Goal: Task Accomplishment & Management: Use online tool/utility

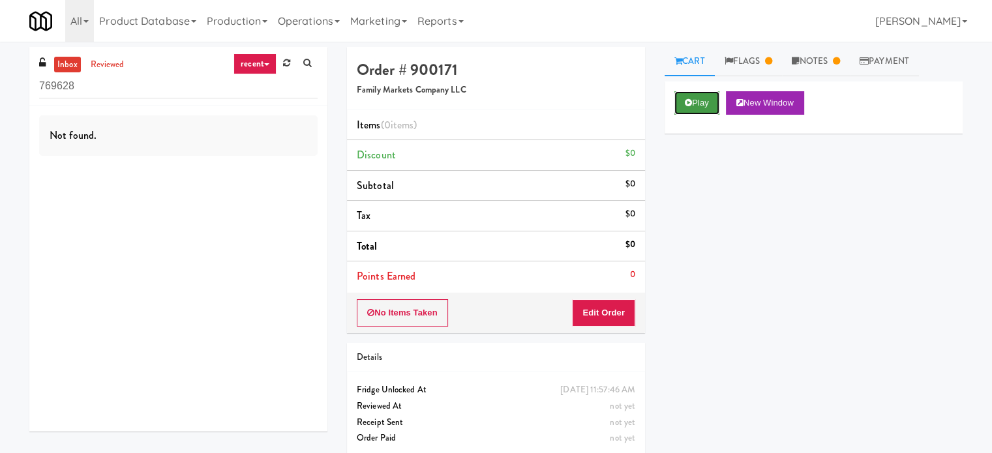
click at [700, 101] on button "Play" at bounding box center [696, 102] width 45 height 23
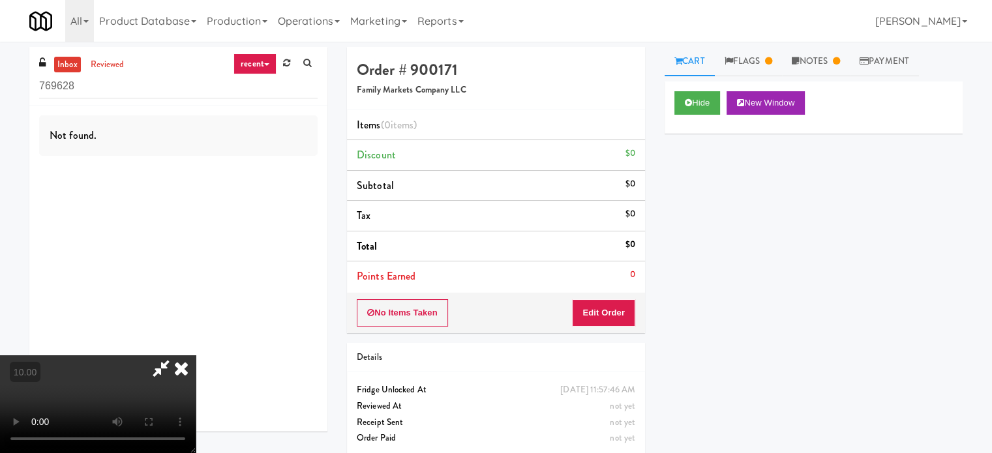
click at [196, 355] on video at bounding box center [98, 404] width 196 height 98
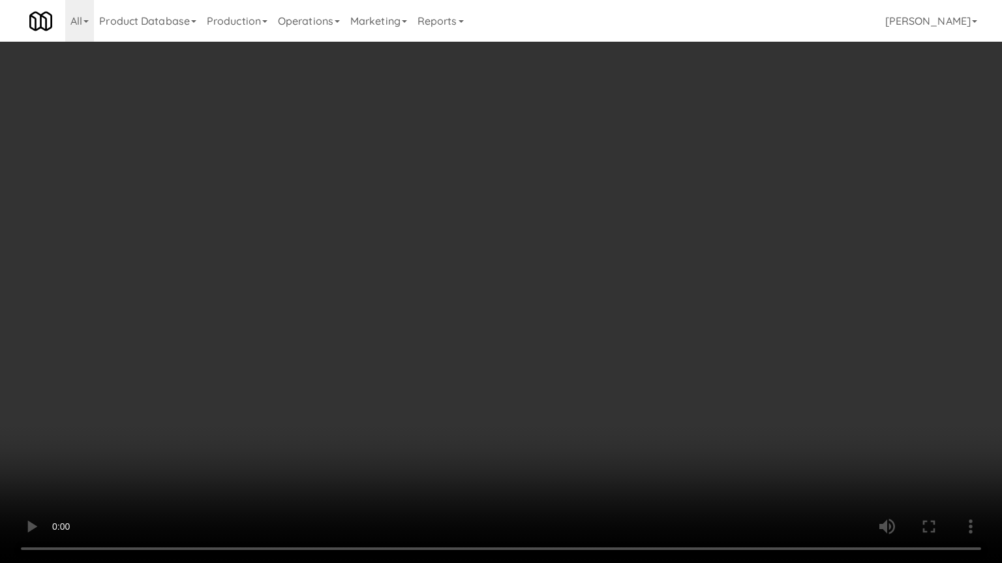
drag, startPoint x: 423, startPoint y: 297, endPoint x: 428, endPoint y: 290, distance: 8.4
click at [423, 297] on video at bounding box center [501, 281] width 1002 height 563
click at [428, 290] on video at bounding box center [501, 281] width 1002 height 563
click at [284, 385] on video at bounding box center [501, 281] width 1002 height 563
drag, startPoint x: 241, startPoint y: 391, endPoint x: 392, endPoint y: 277, distance: 189.0
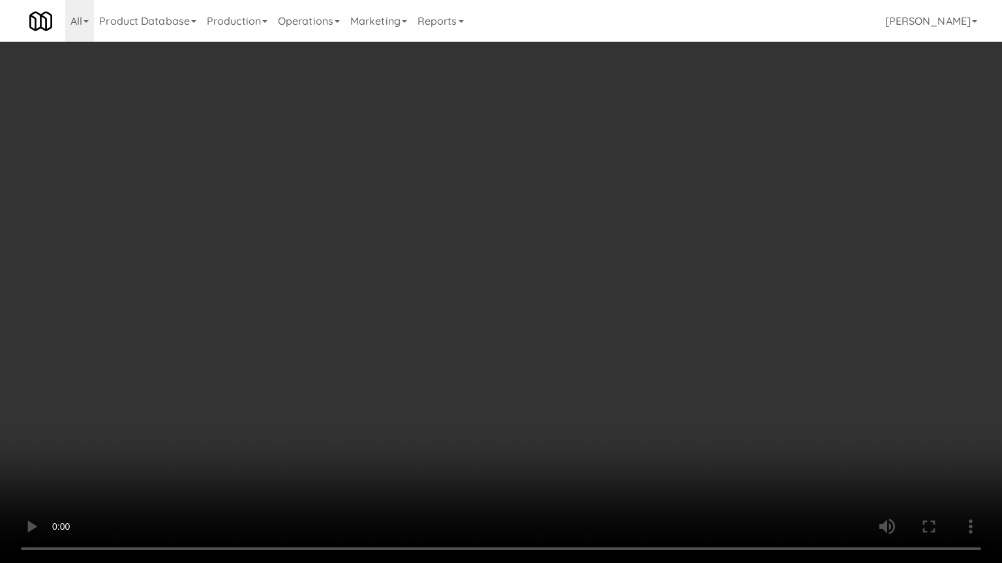
click at [243, 391] on video at bounding box center [501, 281] width 1002 height 563
click at [410, 278] on video at bounding box center [501, 281] width 1002 height 563
click at [415, 276] on video at bounding box center [501, 281] width 1002 height 563
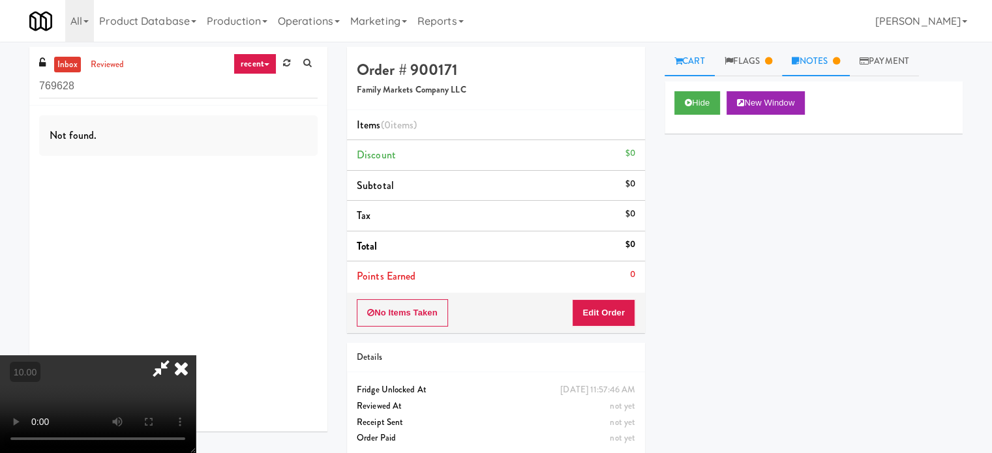
click at [831, 62] on link "Notes" at bounding box center [816, 61] width 68 height 29
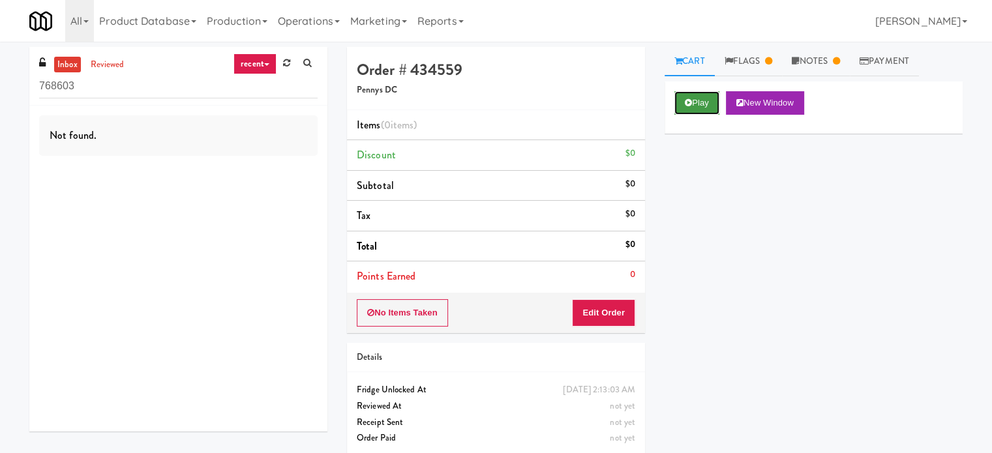
click at [713, 102] on button "Play" at bounding box center [696, 102] width 45 height 23
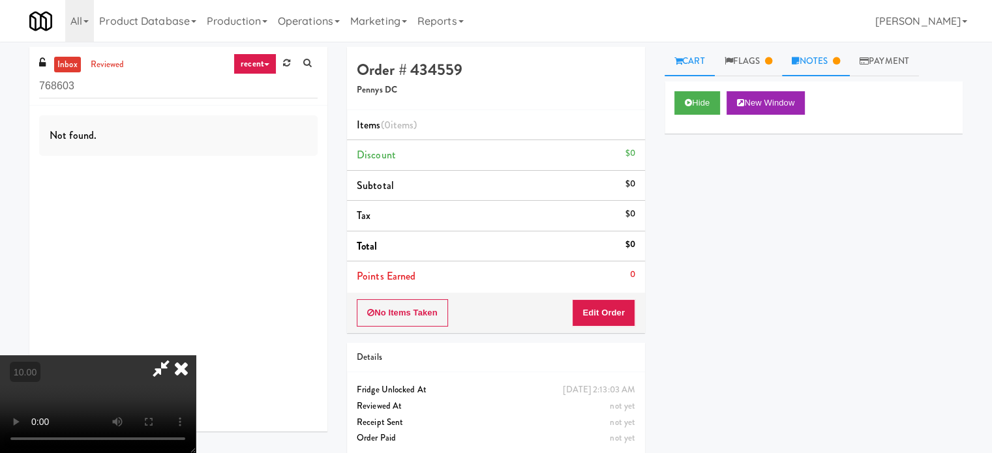
click at [799, 63] on icon at bounding box center [795, 61] width 7 height 8
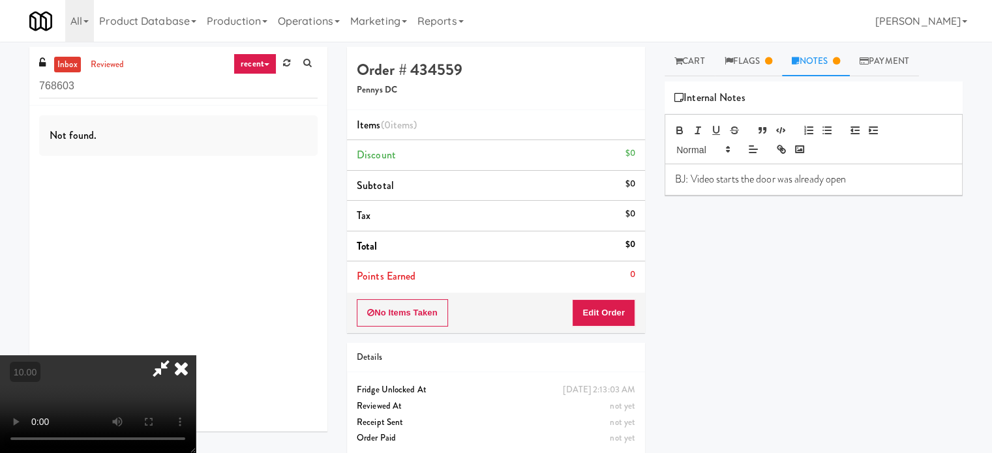
drag, startPoint x: 405, startPoint y: 299, endPoint x: 413, endPoint y: 277, distance: 23.7
click at [196, 355] on video at bounding box center [98, 404] width 196 height 98
drag, startPoint x: 232, startPoint y: 320, endPoint x: 325, endPoint y: 305, distance: 94.3
click at [196, 355] on video at bounding box center [98, 404] width 196 height 98
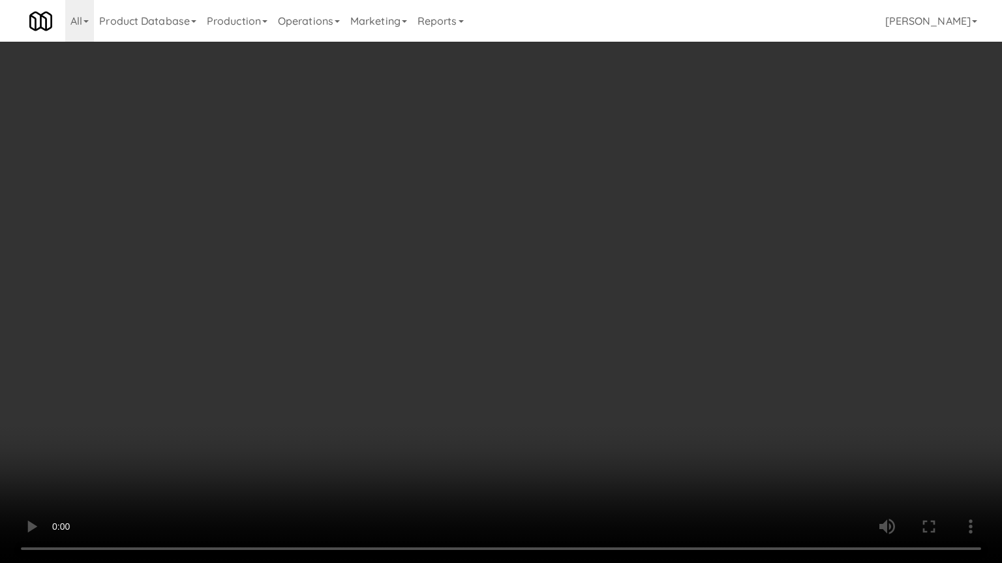
click at [425, 259] on video at bounding box center [501, 281] width 1002 height 563
click at [520, 272] on video at bounding box center [501, 281] width 1002 height 563
click at [525, 271] on video at bounding box center [501, 281] width 1002 height 563
click at [295, 318] on video at bounding box center [501, 281] width 1002 height 563
click at [344, 284] on video at bounding box center [501, 281] width 1002 height 563
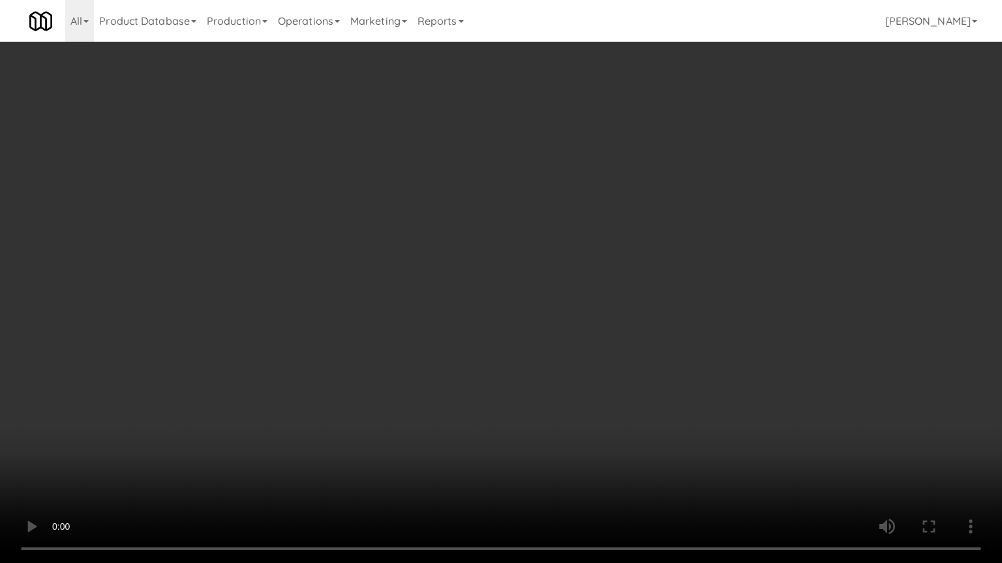
click at [352, 287] on video at bounding box center [501, 281] width 1002 height 563
click at [393, 304] on video at bounding box center [501, 281] width 1002 height 563
click at [405, 310] on video at bounding box center [501, 281] width 1002 height 563
click at [441, 331] on video at bounding box center [501, 281] width 1002 height 563
drag, startPoint x: 435, startPoint y: 323, endPoint x: 451, endPoint y: 304, distance: 25.1
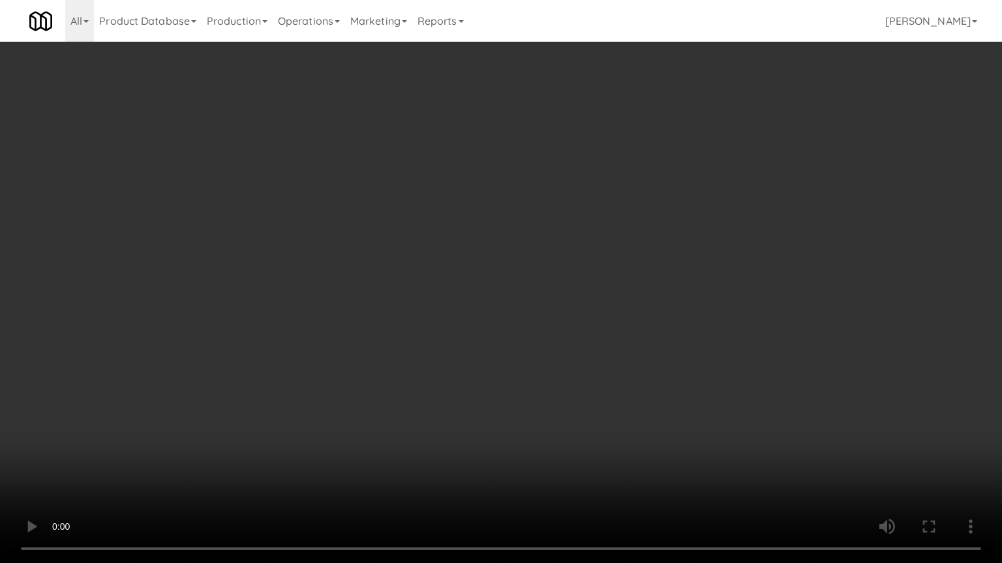
click at [436, 323] on video at bounding box center [501, 281] width 1002 height 563
drag, startPoint x: 451, startPoint y: 304, endPoint x: 715, endPoint y: 117, distance: 323.7
click at [462, 288] on video at bounding box center [501, 281] width 1002 height 563
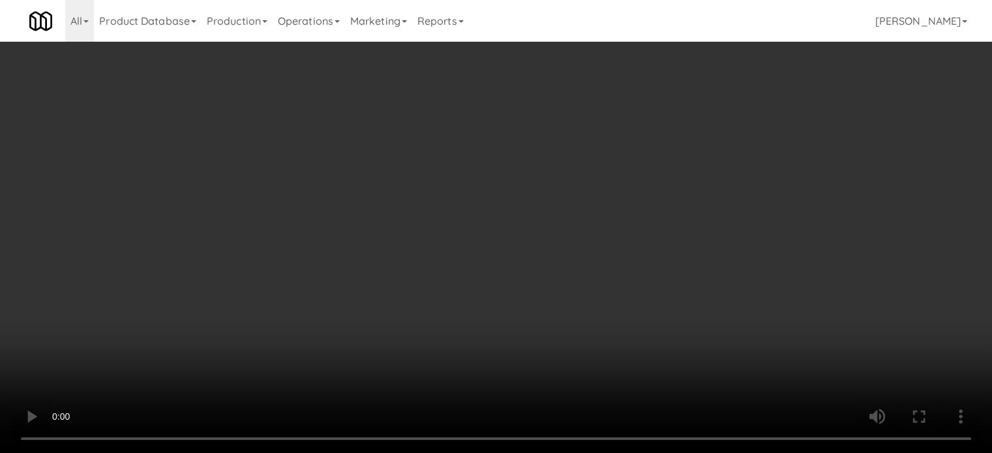
drag, startPoint x: 756, startPoint y: 59, endPoint x: 874, endPoint y: 52, distance: 118.3
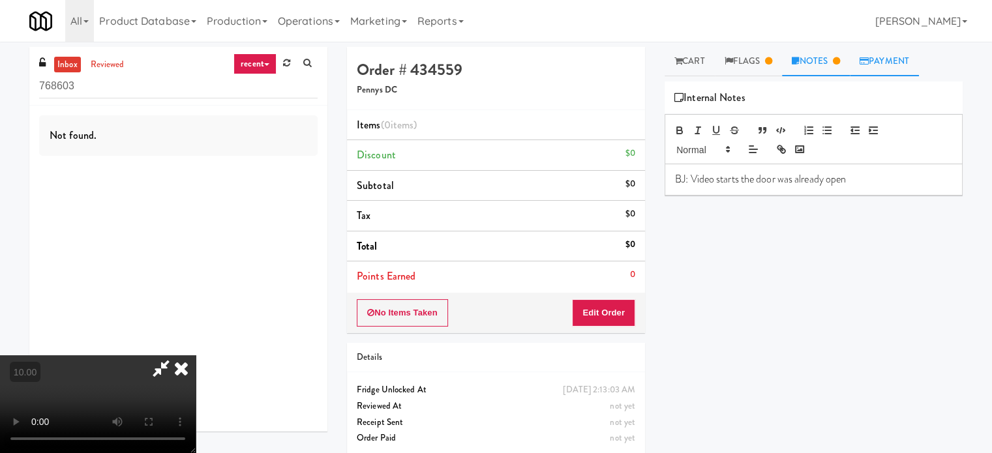
click at [756, 59] on link "Flags" at bounding box center [749, 61] width 68 height 29
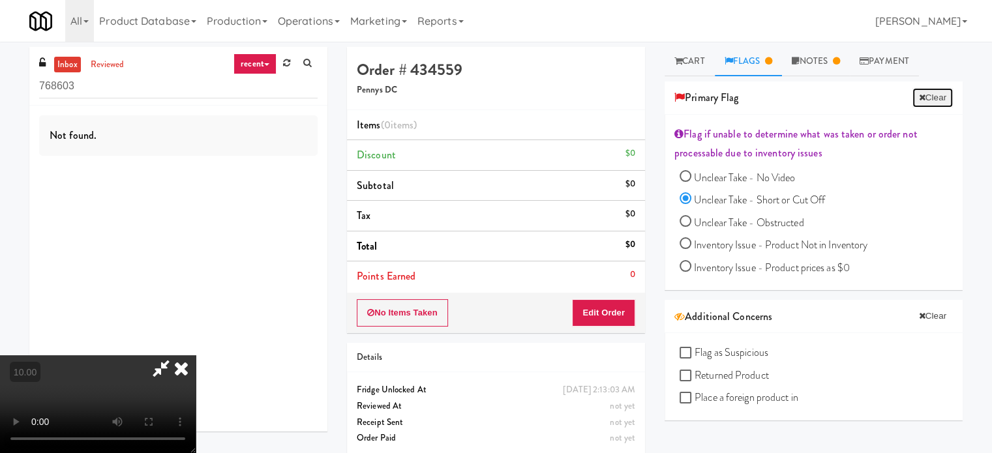
click at [925, 96] on button "Clear" at bounding box center [932, 98] width 40 height 20
radio input "false"
click at [699, 64] on link "Cart" at bounding box center [689, 61] width 50 height 29
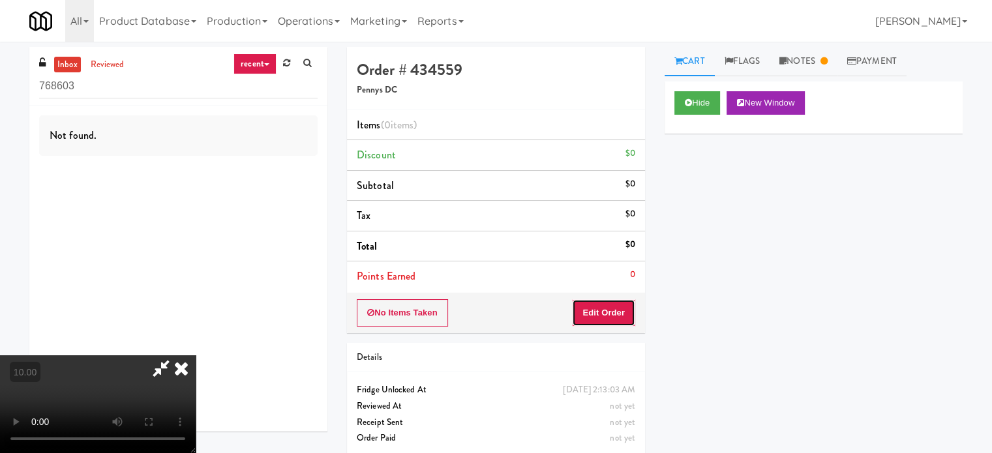
click at [625, 312] on button "Edit Order" at bounding box center [603, 312] width 63 height 27
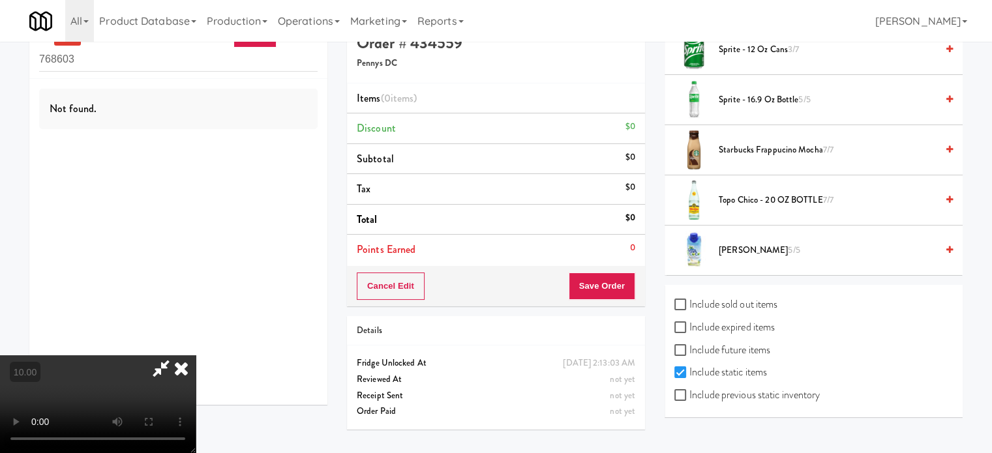
scroll to position [42, 0]
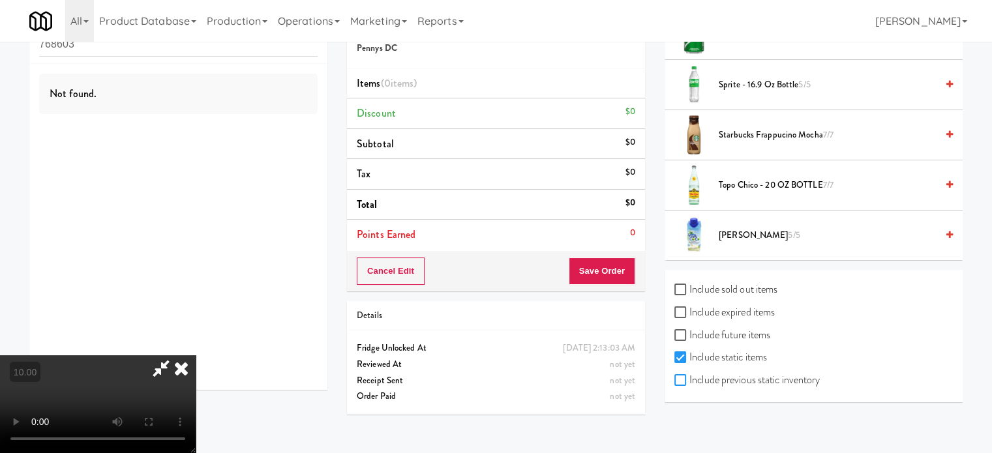
click at [679, 378] on input "Include previous static inventory" at bounding box center [681, 381] width 15 height 10
checkbox input "true"
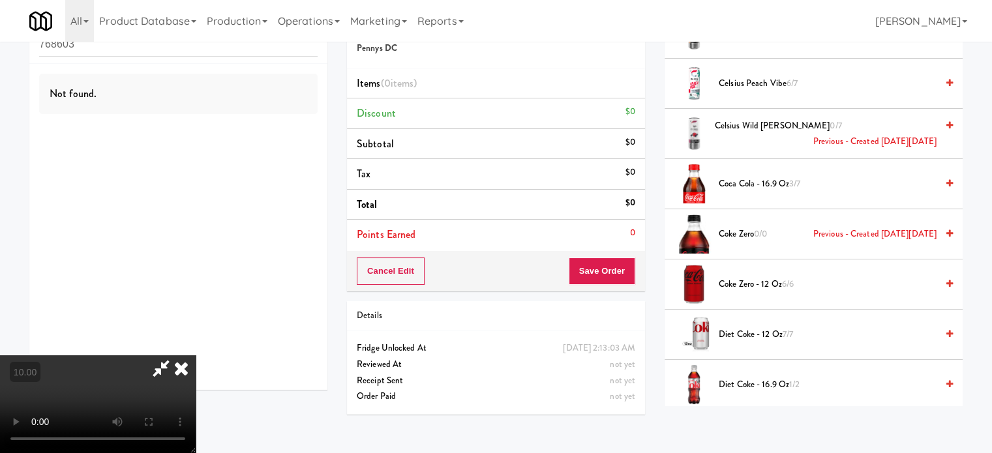
scroll to position [0, 0]
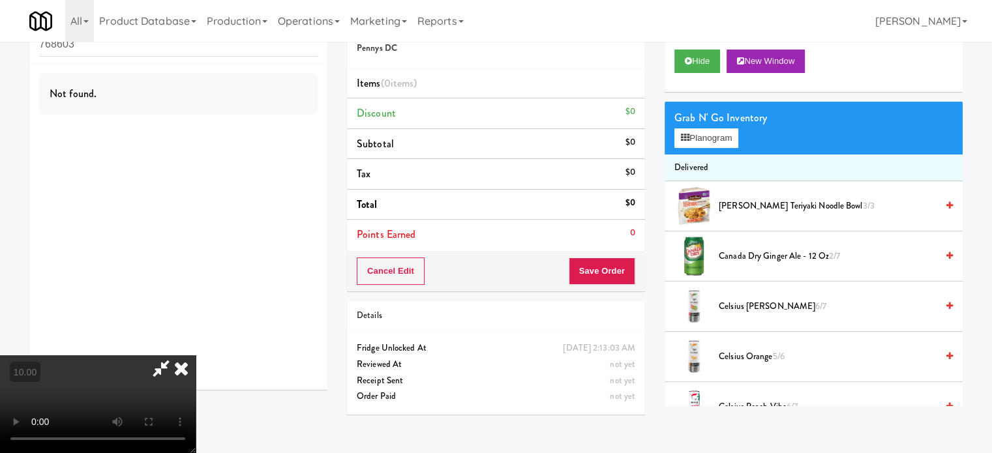
click at [761, 205] on span "Annie Chun's Teriyaki Noodle Bowl 3/3" at bounding box center [828, 206] width 218 height 16
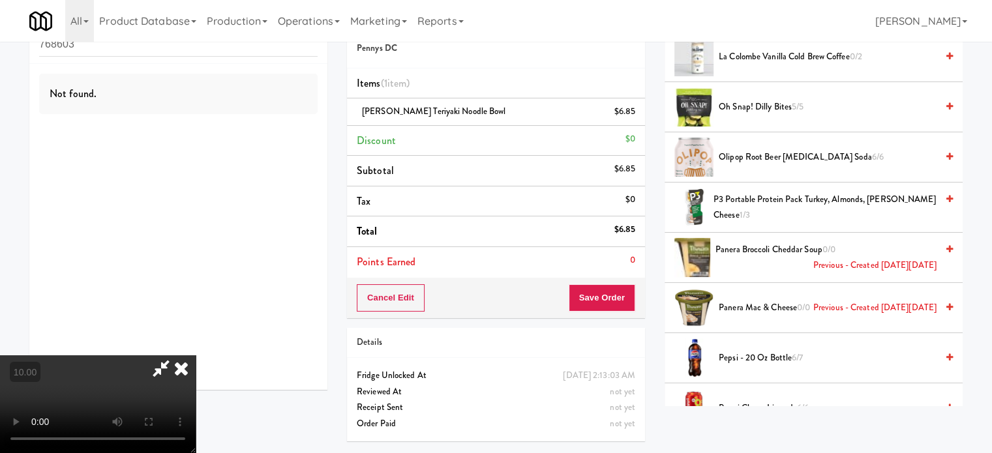
scroll to position [1956, 0]
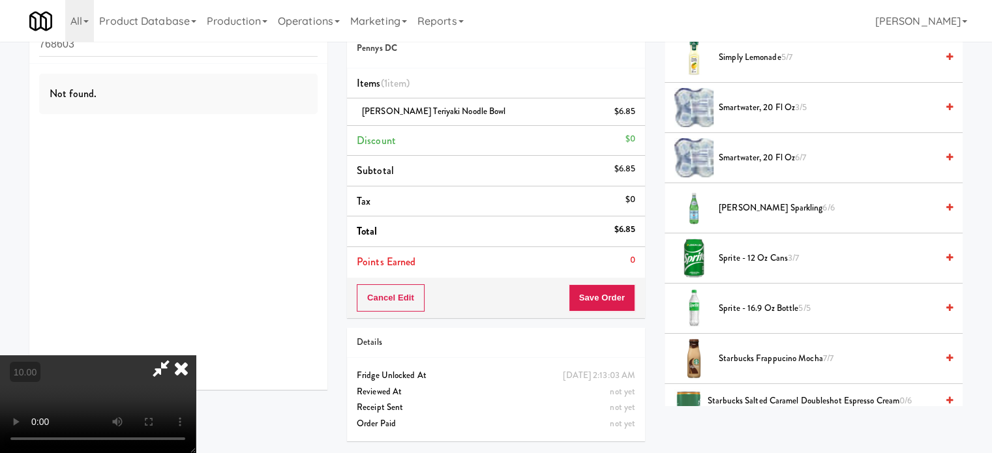
click at [757, 254] on span "Sprite - 12 oz cans 3/7" at bounding box center [828, 258] width 218 height 16
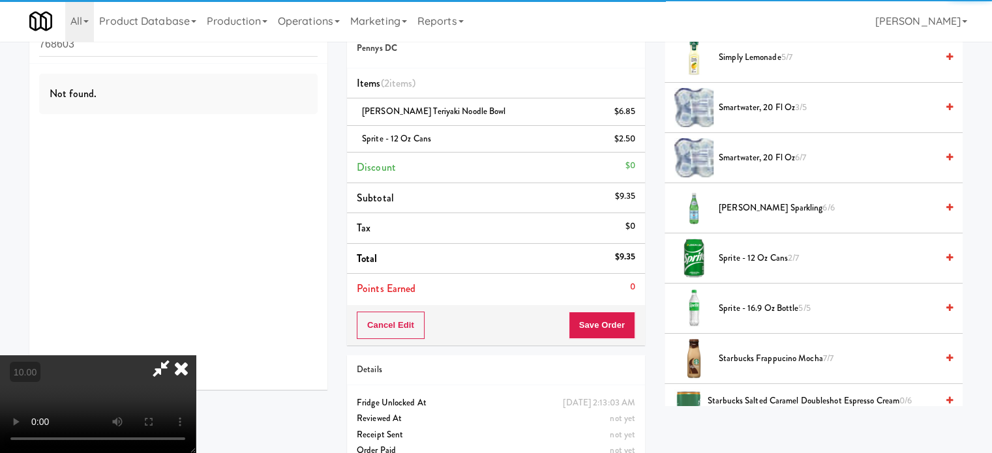
click at [196, 355] on icon at bounding box center [181, 368] width 29 height 26
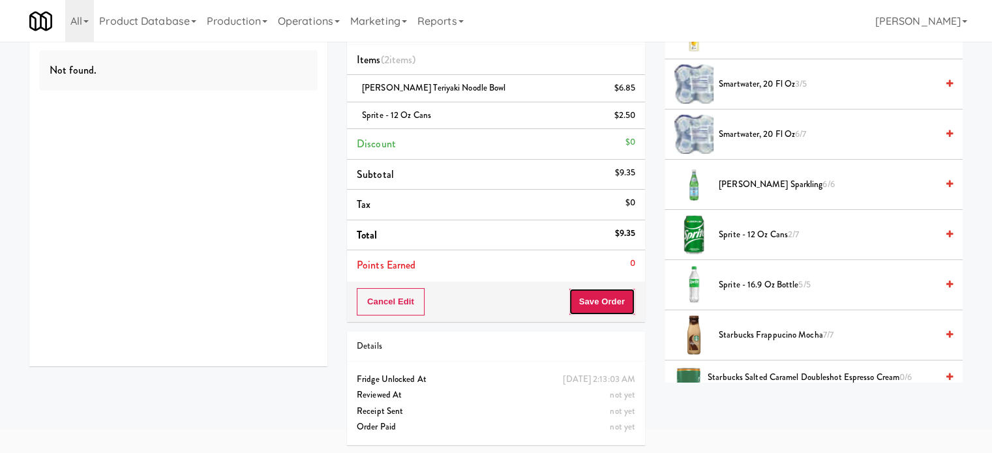
click at [608, 310] on button "Save Order" at bounding box center [602, 301] width 67 height 27
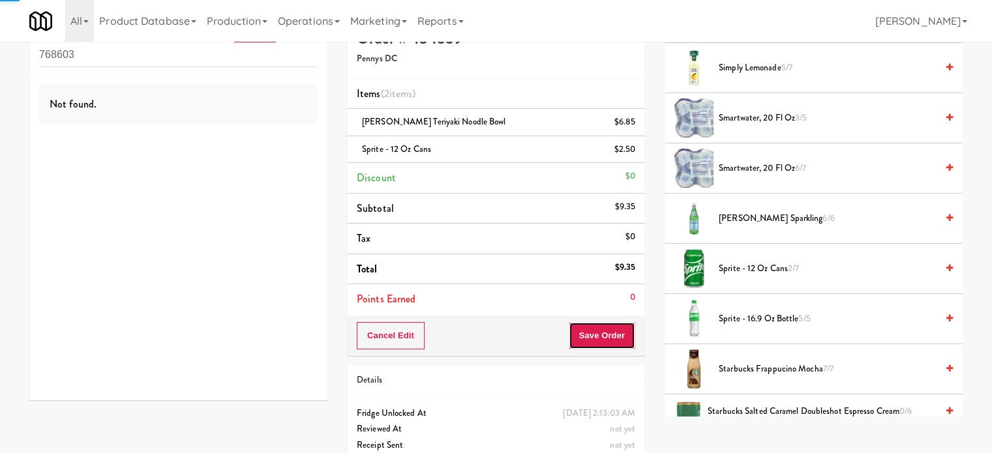
scroll to position [0, 0]
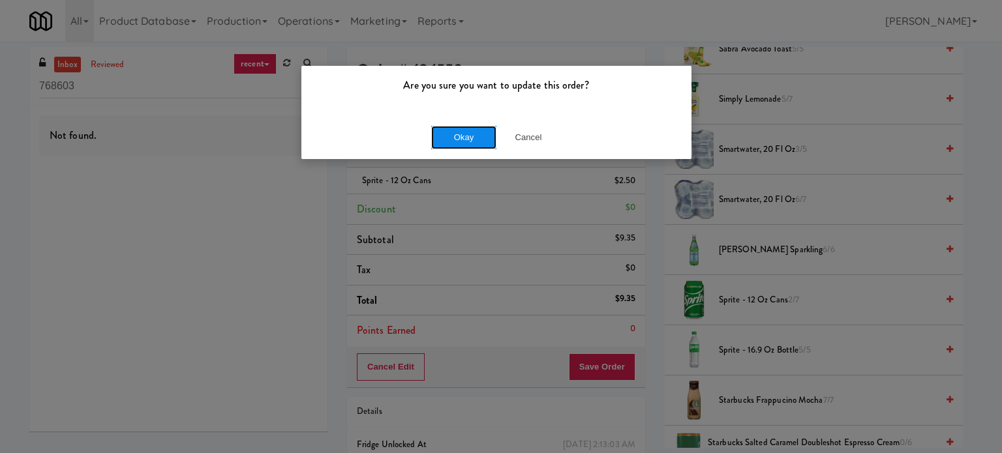
click at [469, 138] on button "Okay" at bounding box center [463, 137] width 65 height 23
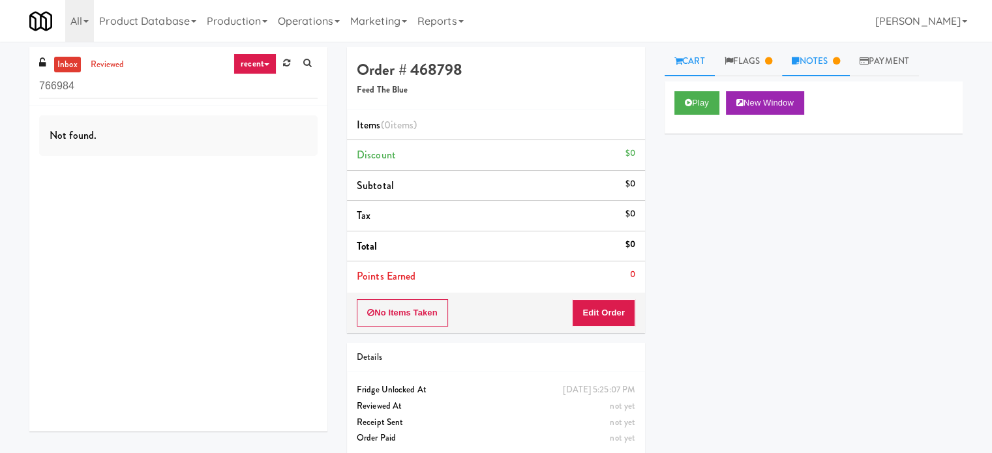
click at [822, 63] on link "Notes" at bounding box center [816, 61] width 68 height 29
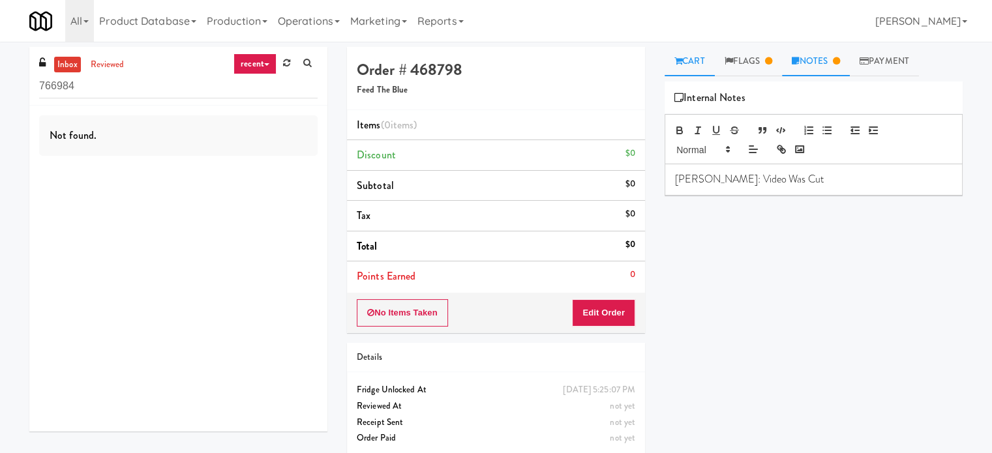
click at [685, 60] on link "Cart" at bounding box center [689, 61] width 50 height 29
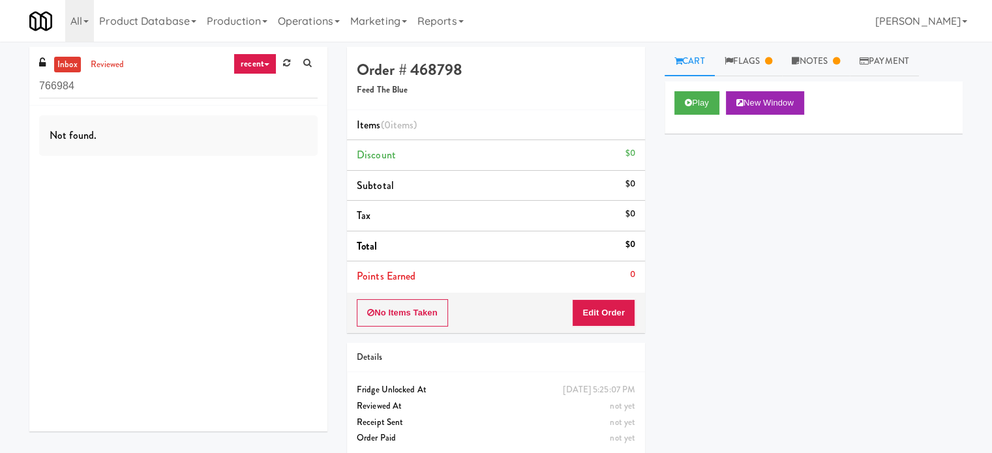
click at [708, 90] on div "Play New Window" at bounding box center [813, 108] width 298 height 52
click at [707, 102] on button "Play" at bounding box center [696, 102] width 45 height 23
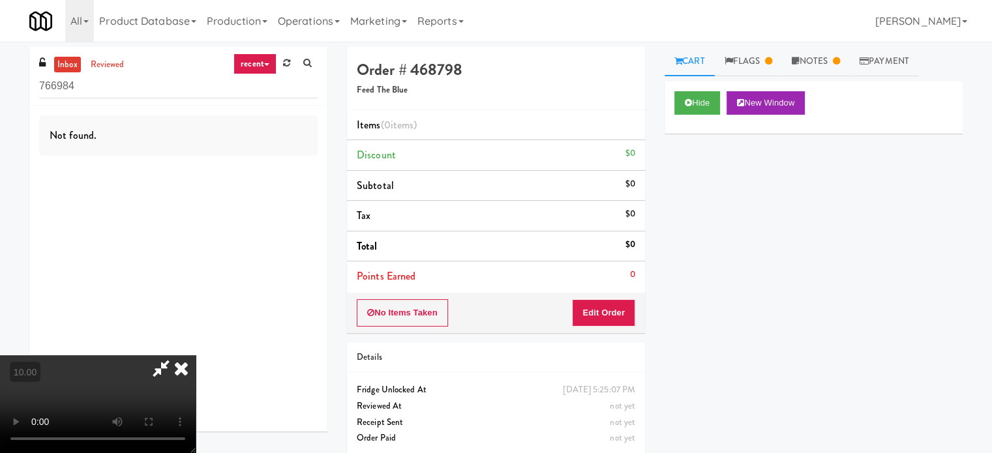
click at [196, 355] on video at bounding box center [98, 404] width 196 height 98
drag, startPoint x: 478, startPoint y: 302, endPoint x: 484, endPoint y: 283, distance: 20.0
click at [196, 355] on video at bounding box center [98, 404] width 196 height 98
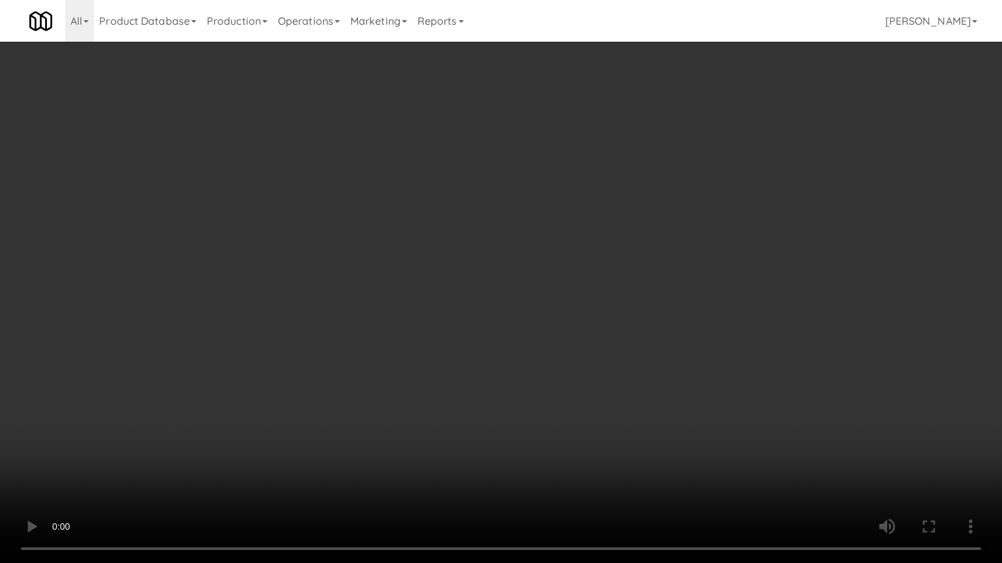
drag, startPoint x: 493, startPoint y: 295, endPoint x: 499, endPoint y: 291, distance: 7.6
click at [499, 291] on video at bounding box center [501, 281] width 1002 height 563
click at [506, 287] on video at bounding box center [501, 281] width 1002 height 563
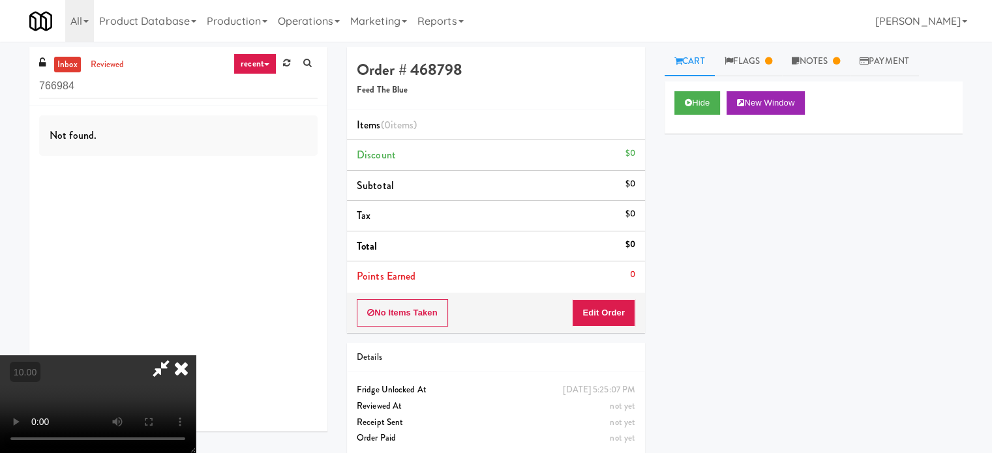
click at [196, 355] on icon at bounding box center [181, 368] width 29 height 26
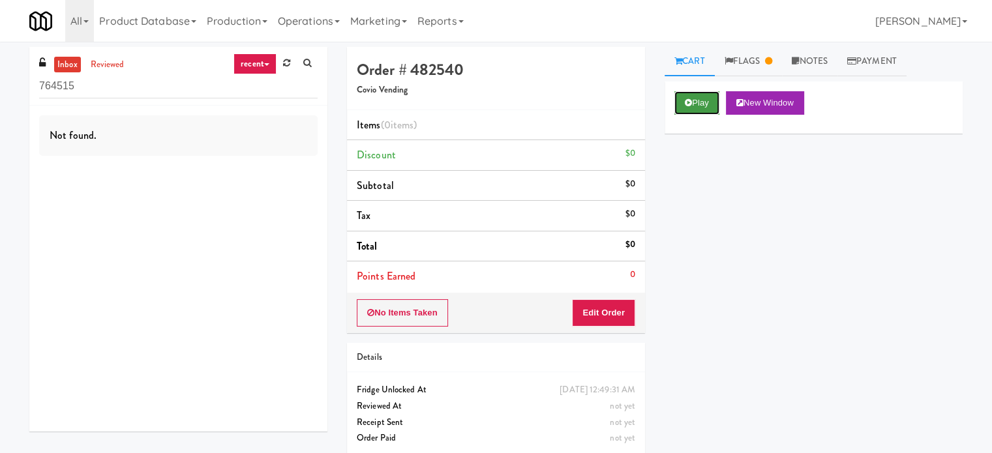
click at [711, 95] on button "Play" at bounding box center [696, 102] width 45 height 23
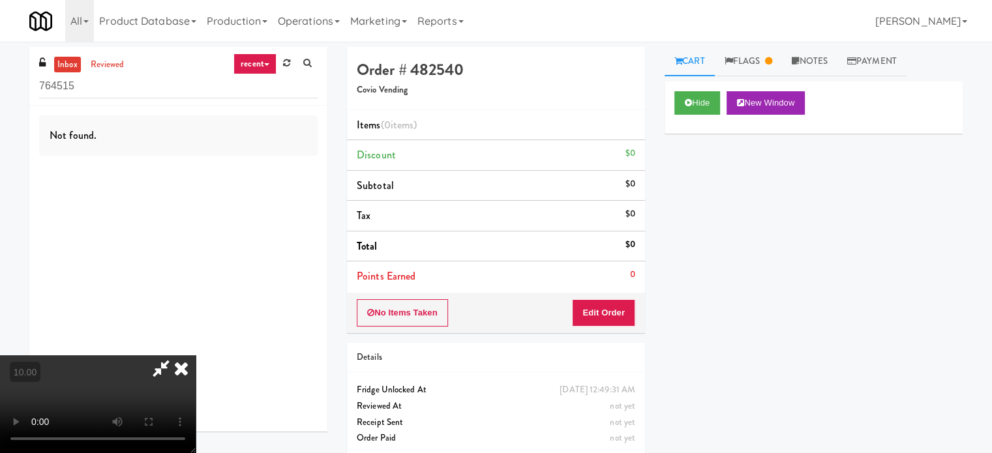
click at [196, 355] on video at bounding box center [98, 404] width 196 height 98
drag, startPoint x: 488, startPoint y: 202, endPoint x: 482, endPoint y: 243, distance: 41.0
click at [196, 355] on video at bounding box center [98, 404] width 196 height 98
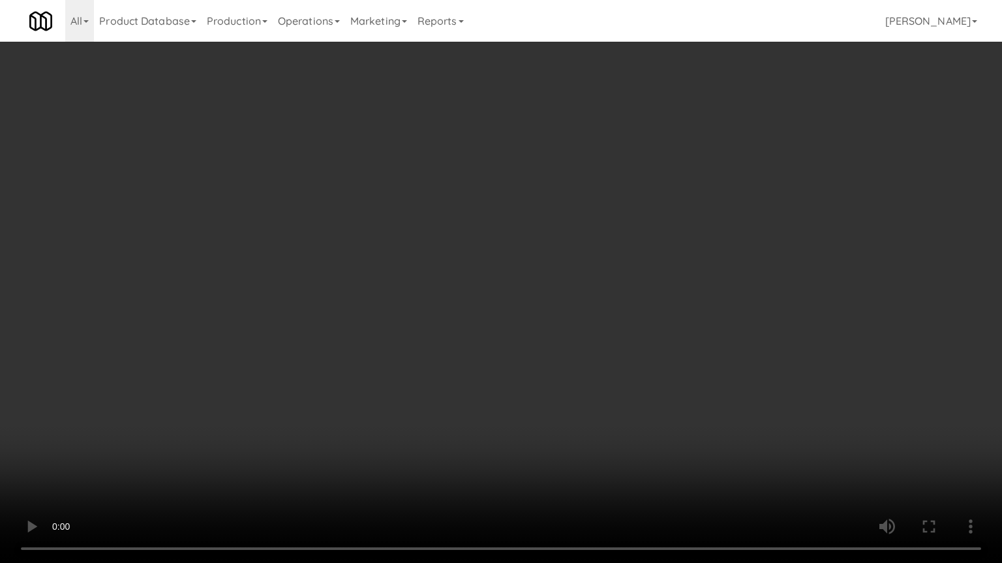
click at [498, 254] on video at bounding box center [501, 281] width 1002 height 563
drag, startPoint x: 503, startPoint y: 252, endPoint x: 698, endPoint y: 50, distance: 280.4
click at [513, 248] on video at bounding box center [501, 281] width 1002 height 563
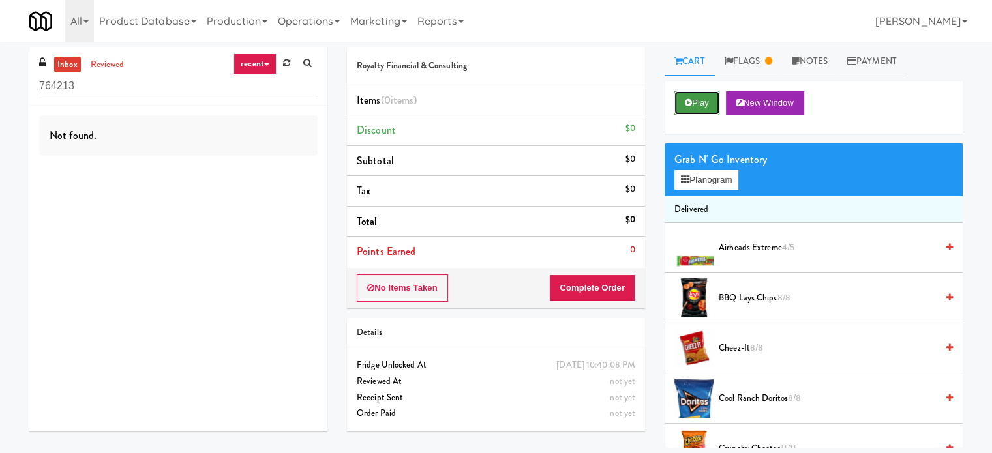
click at [707, 109] on button "Play" at bounding box center [696, 102] width 45 height 23
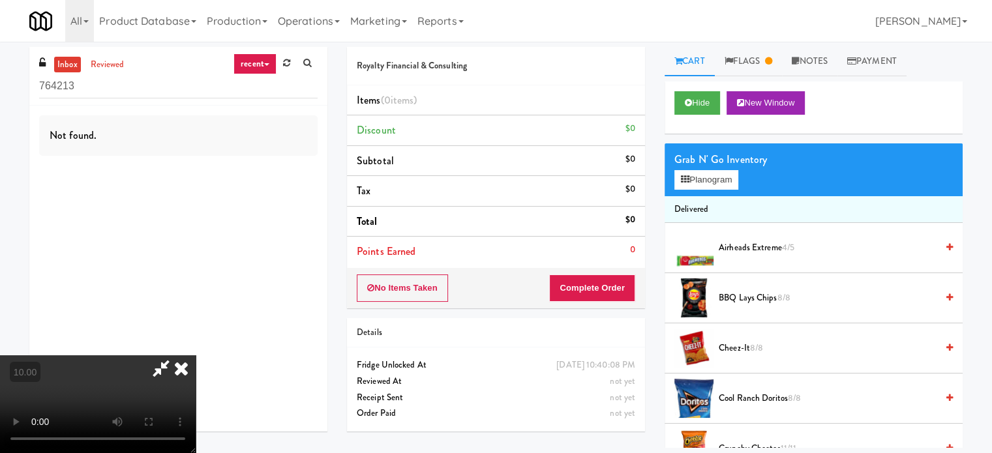
drag, startPoint x: 439, startPoint y: 280, endPoint x: 449, endPoint y: 226, distance: 55.6
click at [196, 355] on video at bounding box center [98, 404] width 196 height 98
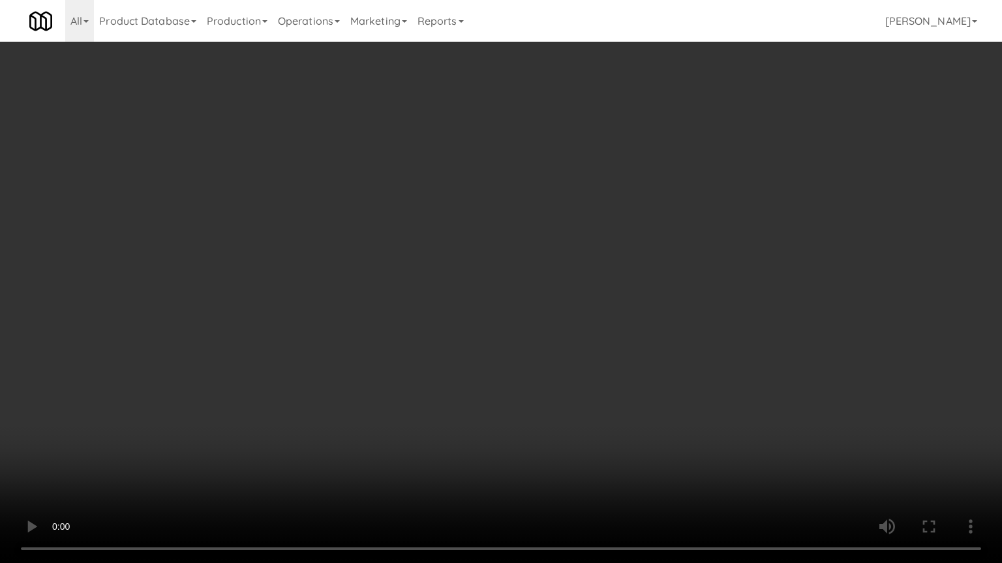
click at [552, 411] on video at bounding box center [501, 281] width 1002 height 563
click at [523, 313] on video at bounding box center [501, 281] width 1002 height 563
click at [605, 419] on video at bounding box center [501, 281] width 1002 height 563
click at [569, 287] on video at bounding box center [501, 281] width 1002 height 563
click at [629, 326] on video at bounding box center [501, 281] width 1002 height 563
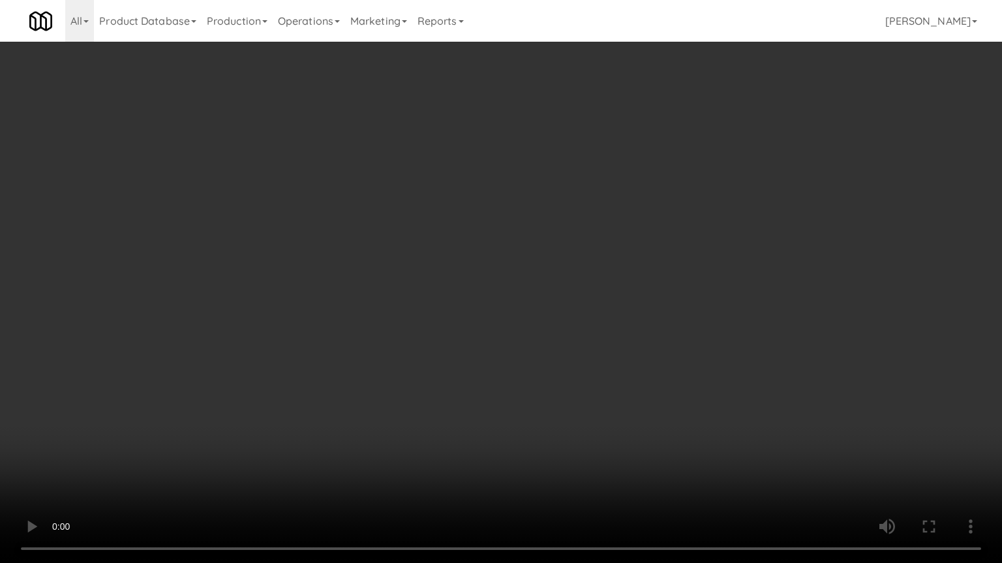
click at [631, 291] on video at bounding box center [501, 281] width 1002 height 563
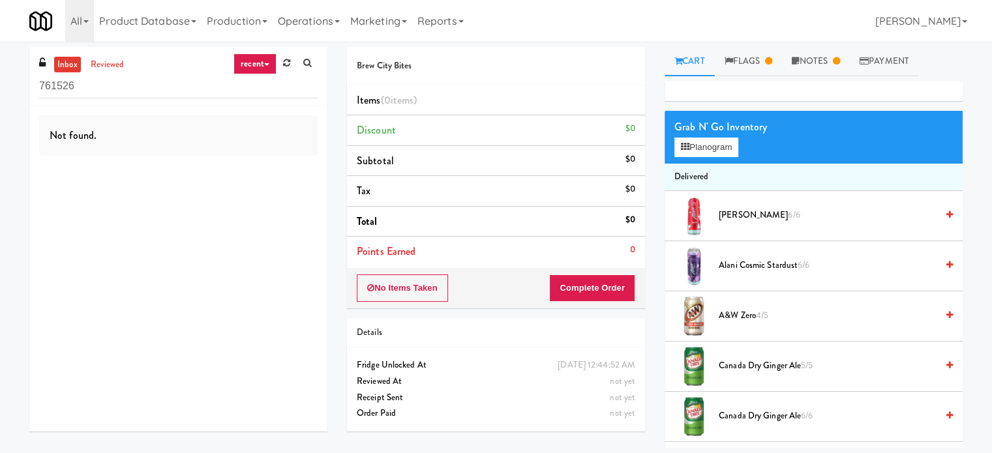
click at [683, 56] on link "Cart" at bounding box center [689, 61] width 50 height 29
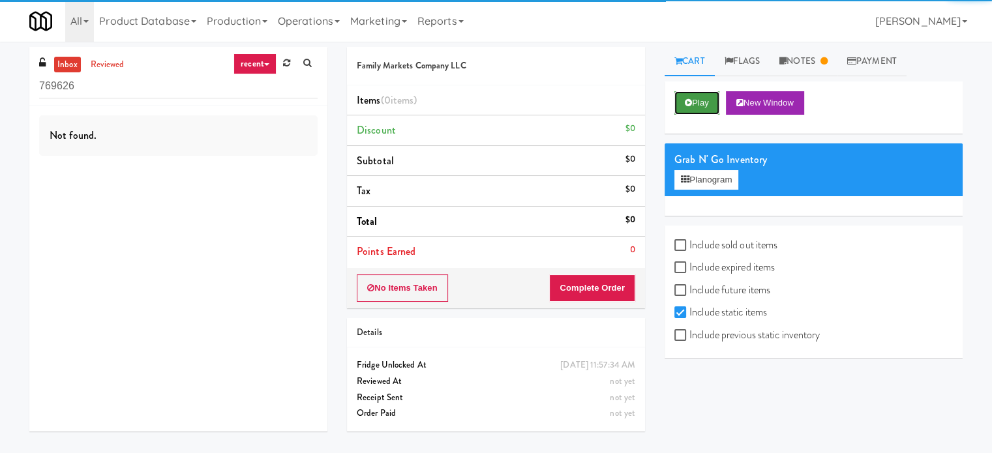
click at [693, 102] on button "Play" at bounding box center [696, 102] width 45 height 23
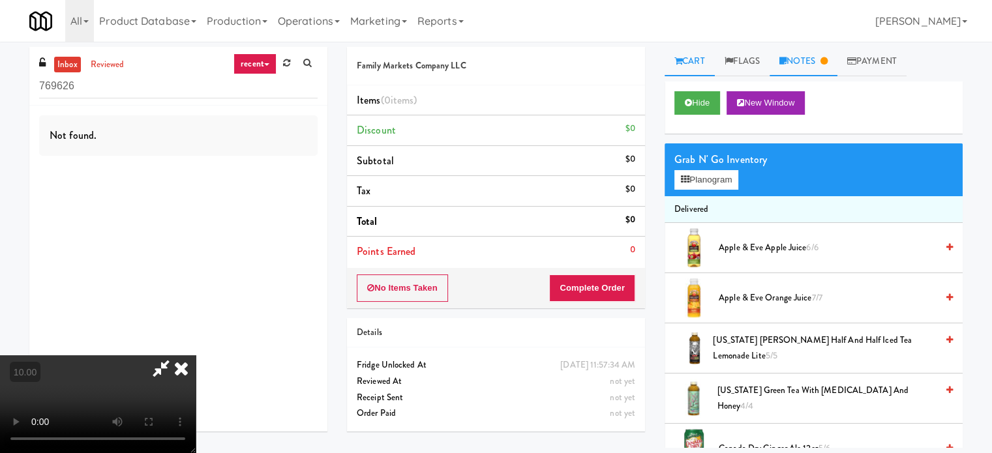
click at [810, 64] on link "Notes" at bounding box center [803, 61] width 68 height 29
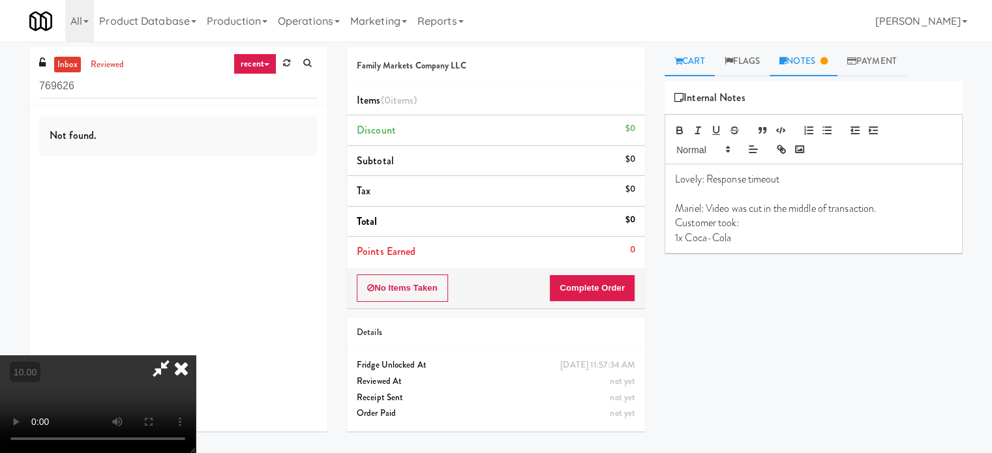
click at [687, 59] on link "Cart" at bounding box center [689, 61] width 50 height 29
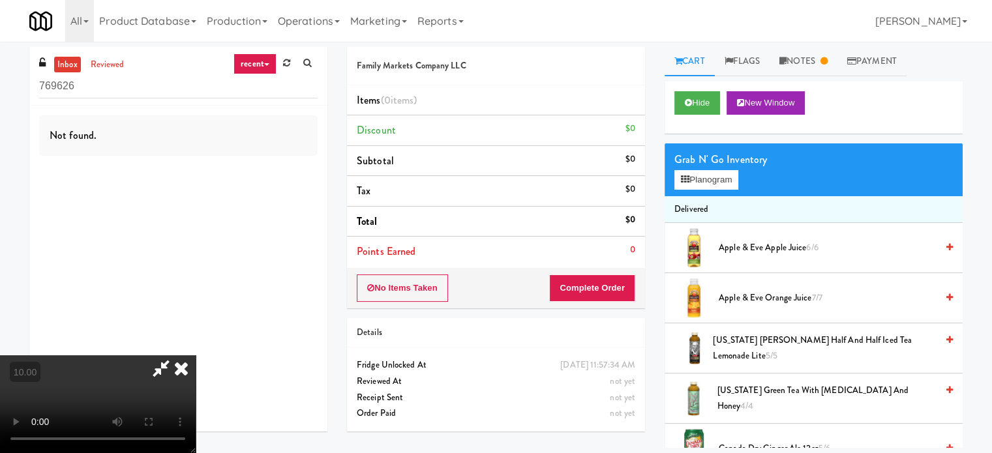
click at [196, 355] on video at bounding box center [98, 404] width 196 height 98
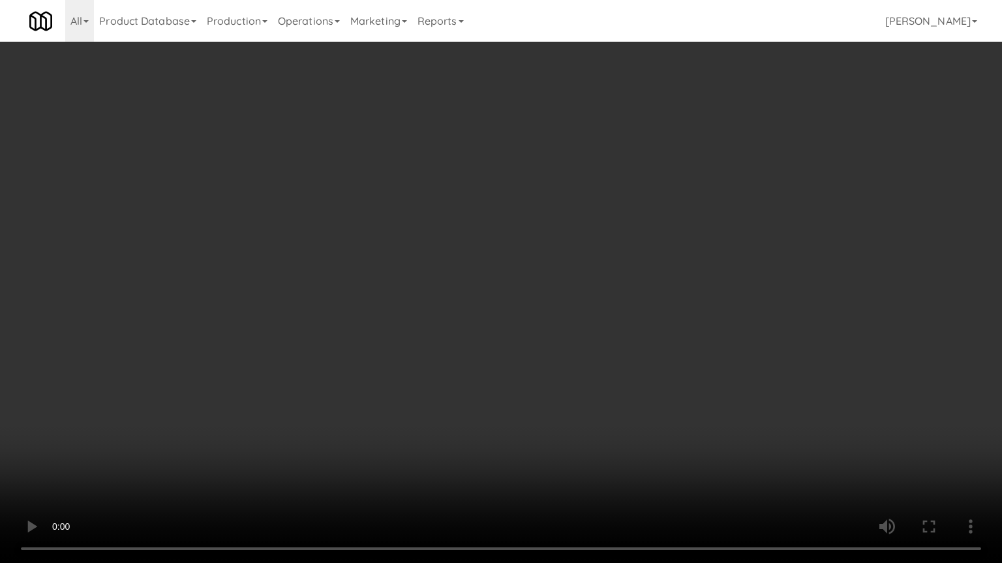
click at [391, 313] on video at bounding box center [501, 281] width 1002 height 563
click at [426, 292] on video at bounding box center [501, 281] width 1002 height 563
click at [527, 263] on video at bounding box center [501, 281] width 1002 height 563
click at [533, 259] on video at bounding box center [501, 281] width 1002 height 563
click at [548, 243] on video at bounding box center [501, 281] width 1002 height 563
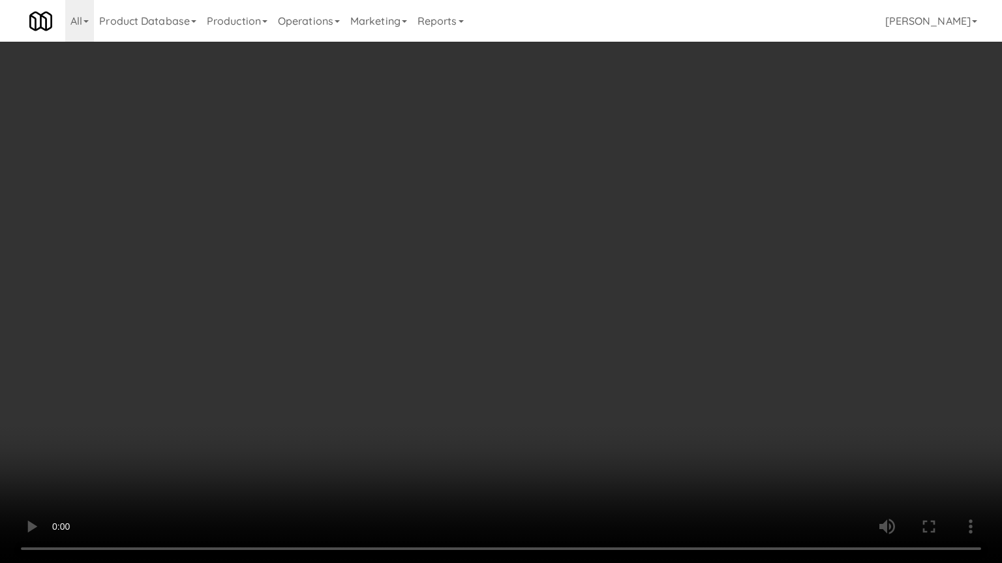
drag, startPoint x: 551, startPoint y: 241, endPoint x: 814, endPoint y: 72, distance: 312.0
click at [584, 227] on video at bounding box center [501, 281] width 1002 height 563
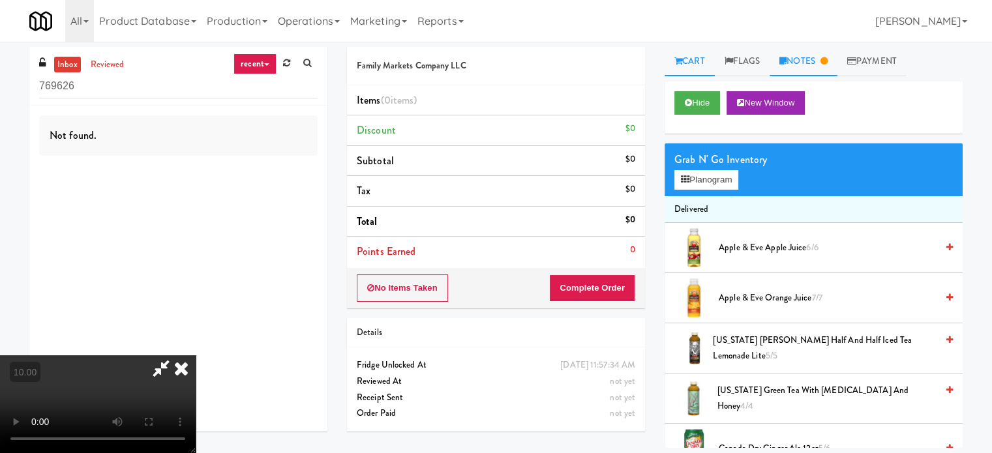
click at [824, 59] on link "Notes" at bounding box center [803, 61] width 68 height 29
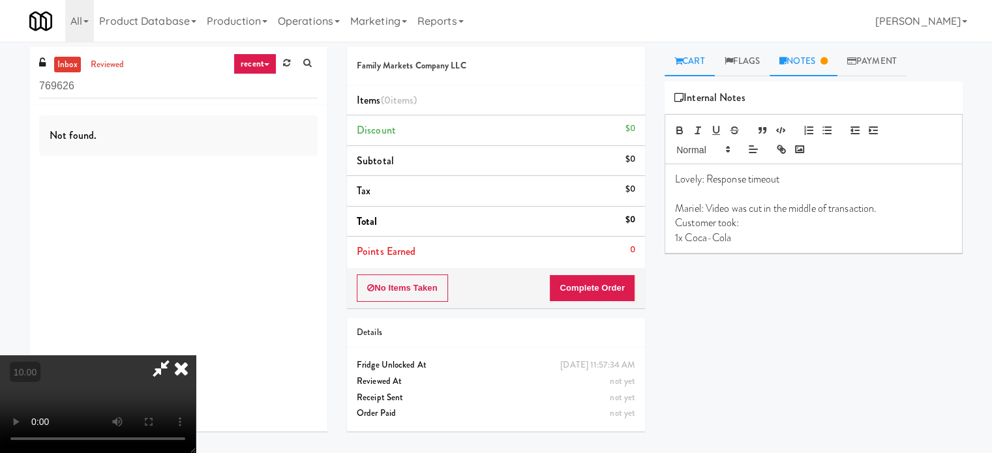
click at [702, 63] on link "Cart" at bounding box center [689, 61] width 50 height 29
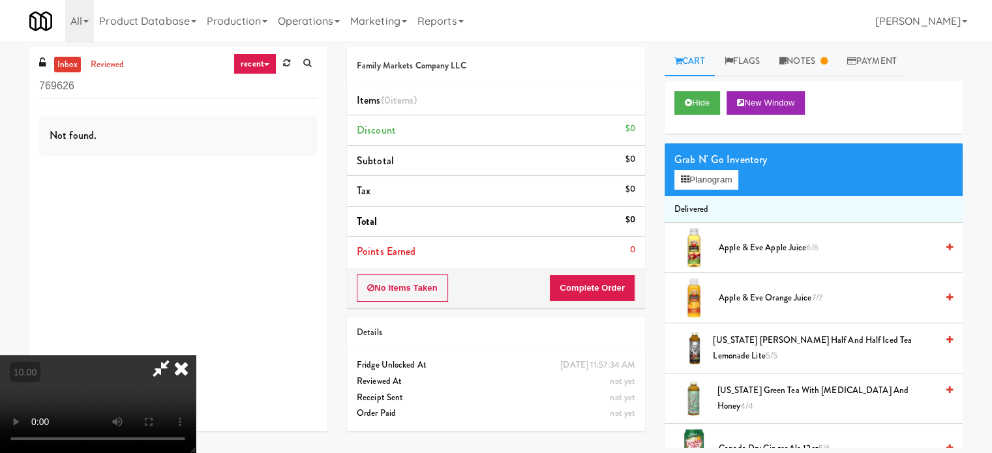
click at [196, 355] on icon at bounding box center [181, 368] width 29 height 26
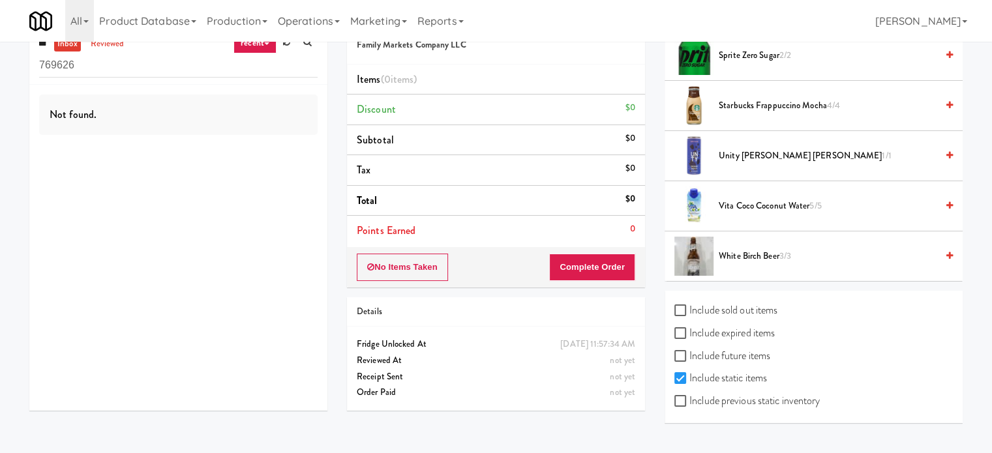
scroll to position [42, 0]
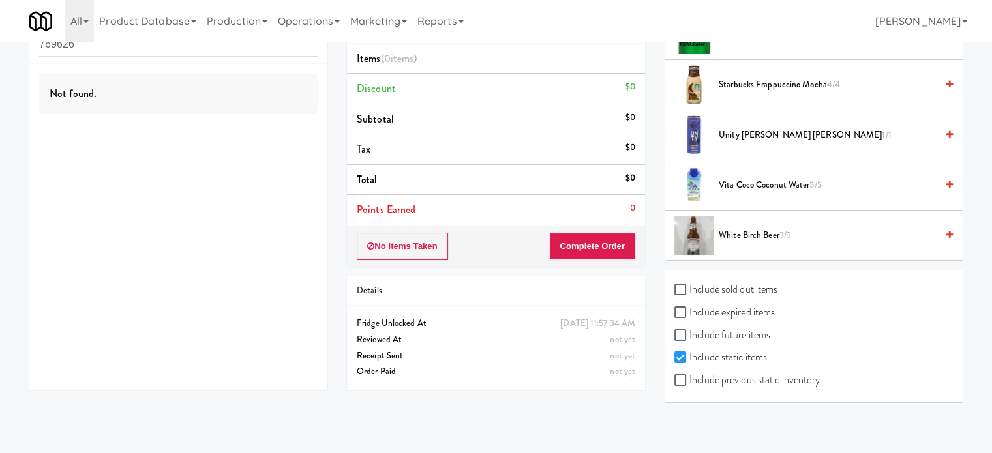
click at [686, 380] on label "Include previous static inventory" at bounding box center [746, 380] width 145 height 20
click at [686, 380] on input "Include previous static inventory" at bounding box center [681, 381] width 15 height 10
checkbox input "true"
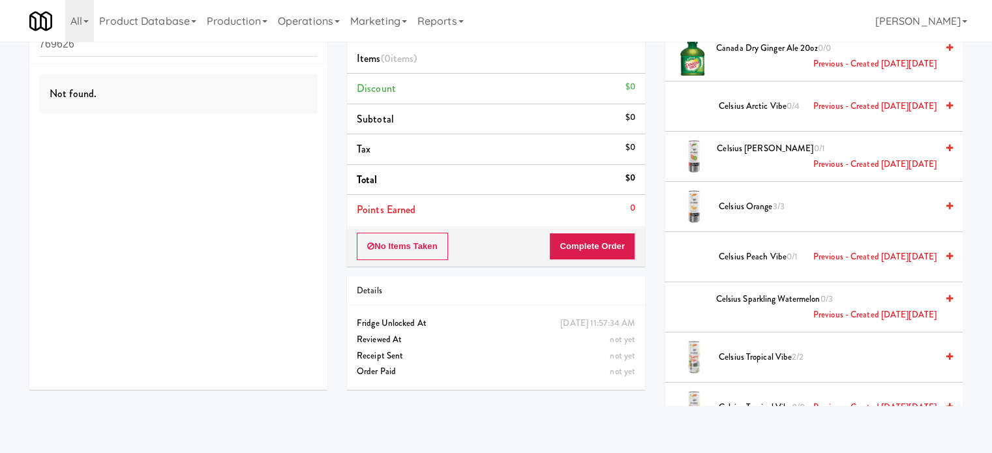
scroll to position [978, 0]
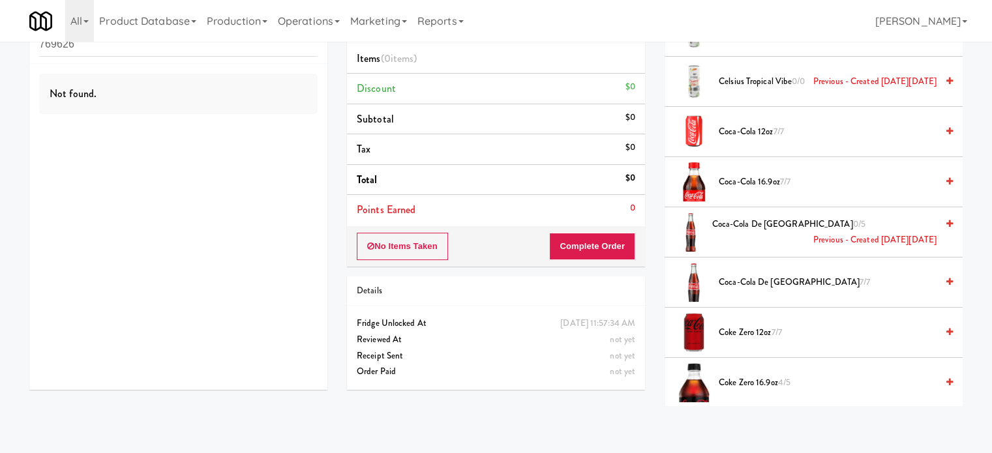
click at [754, 182] on span "Coca-Cola 16.9oz 7/7" at bounding box center [828, 182] width 218 height 16
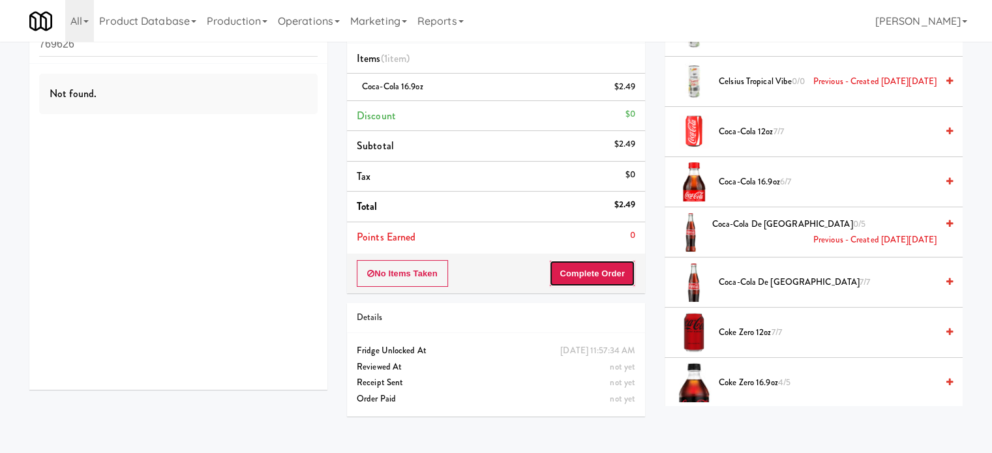
click at [602, 269] on button "Complete Order" at bounding box center [592, 273] width 86 height 27
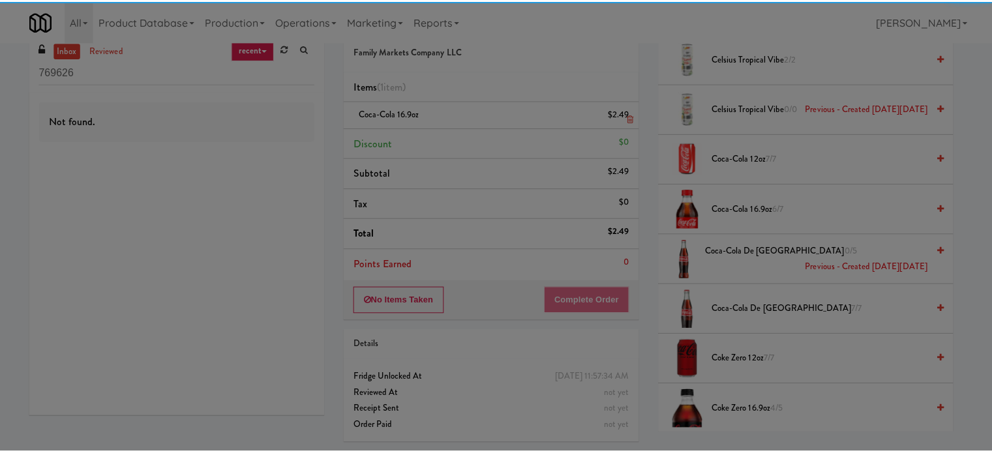
scroll to position [0, 0]
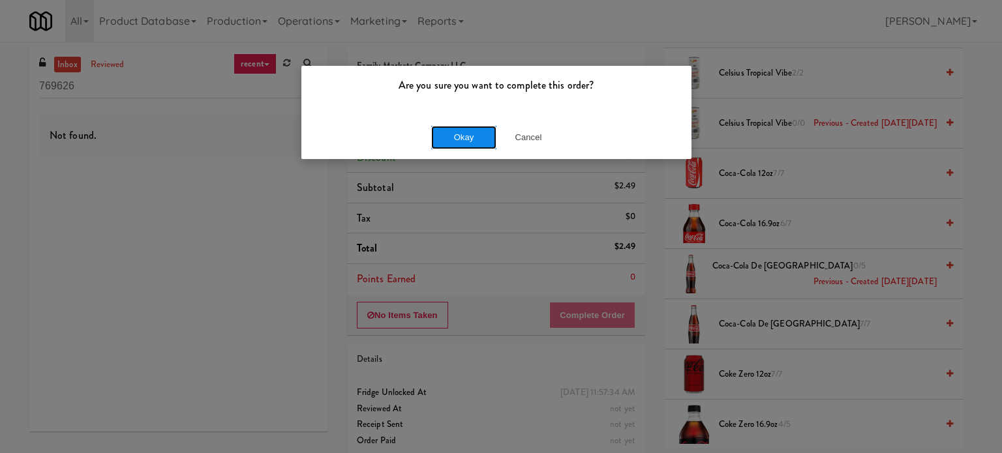
drag, startPoint x: 446, startPoint y: 140, endPoint x: 453, endPoint y: 127, distance: 14.6
click at [447, 143] on button "Okay" at bounding box center [463, 137] width 65 height 23
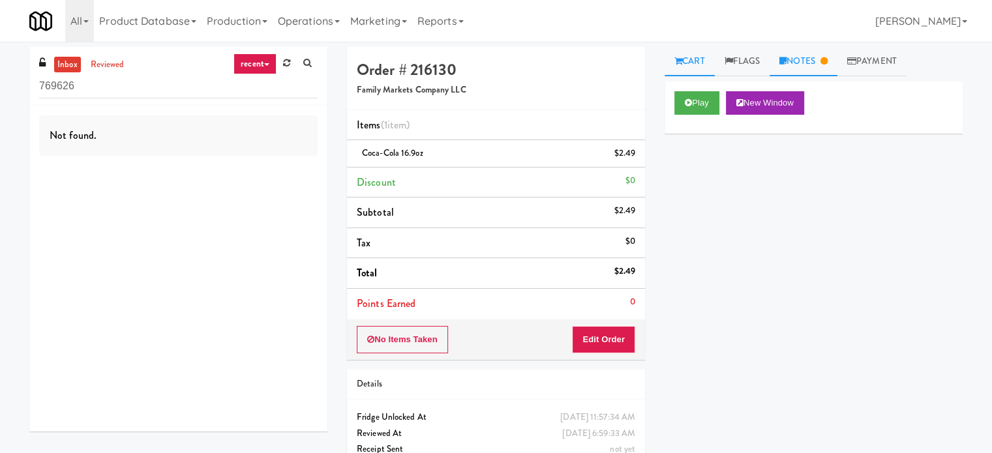
click at [822, 59] on link "Notes" at bounding box center [803, 61] width 68 height 29
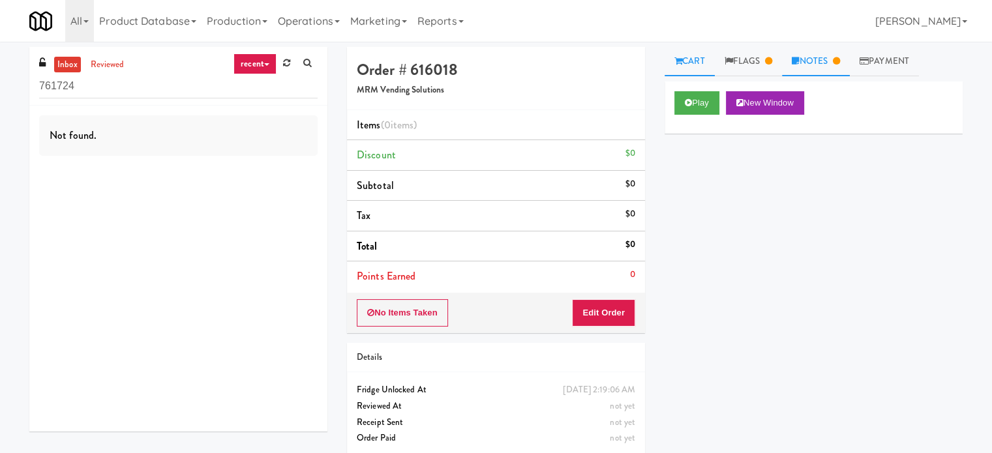
click at [820, 54] on link "Notes" at bounding box center [816, 61] width 68 height 29
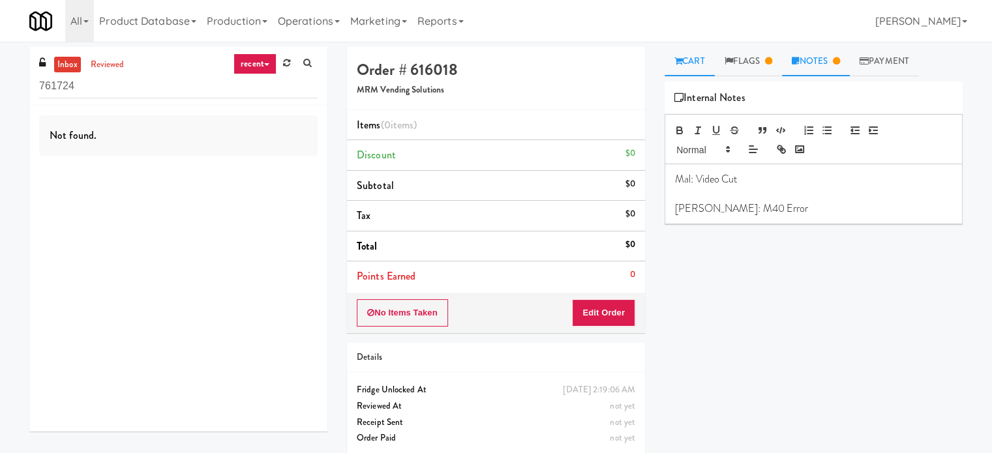
click at [683, 64] on link "Cart" at bounding box center [689, 61] width 50 height 29
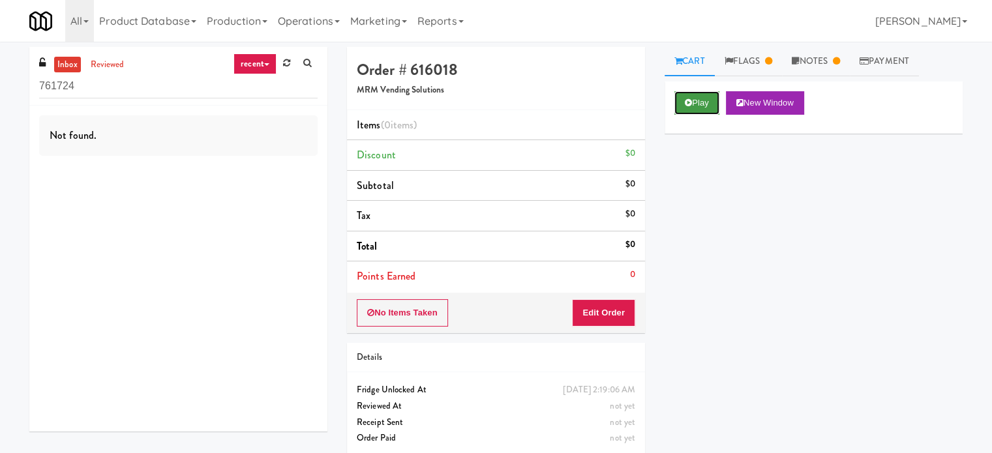
click at [700, 103] on button "Play" at bounding box center [696, 102] width 45 height 23
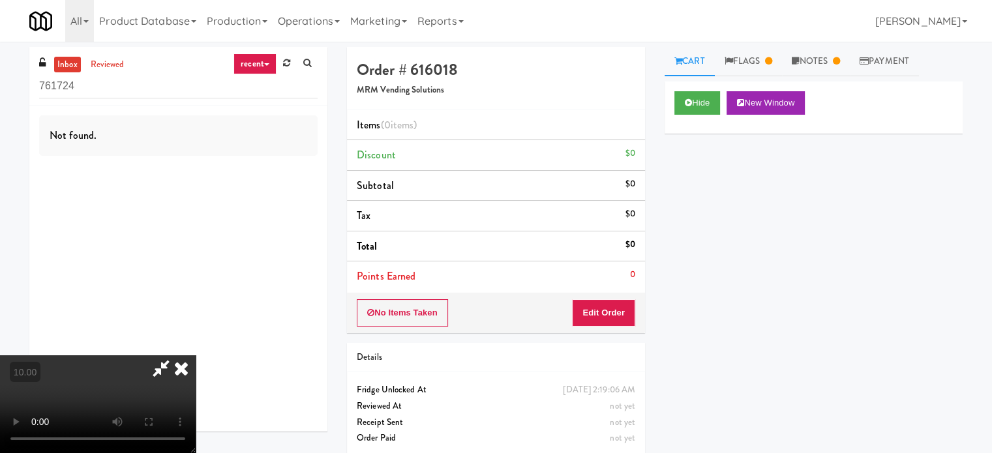
click at [196, 355] on video at bounding box center [98, 404] width 196 height 98
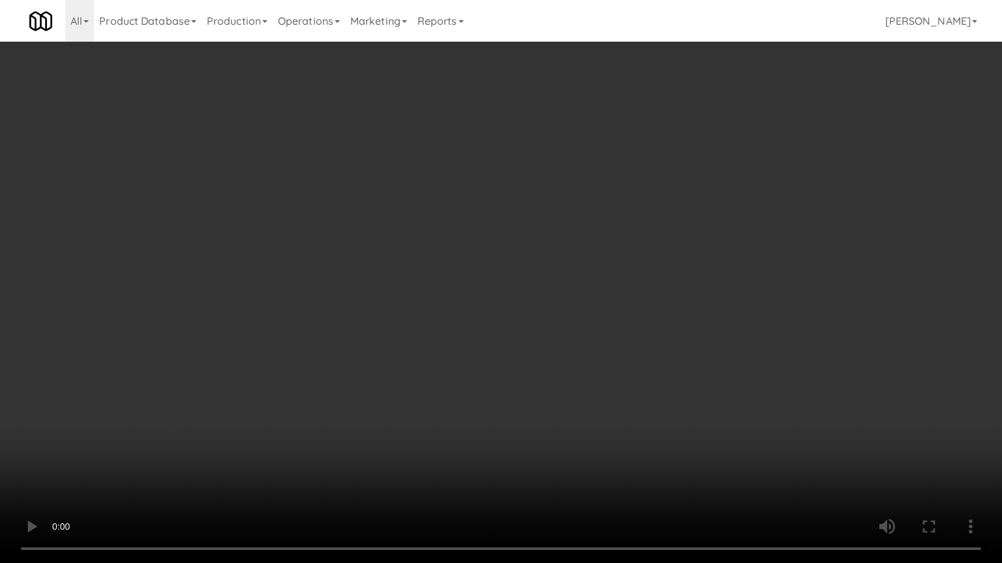
drag, startPoint x: 495, startPoint y: 291, endPoint x: 501, endPoint y: 284, distance: 10.2
click at [498, 290] on video at bounding box center [501, 281] width 1002 height 563
click at [501, 284] on video at bounding box center [501, 281] width 1002 height 563
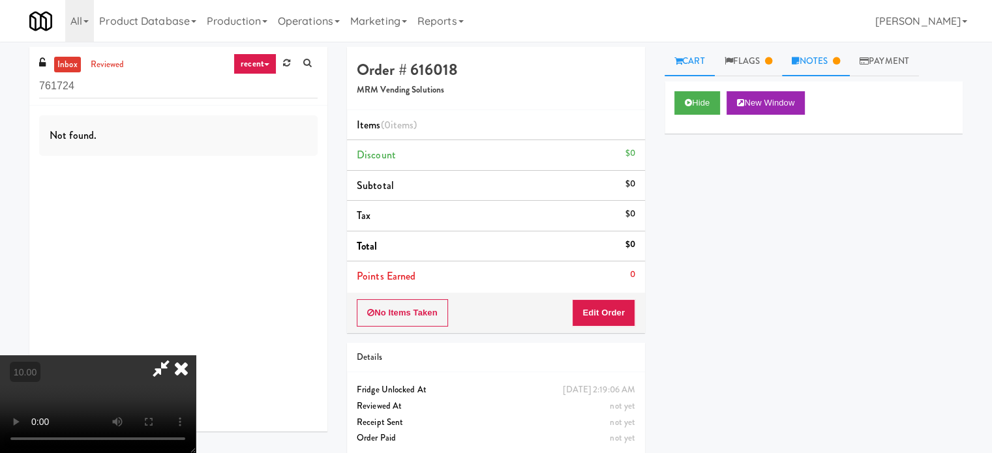
click at [812, 60] on link "Notes" at bounding box center [816, 61] width 68 height 29
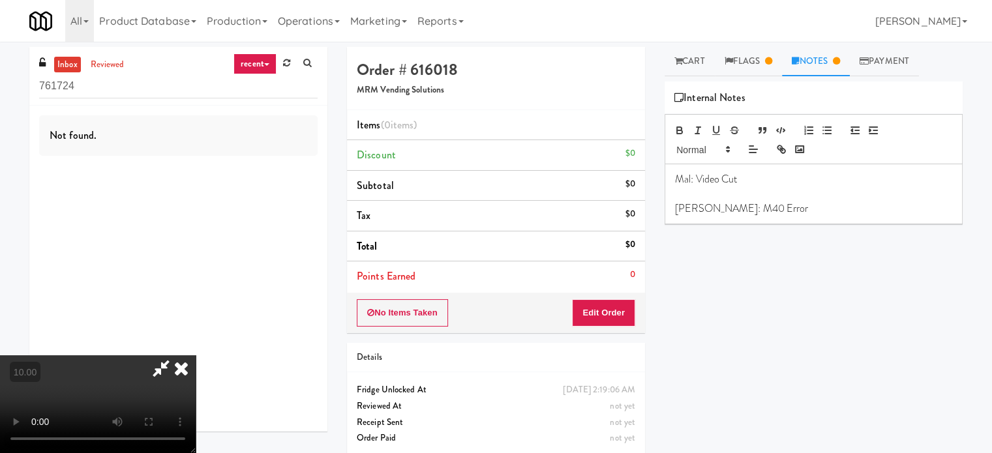
click at [196, 355] on icon at bounding box center [181, 368] width 29 height 26
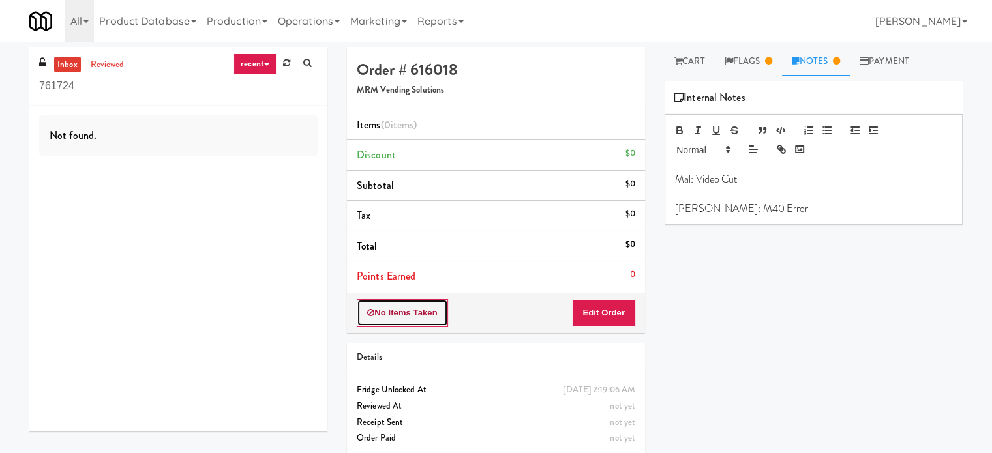
click at [389, 314] on button "No Items Taken" at bounding box center [402, 312] width 91 height 27
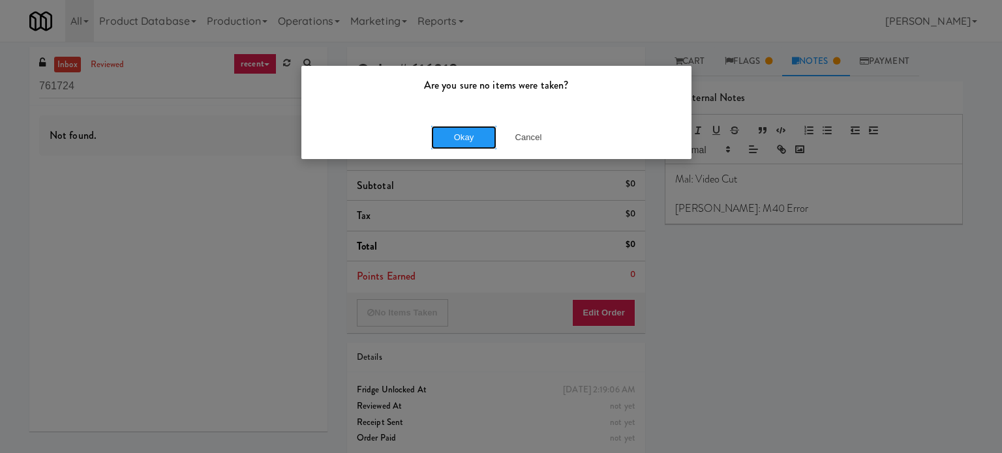
click at [466, 140] on button "Okay" at bounding box center [463, 137] width 65 height 23
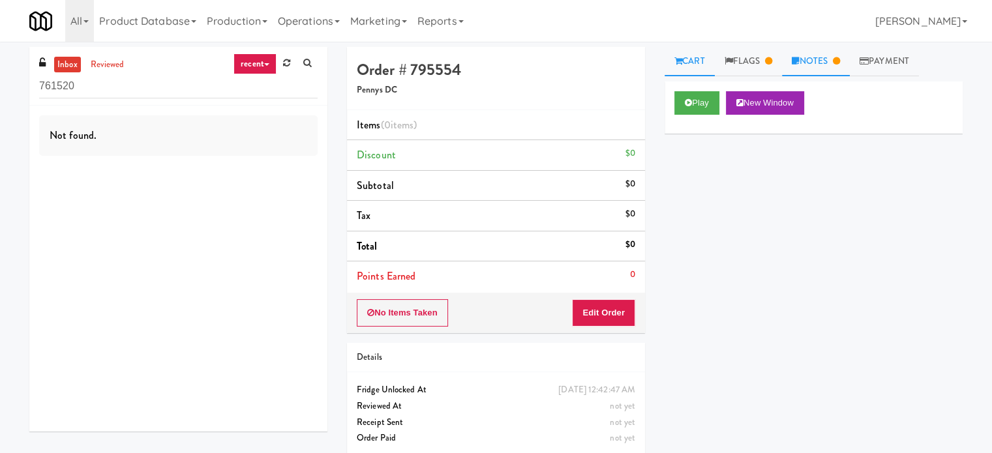
click at [835, 67] on link "Notes" at bounding box center [816, 61] width 68 height 29
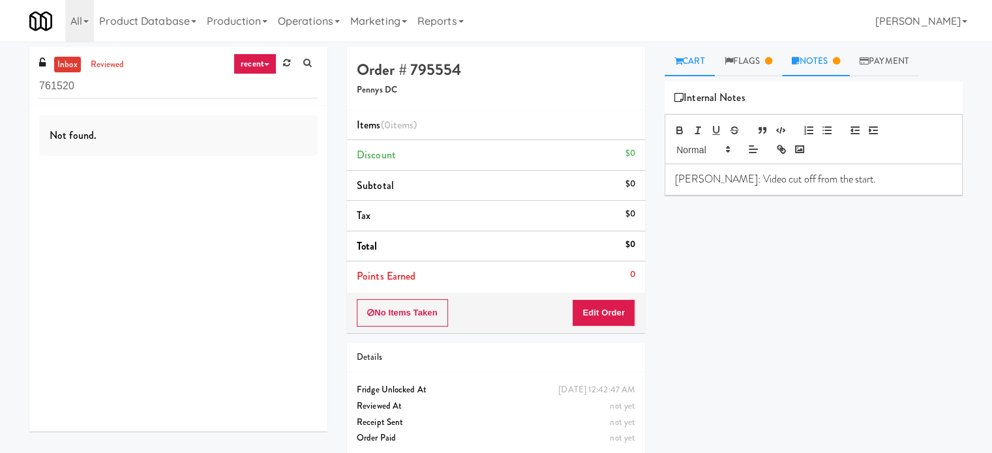
click at [698, 66] on link "Cart" at bounding box center [689, 61] width 50 height 29
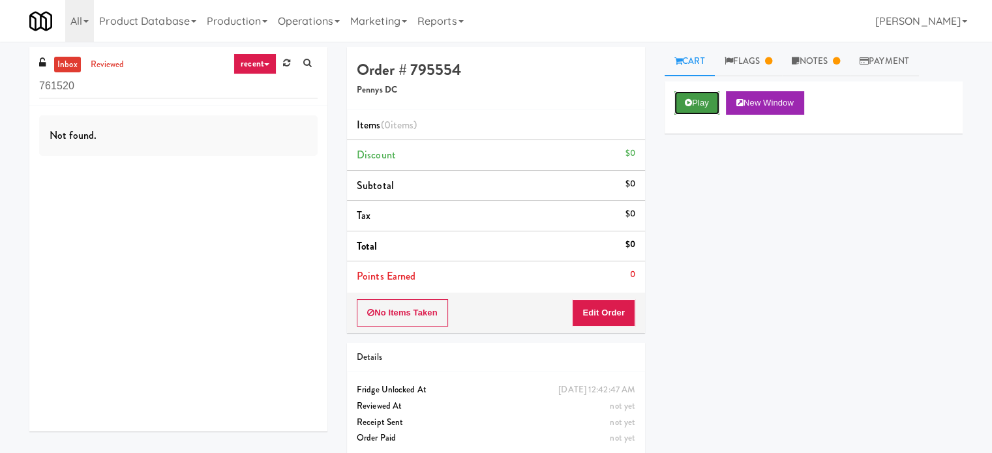
click at [701, 101] on button "Play" at bounding box center [696, 102] width 45 height 23
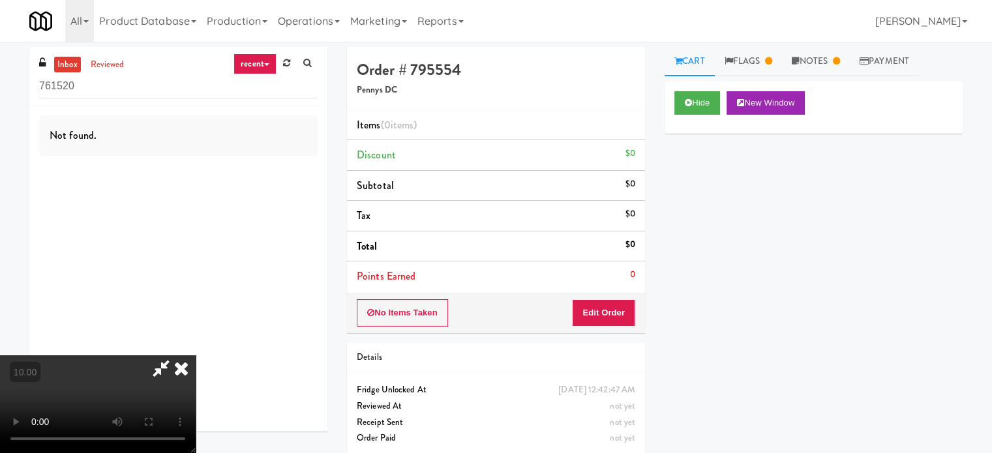
drag, startPoint x: 418, startPoint y: 346, endPoint x: 412, endPoint y: 319, distance: 28.0
click at [196, 355] on video at bounding box center [98, 404] width 196 height 98
drag, startPoint x: 412, startPoint y: 319, endPoint x: 409, endPoint y: 363, distance: 43.8
click at [196, 355] on video at bounding box center [98, 404] width 196 height 98
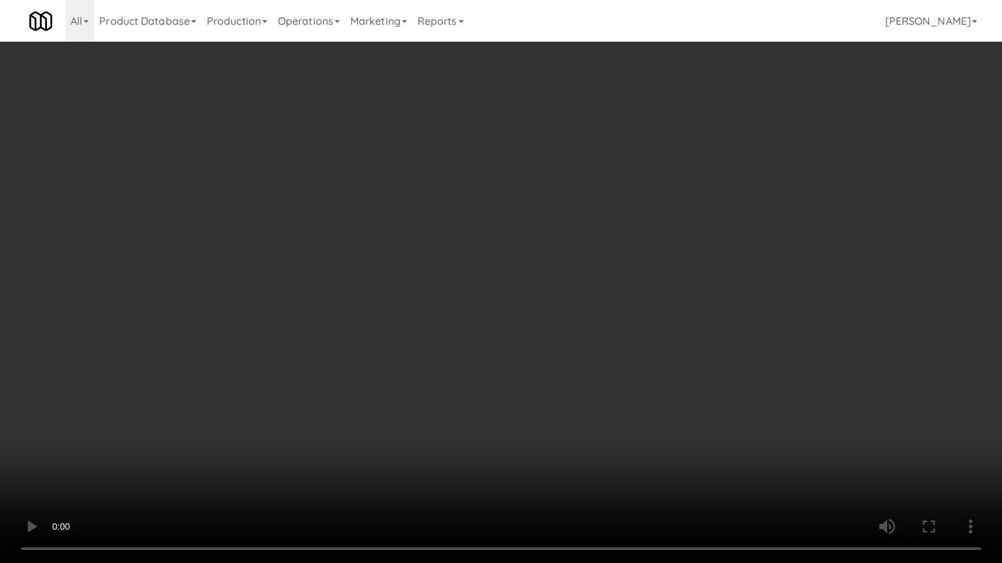
drag, startPoint x: 136, startPoint y: 396, endPoint x: 173, endPoint y: 365, distance: 48.2
click at [141, 391] on video at bounding box center [501, 281] width 1002 height 563
click at [342, 262] on video at bounding box center [501, 281] width 1002 height 563
drag, startPoint x: 346, startPoint y: 261, endPoint x: 365, endPoint y: 161, distance: 101.5
click at [348, 260] on video at bounding box center [501, 281] width 1002 height 563
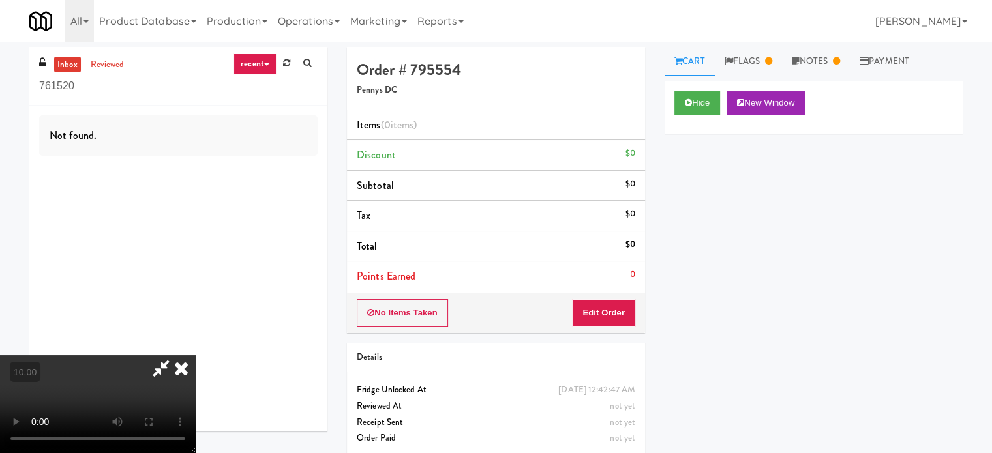
drag, startPoint x: 443, startPoint y: 182, endPoint x: 478, endPoint y: 180, distance: 34.6
click at [196, 355] on video at bounding box center [98, 404] width 196 height 98
click at [196, 355] on icon at bounding box center [181, 368] width 29 height 26
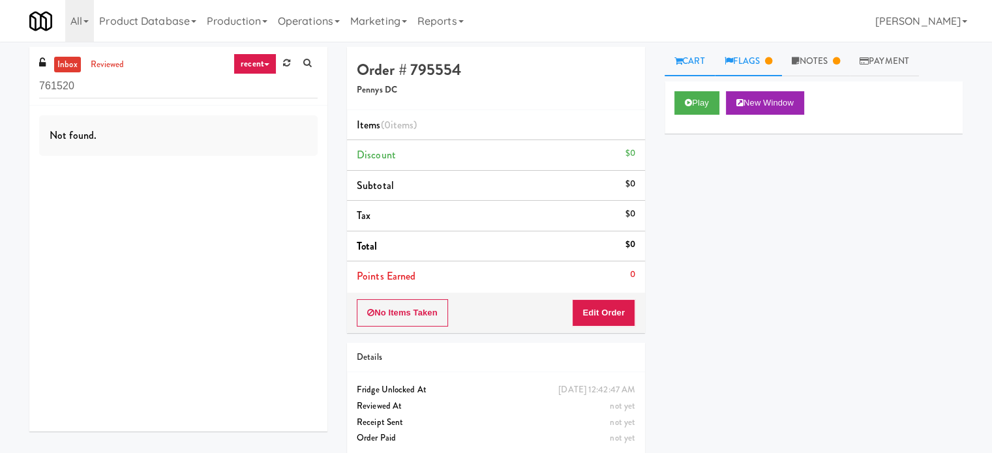
click at [772, 59] on icon at bounding box center [768, 61] width 7 height 8
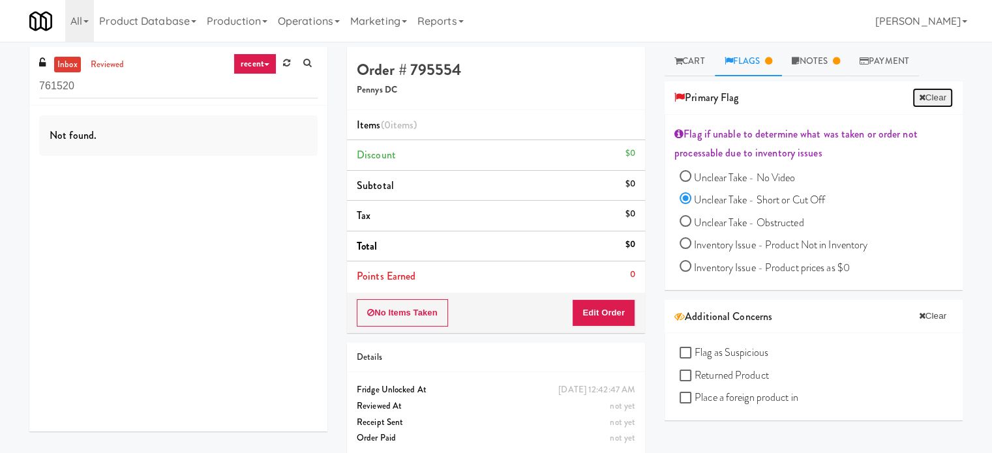
click at [926, 94] on button "Clear" at bounding box center [932, 98] width 40 height 20
radio input "false"
click at [692, 59] on link "Cart" at bounding box center [689, 61] width 50 height 29
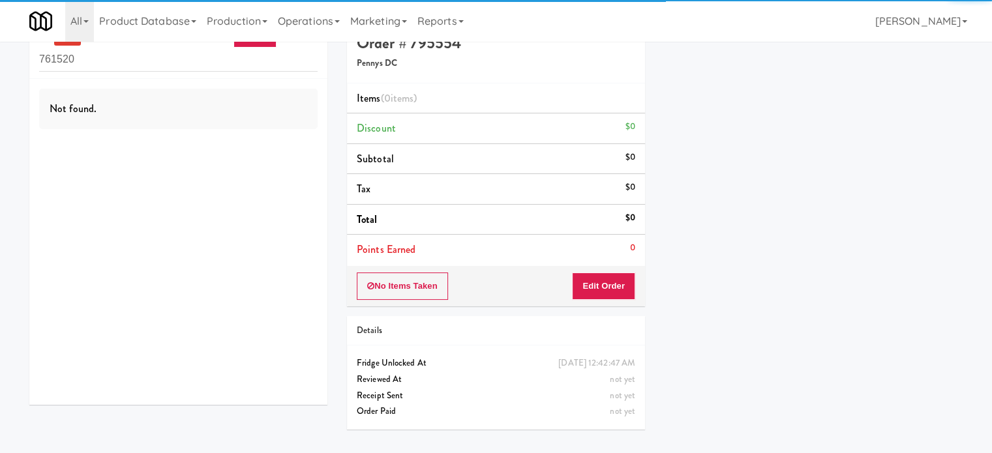
scroll to position [42, 0]
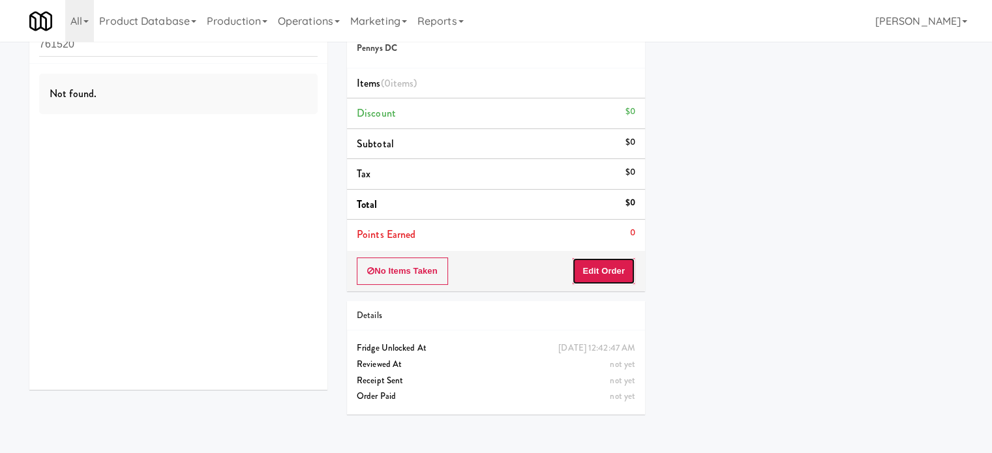
click at [606, 263] on button "Edit Order" at bounding box center [603, 271] width 63 height 27
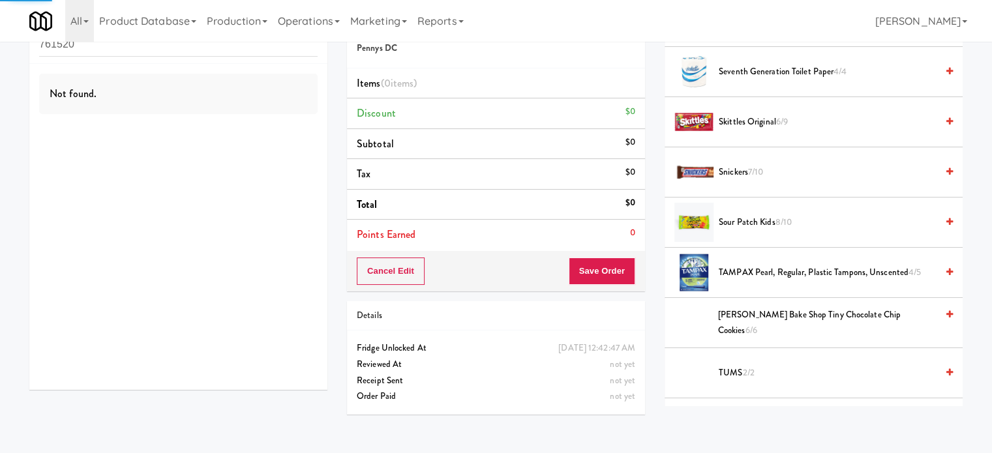
scroll to position [1478, 0]
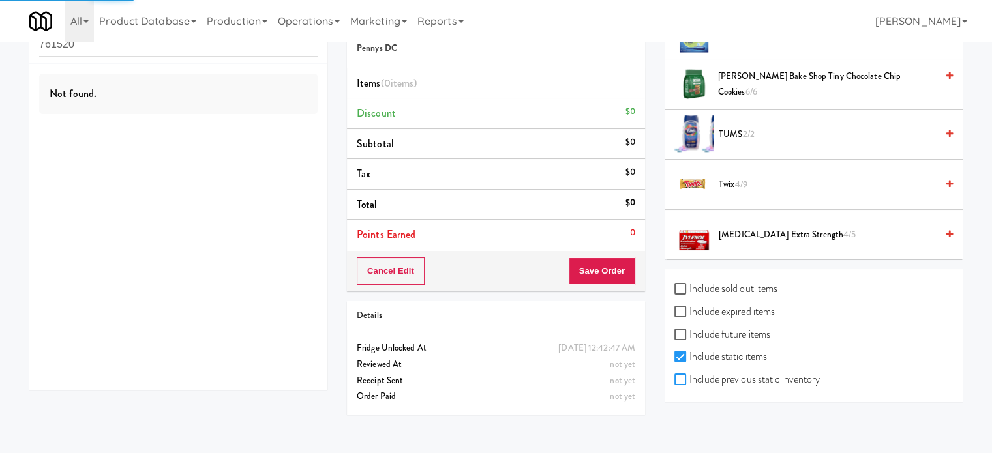
click at [678, 375] on input "Include previous static inventory" at bounding box center [681, 380] width 15 height 10
checkbox input "true"
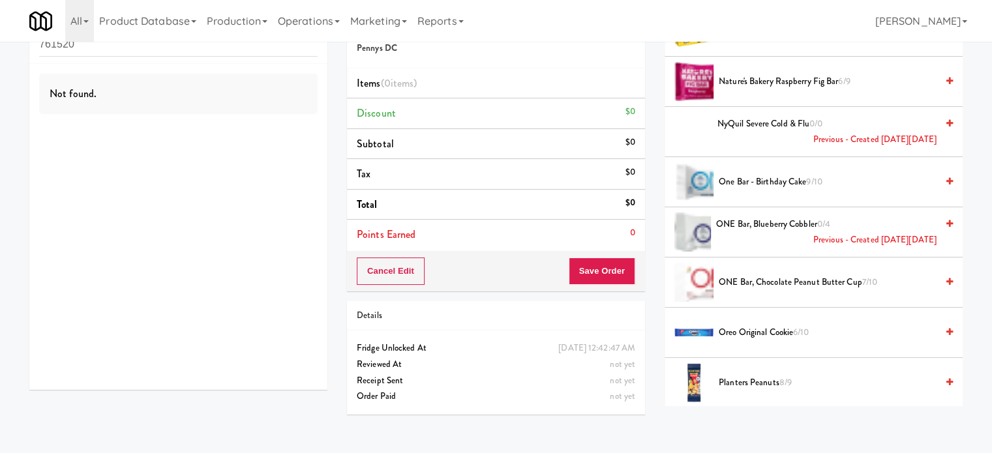
scroll to position [1304, 0]
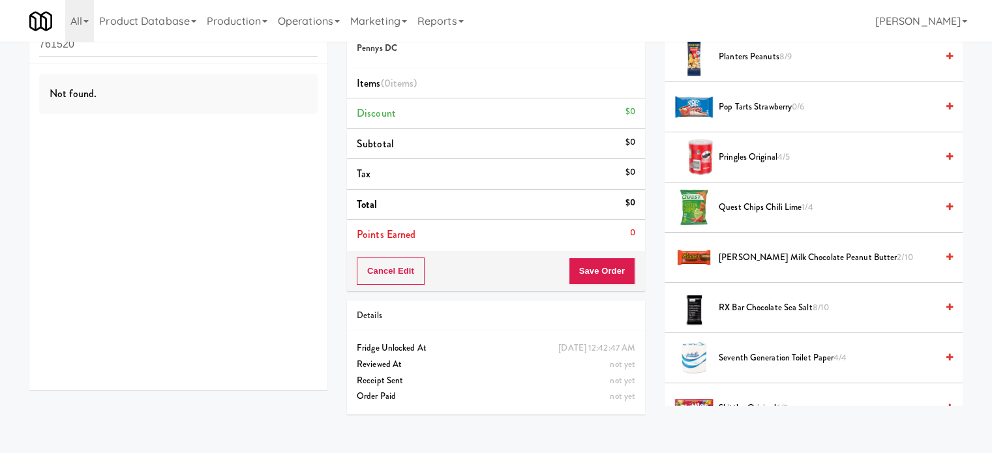
click at [760, 151] on span "Pringles Original 4/5" at bounding box center [828, 157] width 218 height 16
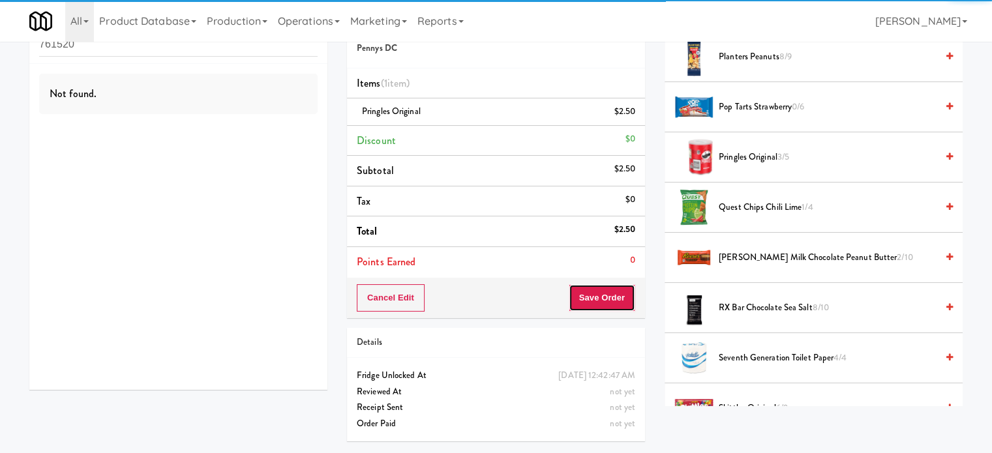
click at [593, 294] on button "Save Order" at bounding box center [602, 297] width 67 height 27
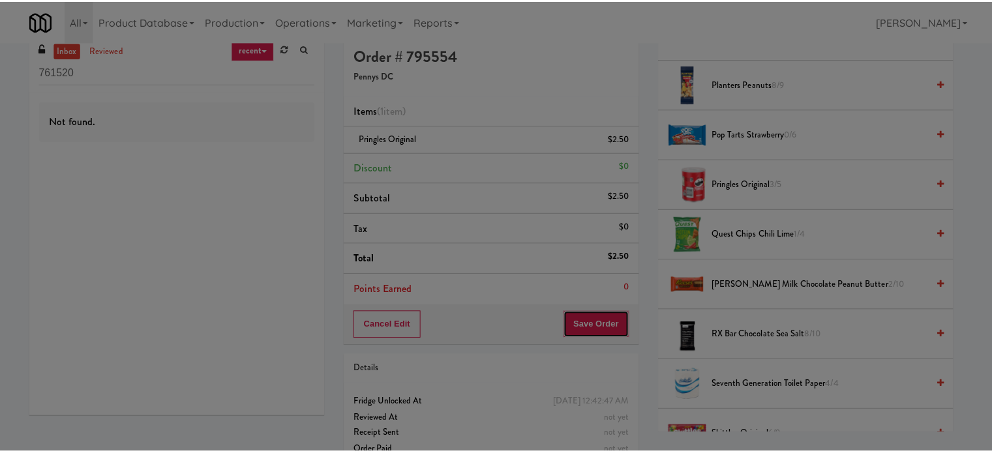
scroll to position [0, 0]
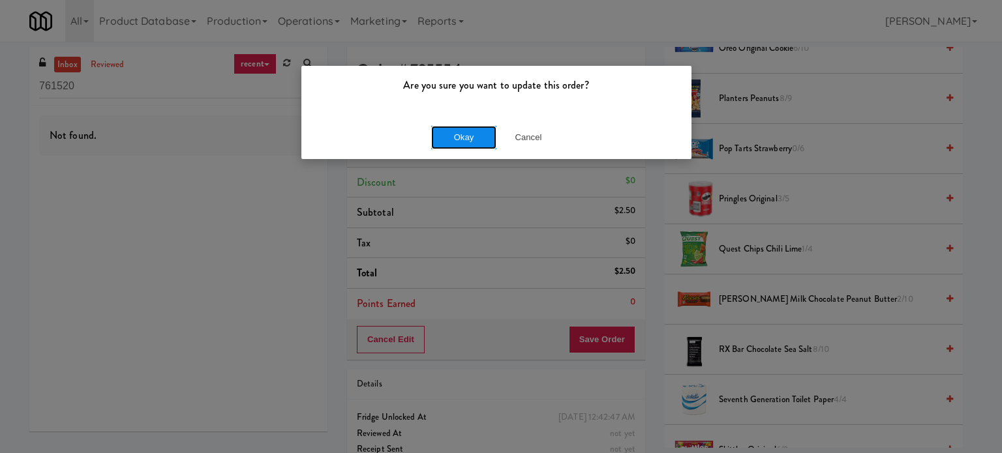
click at [458, 140] on button "Okay" at bounding box center [463, 137] width 65 height 23
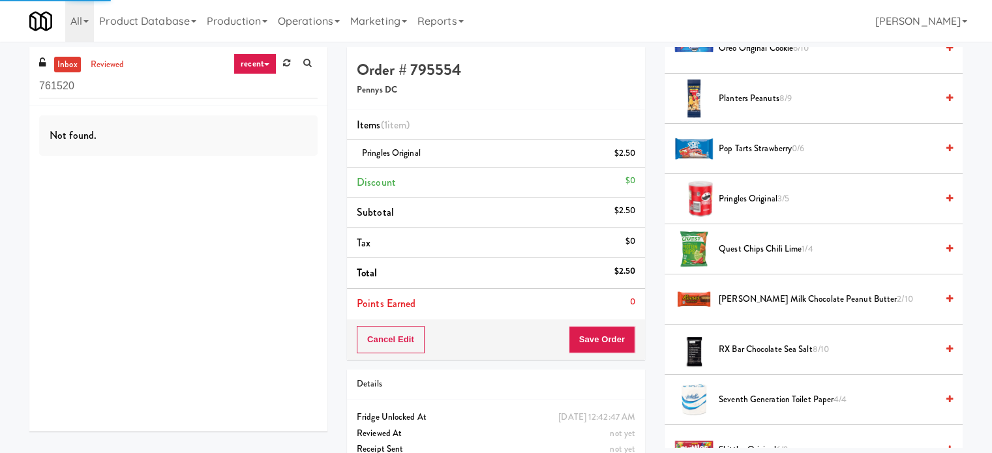
scroll to position [122, 0]
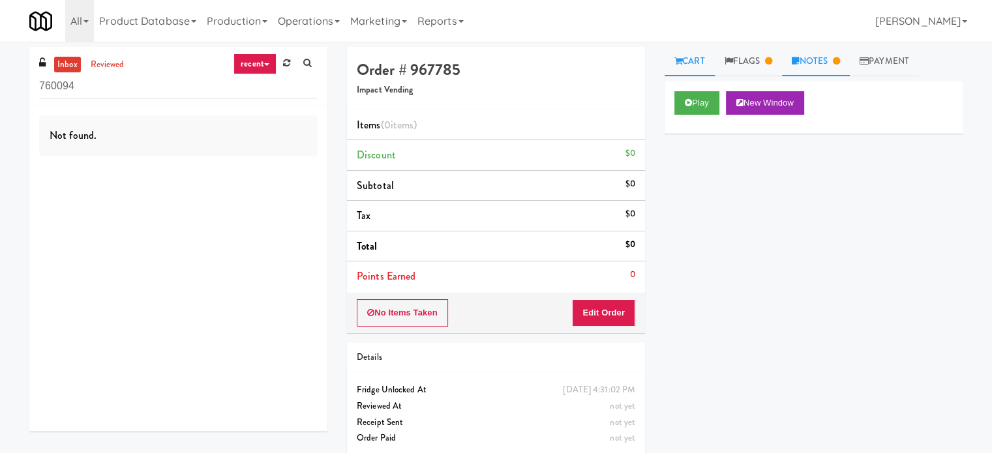
click at [814, 61] on link "Notes" at bounding box center [816, 61] width 68 height 29
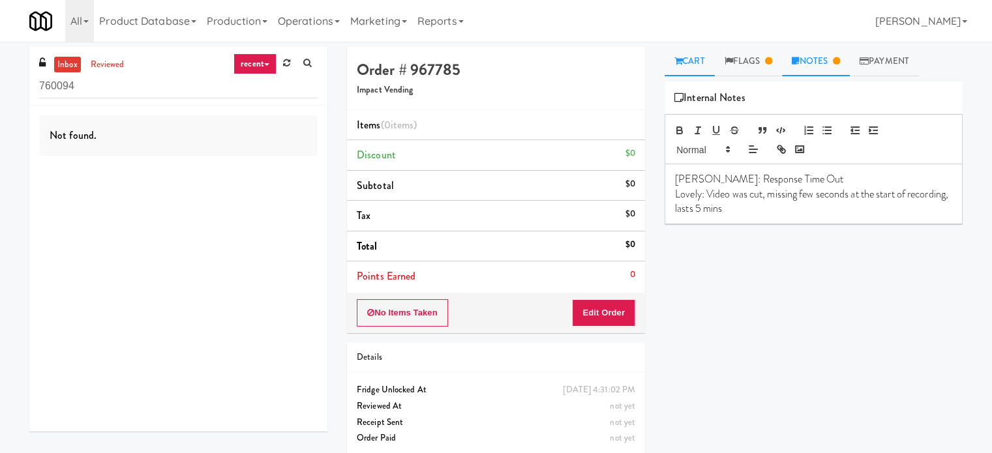
click at [689, 63] on link "Cart" at bounding box center [689, 61] width 50 height 29
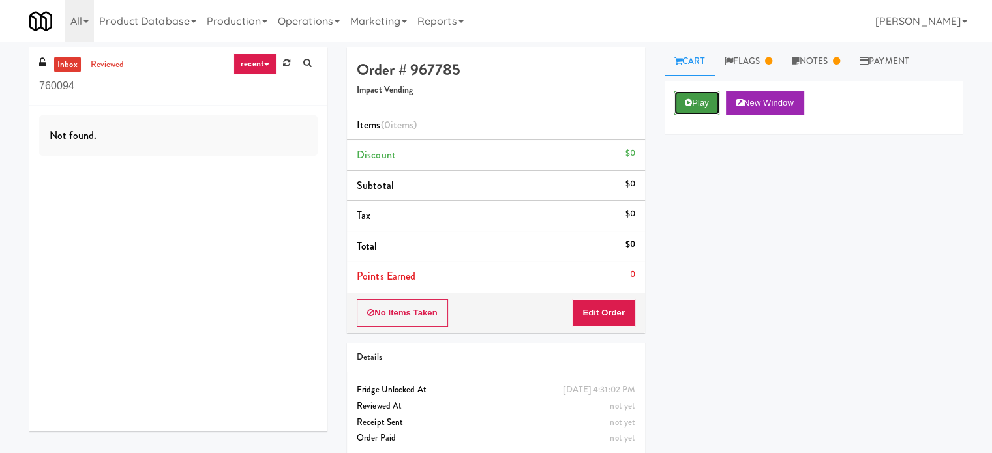
click at [706, 98] on button "Play" at bounding box center [696, 102] width 45 height 23
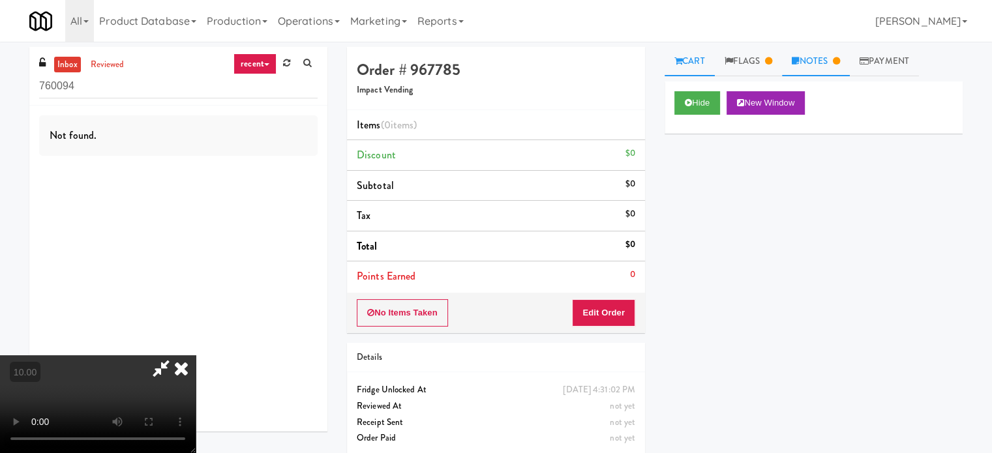
click at [816, 58] on link "Notes" at bounding box center [816, 61] width 68 height 29
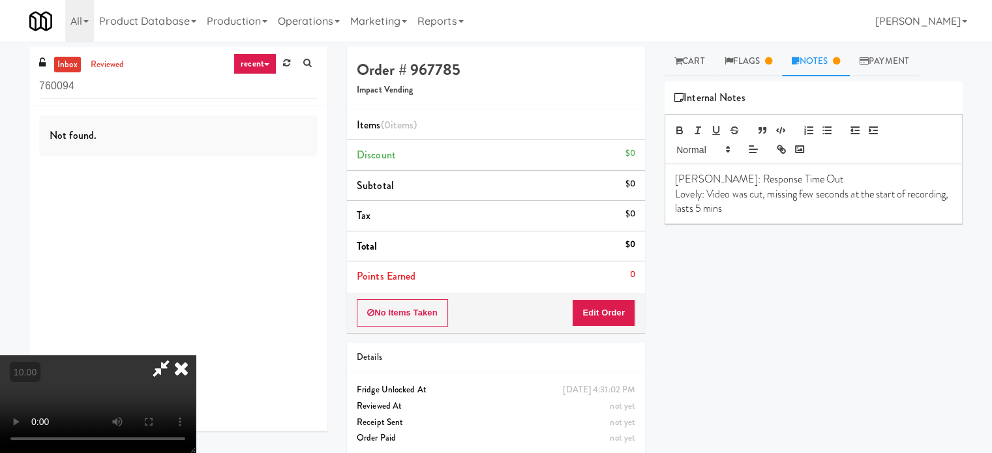
drag, startPoint x: 361, startPoint y: 181, endPoint x: 352, endPoint y: 170, distance: 14.5
click at [196, 355] on video at bounding box center [98, 404] width 196 height 98
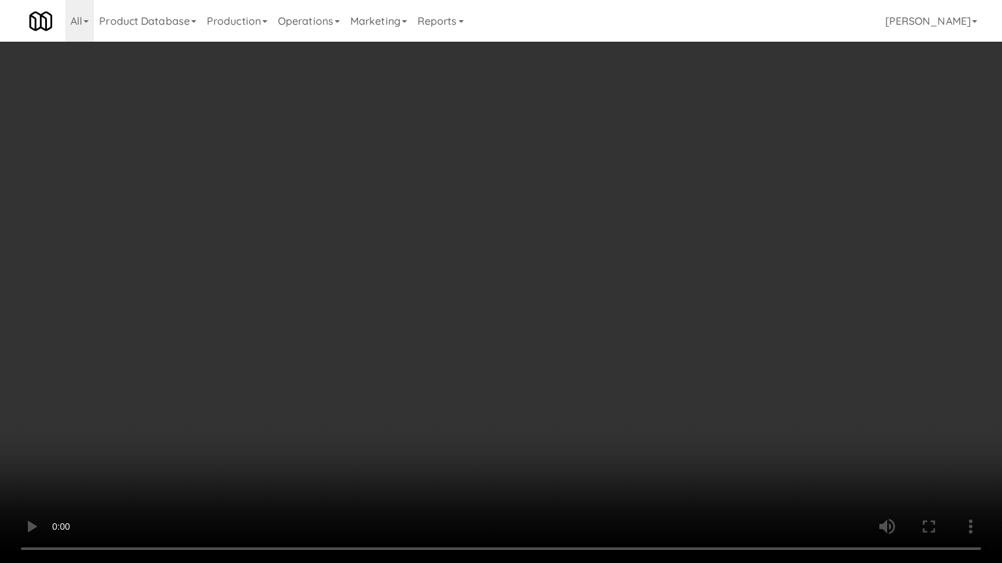
click at [336, 387] on video at bounding box center [501, 281] width 1002 height 563
click at [436, 343] on video at bounding box center [501, 281] width 1002 height 563
click at [484, 365] on video at bounding box center [501, 281] width 1002 height 563
click at [238, 381] on video at bounding box center [501, 281] width 1002 height 563
drag, startPoint x: 243, startPoint y: 376, endPoint x: 249, endPoint y: 371, distance: 8.4
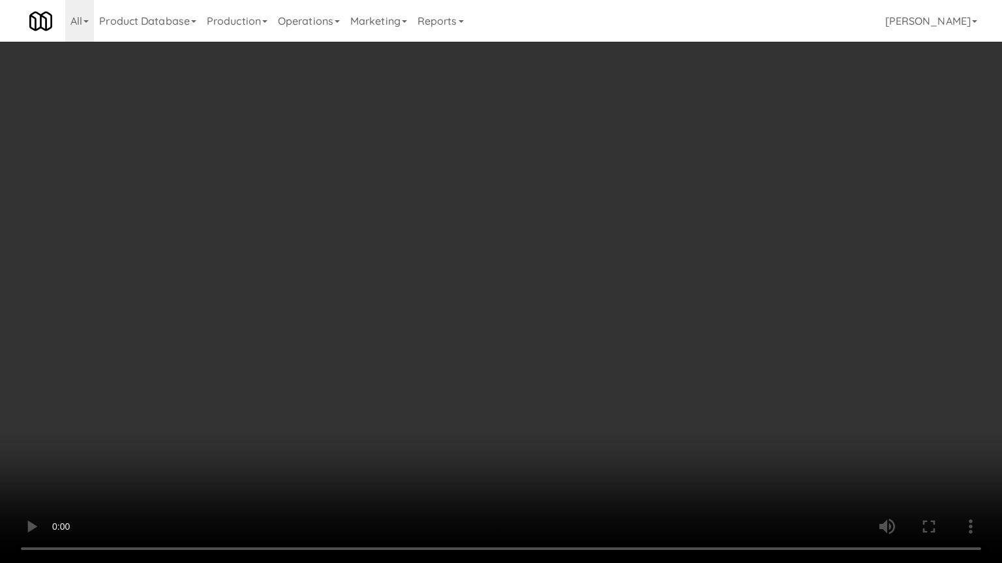
click at [249, 371] on video at bounding box center [501, 281] width 1002 height 563
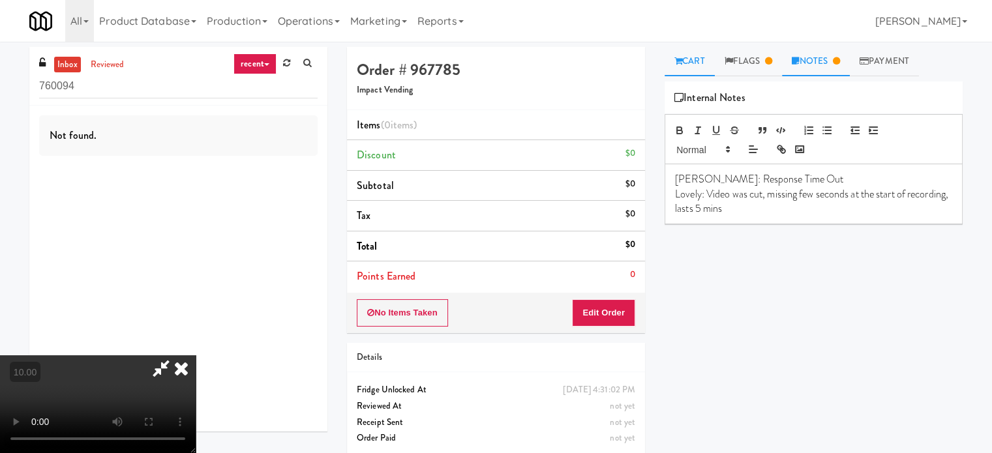
click at [691, 62] on link "Cart" at bounding box center [689, 61] width 50 height 29
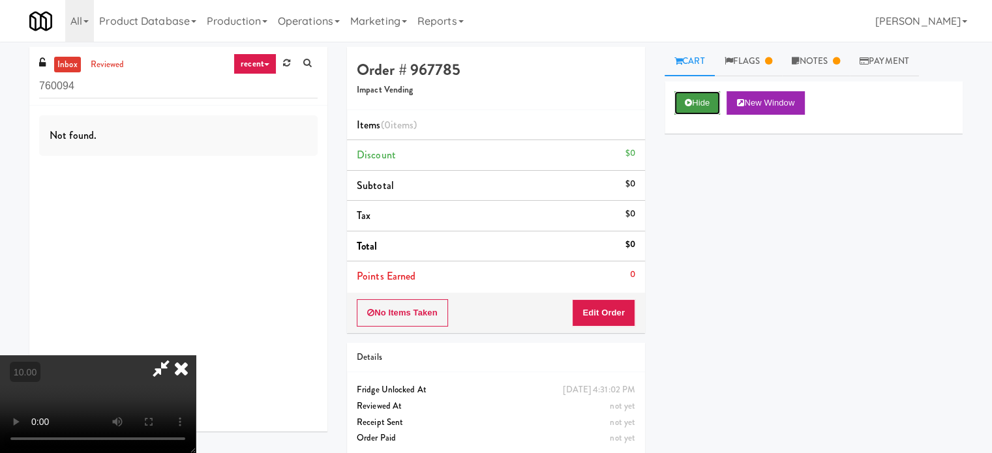
click at [693, 110] on button "Hide" at bounding box center [697, 102] width 46 height 23
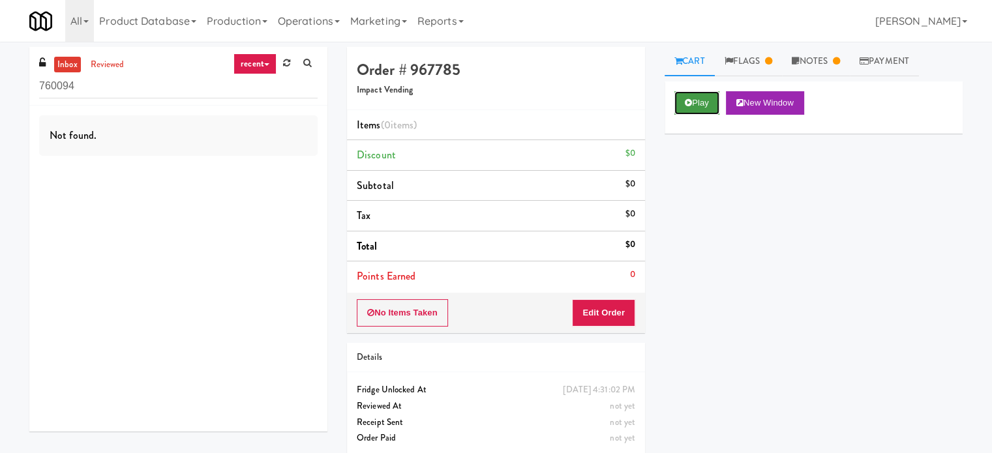
click at [694, 101] on button "Play" at bounding box center [696, 102] width 45 height 23
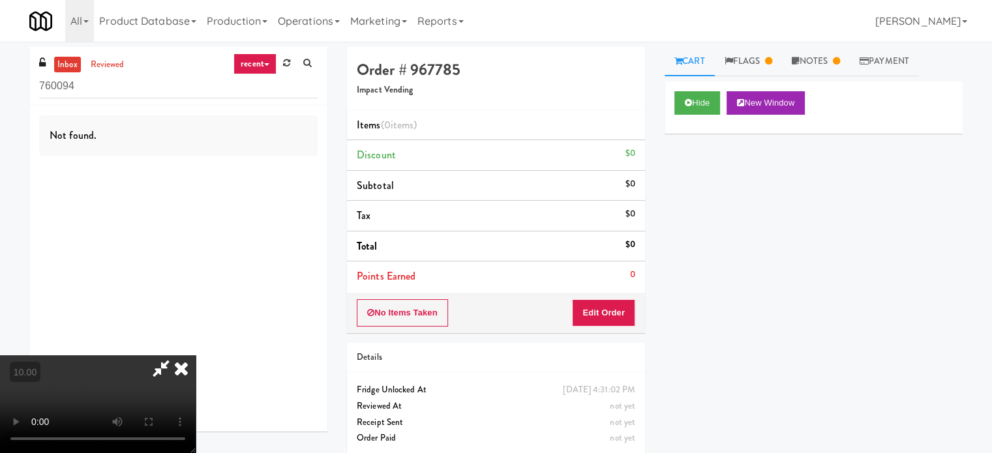
click at [196, 355] on video at bounding box center [98, 404] width 196 height 98
drag, startPoint x: 305, startPoint y: 237, endPoint x: 305, endPoint y: 169, distance: 68.5
click at [196, 355] on video at bounding box center [98, 404] width 196 height 98
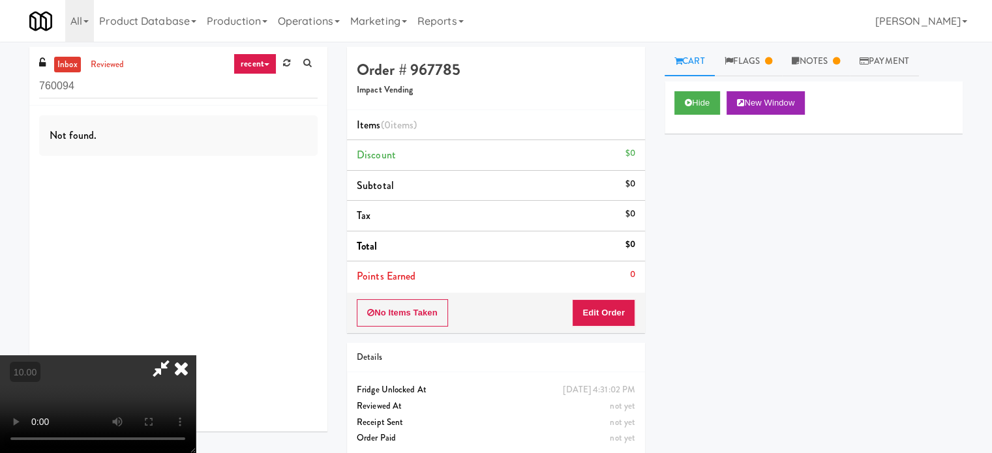
click at [196, 355] on video at bounding box center [98, 404] width 196 height 98
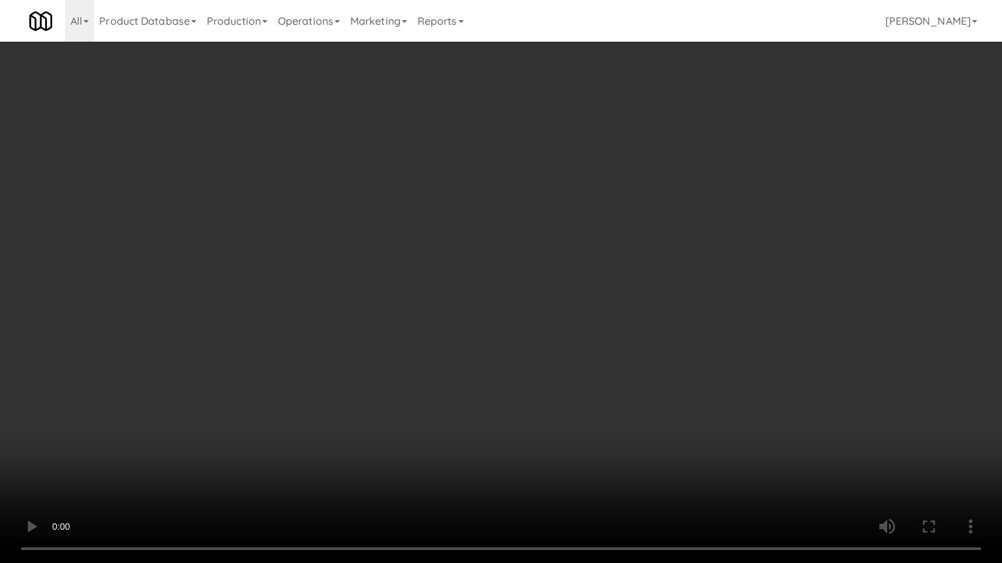
drag, startPoint x: 316, startPoint y: 274, endPoint x: 323, endPoint y: 265, distance: 11.6
click at [318, 274] on video at bounding box center [501, 281] width 1002 height 563
click at [323, 265] on video at bounding box center [501, 281] width 1002 height 563
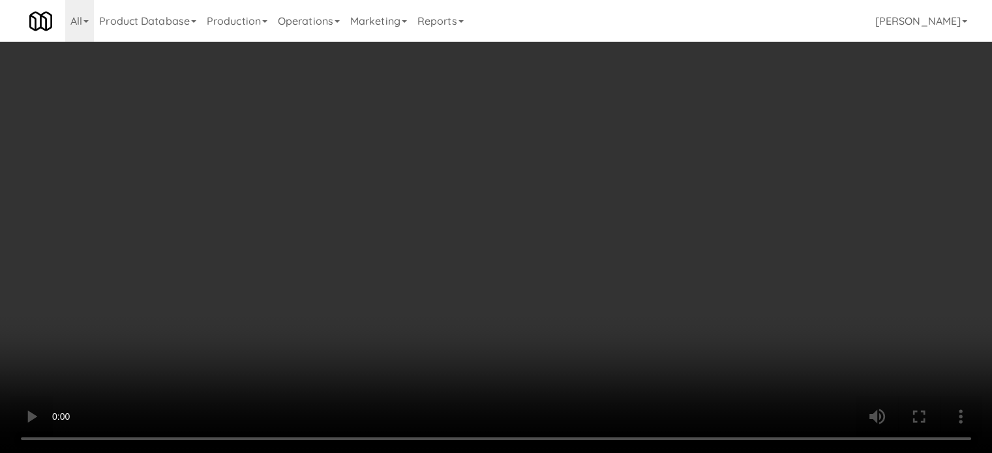
drag, startPoint x: 775, startPoint y: 59, endPoint x: 779, endPoint y: 52, distance: 7.9
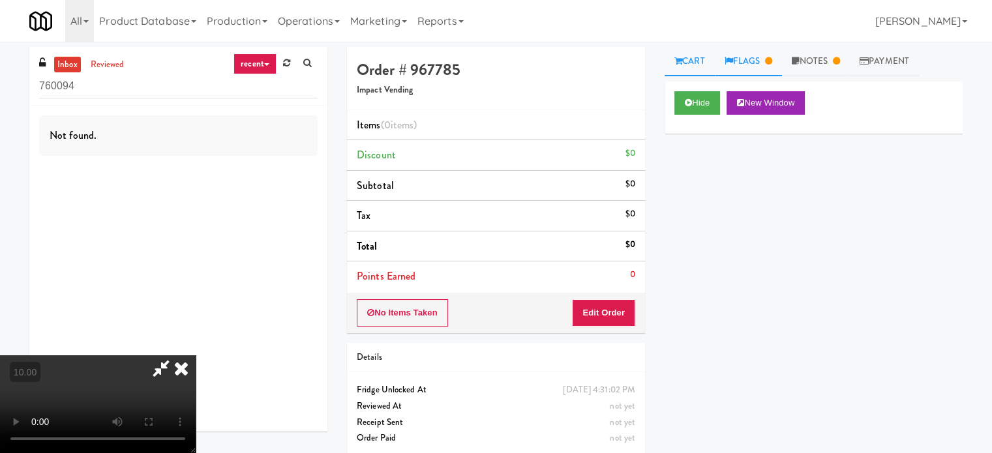
click at [777, 58] on link "Flags" at bounding box center [749, 61] width 68 height 29
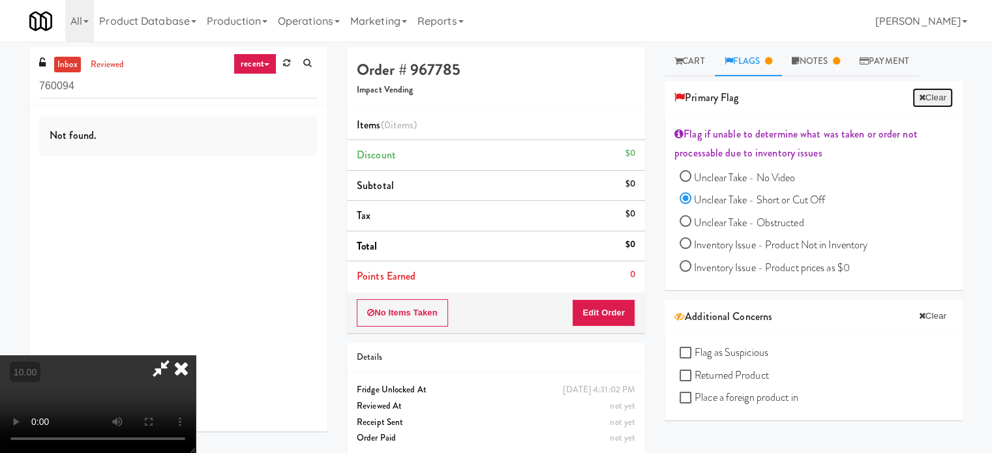
click at [916, 93] on button "Clear" at bounding box center [932, 98] width 40 height 20
radio input "false"
click at [692, 65] on link "Cart" at bounding box center [689, 61] width 50 height 29
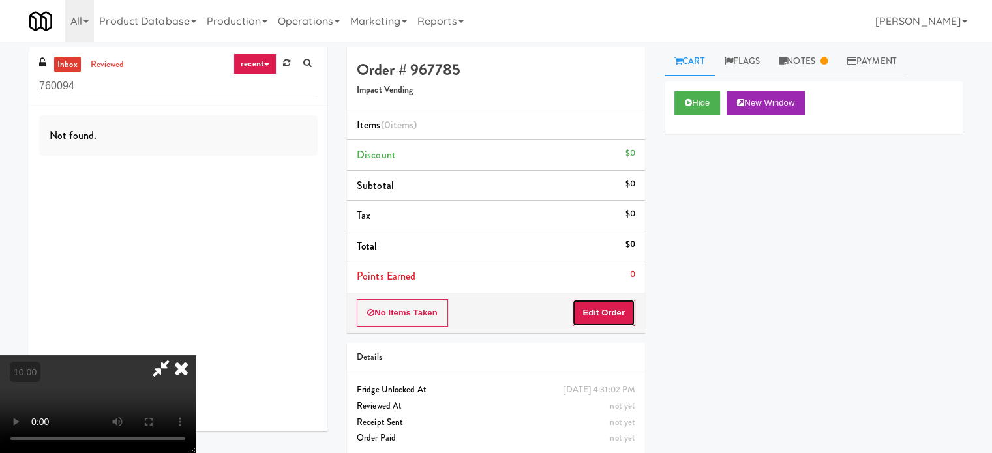
drag, startPoint x: 609, startPoint y: 305, endPoint x: 645, endPoint y: 296, distance: 36.9
click at [610, 306] on button "Edit Order" at bounding box center [603, 312] width 63 height 27
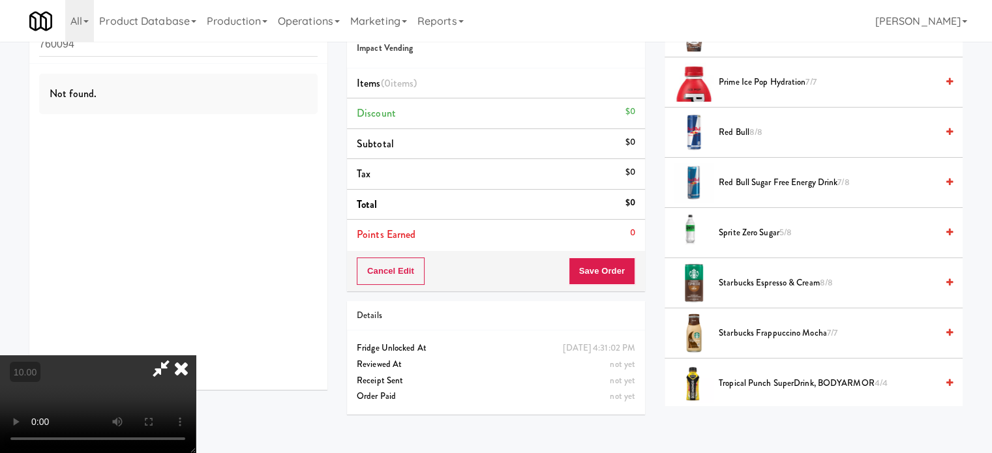
scroll to position [1928, 0]
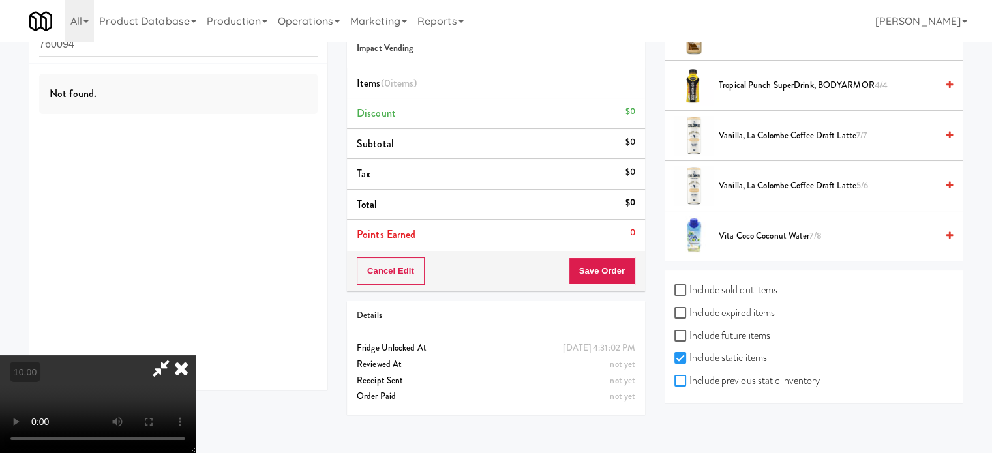
click at [677, 376] on input "Include previous static inventory" at bounding box center [681, 381] width 15 height 10
checkbox input "true"
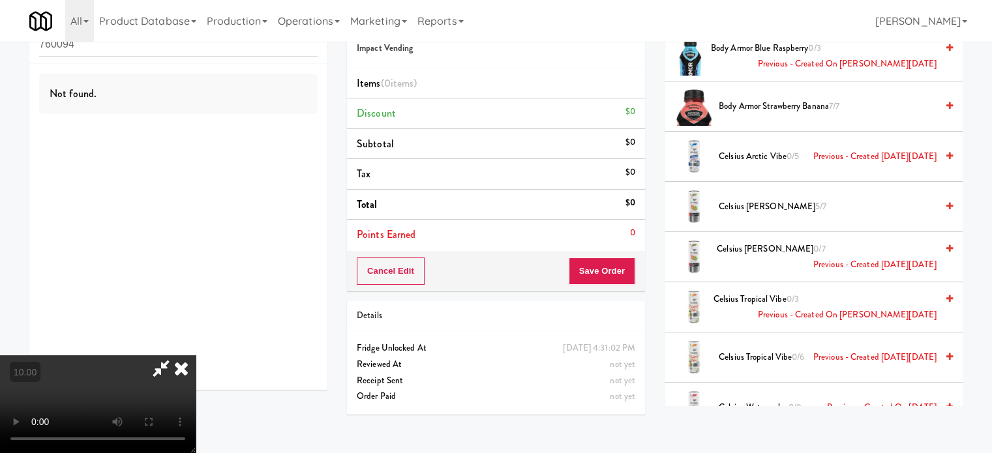
scroll to position [978, 0]
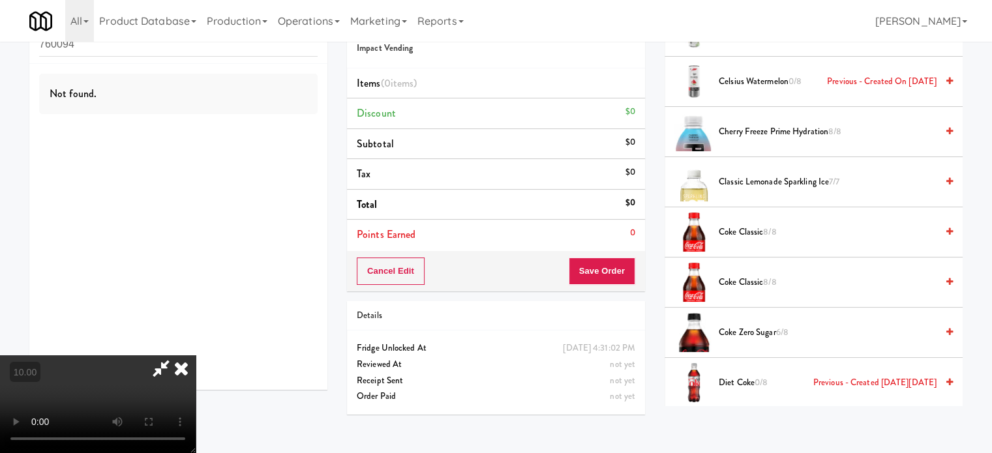
click at [759, 229] on span "Coke Classic 8/8" at bounding box center [828, 232] width 218 height 16
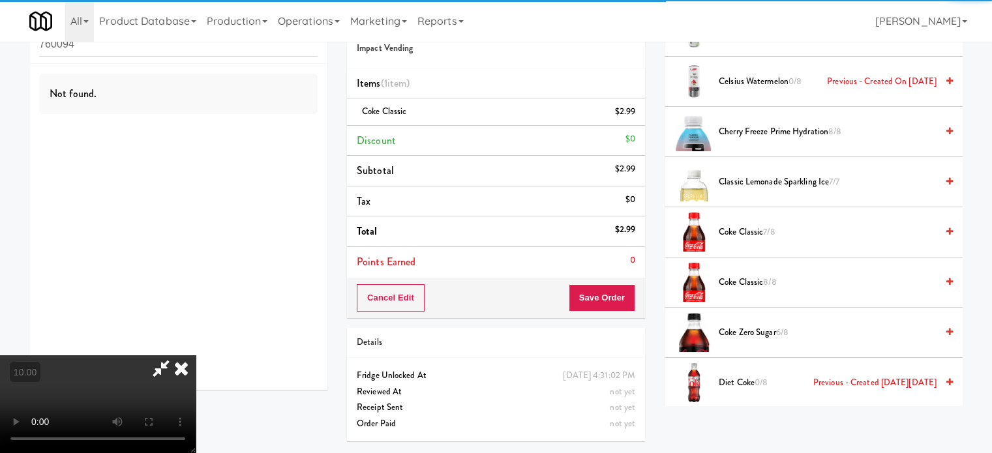
click at [196, 355] on icon at bounding box center [181, 368] width 29 height 26
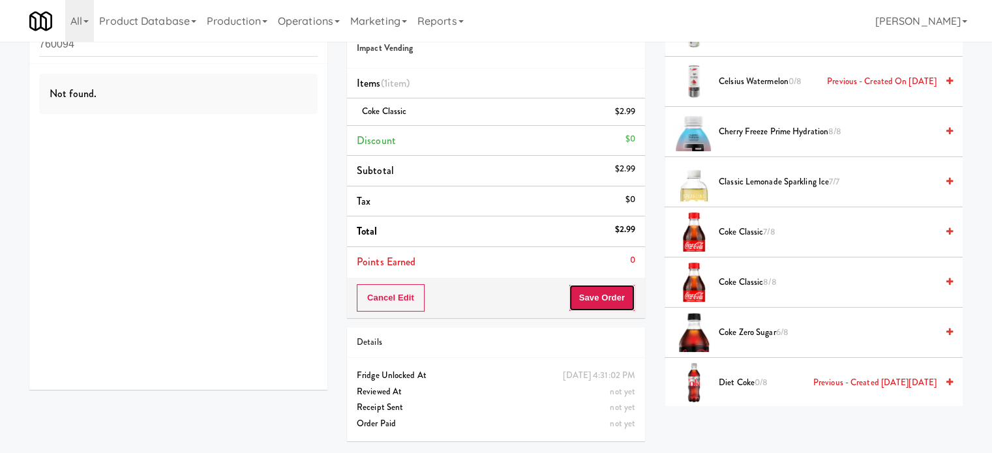
click at [610, 286] on button "Save Order" at bounding box center [602, 297] width 67 height 27
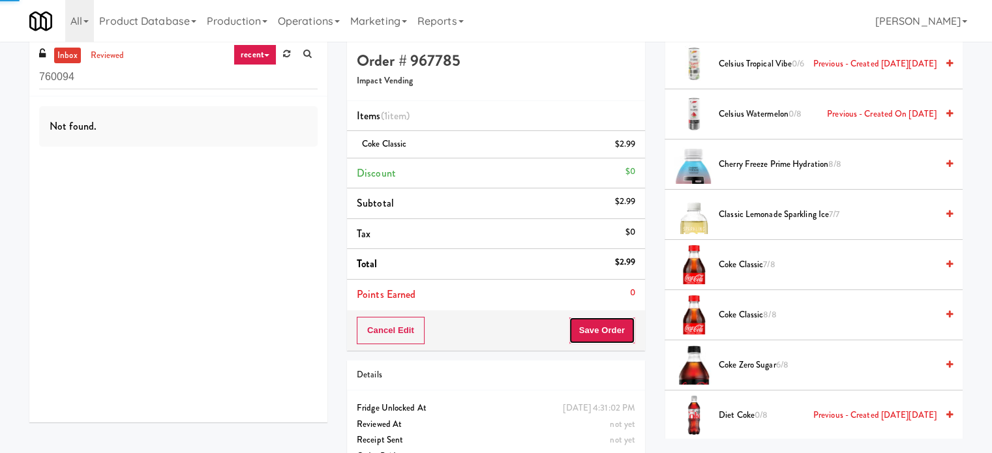
scroll to position [0, 0]
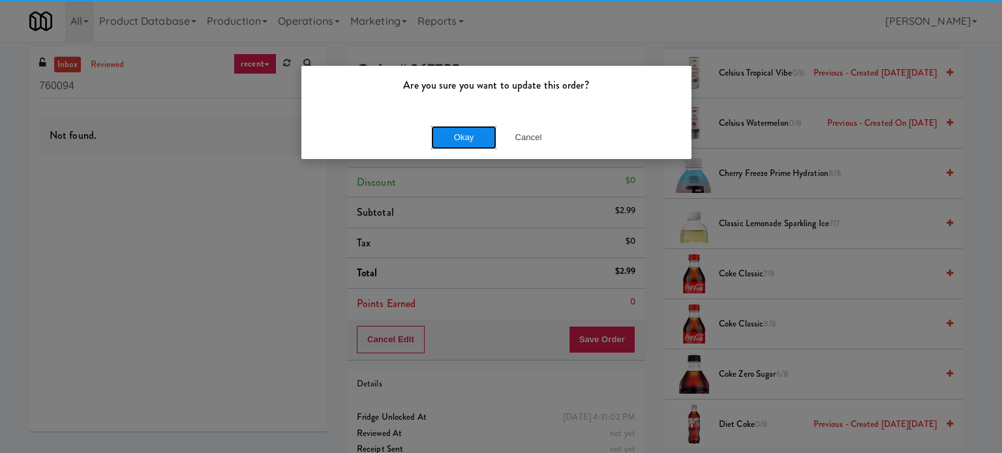
click at [445, 134] on button "Okay" at bounding box center [463, 137] width 65 height 23
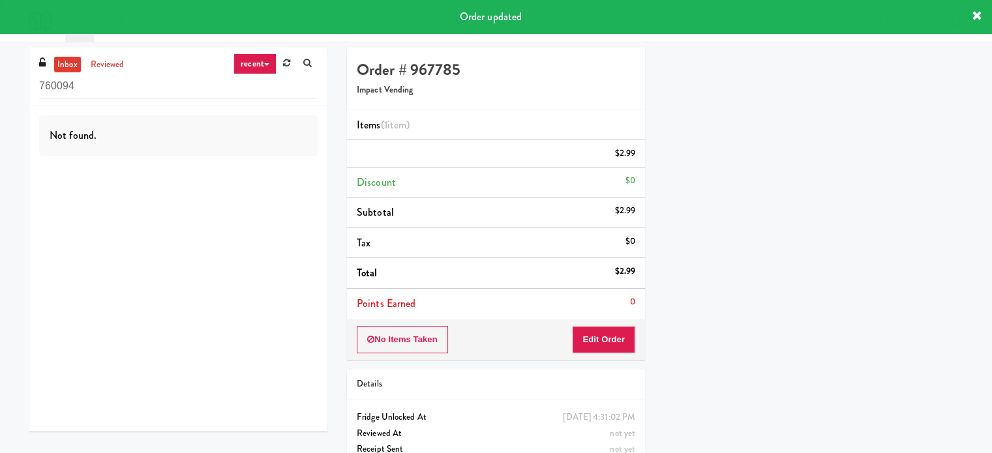
scroll to position [122, 0]
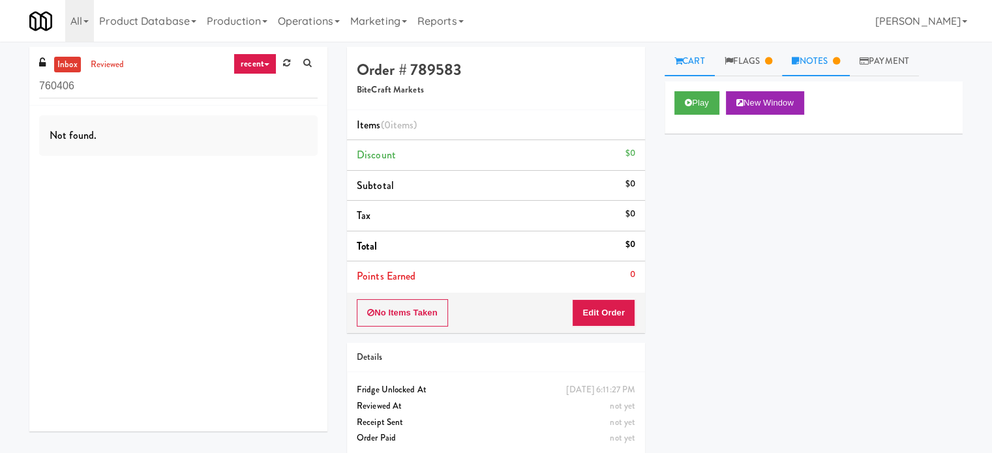
click at [833, 57] on link "Notes" at bounding box center [816, 61] width 68 height 29
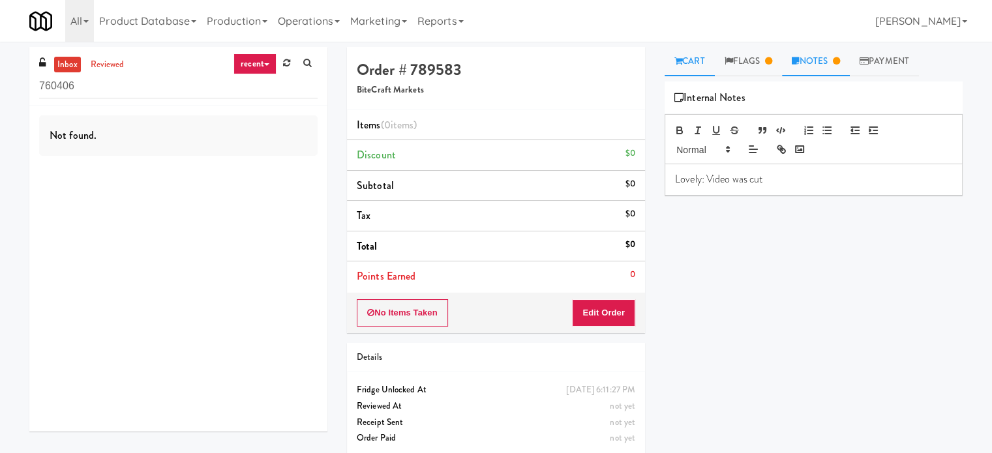
click at [685, 60] on link "Cart" at bounding box center [689, 61] width 50 height 29
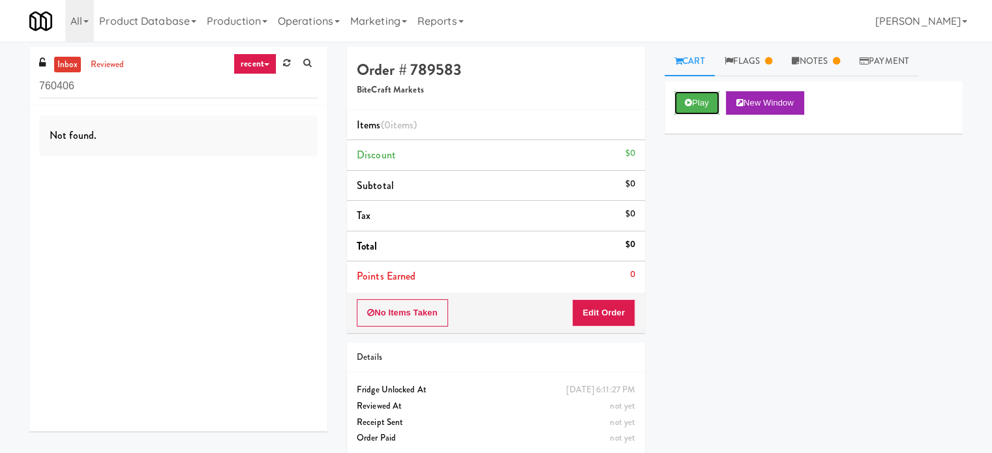
drag, startPoint x: 710, startPoint y: 103, endPoint x: 711, endPoint y: 134, distance: 30.7
click at [710, 104] on button "Play" at bounding box center [696, 102] width 45 height 23
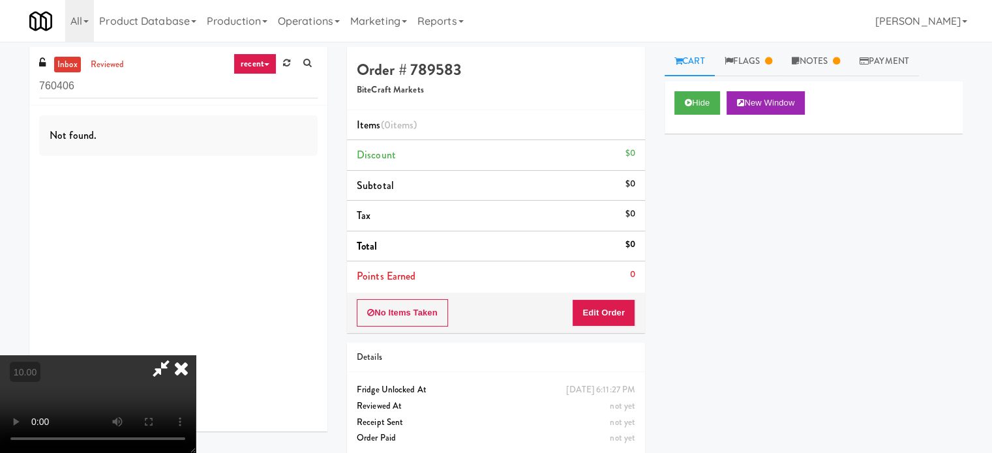
click at [196, 355] on video at bounding box center [98, 404] width 196 height 98
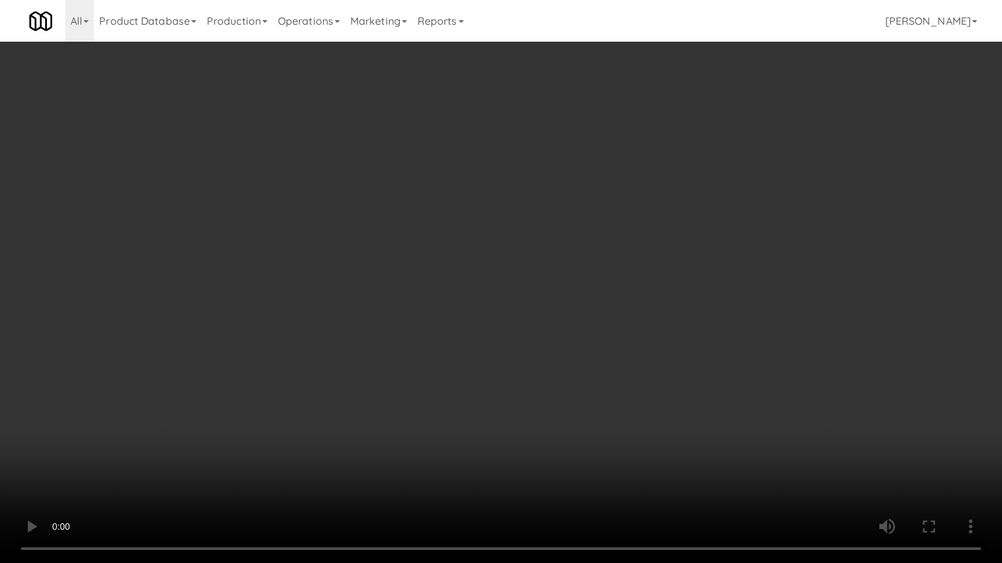
click at [459, 290] on video at bounding box center [501, 281] width 1002 height 563
click at [513, 289] on video at bounding box center [501, 281] width 1002 height 563
click at [496, 291] on video at bounding box center [501, 281] width 1002 height 563
click at [514, 266] on video at bounding box center [501, 281] width 1002 height 563
click at [516, 265] on video at bounding box center [501, 281] width 1002 height 563
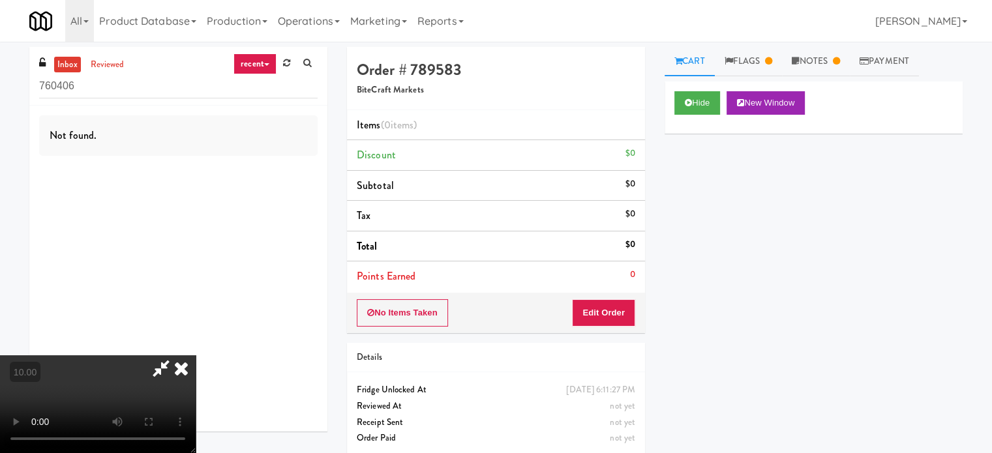
drag, startPoint x: 366, startPoint y: 268, endPoint x: 370, endPoint y: 261, distance: 8.5
click at [196, 355] on video at bounding box center [98, 404] width 196 height 98
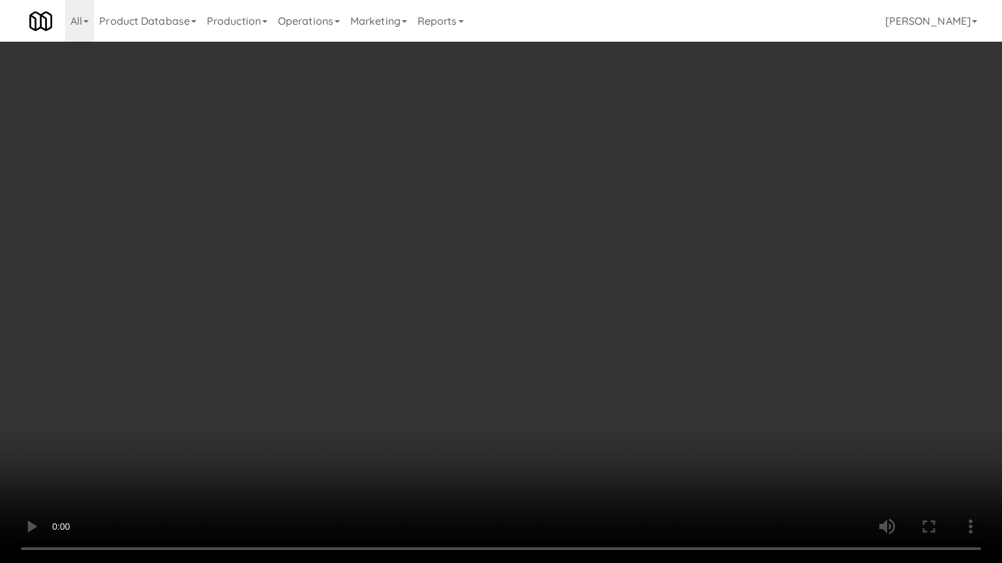
drag, startPoint x: 473, startPoint y: 378, endPoint x: 515, endPoint y: 300, distance: 88.4
click at [475, 370] on video at bounding box center [501, 281] width 1002 height 563
click at [509, 305] on video at bounding box center [501, 281] width 1002 height 563
click at [527, 263] on video at bounding box center [501, 281] width 1002 height 563
drag, startPoint x: 544, startPoint y: 246, endPoint x: 550, endPoint y: 241, distance: 8.0
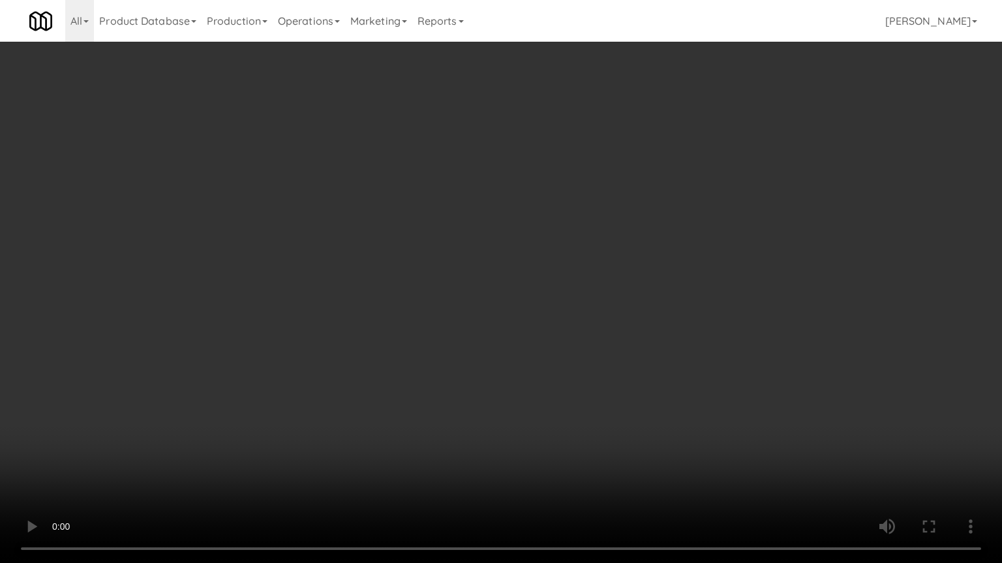
click at [550, 241] on video at bounding box center [501, 281] width 1002 height 563
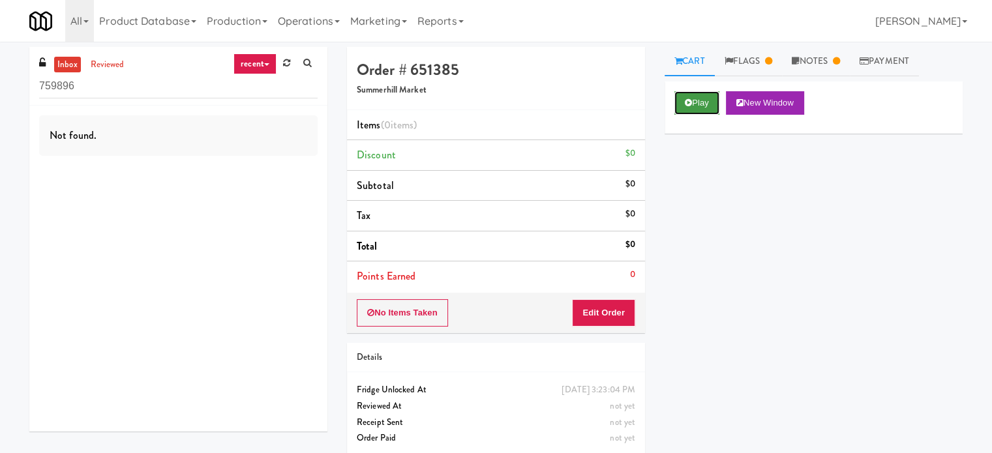
click at [703, 104] on button "Play" at bounding box center [696, 102] width 45 height 23
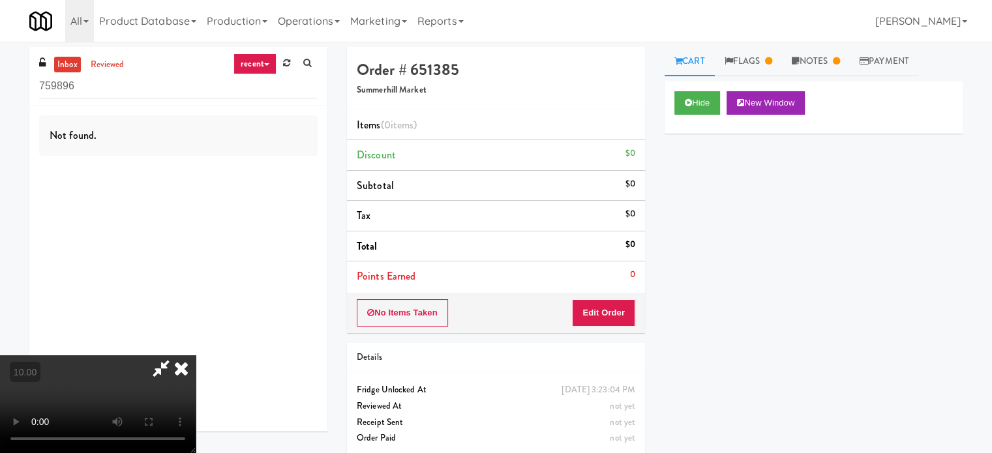
drag, startPoint x: 404, startPoint y: 289, endPoint x: 407, endPoint y: 261, distance: 28.2
click at [196, 355] on video at bounding box center [98, 404] width 196 height 98
drag, startPoint x: 407, startPoint y: 261, endPoint x: 411, endPoint y: 237, distance: 23.8
click at [196, 355] on video at bounding box center [98, 404] width 196 height 98
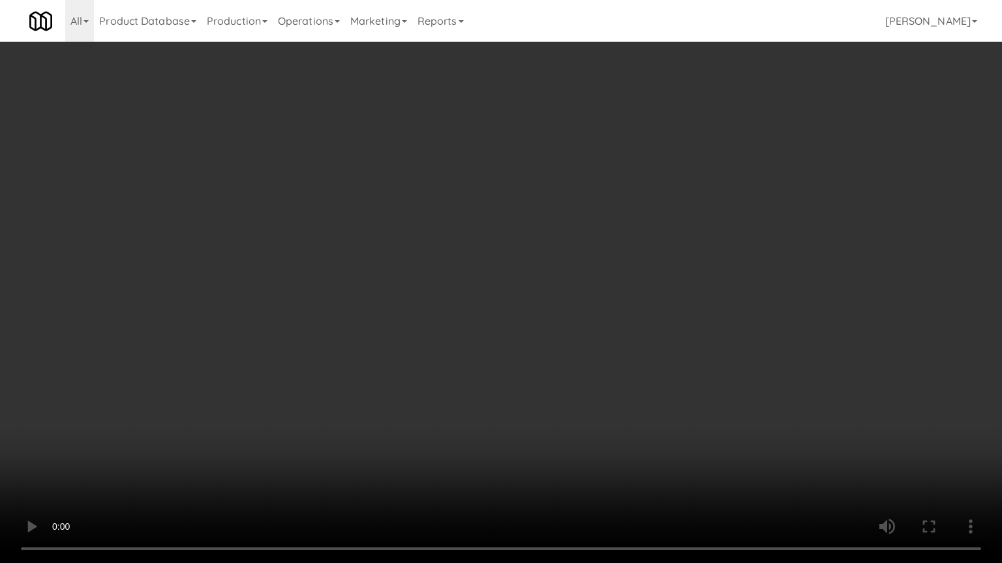
click at [423, 252] on video at bounding box center [501, 281] width 1002 height 563
click at [169, 406] on video at bounding box center [501, 281] width 1002 height 563
click at [266, 364] on video at bounding box center [501, 281] width 1002 height 563
click at [350, 376] on video at bounding box center [501, 281] width 1002 height 563
click at [293, 351] on video at bounding box center [501, 281] width 1002 height 563
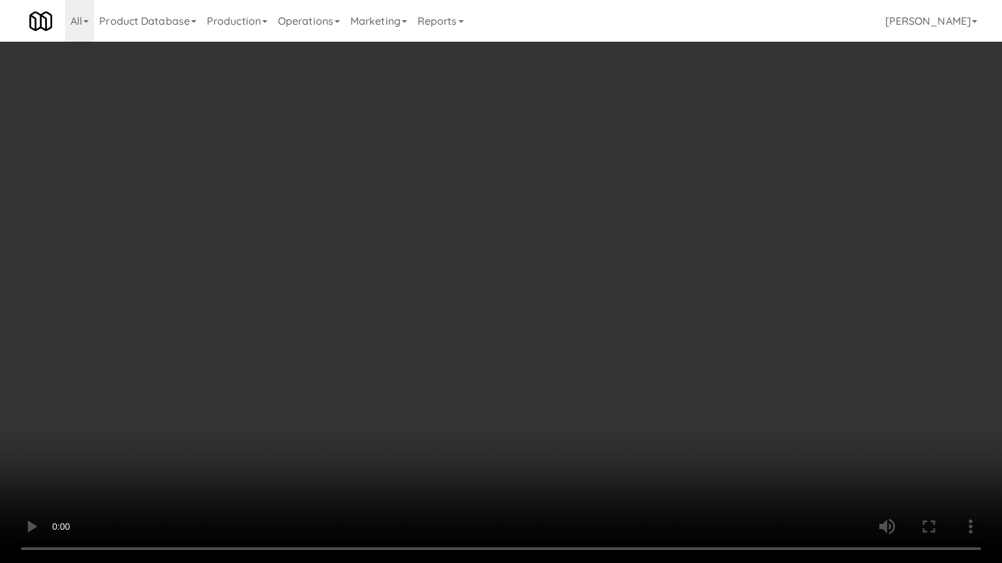
drag, startPoint x: 383, startPoint y: 344, endPoint x: 391, endPoint y: 330, distance: 16.3
click at [385, 344] on video at bounding box center [501, 281] width 1002 height 563
drag, startPoint x: 391, startPoint y: 330, endPoint x: 755, endPoint y: 256, distance: 371.2
click at [394, 330] on video at bounding box center [501, 281] width 1002 height 563
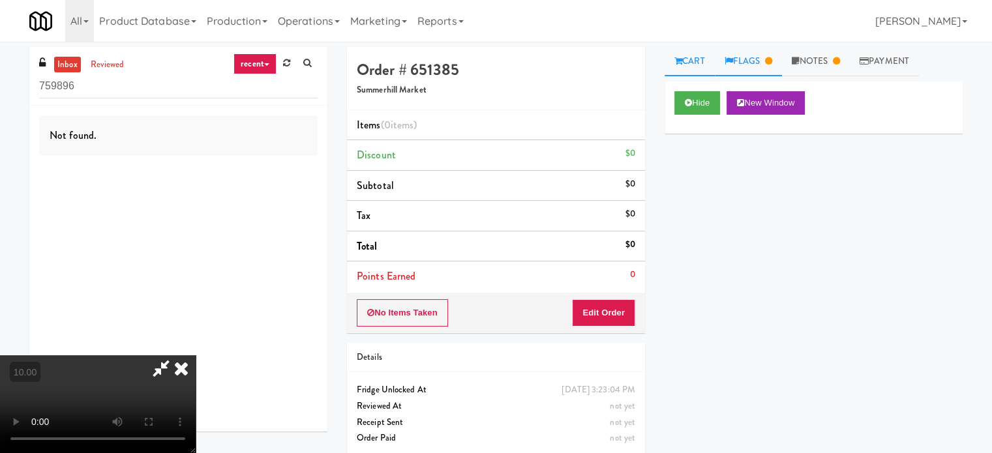
click at [759, 65] on link "Flags" at bounding box center [749, 61] width 68 height 29
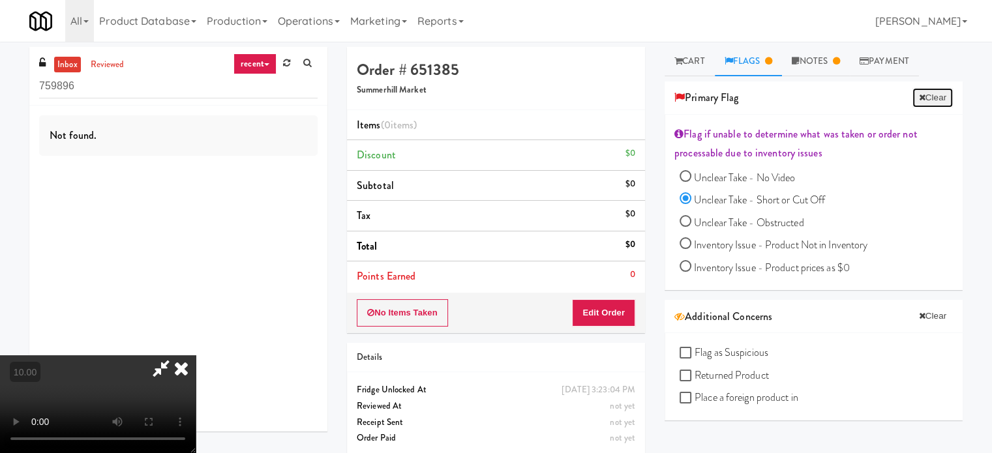
click at [925, 96] on button "Clear" at bounding box center [932, 98] width 40 height 20
radio input "false"
click at [691, 59] on link "Cart" at bounding box center [689, 61] width 50 height 29
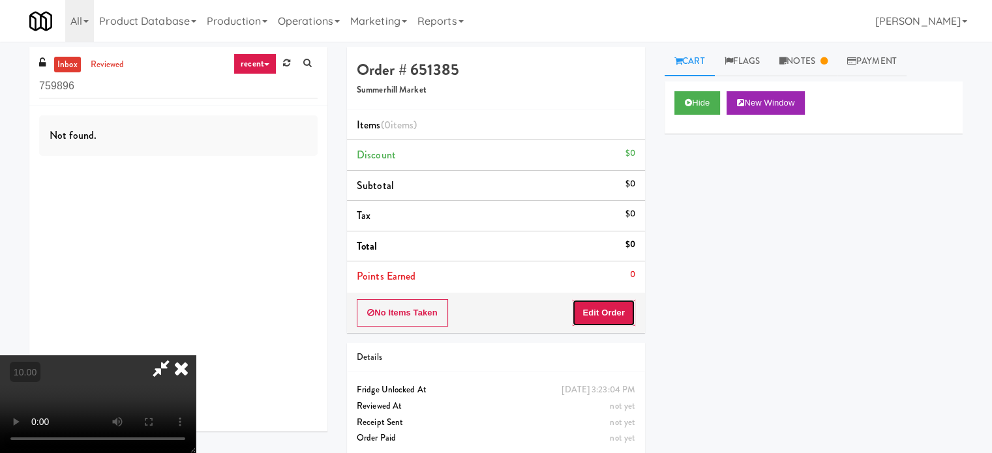
click at [615, 312] on button "Edit Order" at bounding box center [603, 312] width 63 height 27
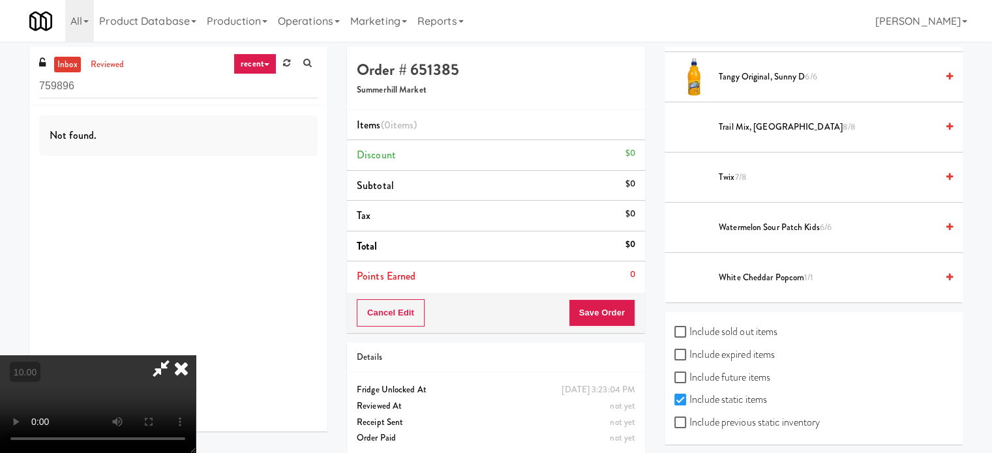
scroll to position [1328, 0]
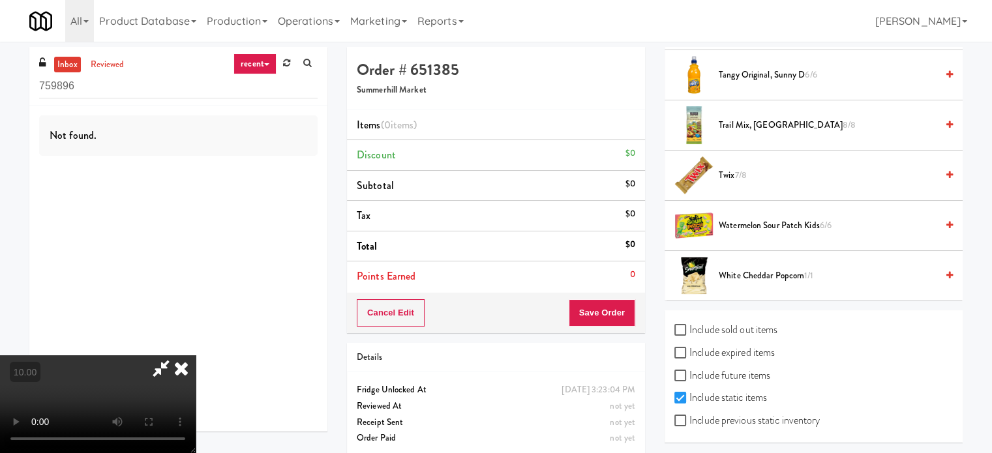
click at [691, 411] on label "Include previous static inventory" at bounding box center [746, 421] width 145 height 20
click at [689, 416] on input "Include previous static inventory" at bounding box center [681, 421] width 15 height 10
checkbox input "true"
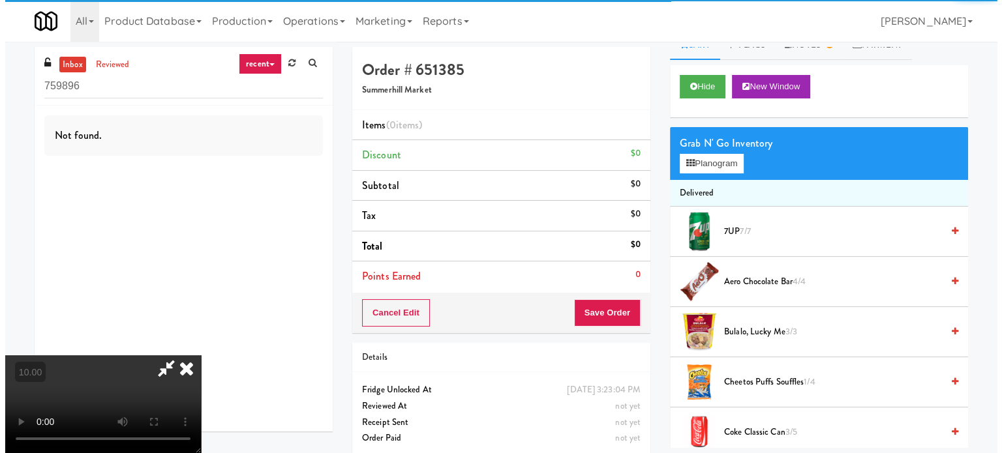
scroll to position [0, 0]
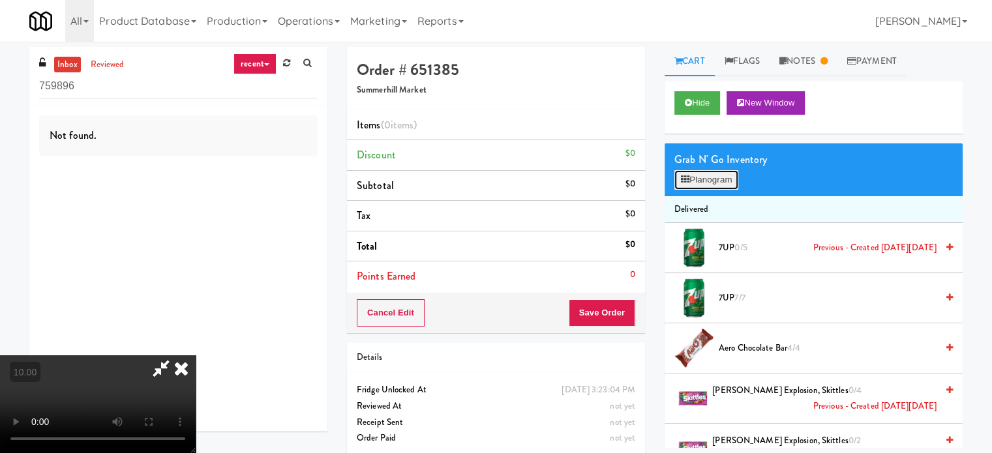
click at [710, 186] on button "Planogram" at bounding box center [706, 180] width 64 height 20
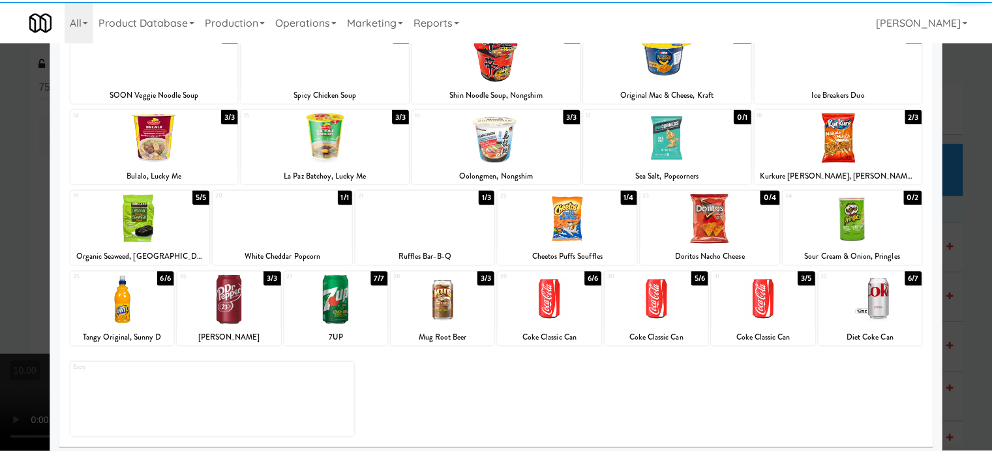
scroll to position [186, 0]
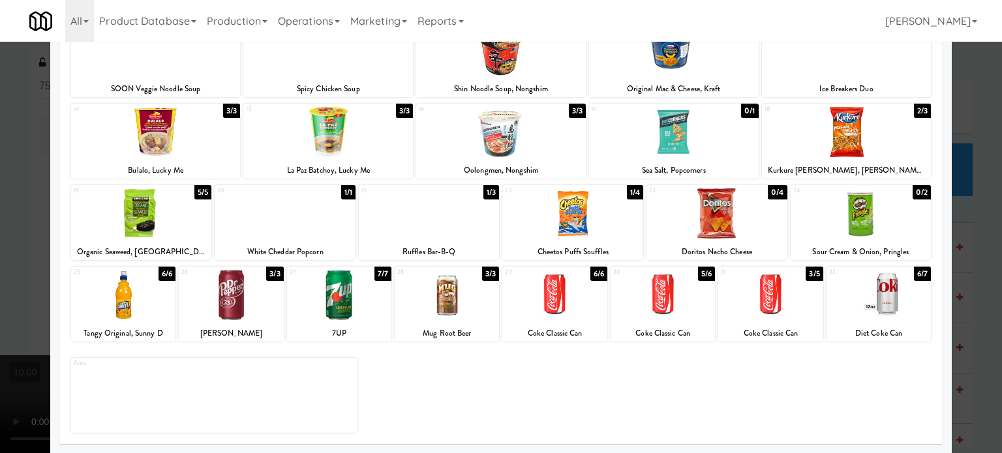
click at [967, 265] on div at bounding box center [501, 226] width 1002 height 453
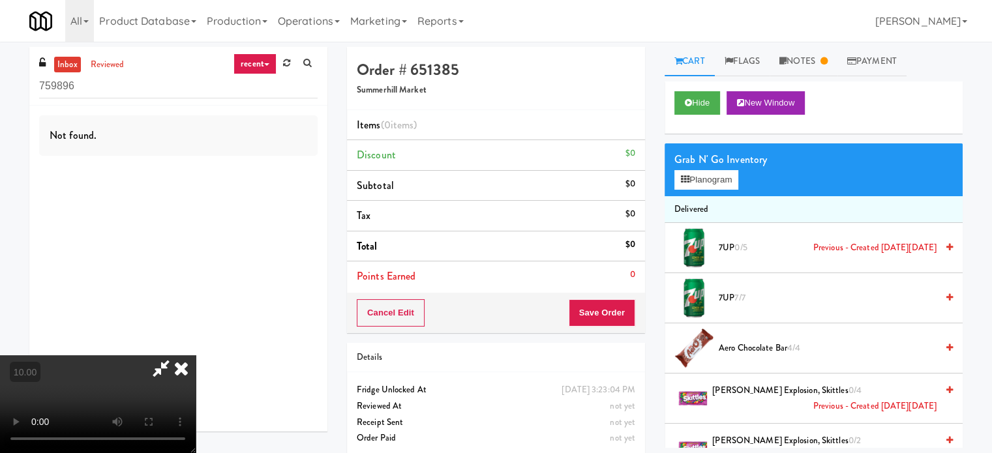
drag, startPoint x: 402, startPoint y: 284, endPoint x: 411, endPoint y: 280, distance: 9.7
click at [196, 355] on video at bounding box center [98, 404] width 196 height 98
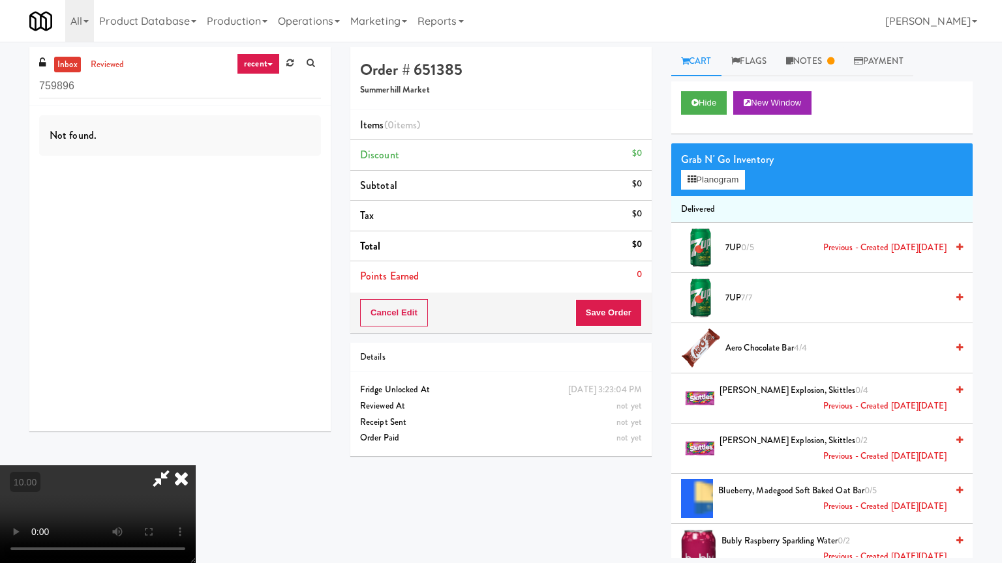
click at [196, 453] on video at bounding box center [98, 515] width 196 height 98
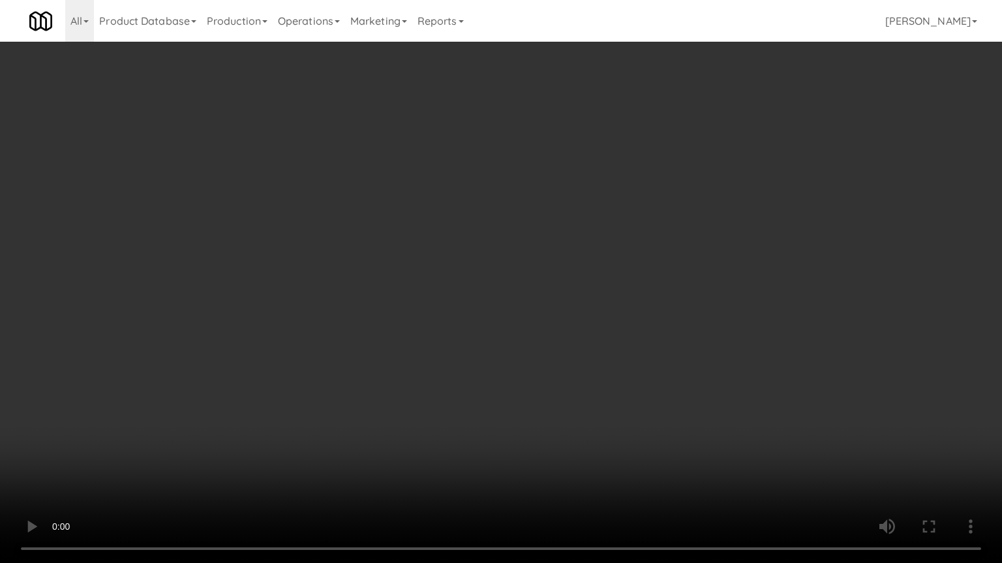
click at [475, 394] on video at bounding box center [501, 281] width 1002 height 563
click at [381, 350] on video at bounding box center [501, 281] width 1002 height 563
click at [488, 378] on video at bounding box center [501, 281] width 1002 height 563
click at [475, 378] on video at bounding box center [501, 281] width 1002 height 563
click at [541, 376] on video at bounding box center [501, 281] width 1002 height 563
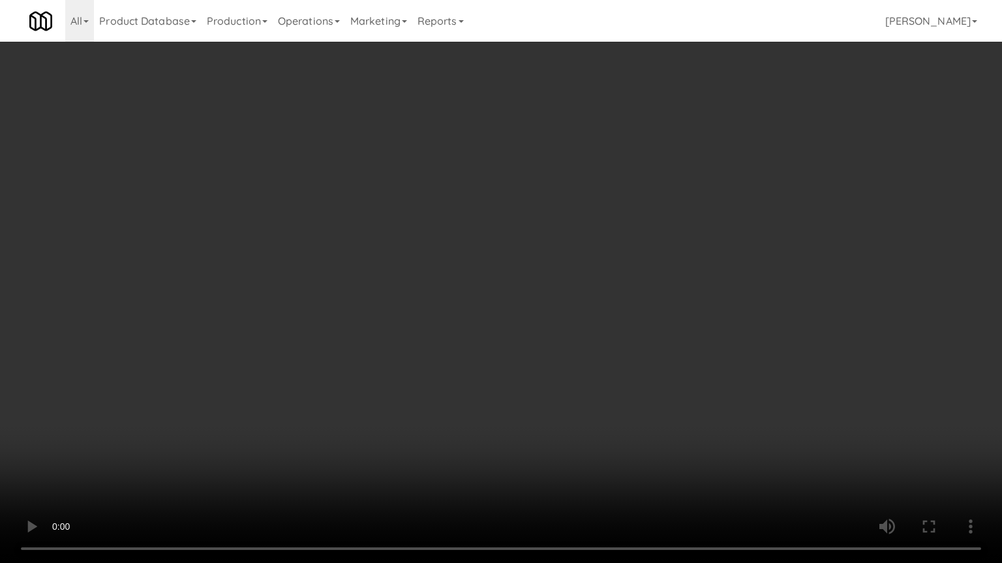
click at [509, 374] on video at bounding box center [501, 281] width 1002 height 563
click at [550, 370] on video at bounding box center [501, 281] width 1002 height 563
drag, startPoint x: 536, startPoint y: 366, endPoint x: 552, endPoint y: 348, distance: 24.0
click at [539, 364] on video at bounding box center [501, 281] width 1002 height 563
click at [552, 348] on video at bounding box center [501, 281] width 1002 height 563
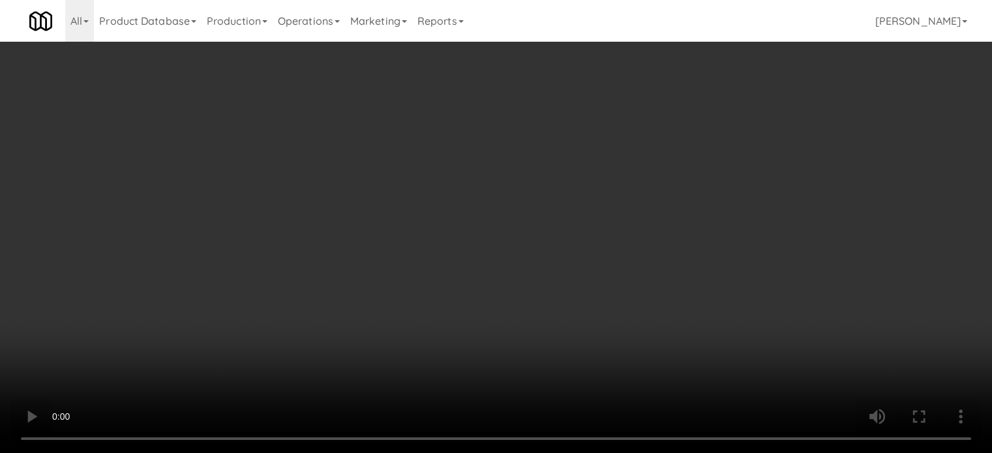
scroll to position [5869, 0]
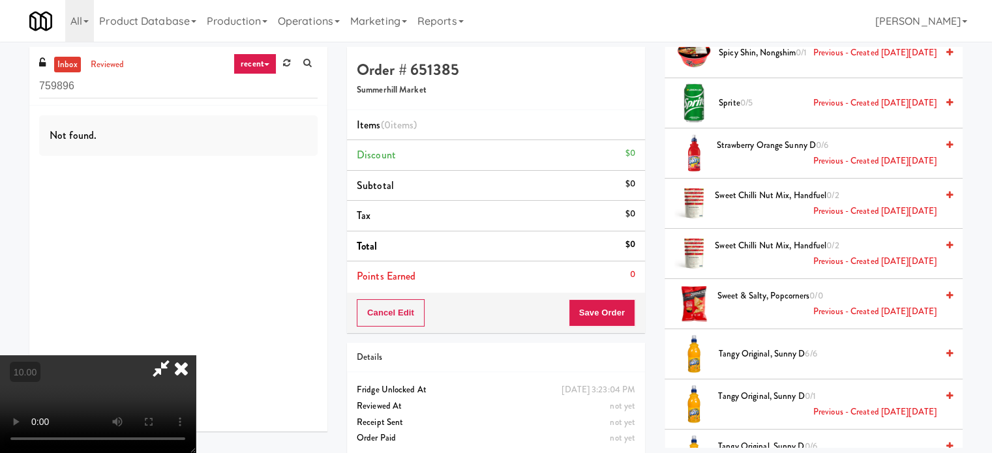
click at [735, 138] on span "Strawberry Orange Sunny D 0/6 Previous - Created on Tue, Jun 17th 2025" at bounding box center [826, 154] width 220 height 32
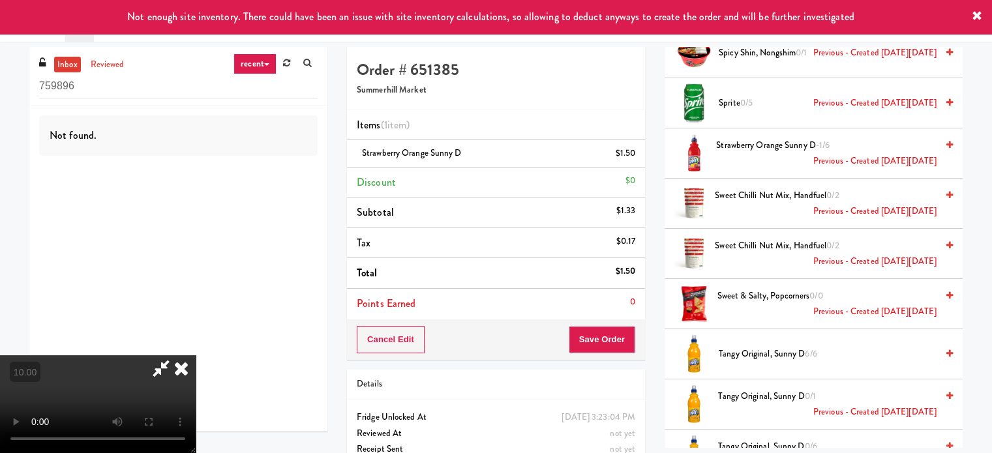
click at [196, 355] on icon at bounding box center [181, 368] width 29 height 26
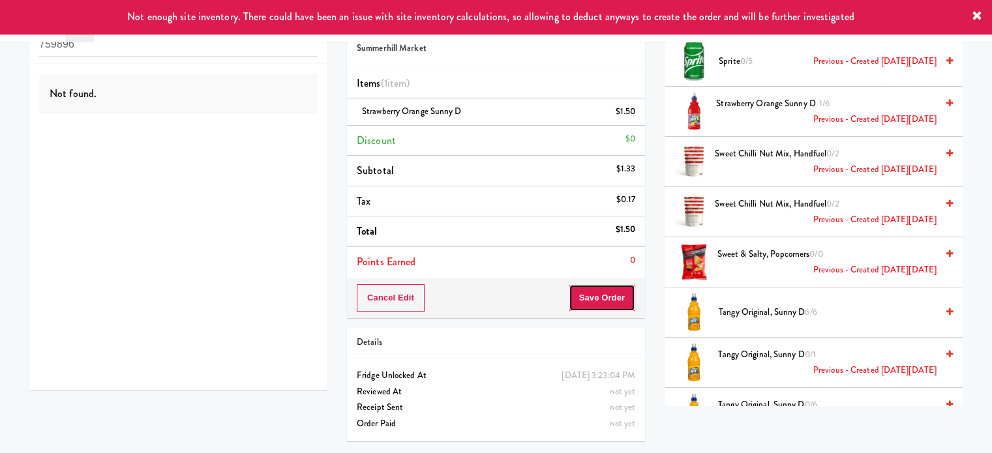
drag, startPoint x: 623, startPoint y: 295, endPoint x: 601, endPoint y: 272, distance: 31.8
click at [623, 296] on button "Save Order" at bounding box center [602, 297] width 67 height 27
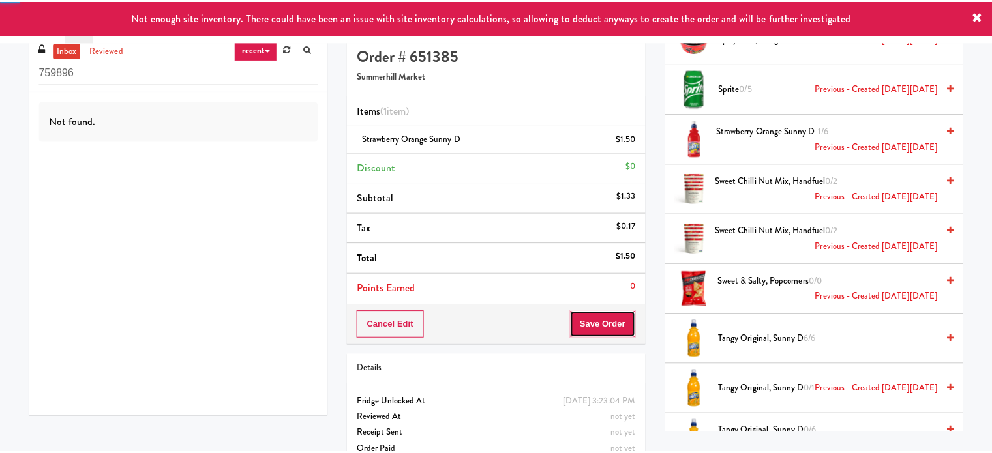
scroll to position [0, 0]
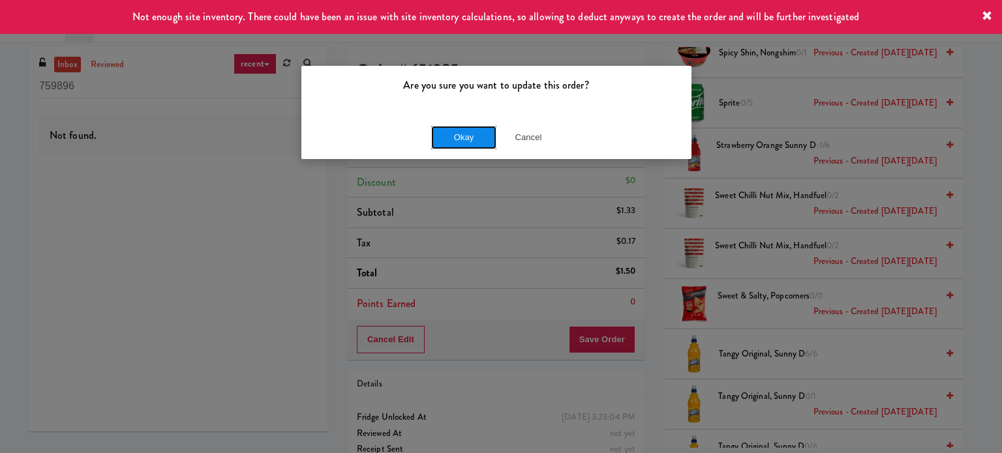
click at [460, 138] on button "Okay" at bounding box center [463, 137] width 65 height 23
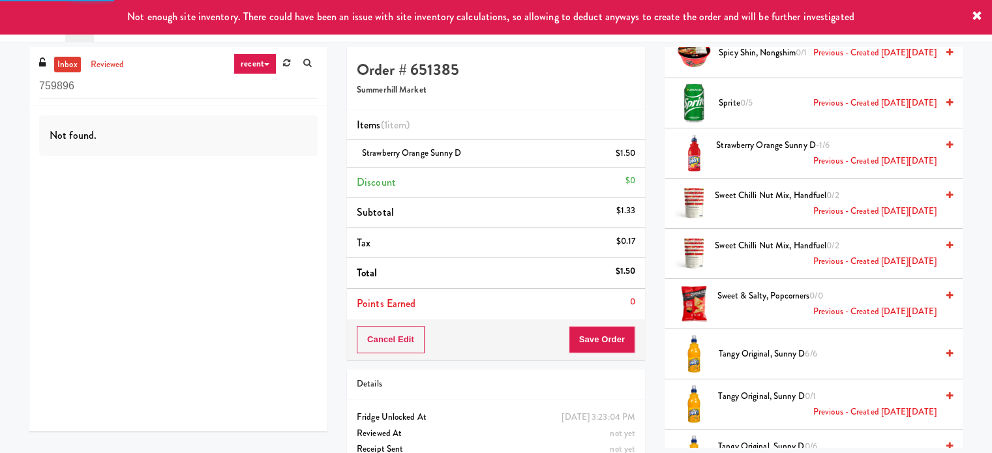
scroll to position [122, 0]
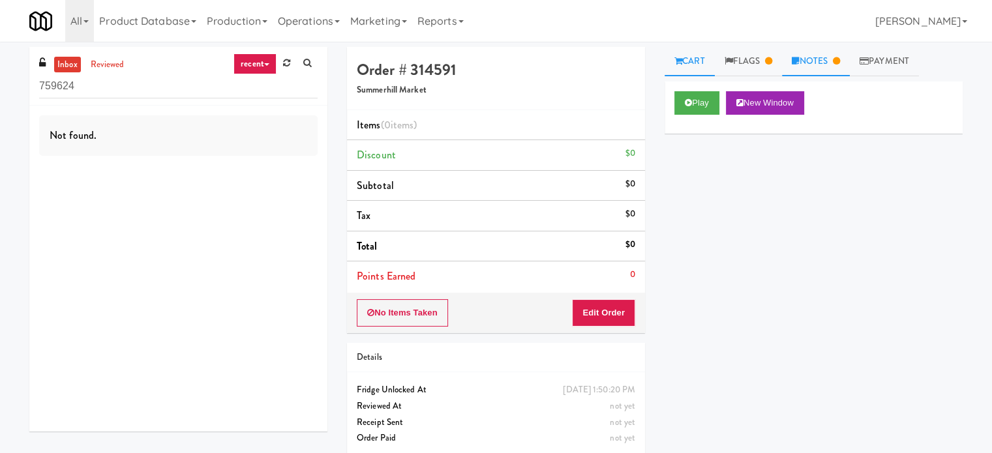
click at [822, 53] on link "Notes" at bounding box center [816, 61] width 68 height 29
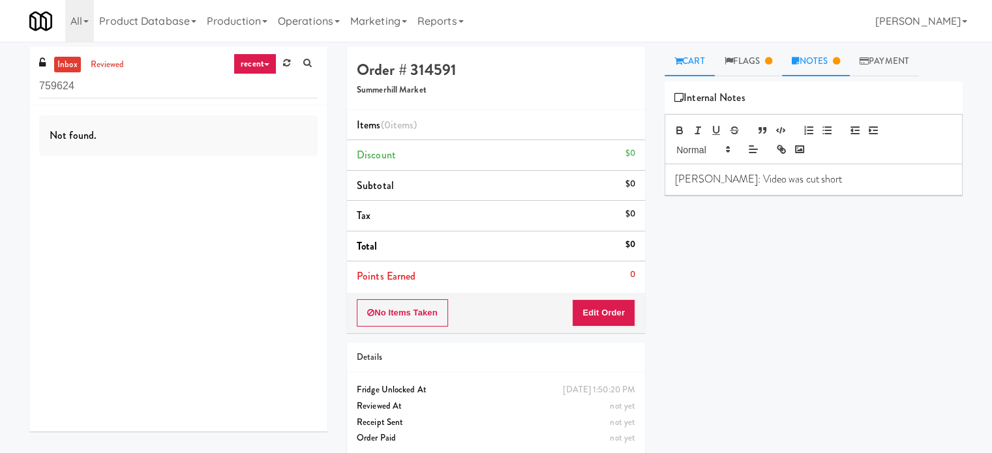
click at [676, 62] on icon at bounding box center [678, 61] width 8 height 8
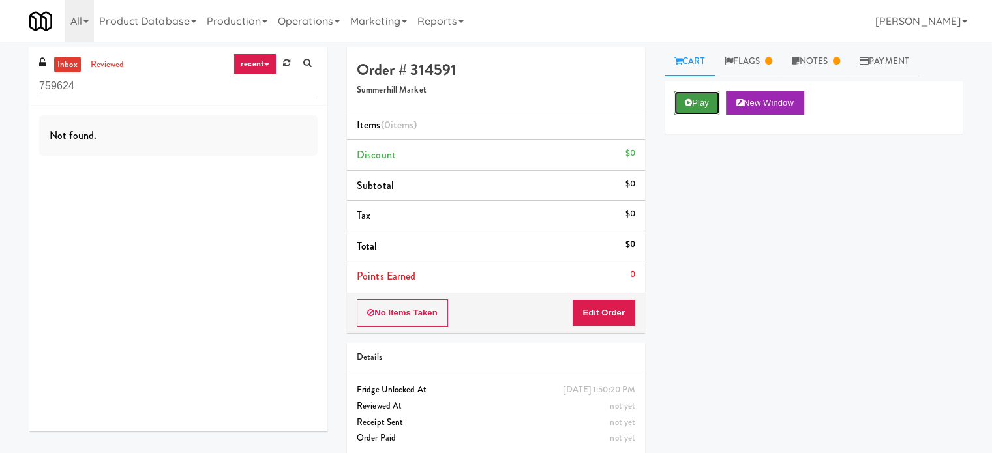
click at [687, 108] on button "Play" at bounding box center [696, 102] width 45 height 23
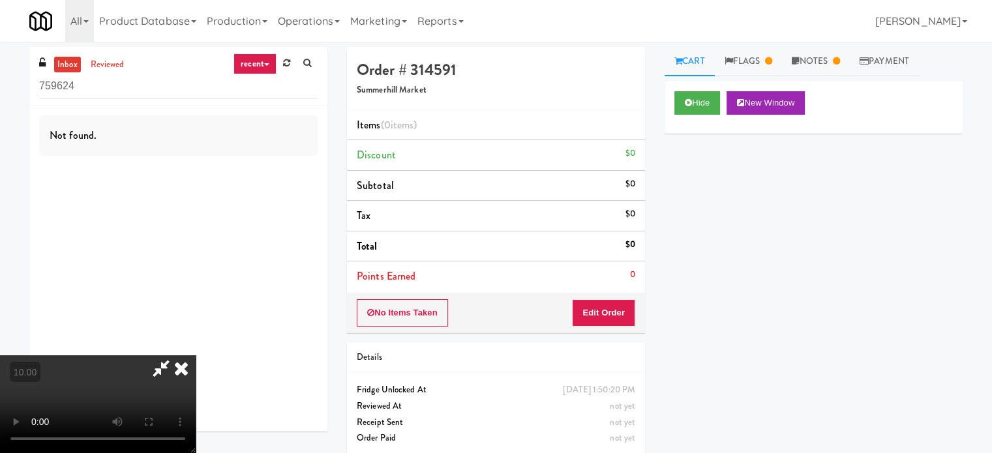
click at [196, 355] on video at bounding box center [98, 404] width 196 height 98
drag, startPoint x: 438, startPoint y: 260, endPoint x: 440, endPoint y: 252, distance: 8.2
click at [196, 355] on video at bounding box center [98, 404] width 196 height 98
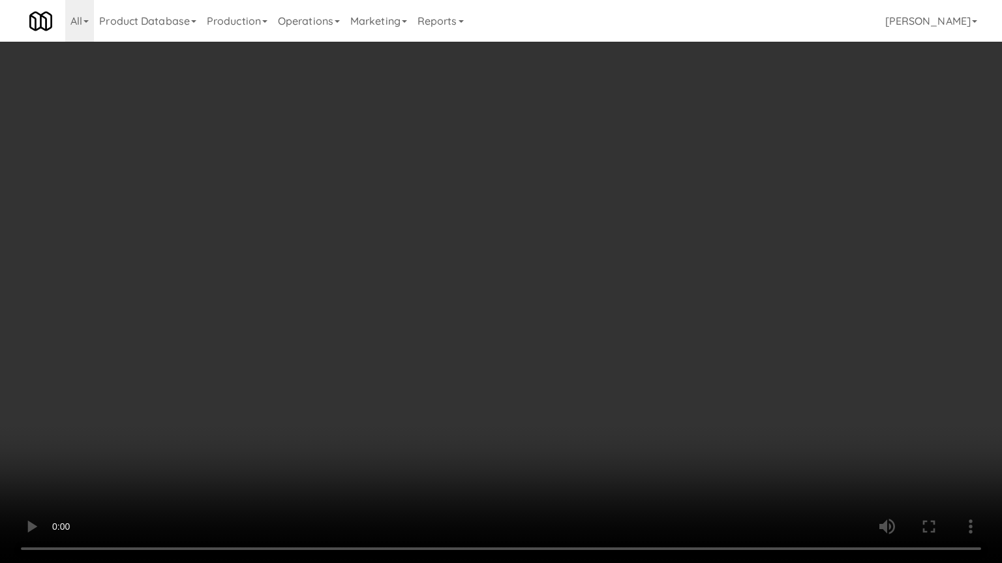
click at [600, 269] on video at bounding box center [501, 281] width 1002 height 563
drag, startPoint x: 602, startPoint y: 261, endPoint x: 606, endPoint y: 154, distance: 107.0
click at [603, 255] on video at bounding box center [501, 281] width 1002 height 563
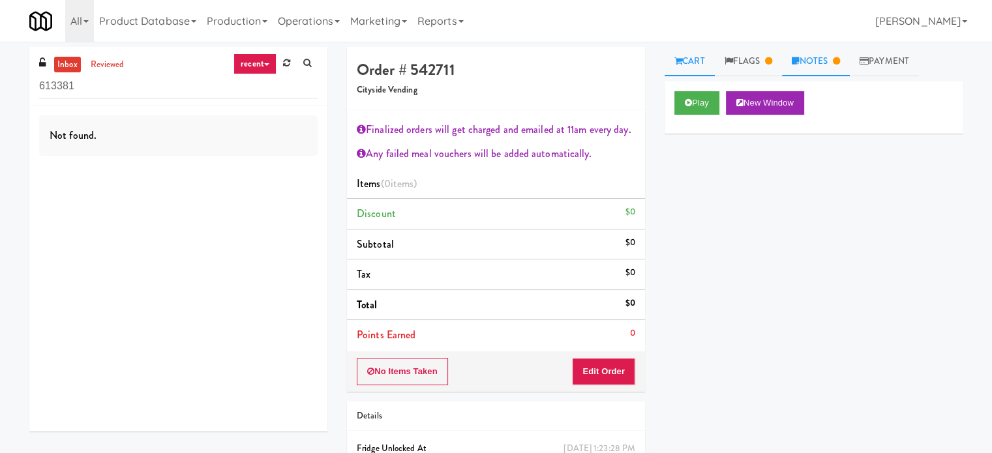
click at [829, 57] on link "Notes" at bounding box center [816, 61] width 68 height 29
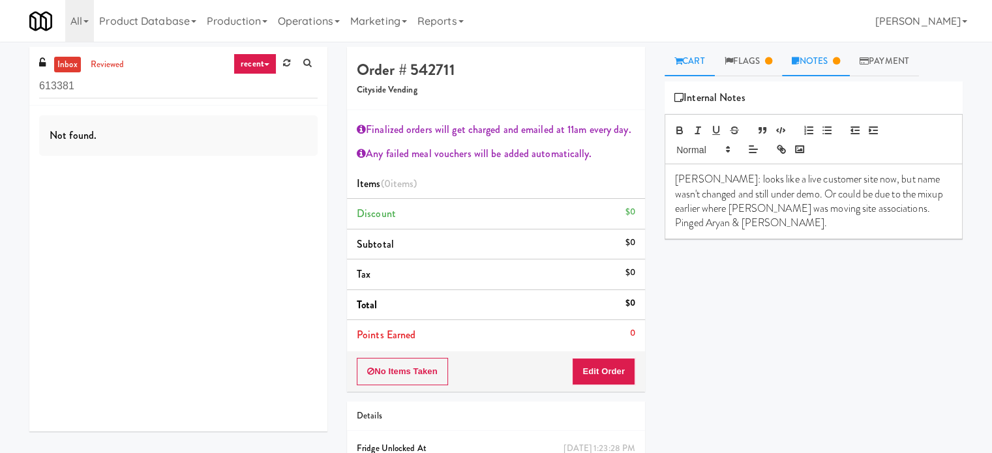
click at [683, 65] on link "Cart" at bounding box center [689, 61] width 50 height 29
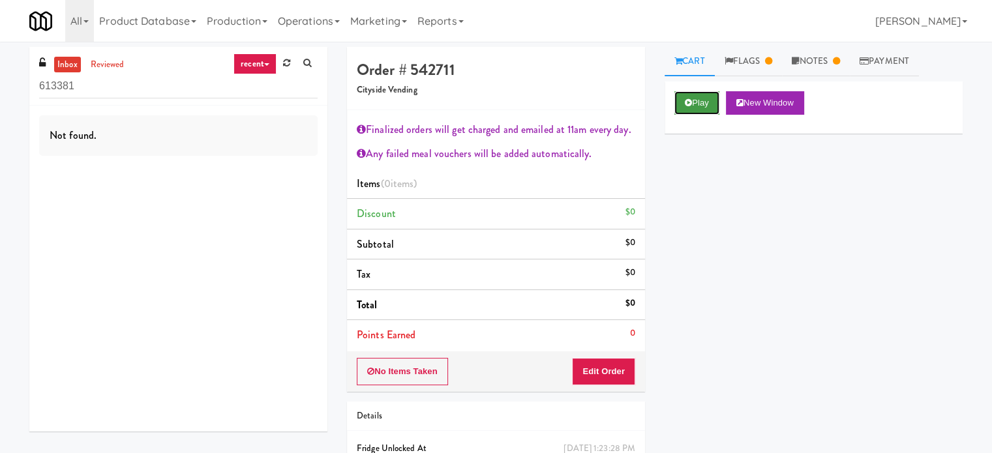
click at [694, 106] on button "Play" at bounding box center [696, 102] width 45 height 23
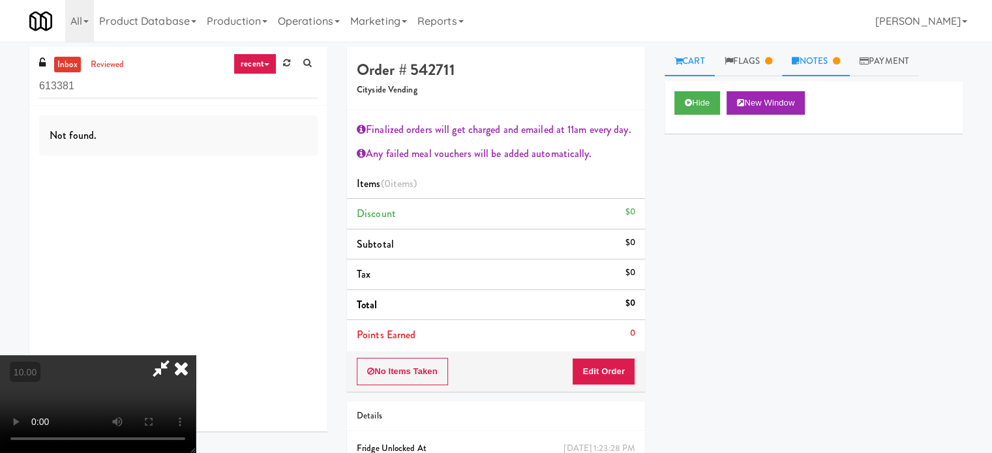
click at [816, 59] on link "Notes" at bounding box center [816, 61] width 68 height 29
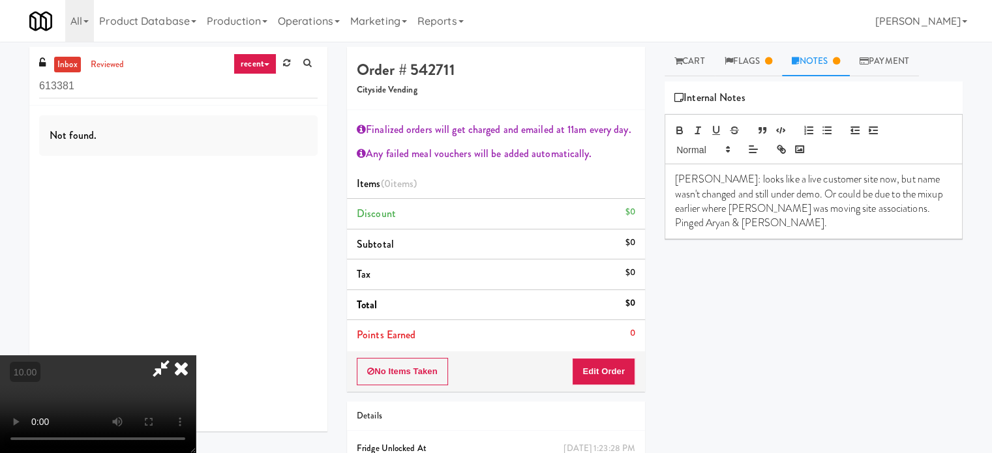
click at [196, 355] on video at bounding box center [98, 404] width 196 height 98
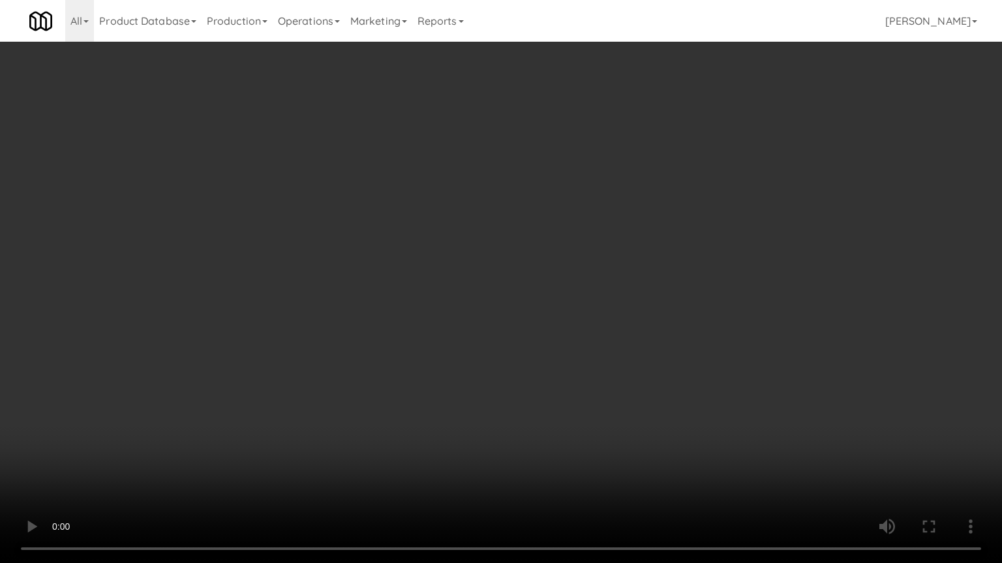
click at [449, 265] on video at bounding box center [501, 281] width 1002 height 563
click at [239, 386] on video at bounding box center [501, 281] width 1002 height 563
click at [311, 385] on video at bounding box center [501, 281] width 1002 height 563
click at [312, 381] on video at bounding box center [501, 281] width 1002 height 563
click at [360, 404] on video at bounding box center [501, 281] width 1002 height 563
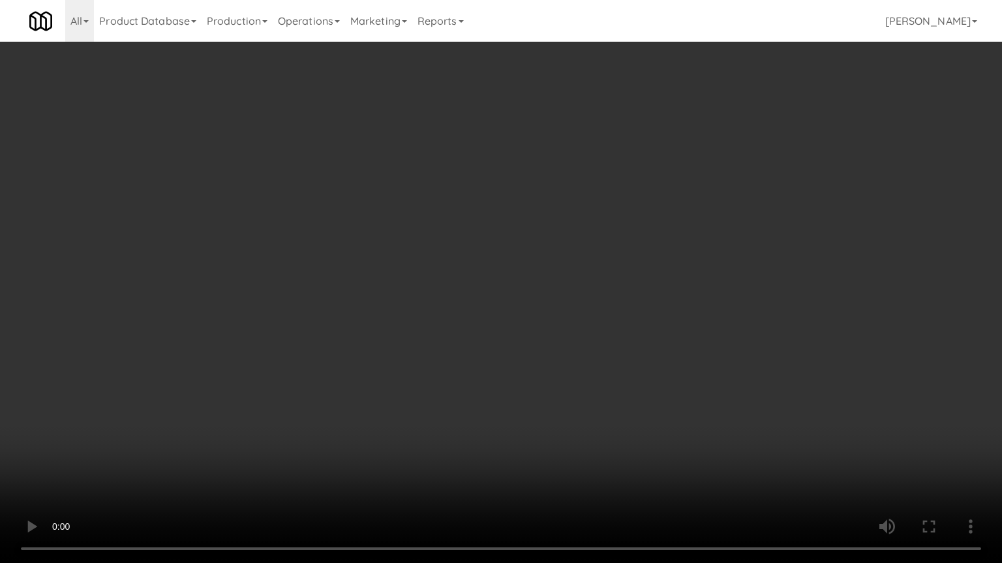
click at [323, 400] on video at bounding box center [501, 281] width 1002 height 563
click at [357, 404] on video at bounding box center [501, 281] width 1002 height 563
drag, startPoint x: 288, startPoint y: 334, endPoint x: 331, endPoint y: 306, distance: 51.9
click at [288, 335] on video at bounding box center [501, 281] width 1002 height 563
click at [321, 318] on video at bounding box center [501, 281] width 1002 height 563
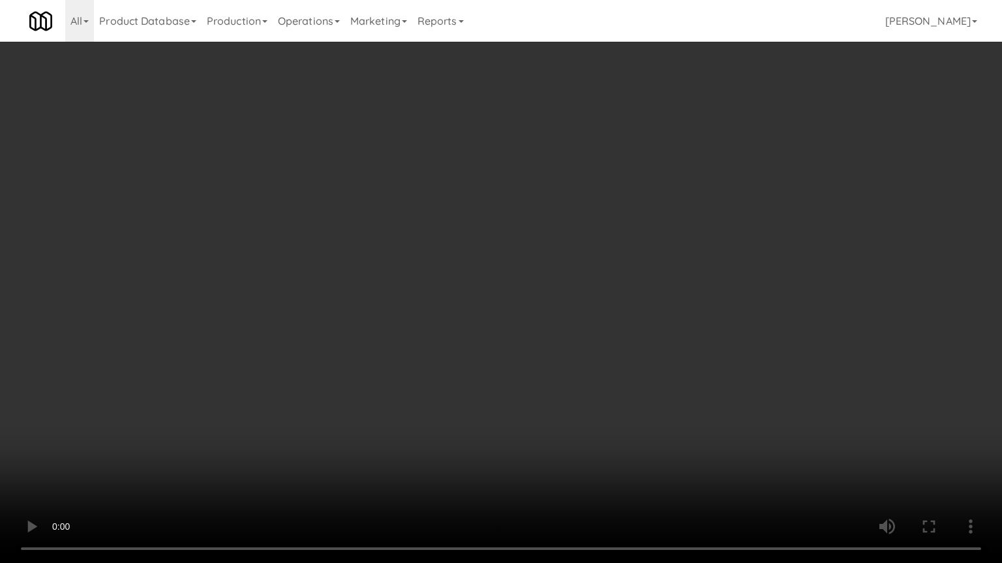
click at [325, 317] on video at bounding box center [501, 281] width 1002 height 563
click at [355, 333] on video at bounding box center [501, 281] width 1002 height 563
click at [344, 326] on video at bounding box center [501, 281] width 1002 height 563
click at [414, 326] on video at bounding box center [501, 281] width 1002 height 563
drag, startPoint x: 393, startPoint y: 313, endPoint x: 396, endPoint y: 287, distance: 26.3
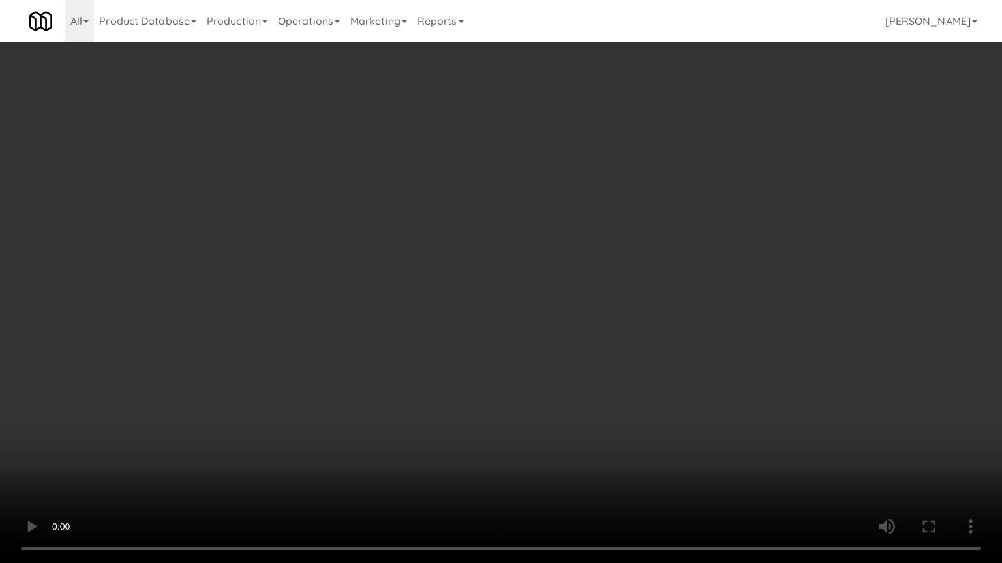
click at [394, 310] on video at bounding box center [501, 281] width 1002 height 563
click at [436, 287] on video at bounding box center [501, 281] width 1002 height 563
click at [453, 279] on video at bounding box center [501, 281] width 1002 height 563
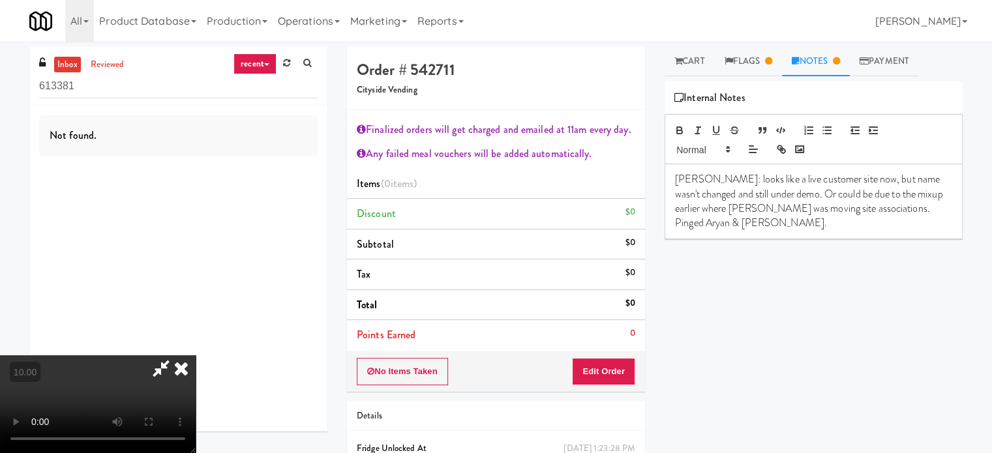
click at [196, 355] on icon at bounding box center [181, 368] width 29 height 26
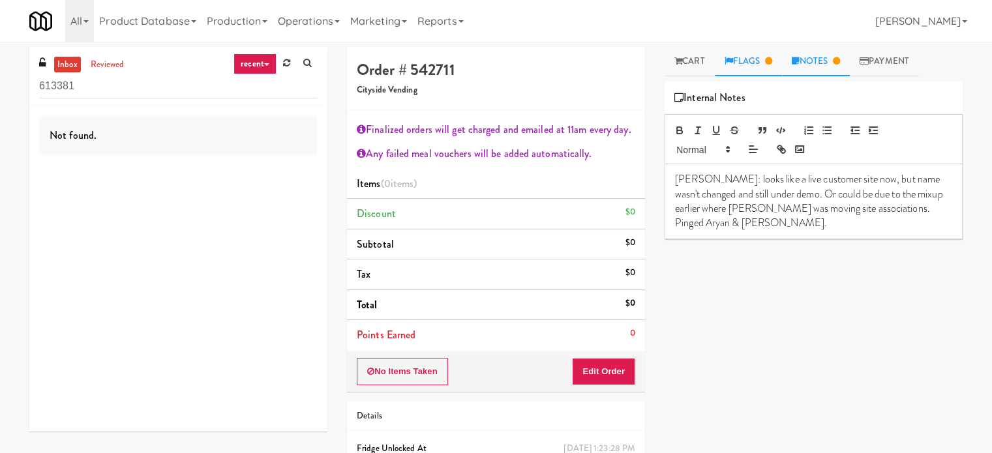
click at [764, 66] on link "Flags" at bounding box center [749, 61] width 68 height 29
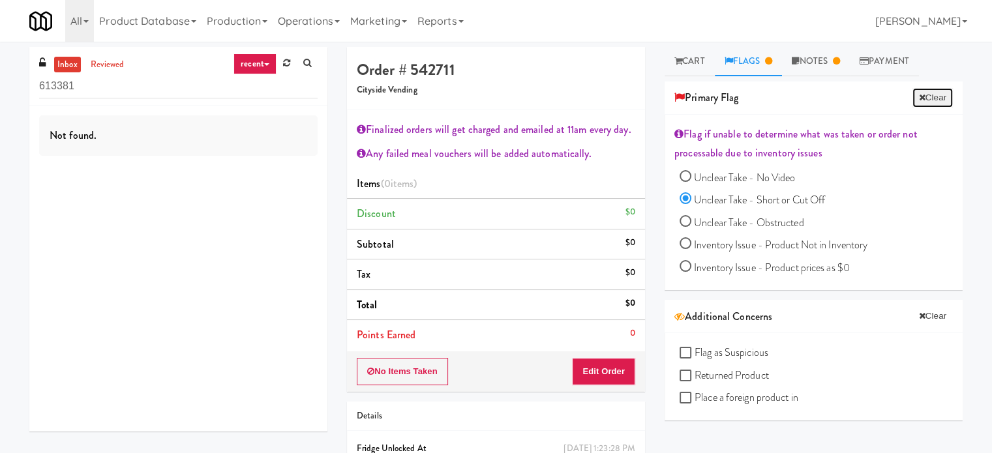
click at [921, 99] on button "Clear" at bounding box center [932, 98] width 40 height 20
radio input "false"
click at [686, 65] on link "Cart" at bounding box center [689, 61] width 50 height 29
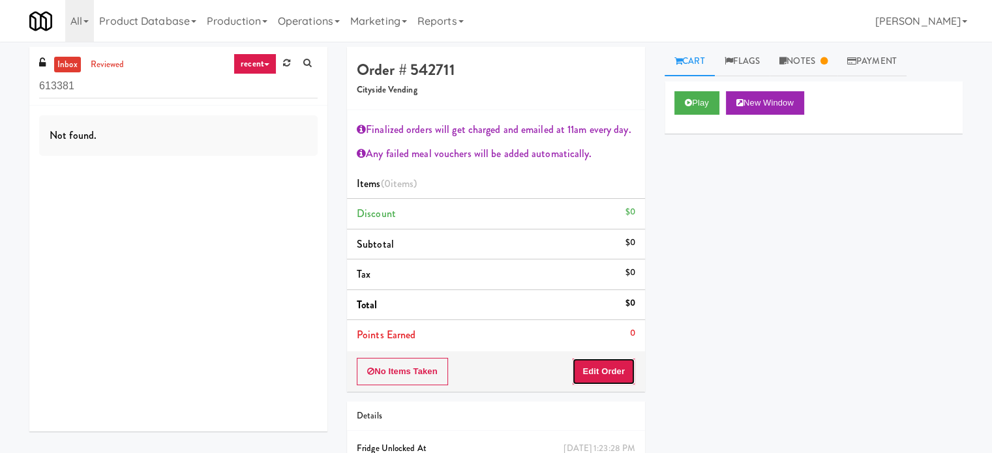
click at [616, 365] on button "Edit Order" at bounding box center [603, 371] width 63 height 27
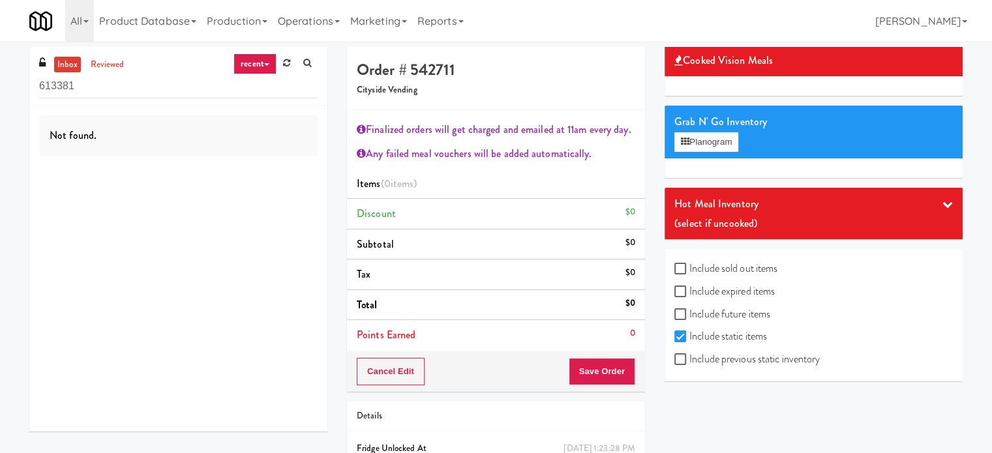
scroll to position [122, 0]
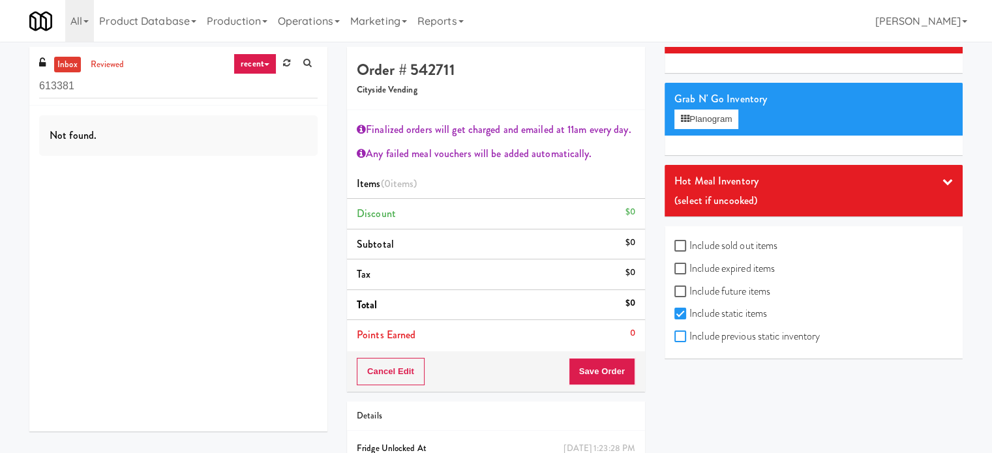
click at [678, 332] on input "Include previous static inventory" at bounding box center [681, 337] width 15 height 10
checkbox input "true"
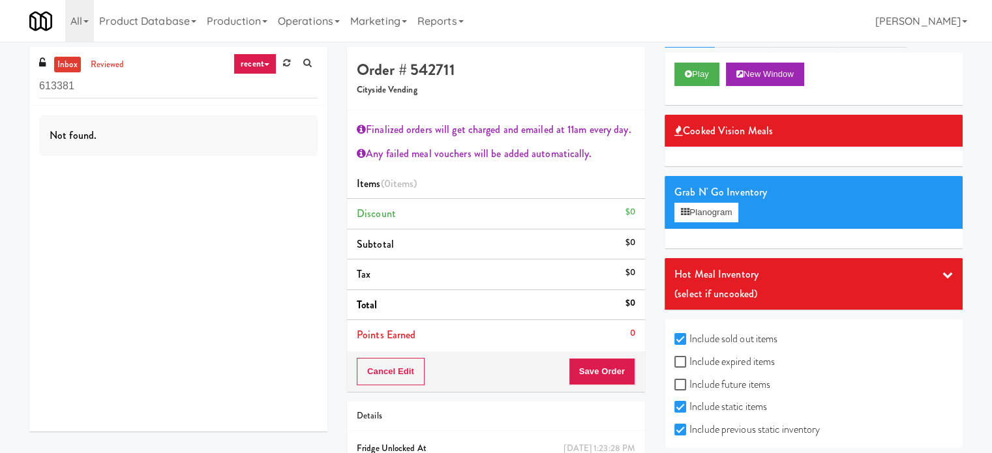
scroll to position [0, 0]
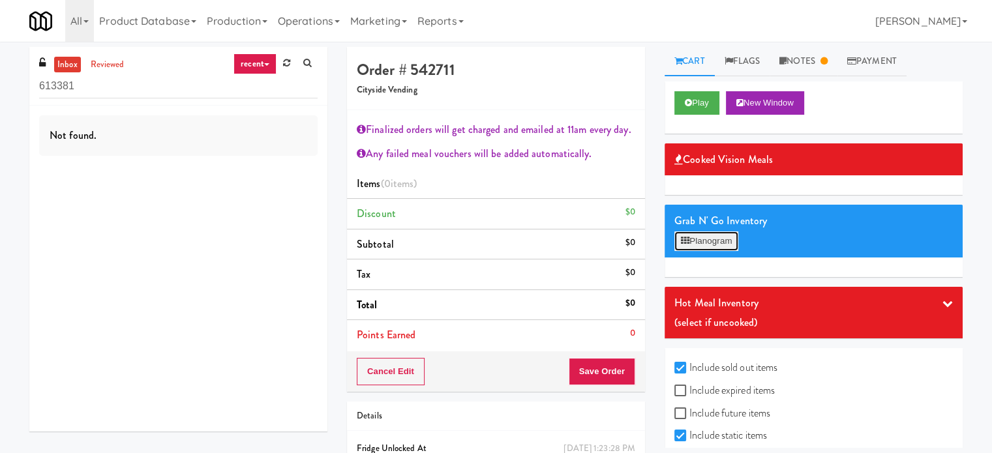
click at [716, 245] on button "Planogram" at bounding box center [706, 241] width 64 height 20
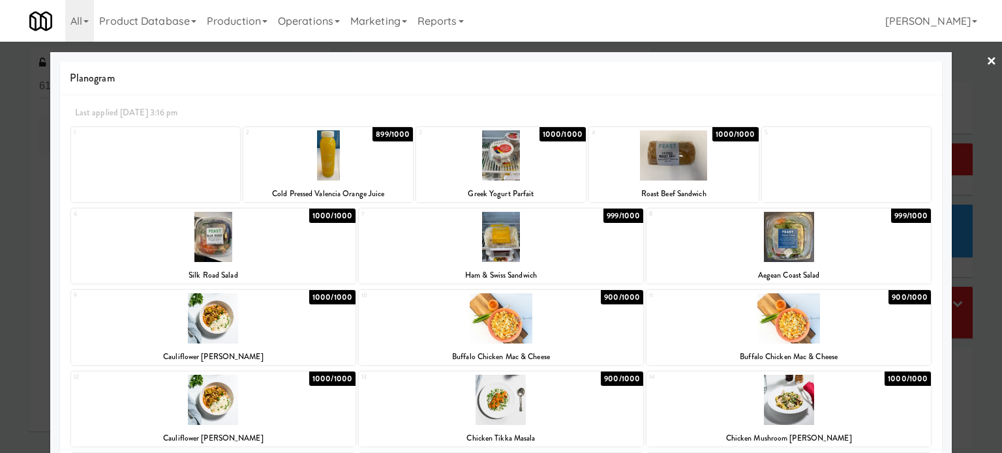
click at [991, 283] on div at bounding box center [501, 226] width 1002 height 453
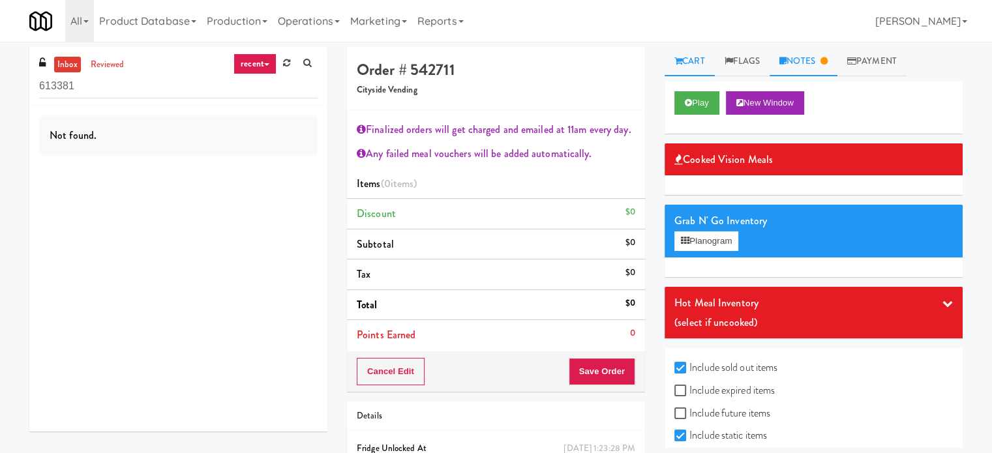
click at [794, 63] on link "Notes" at bounding box center [803, 61] width 68 height 29
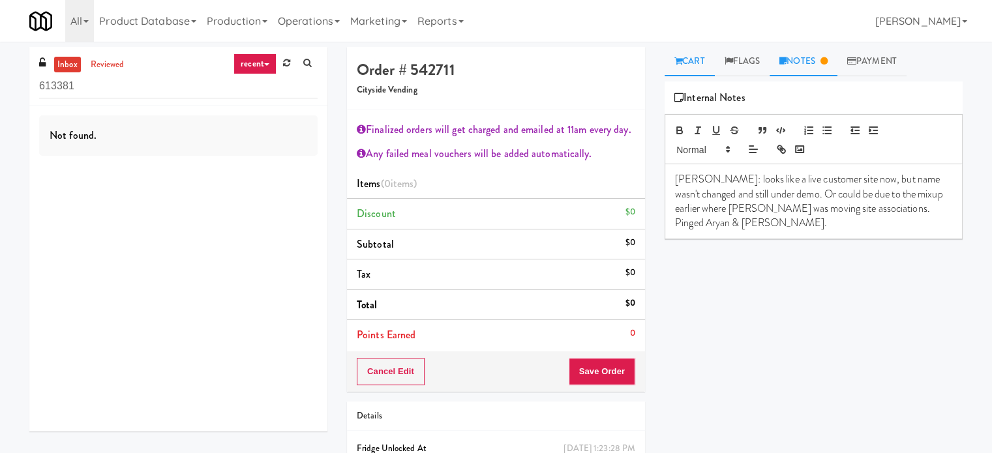
click at [691, 63] on link "Cart" at bounding box center [689, 61] width 50 height 29
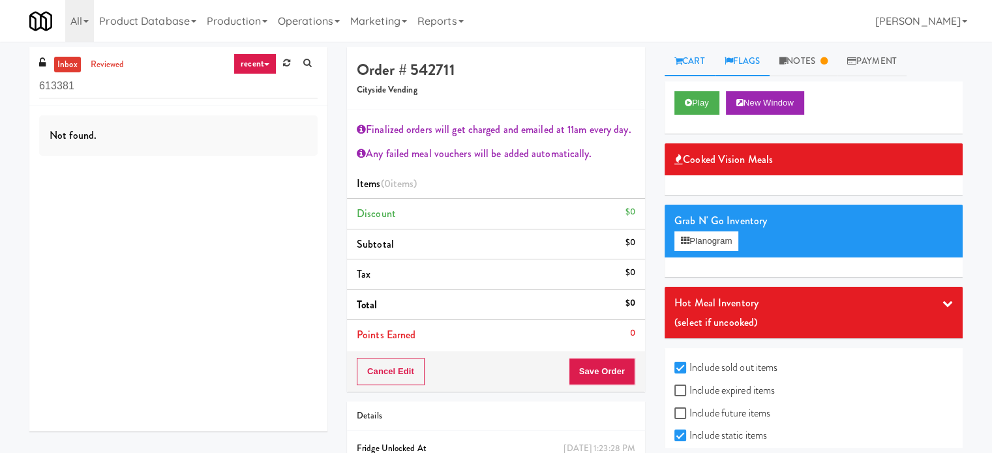
click at [747, 70] on link "Flags" at bounding box center [742, 61] width 55 height 29
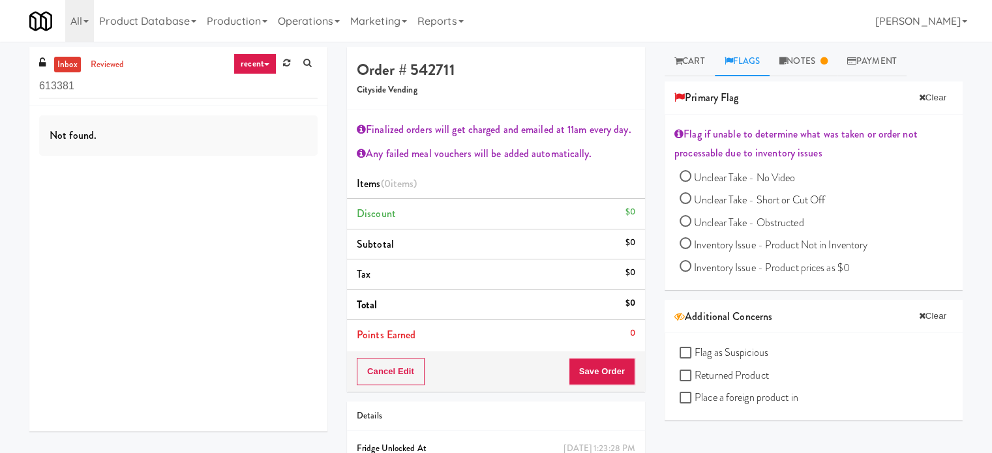
click at [681, 175] on input "Unclear Take - No Video" at bounding box center [685, 178] width 12 height 12
drag, startPoint x: 685, startPoint y: 177, endPoint x: 689, endPoint y: 213, distance: 36.2
click at [685, 177] on input "Unclear Take - No Video" at bounding box center [685, 178] width 12 height 12
click at [929, 96] on button "Clear" at bounding box center [932, 98] width 40 height 20
radio input "false"
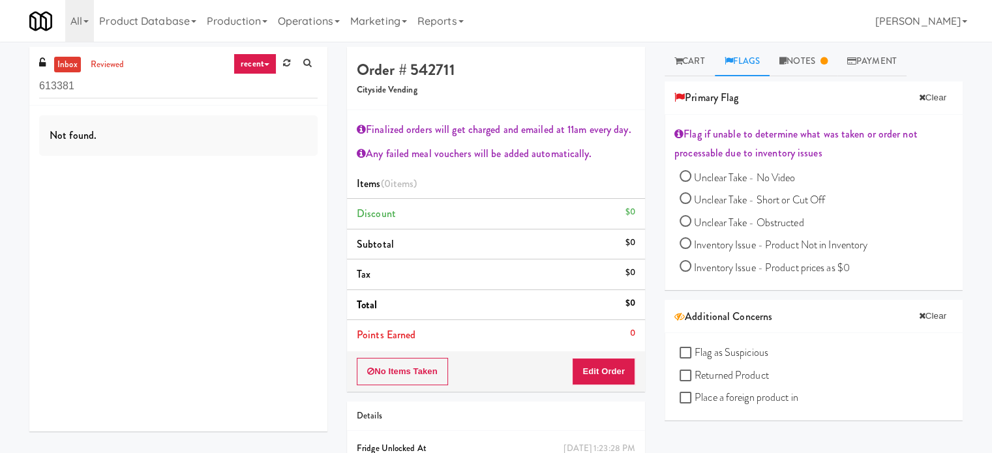
click at [685, 198] on input "Unclear Take - Short or Cut Off" at bounding box center [685, 200] width 12 height 12
radio input "true"
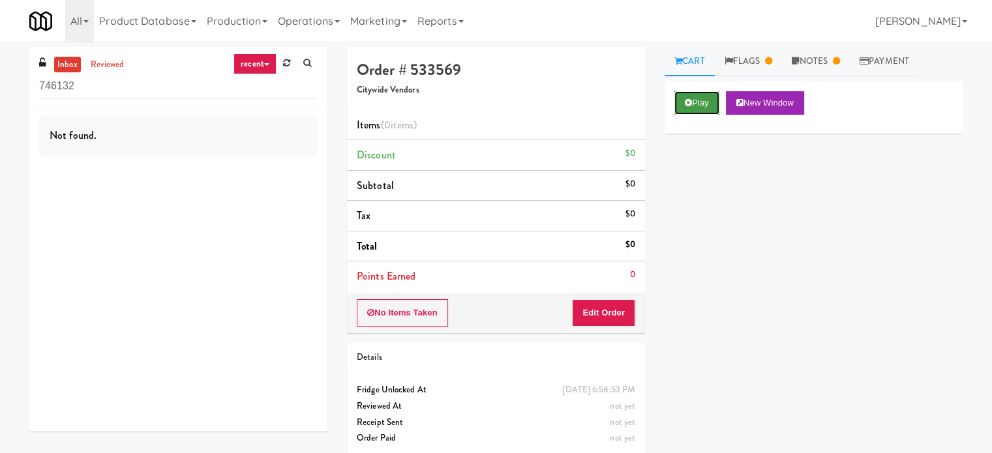
click at [704, 105] on button "Play" at bounding box center [696, 102] width 45 height 23
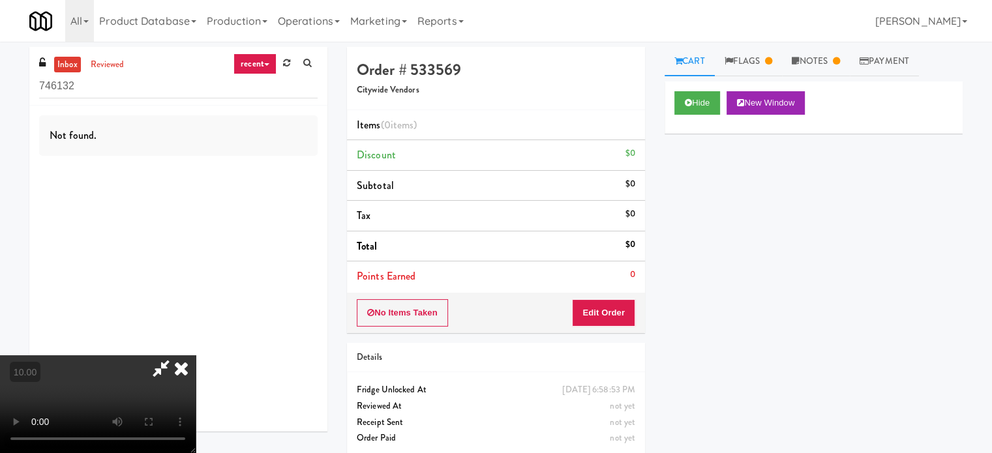
click at [196, 355] on video at bounding box center [98, 404] width 196 height 98
drag, startPoint x: 343, startPoint y: 279, endPoint x: 344, endPoint y: 258, distance: 20.9
click at [196, 355] on video at bounding box center [98, 404] width 196 height 98
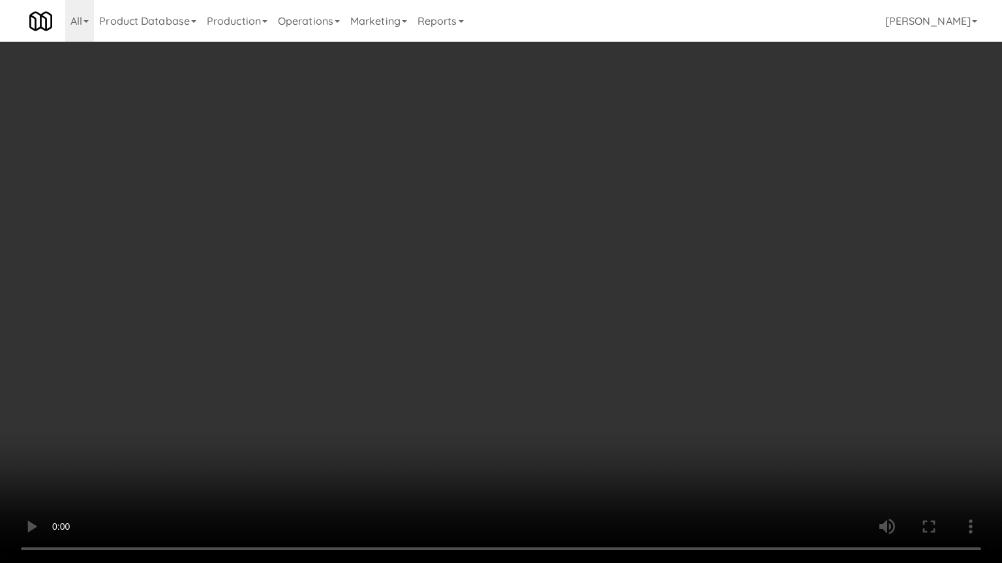
click at [406, 239] on video at bounding box center [501, 281] width 1002 height 563
drag, startPoint x: 316, startPoint y: 326, endPoint x: 324, endPoint y: 317, distance: 12.5
click at [316, 326] on video at bounding box center [501, 281] width 1002 height 563
click at [406, 269] on video at bounding box center [501, 281] width 1002 height 563
drag, startPoint x: 452, startPoint y: 253, endPoint x: 471, endPoint y: 248, distance: 19.6
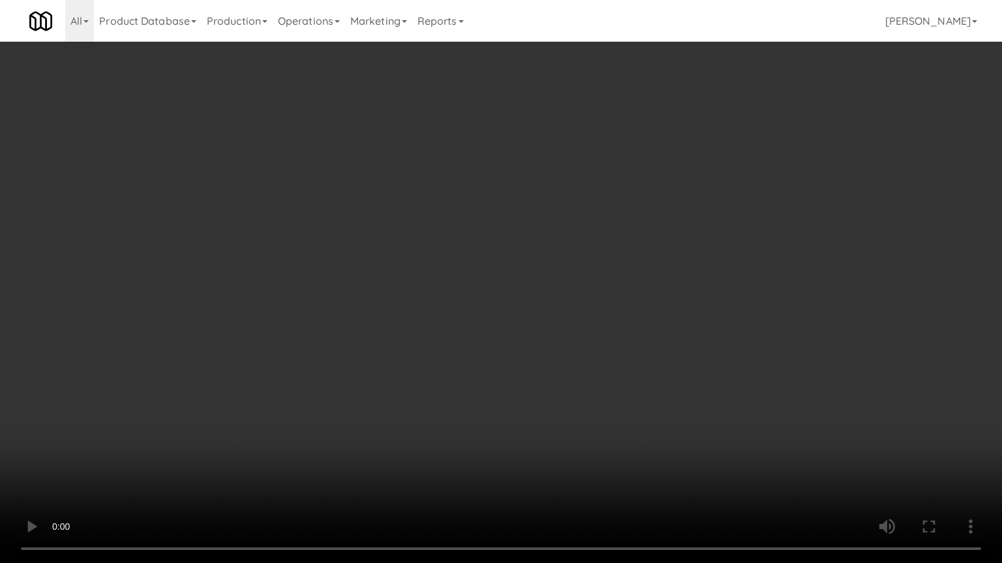
click at [456, 253] on video at bounding box center [501, 281] width 1002 height 563
click at [481, 242] on video at bounding box center [501, 281] width 1002 height 563
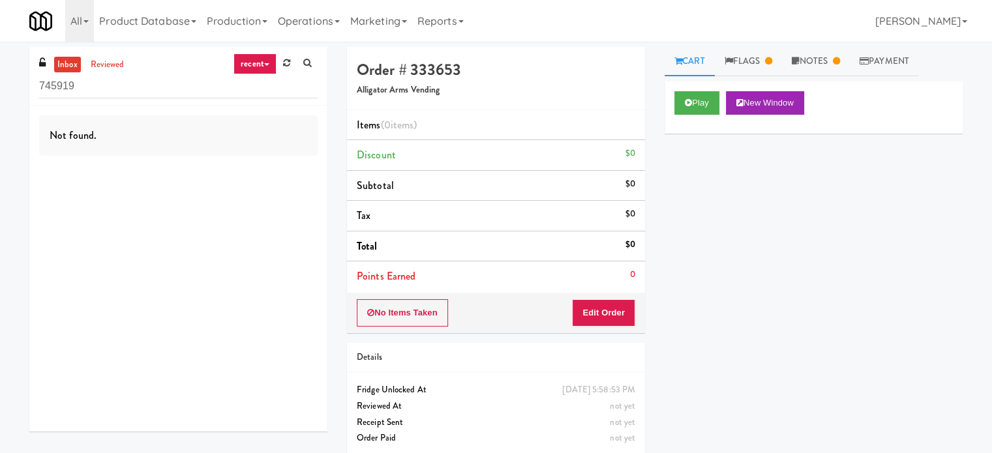
click at [702, 63] on link "Cart" at bounding box center [689, 61] width 50 height 29
click at [703, 110] on button "Play" at bounding box center [696, 102] width 45 height 23
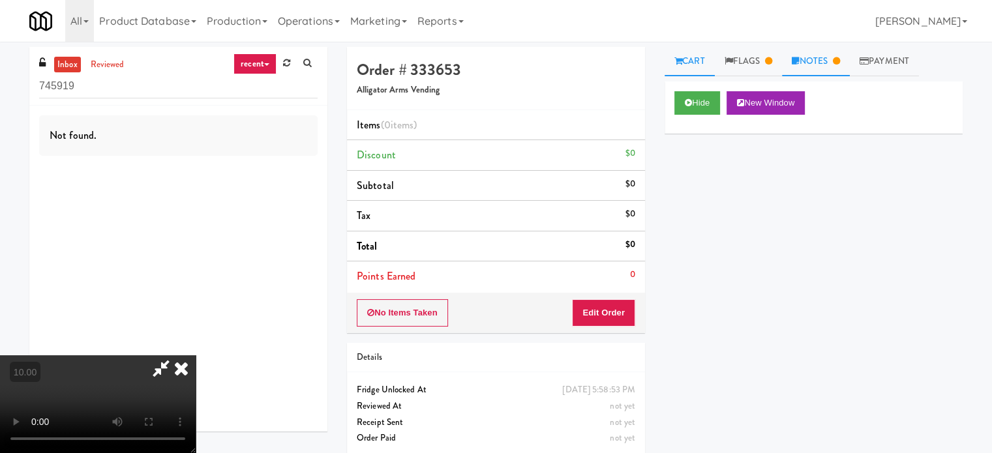
click at [805, 57] on link "Notes" at bounding box center [816, 61] width 68 height 29
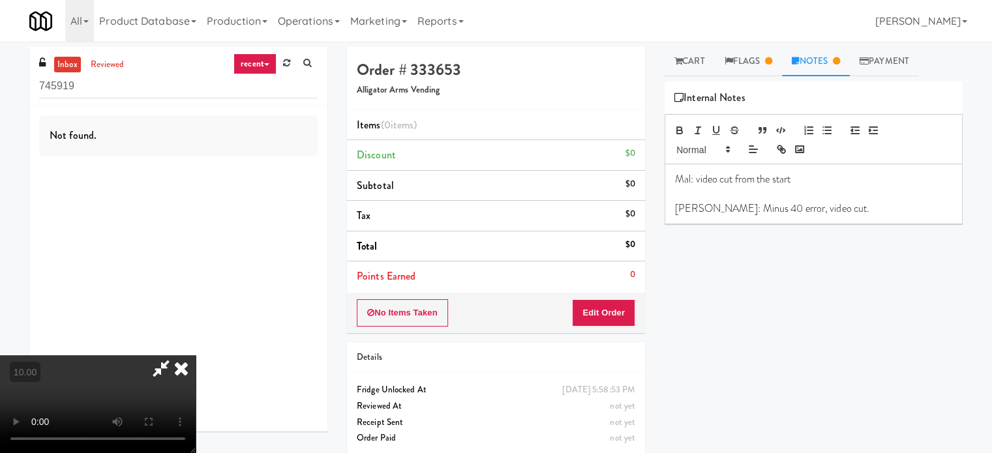
click at [196, 355] on video at bounding box center [98, 404] width 196 height 98
drag, startPoint x: 347, startPoint y: 316, endPoint x: 373, endPoint y: 333, distance: 30.8
click at [196, 355] on video at bounding box center [98, 404] width 196 height 98
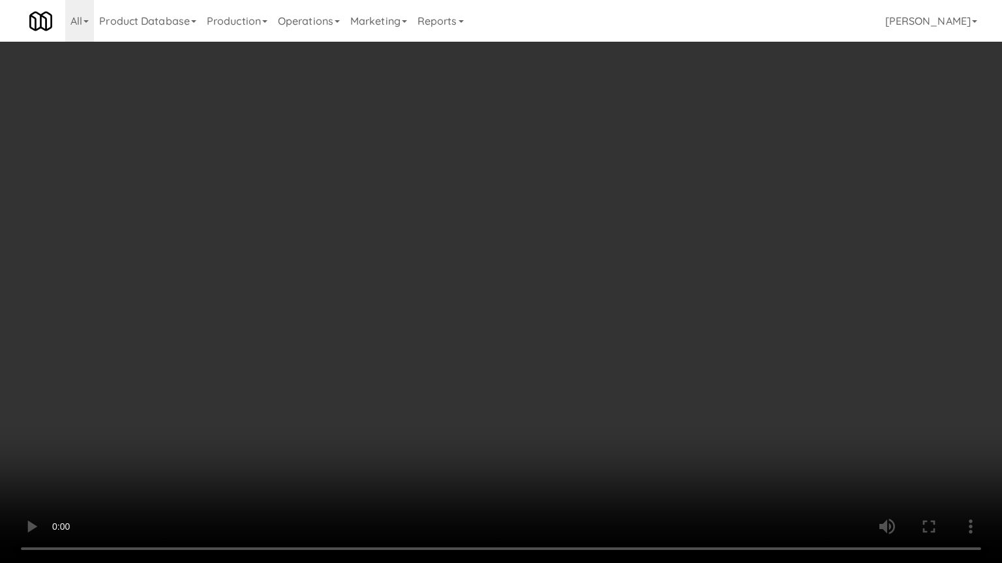
click at [248, 333] on video at bounding box center [501, 281] width 1002 height 563
click at [210, 406] on video at bounding box center [501, 281] width 1002 height 563
click at [378, 381] on video at bounding box center [501, 281] width 1002 height 563
drag, startPoint x: 406, startPoint y: 337, endPoint x: 441, endPoint y: 286, distance: 62.4
click at [408, 339] on video at bounding box center [501, 281] width 1002 height 563
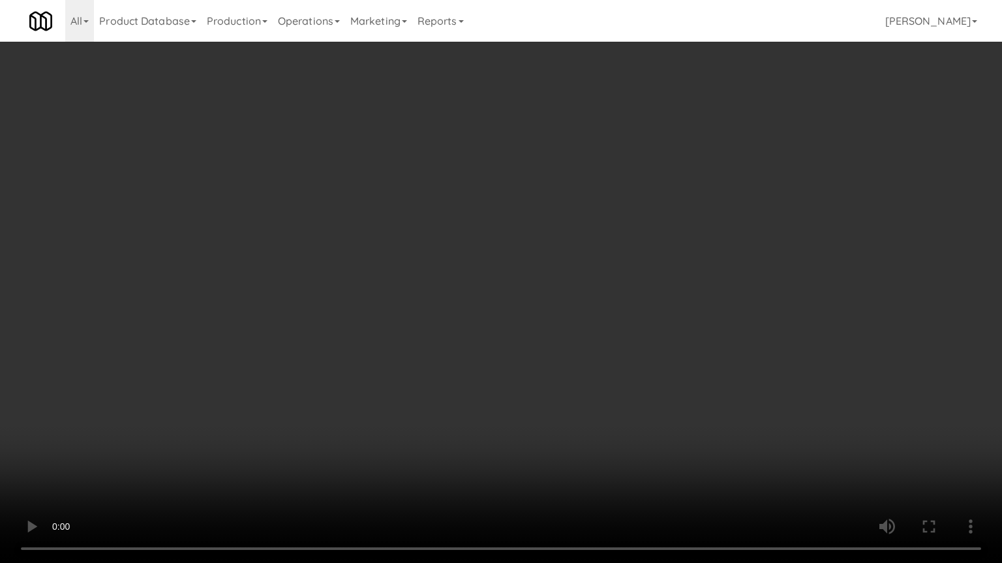
drag, startPoint x: 439, startPoint y: 331, endPoint x: 443, endPoint y: 319, distance: 13.2
click at [440, 329] on video at bounding box center [501, 281] width 1002 height 563
drag, startPoint x: 443, startPoint y: 319, endPoint x: 449, endPoint y: 309, distance: 11.1
click at [449, 309] on video at bounding box center [501, 281] width 1002 height 563
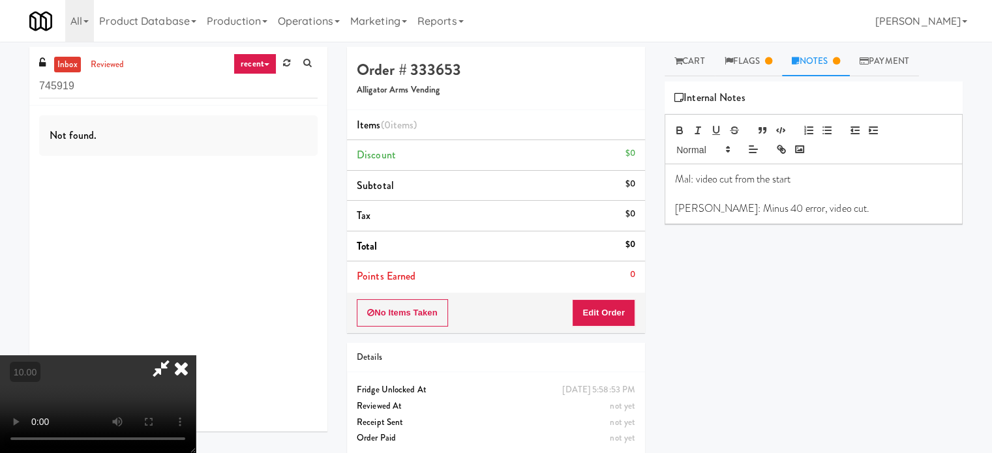
drag, startPoint x: 583, startPoint y: 132, endPoint x: 606, endPoint y: 156, distance: 33.2
click at [196, 355] on icon at bounding box center [181, 368] width 29 height 26
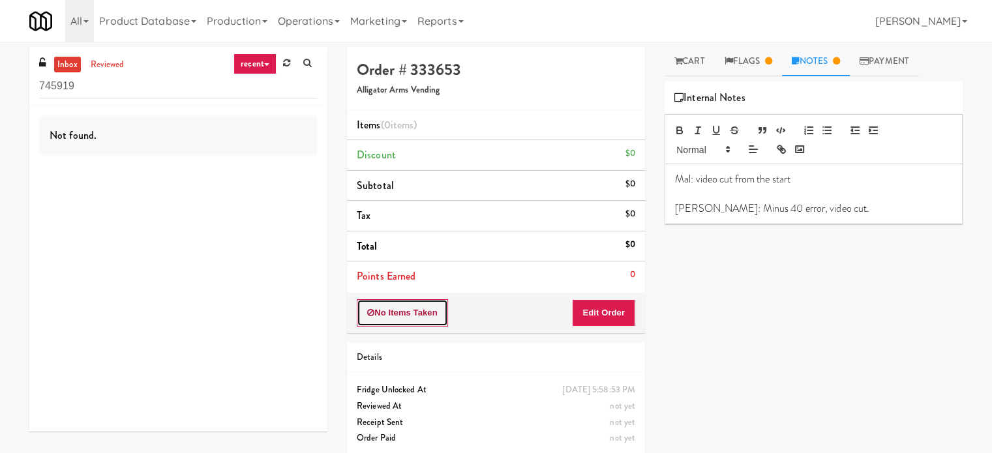
click at [423, 318] on button "No Items Taken" at bounding box center [402, 312] width 91 height 27
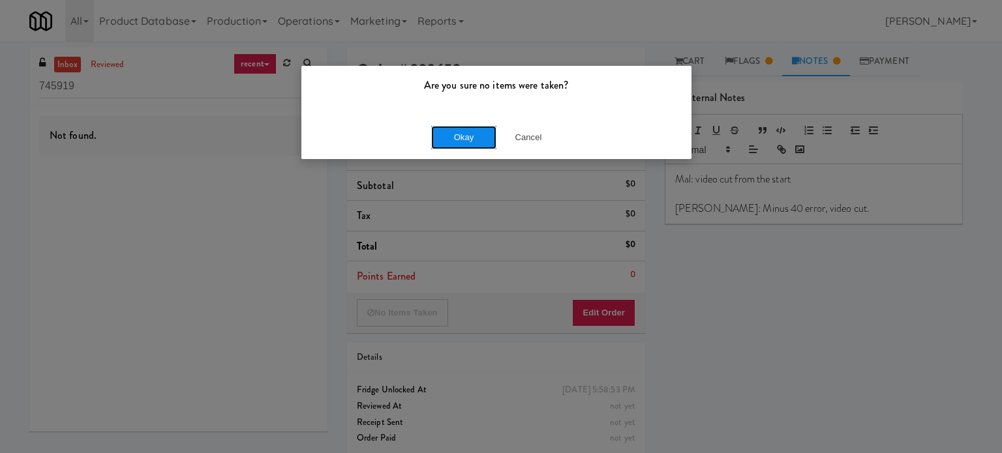
click at [466, 133] on button "Okay" at bounding box center [463, 137] width 65 height 23
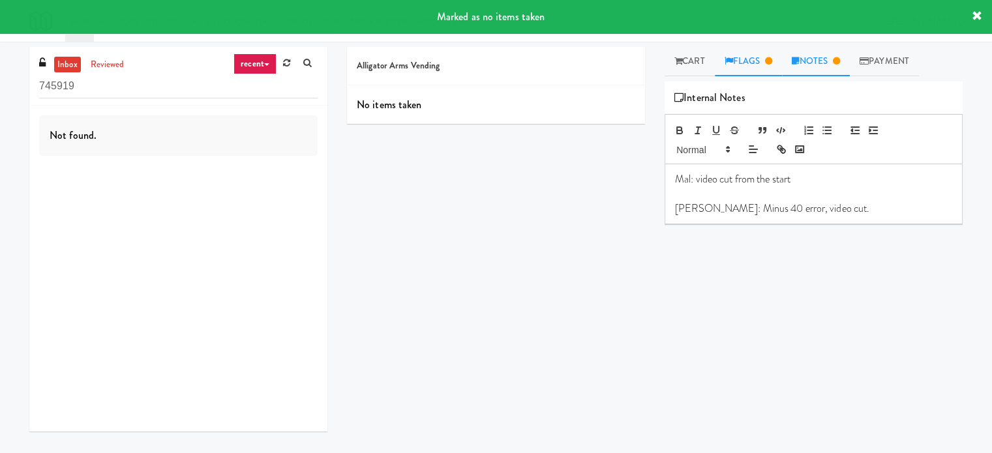
click at [760, 60] on link "Flags" at bounding box center [749, 61] width 68 height 29
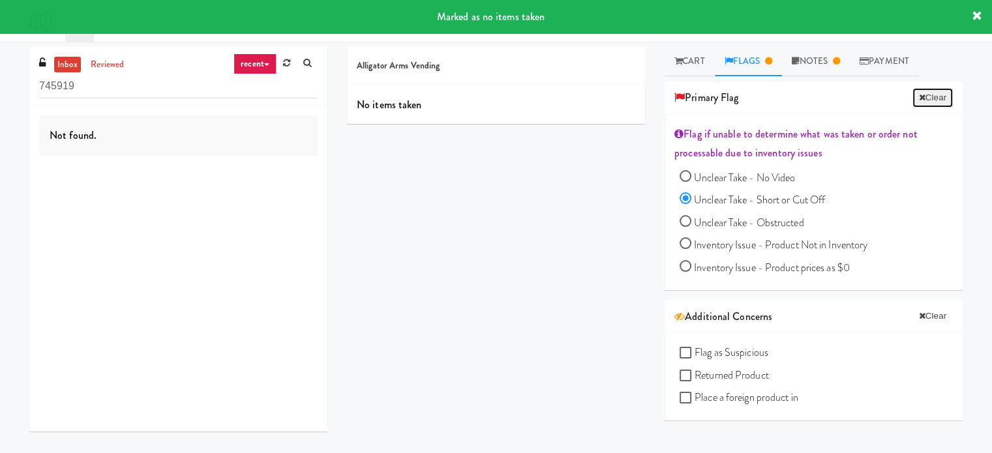
click at [925, 98] on button "Clear" at bounding box center [932, 98] width 40 height 20
radio input "false"
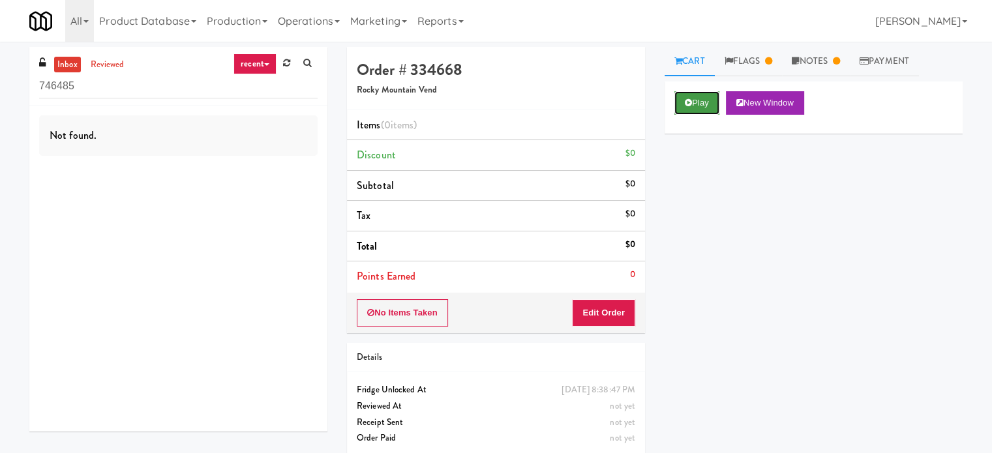
click at [700, 96] on button "Play" at bounding box center [696, 102] width 45 height 23
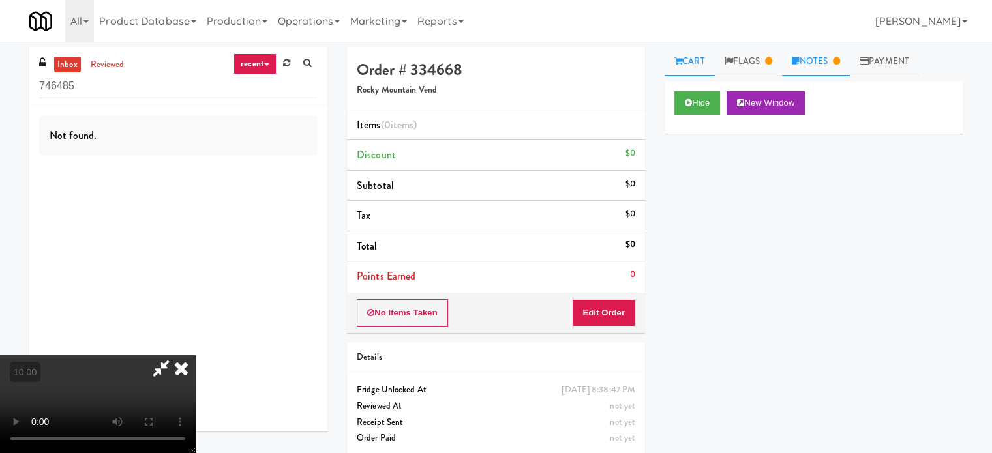
click at [850, 55] on link "Notes" at bounding box center [816, 61] width 68 height 29
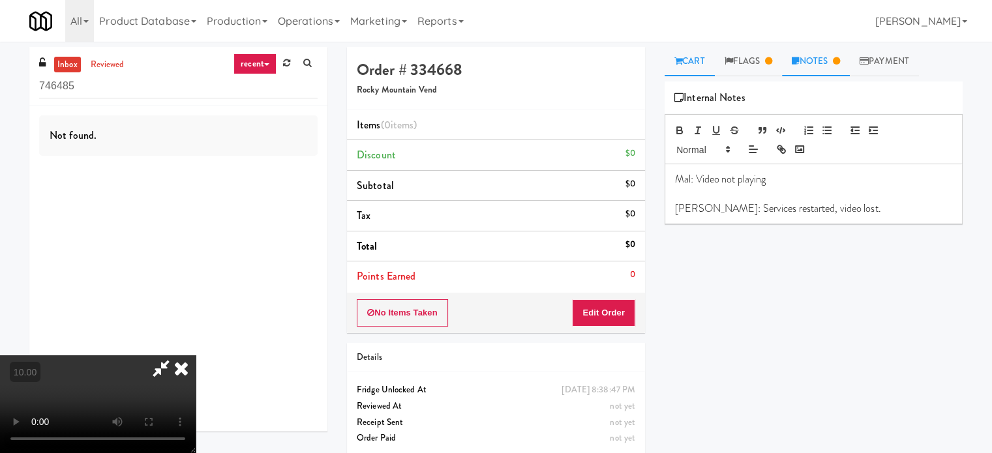
click at [680, 57] on icon at bounding box center [678, 61] width 8 height 8
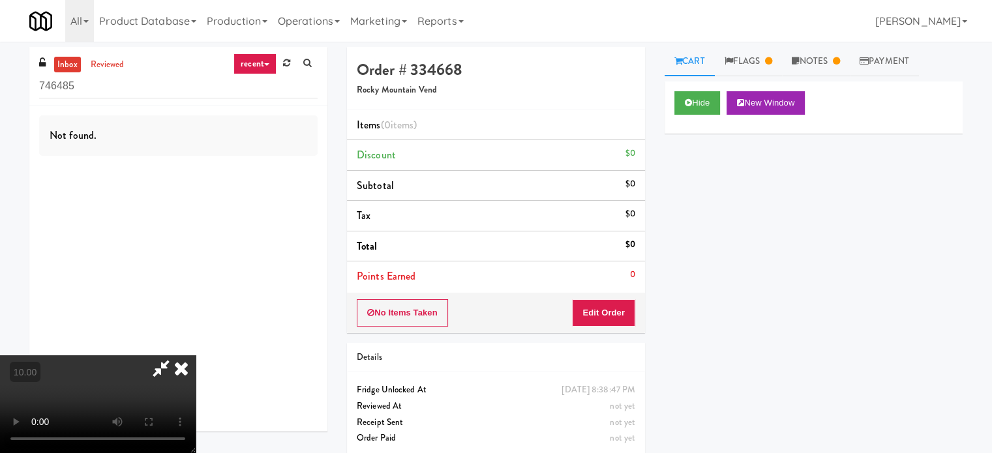
drag, startPoint x: 179, startPoint y: 359, endPoint x: 329, endPoint y: 323, distance: 154.7
click at [179, 359] on icon at bounding box center [181, 368] width 29 height 26
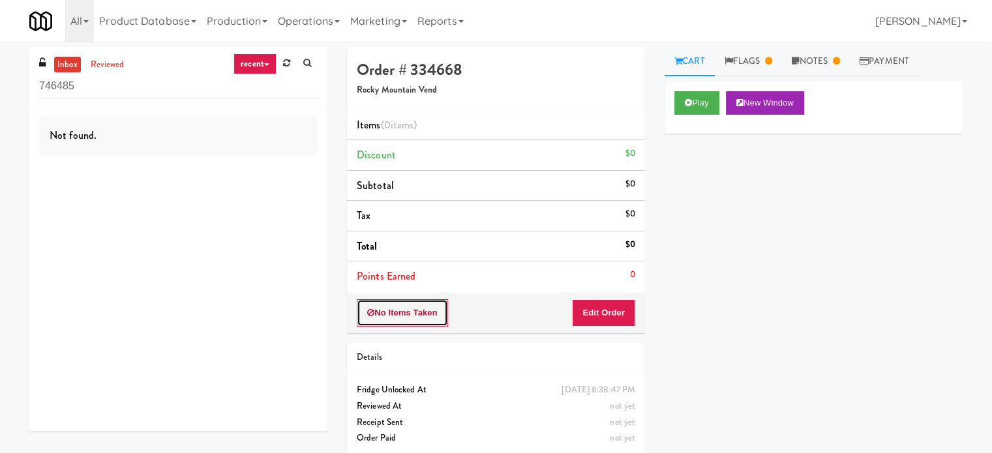
click at [392, 312] on button "No Items Taken" at bounding box center [402, 312] width 91 height 27
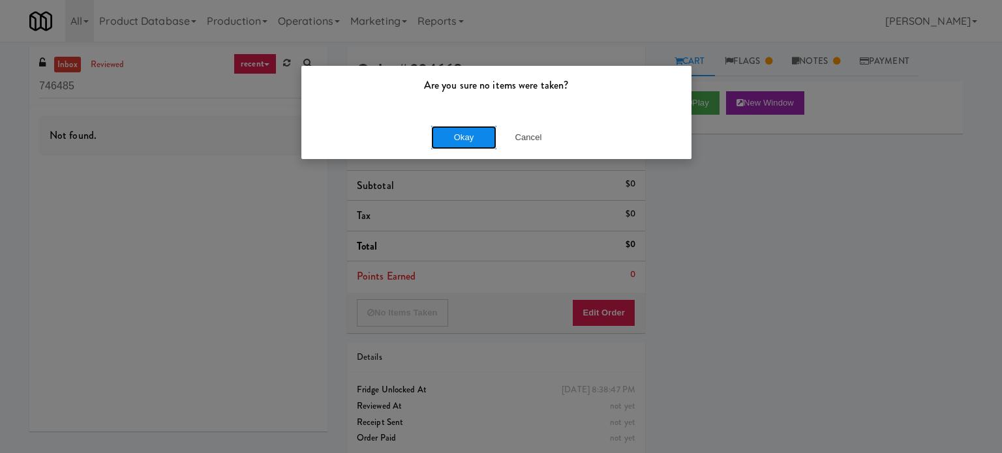
click at [477, 136] on button "Okay" at bounding box center [463, 137] width 65 height 23
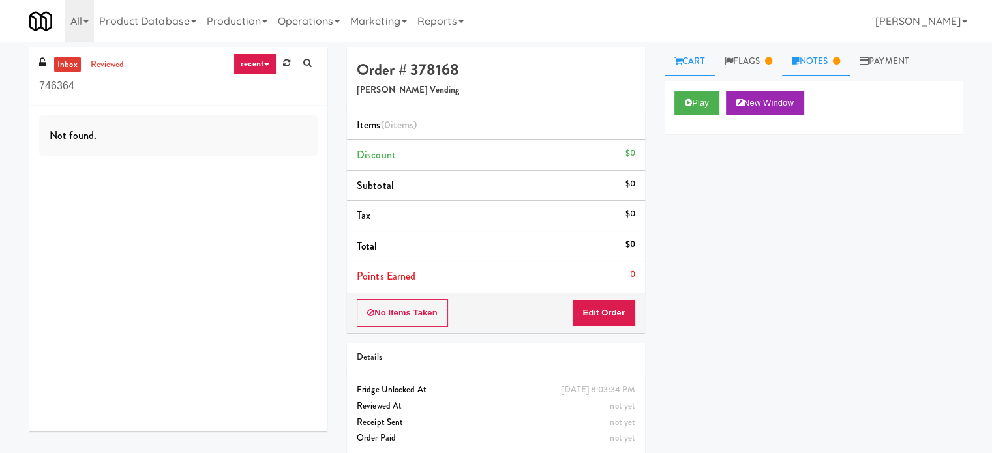
click at [836, 66] on link "Notes" at bounding box center [816, 61] width 68 height 29
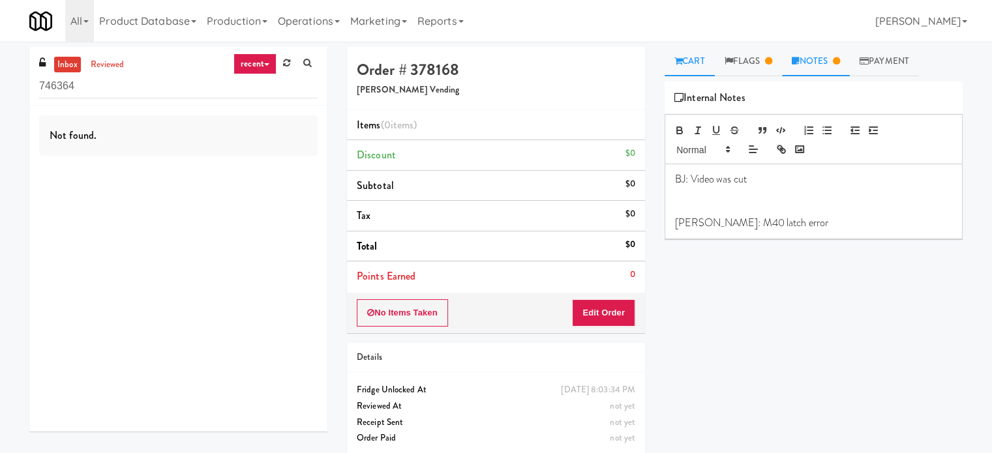
click at [677, 55] on link "Cart" at bounding box center [689, 61] width 50 height 29
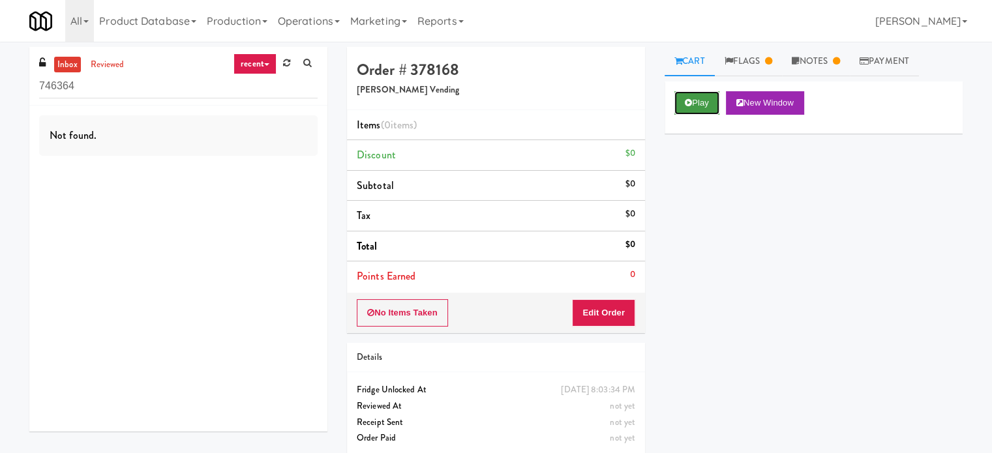
click at [698, 108] on button "Play" at bounding box center [696, 102] width 45 height 23
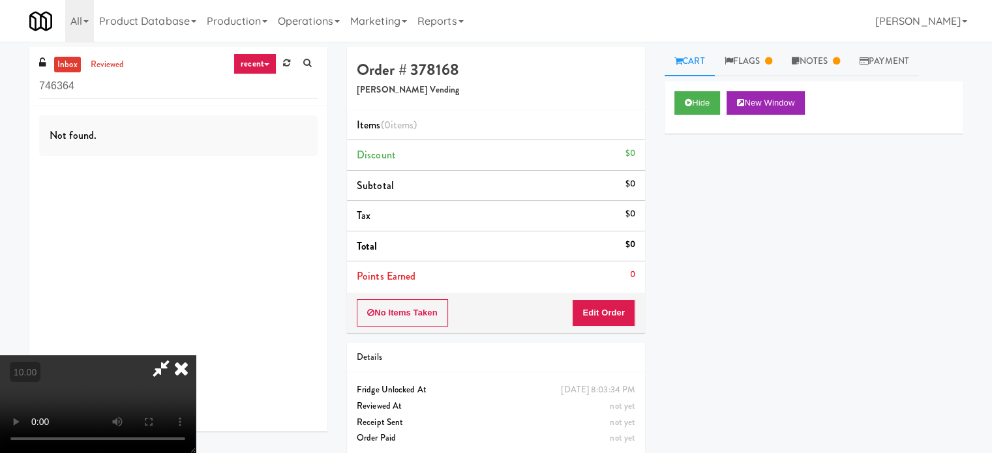
click at [196, 355] on video at bounding box center [98, 404] width 196 height 98
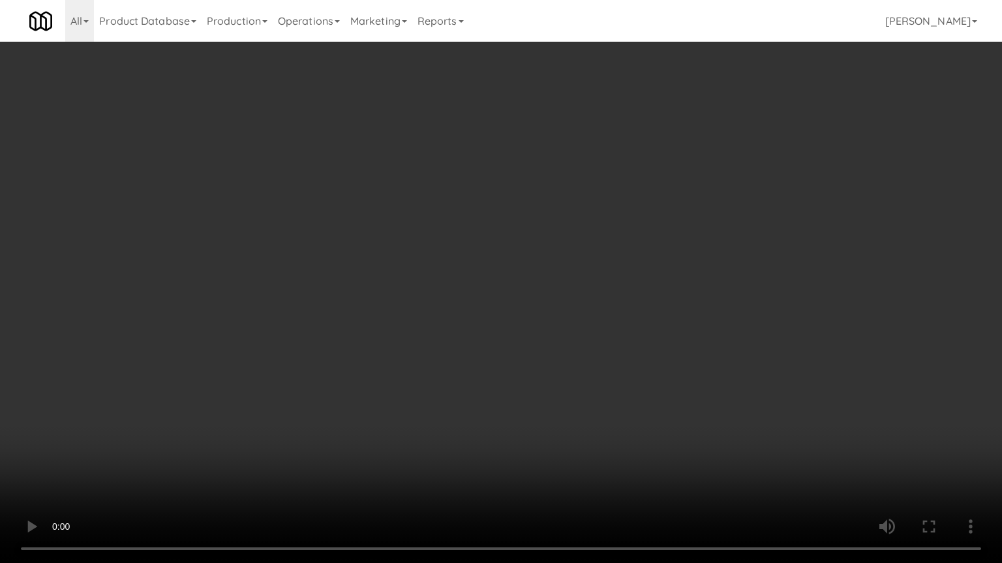
click at [287, 291] on video at bounding box center [501, 281] width 1002 height 563
click at [415, 335] on video at bounding box center [501, 281] width 1002 height 563
click at [433, 318] on video at bounding box center [501, 281] width 1002 height 563
click at [445, 314] on video at bounding box center [501, 281] width 1002 height 563
click at [353, 346] on video at bounding box center [501, 281] width 1002 height 563
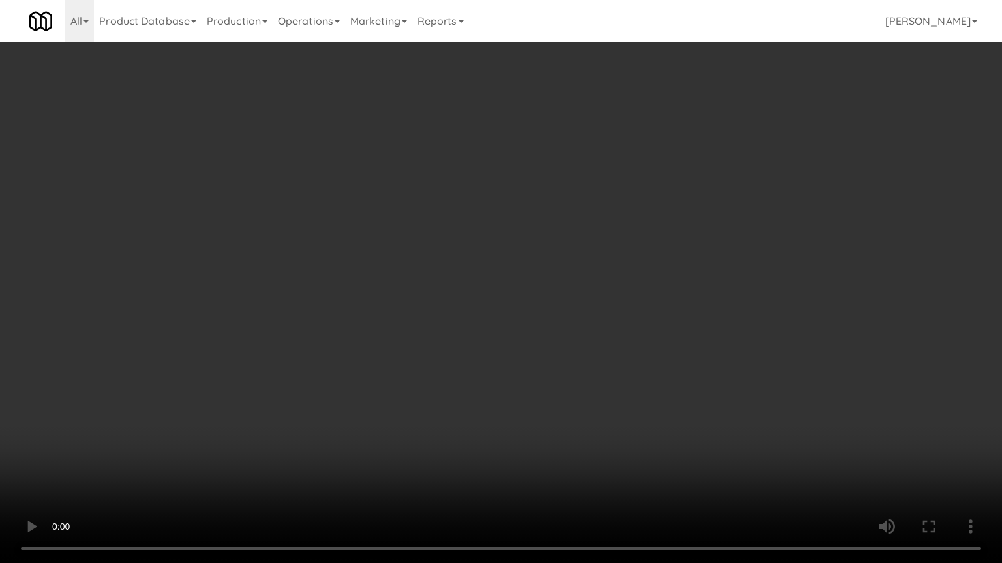
click at [389, 318] on video at bounding box center [501, 281] width 1002 height 563
drag, startPoint x: 467, startPoint y: 301, endPoint x: 467, endPoint y: 286, distance: 15.6
click at [467, 300] on video at bounding box center [501, 281] width 1002 height 563
click at [475, 295] on video at bounding box center [501, 281] width 1002 height 563
click at [496, 287] on video at bounding box center [501, 281] width 1002 height 563
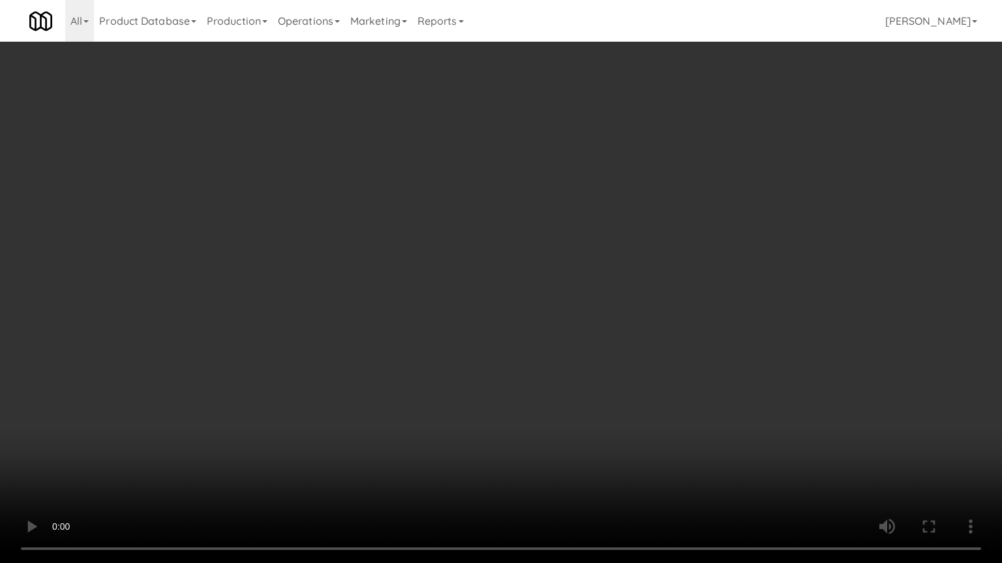
click at [487, 274] on video at bounding box center [501, 281] width 1002 height 563
click at [514, 261] on video at bounding box center [501, 281] width 1002 height 563
click at [518, 260] on video at bounding box center [501, 281] width 1002 height 563
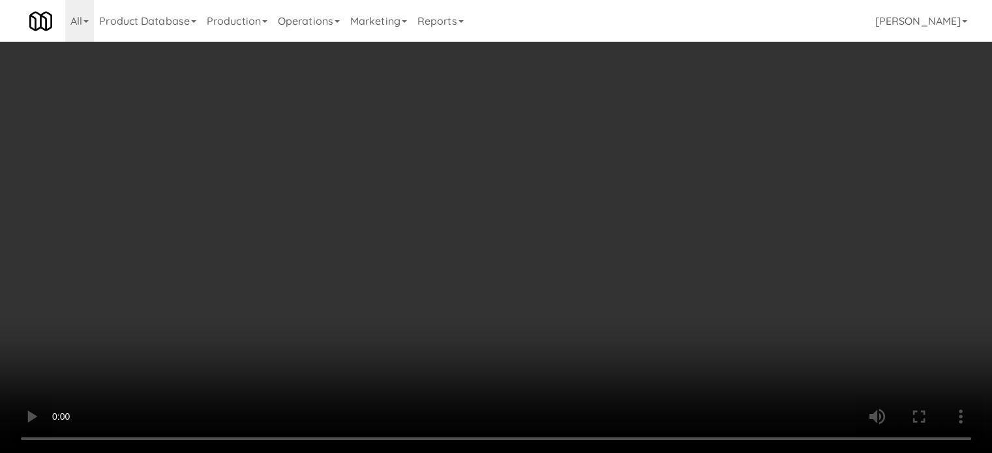
click at [771, 62] on icon at bounding box center [768, 61] width 7 height 8
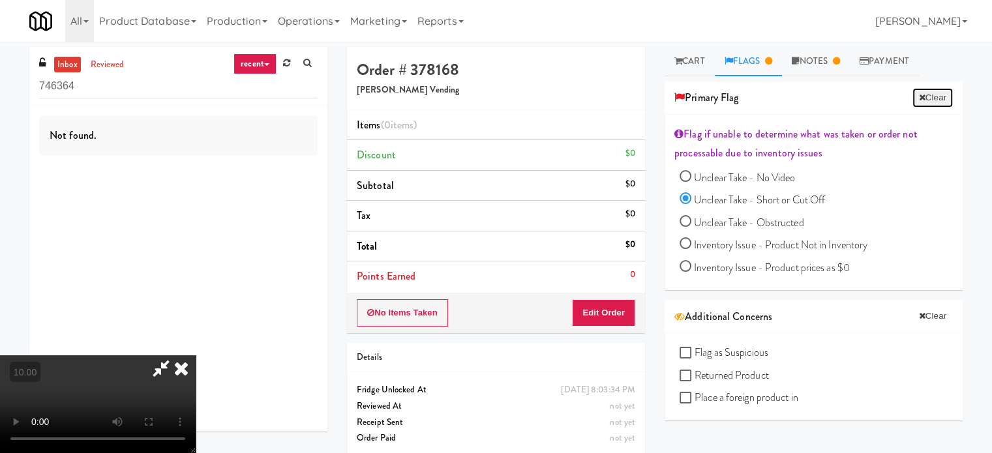
click at [919, 95] on icon at bounding box center [922, 97] width 7 height 8
radio input "false"
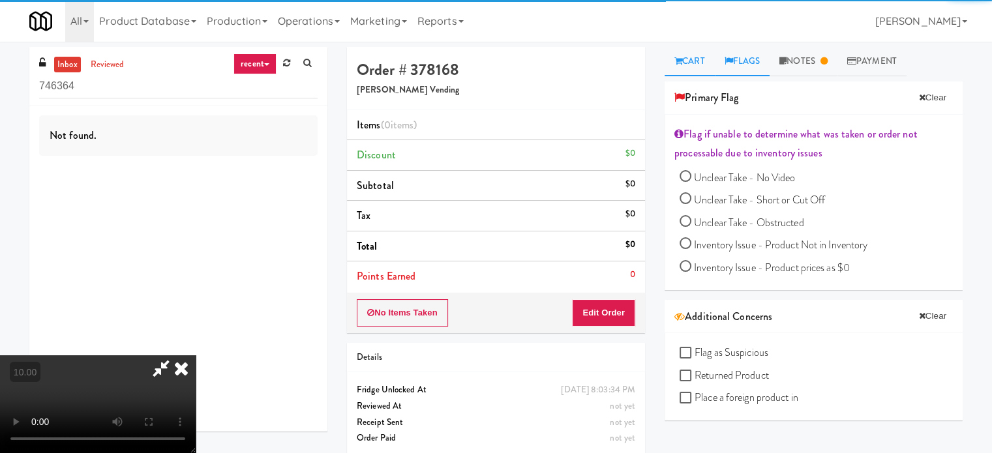
click at [686, 65] on link "Cart" at bounding box center [689, 61] width 50 height 29
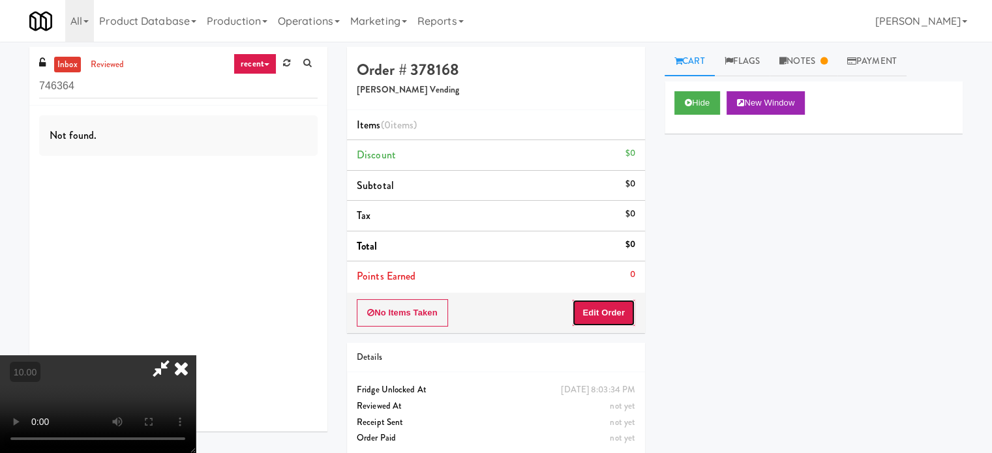
drag, startPoint x: 610, startPoint y: 308, endPoint x: 655, endPoint y: 288, distance: 48.7
click at [612, 310] on button "Edit Order" at bounding box center [603, 312] width 63 height 27
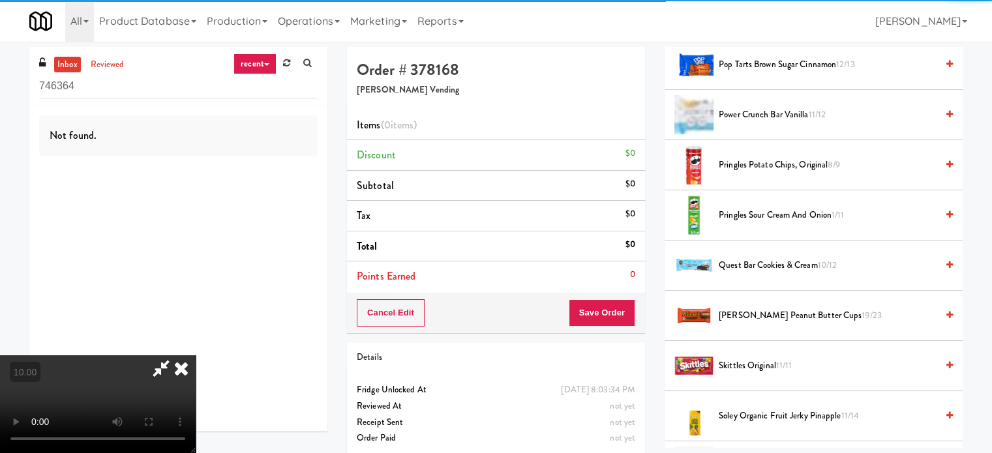
scroll to position [1277, 0]
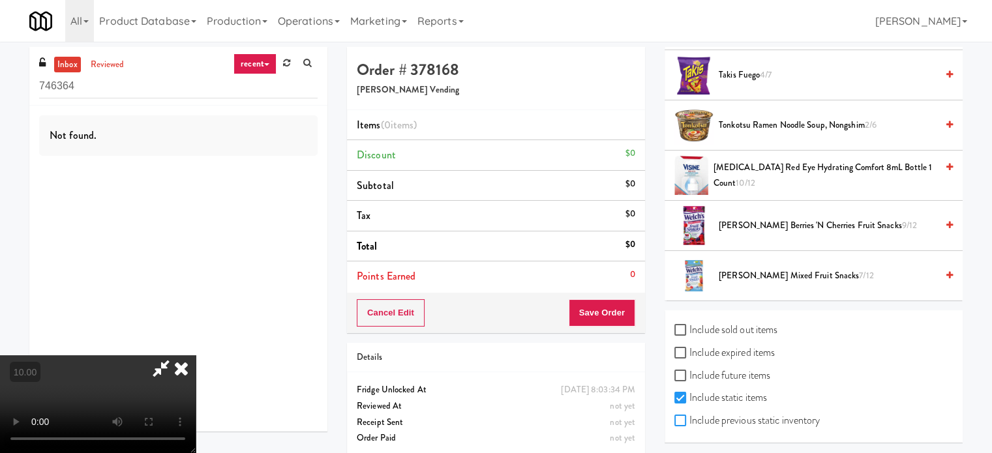
click at [676, 417] on input "Include previous static inventory" at bounding box center [681, 421] width 15 height 10
checkbox input "true"
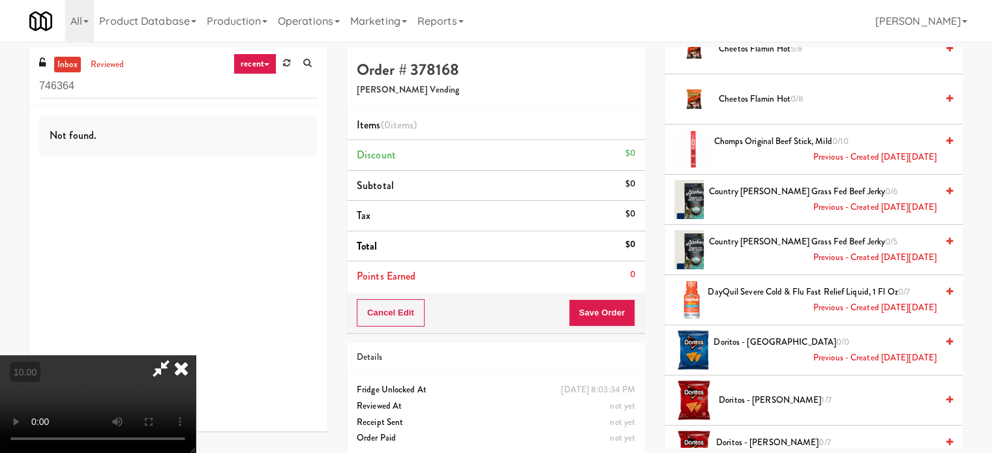
scroll to position [625, 0]
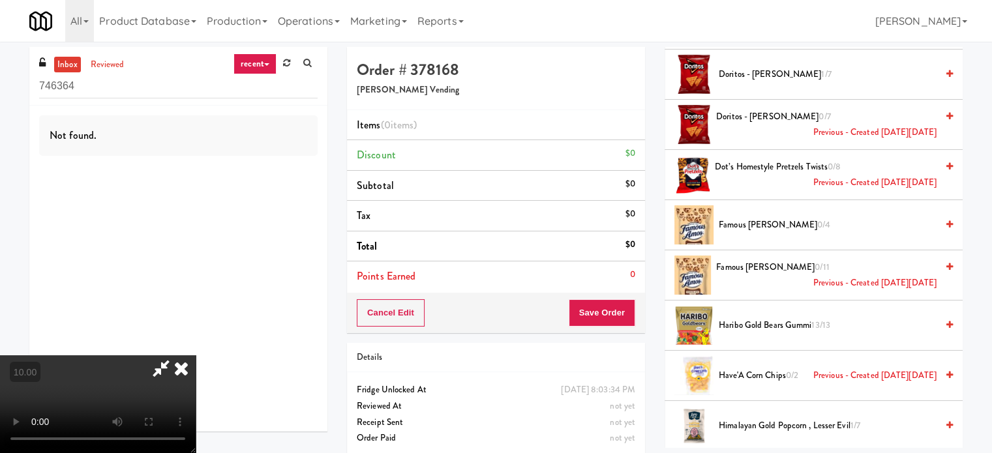
click at [764, 217] on span "Famous Amos Cookie 0/4" at bounding box center [828, 225] width 218 height 16
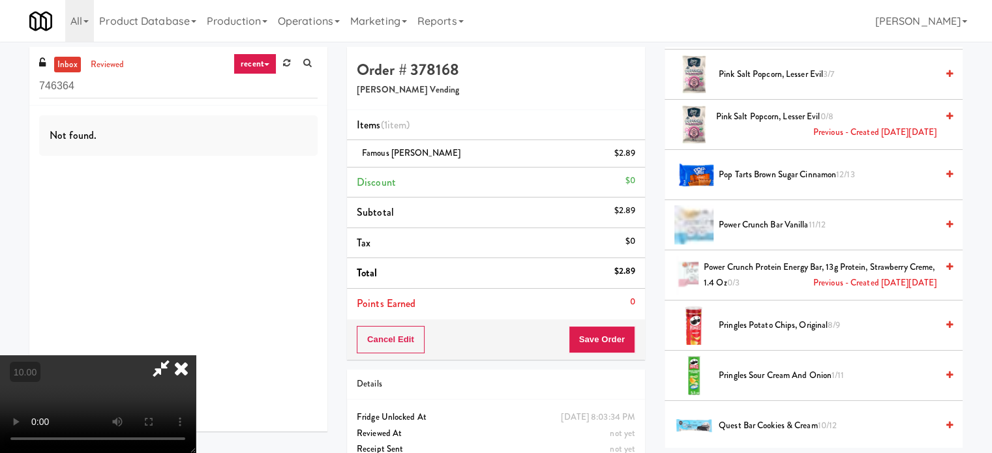
scroll to position [1956, 0]
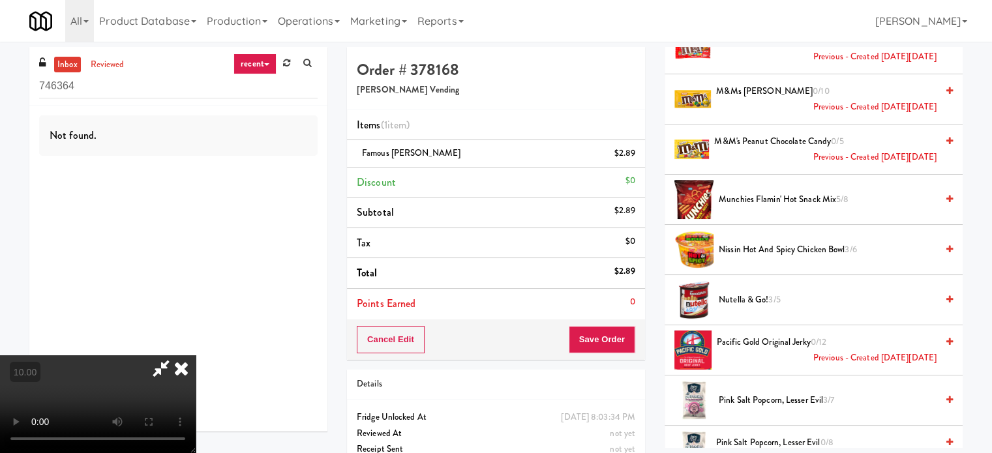
click at [771, 335] on span "Pacific Gold Original Jerky 0/12 Previous - Created on Mon, Apr 21st 2025" at bounding box center [827, 351] width 220 height 32
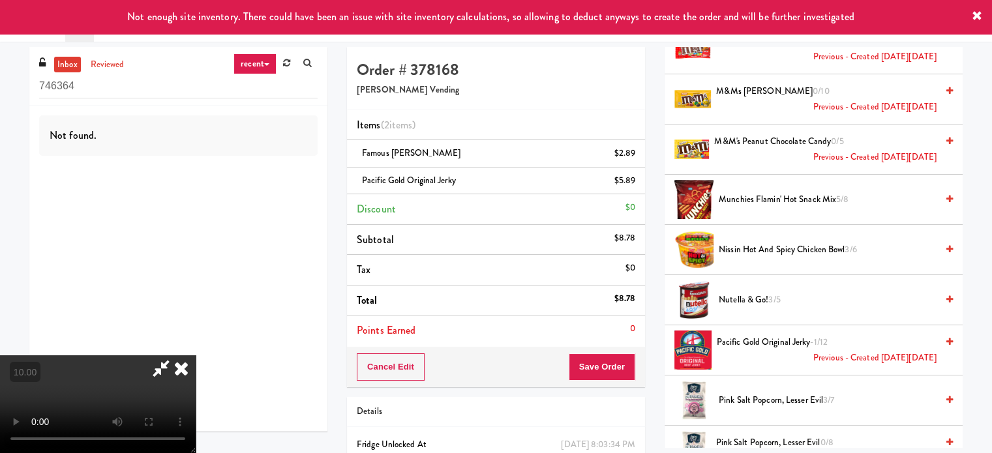
click at [196, 355] on icon at bounding box center [181, 368] width 29 height 26
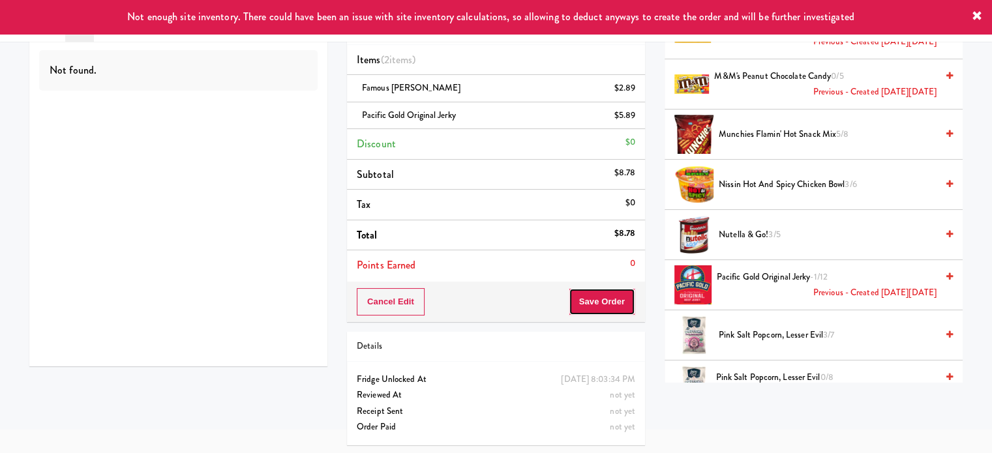
click at [587, 293] on button "Save Order" at bounding box center [602, 301] width 67 height 27
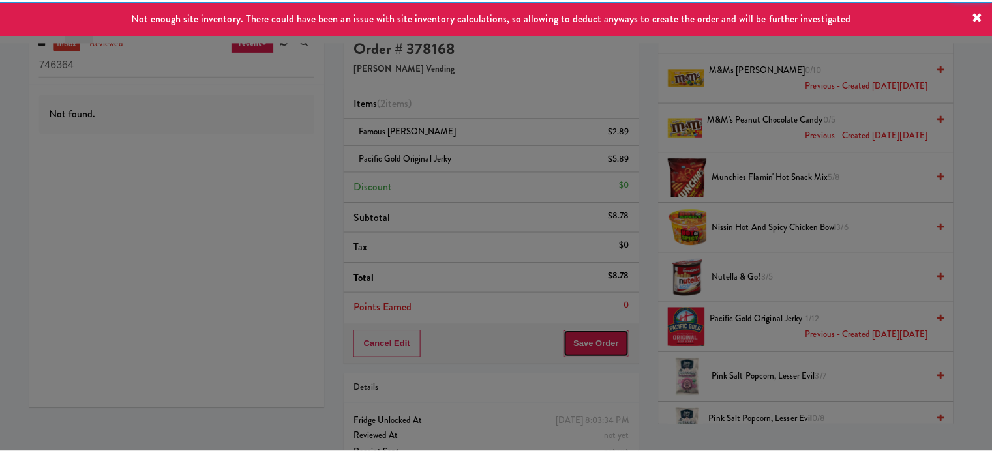
scroll to position [0, 0]
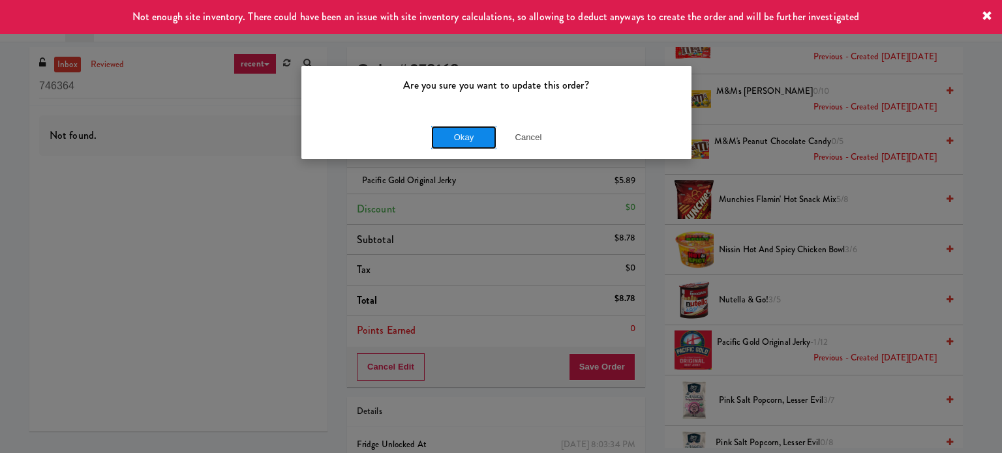
drag, startPoint x: 441, startPoint y: 128, endPoint x: 606, endPoint y: 19, distance: 197.1
click at [443, 128] on button "Okay" at bounding box center [463, 137] width 65 height 23
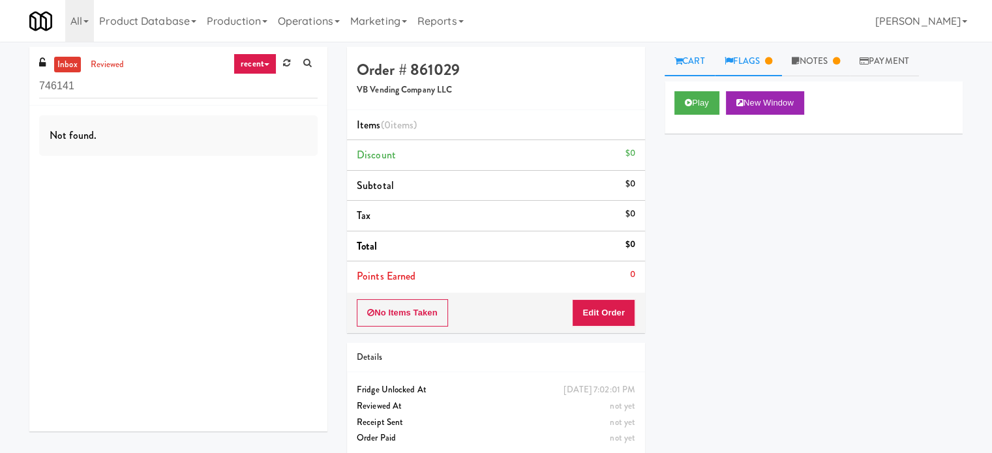
drag, startPoint x: 747, startPoint y: 57, endPoint x: 782, endPoint y: 61, distance: 34.8
click at [749, 57] on link "Flags" at bounding box center [749, 61] width 68 height 29
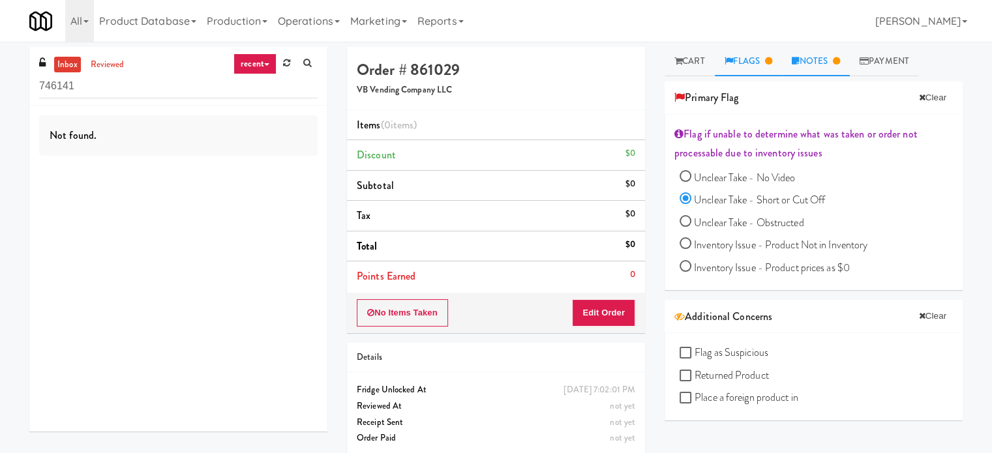
click at [806, 62] on link "Notes" at bounding box center [816, 61] width 68 height 29
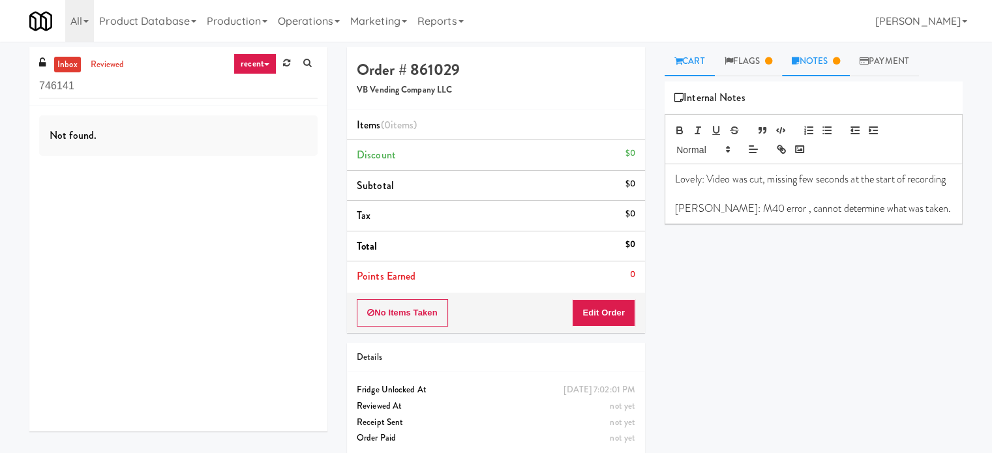
click at [693, 64] on link "Cart" at bounding box center [689, 61] width 50 height 29
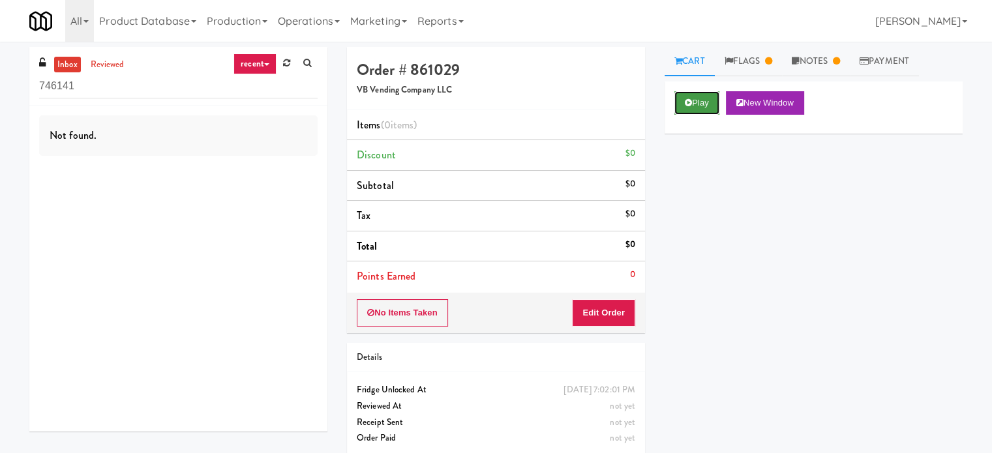
click at [702, 104] on button "Play" at bounding box center [696, 102] width 45 height 23
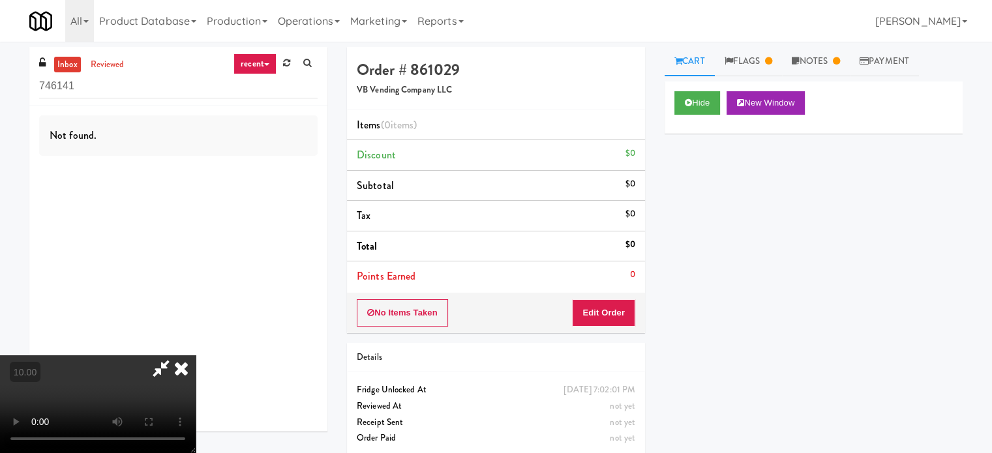
click at [151, 387] on video at bounding box center [98, 404] width 196 height 98
click at [173, 355] on video at bounding box center [98, 404] width 196 height 98
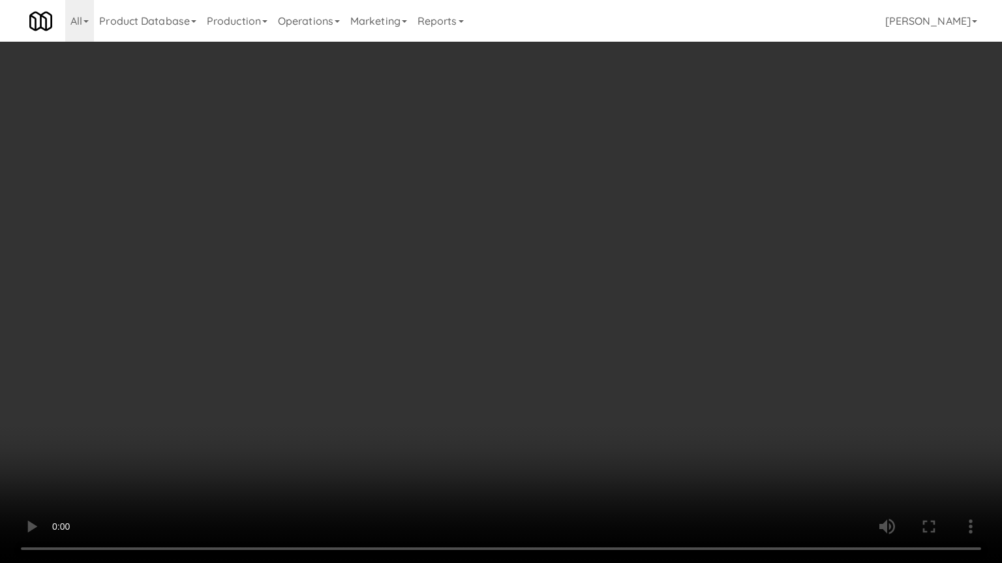
drag, startPoint x: 381, startPoint y: 303, endPoint x: 420, endPoint y: 284, distance: 42.9
click at [382, 303] on video at bounding box center [501, 281] width 1002 height 563
click at [406, 293] on video at bounding box center [501, 281] width 1002 height 563
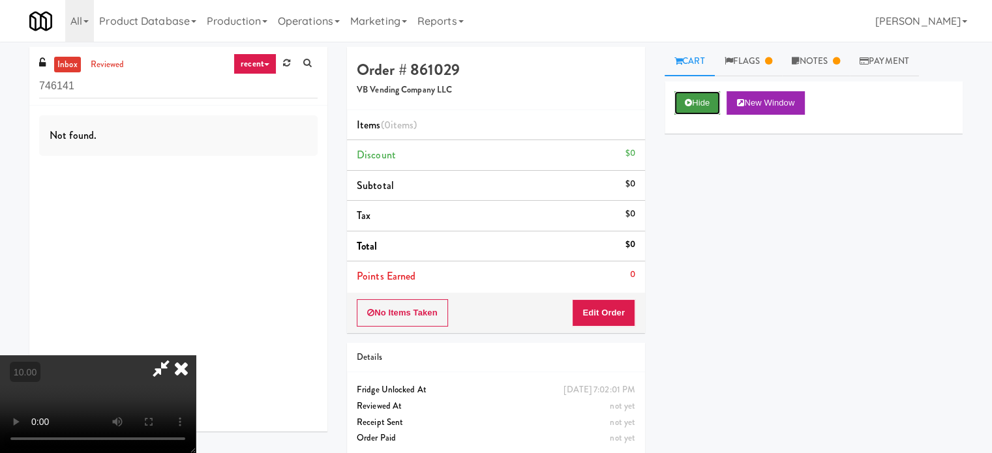
click at [707, 97] on button "Hide" at bounding box center [697, 102] width 46 height 23
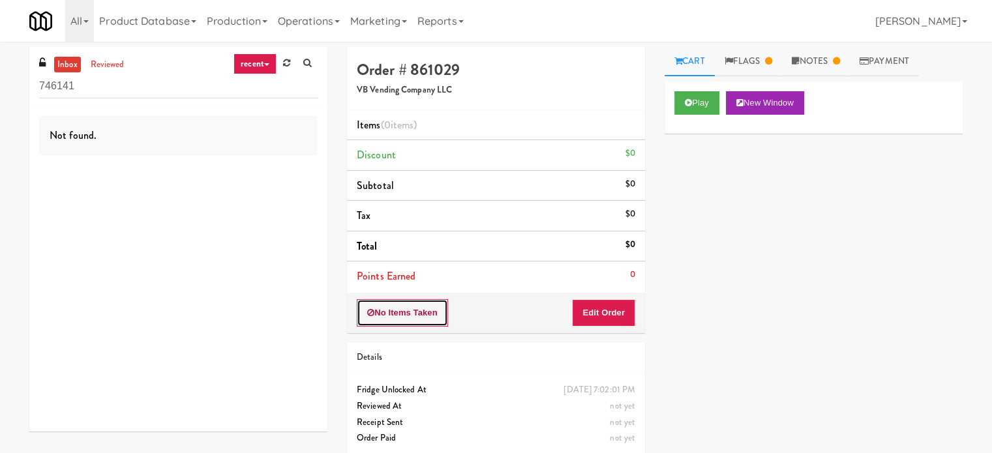
click at [417, 312] on button "No Items Taken" at bounding box center [402, 312] width 91 height 27
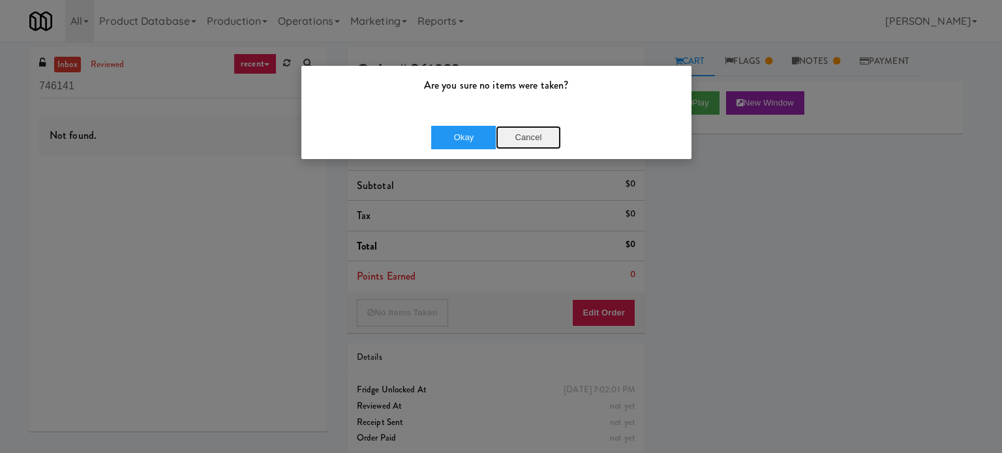
click at [531, 141] on button "Cancel" at bounding box center [528, 137] width 65 height 23
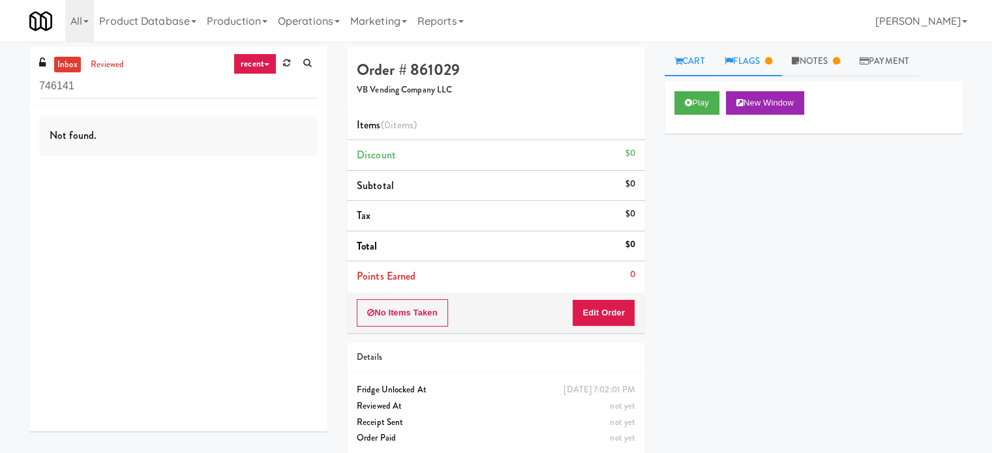
click at [762, 69] on link "Flags" at bounding box center [749, 61] width 68 height 29
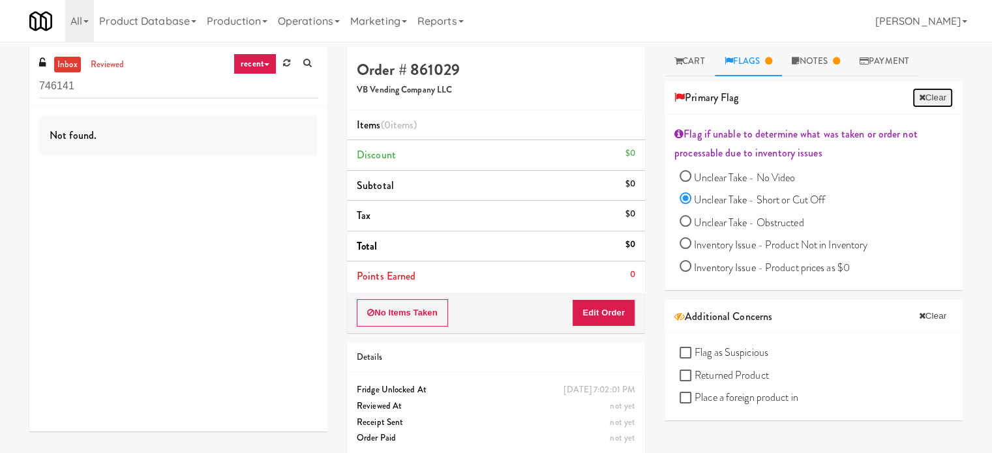
click at [919, 93] on icon at bounding box center [922, 97] width 7 height 8
radio input "false"
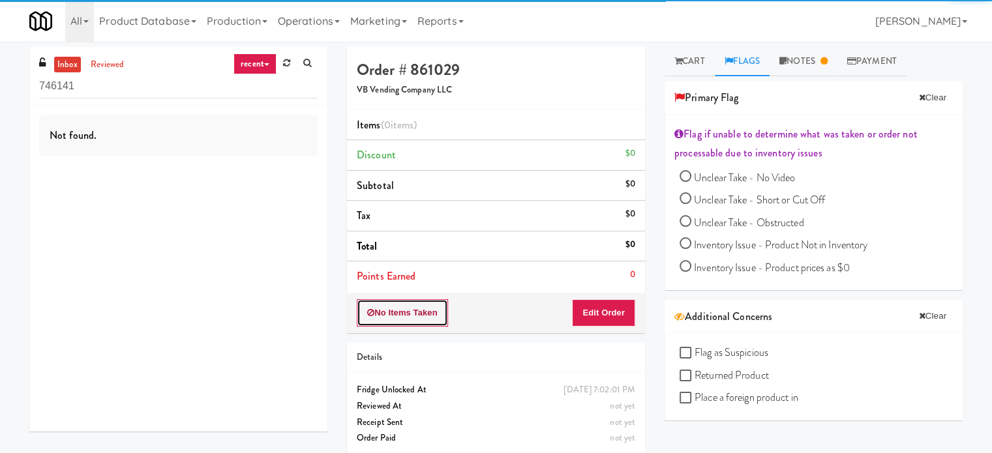
click at [396, 302] on button "No Items Taken" at bounding box center [402, 312] width 91 height 27
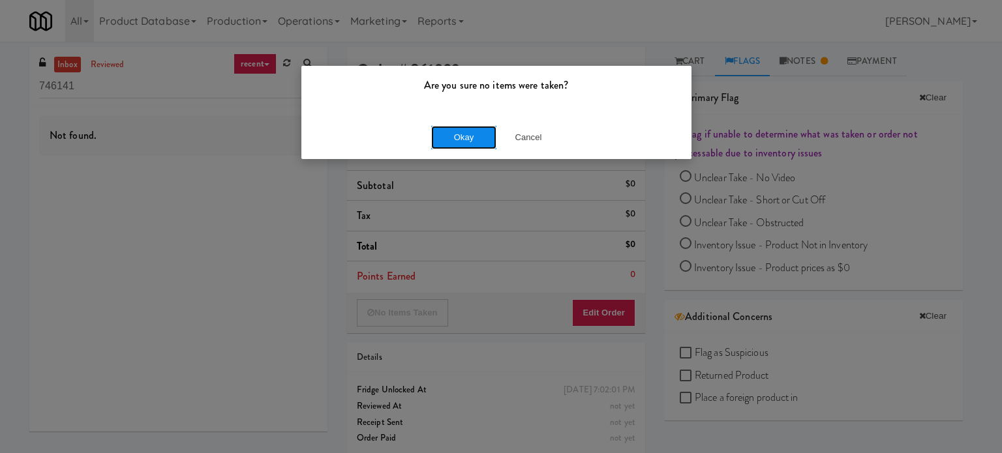
click at [469, 132] on button "Okay" at bounding box center [463, 137] width 65 height 23
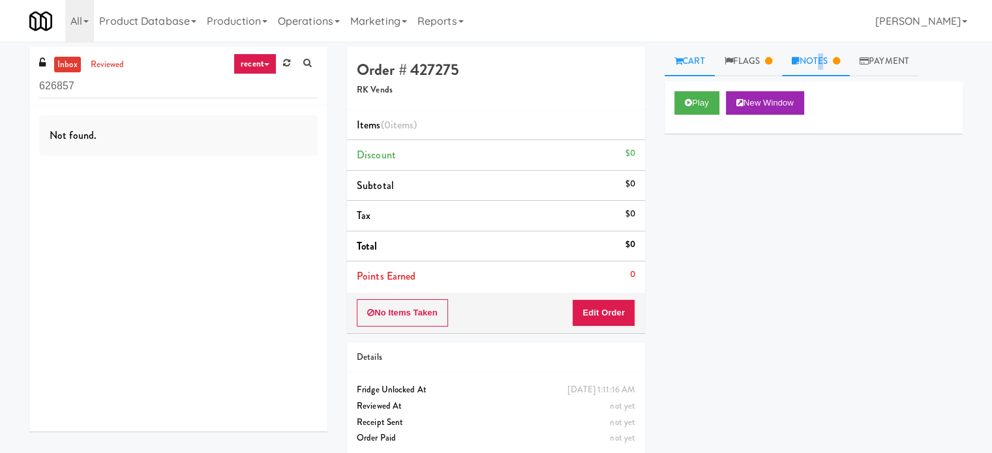
click at [822, 59] on link "Notes" at bounding box center [816, 61] width 68 height 29
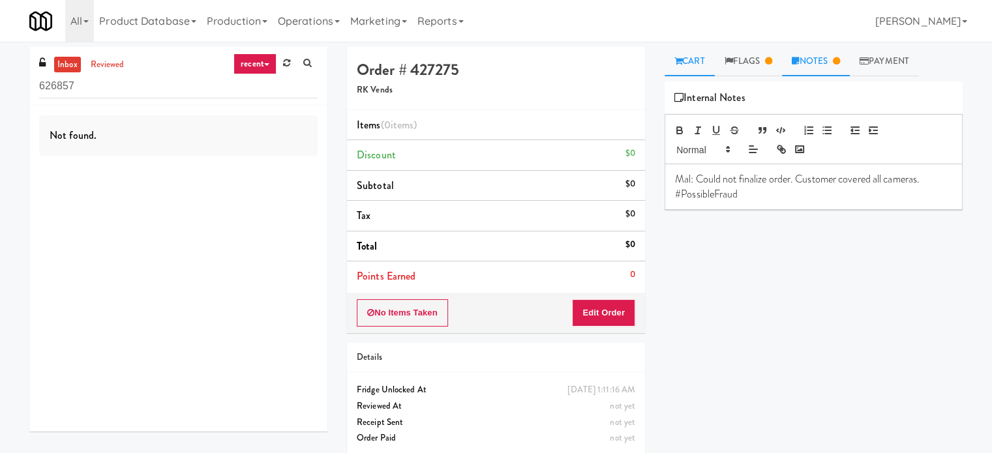
click at [702, 57] on link "Cart" at bounding box center [689, 61] width 50 height 29
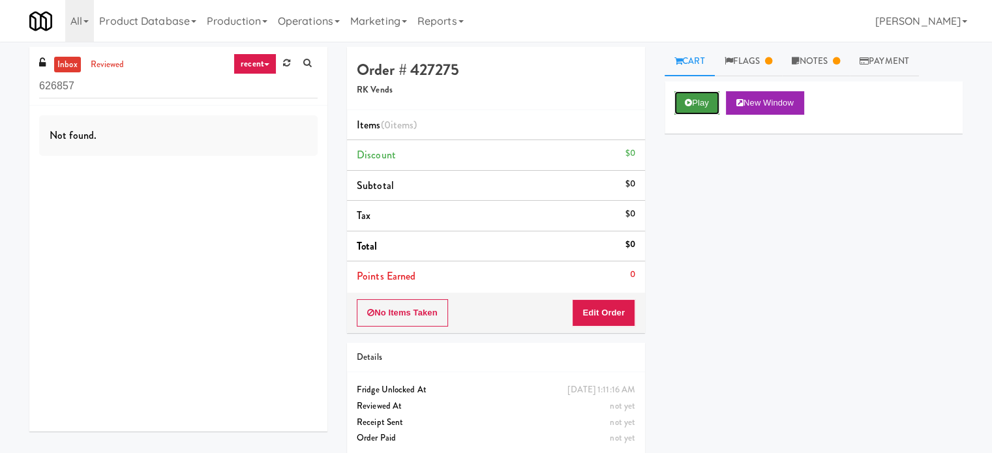
click at [685, 97] on button "Play" at bounding box center [696, 102] width 45 height 23
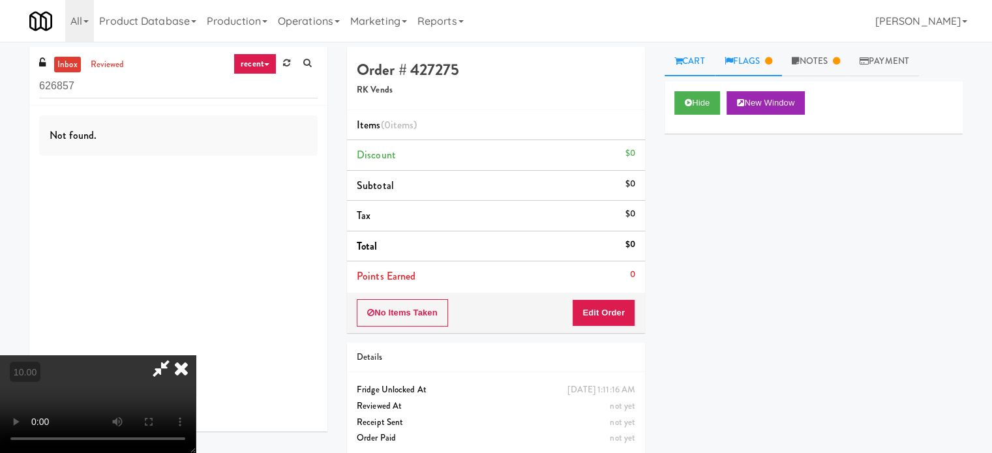
click at [772, 58] on icon at bounding box center [768, 61] width 7 height 8
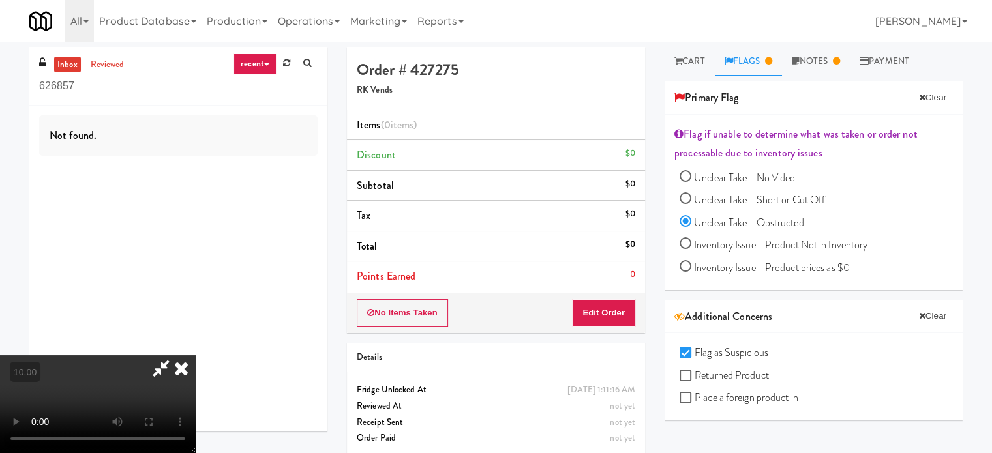
drag, startPoint x: 172, startPoint y: 259, endPoint x: 185, endPoint y: 252, distance: 14.0
click at [174, 355] on video at bounding box center [98, 404] width 196 height 98
click at [191, 355] on video at bounding box center [98, 404] width 196 height 98
click at [193, 355] on video at bounding box center [98, 404] width 196 height 98
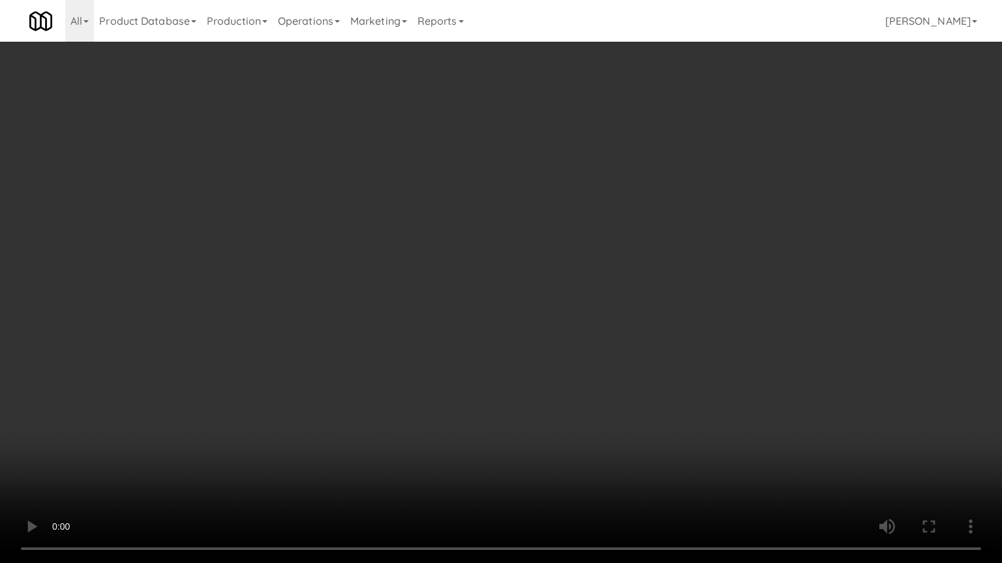
drag, startPoint x: 325, startPoint y: 356, endPoint x: 383, endPoint y: 275, distance: 100.4
click at [326, 355] on video at bounding box center [501, 281] width 1002 height 563
click at [393, 286] on video at bounding box center [501, 281] width 1002 height 563
click at [398, 278] on video at bounding box center [501, 281] width 1002 height 563
click at [436, 238] on video at bounding box center [501, 281] width 1002 height 563
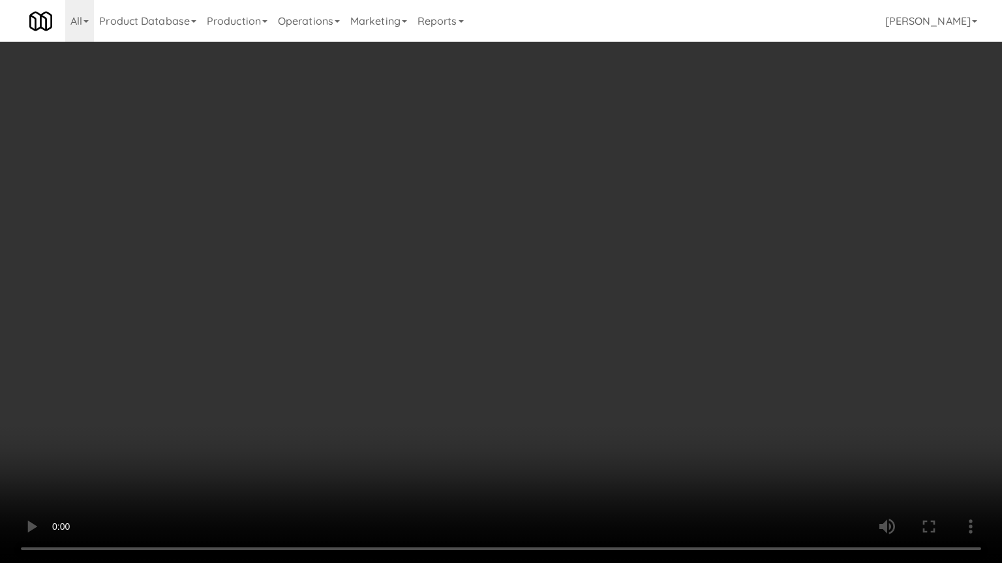
click at [438, 241] on video at bounding box center [501, 281] width 1002 height 563
click at [423, 264] on video at bounding box center [501, 281] width 1002 height 563
click at [435, 256] on video at bounding box center [501, 281] width 1002 height 563
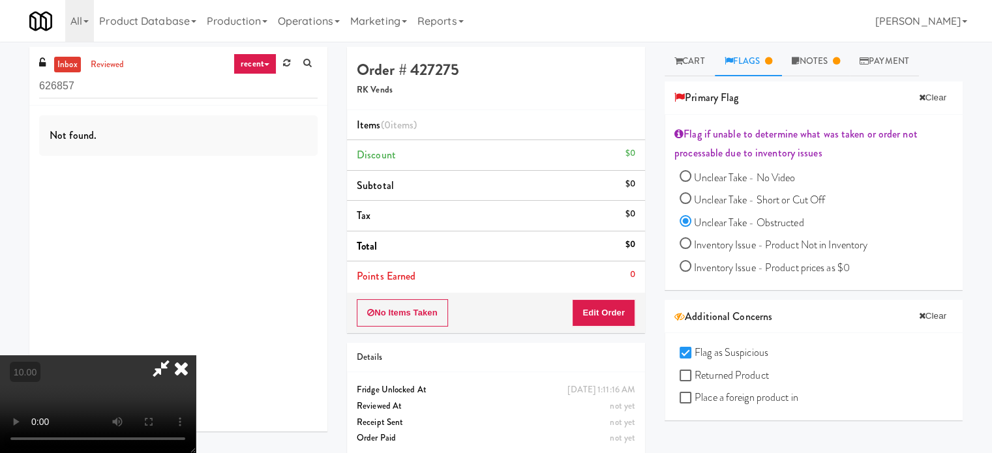
click at [772, 58] on icon at bounding box center [768, 61] width 7 height 8
click at [914, 98] on button "Clear" at bounding box center [932, 98] width 40 height 20
radio input "false"
click at [196, 355] on icon at bounding box center [181, 368] width 29 height 26
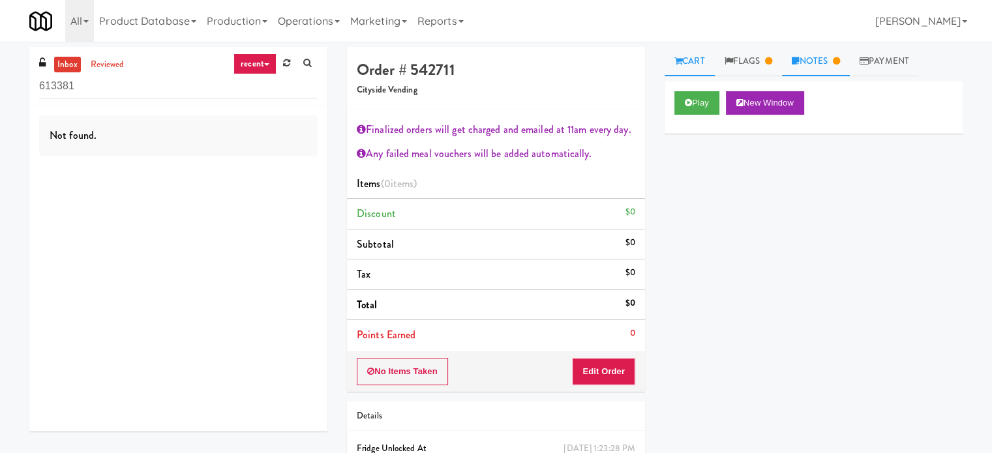
click at [840, 59] on icon at bounding box center [836, 61] width 7 height 8
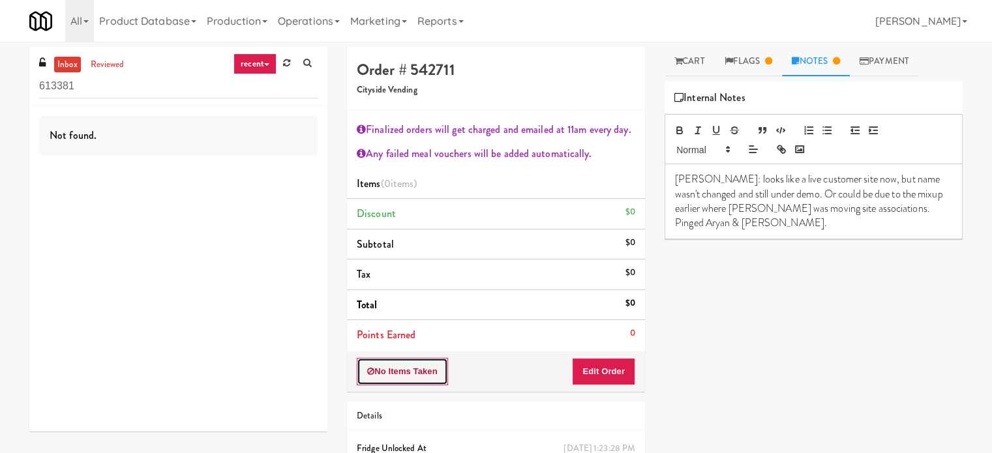
click at [400, 373] on button "No Items Taken" at bounding box center [402, 371] width 91 height 27
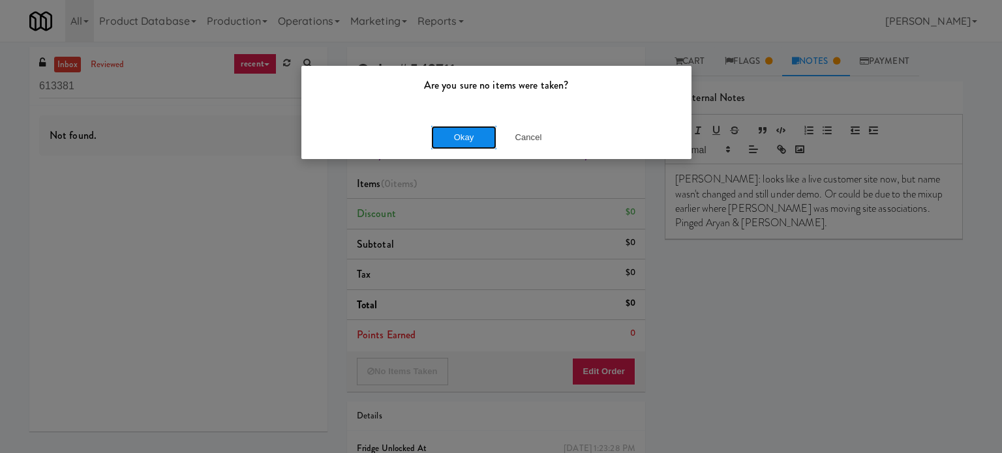
click at [468, 136] on button "Okay" at bounding box center [463, 137] width 65 height 23
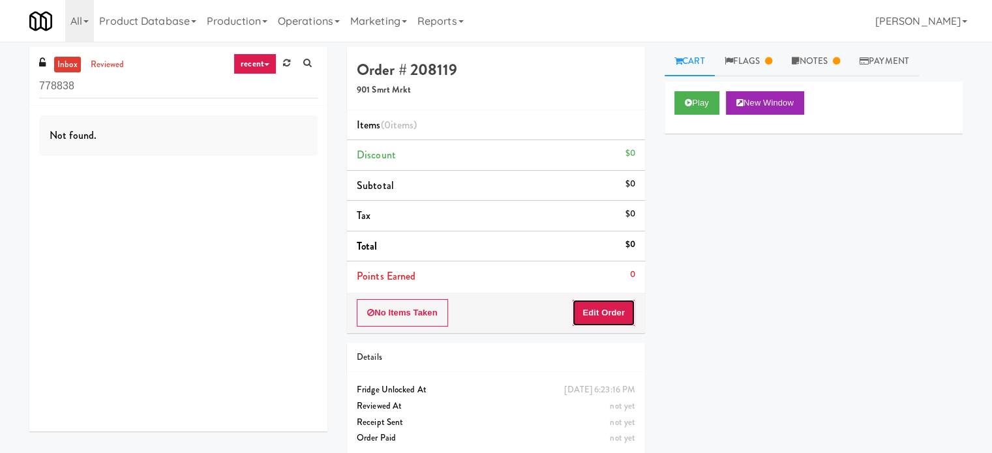
click at [606, 318] on button "Edit Order" at bounding box center [603, 312] width 63 height 27
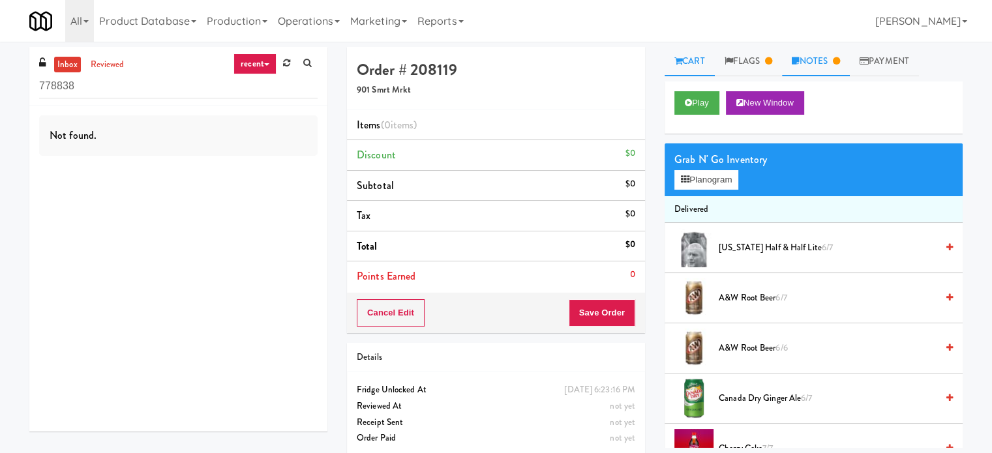
click at [828, 56] on link "Notes" at bounding box center [816, 61] width 68 height 29
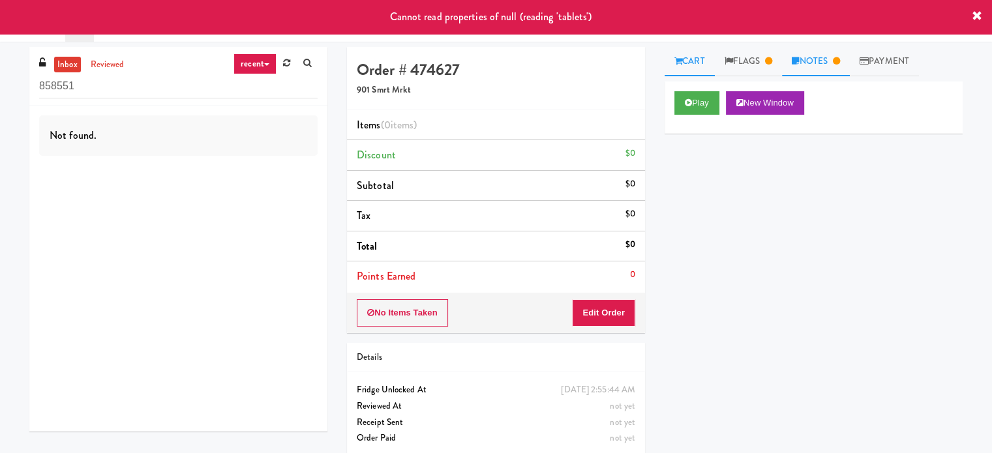
click at [821, 59] on link "Notes" at bounding box center [816, 61] width 68 height 29
click at [832, 63] on link "Notes" at bounding box center [816, 61] width 68 height 29
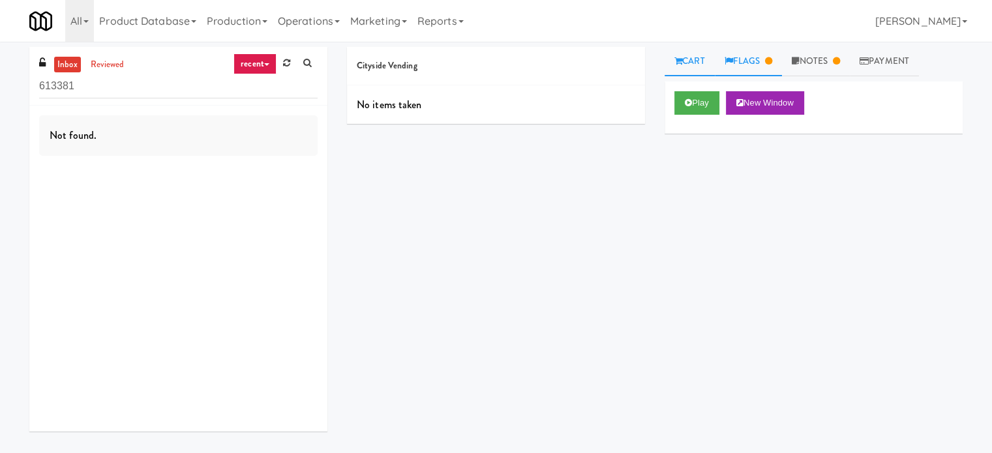
click at [762, 60] on link "Flags" at bounding box center [749, 61] width 68 height 29
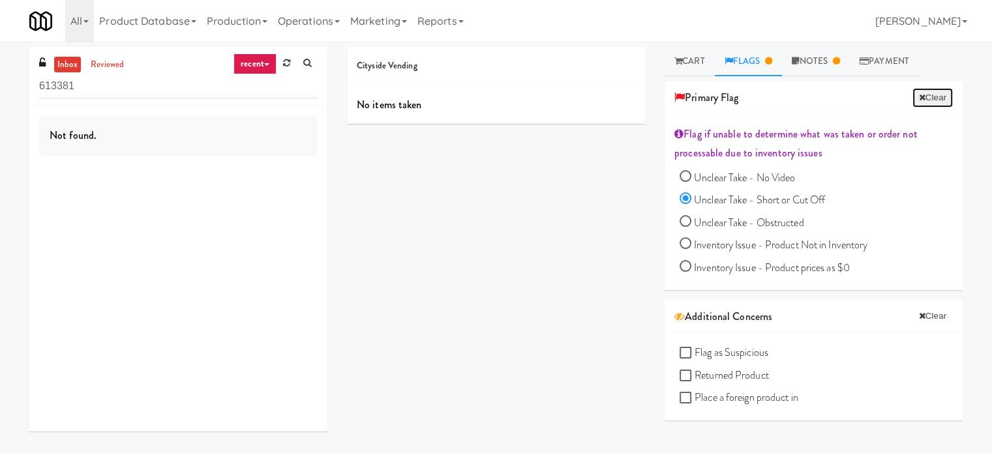
click at [916, 99] on button "Clear" at bounding box center [932, 98] width 40 height 20
radio input "false"
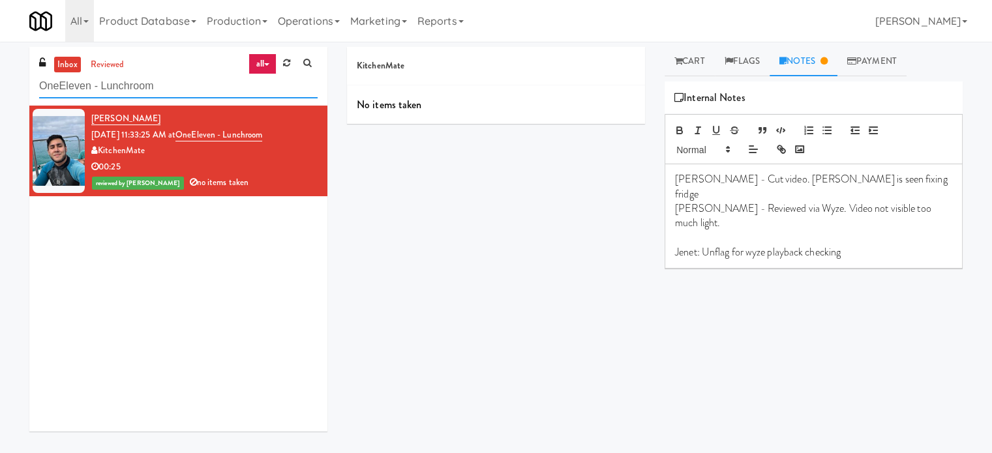
click at [153, 86] on input "OneEleven - Lunchroom" at bounding box center [178, 86] width 278 height 24
click at [154, 86] on input "OneEleven - Lunchroom" at bounding box center [178, 86] width 278 height 24
click at [158, 83] on input "OneEleven - Lunchroom" at bounding box center [178, 86] width 278 height 24
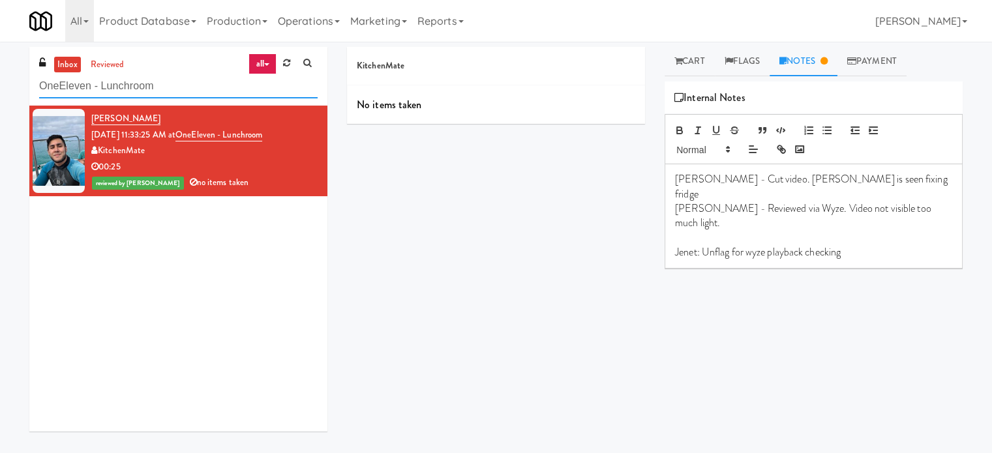
click at [158, 83] on input "OneEleven - Lunchroom" at bounding box center [178, 86] width 278 height 24
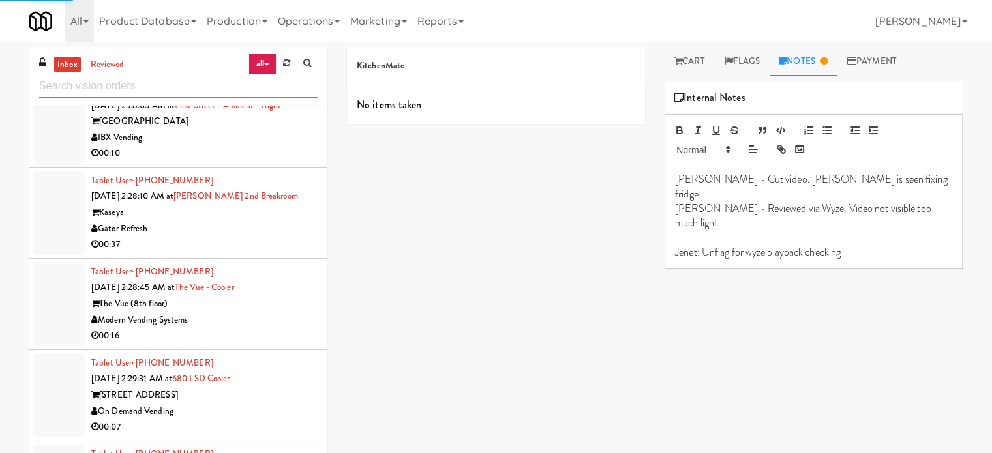
scroll to position [2282, 0]
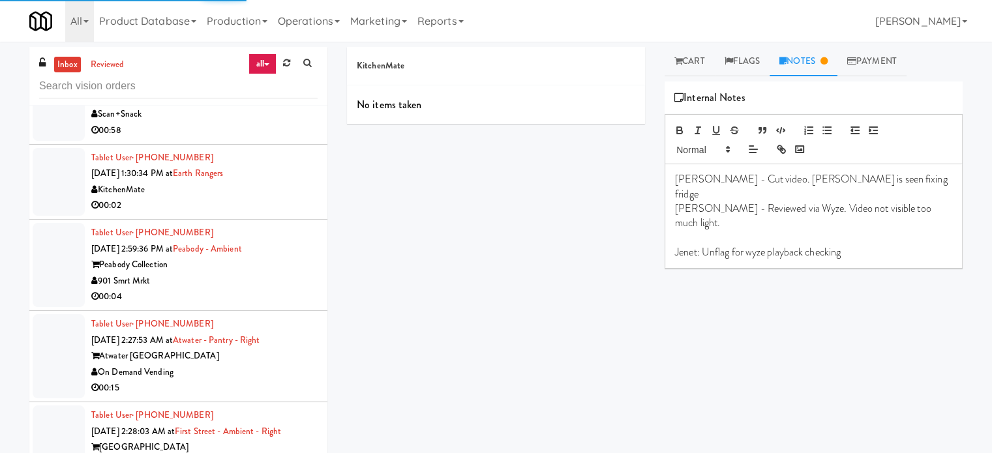
click at [292, 200] on div "00:02" at bounding box center [204, 206] width 226 height 16
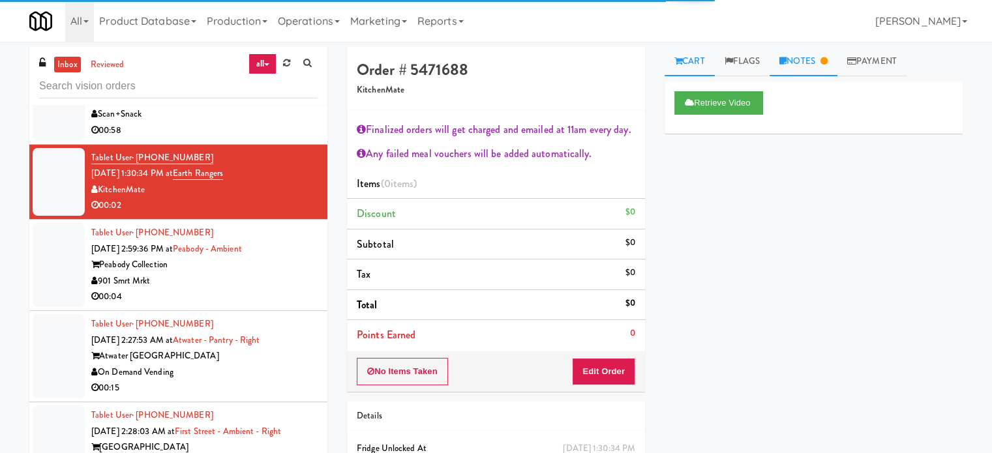
click at [821, 65] on link "Notes" at bounding box center [803, 61] width 68 height 29
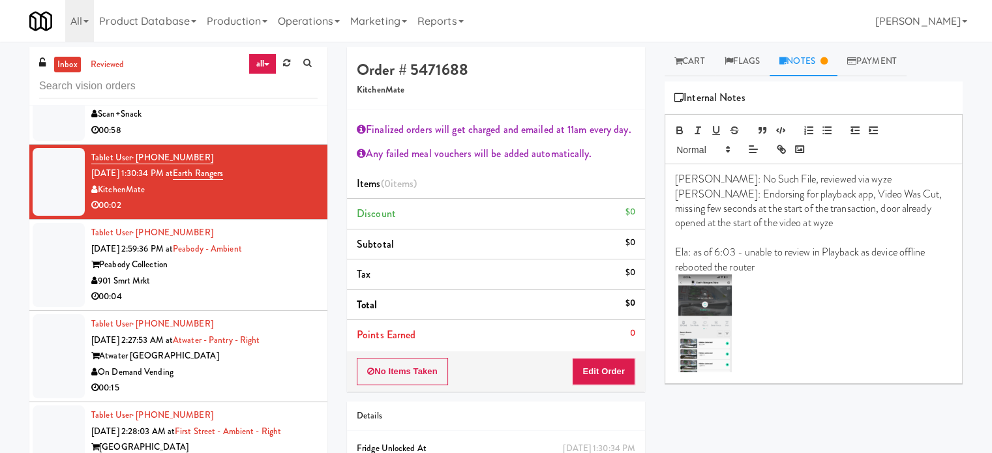
click at [273, 282] on div "901 Smrt Mrkt" at bounding box center [204, 281] width 226 height 16
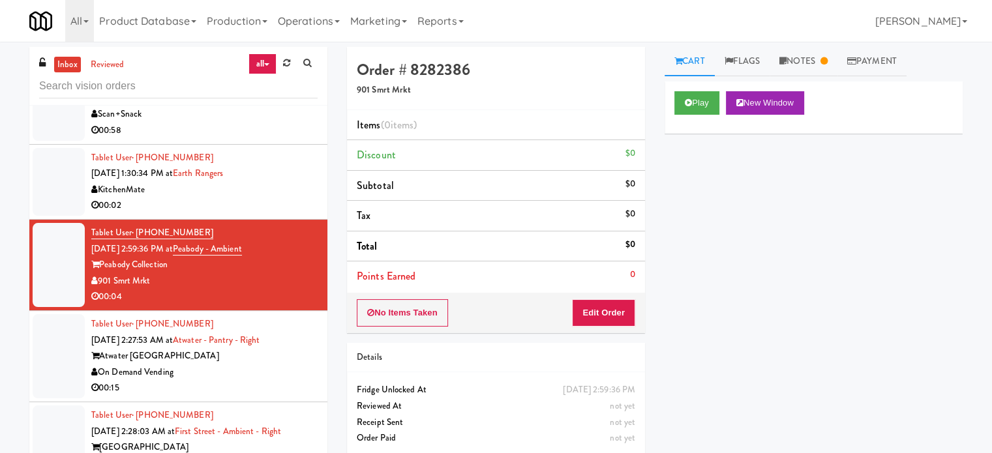
click at [276, 183] on div "KitchenMate" at bounding box center [204, 190] width 226 height 16
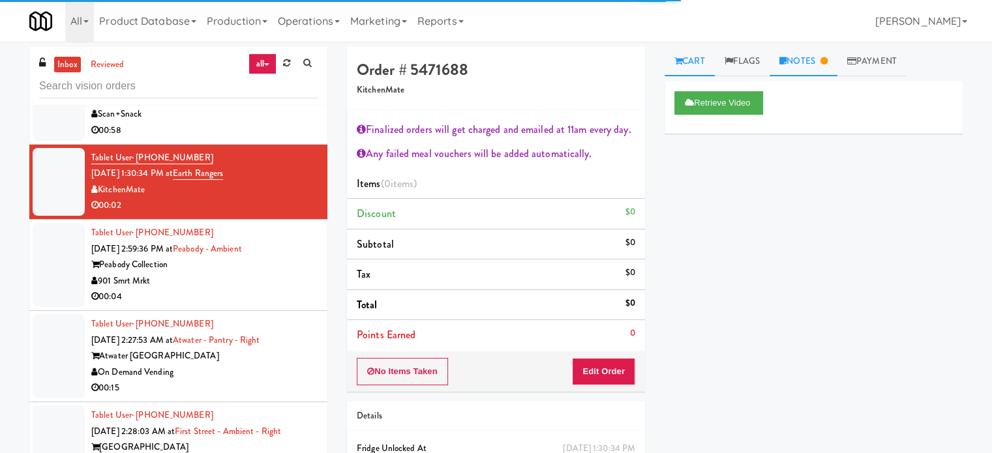
click at [809, 67] on link "Notes" at bounding box center [803, 61] width 68 height 29
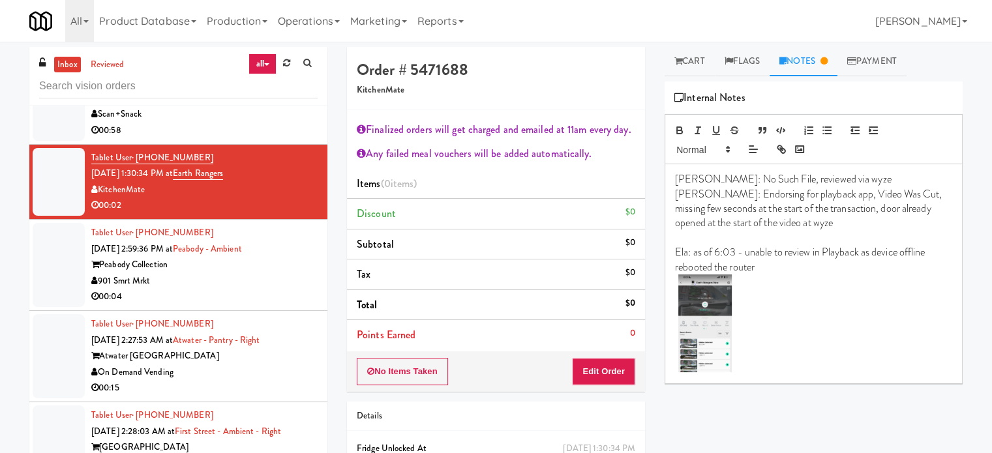
drag, startPoint x: 206, startPoint y: 283, endPoint x: 899, endPoint y: 80, distance: 721.8
click at [209, 283] on div "901 Smrt Mrkt" at bounding box center [204, 281] width 226 height 16
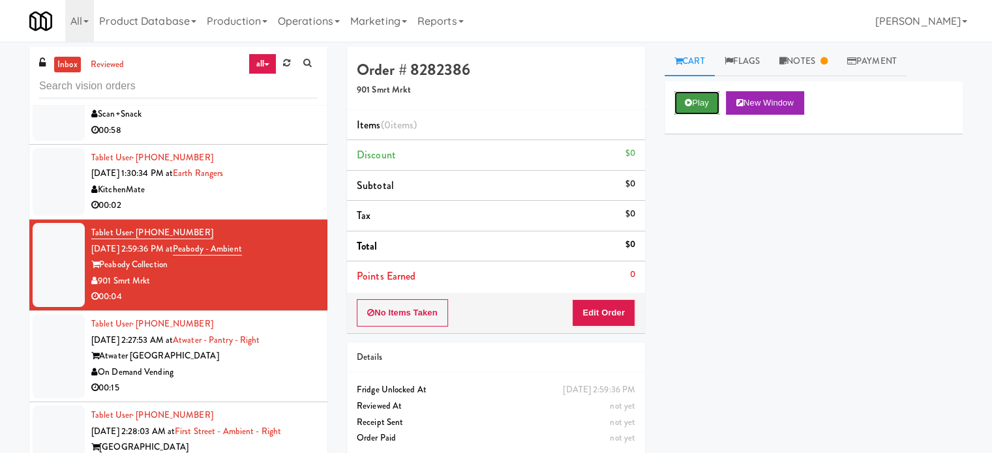
click at [694, 98] on button "Play" at bounding box center [696, 102] width 45 height 23
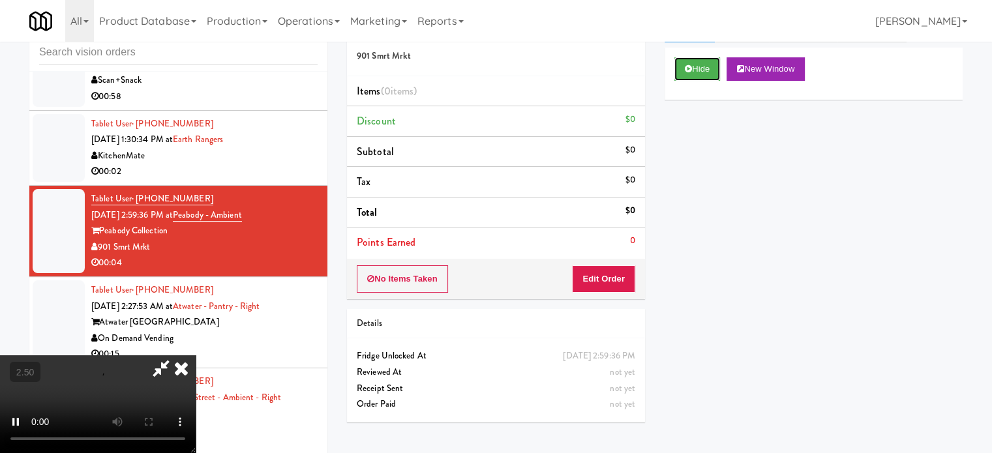
scroll to position [53, 0]
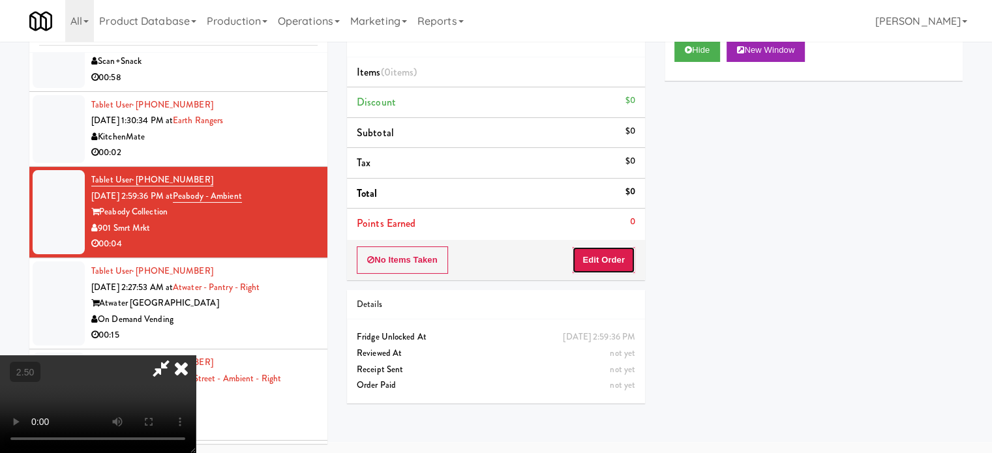
click at [601, 261] on button "Edit Order" at bounding box center [603, 259] width 63 height 27
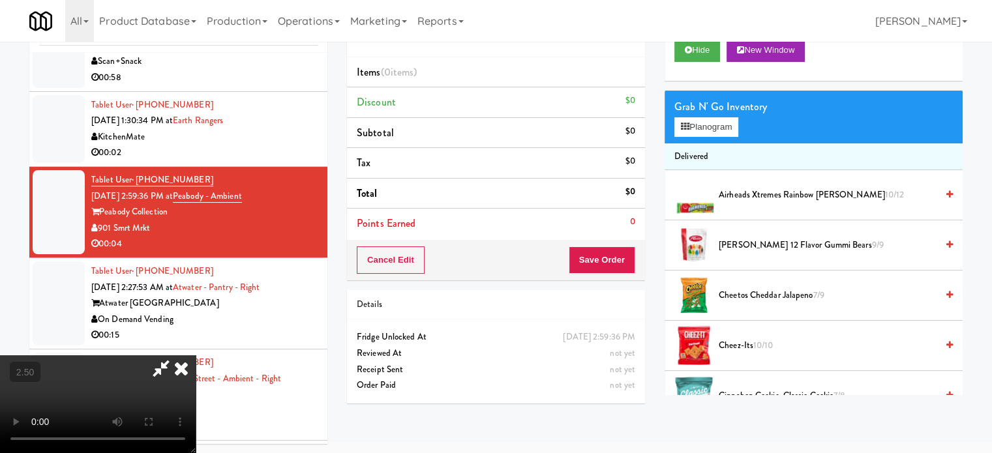
click at [196, 355] on video at bounding box center [98, 404] width 196 height 98
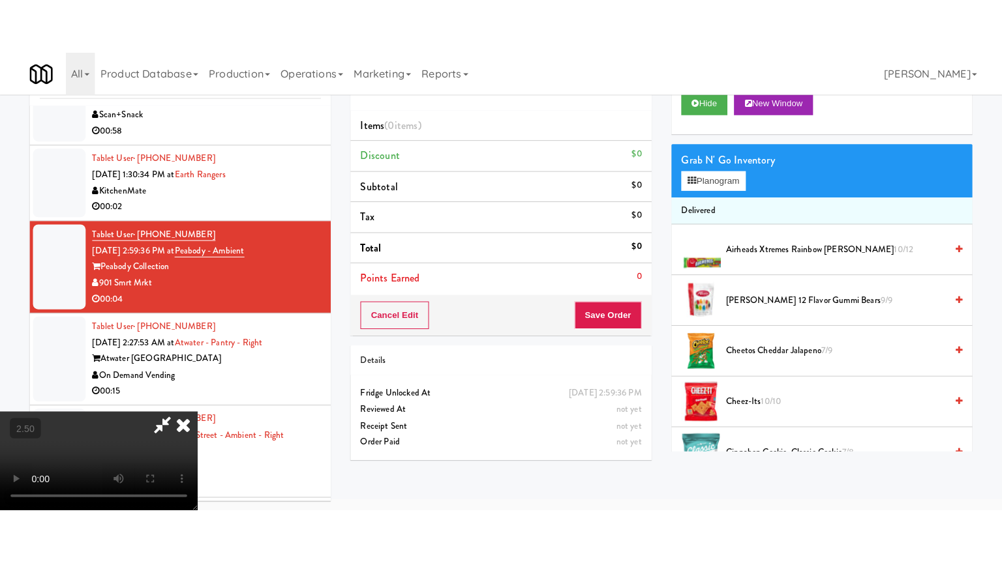
scroll to position [42, 0]
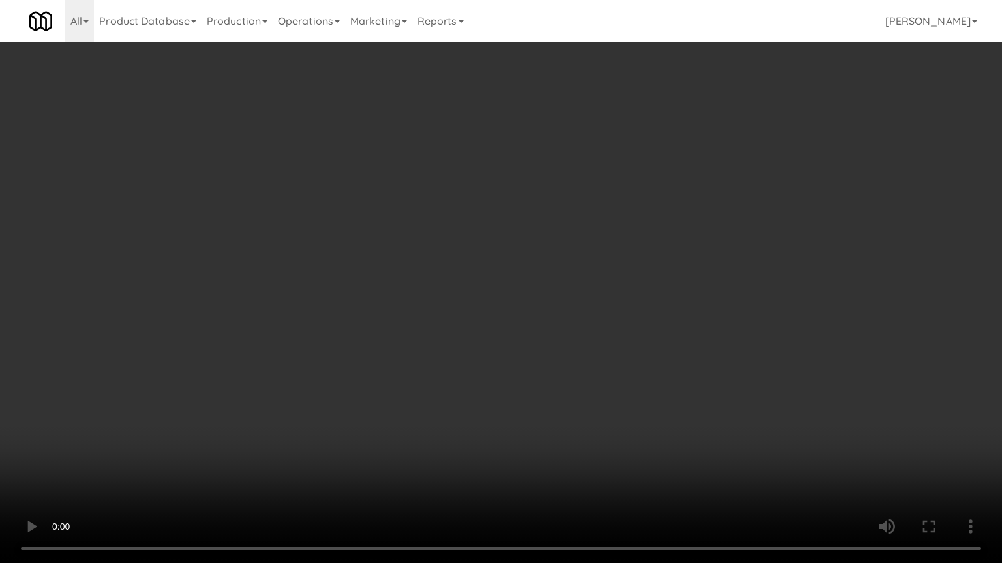
click at [443, 324] on video at bounding box center [501, 281] width 1002 height 563
click at [446, 323] on video at bounding box center [501, 281] width 1002 height 563
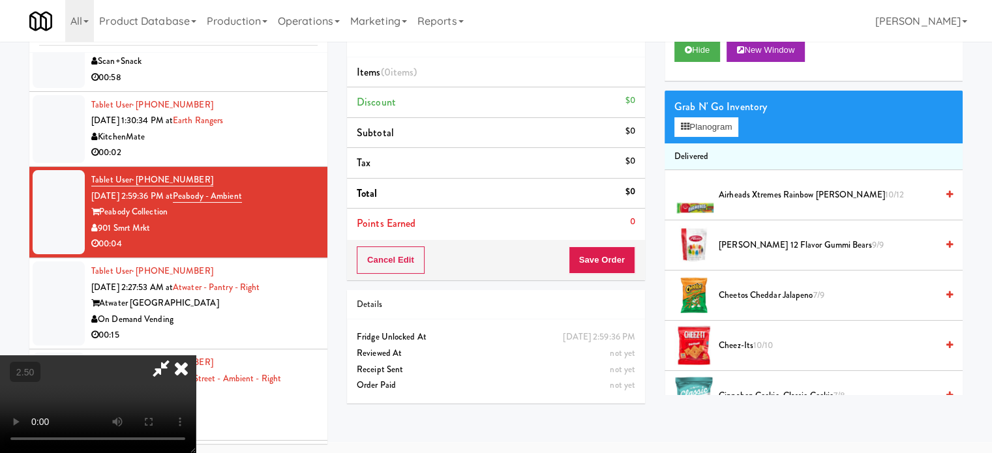
click at [196, 355] on video at bounding box center [98, 404] width 196 height 98
drag, startPoint x: 432, startPoint y: 271, endPoint x: 434, endPoint y: 342, distance: 71.1
click at [196, 355] on video at bounding box center [98, 404] width 196 height 98
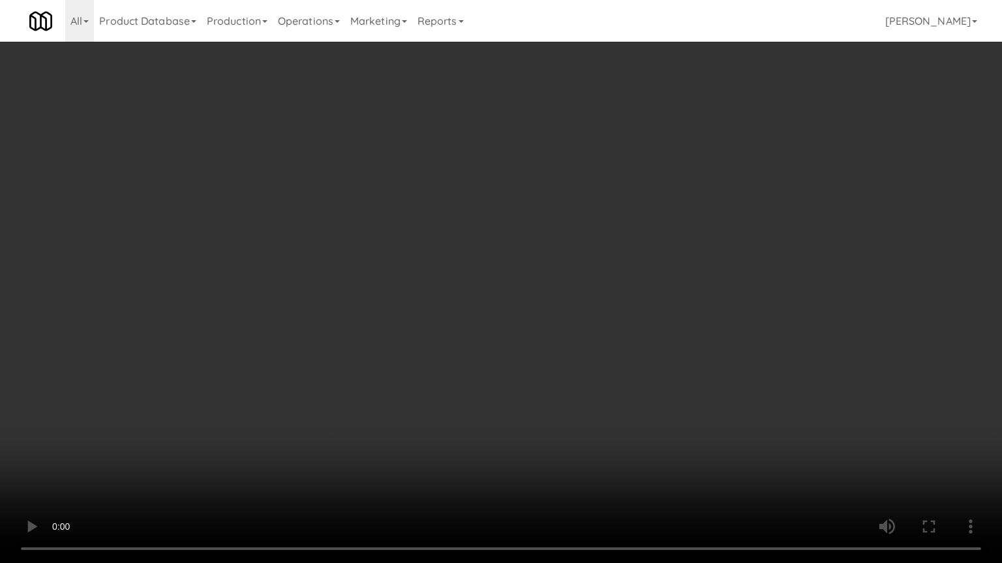
click at [273, 420] on video at bounding box center [501, 281] width 1002 height 563
click at [360, 390] on video at bounding box center [501, 281] width 1002 height 563
click at [364, 388] on video at bounding box center [501, 281] width 1002 height 563
drag, startPoint x: 370, startPoint y: 381, endPoint x: 381, endPoint y: 370, distance: 16.1
click at [373, 381] on video at bounding box center [501, 281] width 1002 height 563
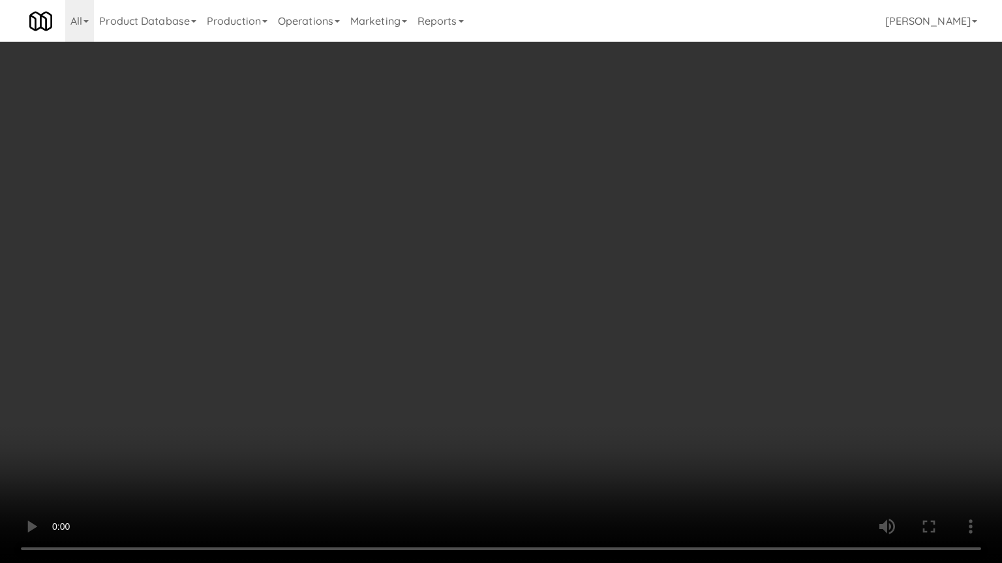
drag, startPoint x: 381, startPoint y: 370, endPoint x: 547, endPoint y: 166, distance: 262.8
click at [385, 365] on video at bounding box center [501, 281] width 1002 height 563
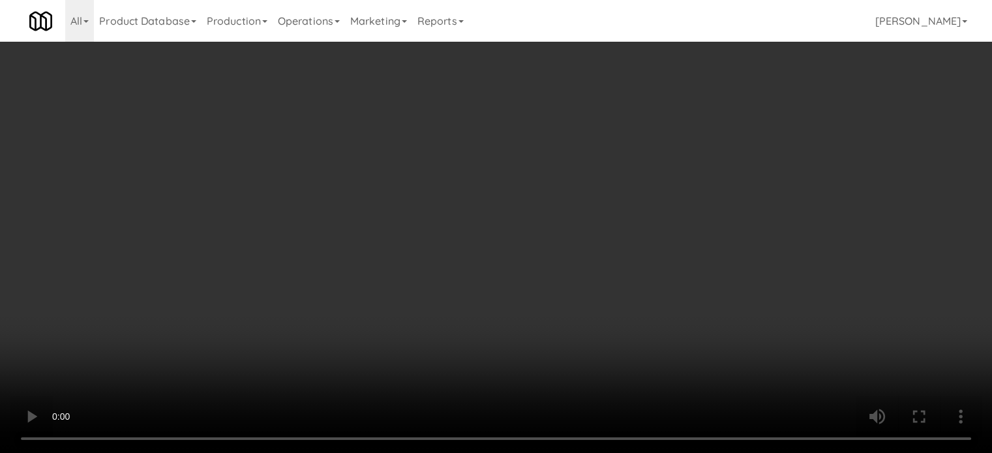
scroll to position [0, 0]
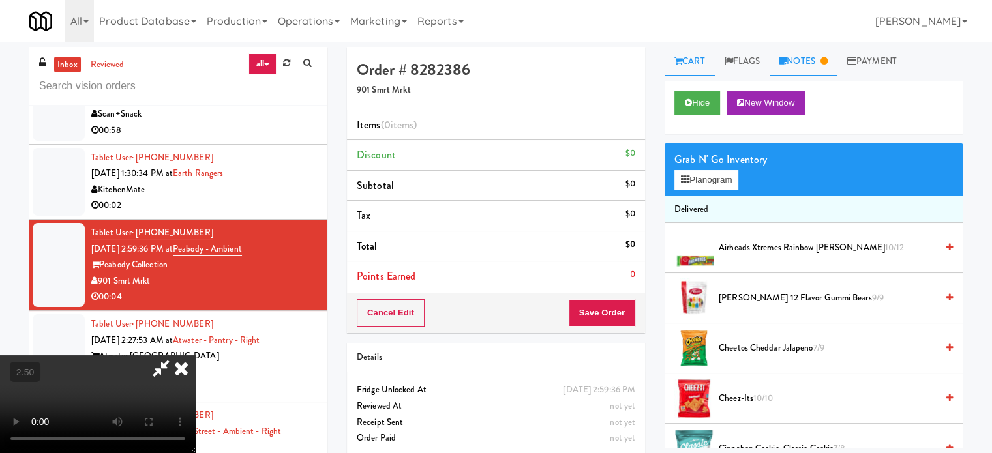
click at [815, 65] on link "Notes" at bounding box center [803, 61] width 68 height 29
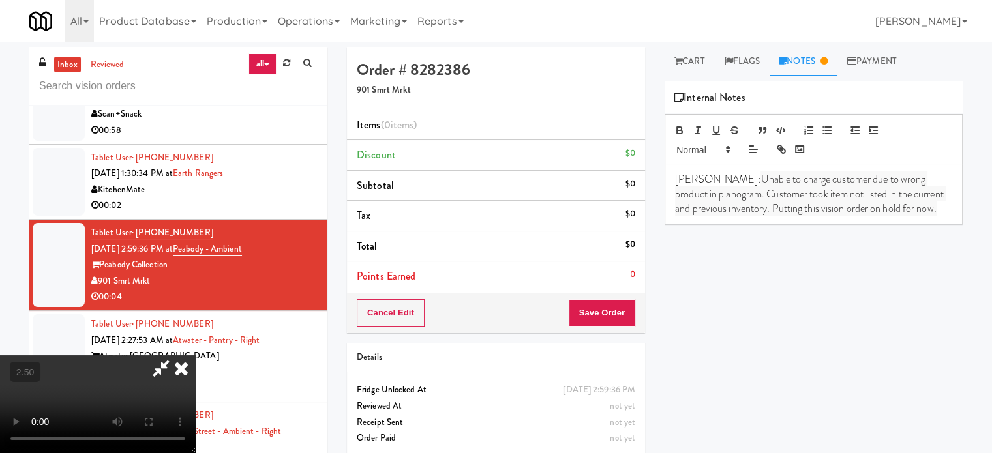
click at [196, 355] on icon at bounding box center [181, 368] width 29 height 26
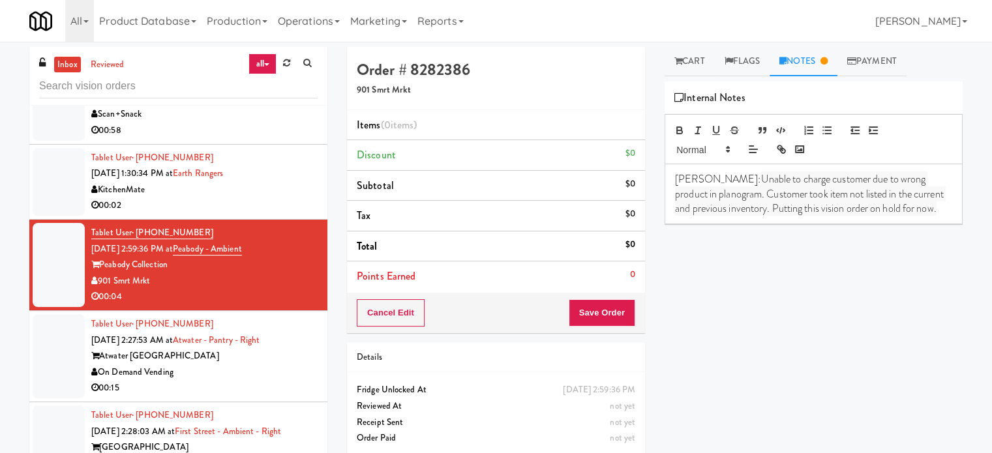
click at [284, 348] on div "Atwater Chicago" at bounding box center [204, 356] width 226 height 16
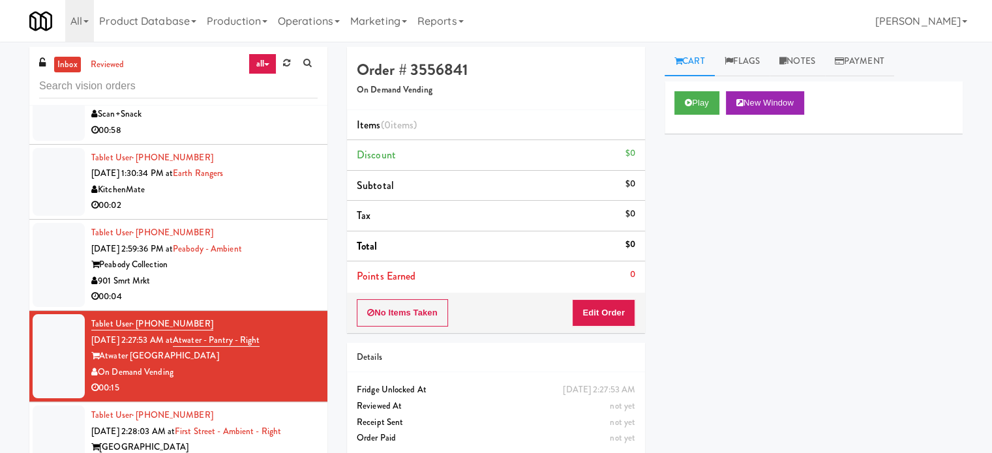
drag, startPoint x: 250, startPoint y: 286, endPoint x: 490, endPoint y: 243, distance: 243.0
click at [251, 286] on div "Tablet User · (662) 416-4070 Sep 18, 2025 2:59:36 PM at Peabody - Ambient Peabo…" at bounding box center [204, 265] width 226 height 80
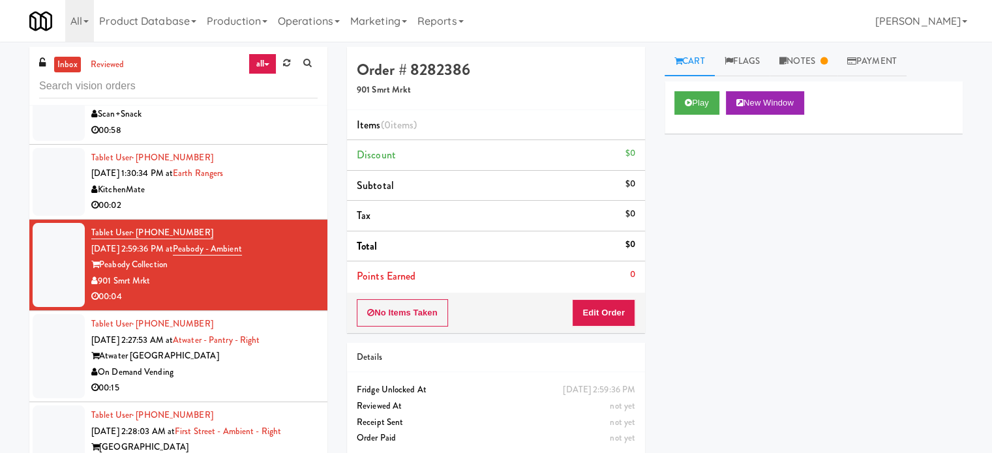
click at [235, 365] on div "On Demand Vending" at bounding box center [204, 373] width 226 height 16
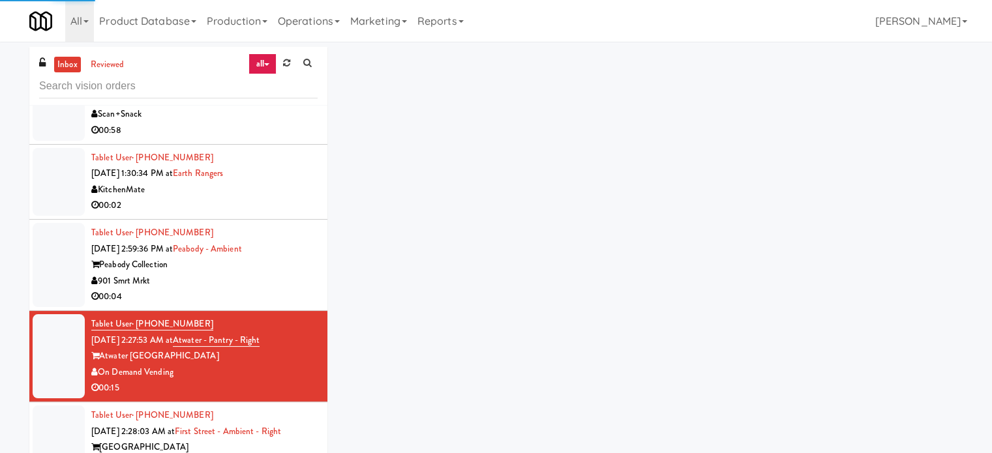
drag, startPoint x: 280, startPoint y: 293, endPoint x: 321, endPoint y: 253, distance: 57.2
click at [280, 293] on div "00:04" at bounding box center [204, 297] width 226 height 16
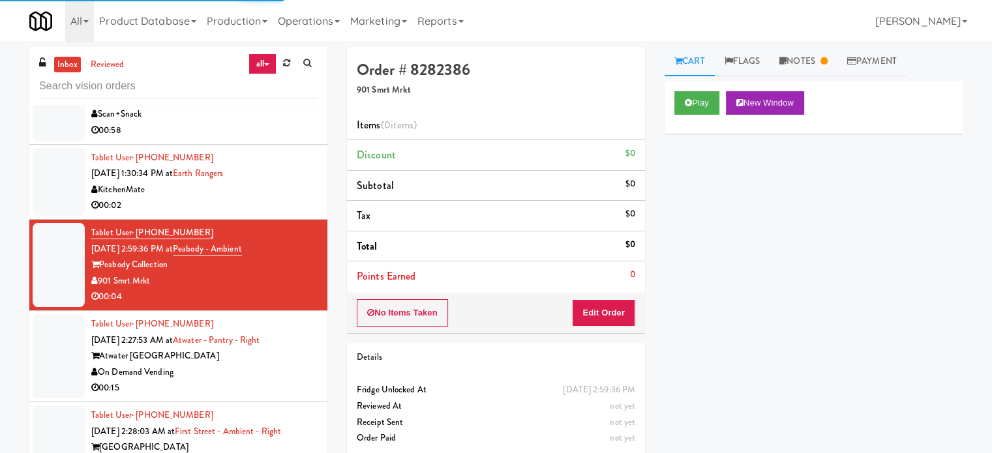
click at [295, 276] on div "901 Smrt Mrkt" at bounding box center [204, 281] width 226 height 16
click at [811, 60] on link "Notes" at bounding box center [803, 61] width 68 height 29
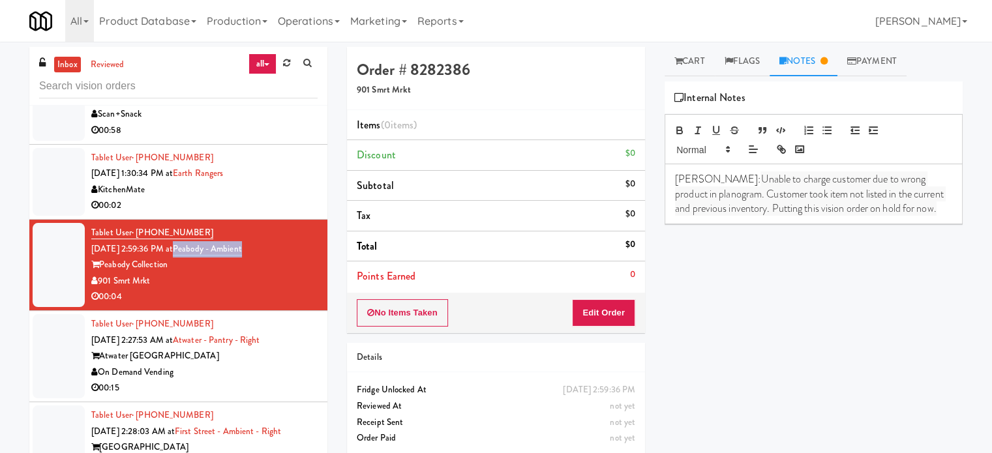
drag, startPoint x: 273, startPoint y: 246, endPoint x: 194, endPoint y: 252, distance: 79.8
click at [194, 252] on div "Tablet User · (662) 416-4070 Sep 18, 2025 2:59:36 PM at Peabody - Ambient Peabo…" at bounding box center [204, 265] width 226 height 80
click at [612, 312] on button "Edit Order" at bounding box center [603, 312] width 63 height 27
click at [697, 64] on link "Cart" at bounding box center [689, 61] width 50 height 29
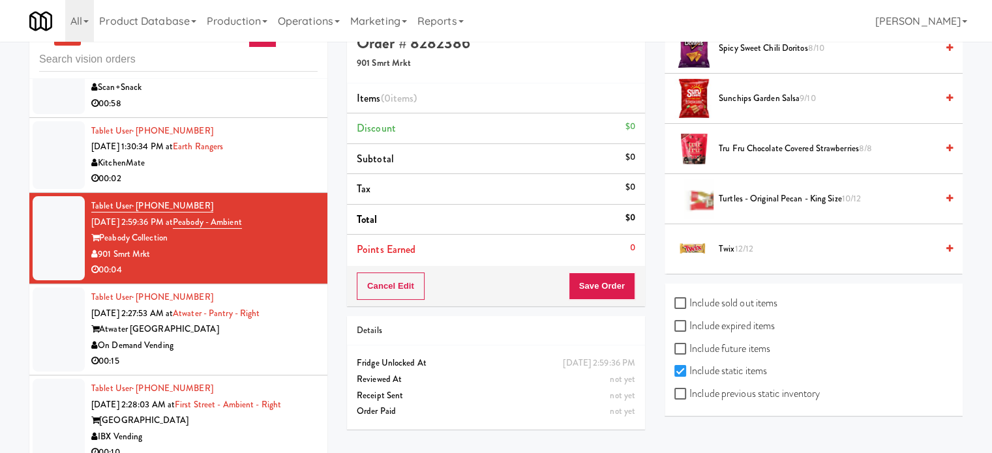
scroll to position [53, 0]
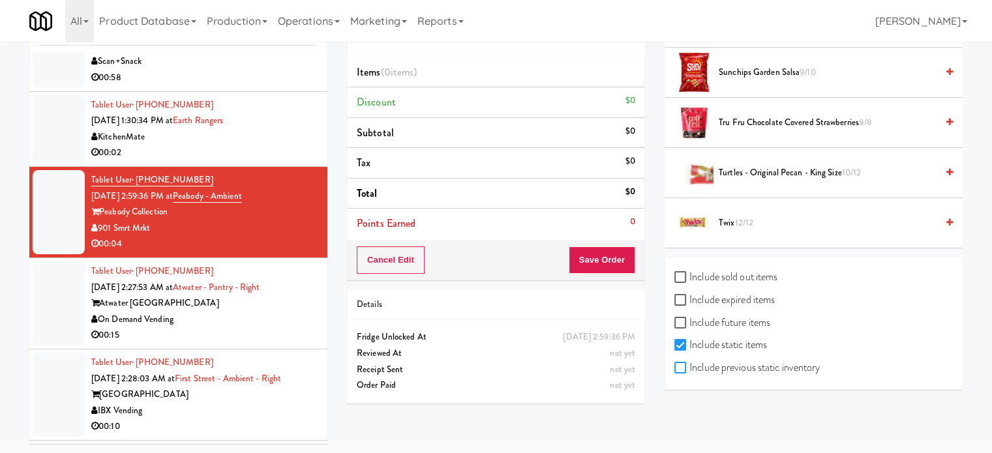
click at [686, 363] on input "Include previous static inventory" at bounding box center [681, 368] width 15 height 10
checkbox input "true"
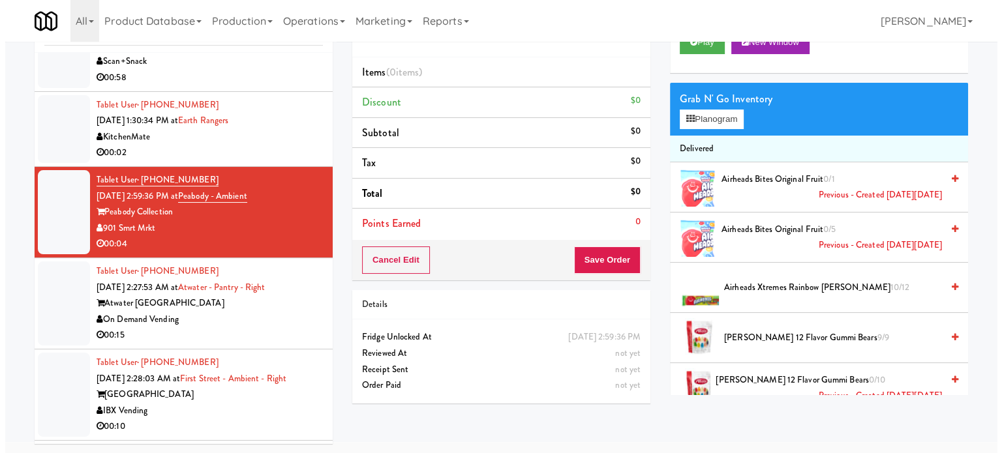
scroll to position [0, 0]
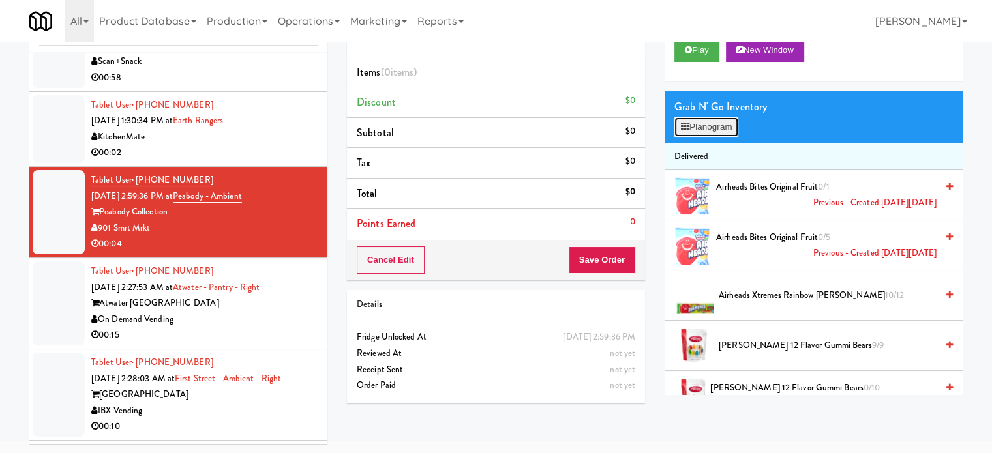
click at [723, 123] on button "Planogram" at bounding box center [706, 127] width 64 height 20
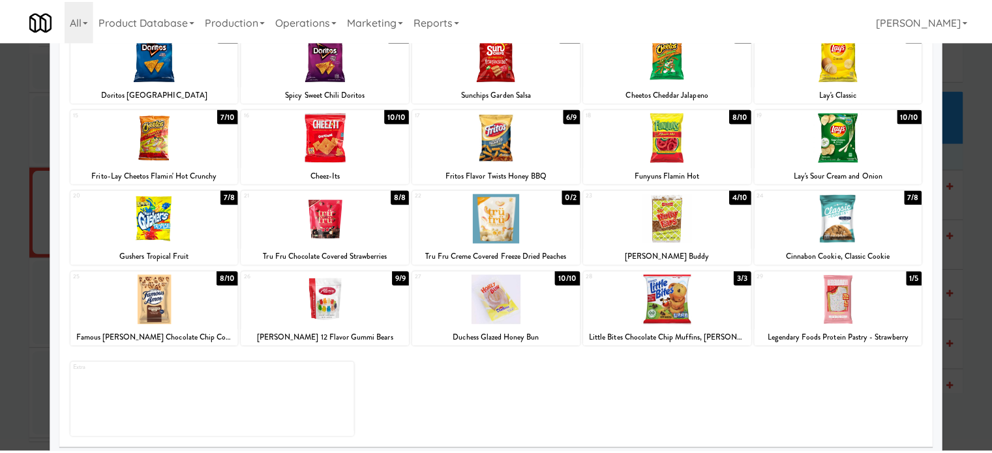
scroll to position [186, 0]
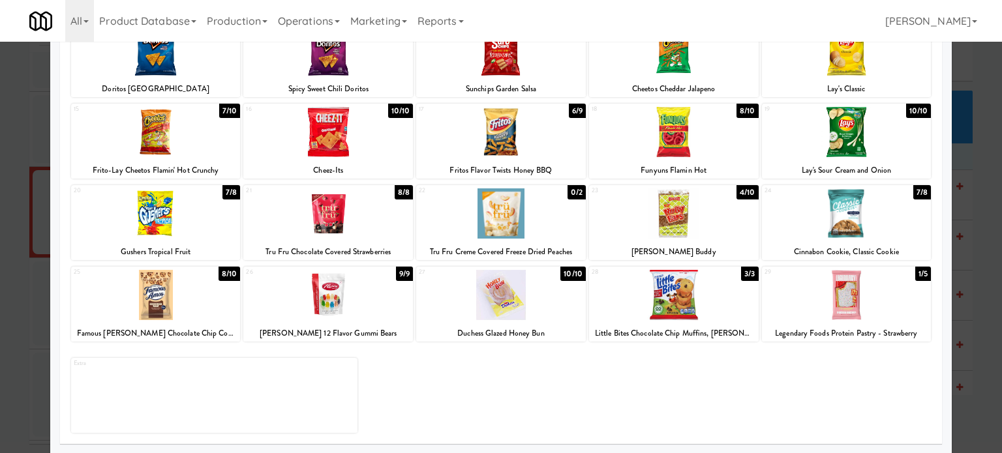
click at [570, 190] on div "0/2" at bounding box center [576, 192] width 18 height 14
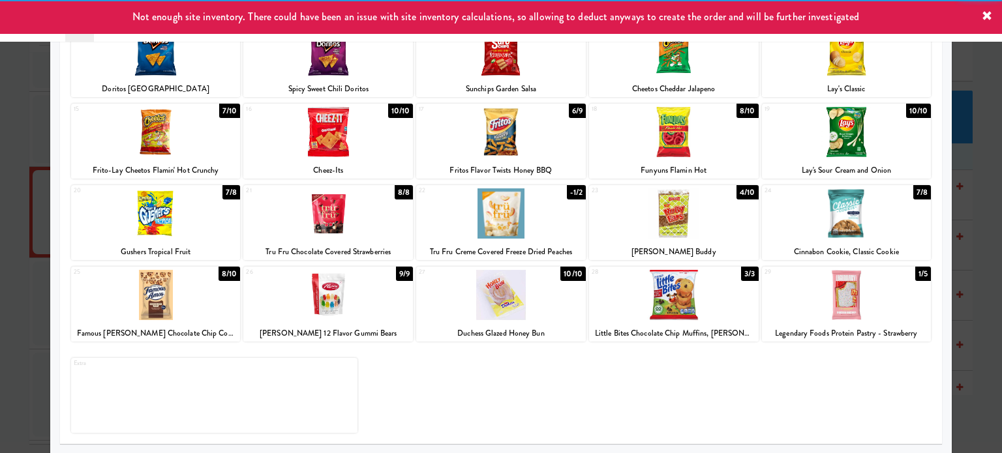
click at [915, 275] on div "1/5" at bounding box center [923, 274] width 16 height 14
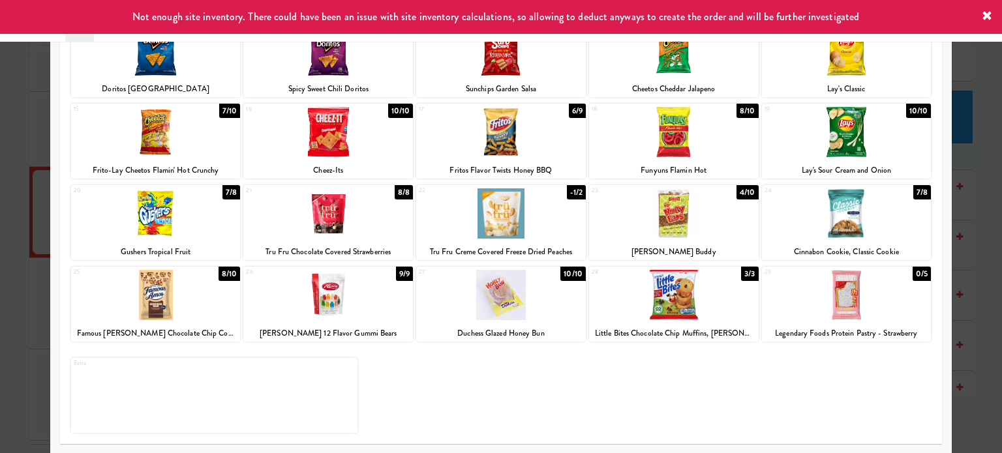
click at [973, 290] on div at bounding box center [501, 226] width 1002 height 453
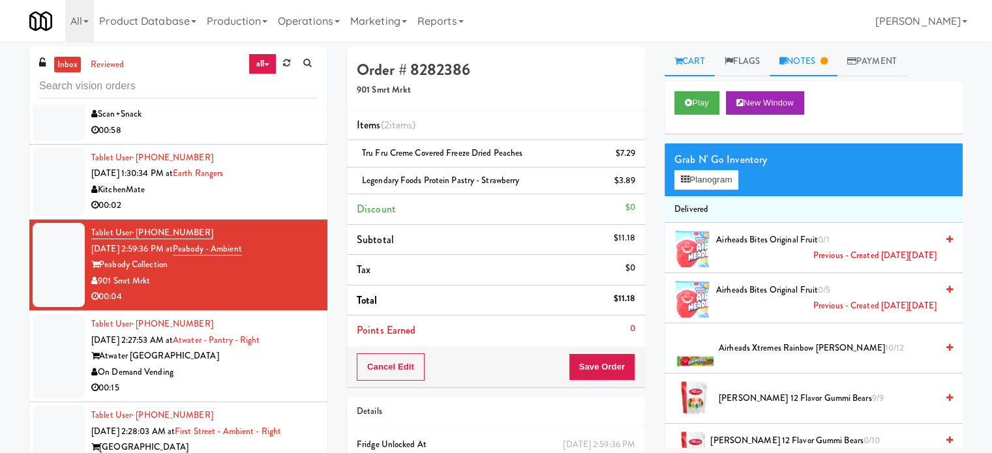
click at [800, 61] on link "Notes" at bounding box center [803, 61] width 68 height 29
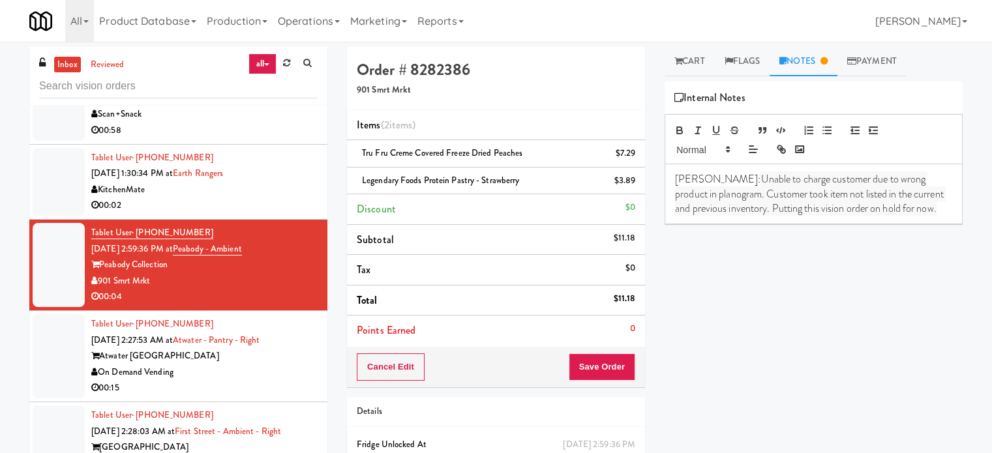
drag, startPoint x: 259, startPoint y: 186, endPoint x: 490, endPoint y: 181, distance: 230.9
click at [266, 188] on div "KitchenMate" at bounding box center [204, 190] width 226 height 16
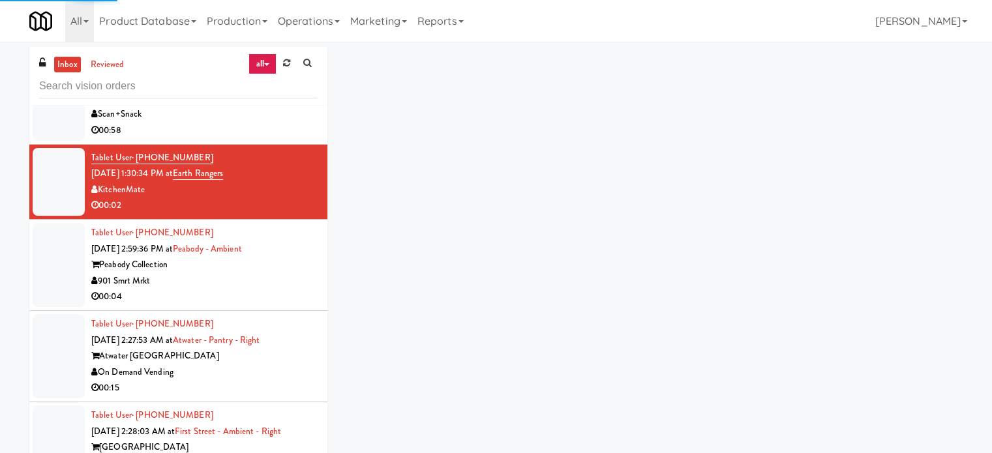
scroll to position [1956, 0]
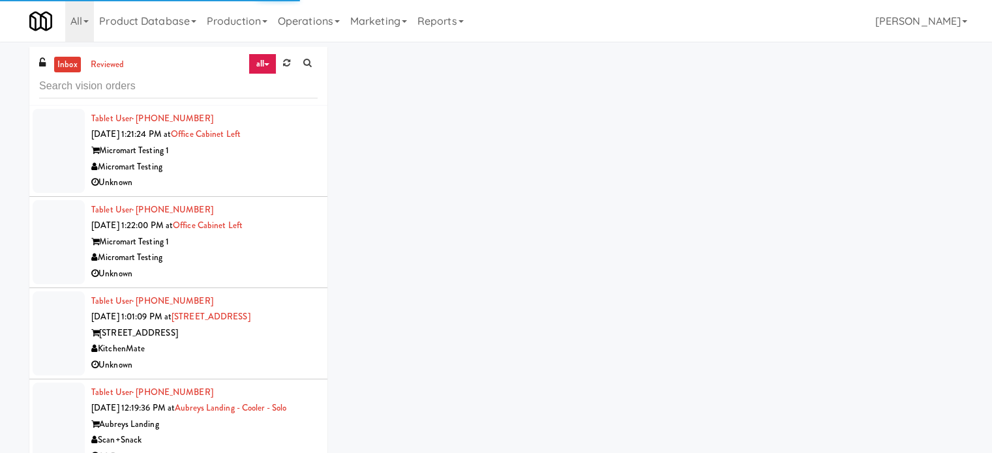
click at [254, 438] on div "Scan+Snack" at bounding box center [204, 440] width 226 height 16
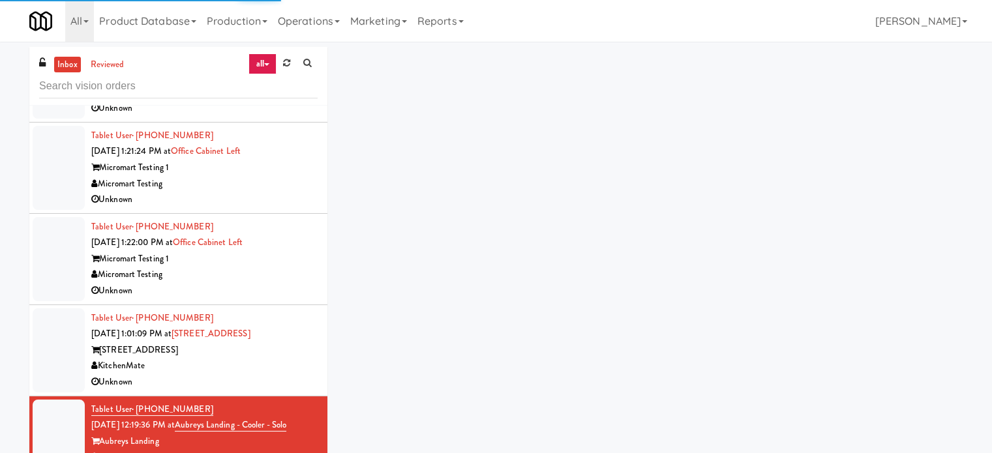
scroll to position [1968, 0]
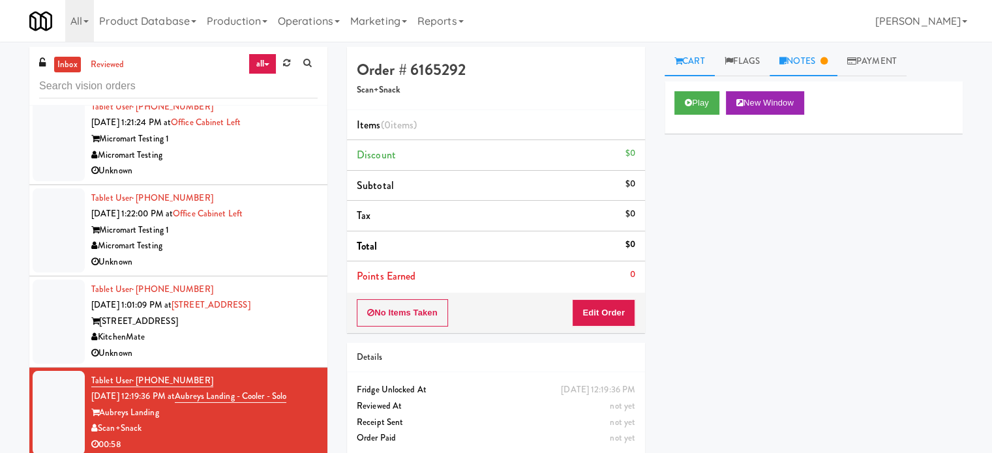
click at [816, 55] on link "Notes" at bounding box center [803, 61] width 68 height 29
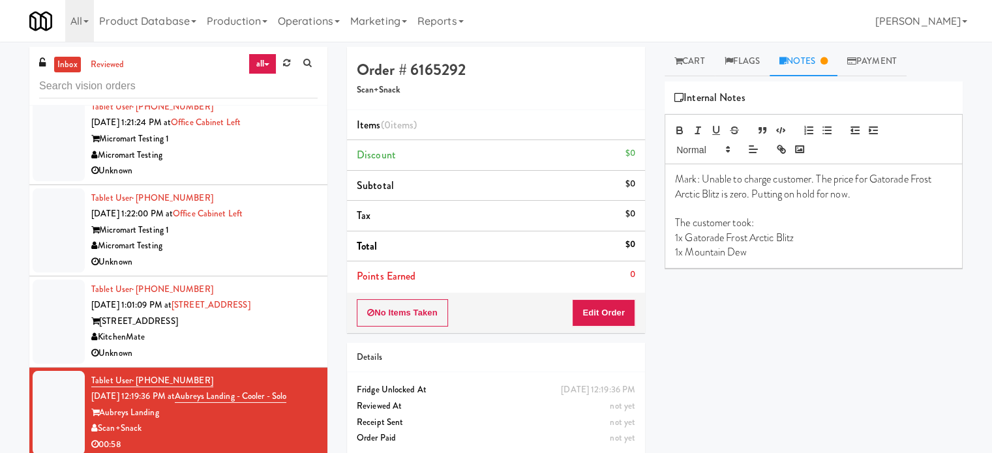
scroll to position [2294, 0]
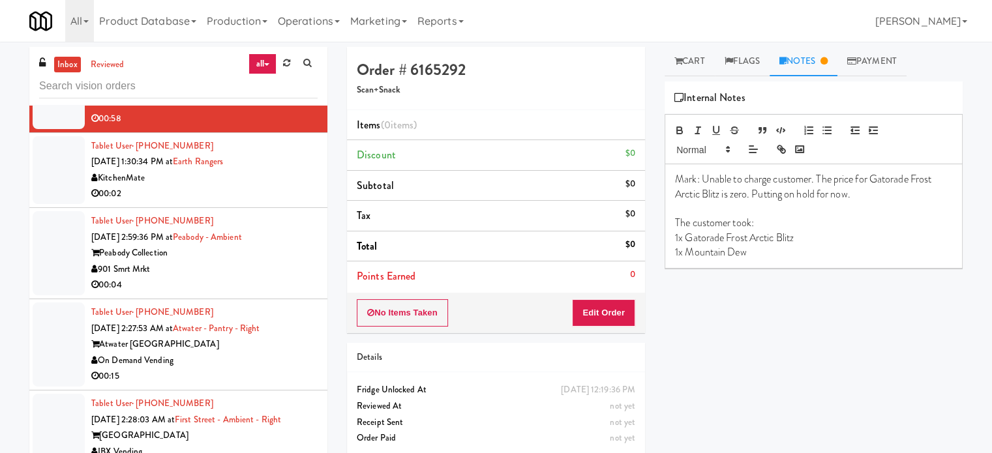
click at [278, 190] on div "00:02" at bounding box center [204, 194] width 226 height 16
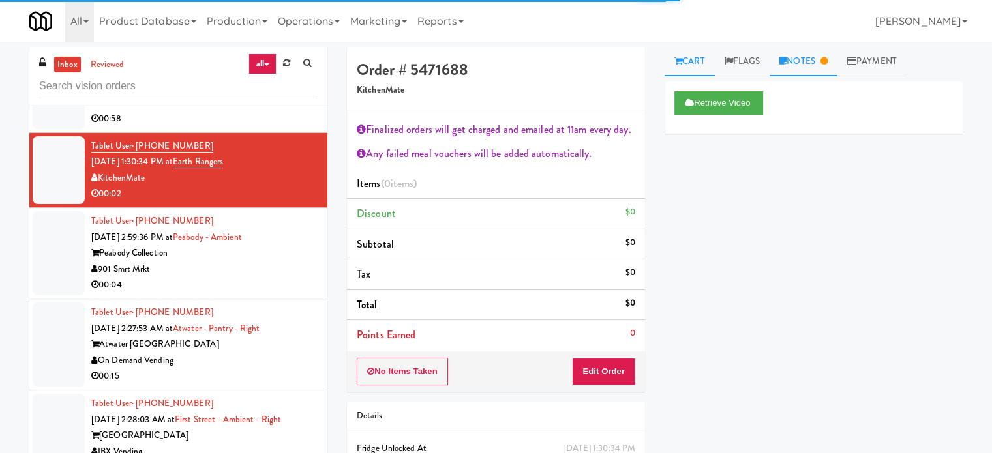
click at [803, 68] on link "Notes" at bounding box center [803, 61] width 68 height 29
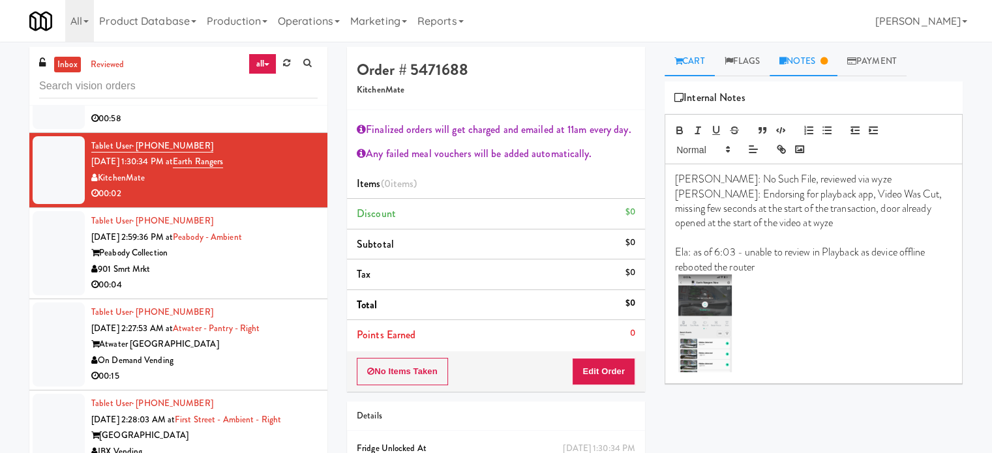
drag, startPoint x: 693, startPoint y: 63, endPoint x: 701, endPoint y: 73, distance: 12.5
click at [694, 63] on link "Cart" at bounding box center [689, 61] width 50 height 29
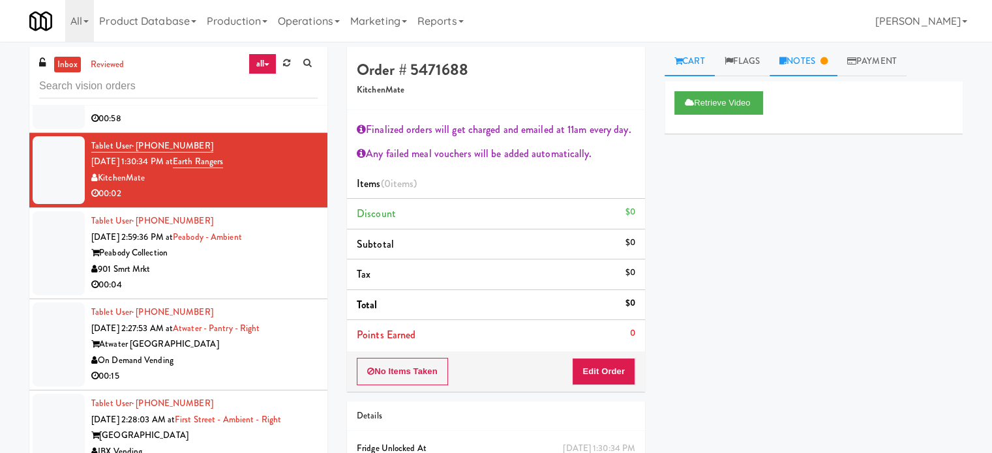
click at [803, 65] on link "Notes" at bounding box center [803, 61] width 68 height 29
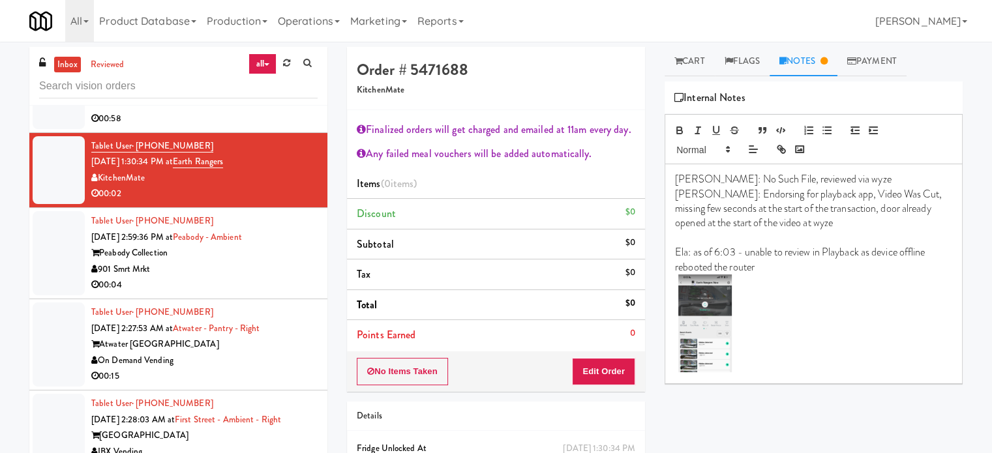
drag, startPoint x: 250, startPoint y: 272, endPoint x: 652, endPoint y: 205, distance: 407.1
click at [259, 271] on div "901 Smrt Mrkt" at bounding box center [204, 269] width 226 height 16
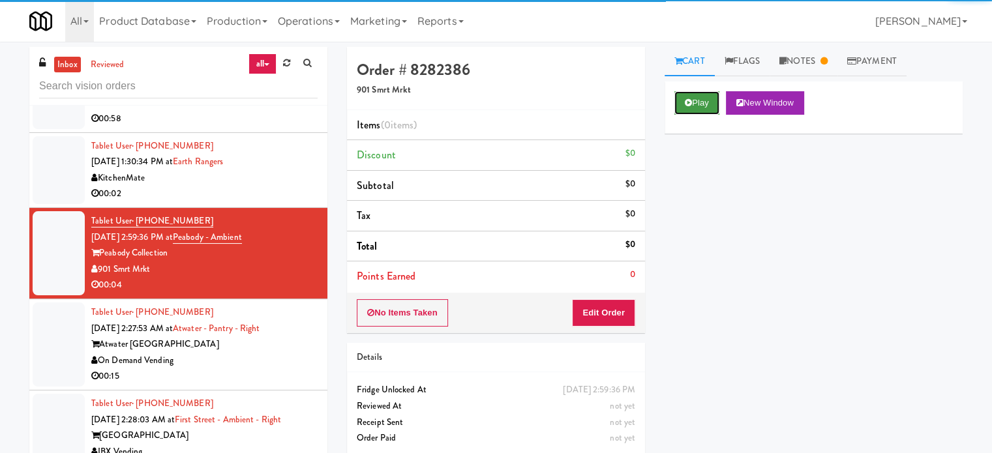
click at [707, 102] on button "Play" at bounding box center [696, 102] width 45 height 23
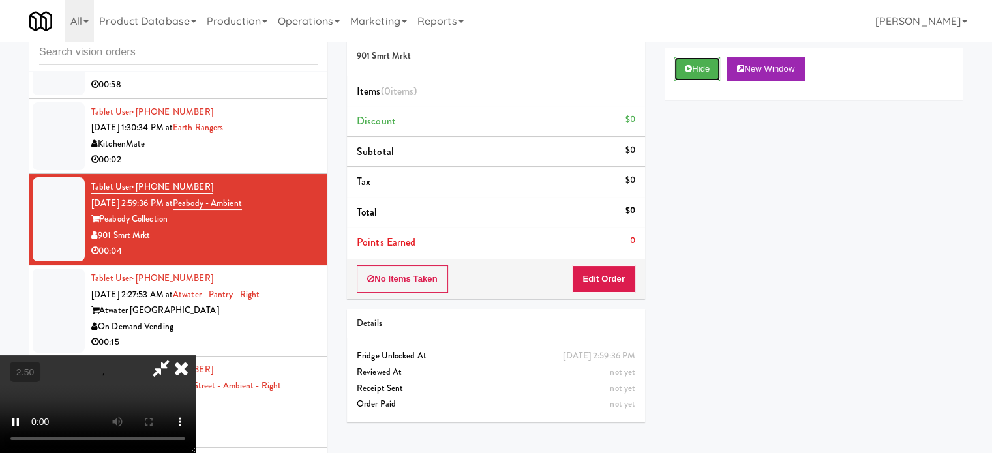
scroll to position [53, 0]
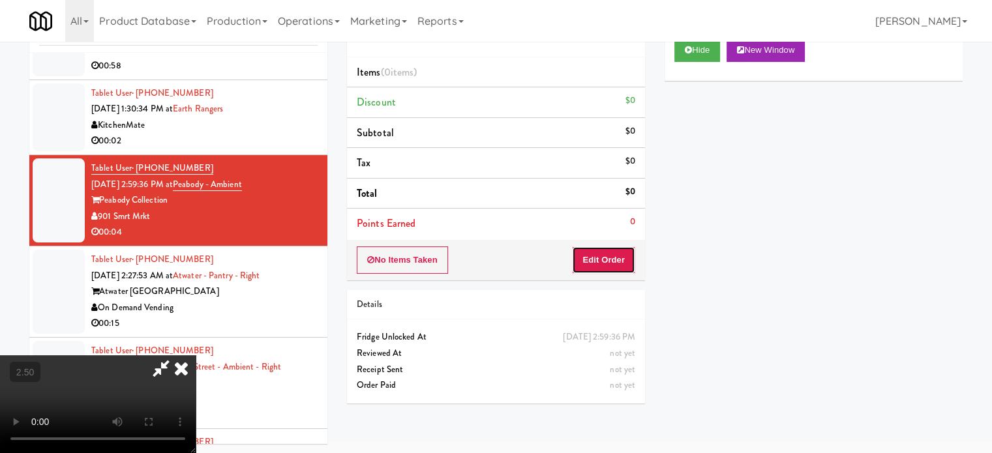
click at [599, 255] on button "Edit Order" at bounding box center [603, 259] width 63 height 27
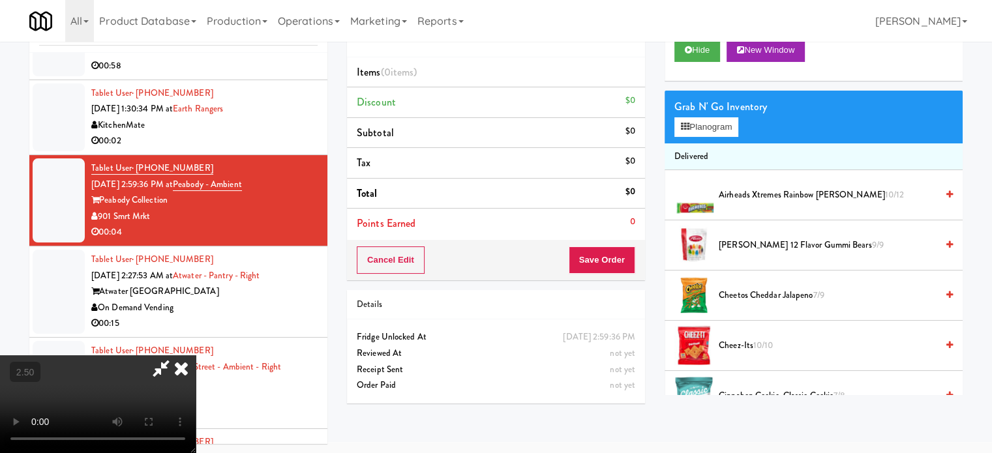
drag, startPoint x: 273, startPoint y: 345, endPoint x: 297, endPoint y: 323, distance: 32.8
click at [196, 355] on video at bounding box center [98, 404] width 196 height 98
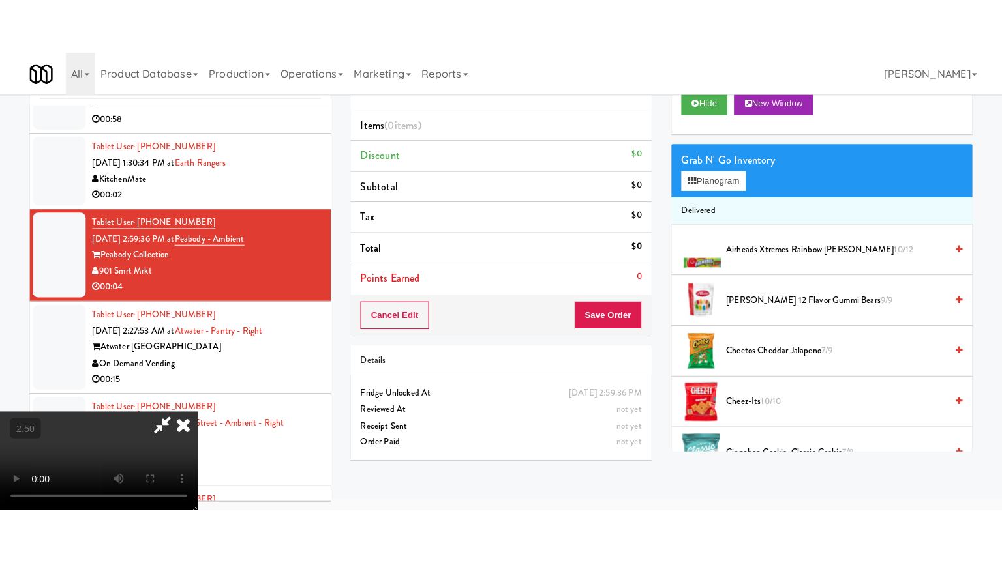
scroll to position [42, 0]
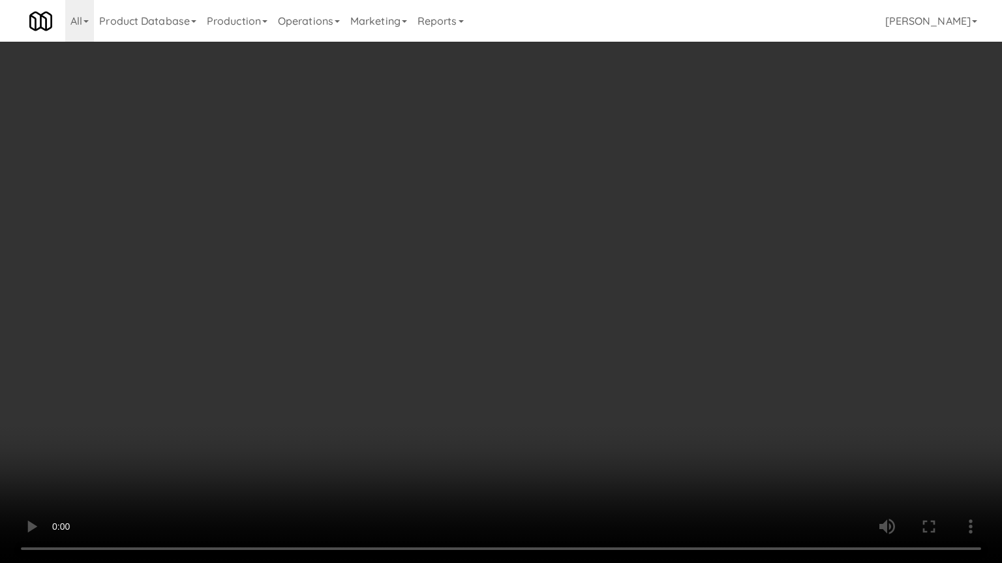
drag, startPoint x: 463, startPoint y: 247, endPoint x: 471, endPoint y: 246, distance: 7.9
click at [463, 248] on video at bounding box center [501, 281] width 1002 height 563
click at [471, 253] on video at bounding box center [501, 281] width 1002 height 563
click at [494, 269] on video at bounding box center [501, 281] width 1002 height 563
click at [475, 269] on video at bounding box center [501, 281] width 1002 height 563
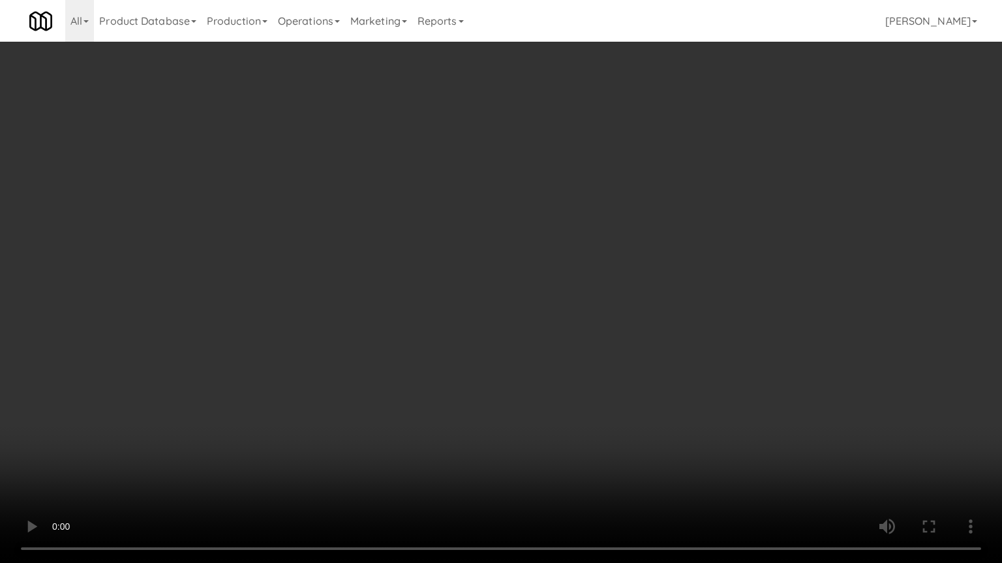
click at [522, 280] on video at bounding box center [501, 281] width 1002 height 563
drag, startPoint x: 493, startPoint y: 276, endPoint x: 500, endPoint y: 269, distance: 9.7
click at [493, 276] on video at bounding box center [501, 281] width 1002 height 563
drag, startPoint x: 535, startPoint y: 271, endPoint x: 552, endPoint y: 265, distance: 17.9
click at [541, 271] on video at bounding box center [501, 281] width 1002 height 563
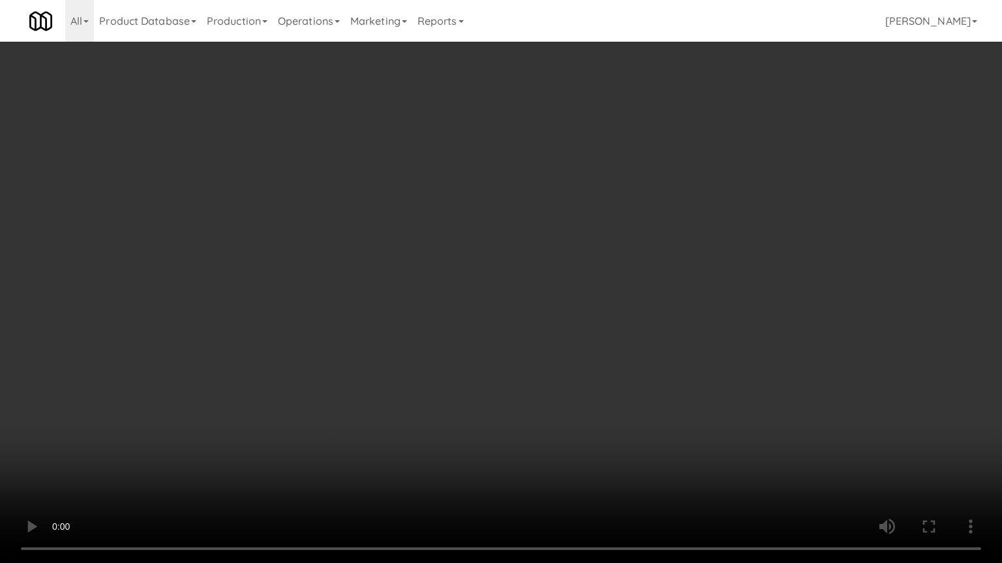
drag, startPoint x: 552, startPoint y: 265, endPoint x: 544, endPoint y: 127, distance: 138.5
click at [552, 264] on video at bounding box center [501, 281] width 1002 height 563
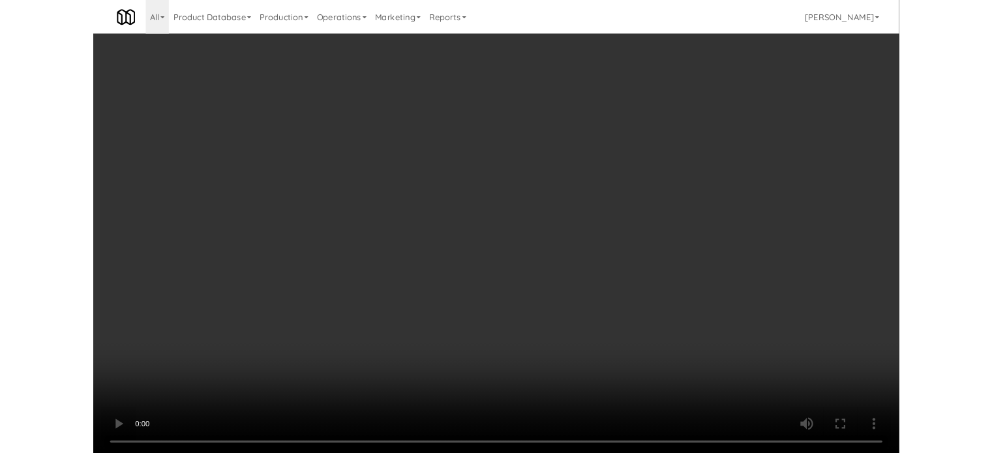
scroll to position [53, 0]
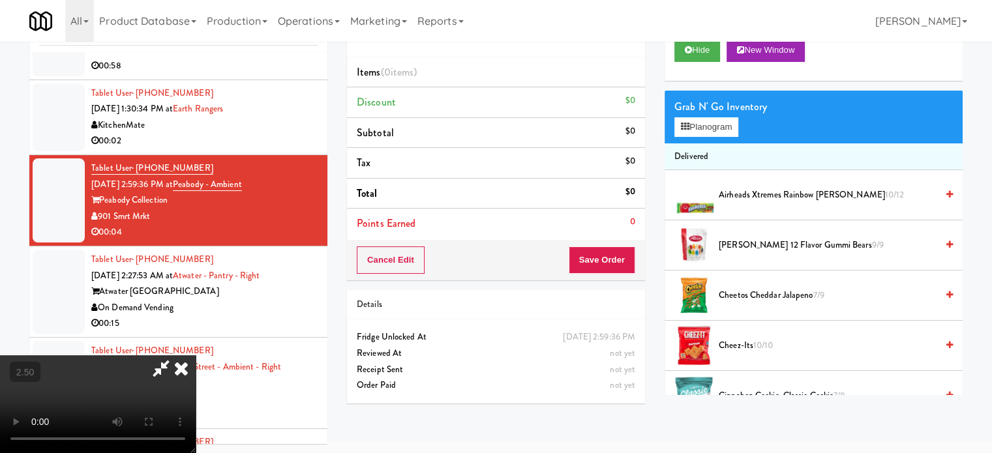
click at [196, 355] on icon at bounding box center [181, 368] width 29 height 26
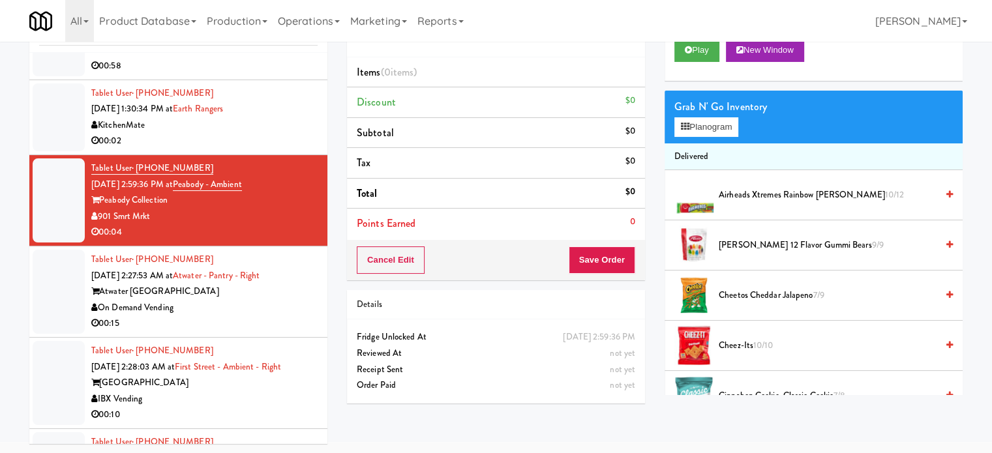
scroll to position [1968, 0]
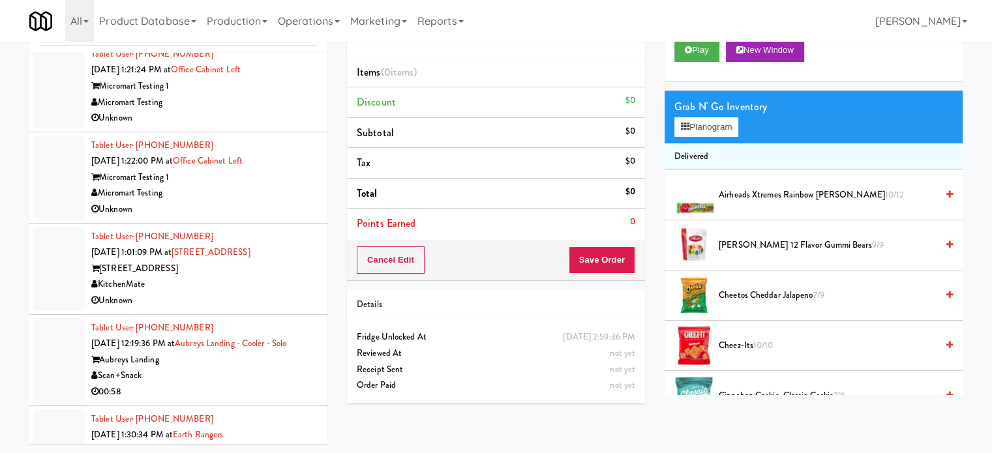
drag, startPoint x: 276, startPoint y: 299, endPoint x: 299, endPoint y: 294, distance: 23.9
click at [276, 299] on div "Unknown" at bounding box center [204, 301] width 226 height 16
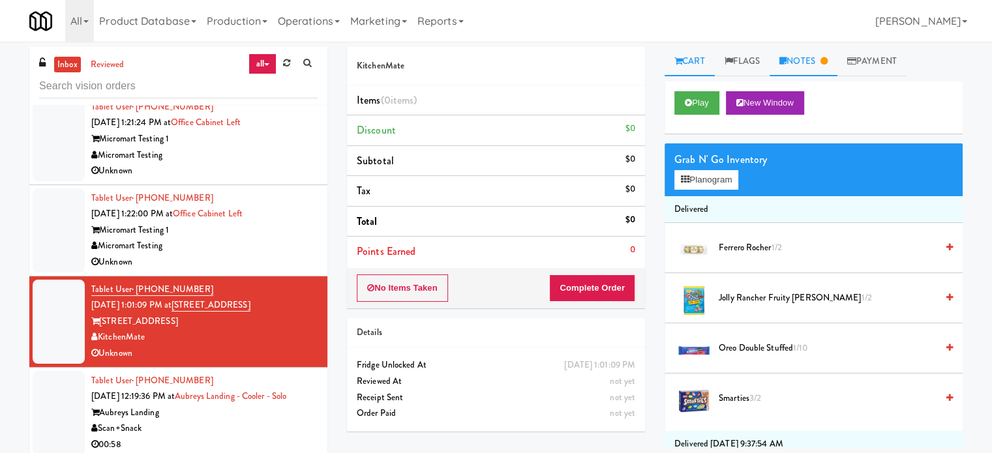
click at [819, 62] on link "Notes" at bounding box center [803, 61] width 68 height 29
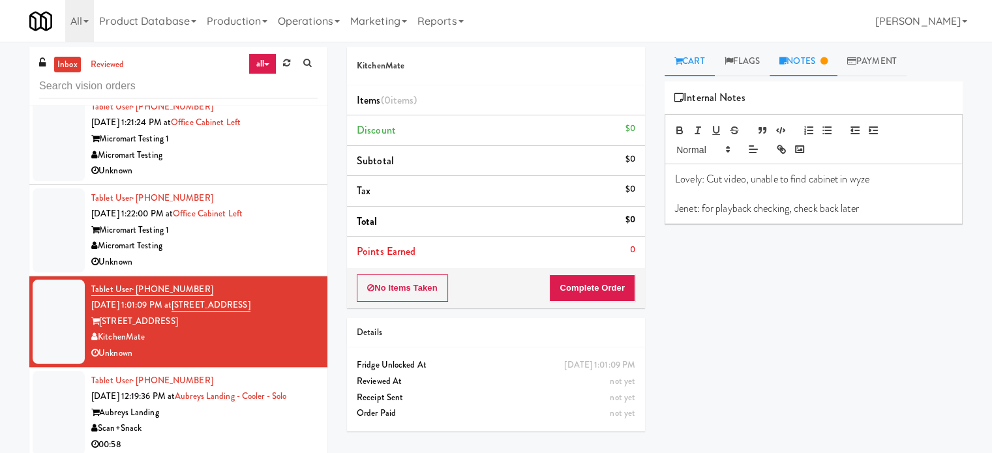
click at [691, 70] on link "Cart" at bounding box center [689, 61] width 50 height 29
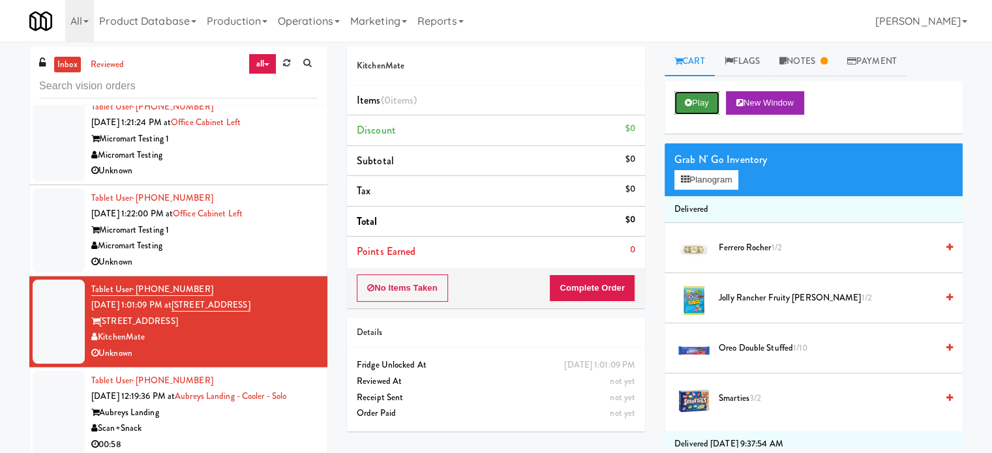
click at [701, 106] on button "Play" at bounding box center [696, 102] width 45 height 23
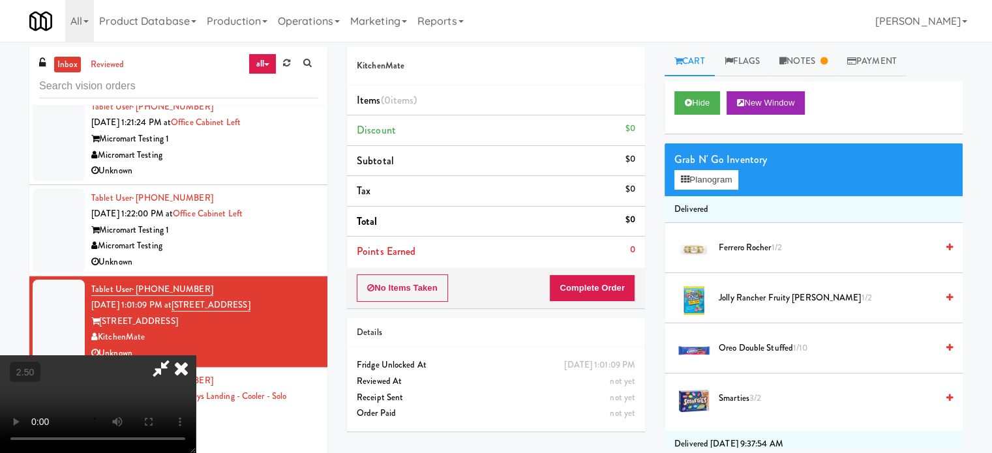
drag, startPoint x: 421, startPoint y: 280, endPoint x: 428, endPoint y: 261, distance: 20.8
click at [196, 355] on video at bounding box center [98, 404] width 196 height 98
drag, startPoint x: 428, startPoint y: 261, endPoint x: 469, endPoint y: 257, distance: 40.6
click at [196, 355] on video at bounding box center [98, 404] width 196 height 98
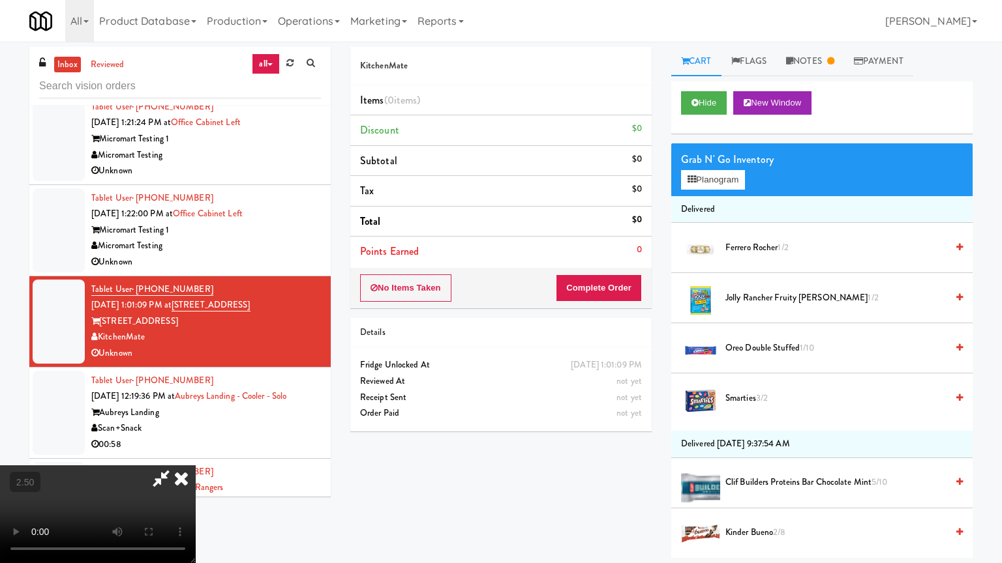
drag, startPoint x: 496, startPoint y: 263, endPoint x: 549, endPoint y: 251, distance: 54.9
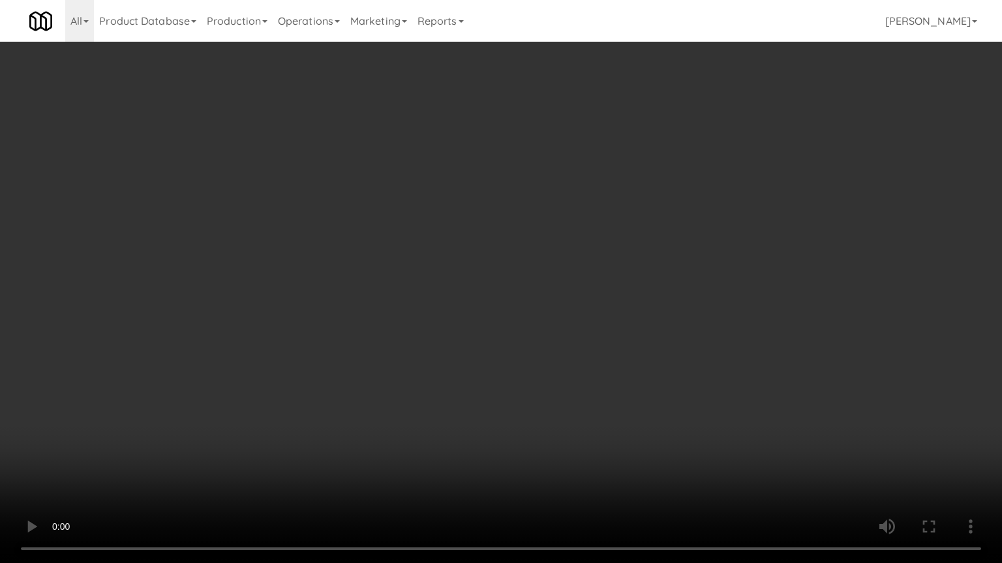
click at [497, 265] on video at bounding box center [501, 281] width 1002 height 563
click at [567, 252] on video at bounding box center [501, 281] width 1002 height 563
click at [571, 248] on video at bounding box center [501, 281] width 1002 height 563
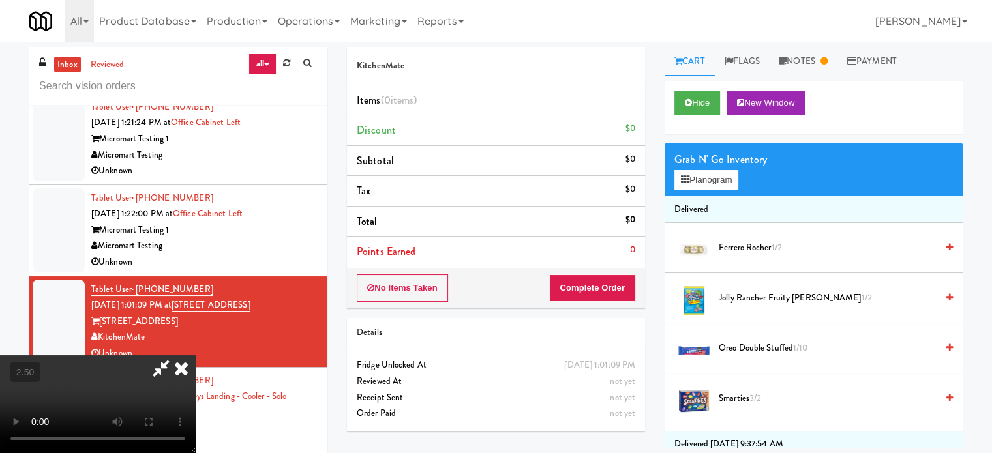
click at [196, 355] on icon at bounding box center [181, 368] width 29 height 26
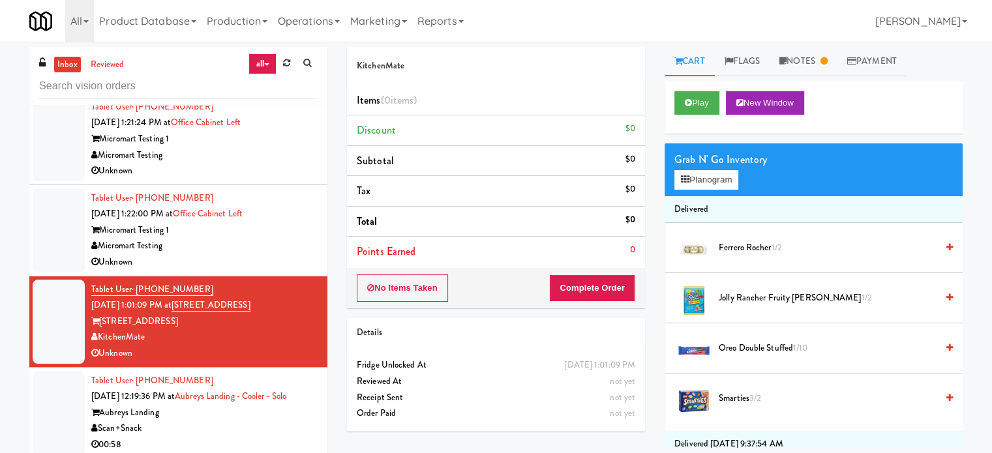
scroll to position [2096, 0]
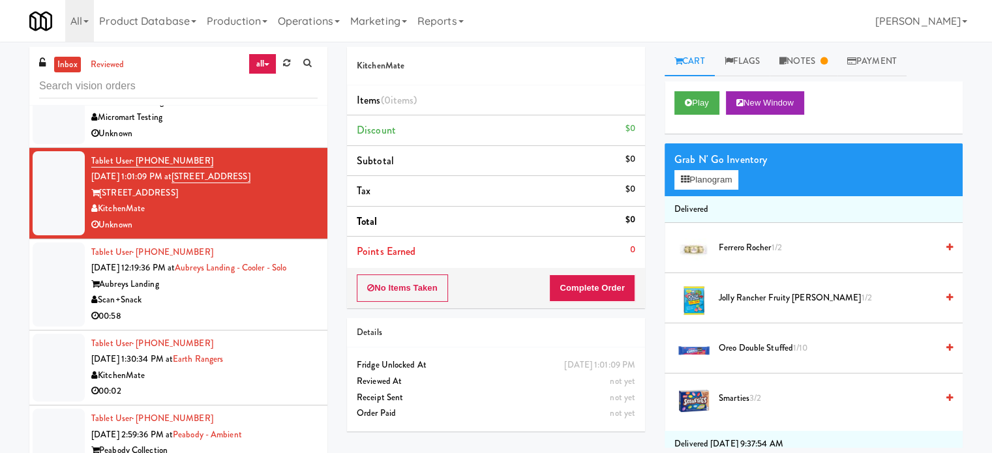
drag, startPoint x: 265, startPoint y: 282, endPoint x: 313, endPoint y: 271, distance: 49.7
click at [265, 284] on div "Aubreys Landing" at bounding box center [204, 284] width 226 height 16
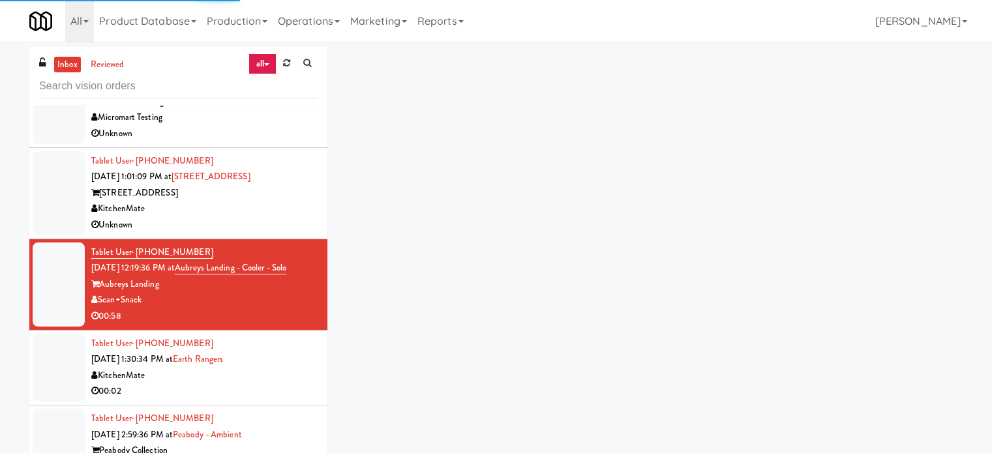
drag, startPoint x: 279, startPoint y: 376, endPoint x: 284, endPoint y: 370, distance: 7.4
click at [280, 377] on div "KitchenMate" at bounding box center [204, 376] width 226 height 16
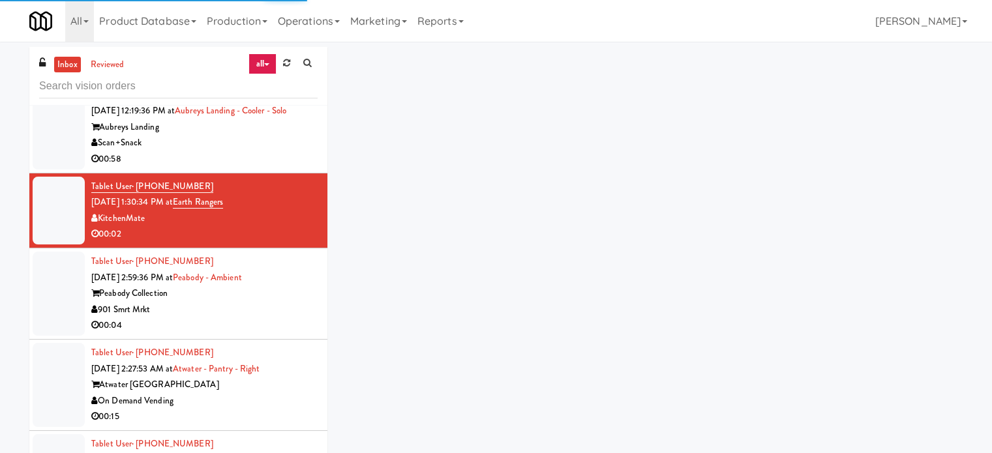
scroll to position [2331, 0]
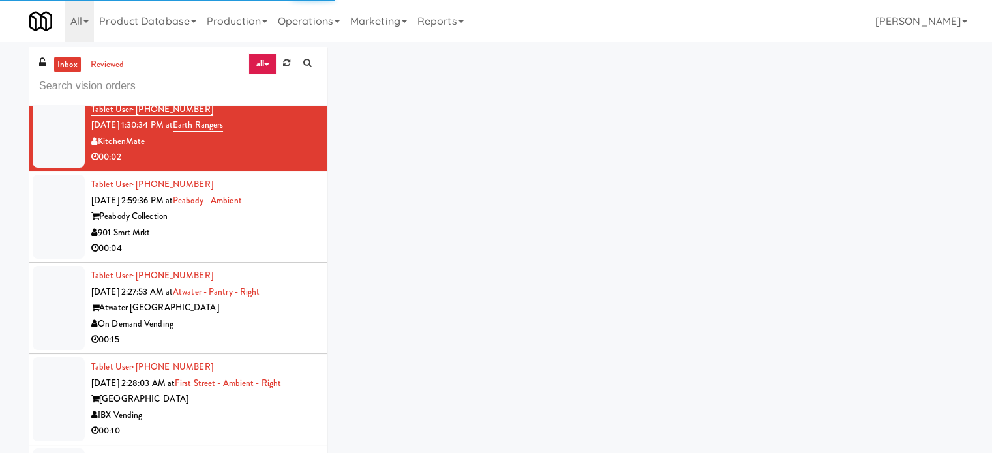
click at [279, 225] on div "901 Smrt Mrkt" at bounding box center [204, 233] width 226 height 16
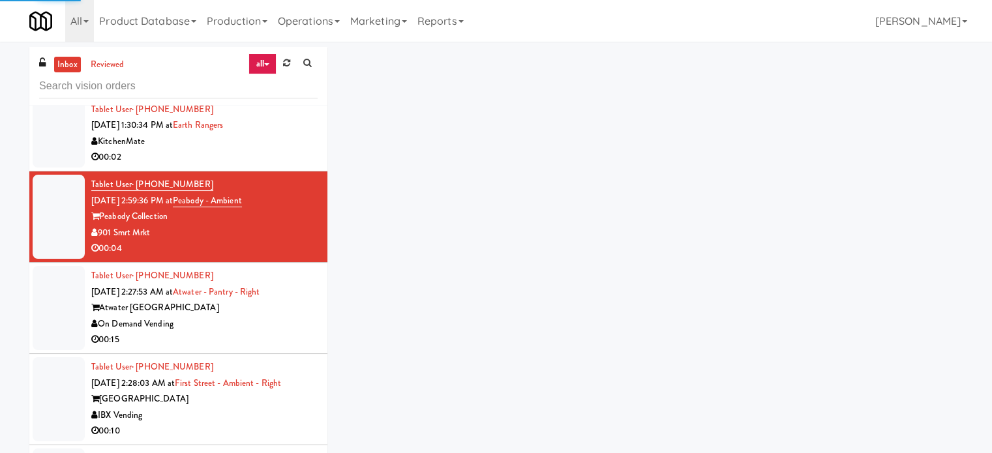
drag, startPoint x: 228, startPoint y: 312, endPoint x: 376, endPoint y: 280, distance: 152.1
click at [233, 312] on div "Tablet User · (616) 307-2668 Sep 19, 2025 2:27:53 AM at Atwater - Pantry - Righ…" at bounding box center [204, 308] width 226 height 80
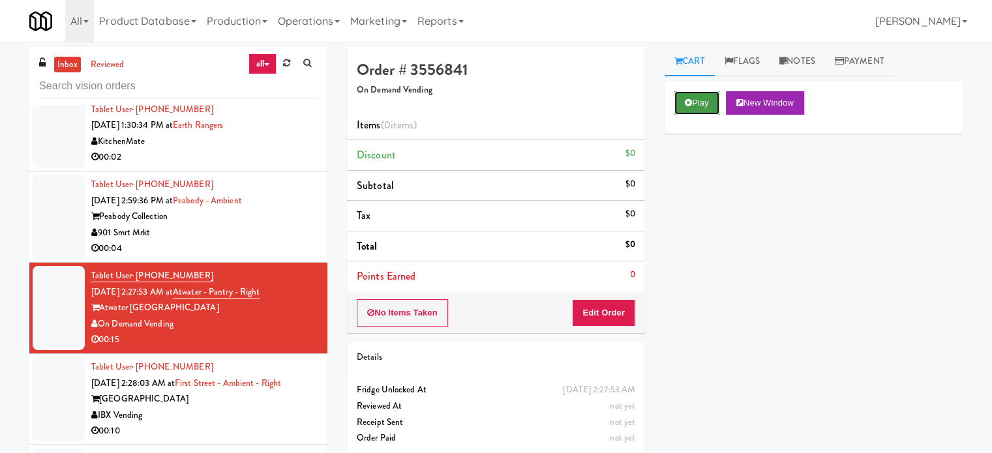
click at [709, 100] on button "Play" at bounding box center [696, 102] width 45 height 23
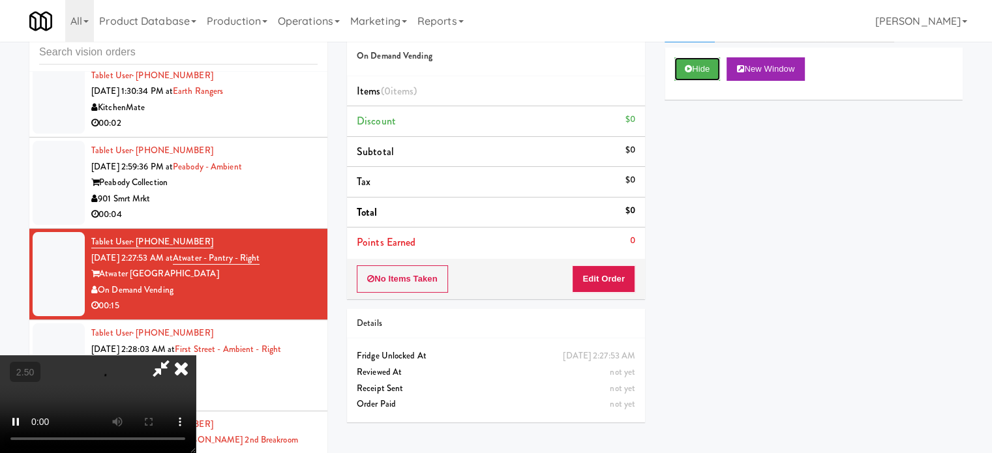
scroll to position [53, 0]
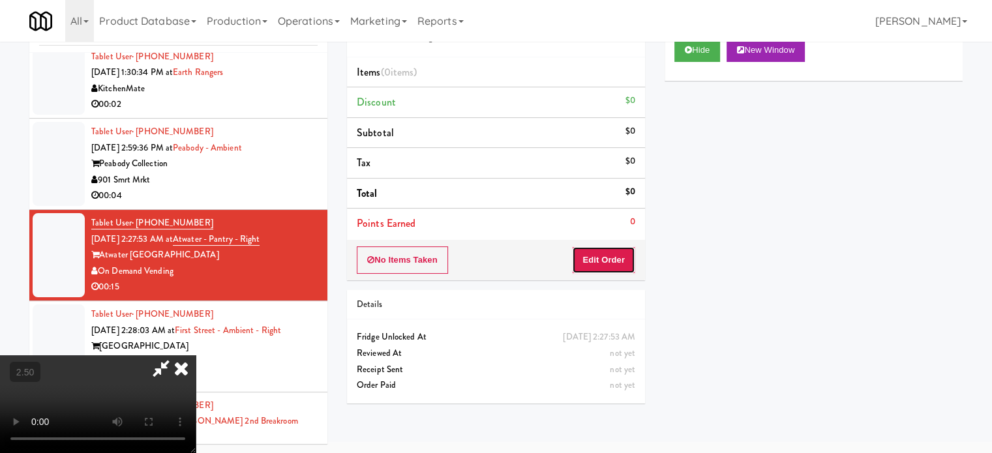
click at [603, 259] on button "Edit Order" at bounding box center [603, 259] width 63 height 27
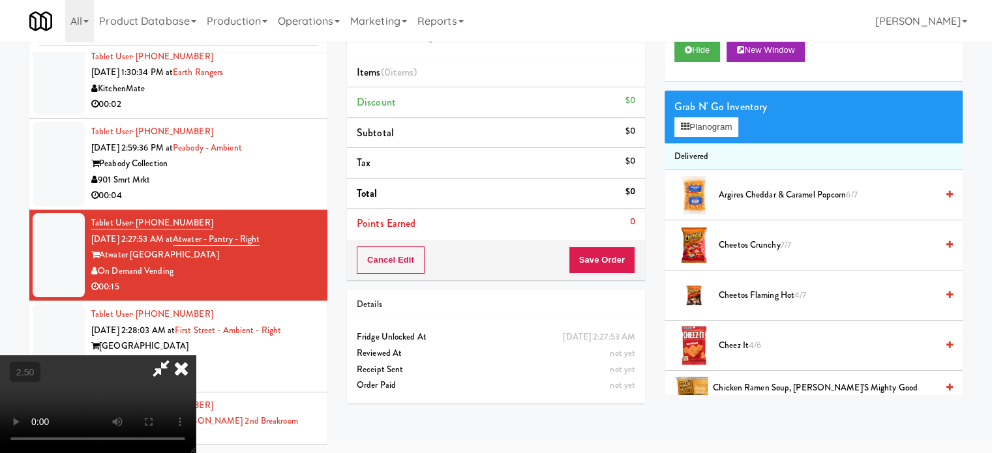
click at [196, 355] on video at bounding box center [98, 404] width 196 height 98
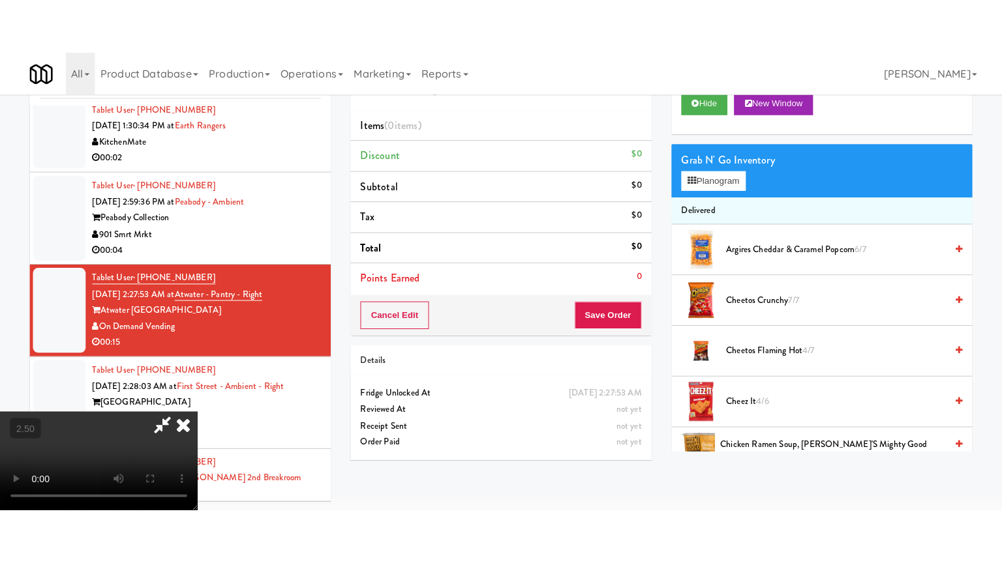
scroll to position [42, 0]
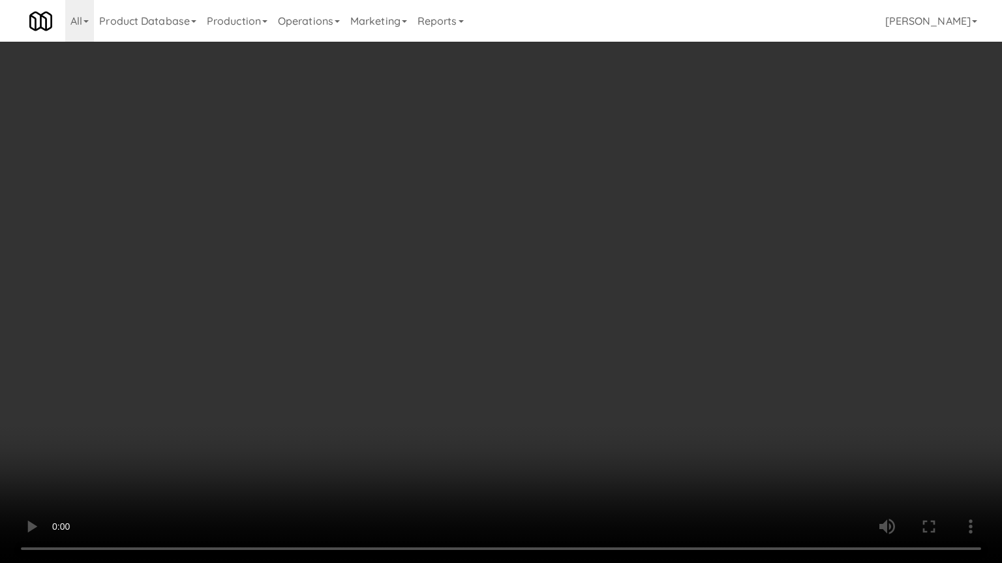
click at [454, 248] on video at bounding box center [501, 281] width 1002 height 563
click at [472, 252] on video at bounding box center [501, 281] width 1002 height 563
click at [496, 240] on video at bounding box center [501, 281] width 1002 height 563
drag, startPoint x: 498, startPoint y: 241, endPoint x: 557, endPoint y: 252, distance: 59.7
click at [499, 242] on video at bounding box center [501, 281] width 1002 height 563
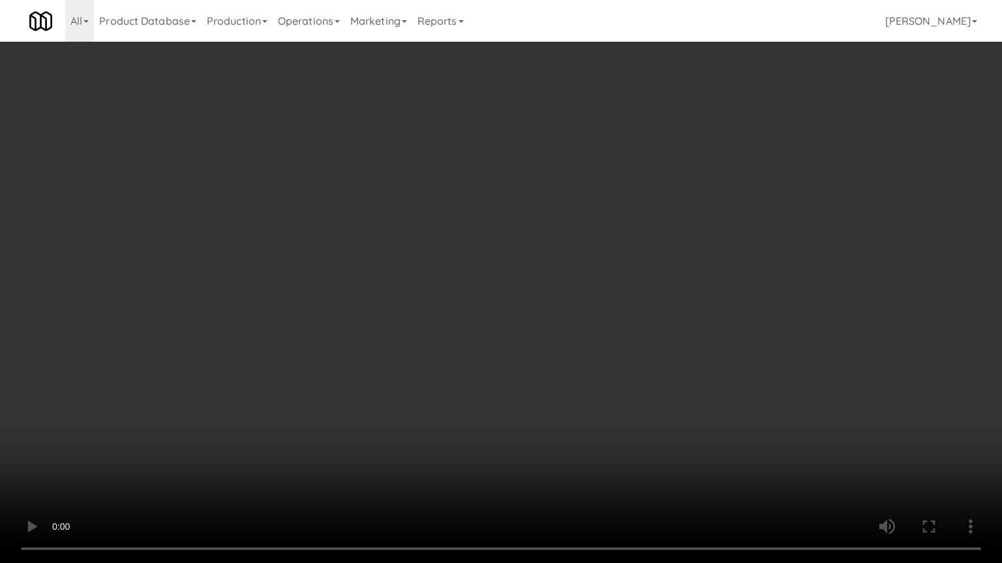
click at [573, 273] on video at bounding box center [501, 281] width 1002 height 563
drag, startPoint x: 532, startPoint y: 279, endPoint x: 579, endPoint y: 274, distance: 47.2
click at [533, 279] on video at bounding box center [501, 281] width 1002 height 563
click at [631, 297] on video at bounding box center [501, 281] width 1002 height 563
click at [613, 292] on video at bounding box center [501, 281] width 1002 height 563
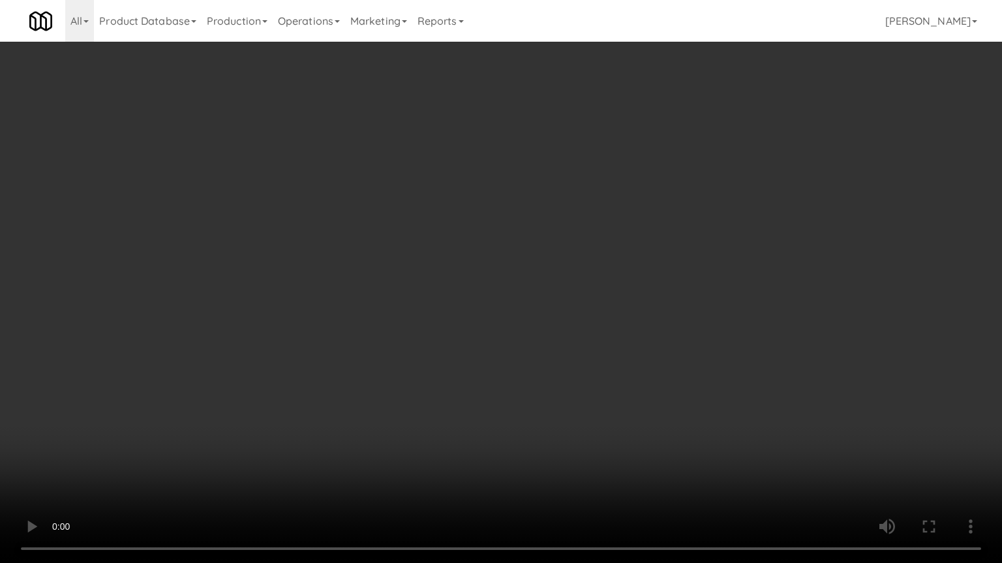
click at [629, 278] on video at bounding box center [501, 281] width 1002 height 563
click at [630, 279] on video at bounding box center [501, 281] width 1002 height 563
click at [640, 284] on video at bounding box center [501, 281] width 1002 height 563
click at [653, 279] on video at bounding box center [501, 281] width 1002 height 563
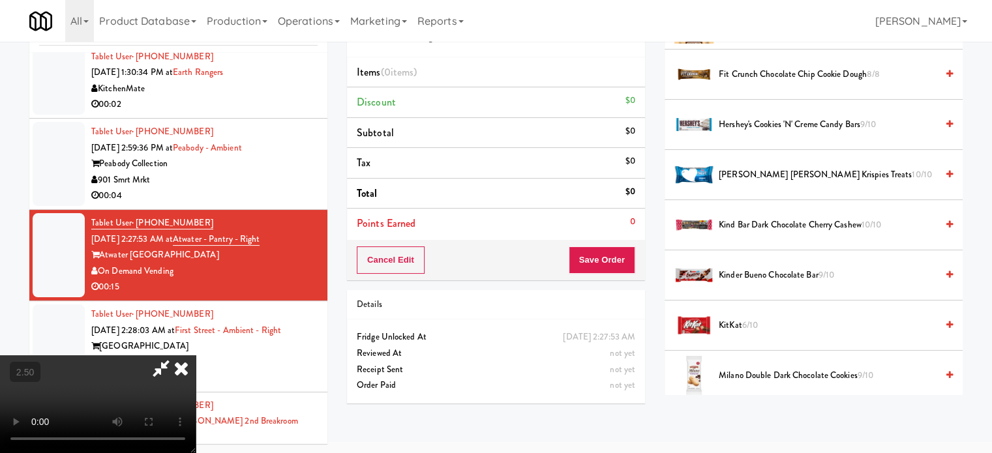
scroll to position [1678, 0]
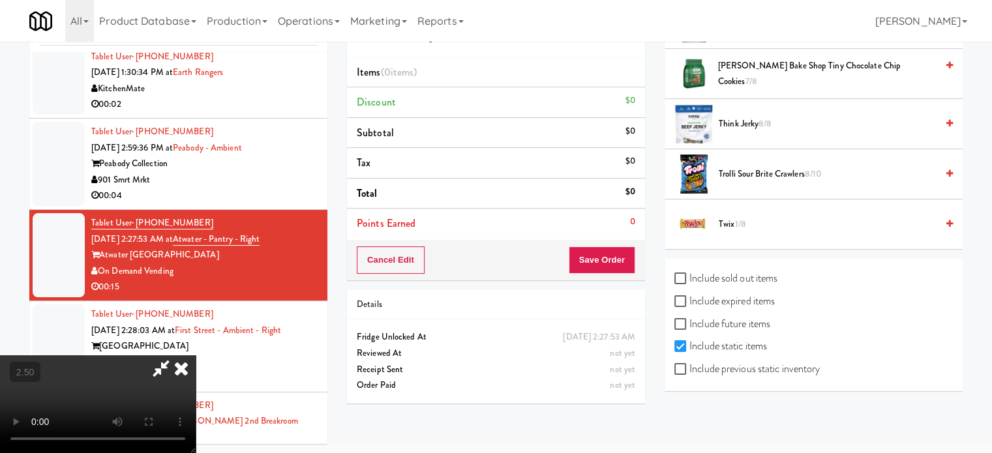
click at [780, 166] on span "Trolli Sour Brite Crawlers 8/10" at bounding box center [828, 174] width 218 height 16
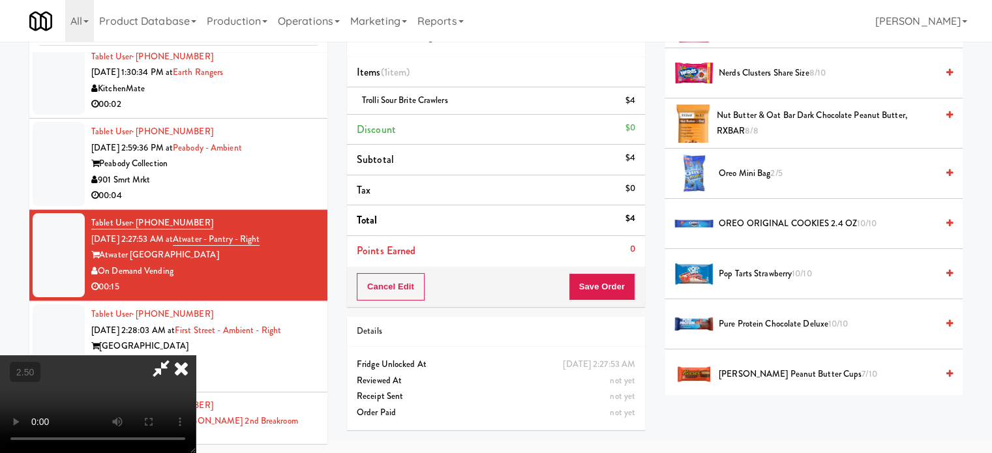
scroll to position [1352, 0]
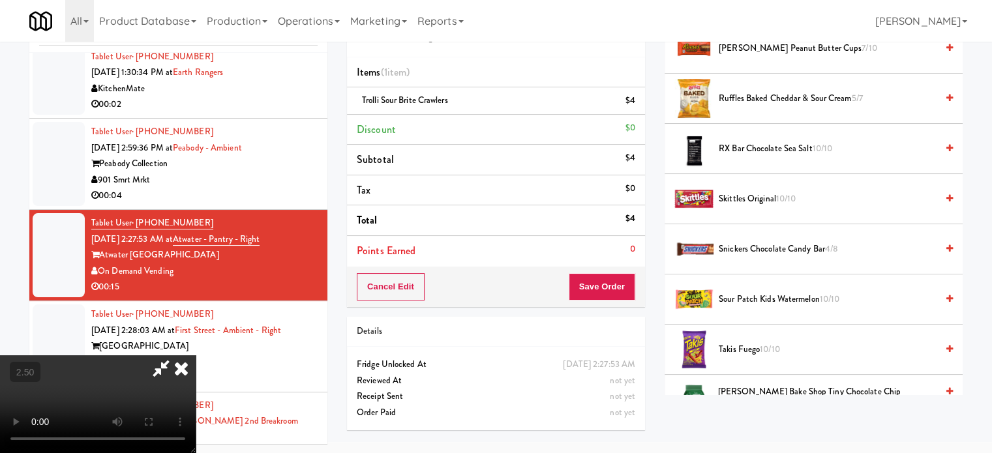
drag, startPoint x: 751, startPoint y: 345, endPoint x: 810, endPoint y: 289, distance: 81.2
click at [752, 345] on span "Takis Fuego 10/10" at bounding box center [828, 350] width 218 height 16
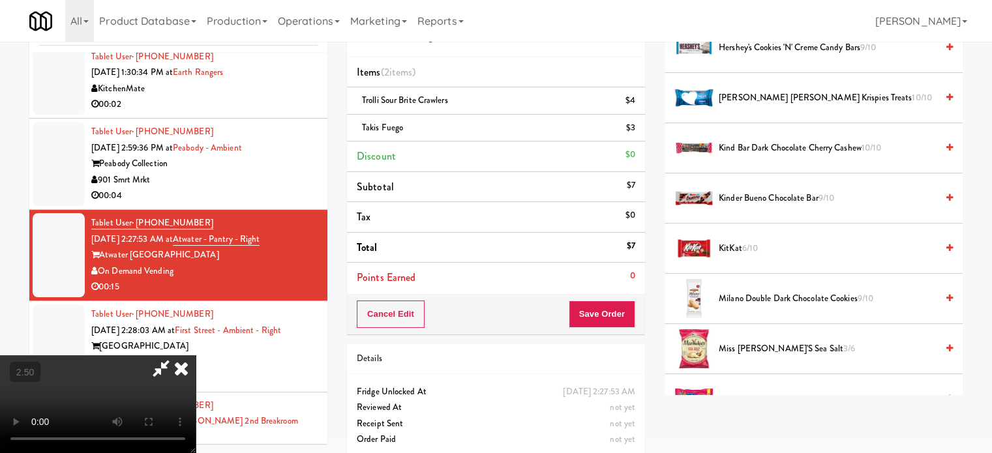
scroll to position [374, 0]
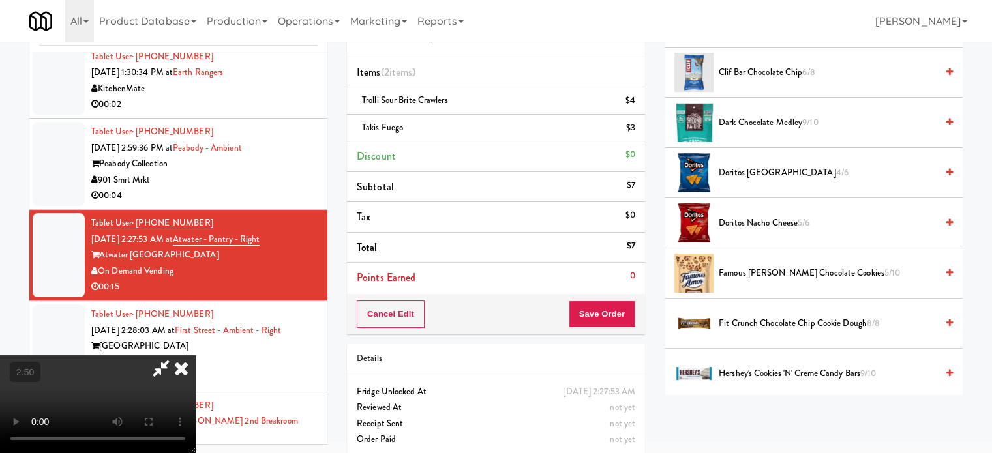
click at [764, 269] on span "Famous Amos Chocolate Cookies 5/10" at bounding box center [828, 273] width 218 height 16
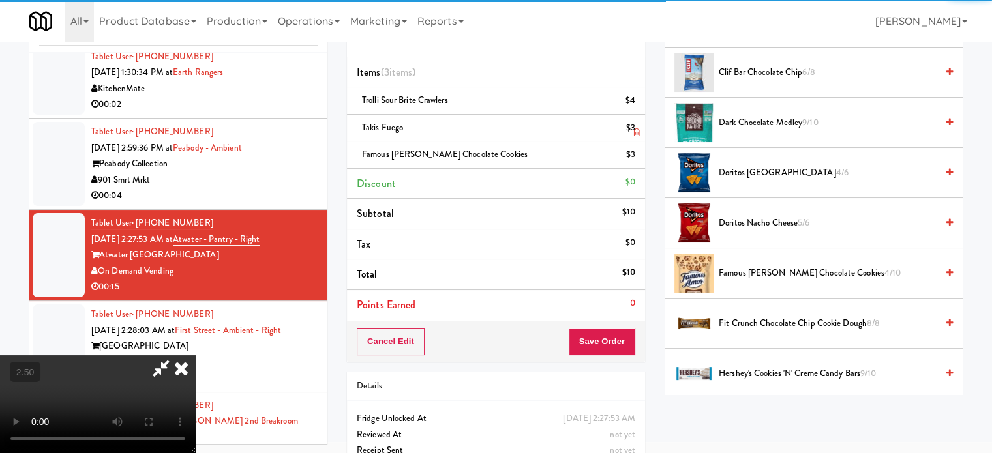
click at [196, 355] on icon at bounding box center [181, 368] width 29 height 26
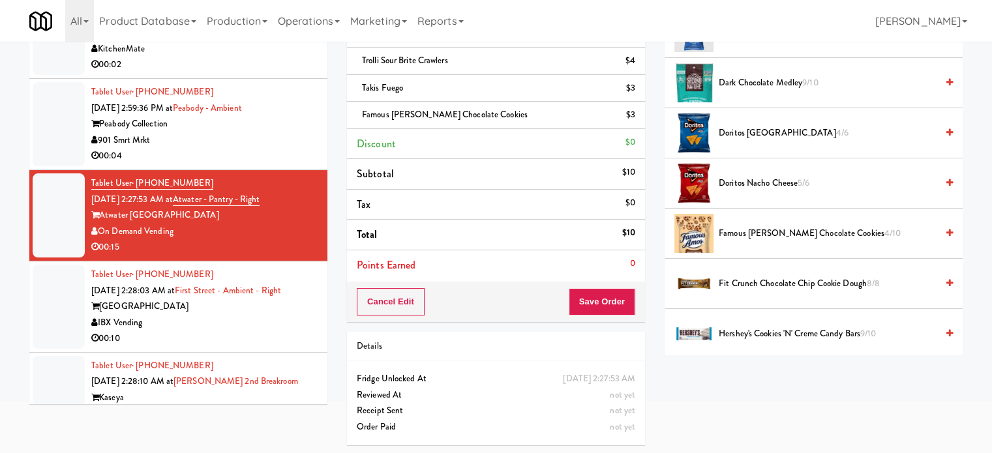
click at [627, 318] on div "Cancel Edit Save Order" at bounding box center [496, 302] width 298 height 40
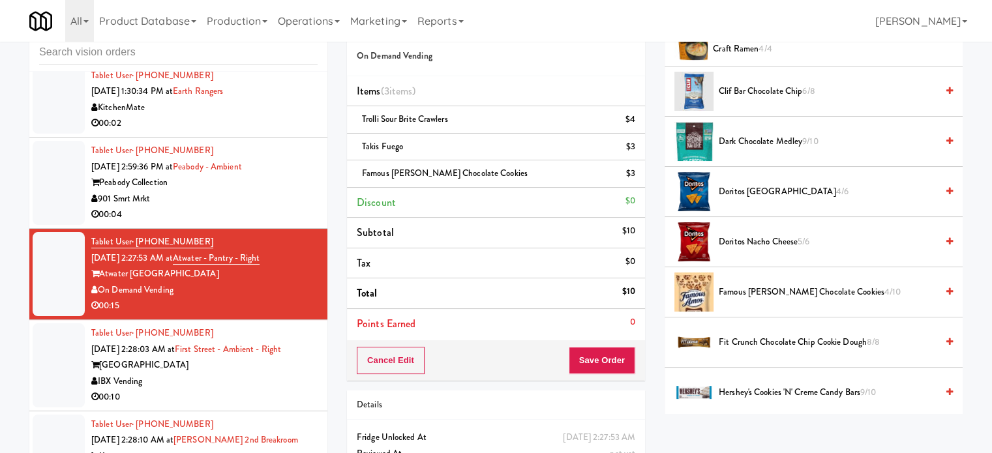
scroll to position [0, 0]
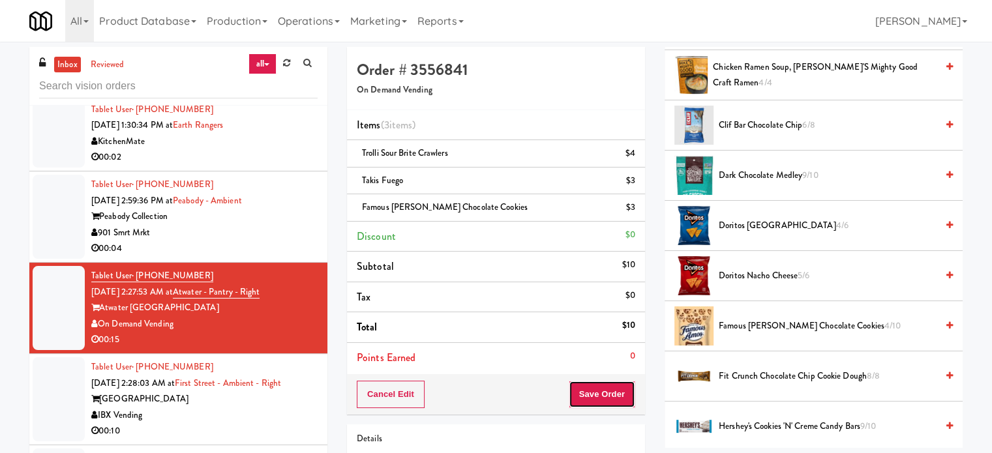
click at [603, 382] on button "Save Order" at bounding box center [602, 394] width 67 height 27
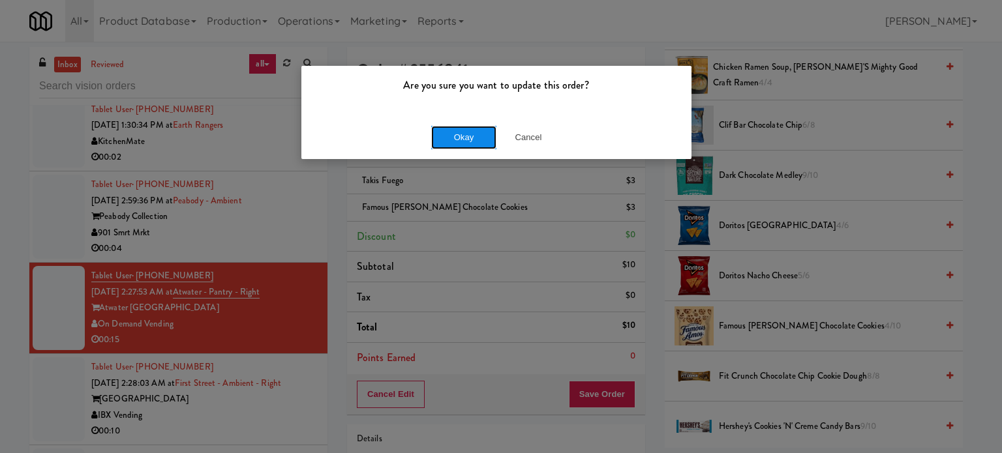
click at [468, 126] on button "Okay" at bounding box center [463, 137] width 65 height 23
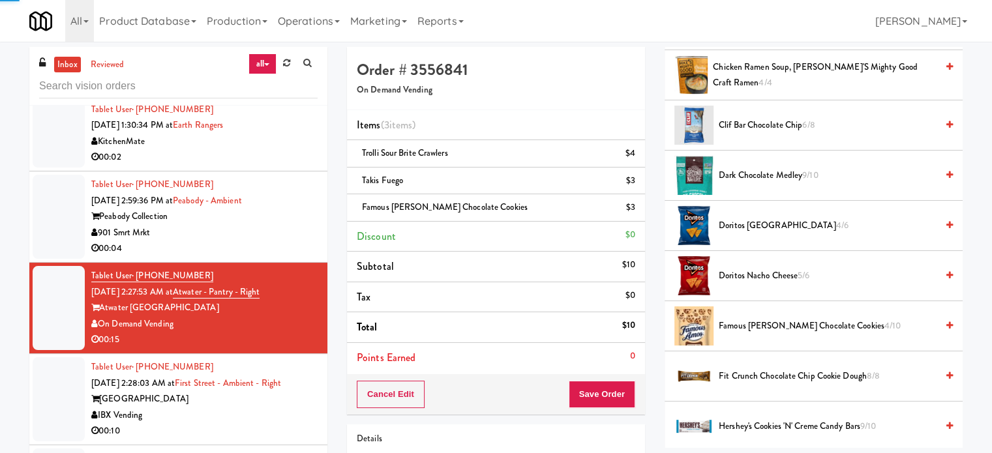
drag, startPoint x: 222, startPoint y: 414, endPoint x: 254, endPoint y: 398, distance: 35.6
click at [225, 414] on div "IBX Vending" at bounding box center [204, 416] width 226 height 16
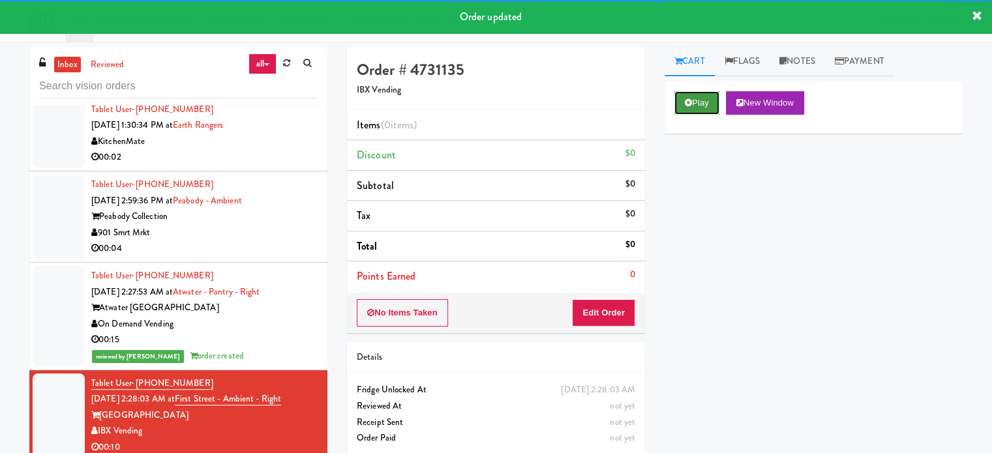
click at [695, 97] on button "Play" at bounding box center [696, 102] width 45 height 23
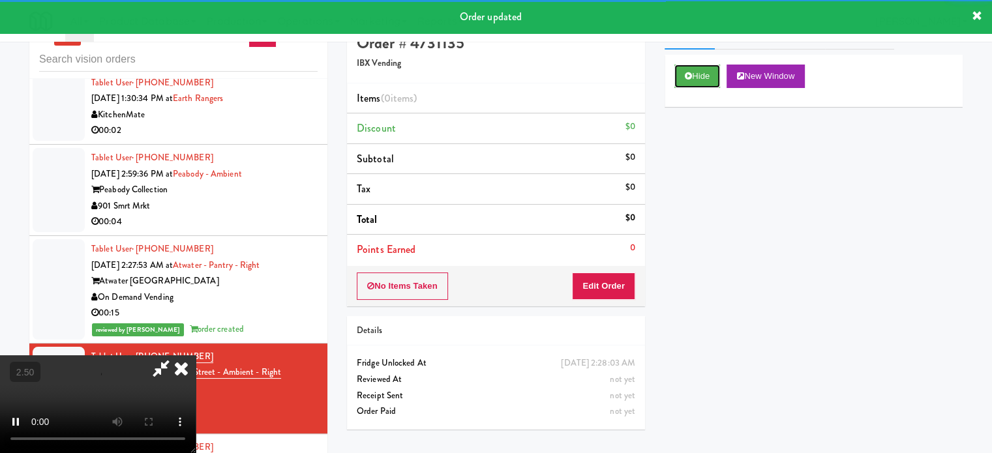
scroll to position [53, 0]
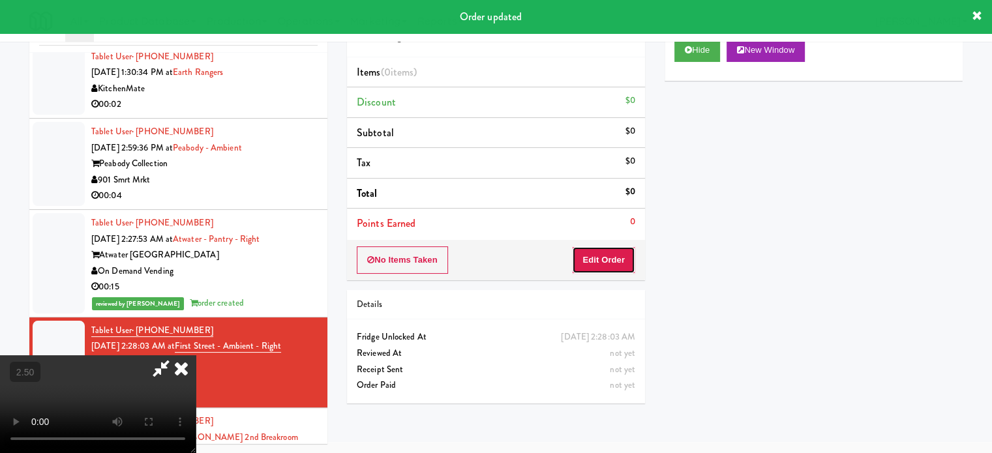
click at [612, 258] on button "Edit Order" at bounding box center [603, 259] width 63 height 27
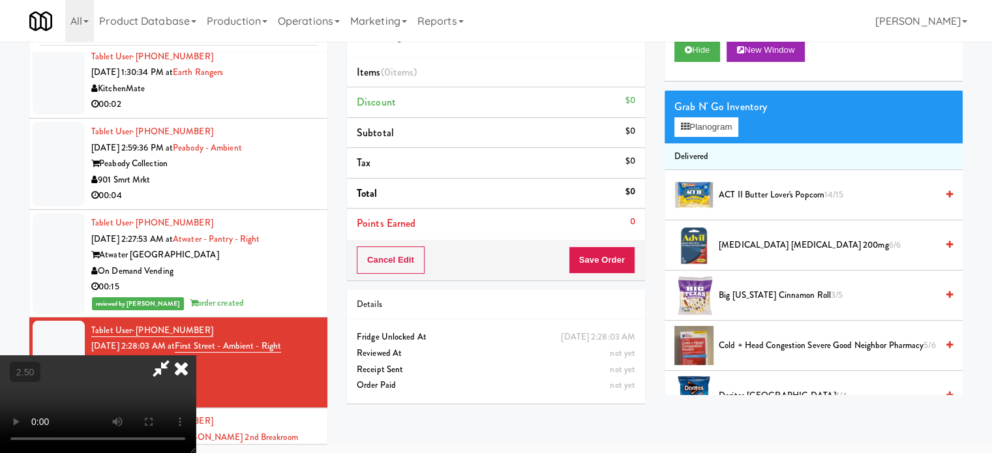
click at [196, 355] on video at bounding box center [98, 404] width 196 height 98
drag, startPoint x: 293, startPoint y: 236, endPoint x: 309, endPoint y: 232, distance: 16.8
click at [196, 355] on video at bounding box center [98, 404] width 196 height 98
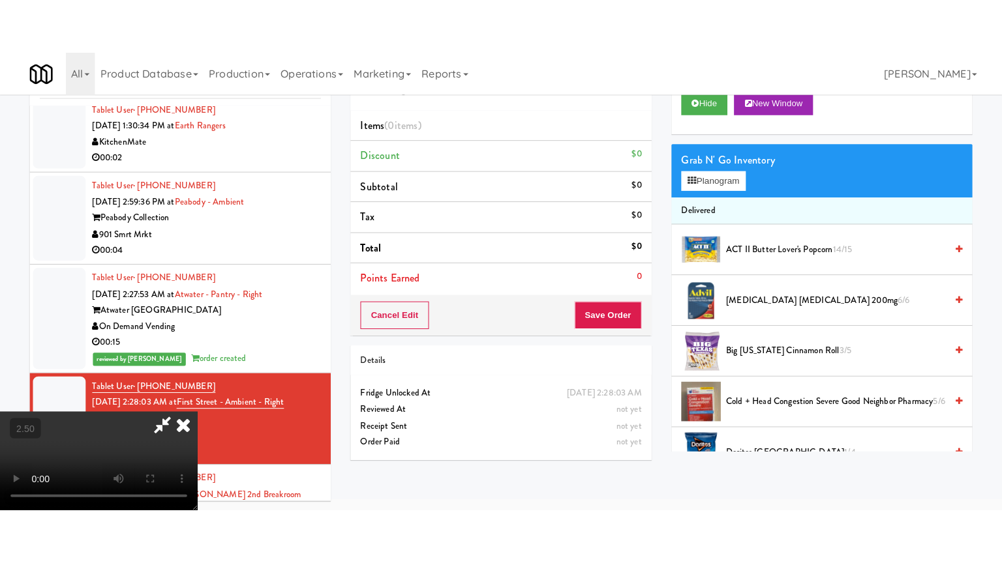
scroll to position [42, 0]
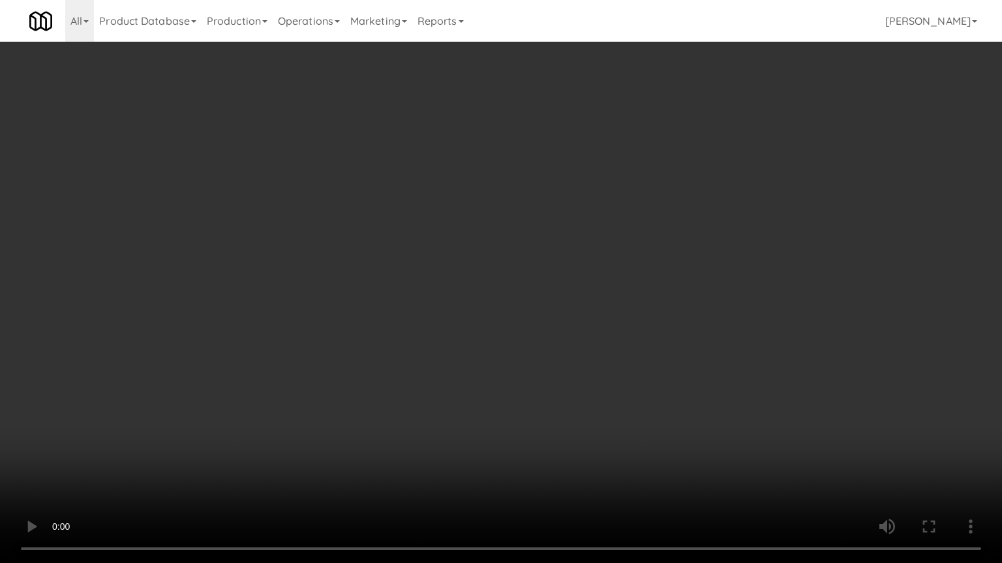
click at [495, 259] on video at bounding box center [501, 281] width 1002 height 563
click at [513, 268] on video at bounding box center [501, 281] width 1002 height 563
click at [522, 293] on video at bounding box center [501, 281] width 1002 height 563
click at [543, 301] on video at bounding box center [501, 281] width 1002 height 563
click at [585, 320] on video at bounding box center [501, 281] width 1002 height 563
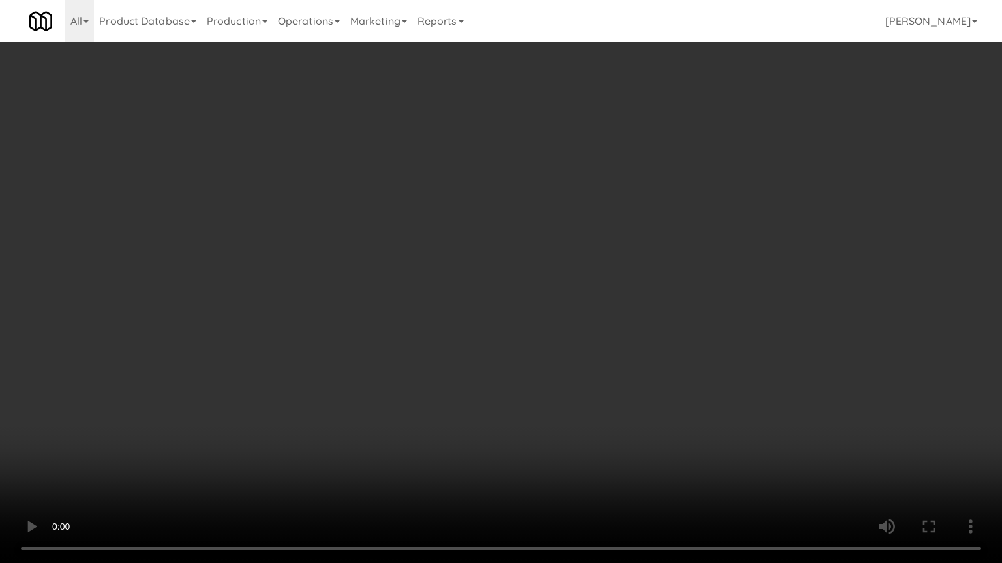
drag, startPoint x: 545, startPoint y: 310, endPoint x: 552, endPoint y: 306, distance: 8.5
click at [548, 309] on video at bounding box center [501, 281] width 1002 height 563
drag, startPoint x: 552, startPoint y: 306, endPoint x: 845, endPoint y: 138, distance: 337.7
click at [565, 301] on video at bounding box center [501, 281] width 1002 height 563
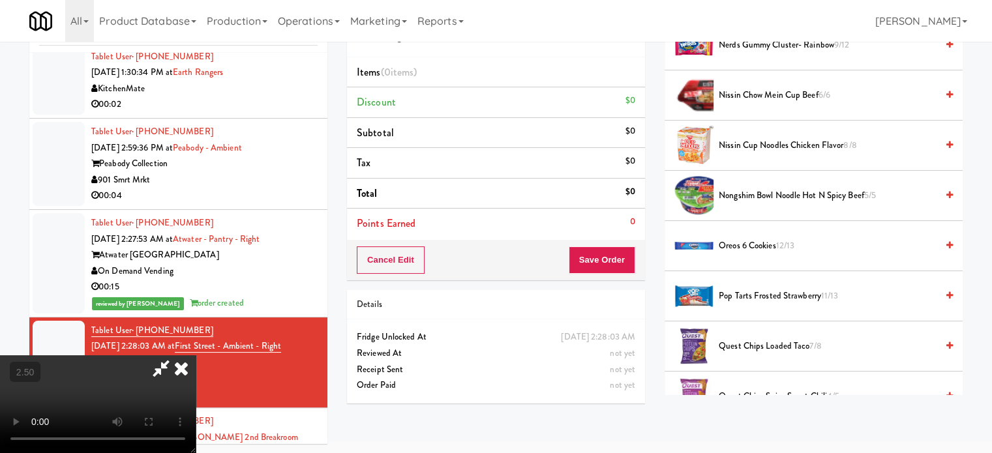
scroll to position [326, 0]
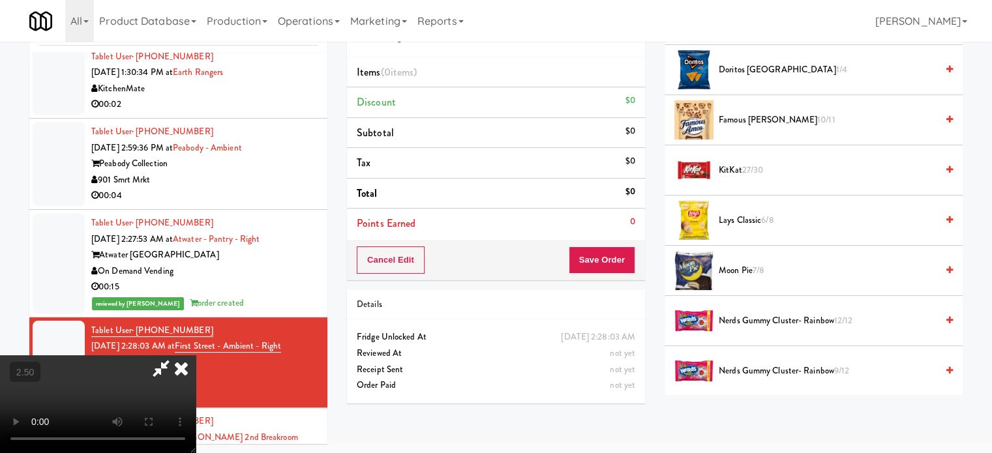
click at [750, 266] on span "Moon Pie 7/8" at bounding box center [828, 271] width 218 height 16
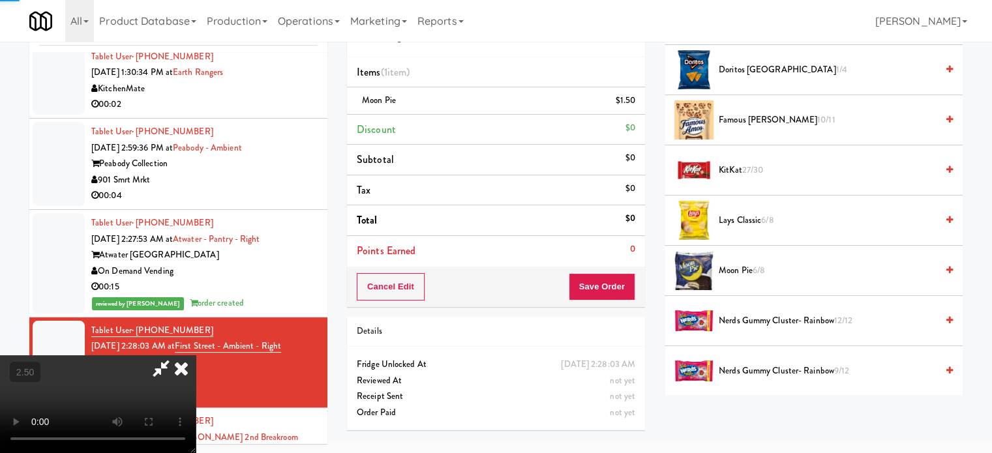
click at [196, 355] on video at bounding box center [98, 404] width 196 height 98
drag, startPoint x: 331, startPoint y: 221, endPoint x: 338, endPoint y: 278, distance: 57.8
click at [196, 355] on video at bounding box center [98, 404] width 196 height 98
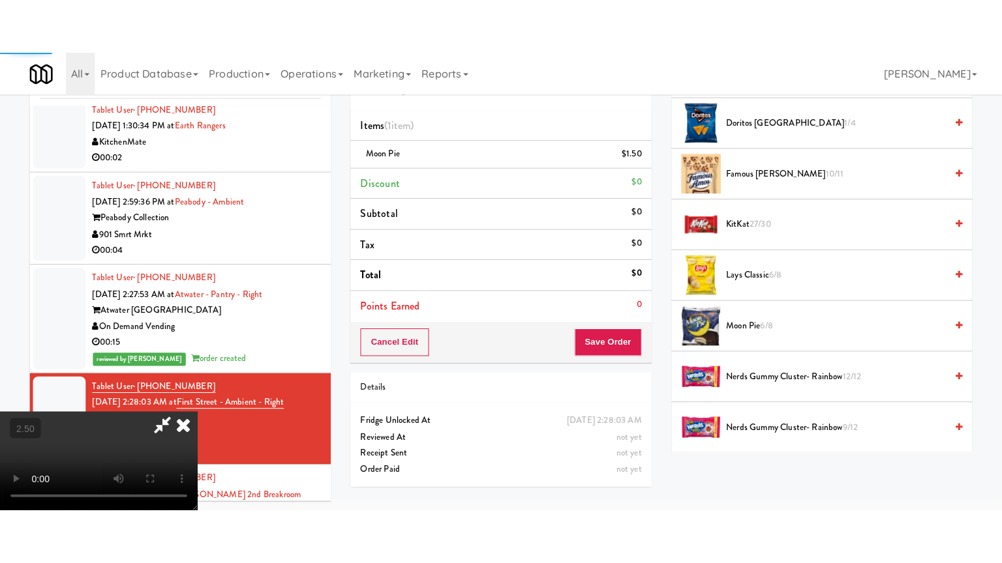
scroll to position [42, 0]
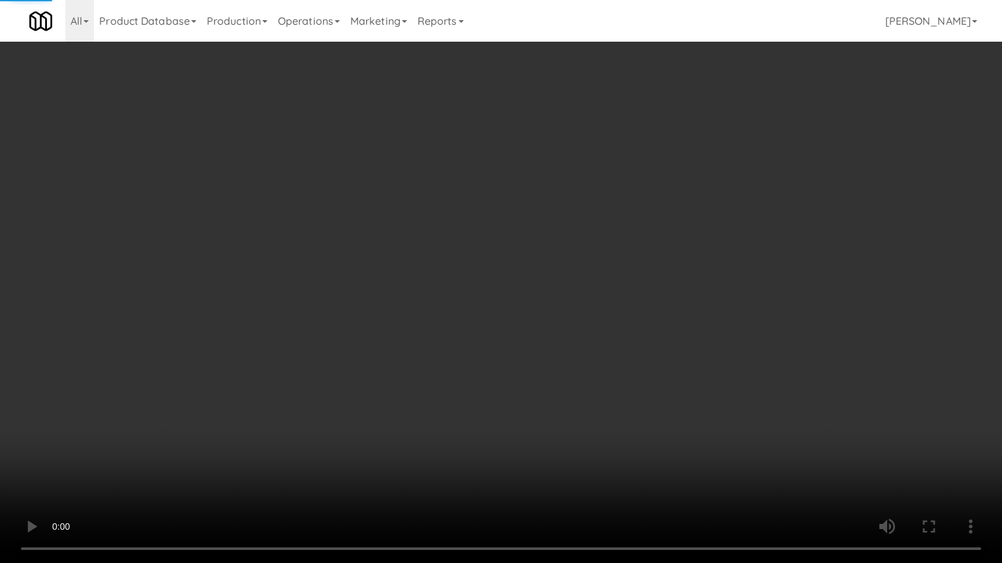
drag, startPoint x: 342, startPoint y: 271, endPoint x: 429, endPoint y: 117, distance: 176.1
click at [347, 264] on video at bounding box center [501, 281] width 1002 height 563
click at [485, 240] on video at bounding box center [501, 281] width 1002 height 563
click at [493, 240] on video at bounding box center [501, 281] width 1002 height 563
click at [554, 239] on video at bounding box center [501, 281] width 1002 height 563
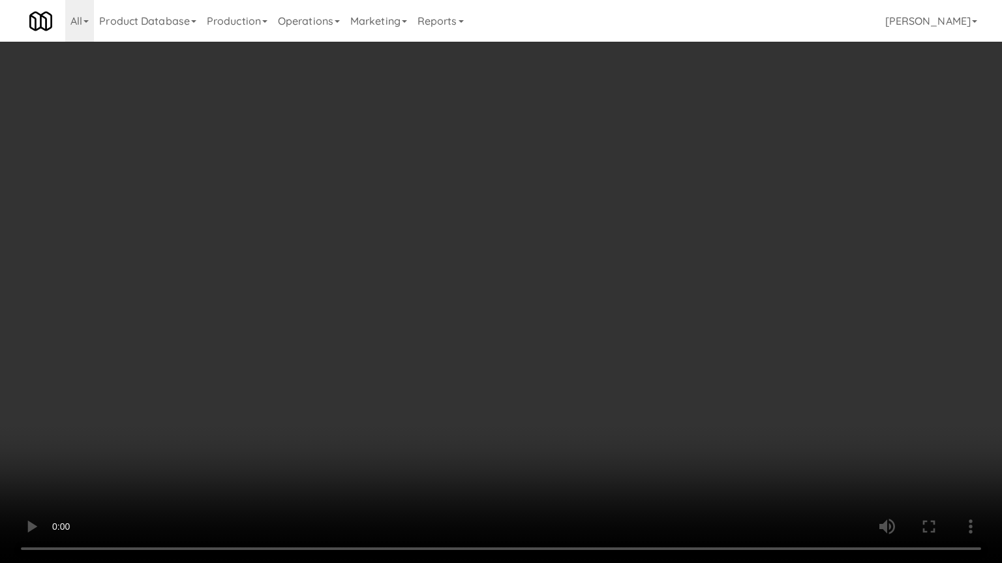
click at [524, 260] on video at bounding box center [501, 281] width 1002 height 563
click at [556, 261] on video at bounding box center [501, 281] width 1002 height 563
click at [559, 260] on video at bounding box center [501, 281] width 1002 height 563
click at [561, 255] on video at bounding box center [501, 281] width 1002 height 563
click at [561, 258] on video at bounding box center [501, 281] width 1002 height 563
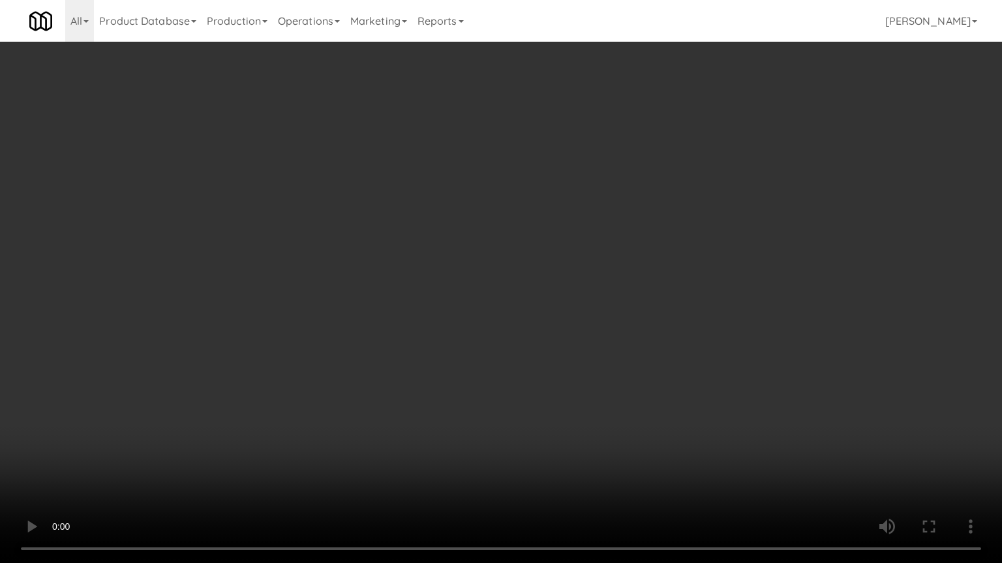
click at [564, 253] on video at bounding box center [501, 281] width 1002 height 563
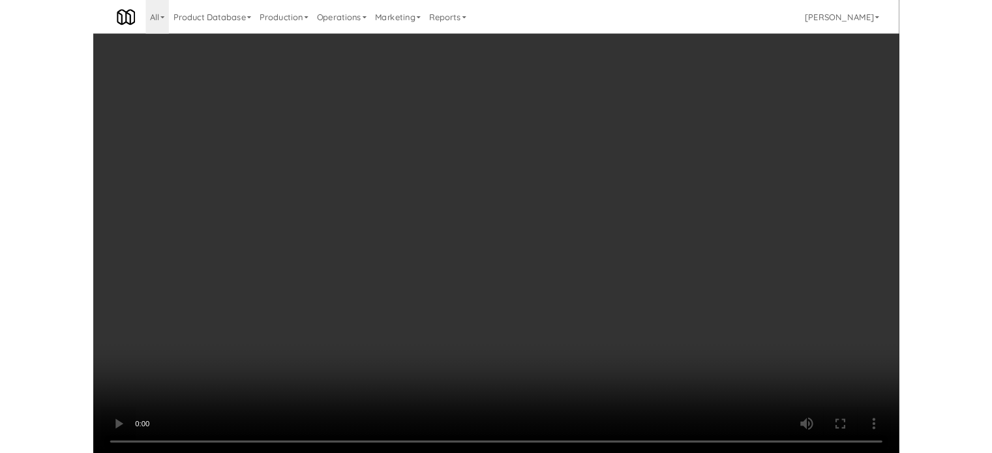
scroll to position [53, 0]
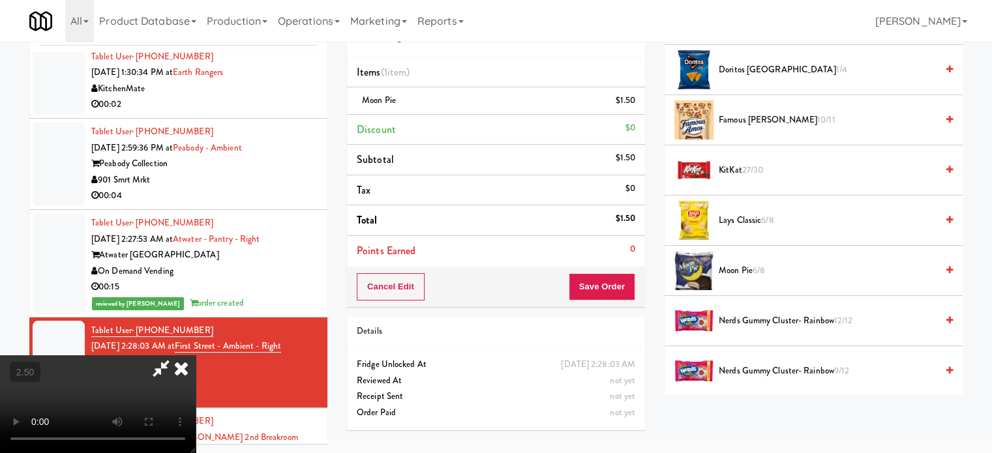
click at [190, 355] on video at bounding box center [98, 404] width 196 height 98
drag, startPoint x: 190, startPoint y: 259, endPoint x: 179, endPoint y: 367, distance: 108.8
click at [191, 355] on video at bounding box center [98, 404] width 196 height 98
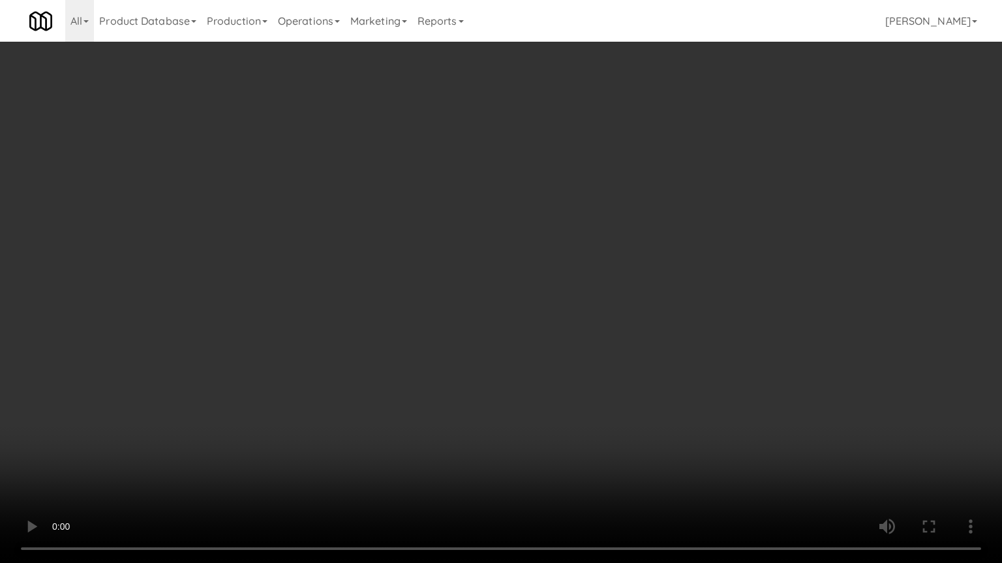
click at [47, 453] on video at bounding box center [501, 281] width 1002 height 563
click at [233, 447] on video at bounding box center [501, 281] width 1002 height 563
drag, startPoint x: 249, startPoint y: 440, endPoint x: 299, endPoint y: 362, distance: 92.6
click at [251, 436] on video at bounding box center [501, 281] width 1002 height 563
click at [314, 333] on video at bounding box center [501, 281] width 1002 height 563
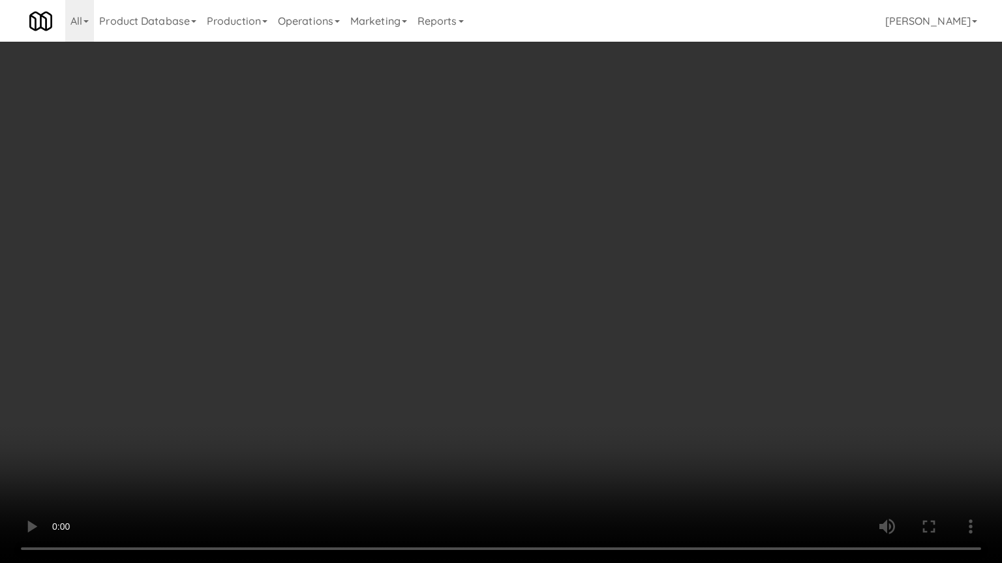
click at [368, 295] on video at bounding box center [501, 281] width 1002 height 563
drag, startPoint x: 370, startPoint y: 292, endPoint x: 758, endPoint y: 177, distance: 404.8
click at [372, 291] on video at bounding box center [501, 281] width 1002 height 563
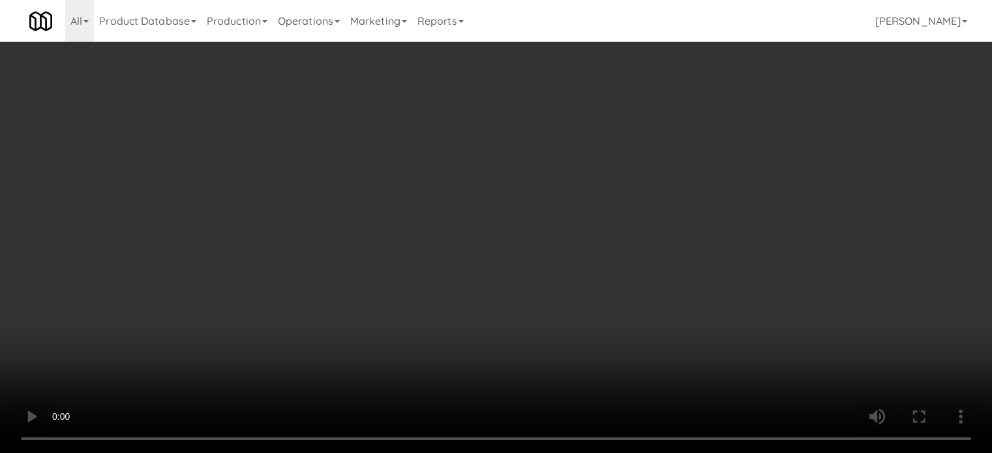
scroll to position [652, 0]
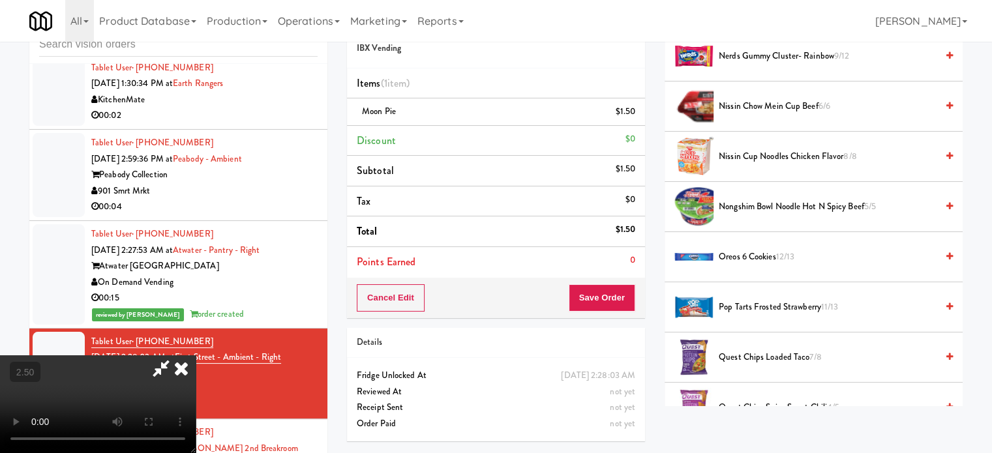
click at [798, 53] on span "Nerds Gummy Cluster- Rainbow 9/12" at bounding box center [828, 56] width 218 height 16
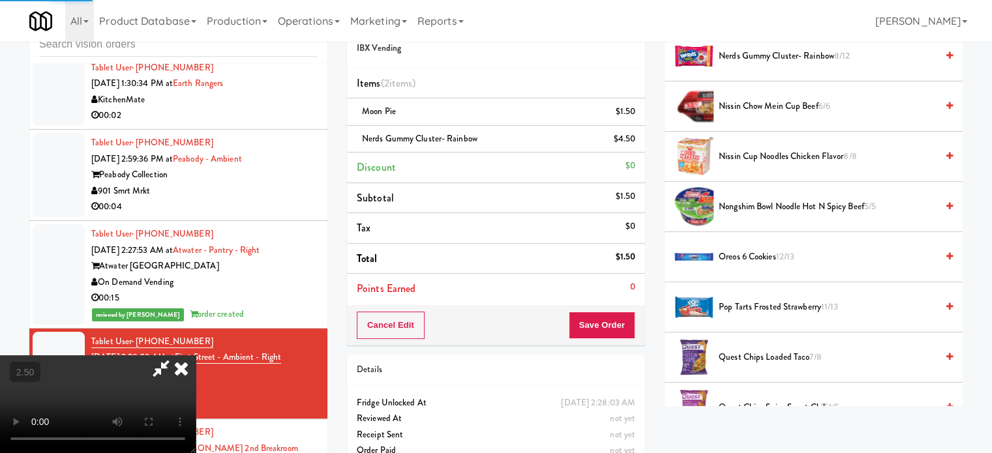
drag, startPoint x: 300, startPoint y: 328, endPoint x: 305, endPoint y: 306, distance: 22.1
click at [196, 355] on video at bounding box center [98, 404] width 196 height 98
drag, startPoint x: 305, startPoint y: 306, endPoint x: 318, endPoint y: 334, distance: 30.3
click at [196, 355] on video at bounding box center [98, 404] width 196 height 98
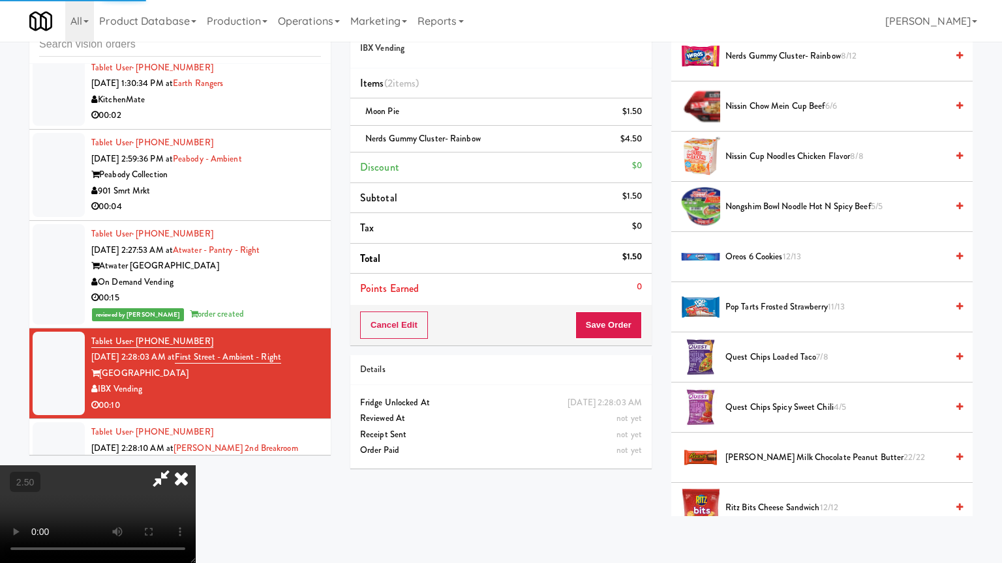
click at [196, 453] on video at bounding box center [98, 515] width 196 height 98
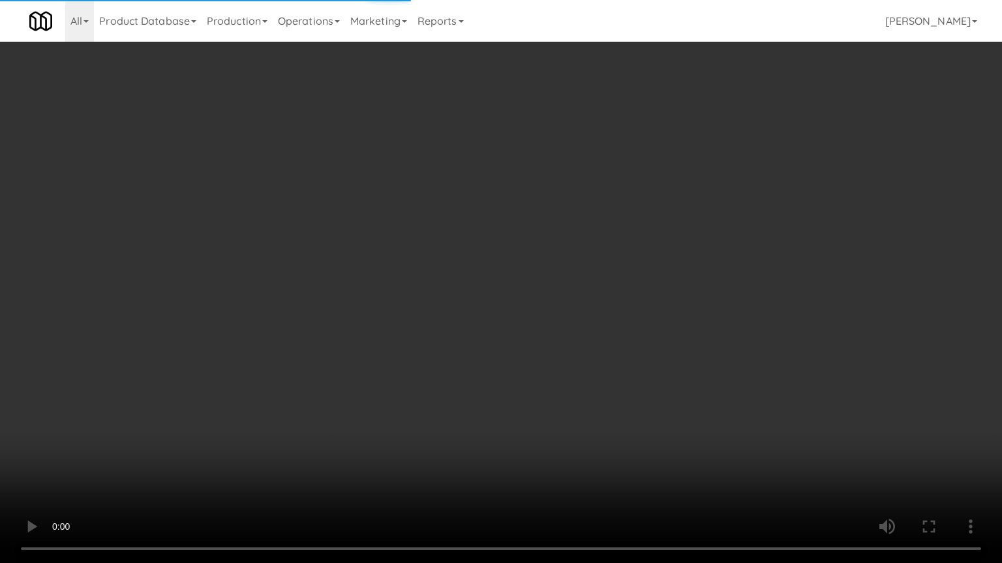
click at [401, 305] on video at bounding box center [501, 281] width 1002 height 563
click at [410, 303] on video at bounding box center [501, 281] width 1002 height 563
drag, startPoint x: 413, startPoint y: 301, endPoint x: 788, endPoint y: 194, distance: 390.5
click at [428, 292] on video at bounding box center [501, 281] width 1002 height 563
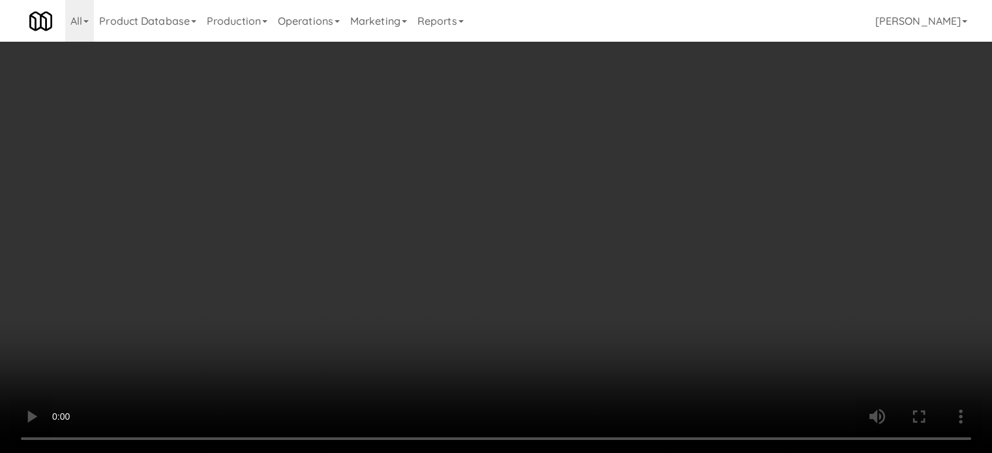
scroll to position [1002, 0]
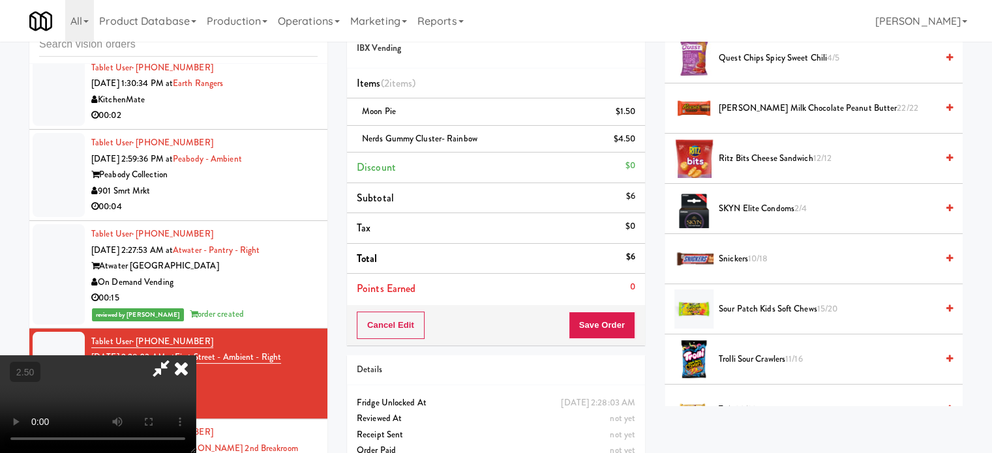
click at [733, 305] on span "Sour Patch Kids soft chews 15/20" at bounding box center [828, 309] width 218 height 16
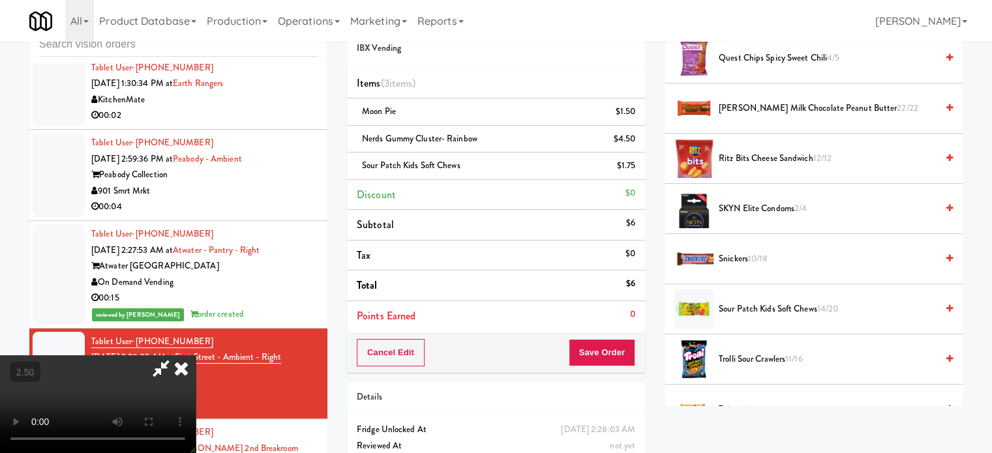
drag, startPoint x: 374, startPoint y: 320, endPoint x: 377, endPoint y: 307, distance: 13.3
click at [196, 355] on video at bounding box center [98, 404] width 196 height 98
drag, startPoint x: 377, startPoint y: 307, endPoint x: 381, endPoint y: 366, distance: 59.5
click at [196, 355] on video at bounding box center [98, 404] width 196 height 98
click at [196, 369] on video at bounding box center [98, 404] width 196 height 98
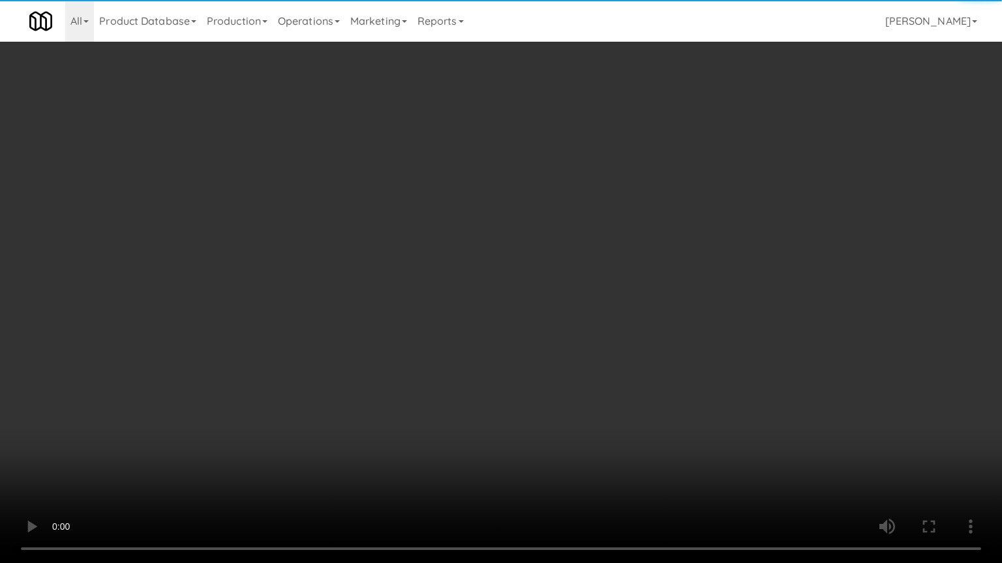
click at [407, 332] on video at bounding box center [501, 281] width 1002 height 563
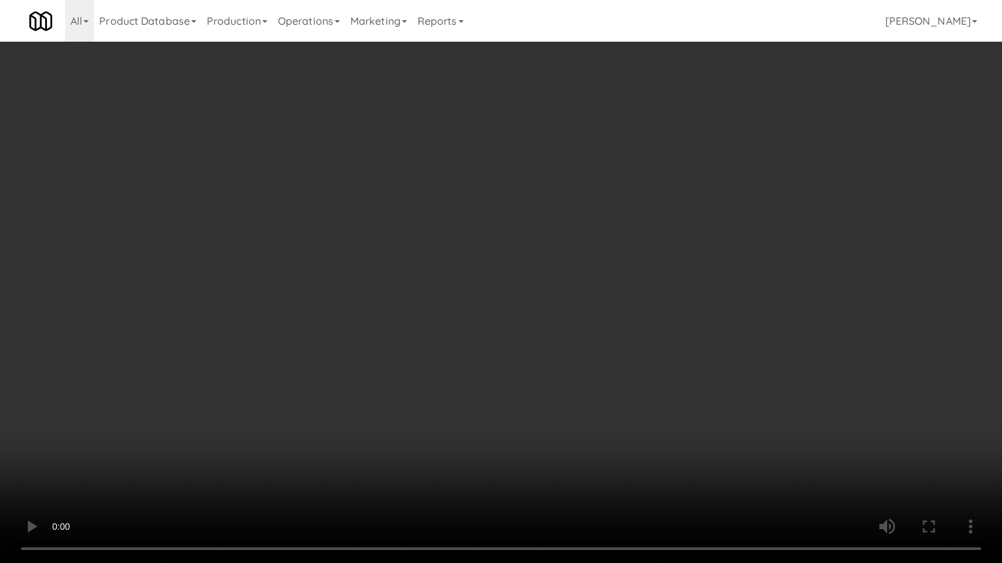
drag, startPoint x: 433, startPoint y: 344, endPoint x: 453, endPoint y: 343, distance: 19.6
click at [434, 344] on video at bounding box center [501, 281] width 1002 height 563
drag, startPoint x: 453, startPoint y: 343, endPoint x: 717, endPoint y: 235, distance: 285.8
click at [475, 343] on video at bounding box center [501, 281] width 1002 height 563
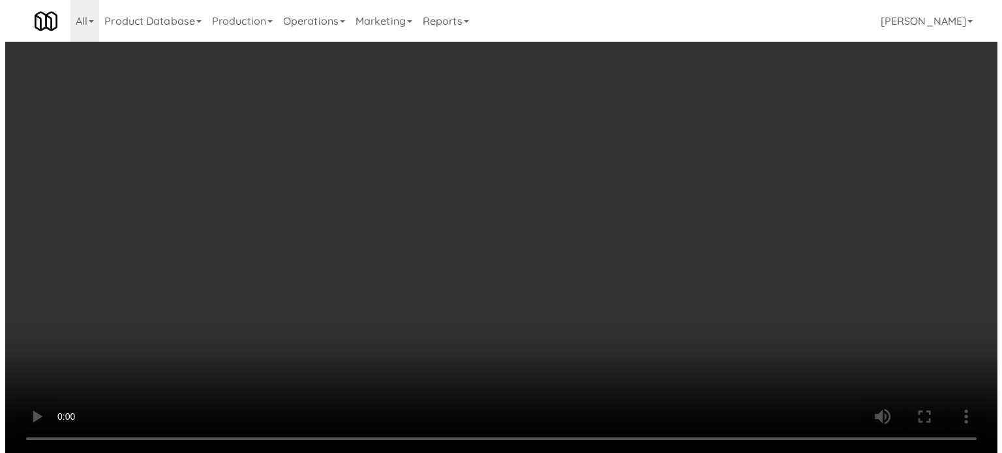
scroll to position [23, 0]
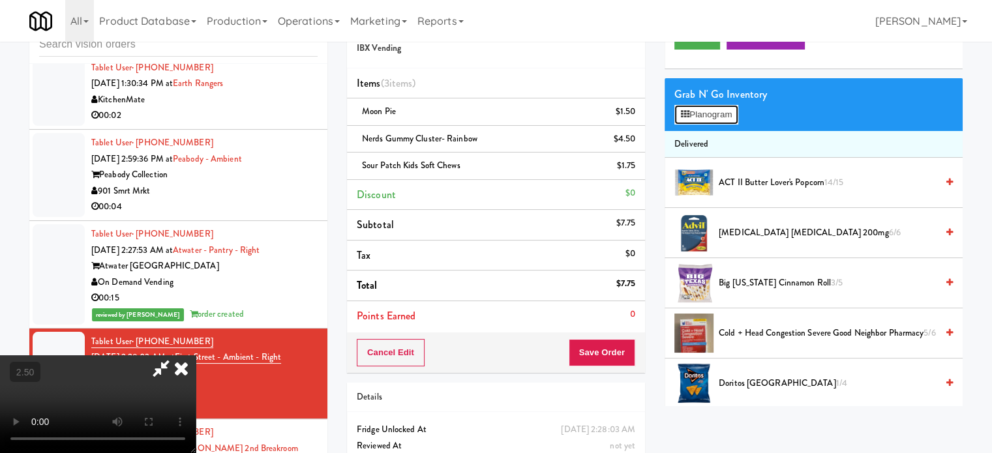
click at [708, 120] on button "Planogram" at bounding box center [706, 115] width 64 height 20
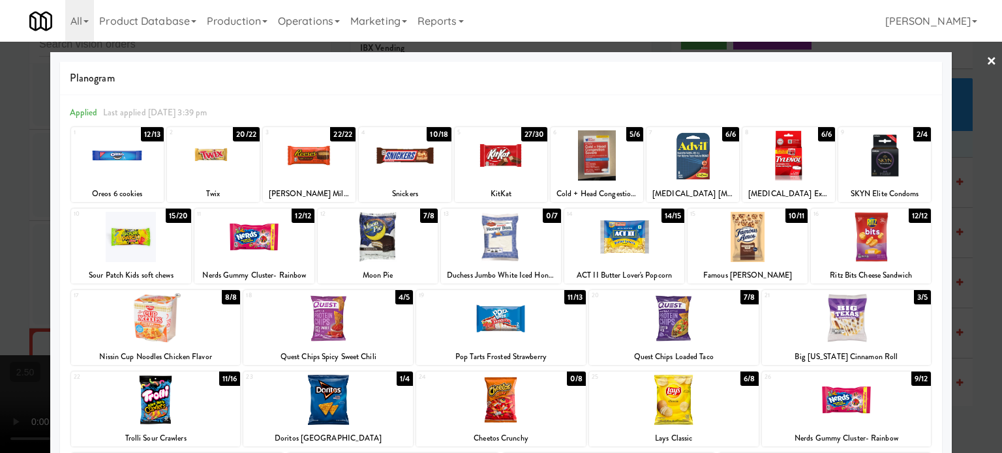
click at [914, 298] on div "3/5" at bounding box center [922, 297] width 17 height 14
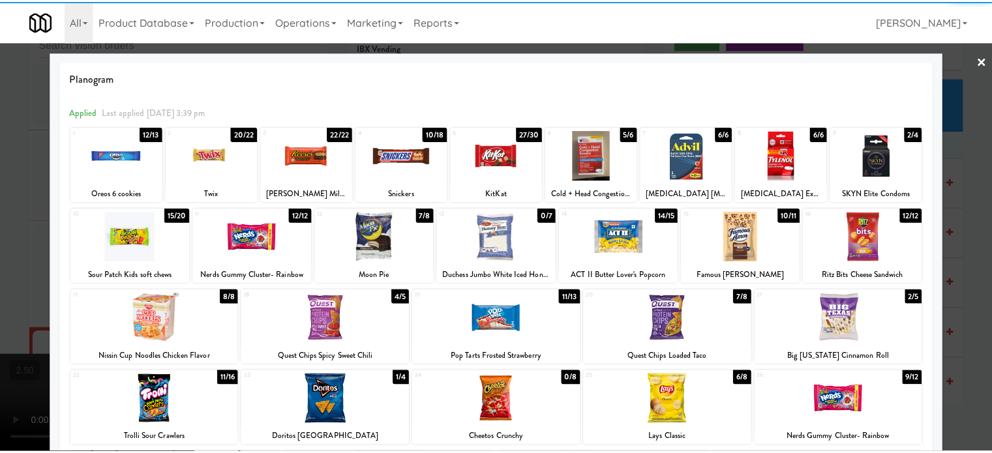
scroll to position [186, 0]
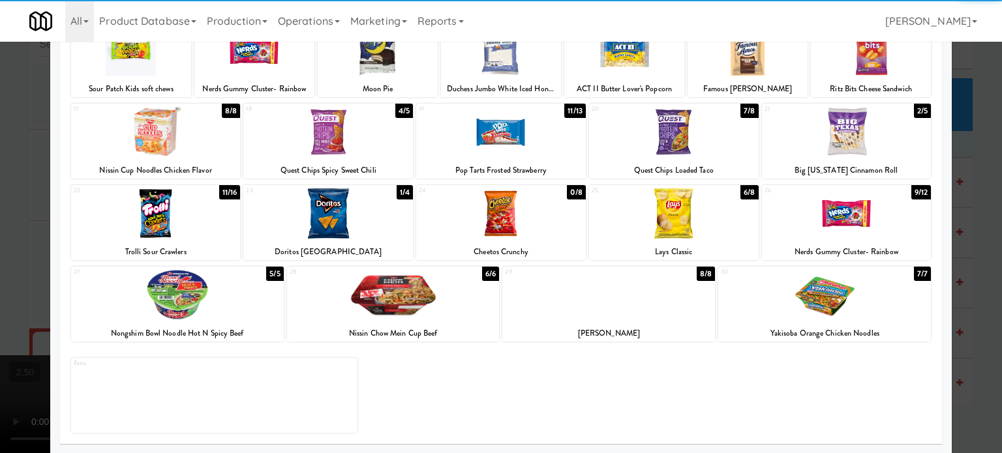
click at [336, 316] on div at bounding box center [393, 295] width 213 height 50
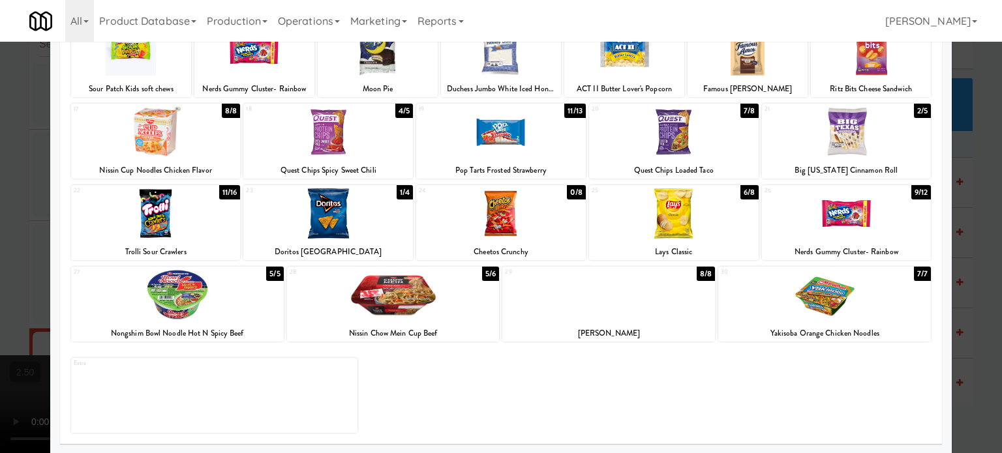
drag, startPoint x: 973, startPoint y: 289, endPoint x: 914, endPoint y: 276, distance: 60.0
click at [973, 290] on div at bounding box center [501, 226] width 1002 height 453
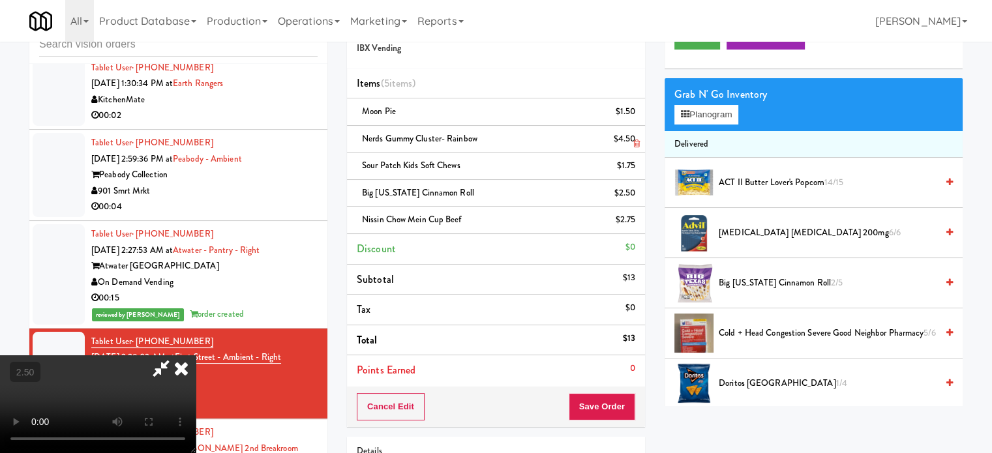
click at [176, 355] on icon at bounding box center [161, 368] width 30 height 26
click at [633, 222] on icon at bounding box center [636, 224] width 7 height 8
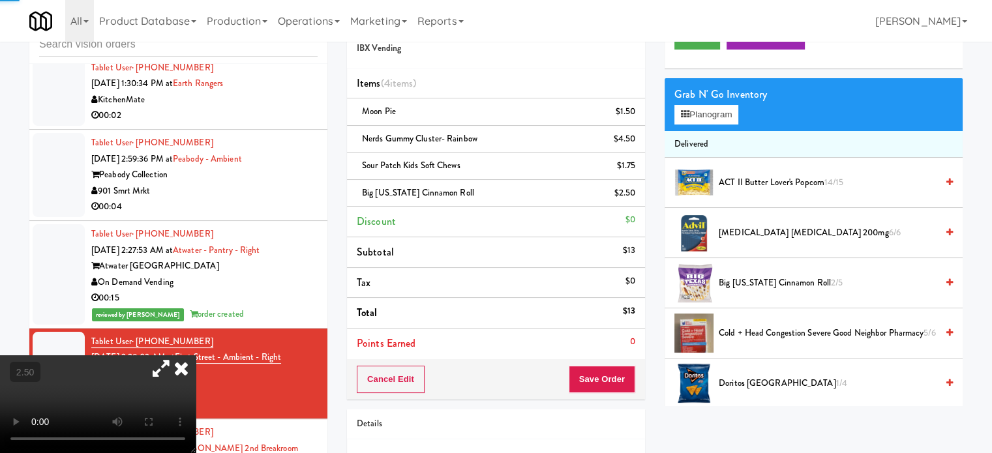
drag, startPoint x: 244, startPoint y: 315, endPoint x: 245, endPoint y: 306, distance: 8.6
click at [196, 355] on video at bounding box center [98, 404] width 196 height 98
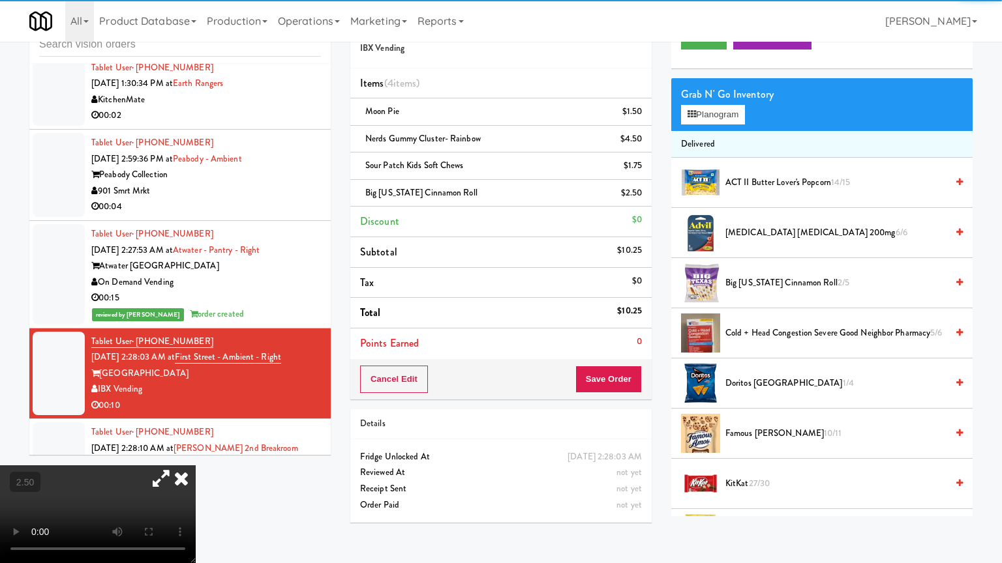
click at [196, 453] on video at bounding box center [98, 515] width 196 height 98
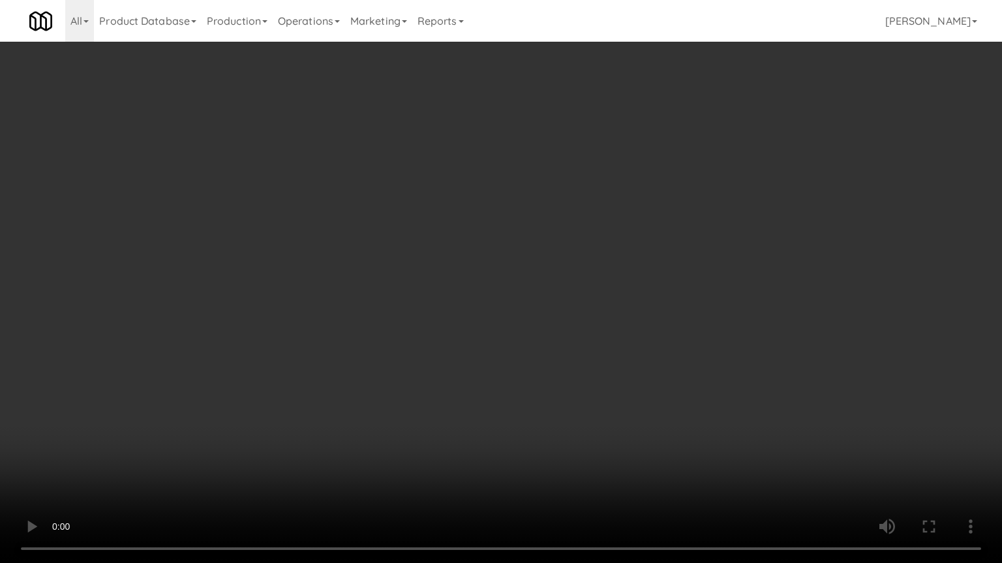
click at [533, 355] on video at bounding box center [501, 281] width 1002 height 563
click at [503, 337] on video at bounding box center [501, 281] width 1002 height 563
click at [454, 305] on video at bounding box center [501, 281] width 1002 height 563
click at [459, 299] on video at bounding box center [501, 281] width 1002 height 563
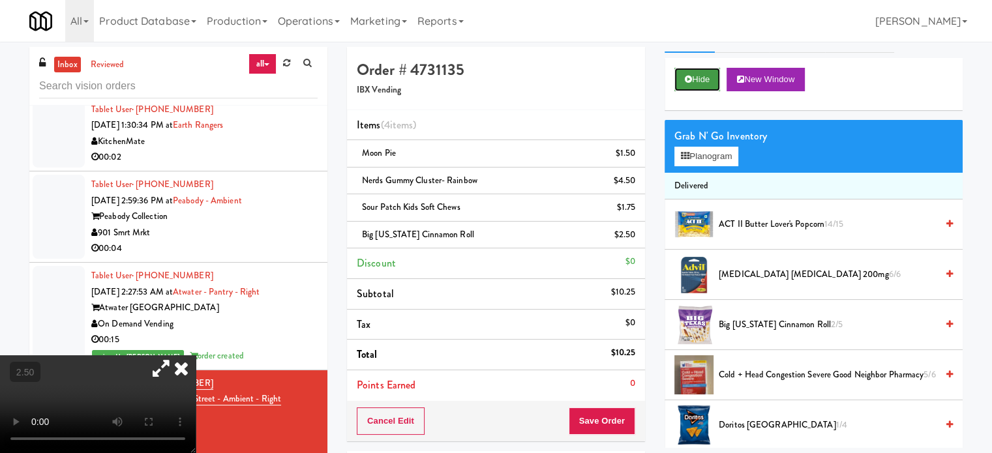
click at [702, 74] on button "Hide" at bounding box center [697, 79] width 46 height 23
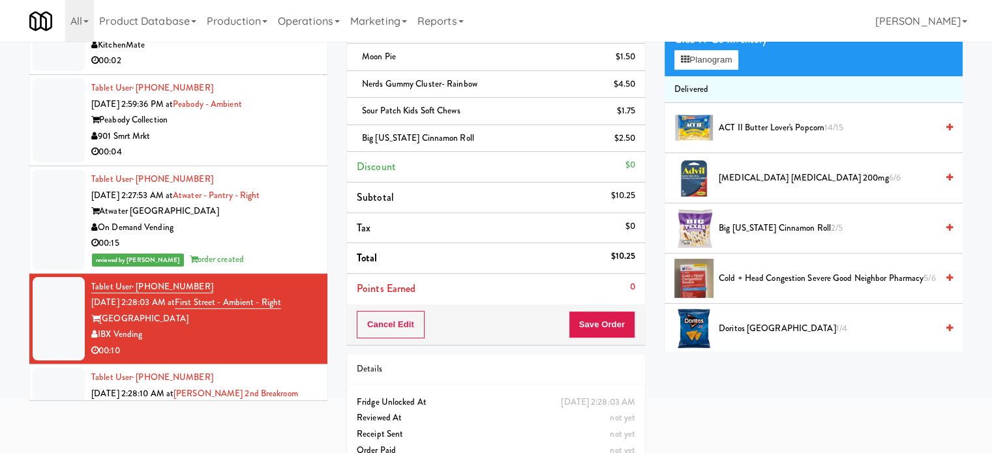
scroll to position [119, 0]
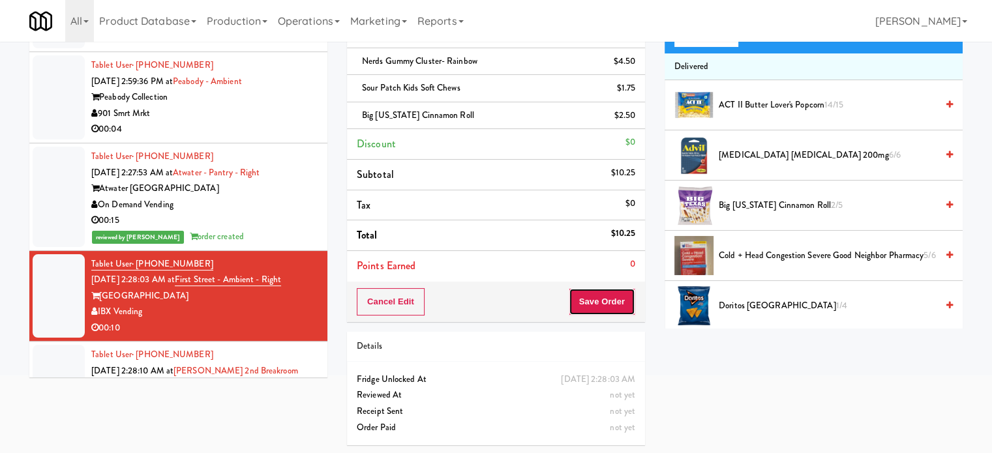
click at [599, 297] on button "Save Order" at bounding box center [602, 301] width 67 height 27
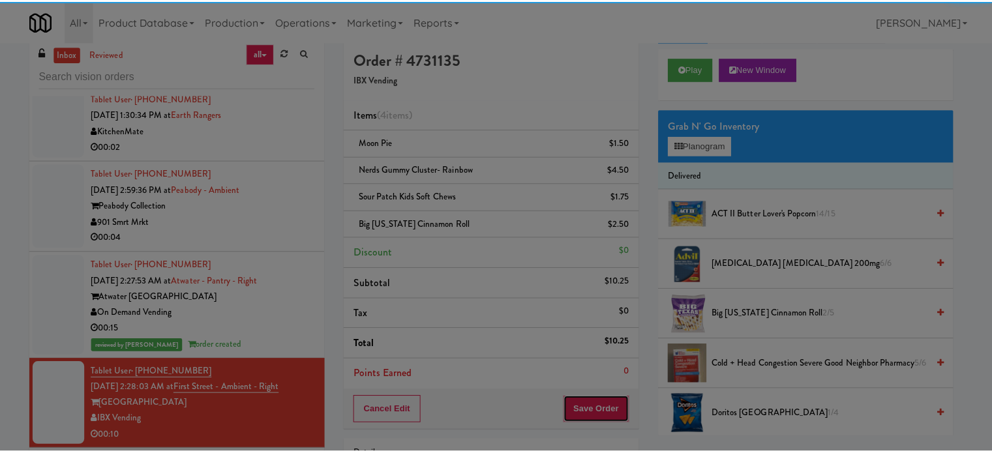
scroll to position [0, 0]
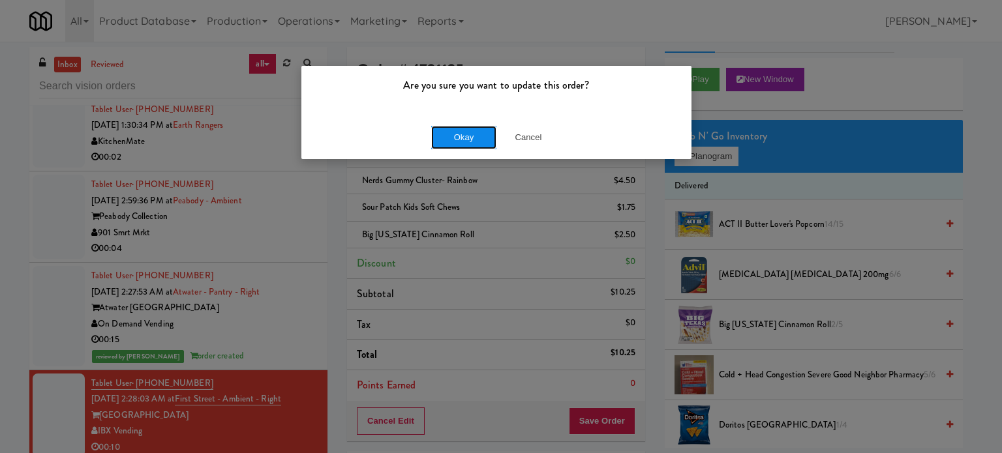
click at [451, 142] on button "Okay" at bounding box center [463, 137] width 65 height 23
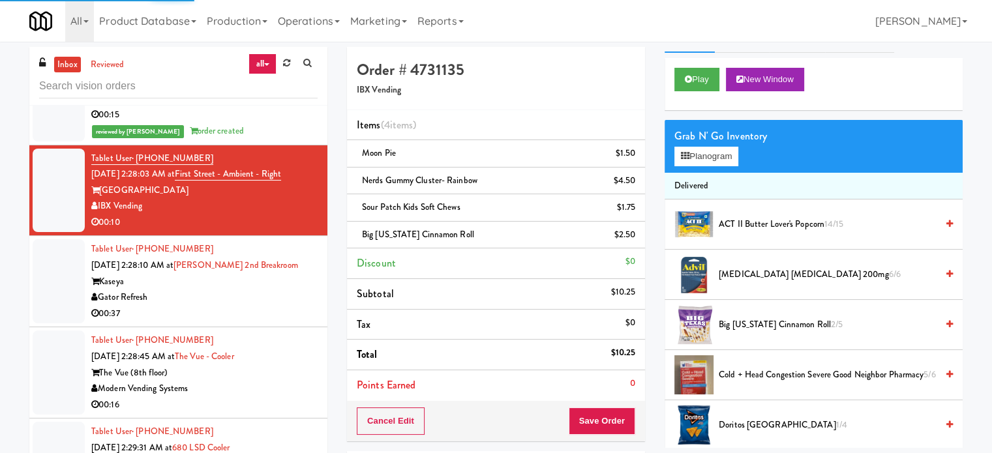
scroll to position [2594, 0]
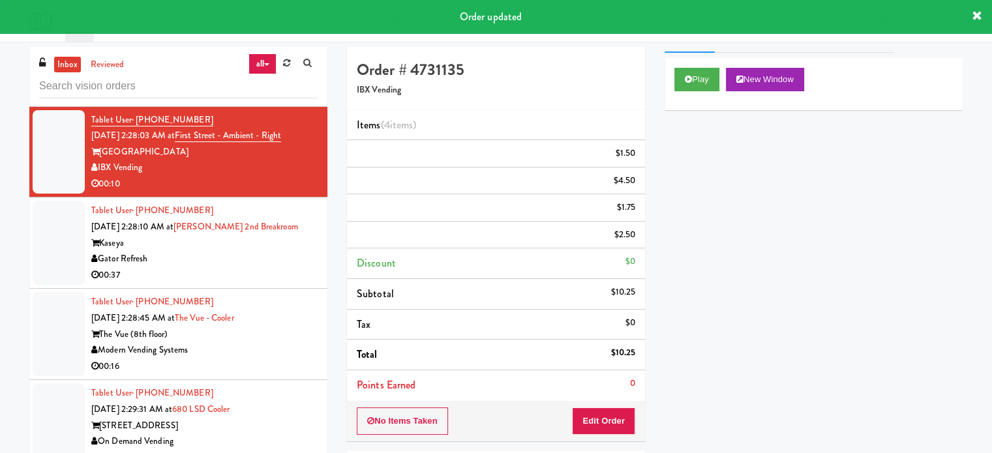
click at [262, 294] on div "Tablet User · (704) 293-3479 Sep 19, 2025 2:28:45 AM at The Vue - Cooler The Vu…" at bounding box center [204, 334] width 226 height 80
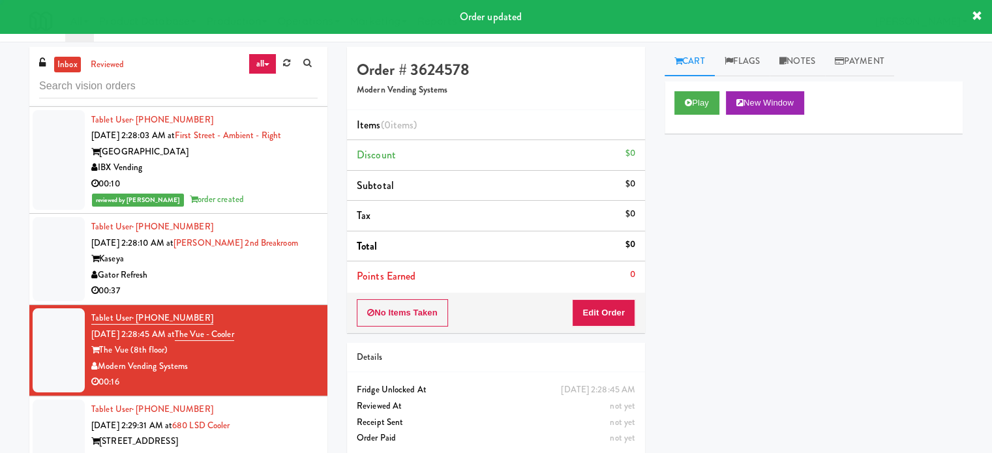
click at [273, 267] on div "Gator Refresh" at bounding box center [204, 275] width 226 height 16
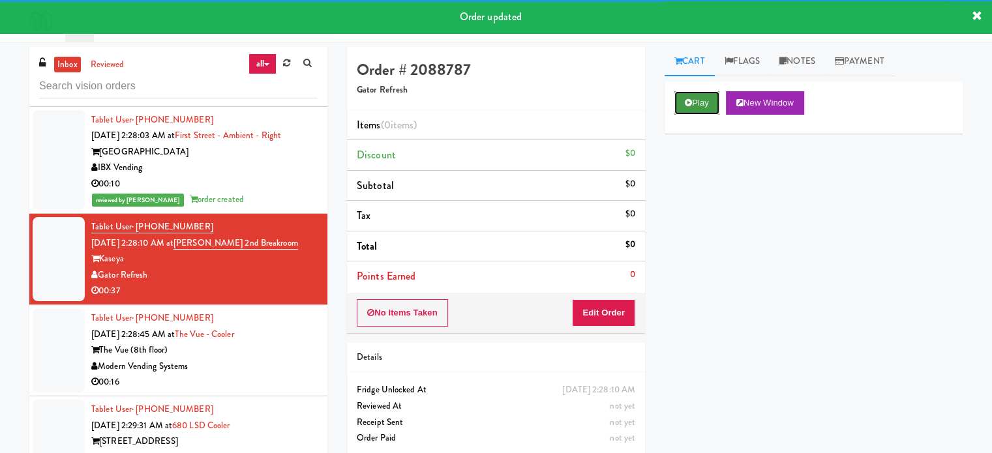
click at [685, 107] on button "Play" at bounding box center [696, 102] width 45 height 23
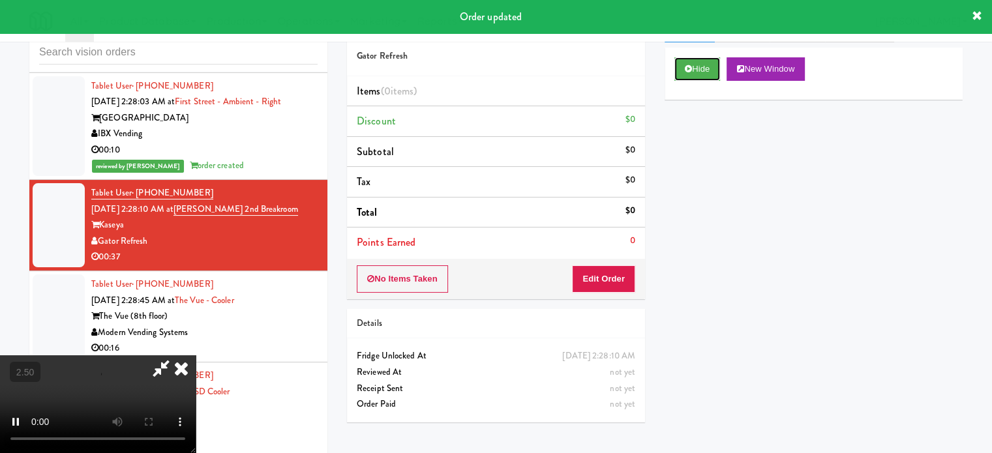
scroll to position [53, 0]
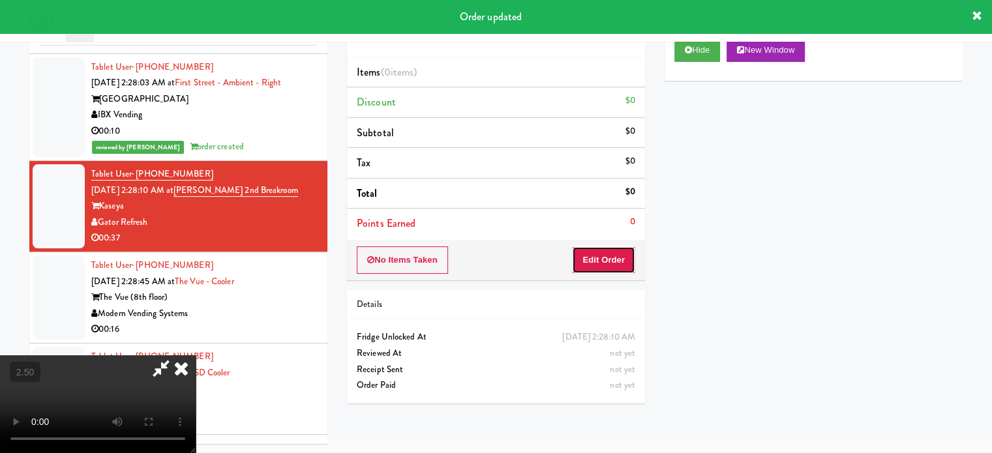
click at [593, 260] on button "Edit Order" at bounding box center [603, 259] width 63 height 27
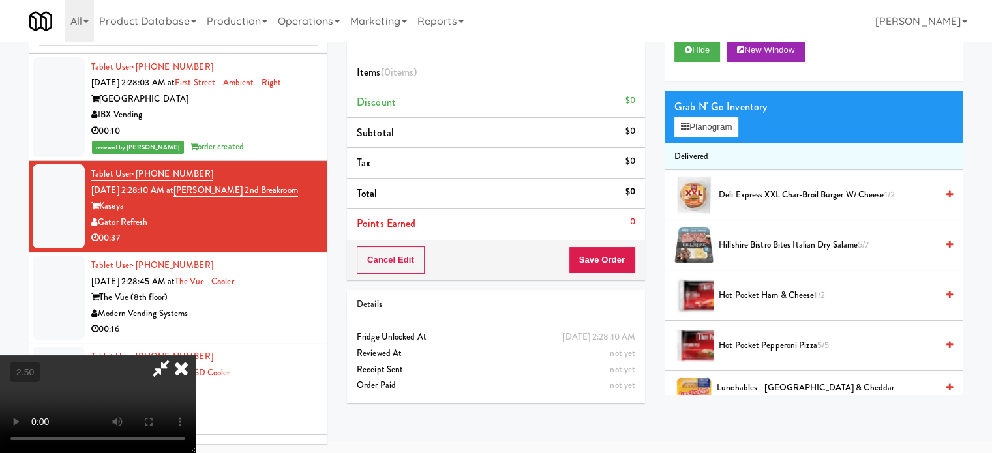
drag, startPoint x: 394, startPoint y: 323, endPoint x: 390, endPoint y: 318, distance: 7.1
click at [196, 355] on video at bounding box center [98, 404] width 196 height 98
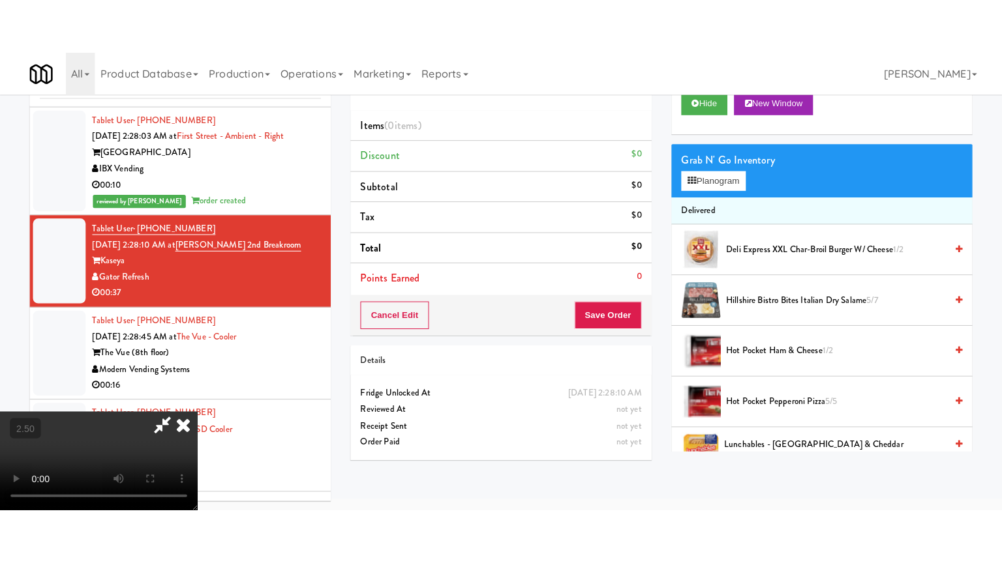
scroll to position [42, 0]
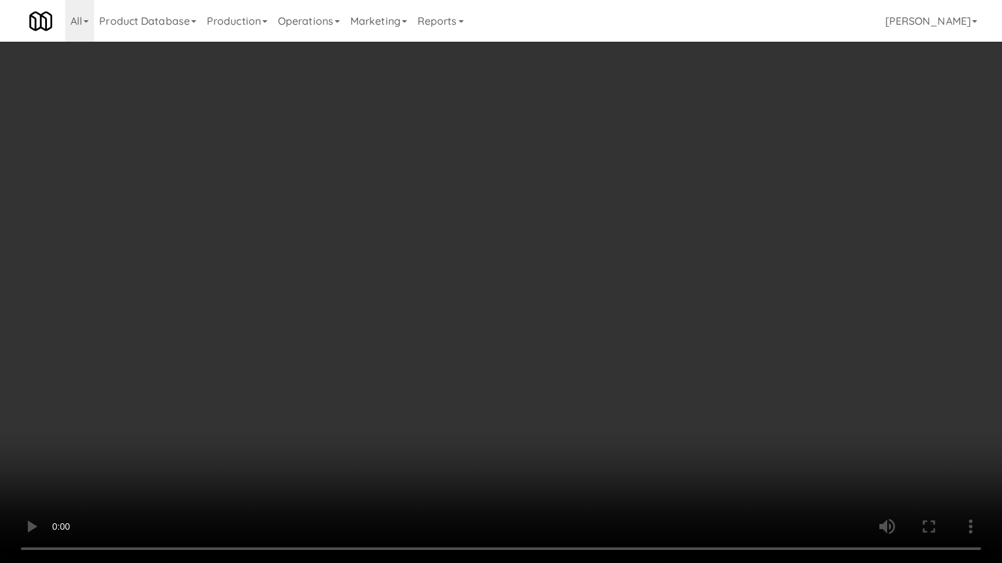
drag, startPoint x: 380, startPoint y: 294, endPoint x: 396, endPoint y: 290, distance: 16.1
click at [381, 294] on video at bounding box center [501, 281] width 1002 height 563
click at [403, 293] on video at bounding box center [501, 281] width 1002 height 563
click at [437, 312] on video at bounding box center [501, 281] width 1002 height 563
click at [389, 318] on video at bounding box center [501, 281] width 1002 height 563
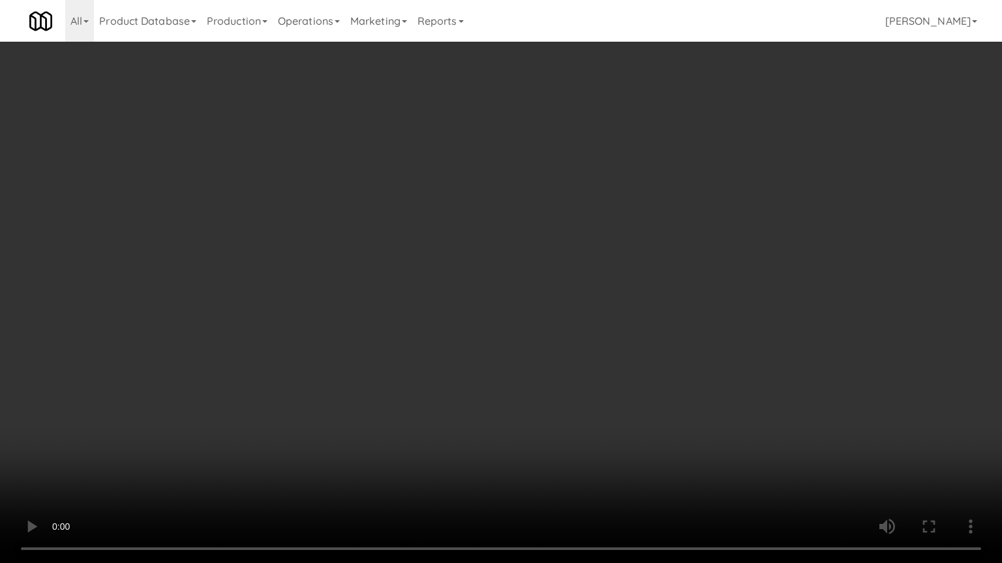
click at [447, 326] on video at bounding box center [501, 281] width 1002 height 563
click at [440, 325] on video at bounding box center [501, 281] width 1002 height 563
click at [448, 316] on video at bounding box center [501, 281] width 1002 height 563
click at [451, 314] on video at bounding box center [501, 281] width 1002 height 563
click at [454, 312] on video at bounding box center [501, 281] width 1002 height 563
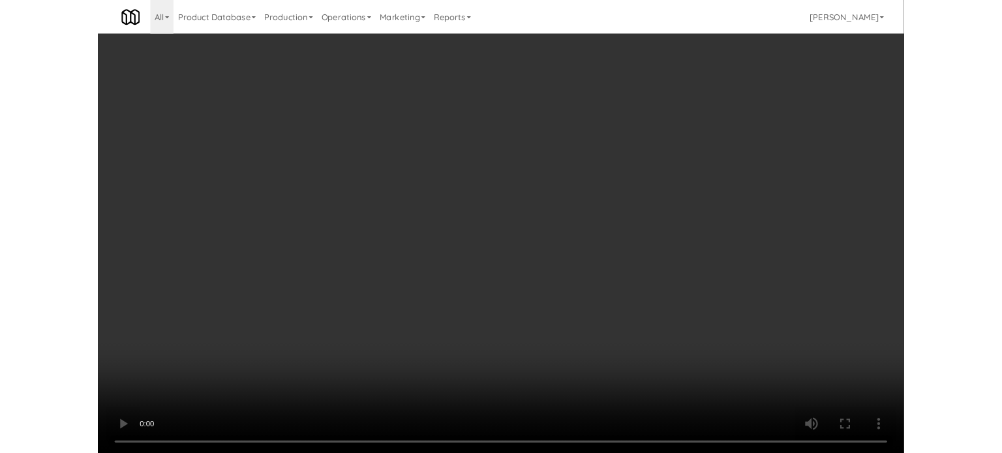
scroll to position [53, 0]
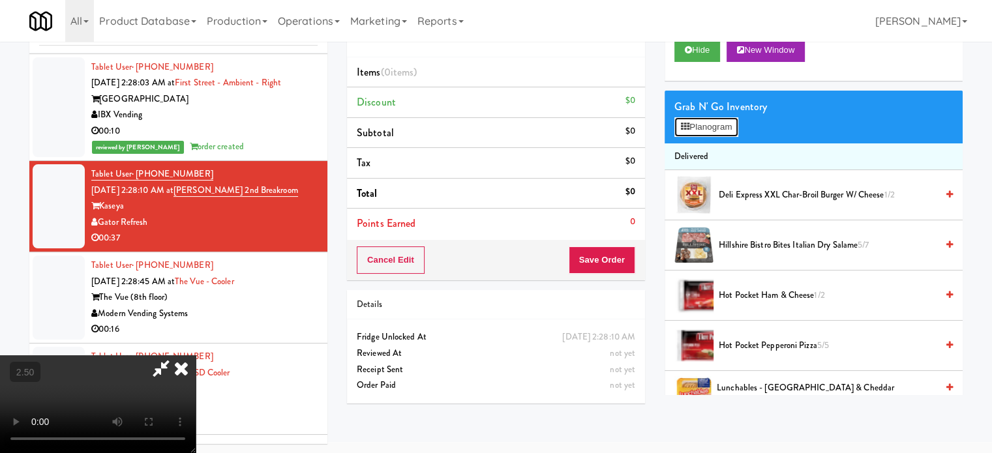
click at [709, 127] on button "Planogram" at bounding box center [706, 127] width 64 height 20
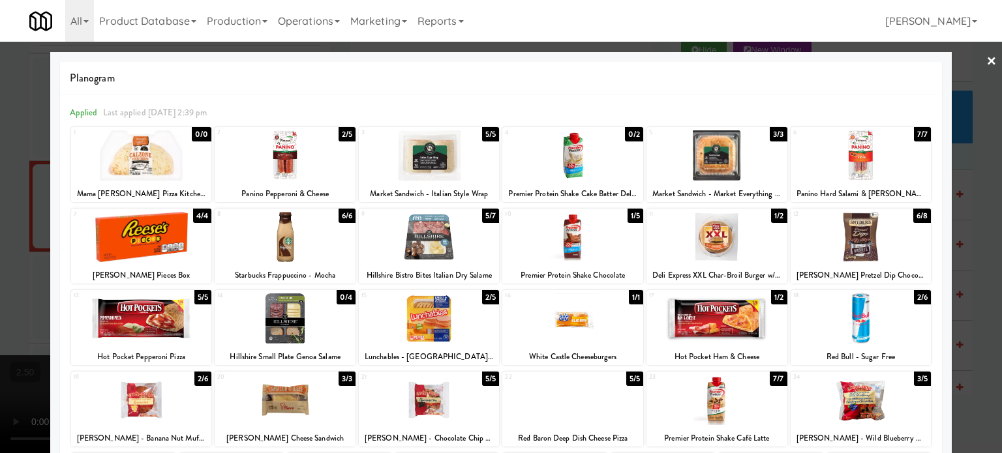
click at [771, 213] on div "1/2" at bounding box center [779, 216] width 16 height 14
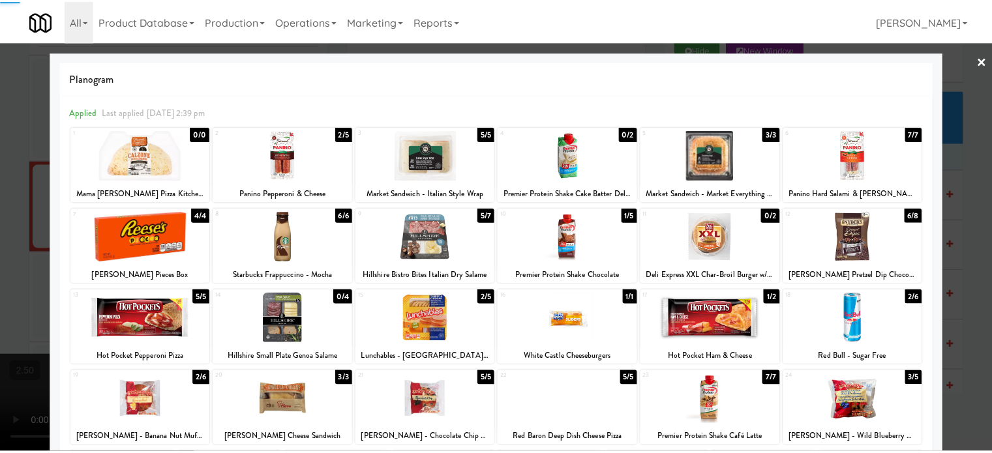
scroll to position [186, 0]
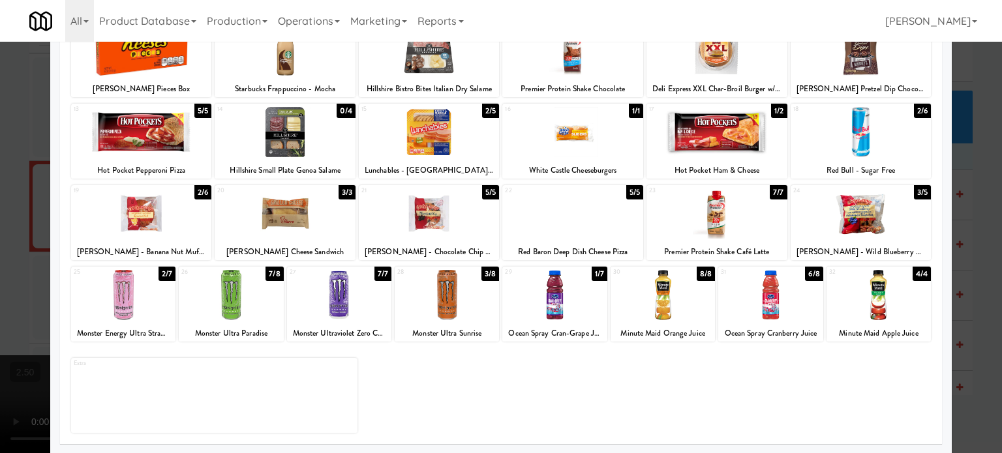
click at [697, 271] on div "8/8" at bounding box center [705, 274] width 18 height 14
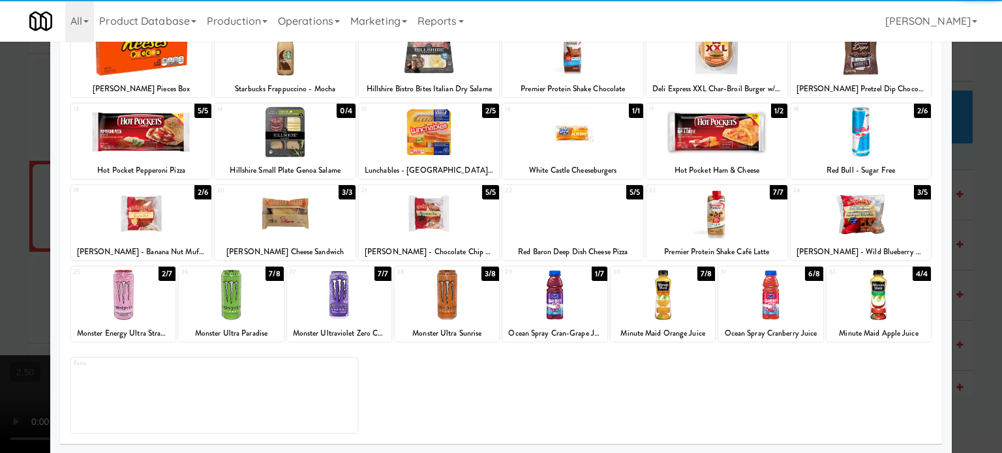
drag, startPoint x: 976, startPoint y: 276, endPoint x: 965, endPoint y: 269, distance: 12.7
click at [976, 278] on div at bounding box center [501, 226] width 1002 height 453
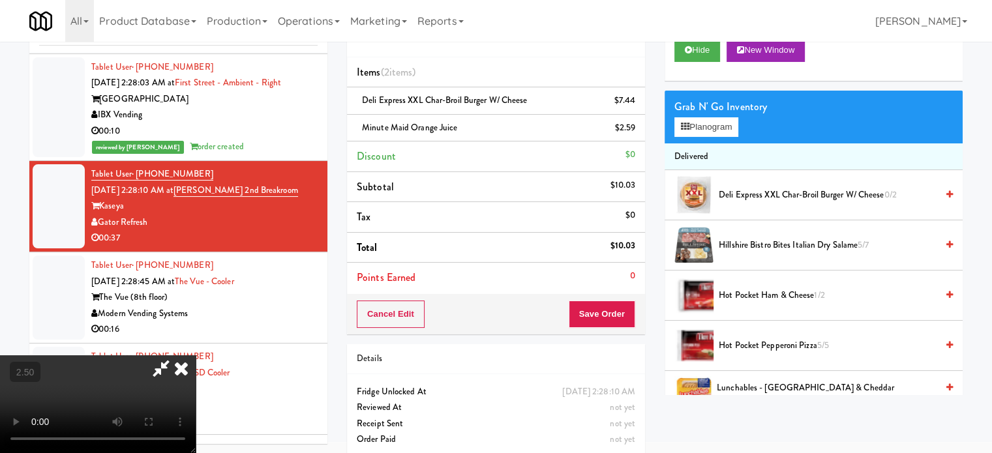
drag, startPoint x: 337, startPoint y: 306, endPoint x: 339, endPoint y: 297, distance: 9.3
click at [196, 355] on video at bounding box center [98, 404] width 196 height 98
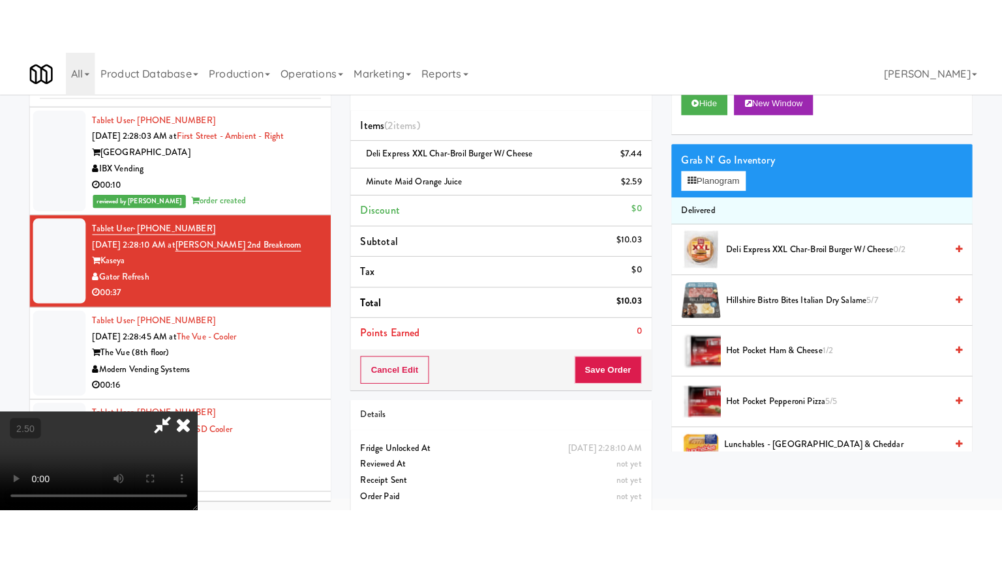
scroll to position [42, 0]
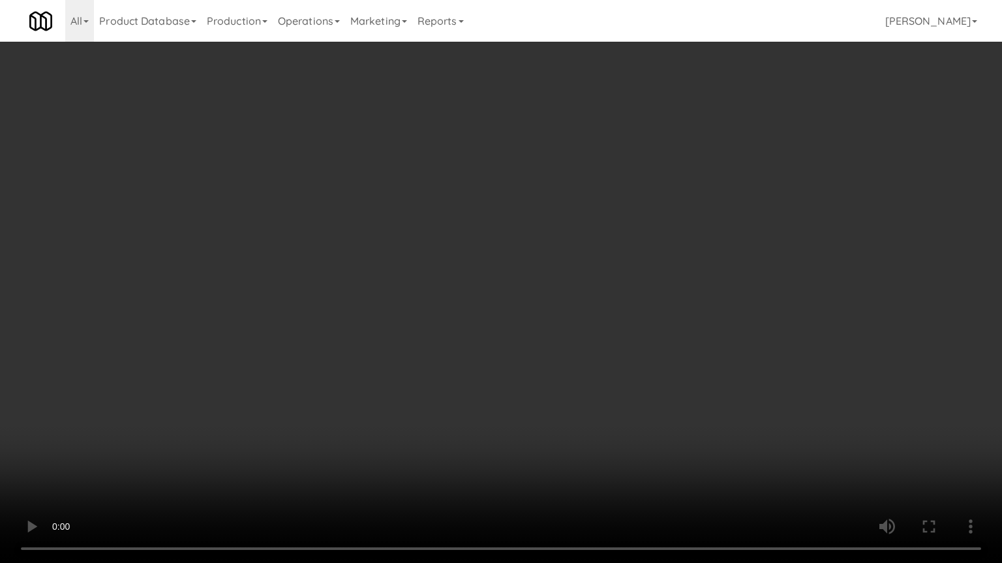
click at [356, 342] on video at bounding box center [501, 281] width 1002 height 563
click at [445, 344] on video at bounding box center [501, 281] width 1002 height 563
drag, startPoint x: 454, startPoint y: 333, endPoint x: 473, endPoint y: 213, distance: 120.9
click at [454, 331] on video at bounding box center [501, 281] width 1002 height 563
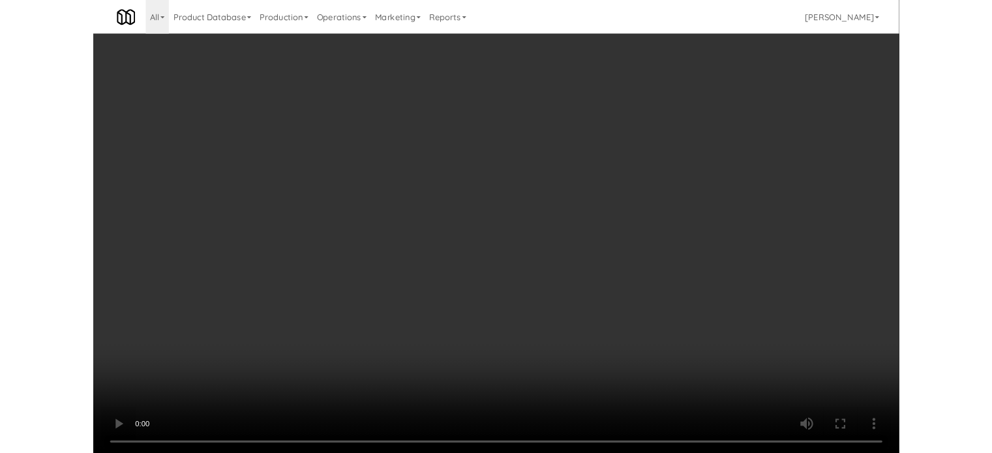
scroll to position [53, 0]
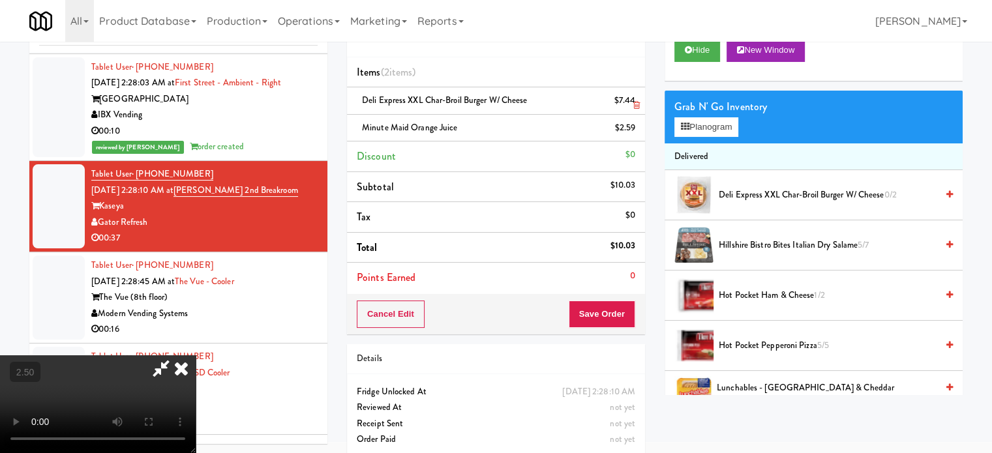
drag, startPoint x: 569, startPoint y: 57, endPoint x: 566, endPoint y: 98, distance: 41.2
click at [196, 355] on icon at bounding box center [181, 368] width 29 height 26
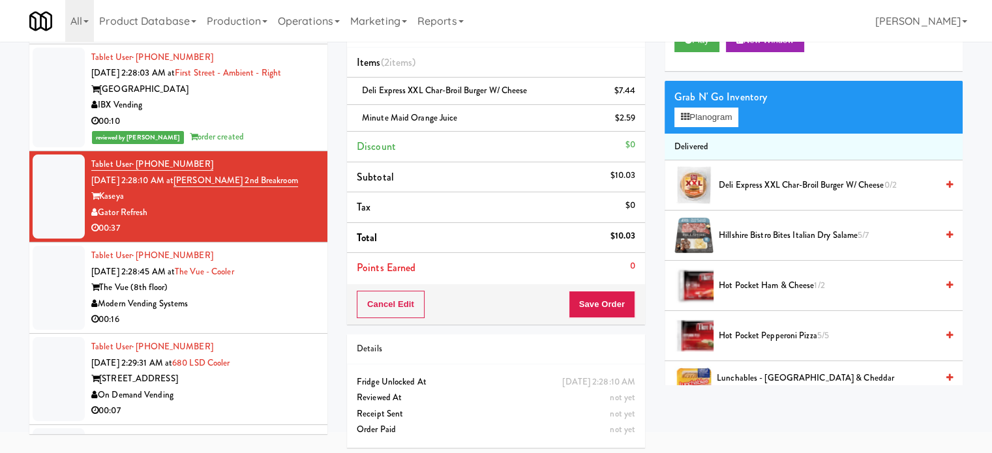
scroll to position [65, 0]
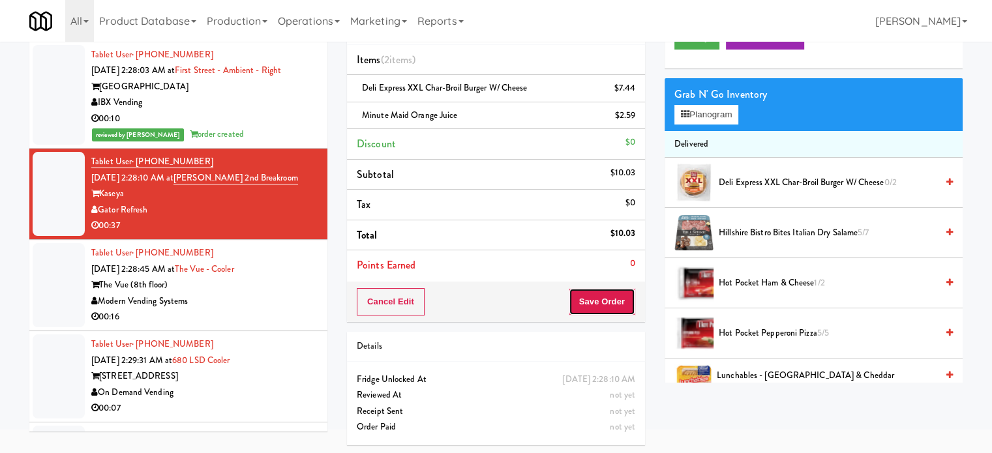
drag, startPoint x: 589, startPoint y: 304, endPoint x: 589, endPoint y: 296, distance: 7.9
click at [591, 304] on button "Save Order" at bounding box center [602, 301] width 67 height 27
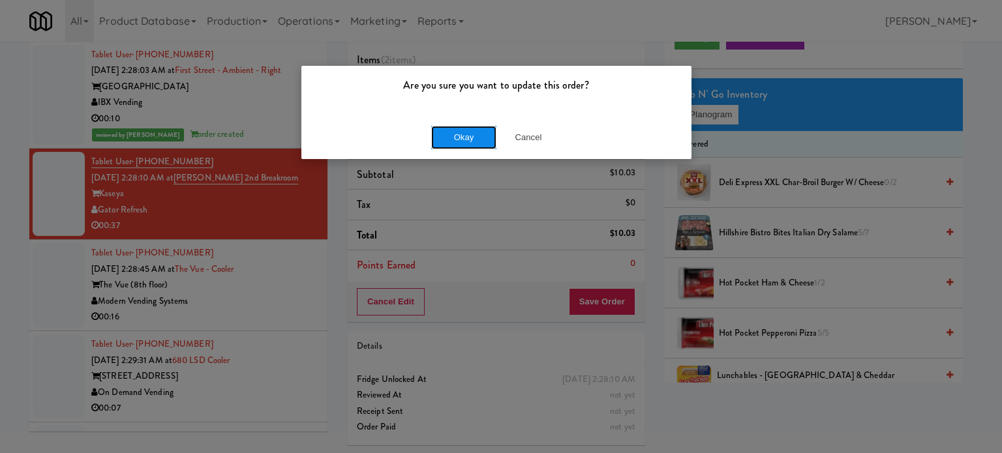
click at [465, 137] on button "Okay" at bounding box center [463, 137] width 65 height 23
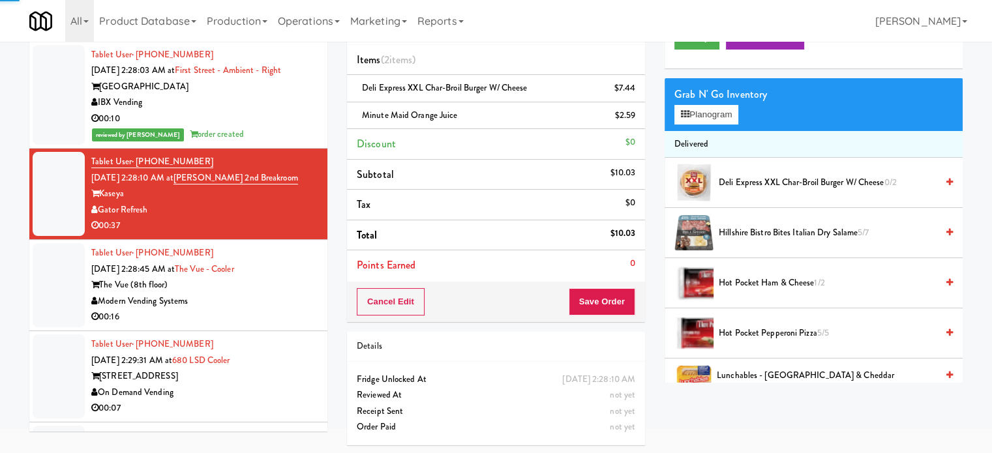
click at [301, 284] on div "The Vue (8th floor)" at bounding box center [204, 285] width 226 height 16
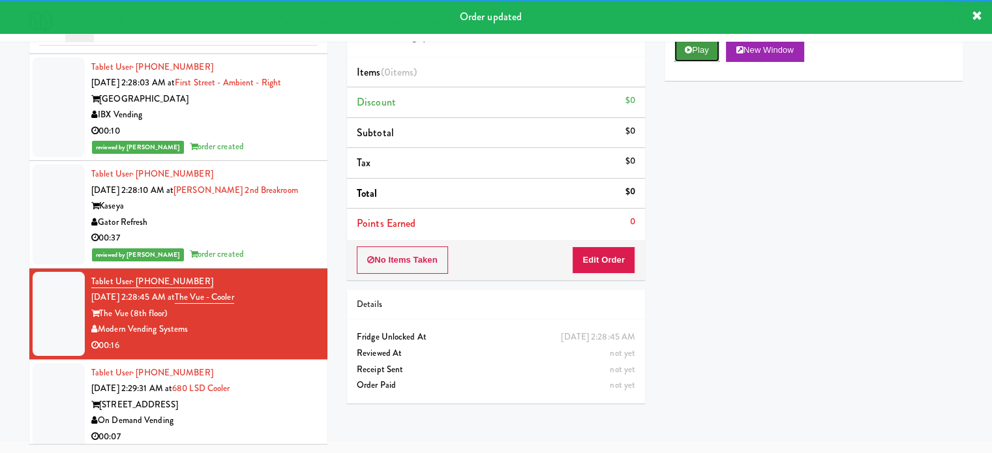
drag, startPoint x: 706, startPoint y: 47, endPoint x: 696, endPoint y: 68, distance: 23.4
click at [706, 48] on button "Play" at bounding box center [696, 49] width 45 height 23
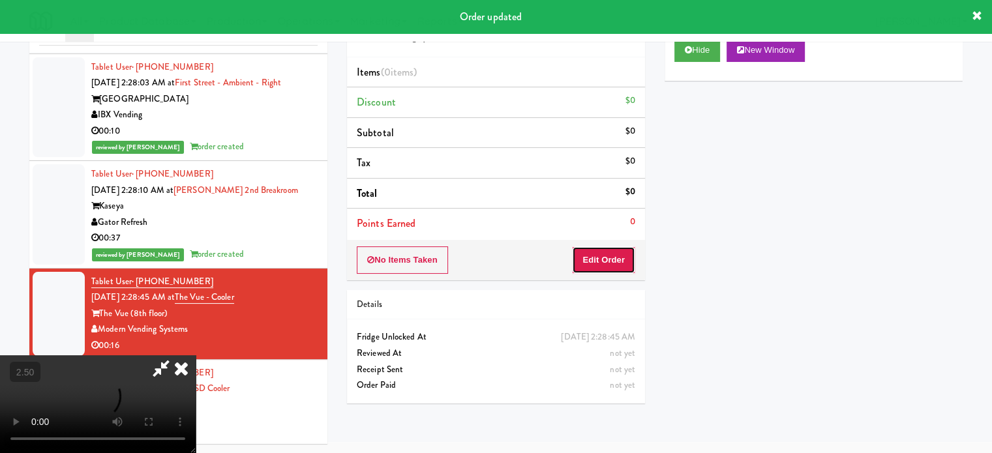
click at [615, 257] on button "Edit Order" at bounding box center [603, 259] width 63 height 27
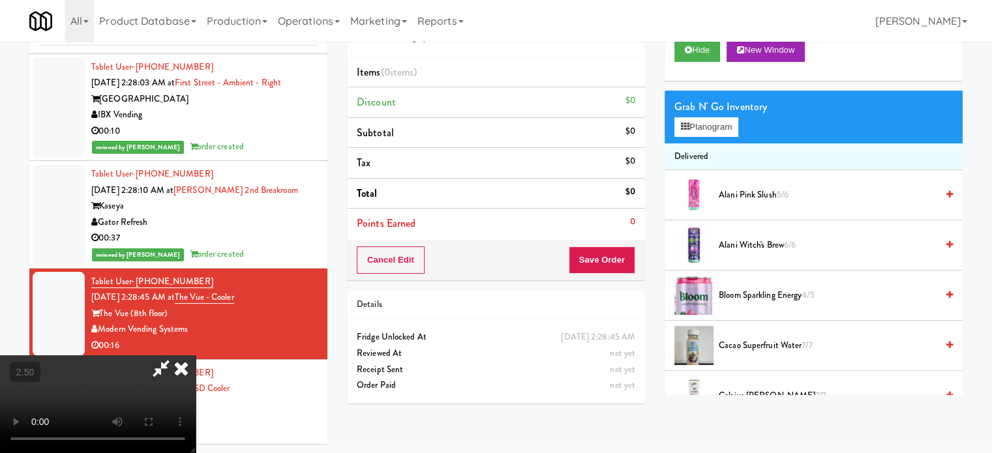
click at [196, 355] on video at bounding box center [98, 404] width 196 height 98
drag, startPoint x: 396, startPoint y: 301, endPoint x: 415, endPoint y: 286, distance: 23.2
click at [196, 355] on video at bounding box center [98, 404] width 196 height 98
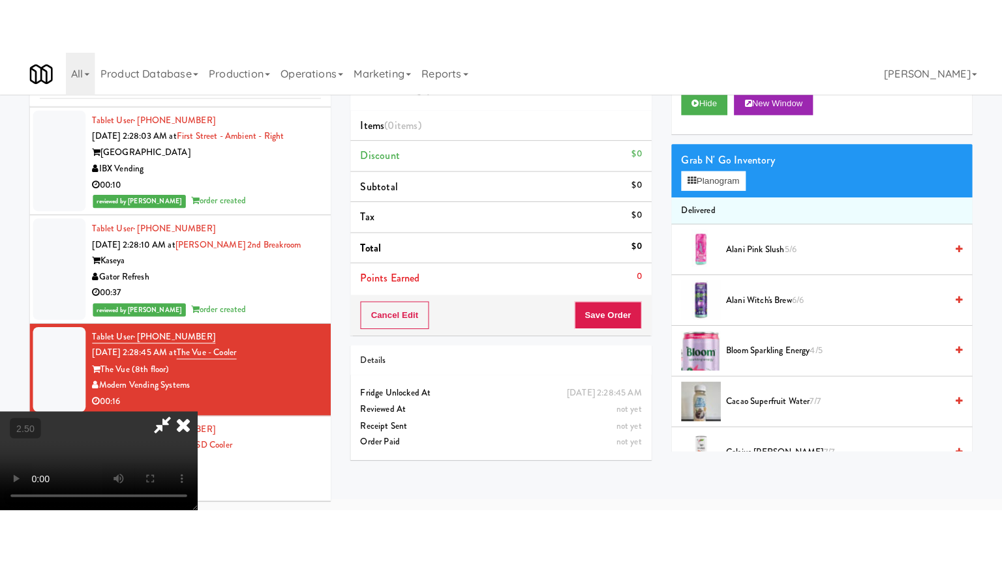
scroll to position [42, 0]
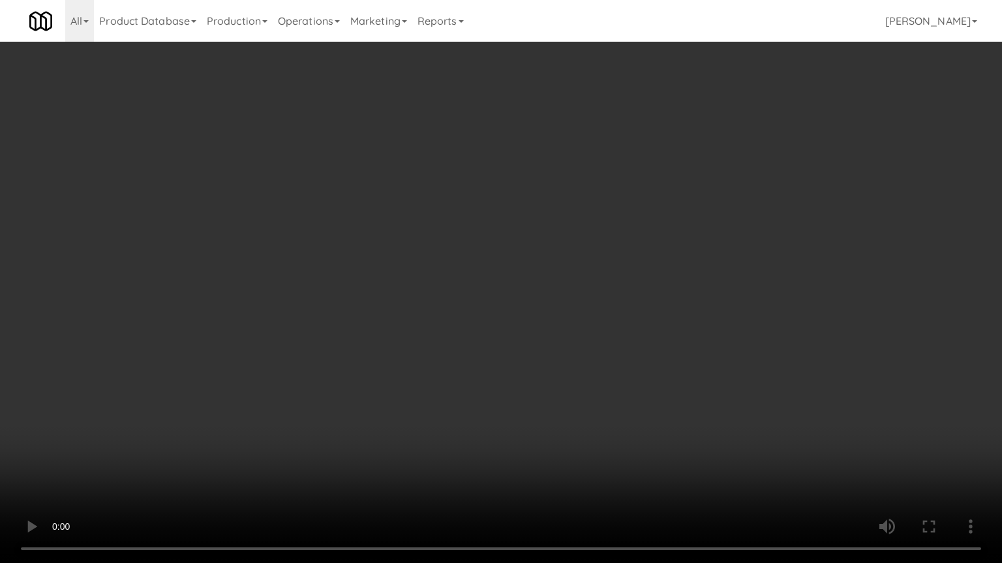
drag, startPoint x: 460, startPoint y: 263, endPoint x: 466, endPoint y: 260, distance: 7.1
click at [460, 264] on video at bounding box center [501, 281] width 1002 height 563
drag, startPoint x: 493, startPoint y: 265, endPoint x: 501, endPoint y: 186, distance: 79.4
click at [494, 267] on video at bounding box center [501, 281] width 1002 height 563
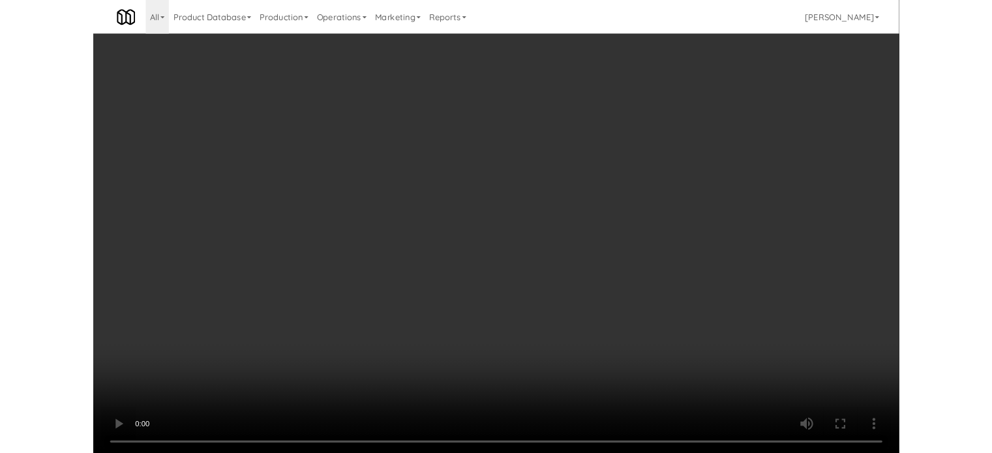
scroll to position [53, 0]
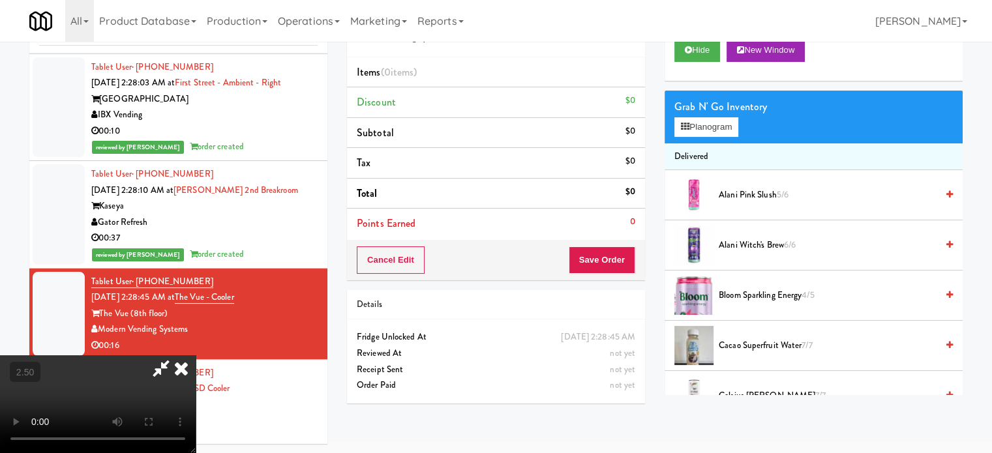
drag, startPoint x: 522, startPoint y: 211, endPoint x: 505, endPoint y: 216, distance: 17.6
click at [196, 355] on video at bounding box center [98, 404] width 196 height 98
drag, startPoint x: 464, startPoint y: 231, endPoint x: 469, endPoint y: 226, distance: 6.9
click at [196, 355] on video at bounding box center [98, 404] width 196 height 98
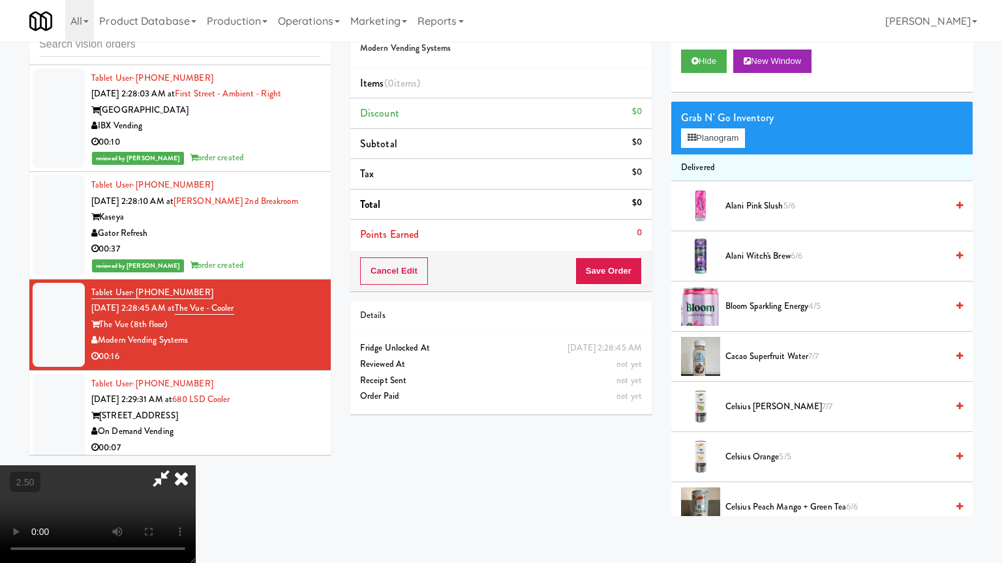
click at [196, 453] on video at bounding box center [98, 515] width 196 height 98
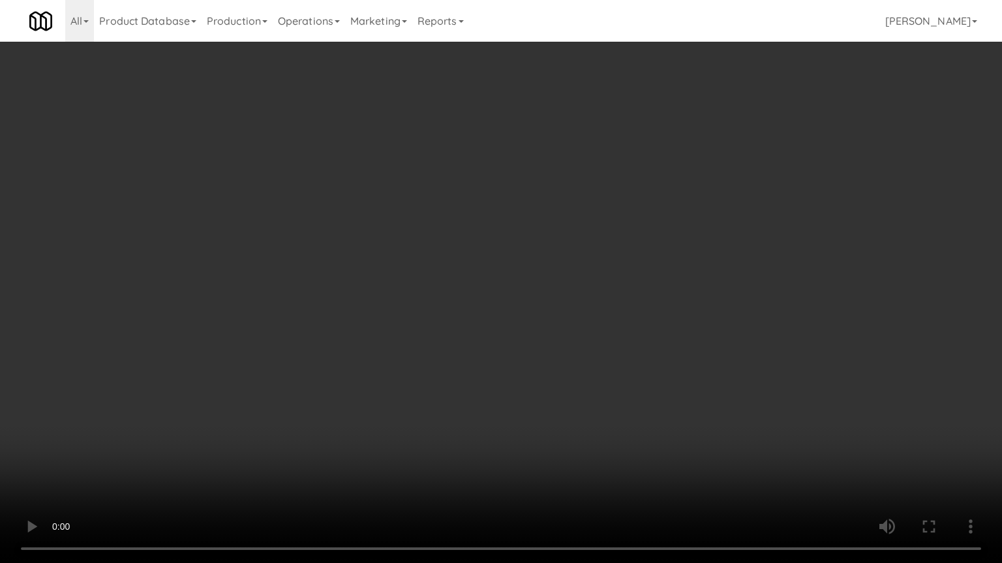
click at [642, 260] on video at bounding box center [501, 281] width 1002 height 563
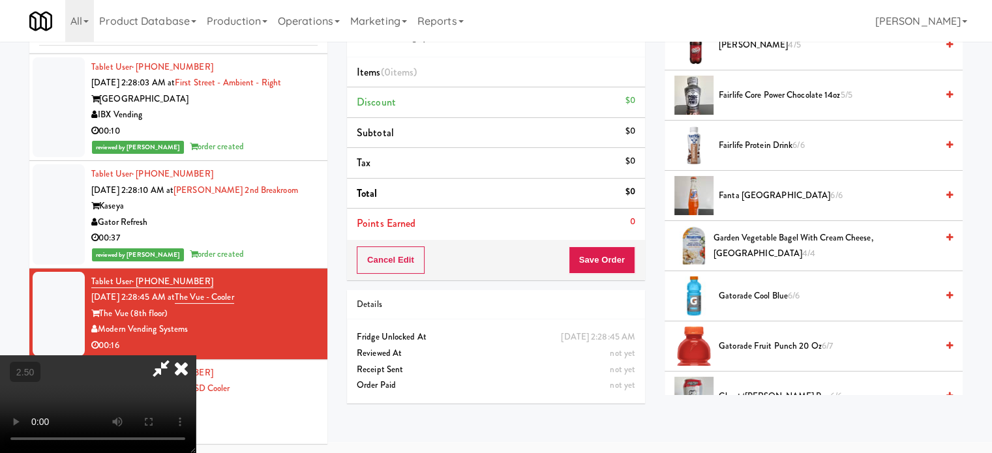
scroll to position [978, 0]
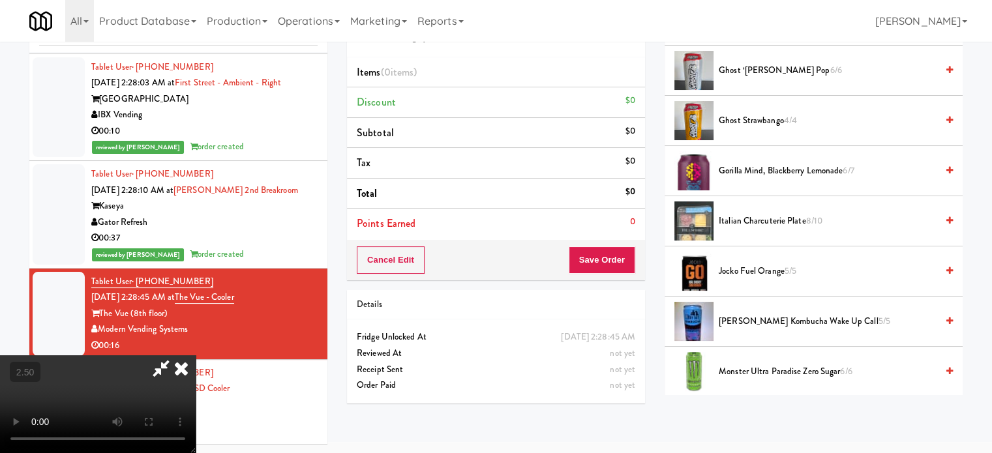
click at [724, 368] on span "Monster Ultra Paradise Zero Sugar 6/6" at bounding box center [828, 372] width 218 height 16
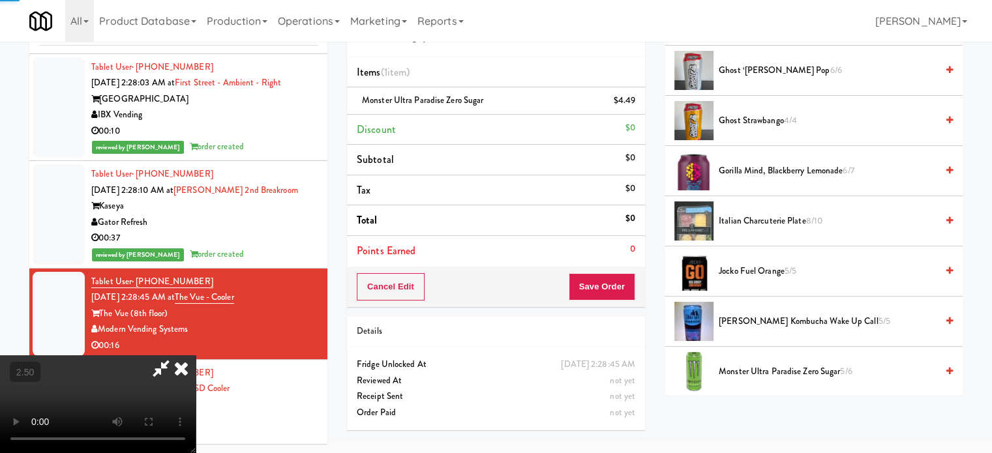
drag, startPoint x: 389, startPoint y: 287, endPoint x: 378, endPoint y: 258, distance: 31.1
click at [196, 355] on video at bounding box center [98, 404] width 196 height 98
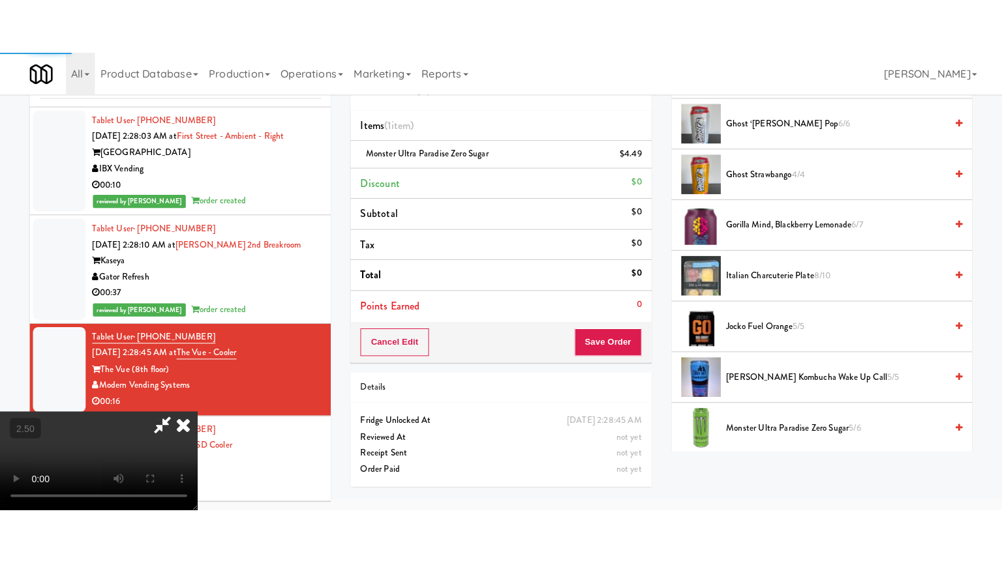
scroll to position [42, 0]
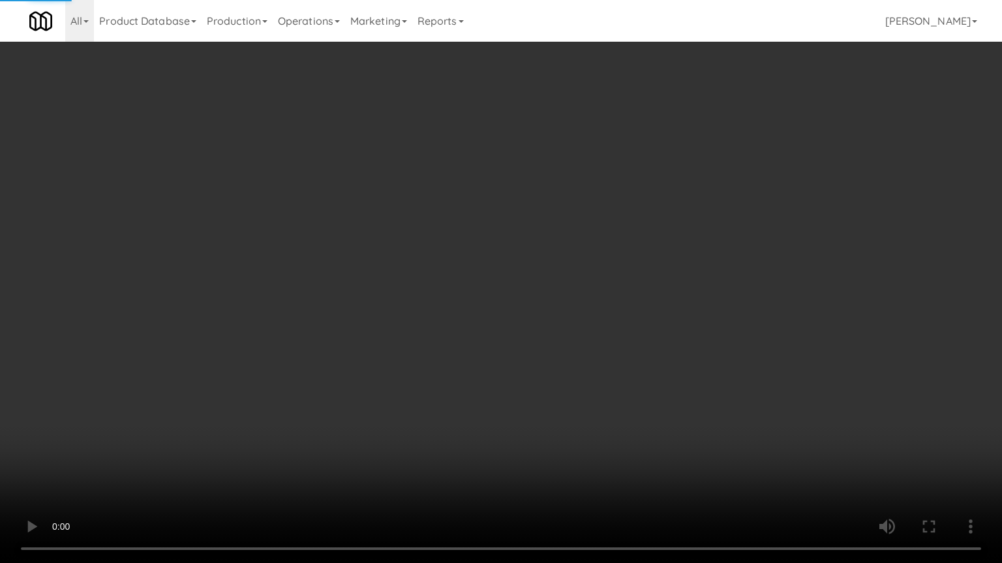
click at [379, 316] on video at bounding box center [501, 281] width 1002 height 563
click at [413, 237] on video at bounding box center [501, 281] width 1002 height 563
drag, startPoint x: 458, startPoint y: 250, endPoint x: 533, endPoint y: 164, distance: 114.2
click at [460, 250] on video at bounding box center [501, 281] width 1002 height 563
click at [464, 250] on video at bounding box center [501, 281] width 1002 height 563
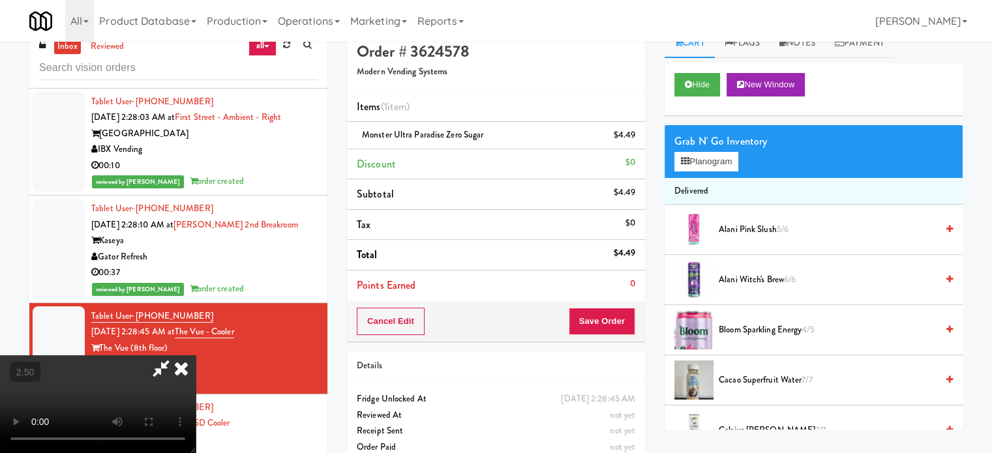
scroll to position [0, 0]
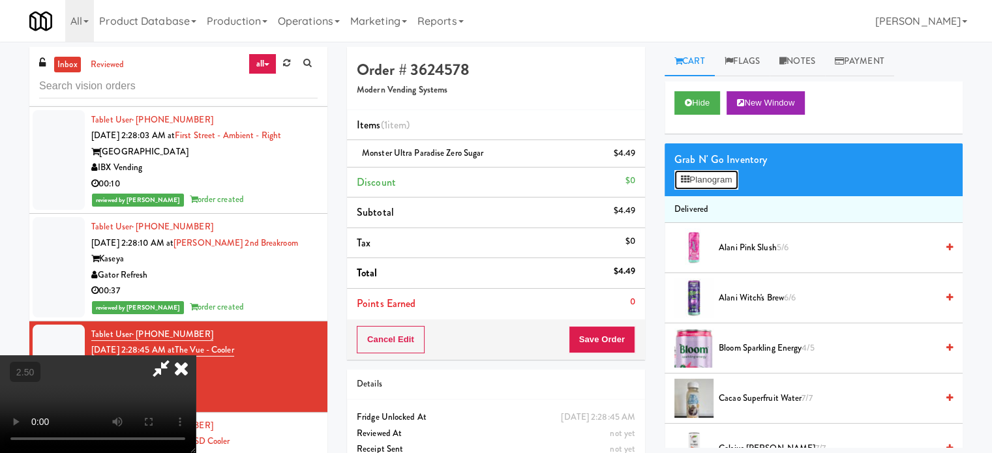
click at [718, 182] on button "Planogram" at bounding box center [706, 180] width 64 height 20
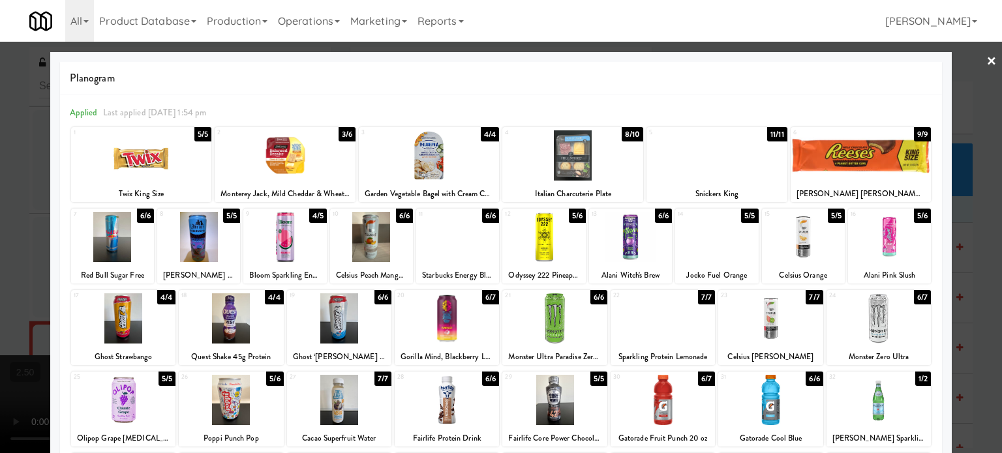
click at [659, 213] on div "6/6" at bounding box center [663, 216] width 17 height 14
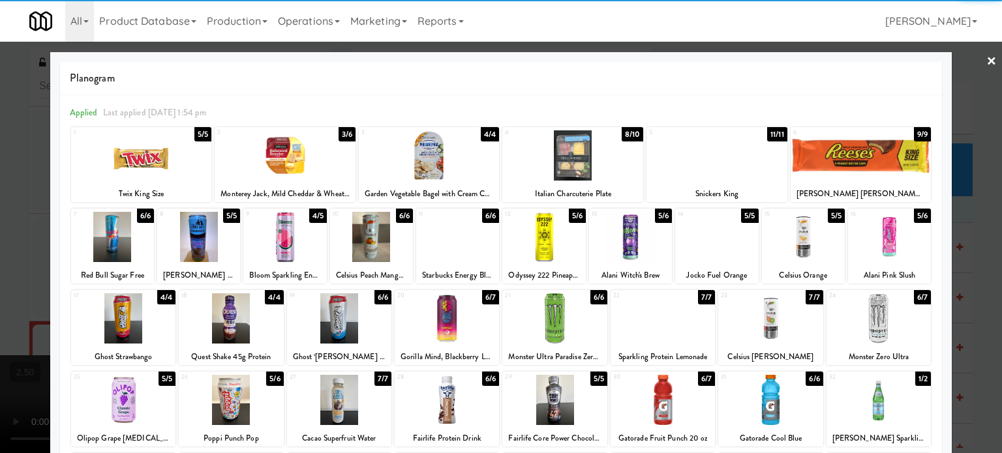
drag, startPoint x: 981, startPoint y: 310, endPoint x: 932, endPoint y: 312, distance: 49.6
click at [981, 311] on div at bounding box center [501, 226] width 1002 height 453
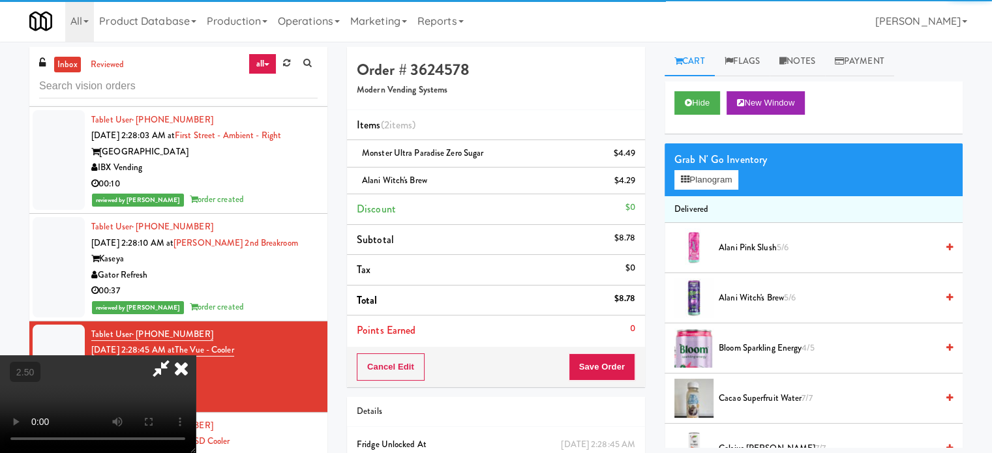
click at [196, 355] on video at bounding box center [98, 404] width 196 height 98
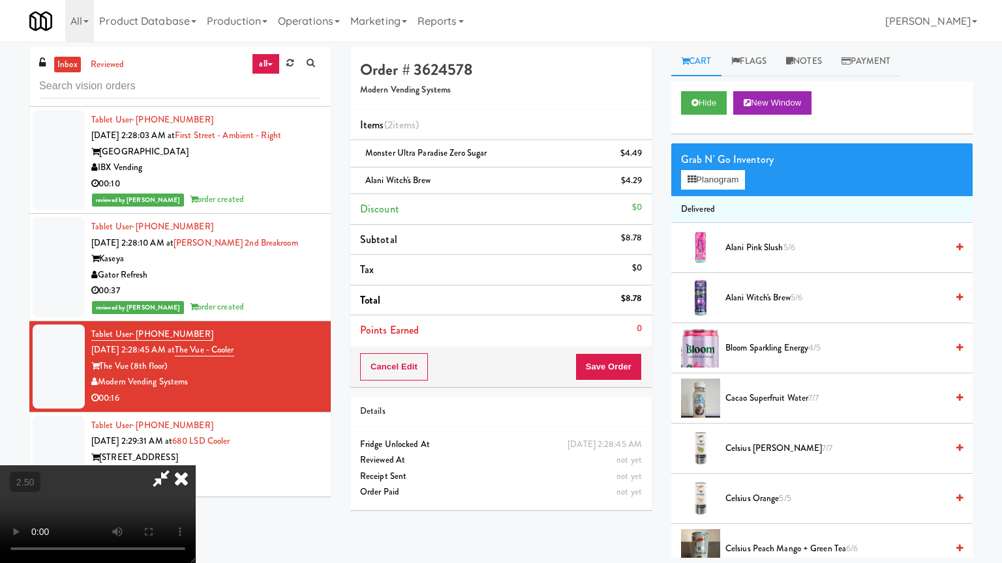
click at [196, 453] on video at bounding box center [98, 515] width 196 height 98
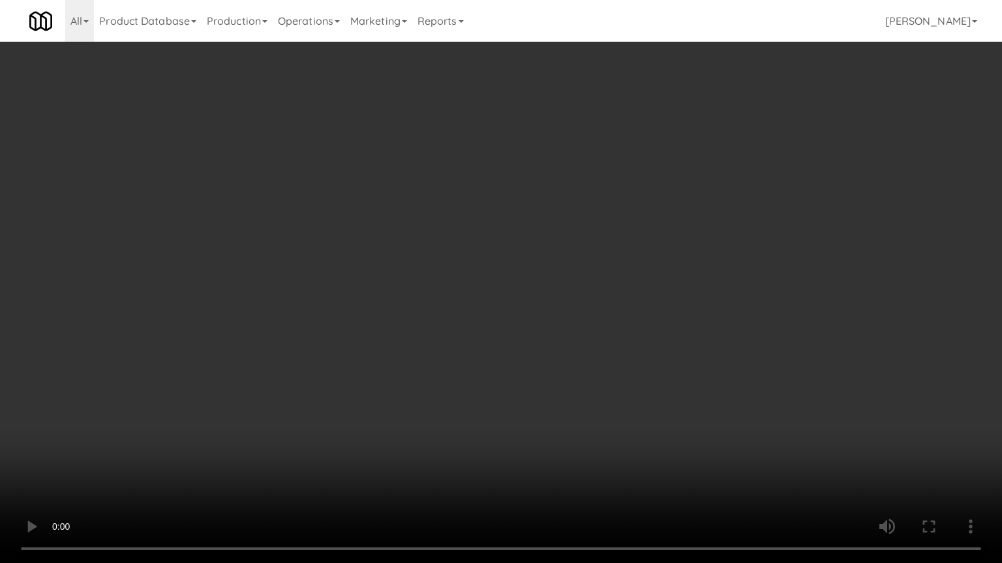
drag, startPoint x: 389, startPoint y: 355, endPoint x: 400, endPoint y: 355, distance: 11.8
click at [394, 355] on video at bounding box center [501, 281] width 1002 height 563
click at [402, 354] on video at bounding box center [501, 281] width 1002 height 563
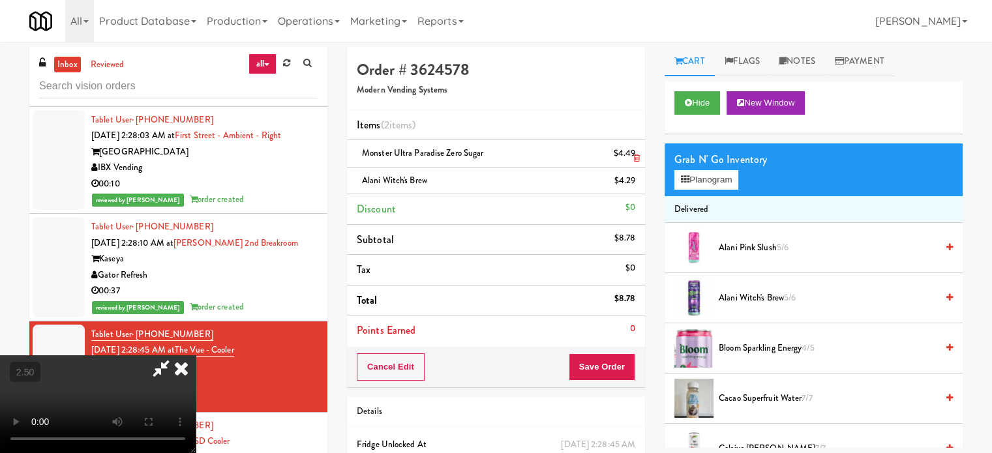
click at [196, 355] on icon at bounding box center [181, 368] width 29 height 26
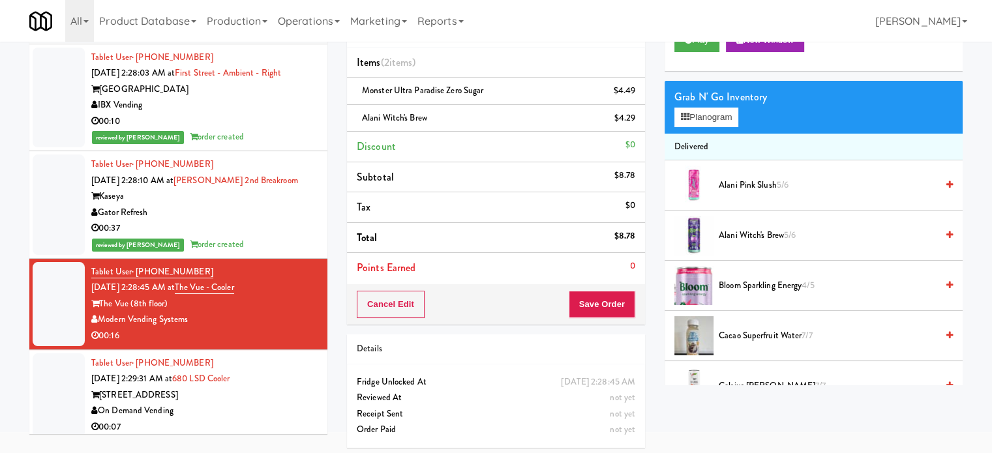
scroll to position [65, 0]
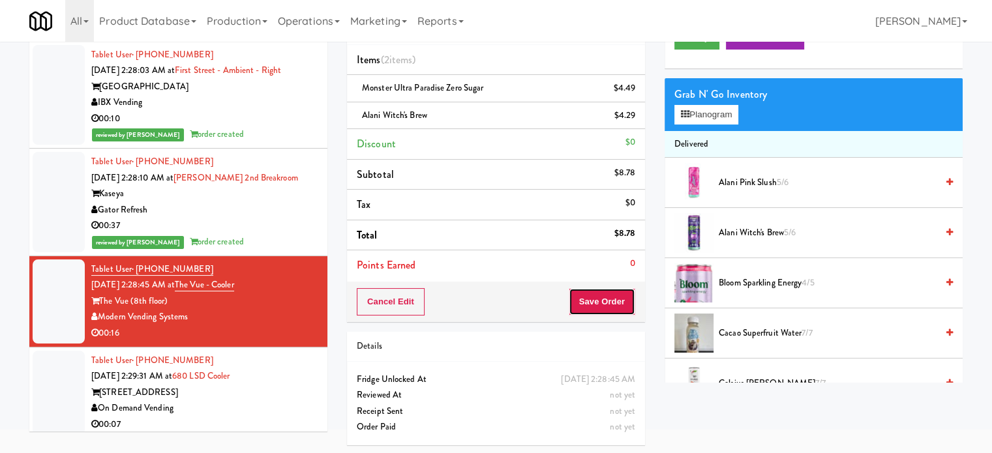
click at [610, 310] on button "Save Order" at bounding box center [602, 301] width 67 height 27
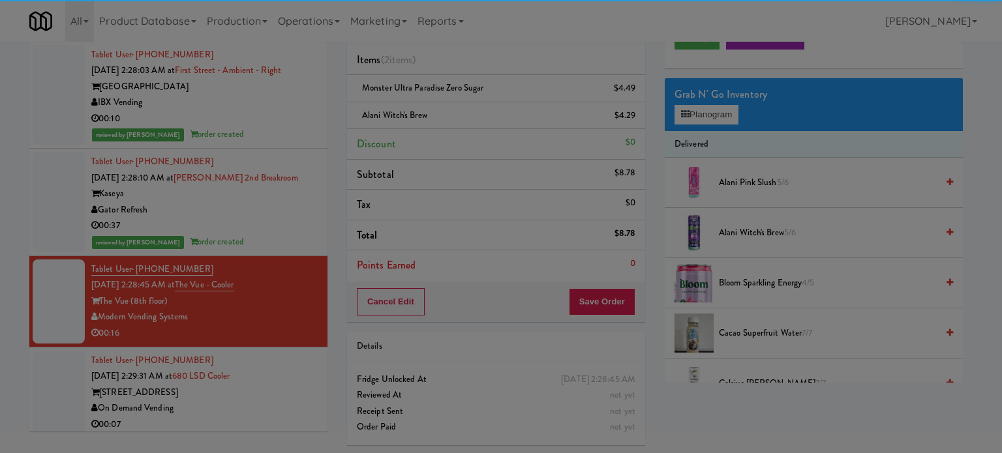
click at [589, 297] on div at bounding box center [501, 226] width 1002 height 453
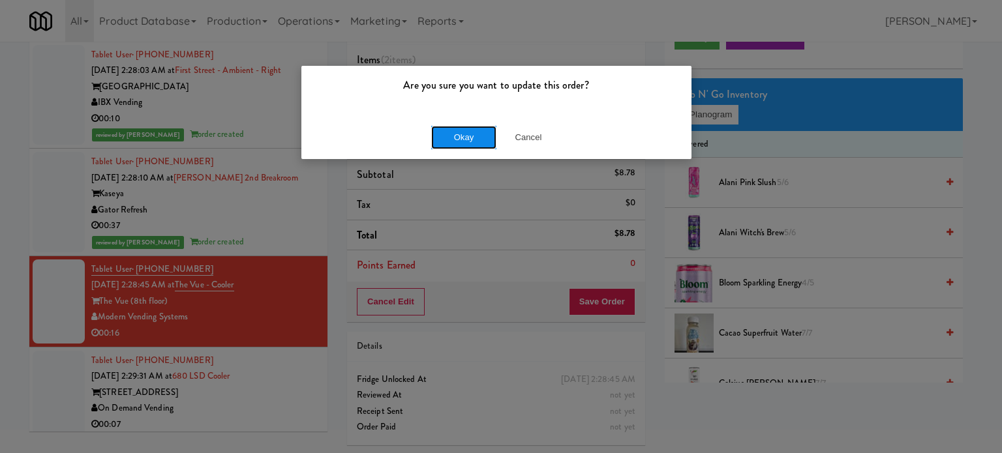
click at [452, 140] on button "Okay" at bounding box center [463, 137] width 65 height 23
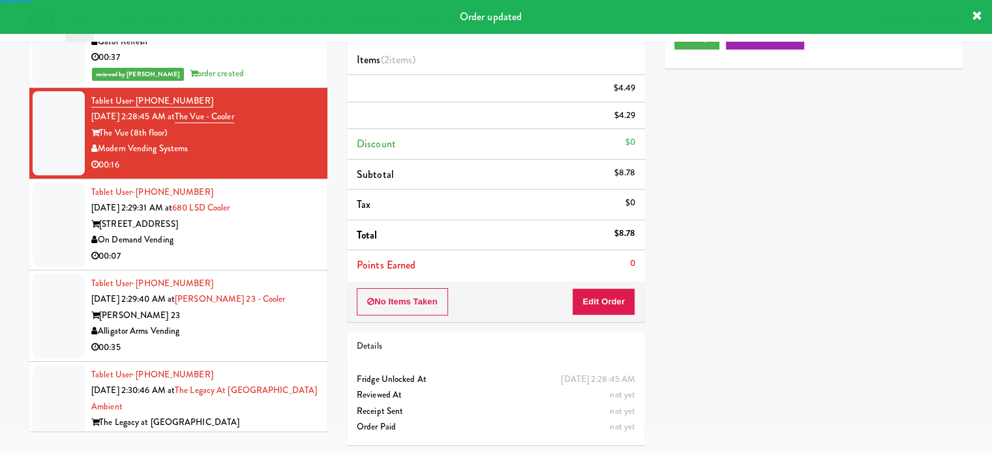
scroll to position [2801, 0]
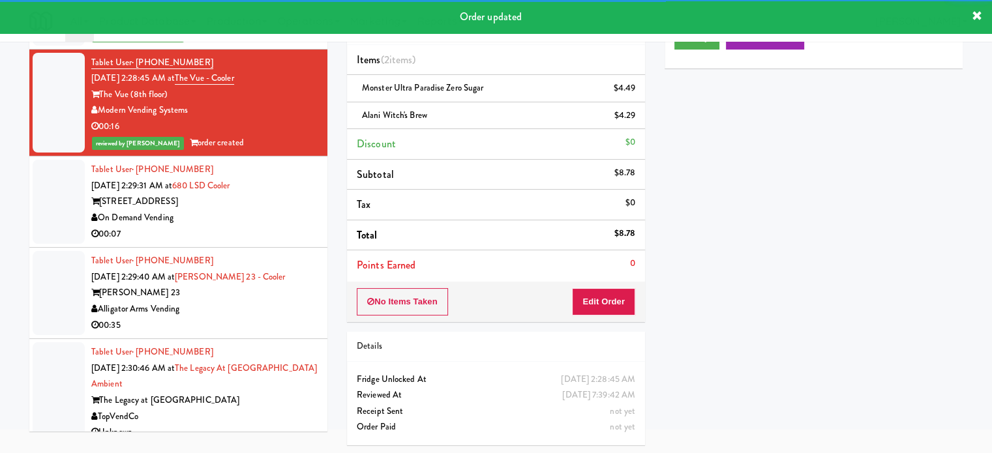
click at [305, 210] on div "On Demand Vending" at bounding box center [204, 218] width 226 height 16
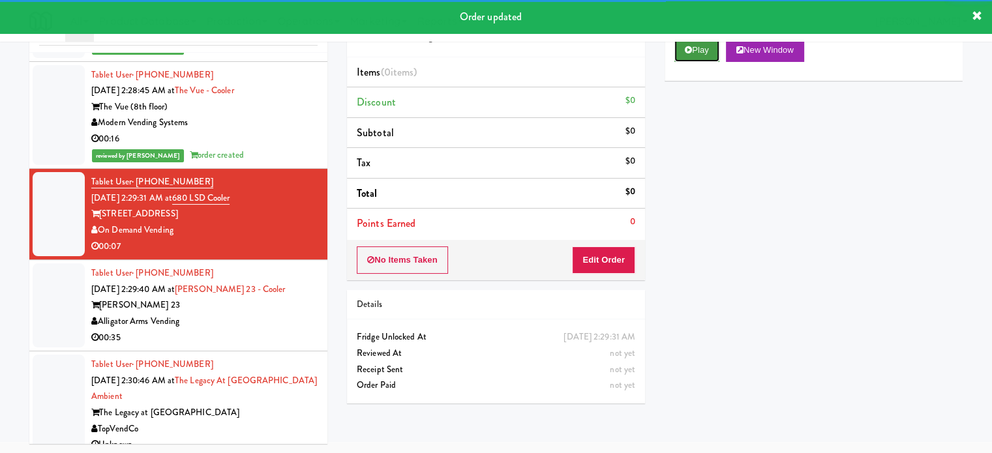
click at [702, 48] on button "Play" at bounding box center [696, 49] width 45 height 23
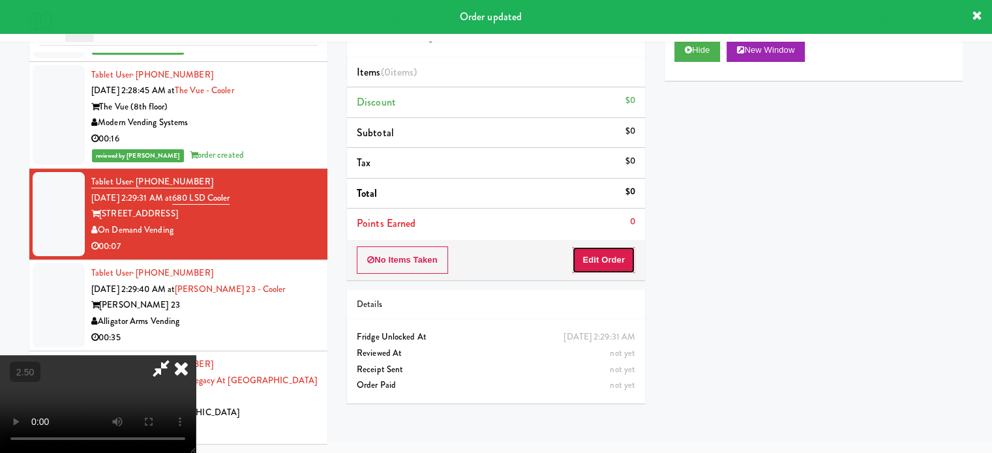
click at [593, 263] on button "Edit Order" at bounding box center [603, 259] width 63 height 27
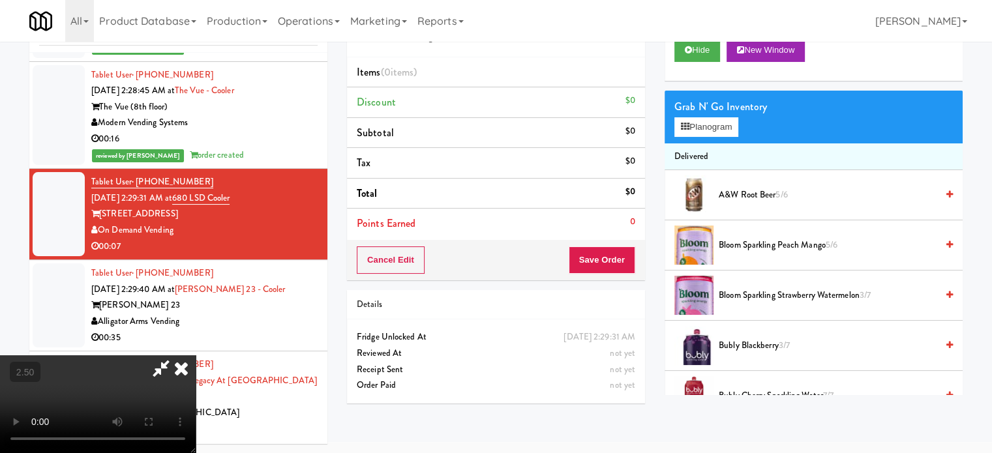
drag, startPoint x: 292, startPoint y: 328, endPoint x: 292, endPoint y: 310, distance: 18.3
click at [196, 355] on video at bounding box center [98, 404] width 196 height 98
drag, startPoint x: 292, startPoint y: 310, endPoint x: 295, endPoint y: 295, distance: 15.2
click at [196, 355] on video at bounding box center [98, 404] width 196 height 98
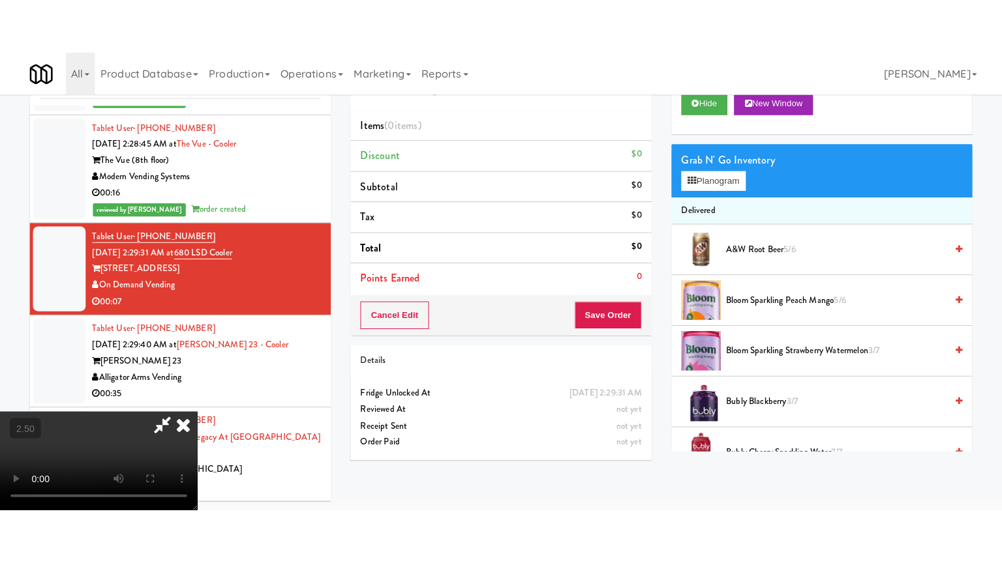
scroll to position [42, 0]
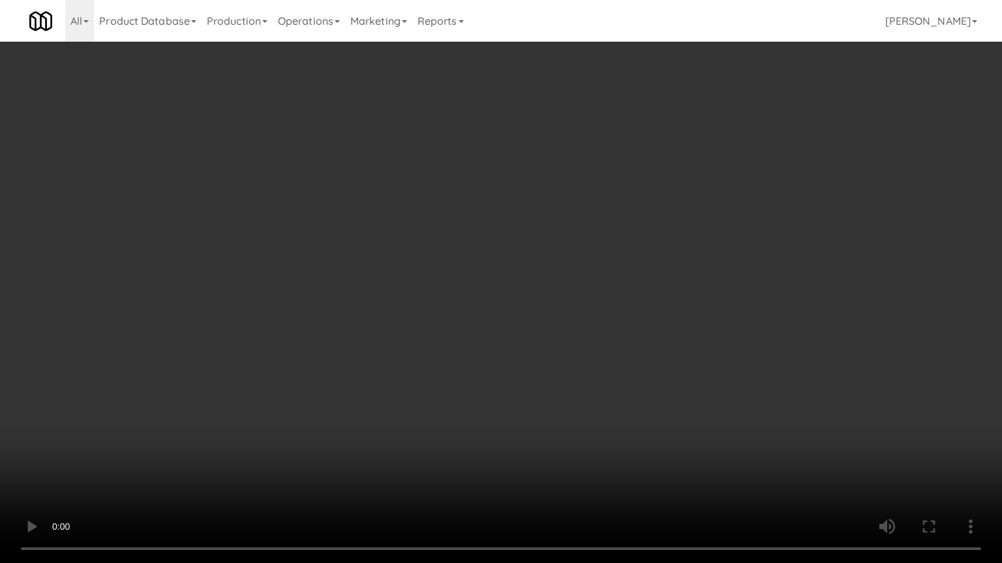
click at [483, 250] on video at bounding box center [501, 281] width 1002 height 563
click at [522, 267] on video at bounding box center [501, 281] width 1002 height 563
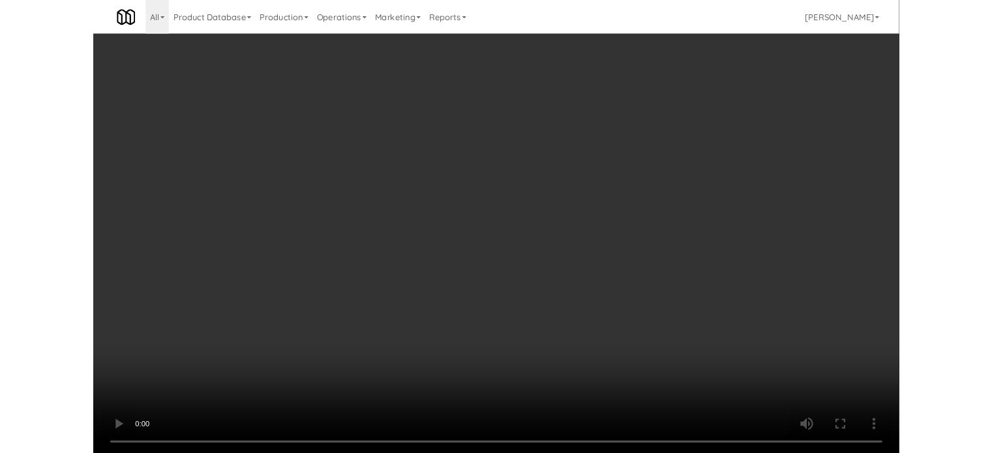
scroll to position [53, 0]
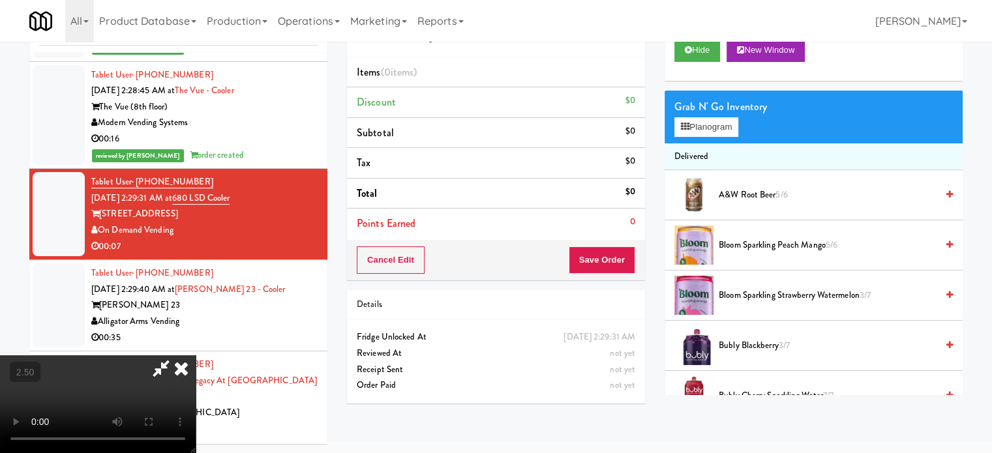
drag, startPoint x: 490, startPoint y: 203, endPoint x: 436, endPoint y: 201, distance: 54.2
click at [196, 355] on video at bounding box center [98, 404] width 196 height 98
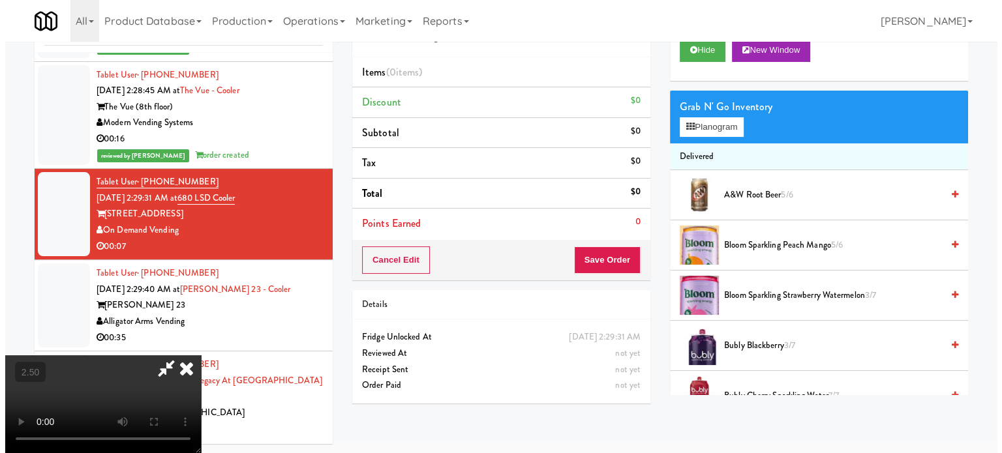
scroll to position [42, 0]
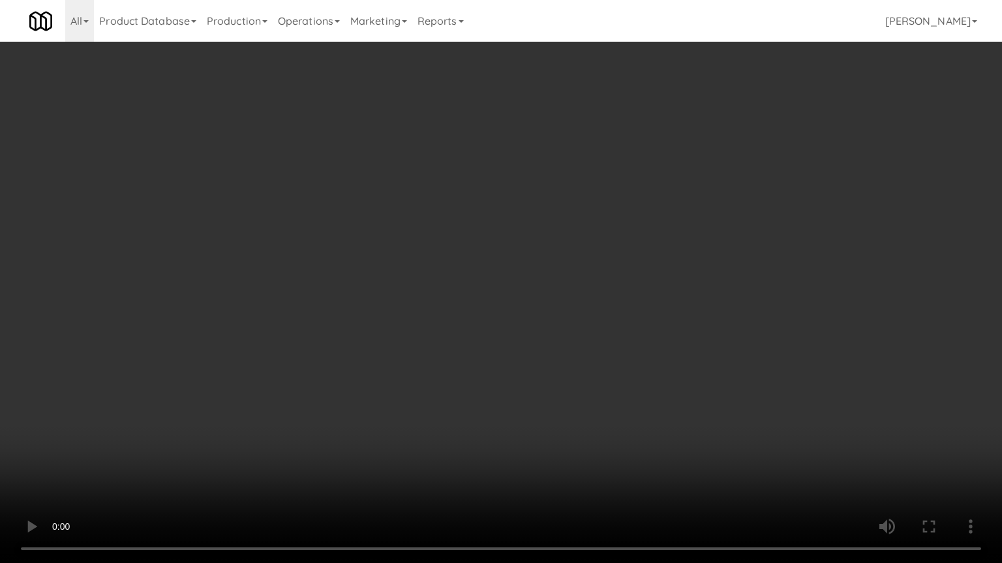
click at [362, 292] on video at bounding box center [501, 281] width 1002 height 563
drag, startPoint x: 294, startPoint y: 379, endPoint x: 438, endPoint y: 274, distance: 178.3
click at [299, 374] on video at bounding box center [501, 281] width 1002 height 563
click at [503, 303] on video at bounding box center [501, 281] width 1002 height 563
drag, startPoint x: 538, startPoint y: 316, endPoint x: 560, endPoint y: 308, distance: 23.5
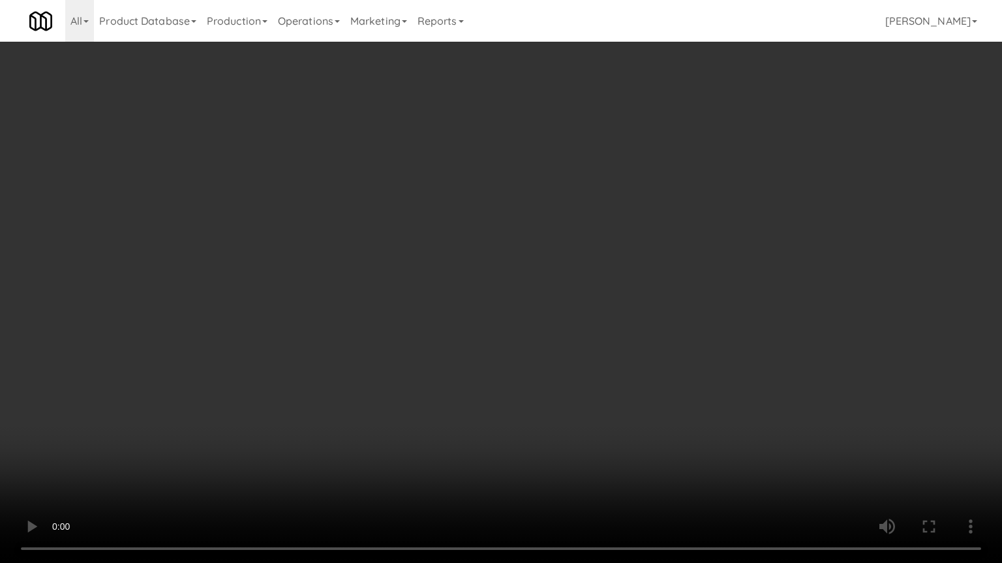
click at [540, 318] on video at bounding box center [501, 281] width 1002 height 563
click at [558, 299] on video at bounding box center [501, 281] width 1002 height 563
click at [576, 305] on video at bounding box center [501, 281] width 1002 height 563
click at [657, 339] on video at bounding box center [501, 281] width 1002 height 563
click at [532, 333] on video at bounding box center [501, 281] width 1002 height 563
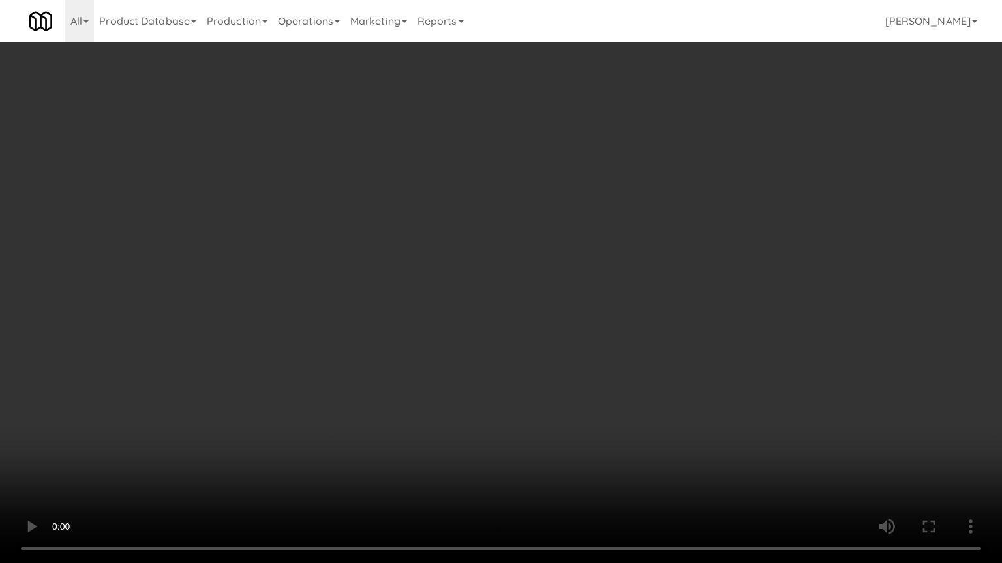
click at [609, 351] on video at bounding box center [501, 281] width 1002 height 563
click at [495, 342] on video at bounding box center [501, 281] width 1002 height 563
click at [592, 352] on video at bounding box center [501, 281] width 1002 height 563
click at [565, 350] on video at bounding box center [501, 281] width 1002 height 563
click at [627, 327] on video at bounding box center [501, 281] width 1002 height 563
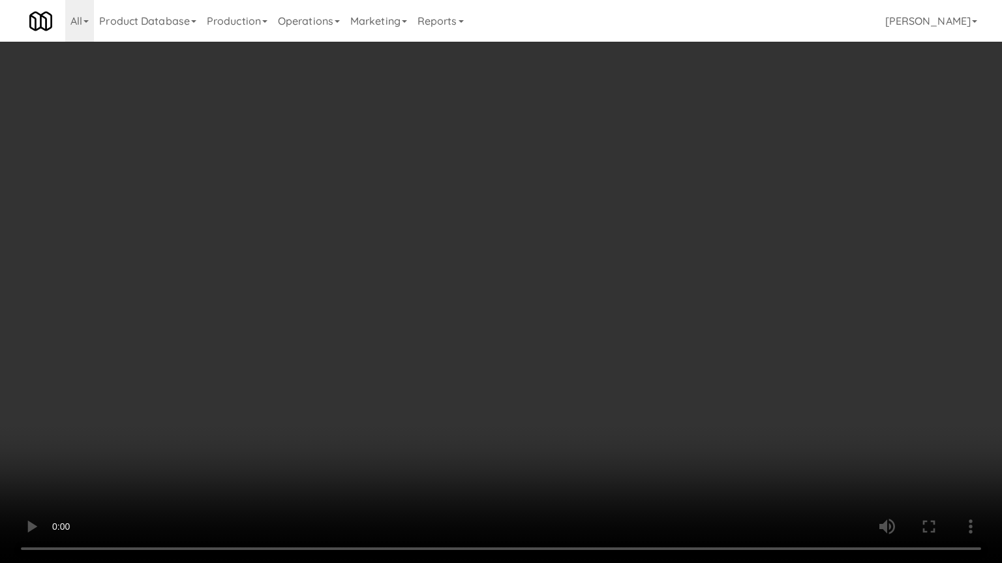
click at [569, 319] on video at bounding box center [501, 281] width 1002 height 563
click at [576, 307] on video at bounding box center [501, 281] width 1002 height 563
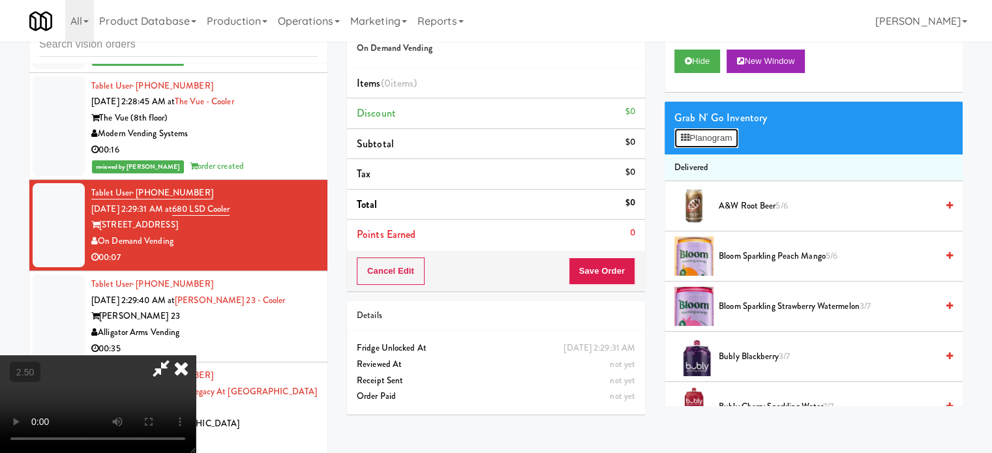
drag, startPoint x: 731, startPoint y: 133, endPoint x: 745, endPoint y: 130, distance: 14.6
click at [732, 134] on button "Planogram" at bounding box center [706, 138] width 64 height 20
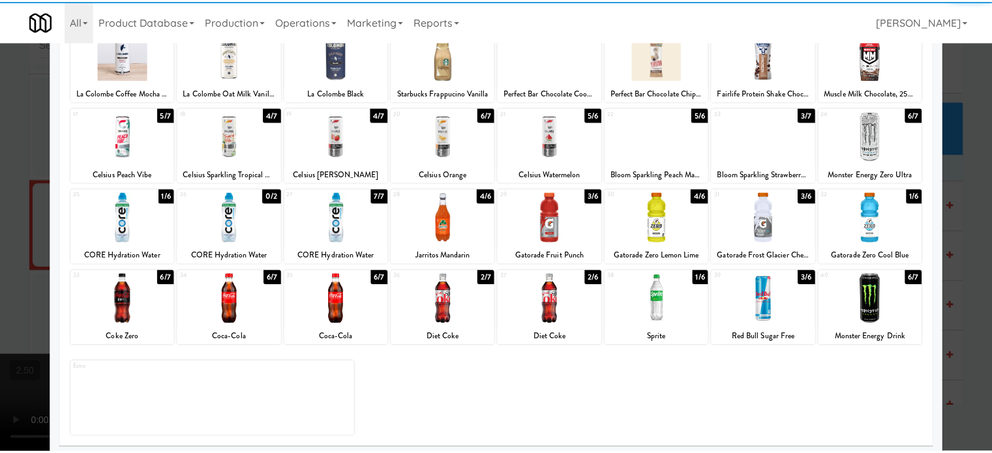
scroll to position [186, 0]
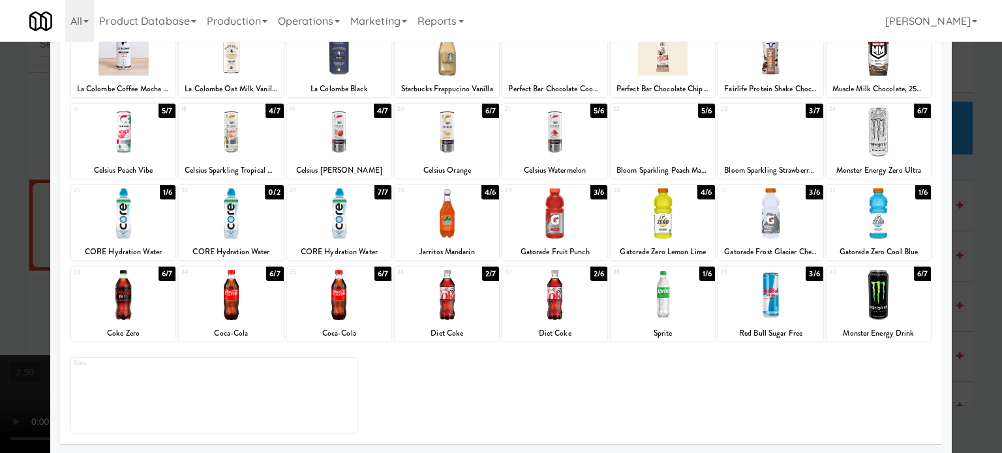
drag, startPoint x: 809, startPoint y: 276, endPoint x: 887, endPoint y: 261, distance: 80.3
click at [808, 275] on div "3/6" at bounding box center [813, 274] width 17 height 14
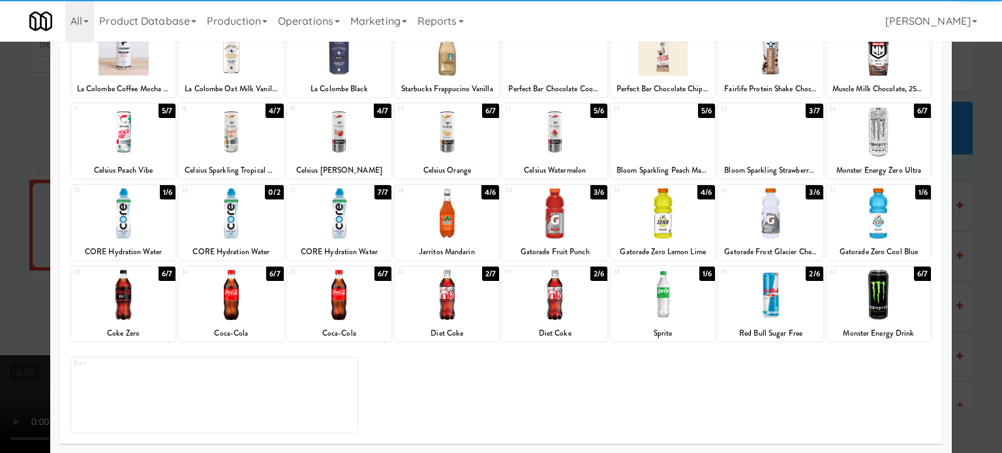
click at [961, 299] on div at bounding box center [501, 226] width 1002 height 453
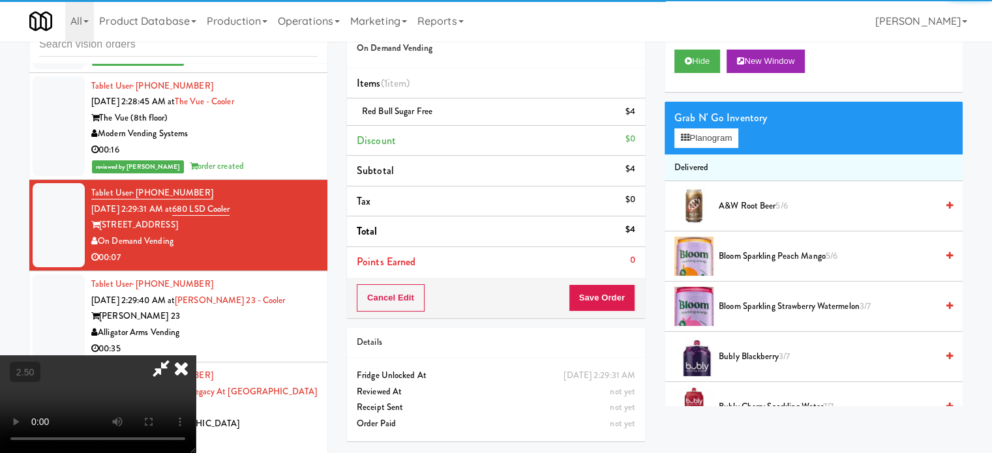
click at [196, 355] on video at bounding box center [98, 404] width 196 height 98
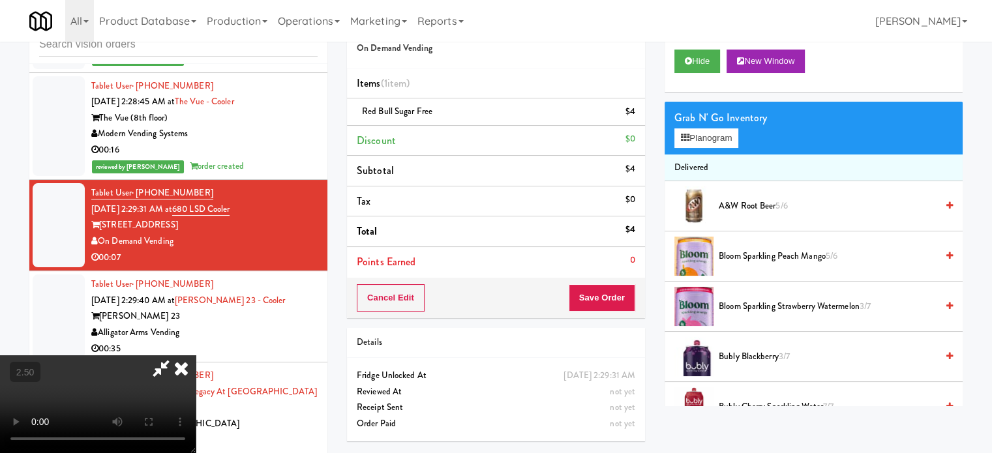
click at [196, 355] on video at bounding box center [98, 404] width 196 height 98
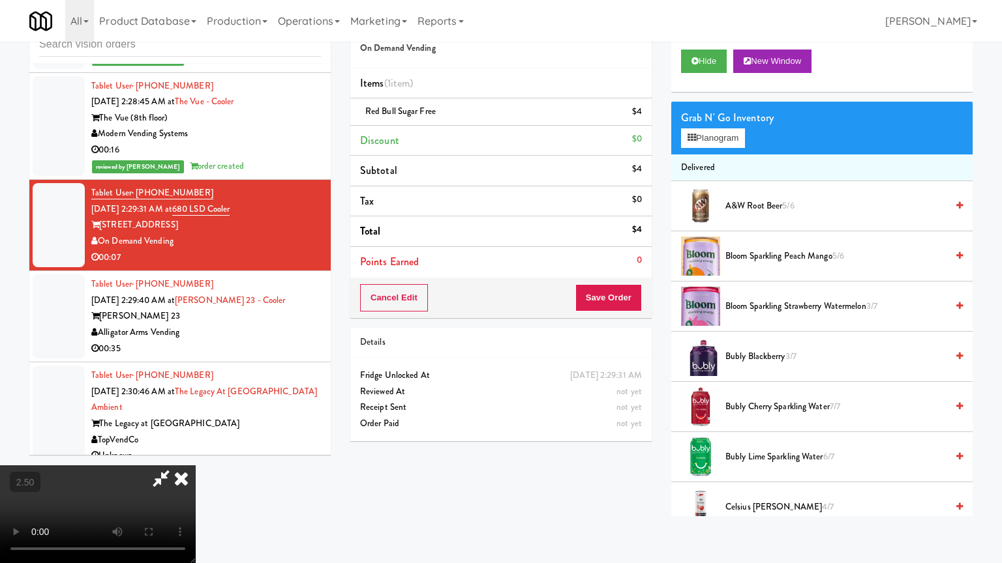
click at [196, 453] on video at bounding box center [98, 515] width 196 height 98
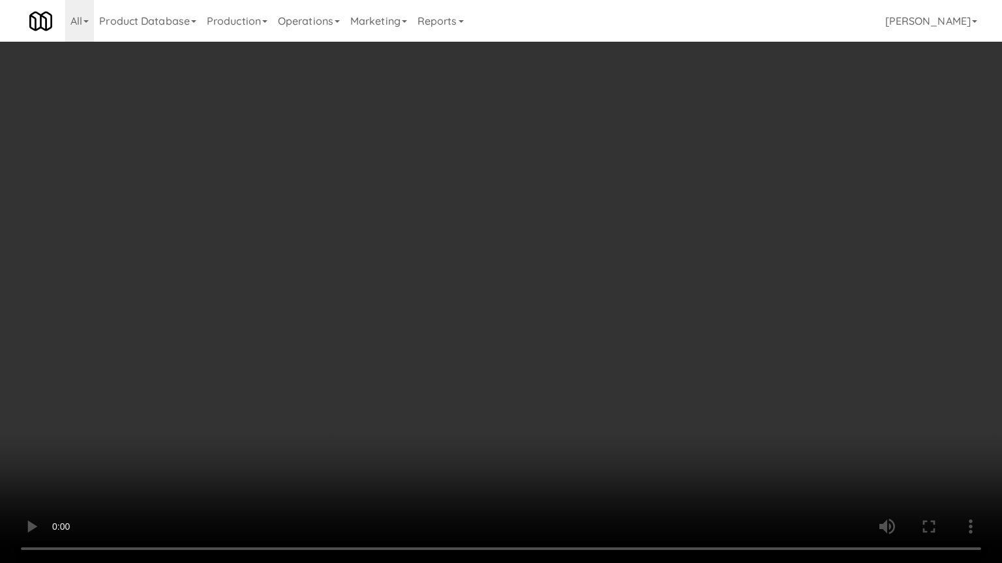
click at [532, 325] on video at bounding box center [501, 281] width 1002 height 563
drag, startPoint x: 544, startPoint y: 324, endPoint x: 549, endPoint y: 308, distance: 16.3
click at [544, 323] on video at bounding box center [501, 281] width 1002 height 563
drag, startPoint x: 404, startPoint y: 337, endPoint x: 412, endPoint y: 335, distance: 8.2
click at [406, 337] on video at bounding box center [501, 281] width 1002 height 563
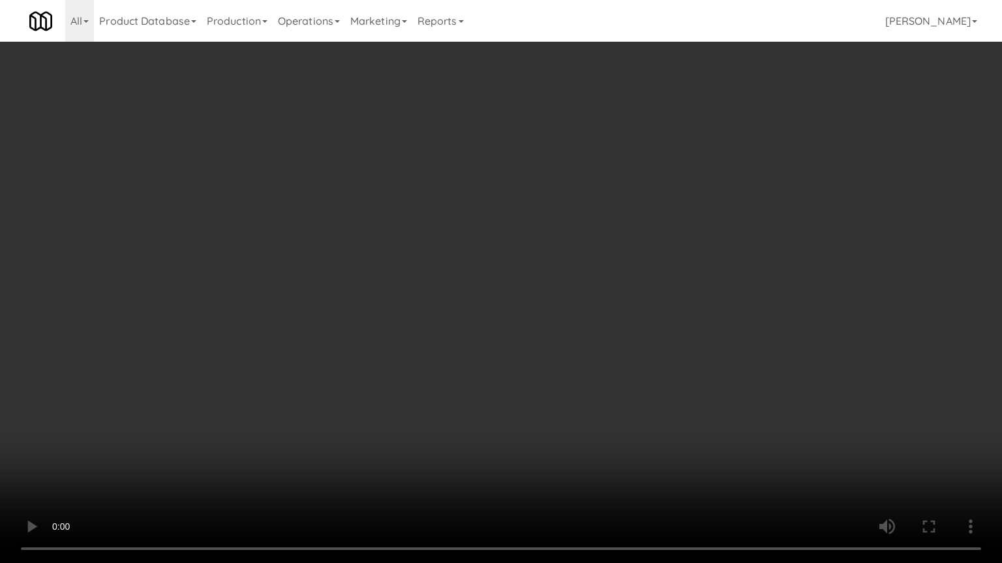
click at [466, 310] on video at bounding box center [501, 281] width 1002 height 563
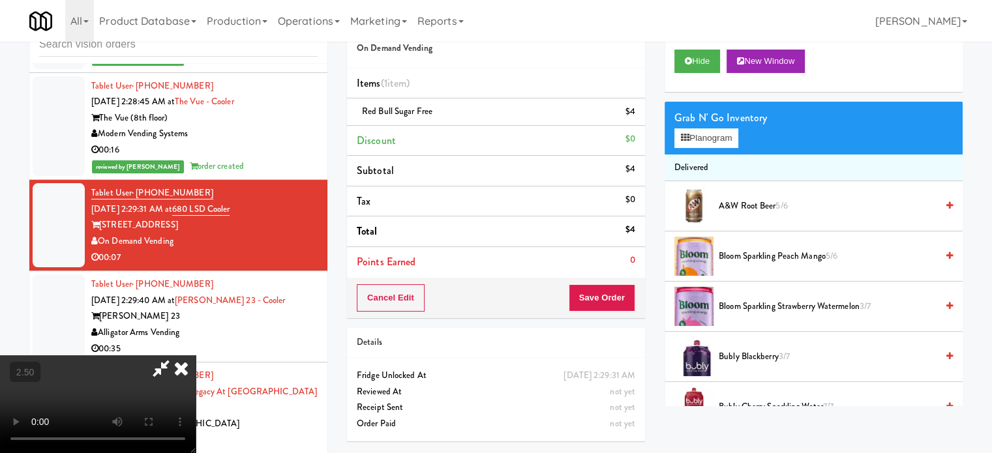
click at [196, 355] on icon at bounding box center [181, 368] width 29 height 26
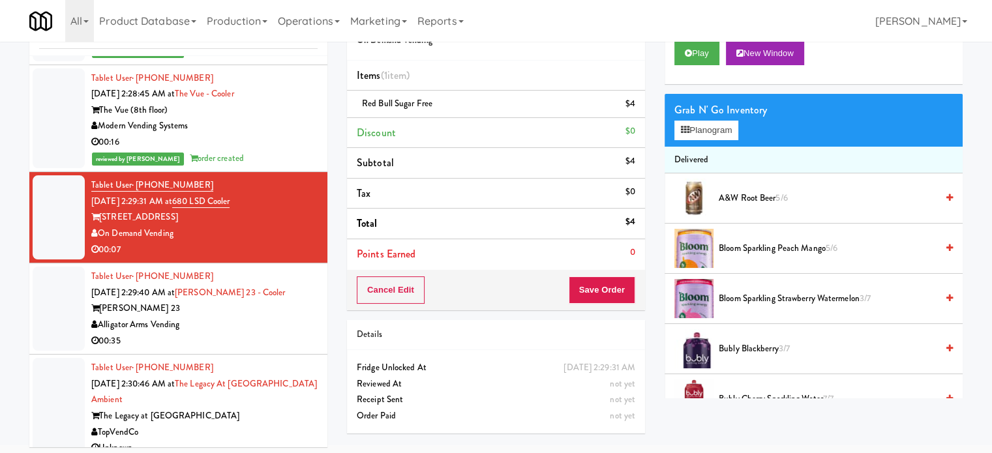
scroll to position [53, 0]
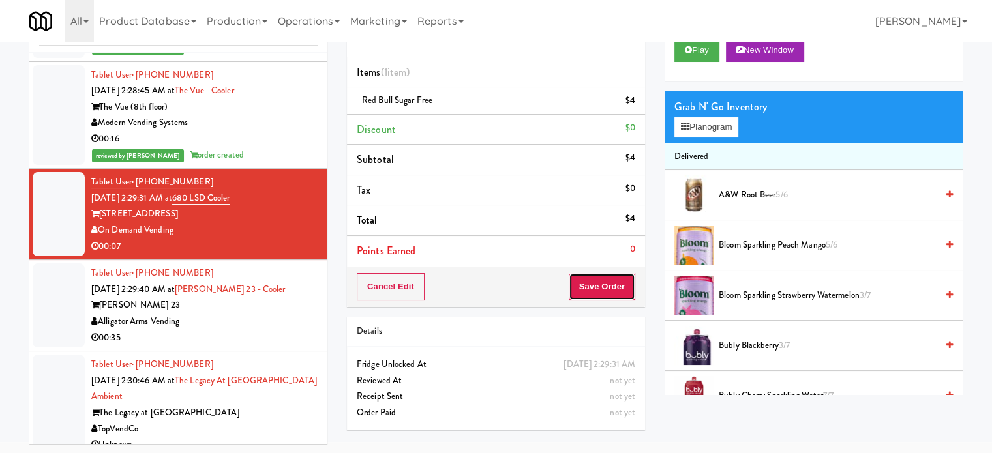
click at [601, 287] on button "Save Order" at bounding box center [602, 286] width 67 height 27
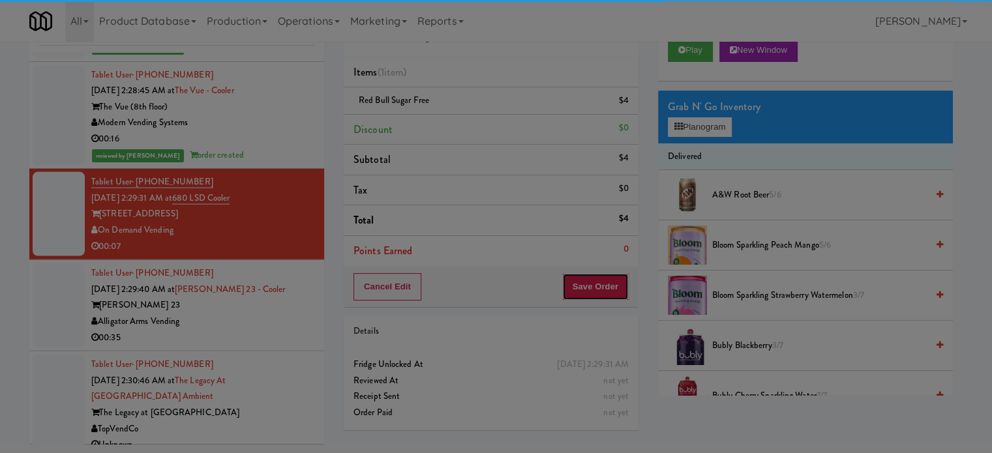
scroll to position [0, 0]
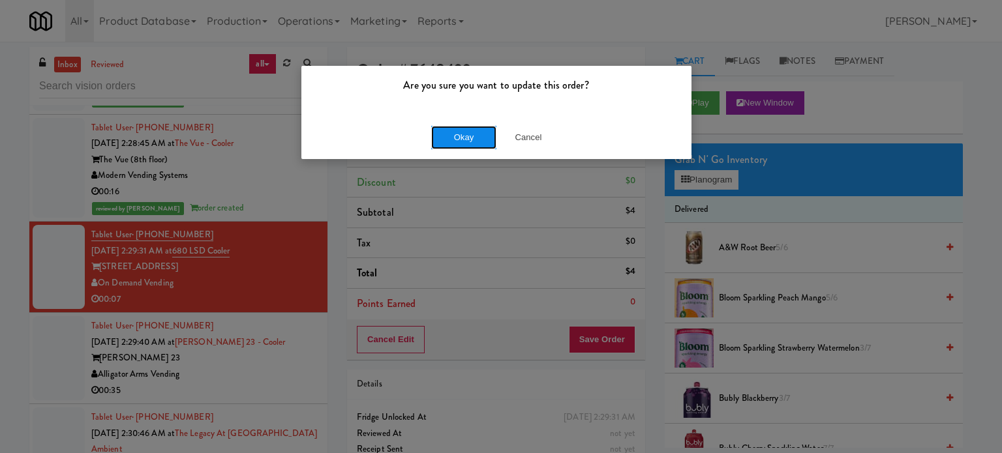
click at [449, 140] on button "Okay" at bounding box center [463, 137] width 65 height 23
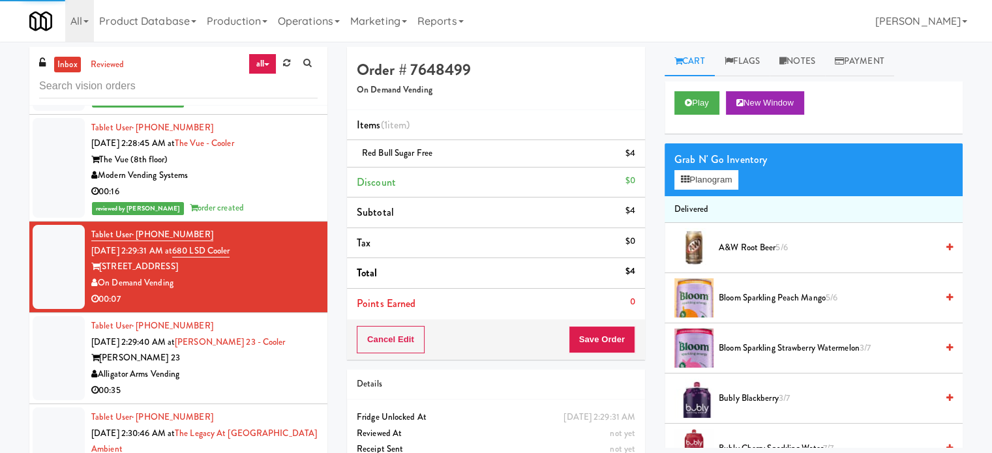
drag, startPoint x: 293, startPoint y: 350, endPoint x: 396, endPoint y: 267, distance: 131.8
click at [295, 351] on div "Elliston 23" at bounding box center [204, 358] width 226 height 16
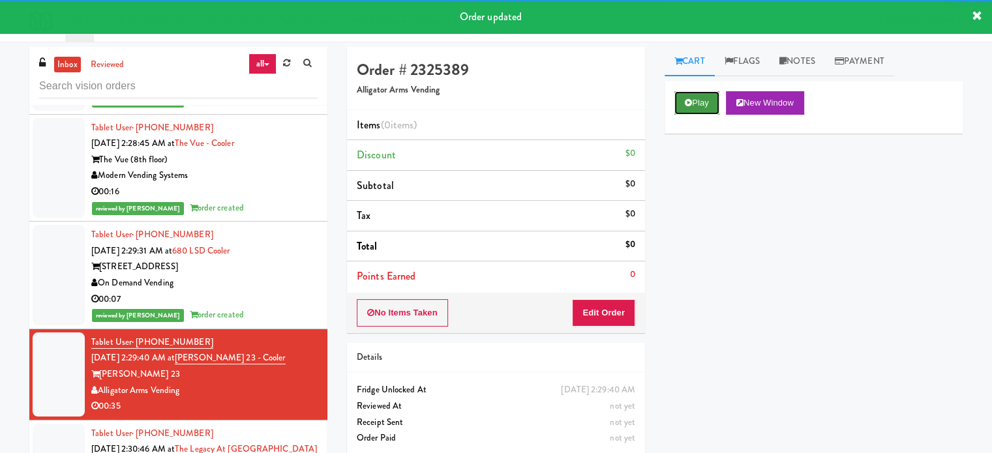
click at [701, 107] on button "Play" at bounding box center [696, 102] width 45 height 23
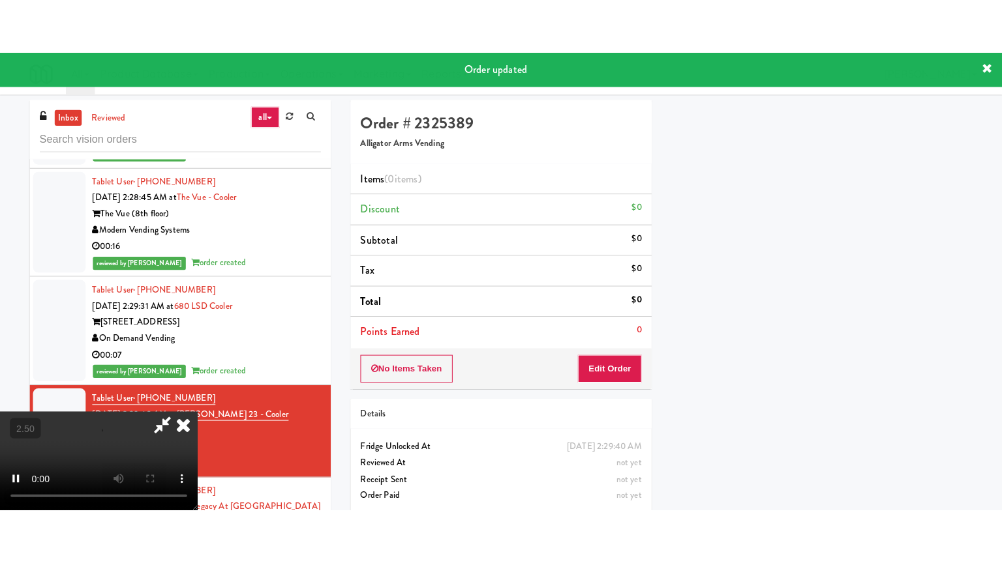
scroll to position [122, 0]
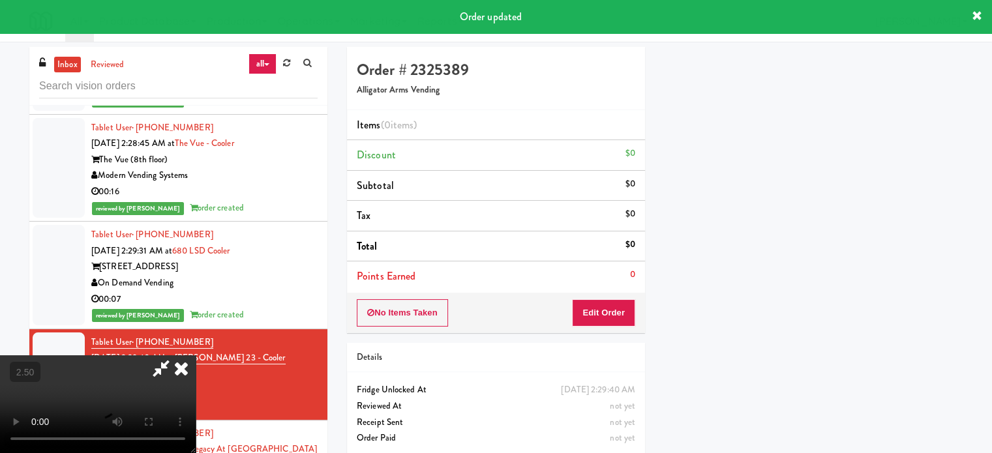
click at [613, 300] on div "No Items Taken Edit Order" at bounding box center [496, 313] width 298 height 40
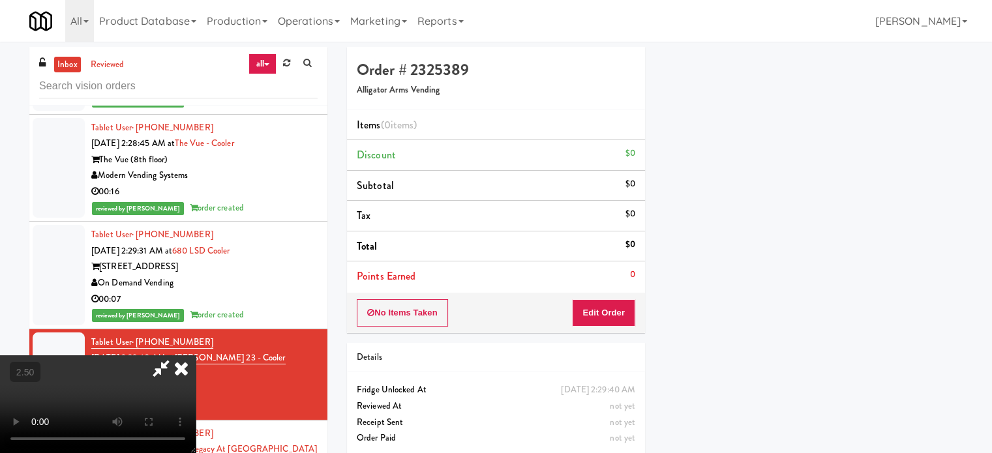
click at [196, 355] on video at bounding box center [98, 404] width 196 height 98
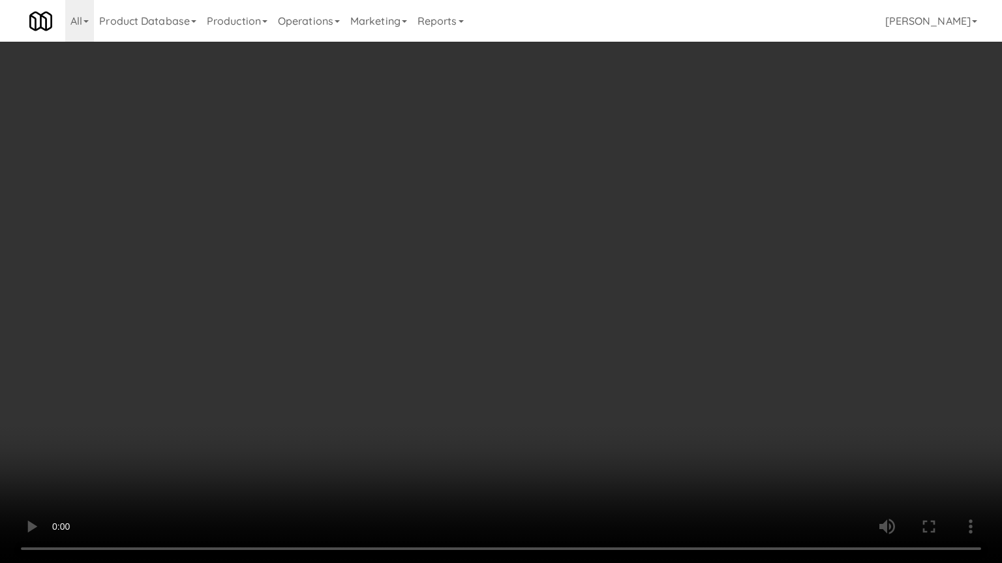
click at [431, 300] on video at bounding box center [501, 281] width 1002 height 563
click at [460, 308] on video at bounding box center [501, 281] width 1002 height 563
click at [437, 311] on video at bounding box center [501, 281] width 1002 height 563
click at [455, 320] on video at bounding box center [501, 281] width 1002 height 563
drag, startPoint x: 490, startPoint y: 288, endPoint x: 496, endPoint y: 284, distance: 6.7
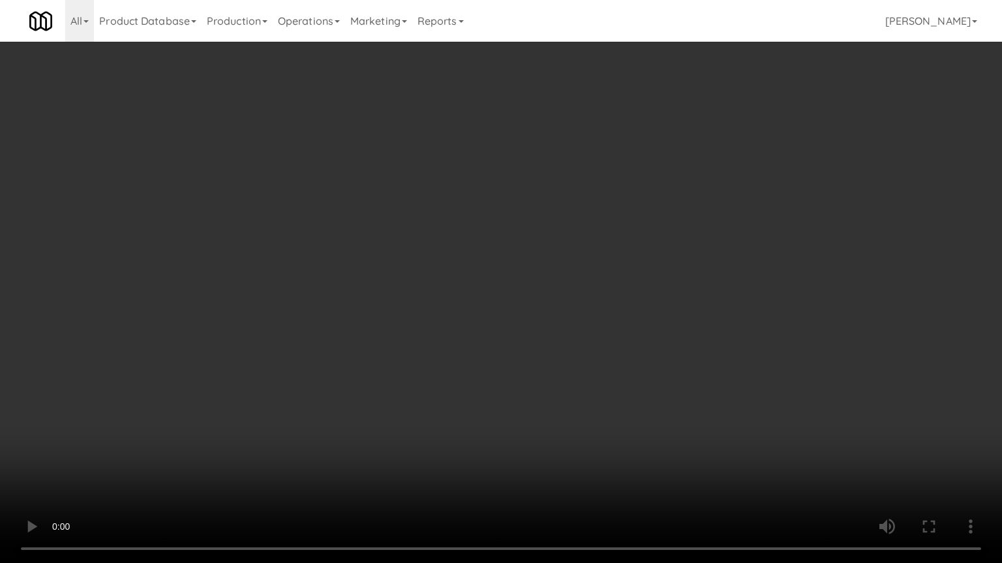
click at [492, 290] on video at bounding box center [501, 281] width 1002 height 563
click at [488, 284] on video at bounding box center [501, 281] width 1002 height 563
drag, startPoint x: 486, startPoint y: 280, endPoint x: 509, endPoint y: 266, distance: 26.6
click at [498, 272] on video at bounding box center [501, 281] width 1002 height 563
drag, startPoint x: 512, startPoint y: 264, endPoint x: 707, endPoint y: 125, distance: 239.8
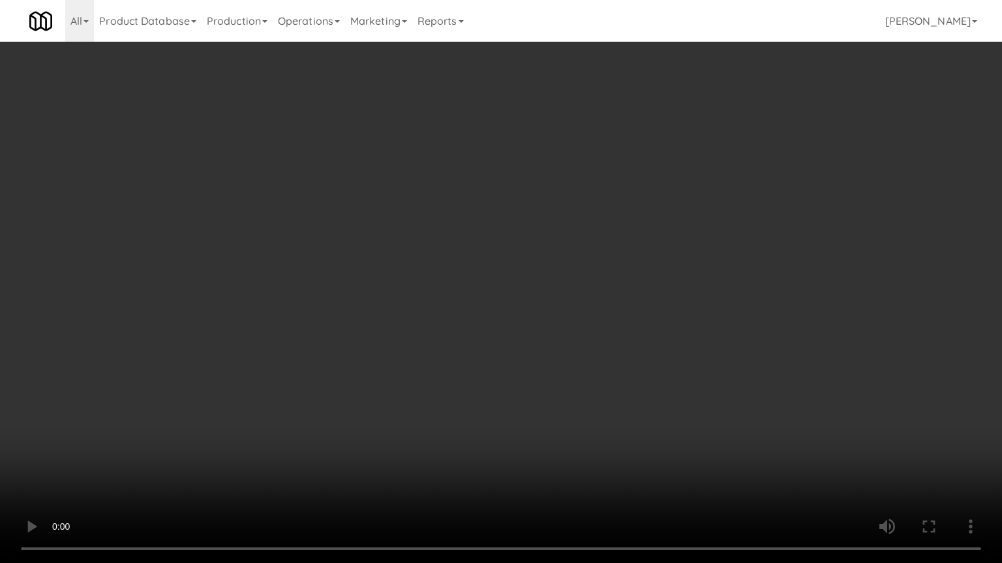
click at [522, 258] on video at bounding box center [501, 281] width 1002 height 563
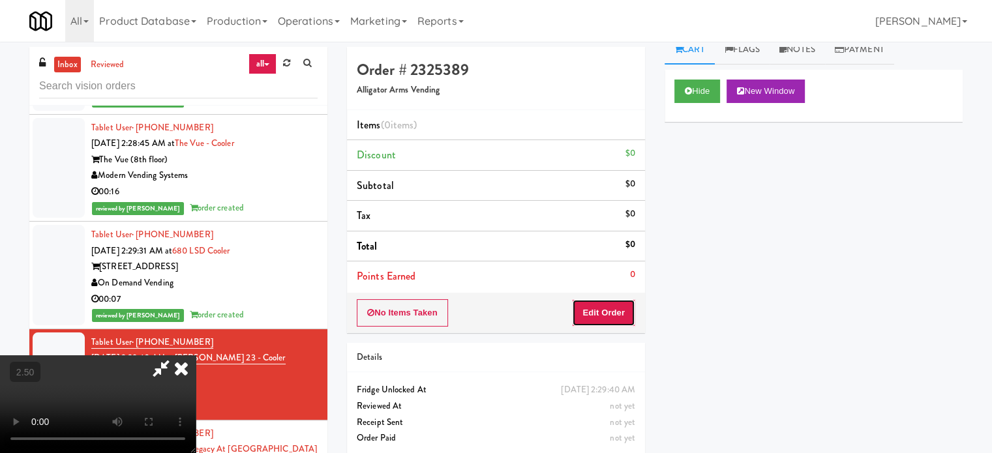
click at [623, 309] on button "Edit Order" at bounding box center [603, 312] width 63 height 27
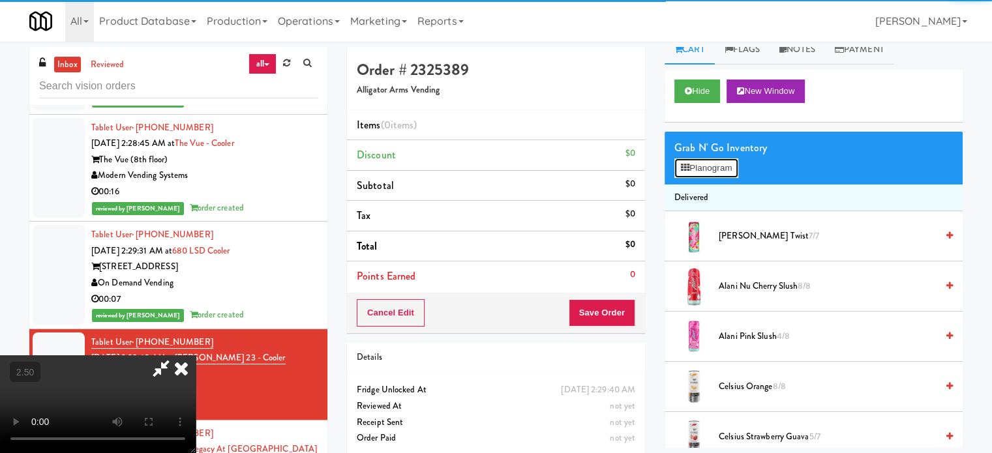
drag, startPoint x: 726, startPoint y: 169, endPoint x: 716, endPoint y: 170, distance: 10.5
click at [728, 169] on button "Planogram" at bounding box center [706, 168] width 64 height 20
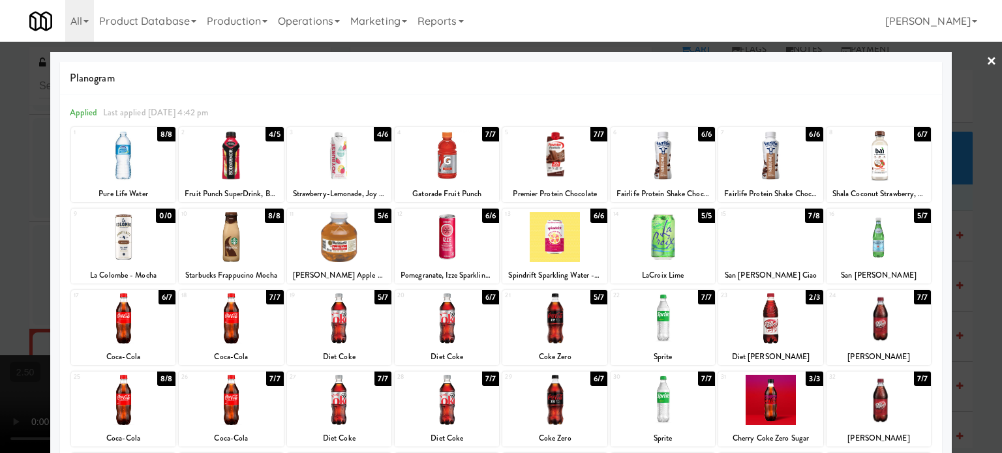
click at [483, 298] on div "6/7" at bounding box center [490, 297] width 17 height 14
click at [597, 215] on div "6/6" at bounding box center [598, 216] width 17 height 14
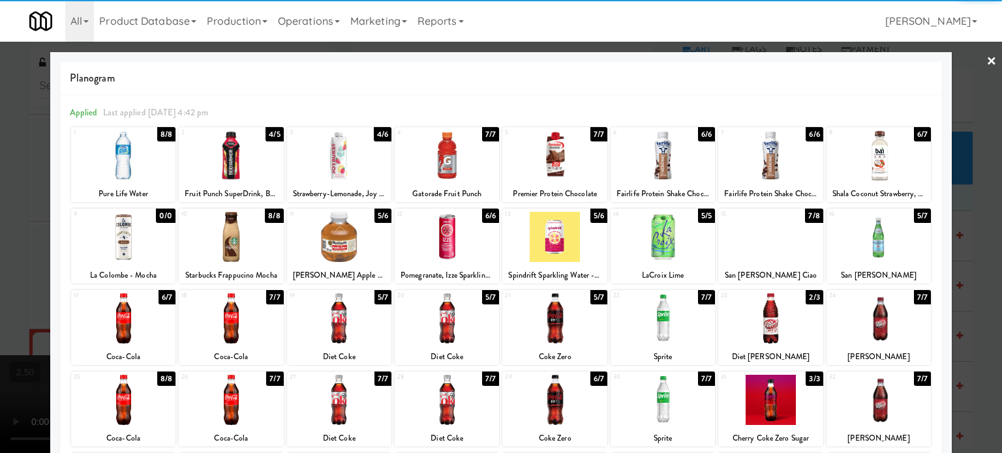
drag, startPoint x: 978, startPoint y: 263, endPoint x: 934, endPoint y: 245, distance: 48.0
click at [979, 263] on div at bounding box center [501, 226] width 1002 height 453
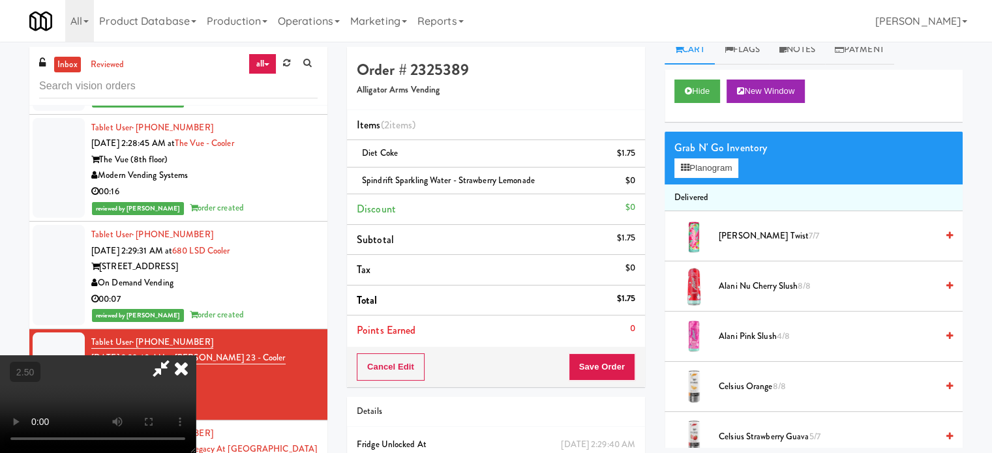
click at [196, 355] on video at bounding box center [98, 404] width 196 height 98
drag, startPoint x: 556, startPoint y: 221, endPoint x: 575, endPoint y: 174, distance: 50.9
click at [196, 355] on video at bounding box center [98, 404] width 196 height 98
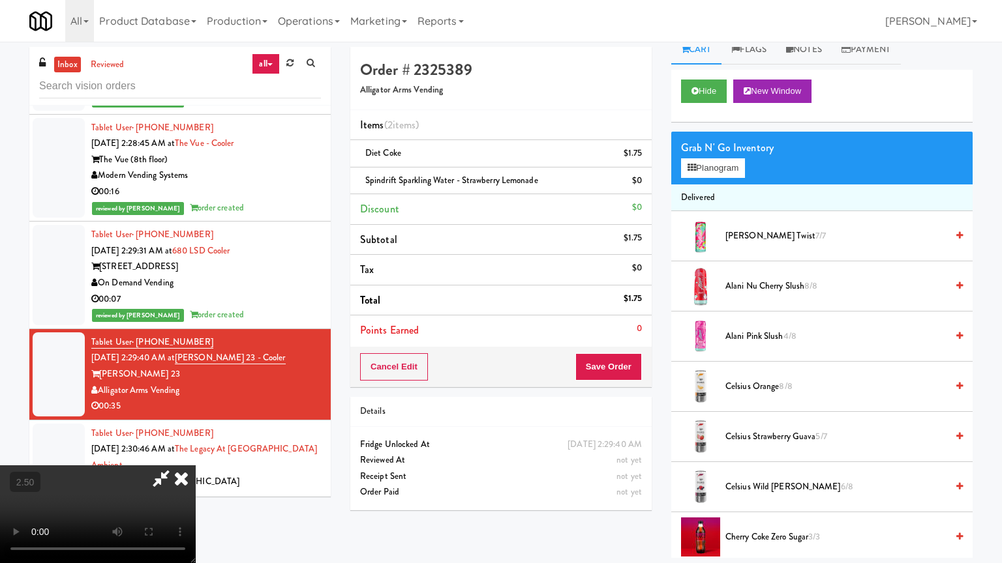
click at [196, 453] on video at bounding box center [98, 515] width 196 height 98
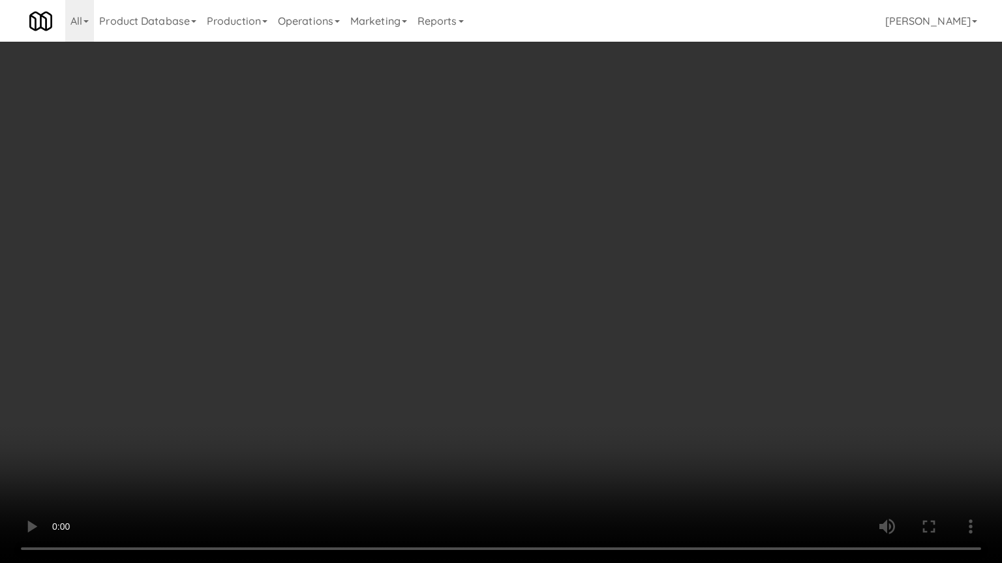
click at [456, 232] on video at bounding box center [501, 281] width 1002 height 563
click at [463, 234] on video at bounding box center [501, 281] width 1002 height 563
drag, startPoint x: 513, startPoint y: 297, endPoint x: 524, endPoint y: 291, distance: 12.9
click at [518, 295] on video at bounding box center [501, 281] width 1002 height 563
drag, startPoint x: 524, startPoint y: 291, endPoint x: 570, endPoint y: 190, distance: 110.3
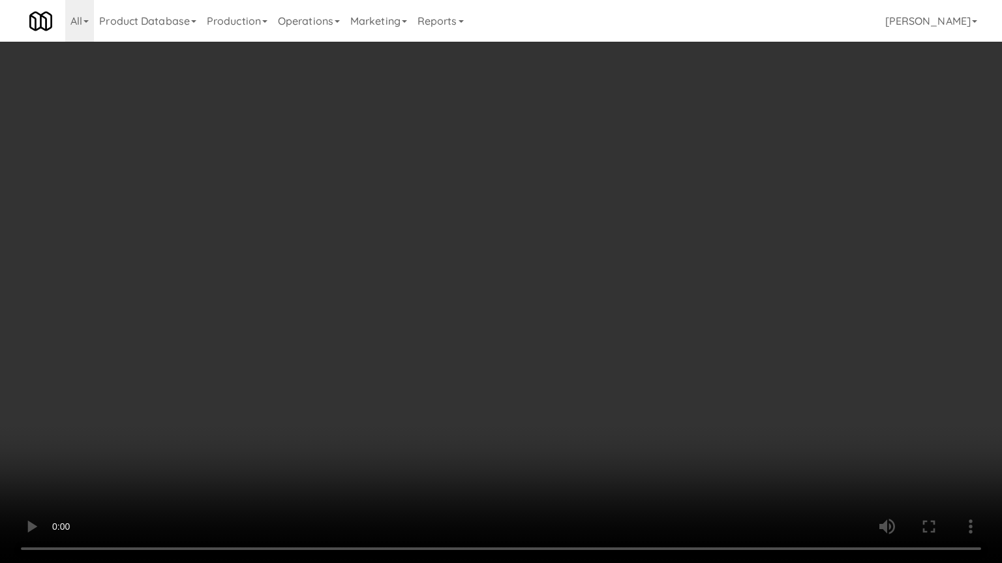
click at [528, 290] on video at bounding box center [501, 281] width 1002 height 563
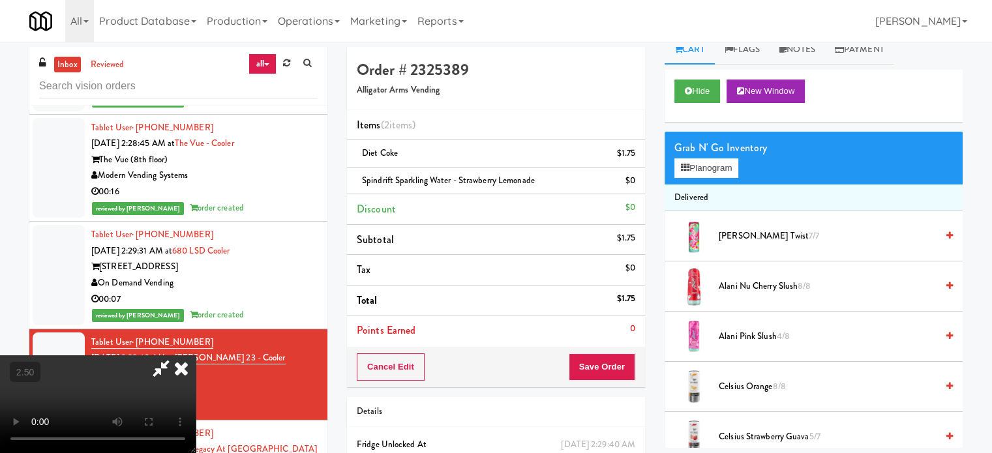
click at [196, 355] on icon at bounding box center [181, 368] width 29 height 26
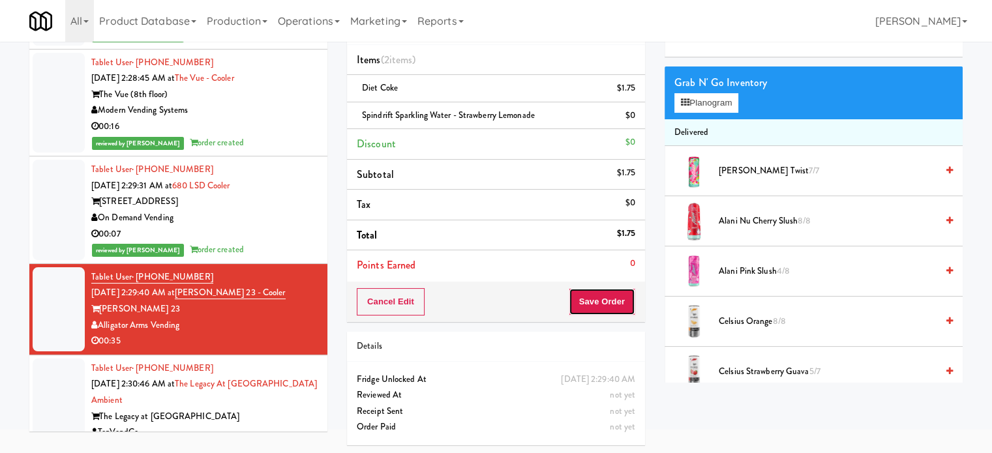
click at [610, 305] on button "Save Order" at bounding box center [602, 301] width 67 height 27
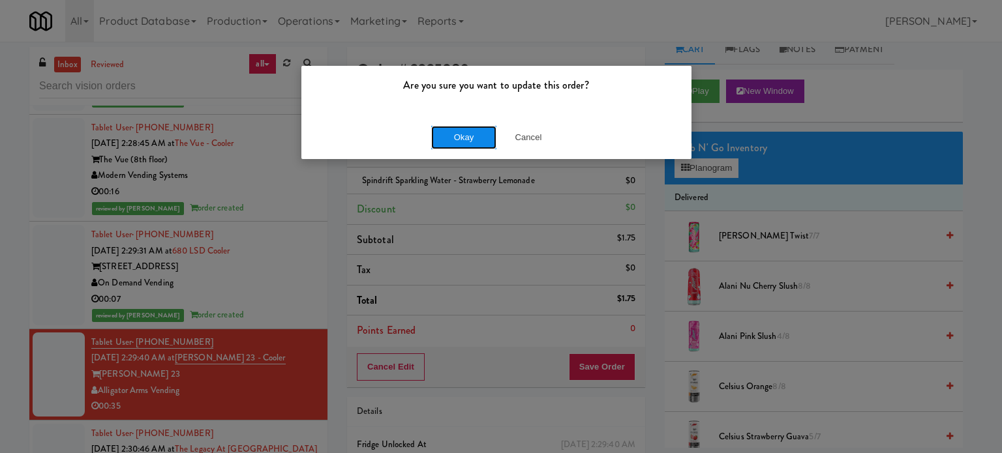
click at [469, 134] on button "Okay" at bounding box center [463, 137] width 65 height 23
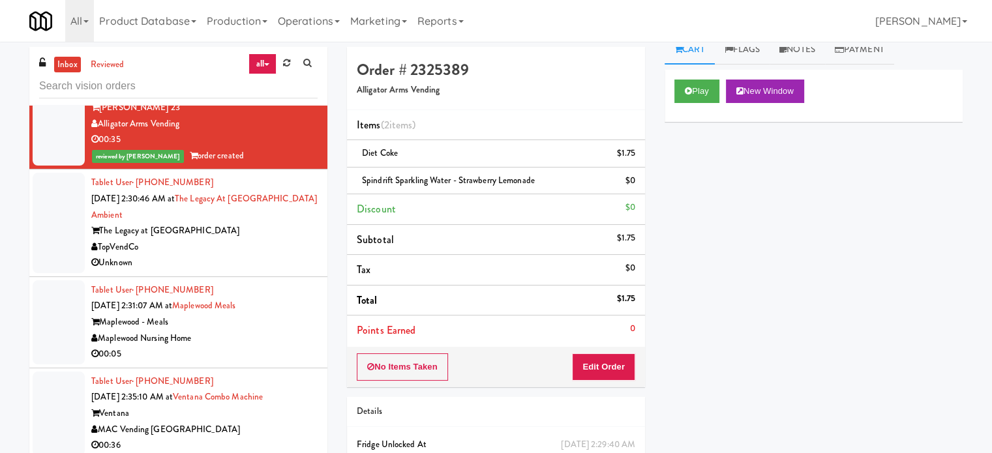
scroll to position [3077, 0]
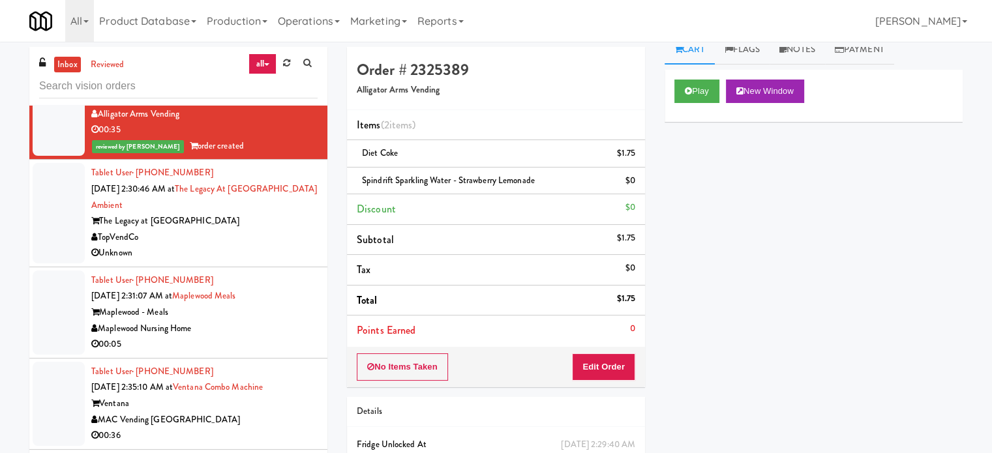
click at [273, 232] on div "TopVendCo" at bounding box center [204, 238] width 226 height 16
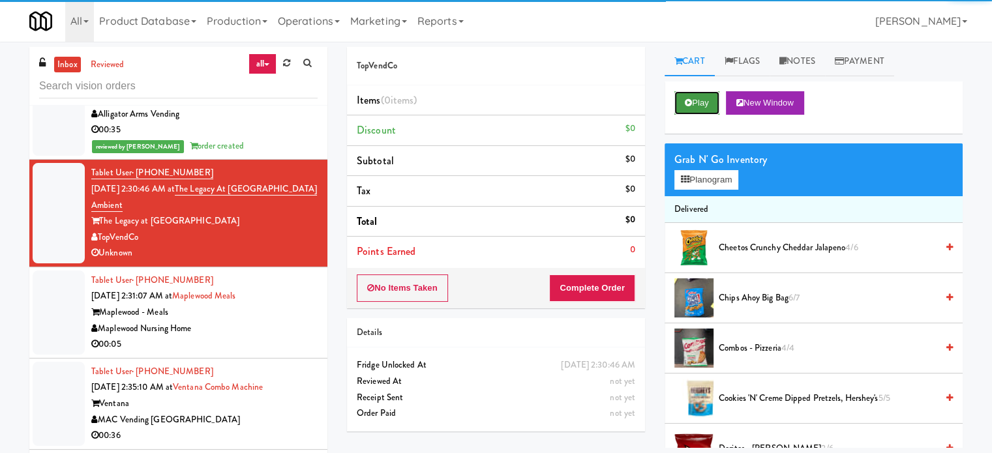
click at [709, 96] on button "Play" at bounding box center [696, 102] width 45 height 23
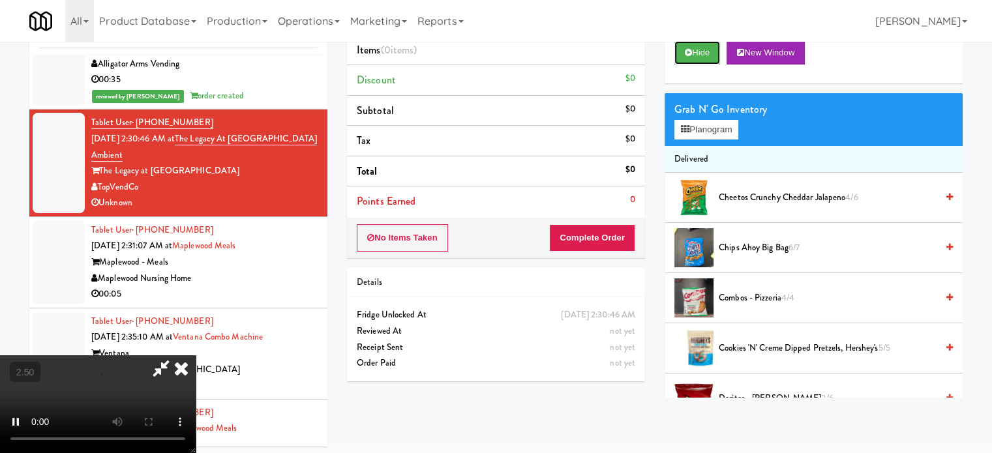
scroll to position [53, 0]
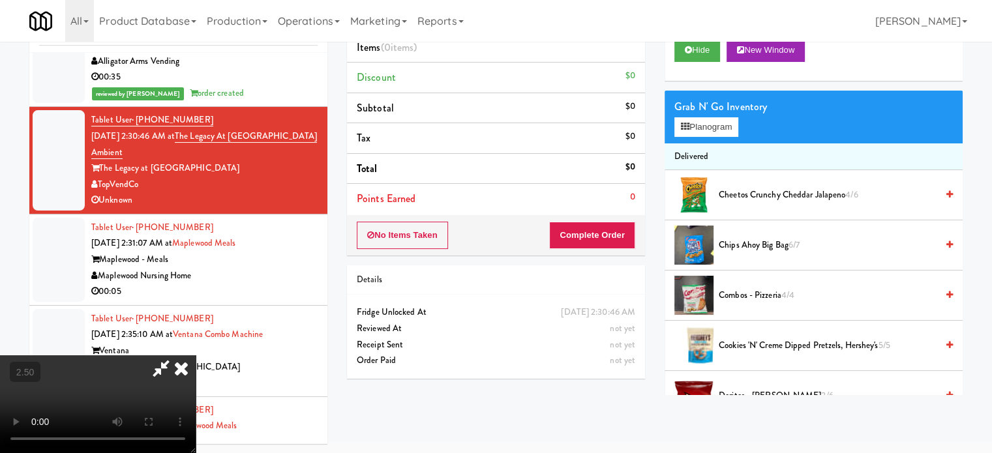
drag, startPoint x: 282, startPoint y: 341, endPoint x: 283, endPoint y: 328, distance: 13.1
click at [196, 355] on video at bounding box center [98, 404] width 196 height 98
drag, startPoint x: 283, startPoint y: 328, endPoint x: 349, endPoint y: 224, distance: 123.4
click at [196, 355] on video at bounding box center [98, 404] width 196 height 98
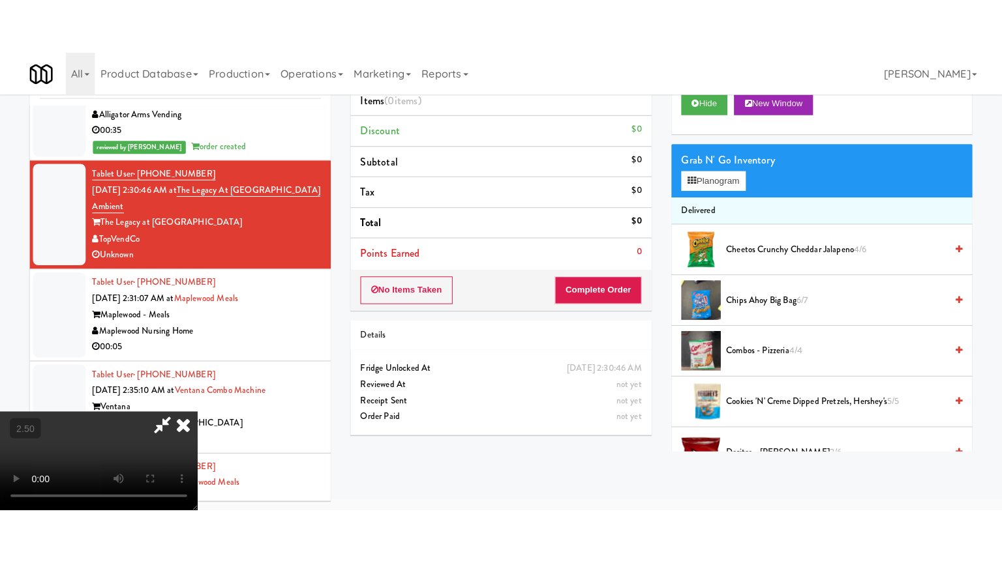
scroll to position [42, 0]
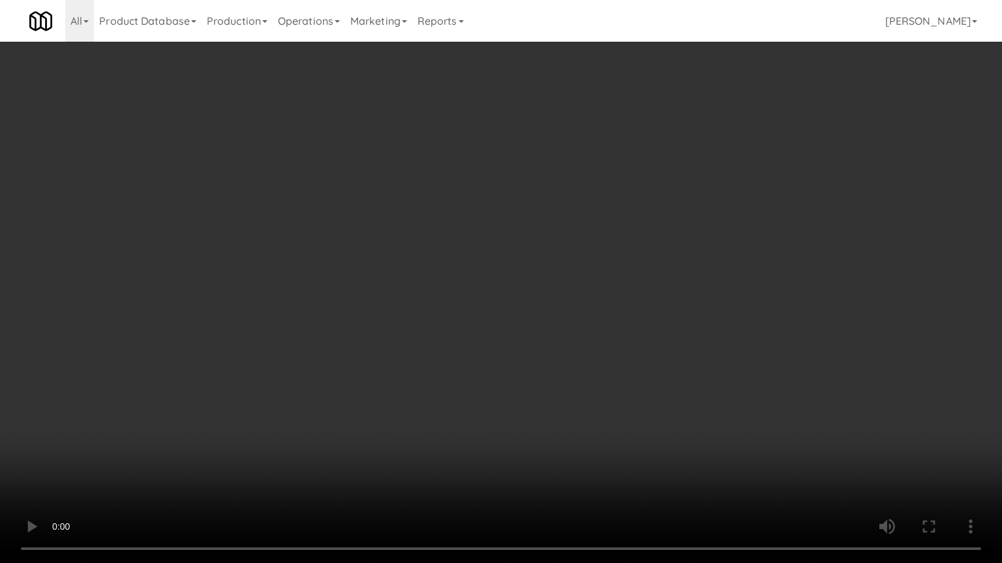
click at [467, 280] on video at bounding box center [501, 281] width 1002 height 563
drag, startPoint x: 469, startPoint y: 280, endPoint x: 683, endPoint y: 134, distance: 259.4
click at [471, 280] on video at bounding box center [501, 281] width 1002 height 563
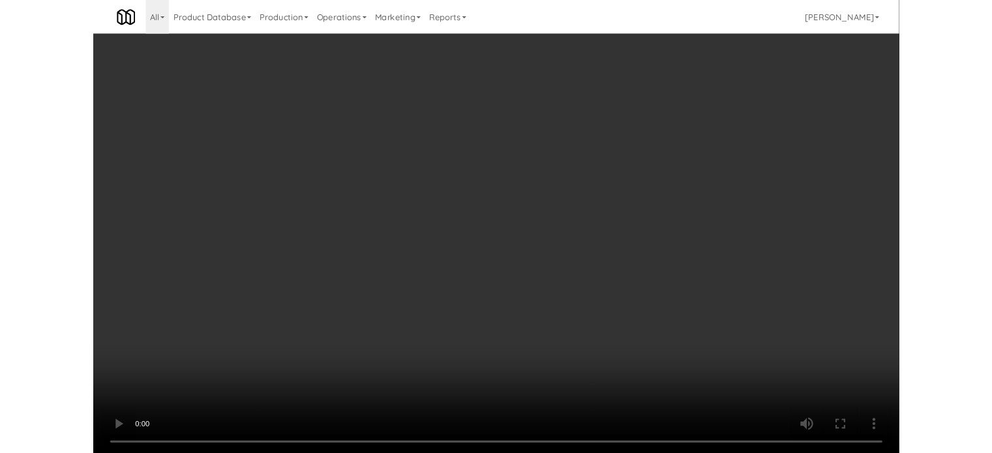
scroll to position [53, 0]
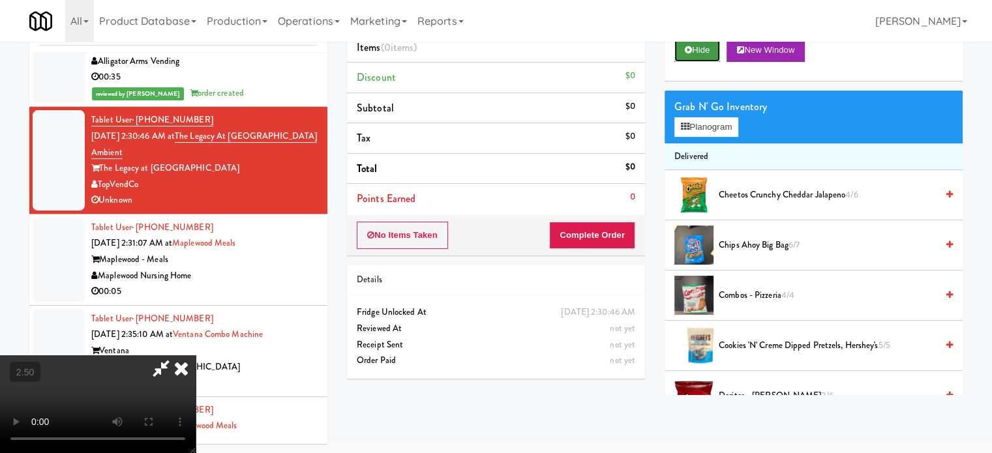
drag, startPoint x: 696, startPoint y: 46, endPoint x: 679, endPoint y: 66, distance: 25.5
click at [696, 47] on button "Hide" at bounding box center [697, 49] width 46 height 23
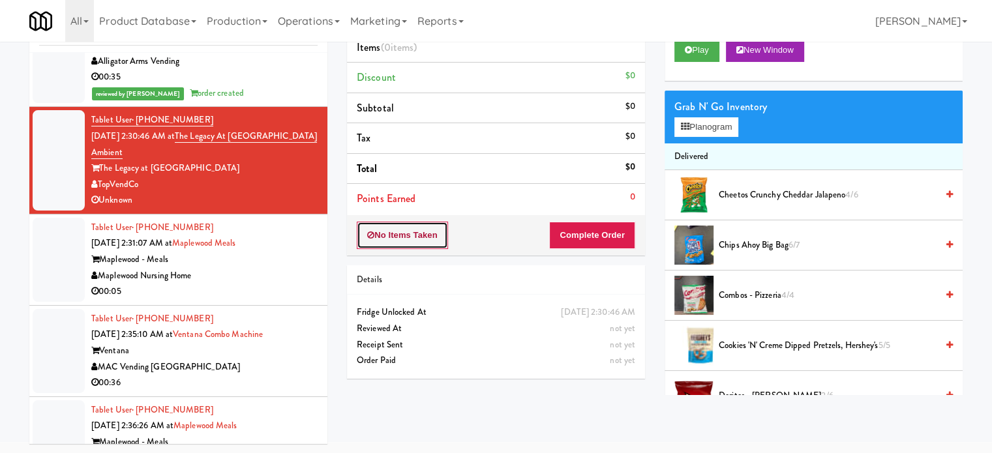
click at [417, 232] on button "No Items Taken" at bounding box center [402, 235] width 91 height 27
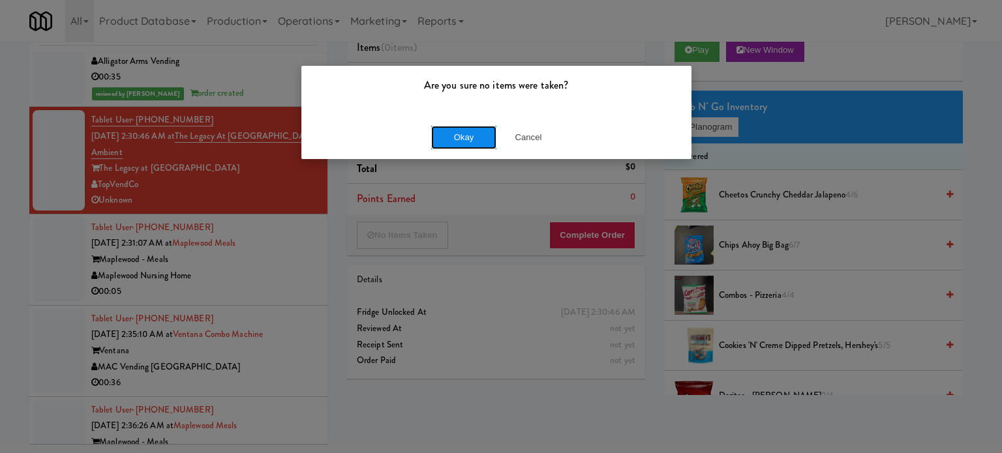
click at [458, 137] on button "Okay" at bounding box center [463, 137] width 65 height 23
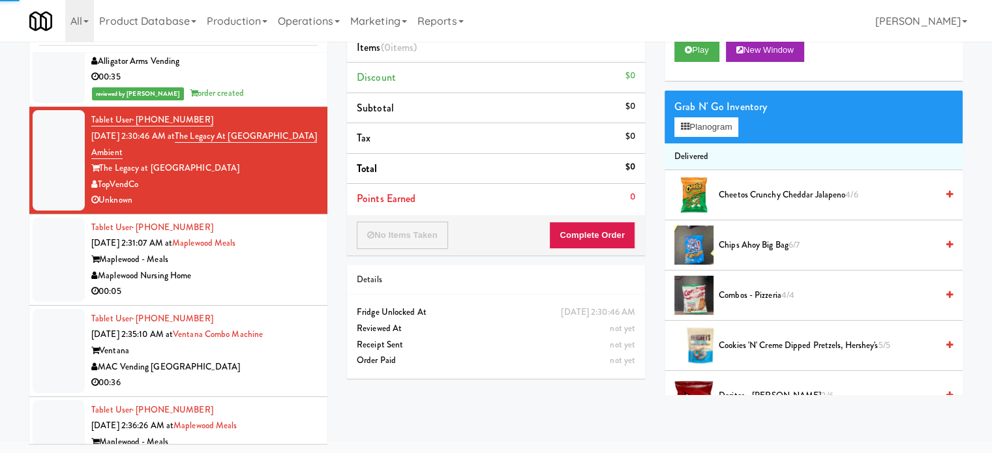
drag, startPoint x: 269, startPoint y: 272, endPoint x: 361, endPoint y: 231, distance: 100.4
click at [269, 273] on div "Maplewood Nursing Home" at bounding box center [204, 276] width 226 height 16
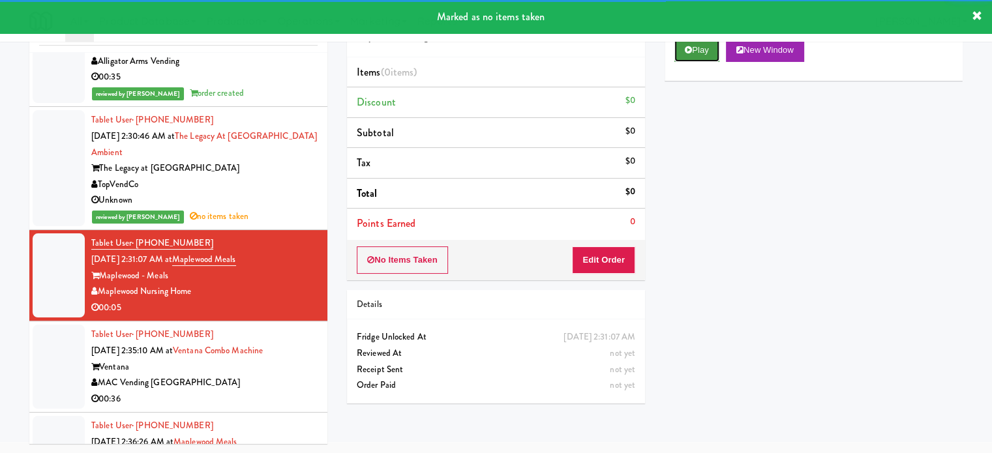
click at [693, 52] on button "Play" at bounding box center [696, 49] width 45 height 23
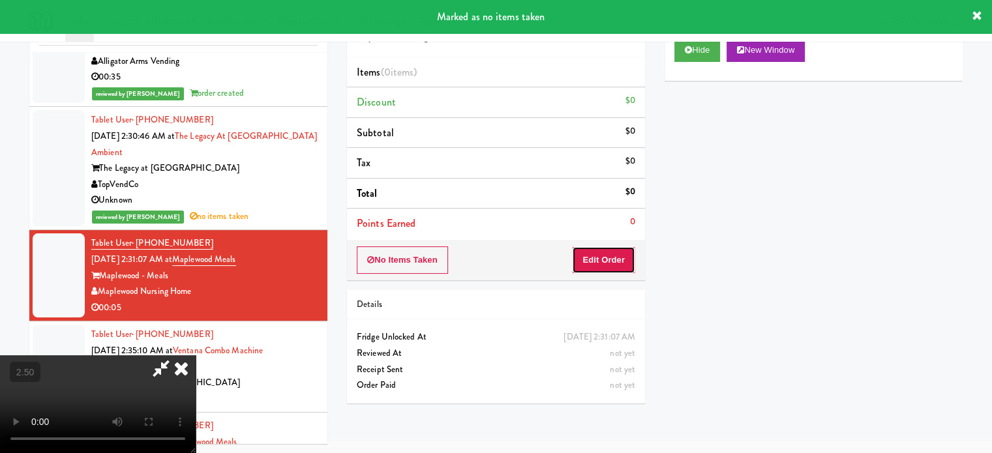
click at [597, 252] on button "Edit Order" at bounding box center [603, 259] width 63 height 27
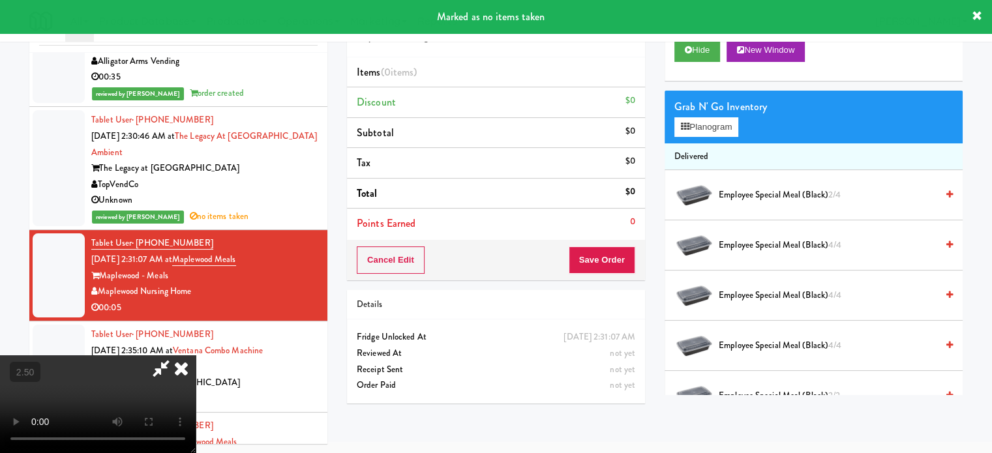
click at [196, 355] on video at bounding box center [98, 404] width 196 height 98
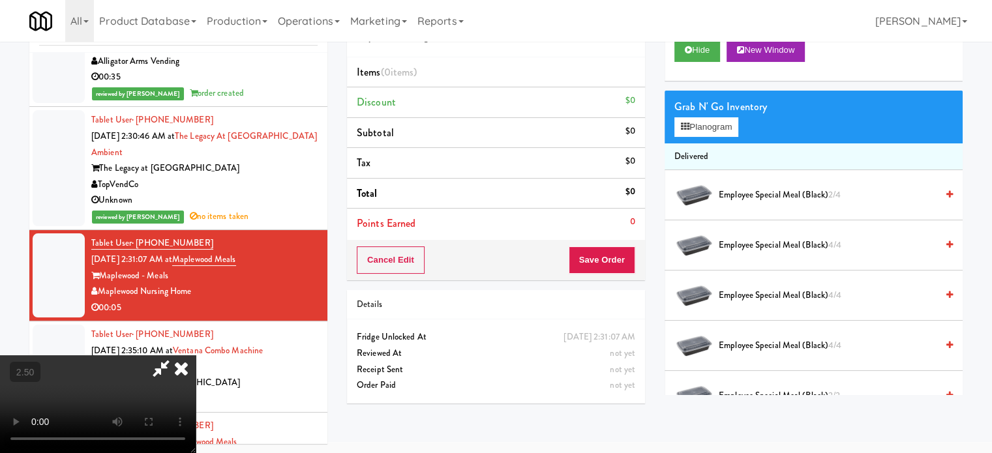
click at [196, 355] on video at bounding box center [98, 404] width 196 height 98
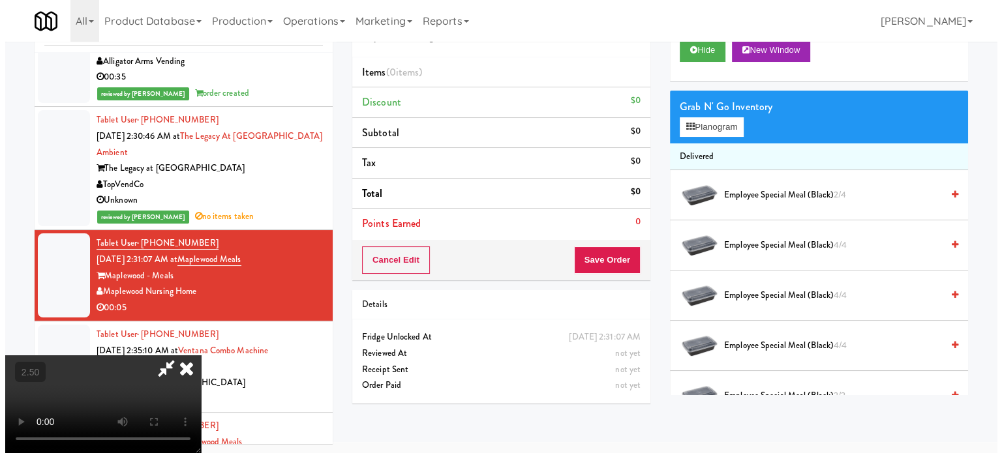
scroll to position [42, 0]
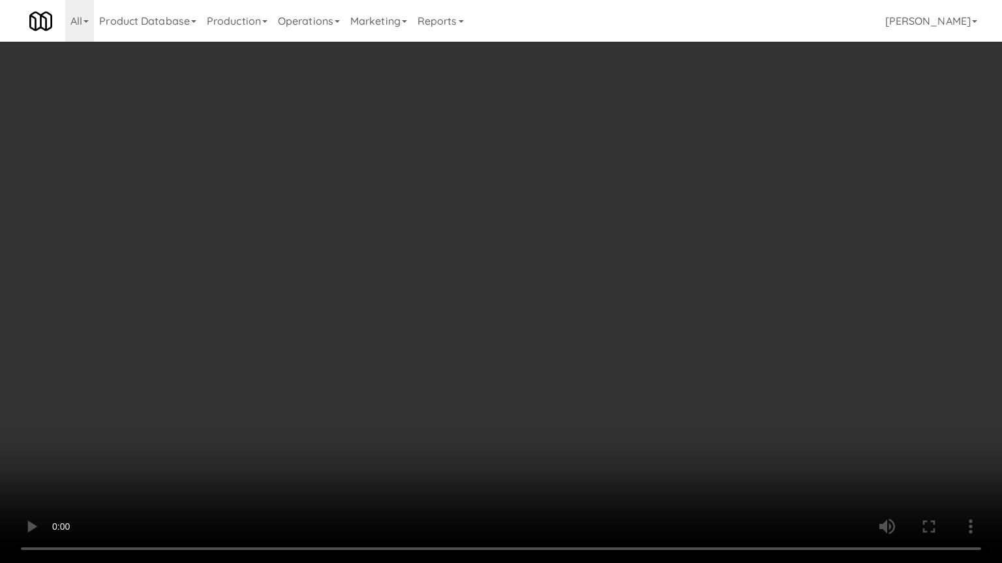
click at [478, 266] on video at bounding box center [501, 281] width 1002 height 563
click at [503, 283] on video at bounding box center [501, 281] width 1002 height 563
click at [571, 301] on video at bounding box center [501, 281] width 1002 height 563
click at [554, 303] on video at bounding box center [501, 281] width 1002 height 563
click at [624, 314] on video at bounding box center [501, 281] width 1002 height 563
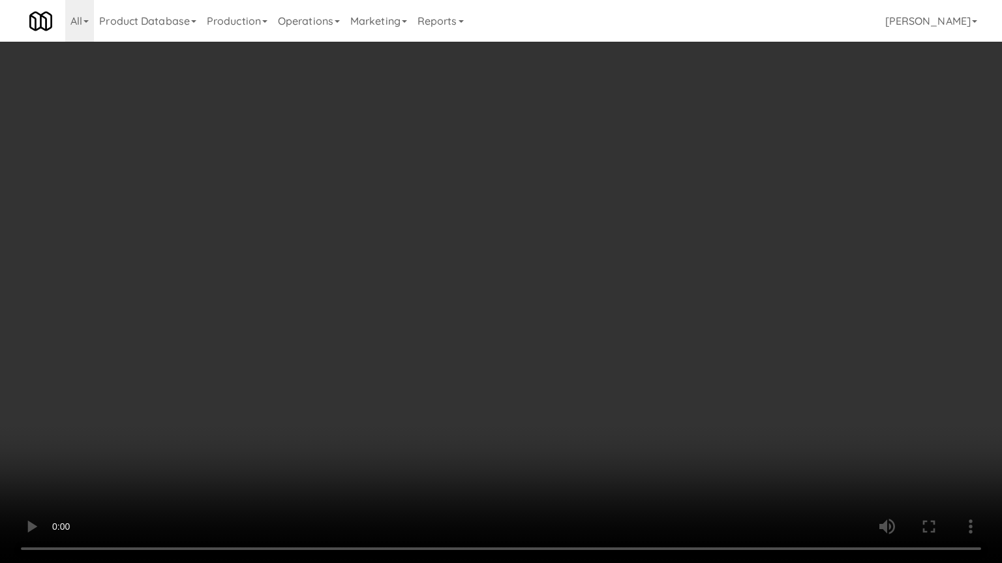
click at [546, 310] on video at bounding box center [501, 281] width 1002 height 563
drag, startPoint x: 201, startPoint y: 417, endPoint x: 250, endPoint y: 385, distance: 58.8
click at [203, 417] on video at bounding box center [501, 281] width 1002 height 563
click at [459, 307] on video at bounding box center [501, 281] width 1002 height 563
click at [481, 315] on video at bounding box center [501, 281] width 1002 height 563
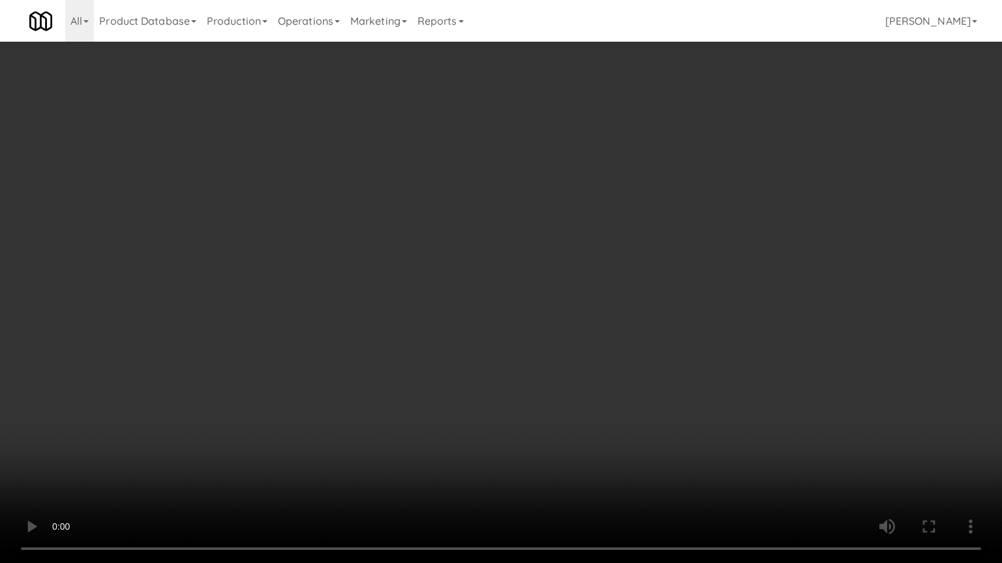
click at [494, 325] on video at bounding box center [501, 281] width 1002 height 563
click at [477, 324] on video at bounding box center [501, 281] width 1002 height 563
drag, startPoint x: 503, startPoint y: 331, endPoint x: 522, endPoint y: 329, distance: 18.4
click at [507, 331] on video at bounding box center [501, 281] width 1002 height 563
click at [522, 329] on video at bounding box center [501, 281] width 1002 height 563
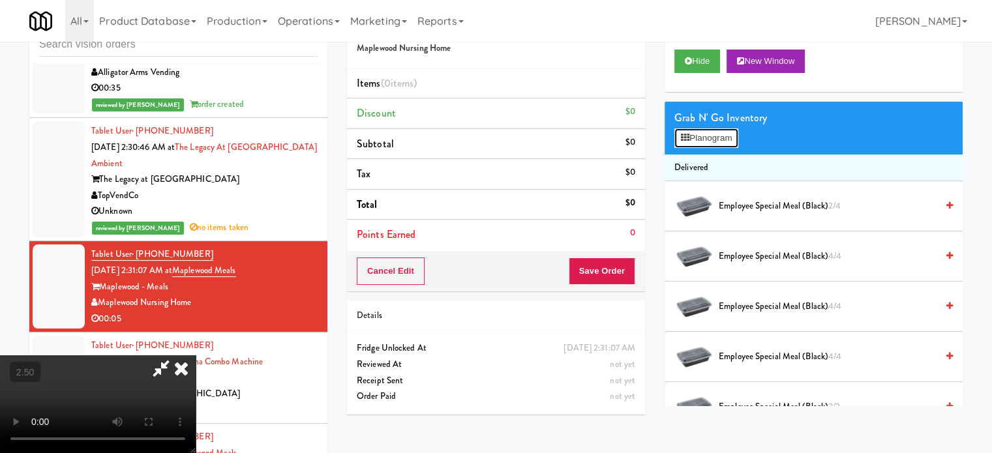
drag, startPoint x: 717, startPoint y: 140, endPoint x: 659, endPoint y: 143, distance: 58.8
click at [717, 138] on button "Planogram" at bounding box center [706, 138] width 64 height 20
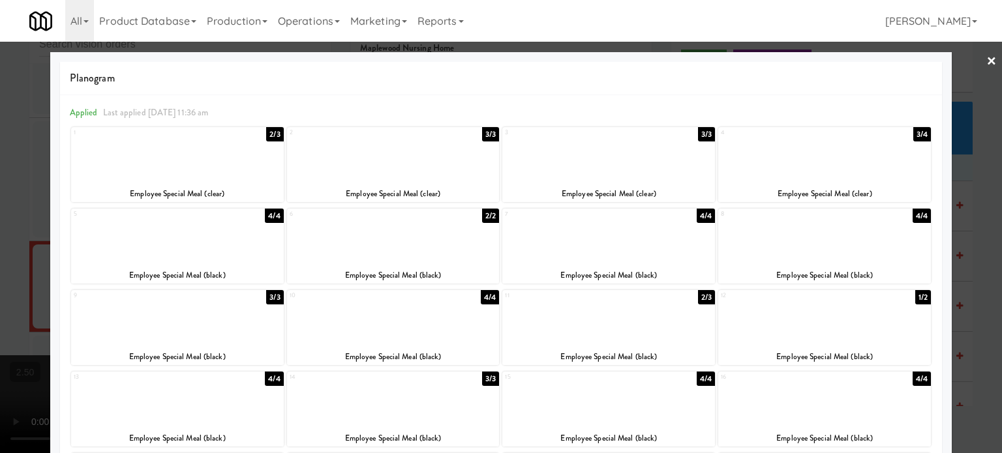
click at [268, 381] on div "4/4" at bounding box center [274, 379] width 18 height 14
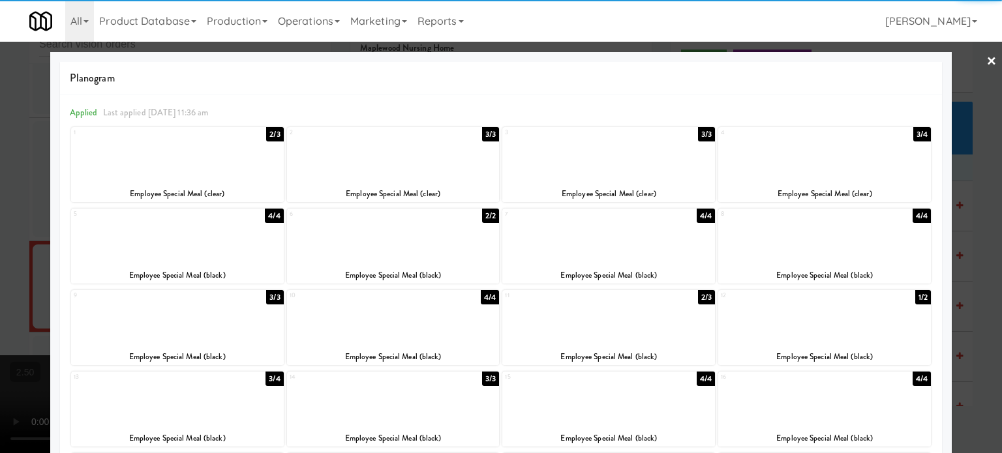
drag, startPoint x: 970, startPoint y: 302, endPoint x: 874, endPoint y: 280, distance: 98.9
click at [970, 303] on div at bounding box center [501, 226] width 1002 height 453
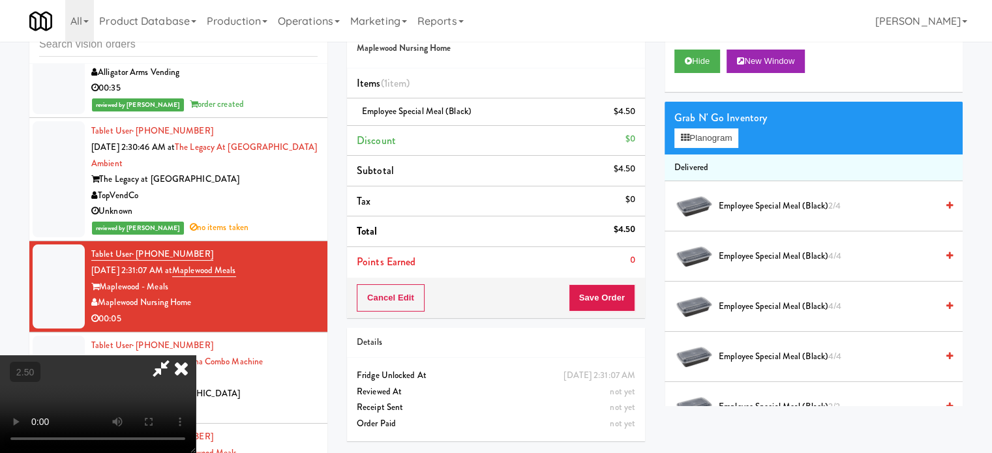
click at [196, 355] on icon at bounding box center [181, 368] width 29 height 26
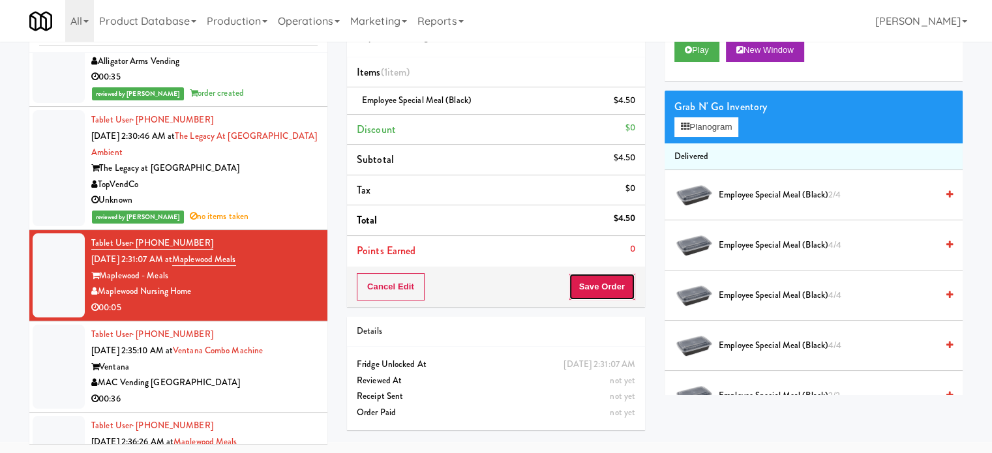
click at [606, 286] on button "Save Order" at bounding box center [602, 286] width 67 height 27
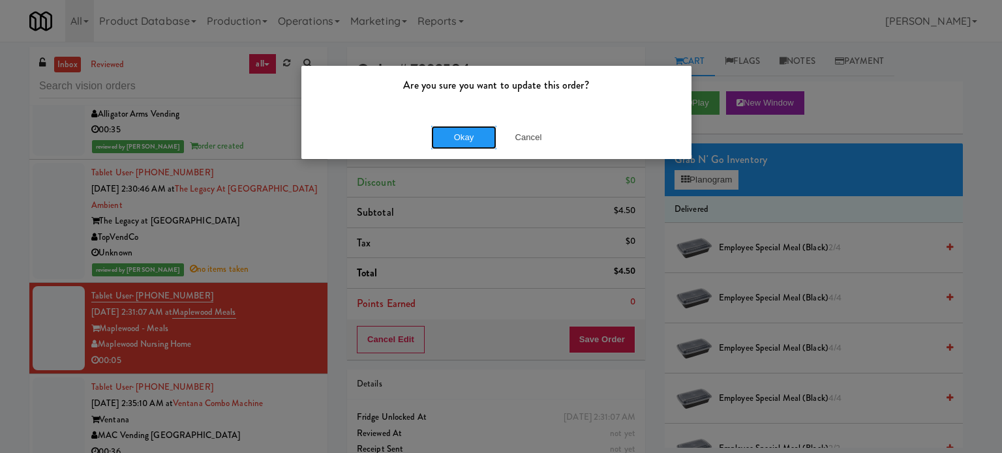
drag, startPoint x: 462, startPoint y: 140, endPoint x: 450, endPoint y: 152, distance: 17.1
click at [462, 140] on button "Okay" at bounding box center [463, 137] width 65 height 23
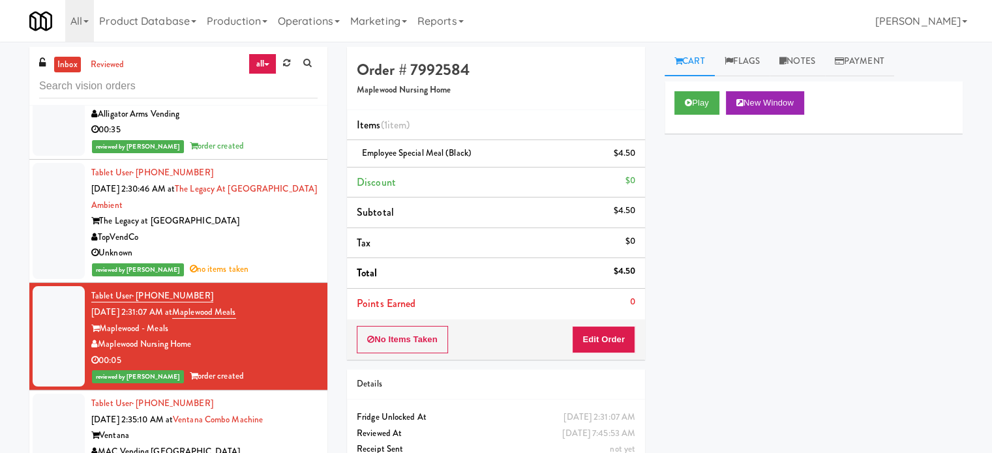
scroll to position [3306, 0]
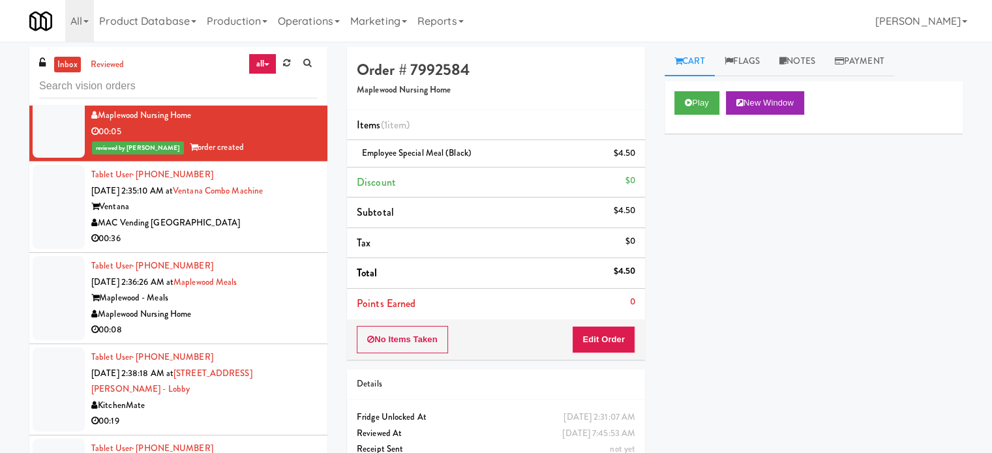
click at [279, 221] on div "MAC Vending [GEOGRAPHIC_DATA]" at bounding box center [204, 223] width 226 height 16
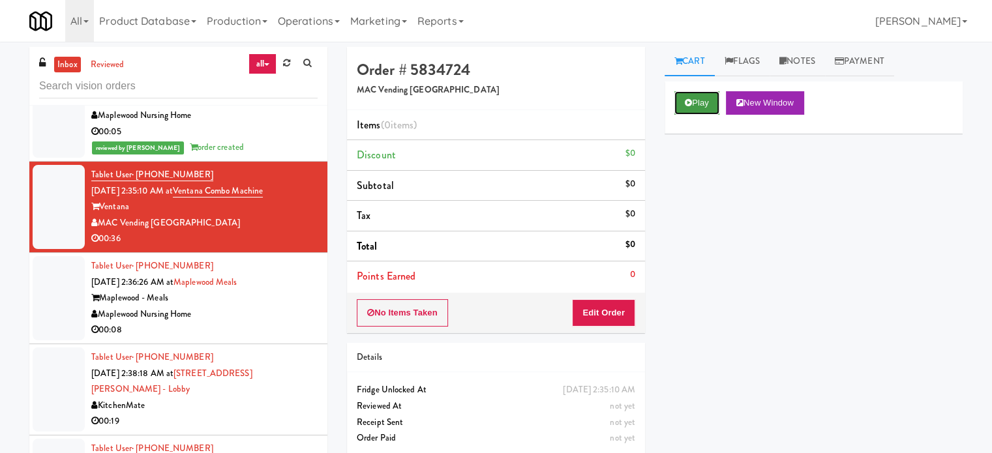
click at [698, 106] on button "Play" at bounding box center [696, 102] width 45 height 23
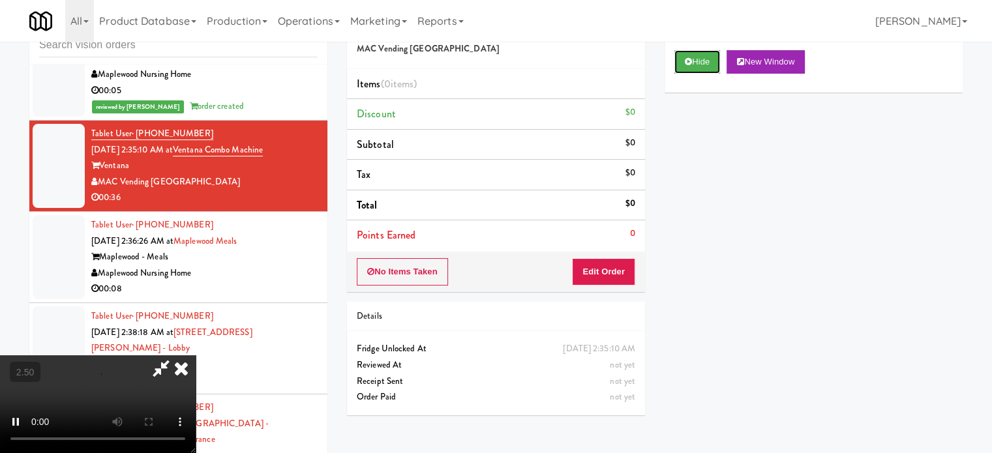
scroll to position [53, 0]
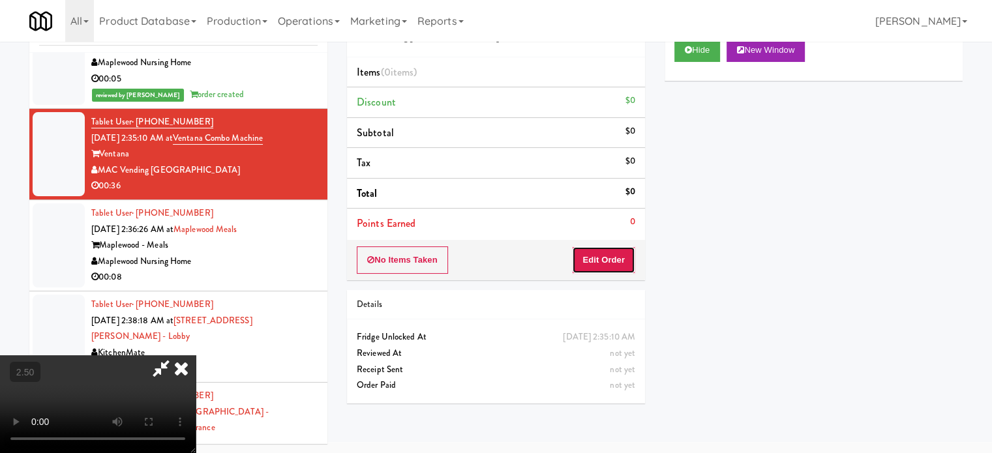
click at [605, 268] on button "Edit Order" at bounding box center [603, 259] width 63 height 27
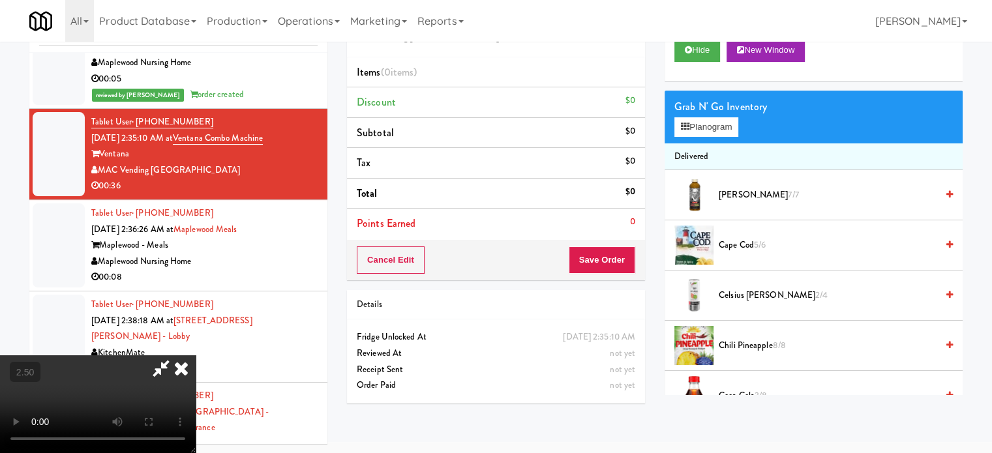
drag, startPoint x: 261, startPoint y: 353, endPoint x: 278, endPoint y: 332, distance: 27.3
click at [196, 355] on video at bounding box center [98, 404] width 196 height 98
drag, startPoint x: 278, startPoint y: 332, endPoint x: 393, endPoint y: 209, distance: 168.0
click at [196, 355] on video at bounding box center [98, 404] width 196 height 98
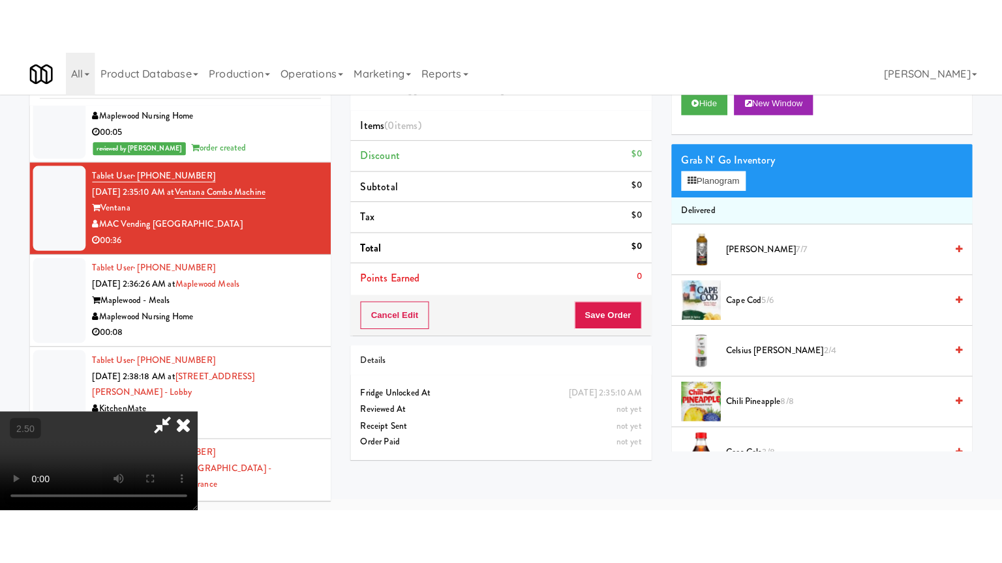
scroll to position [42, 0]
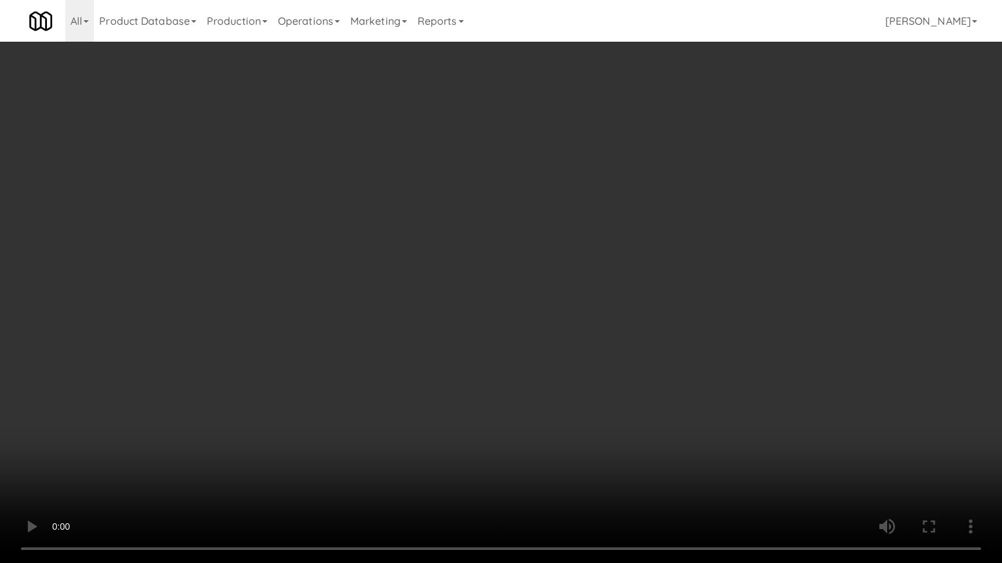
click at [471, 266] on video at bounding box center [501, 281] width 1002 height 563
click at [473, 282] on video at bounding box center [501, 281] width 1002 height 563
click at [528, 289] on video at bounding box center [501, 281] width 1002 height 563
drag, startPoint x: 511, startPoint y: 290, endPoint x: 525, endPoint y: 288, distance: 14.5
click at [511, 290] on video at bounding box center [501, 281] width 1002 height 563
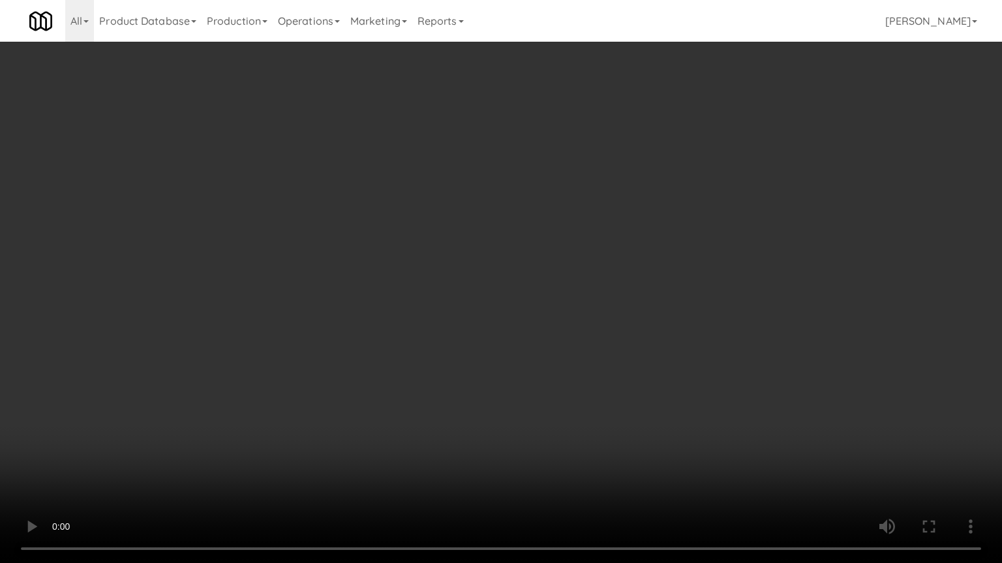
click at [525, 288] on video at bounding box center [501, 281] width 1002 height 563
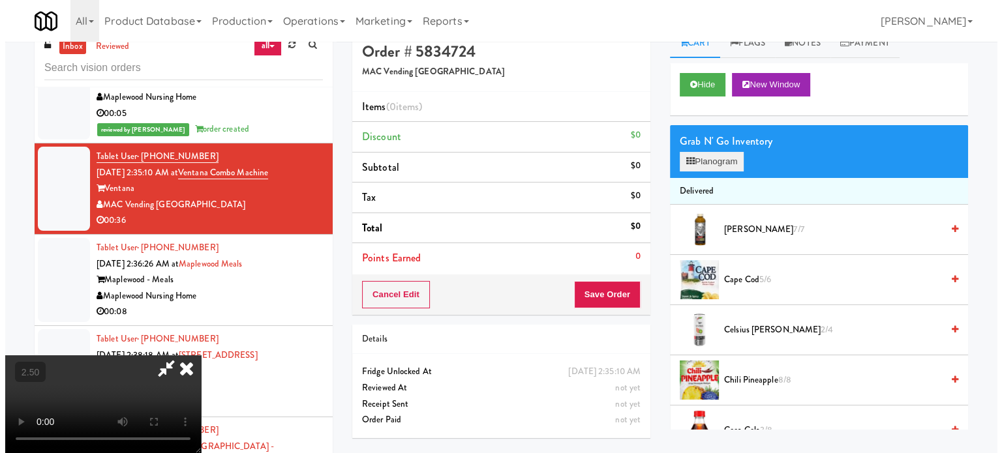
scroll to position [0, 0]
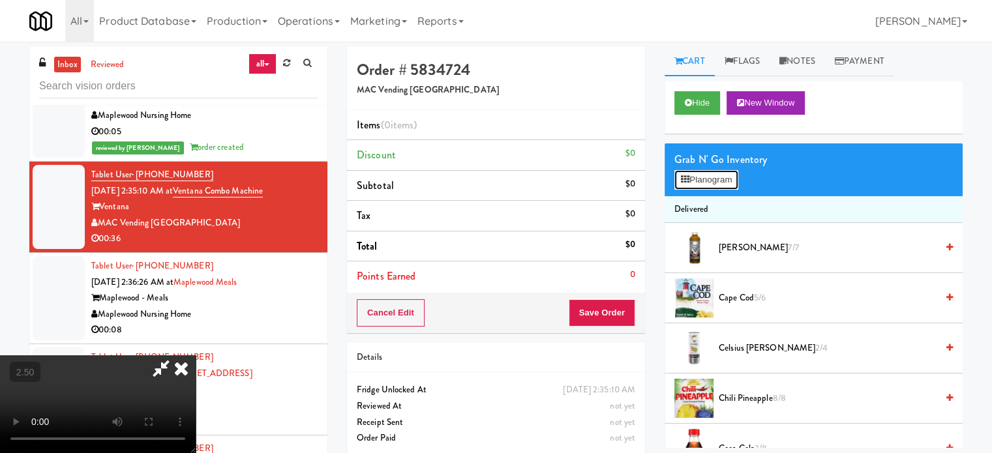
click at [719, 176] on button "Planogram" at bounding box center [706, 180] width 64 height 20
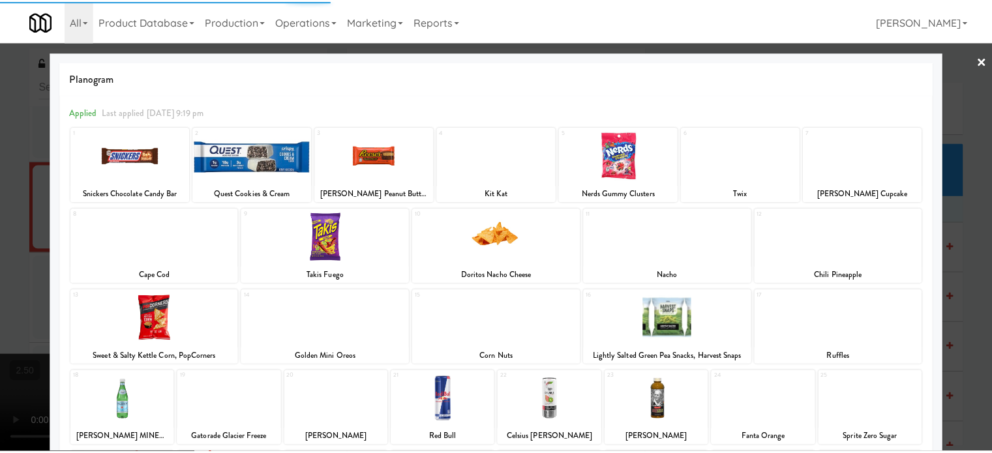
scroll to position [186, 0]
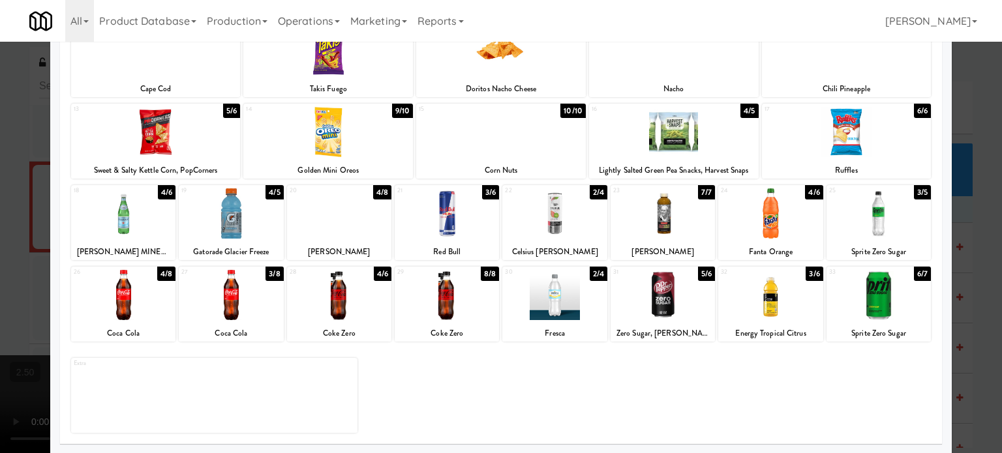
click at [270, 187] on div "4/5" at bounding box center [274, 192] width 18 height 14
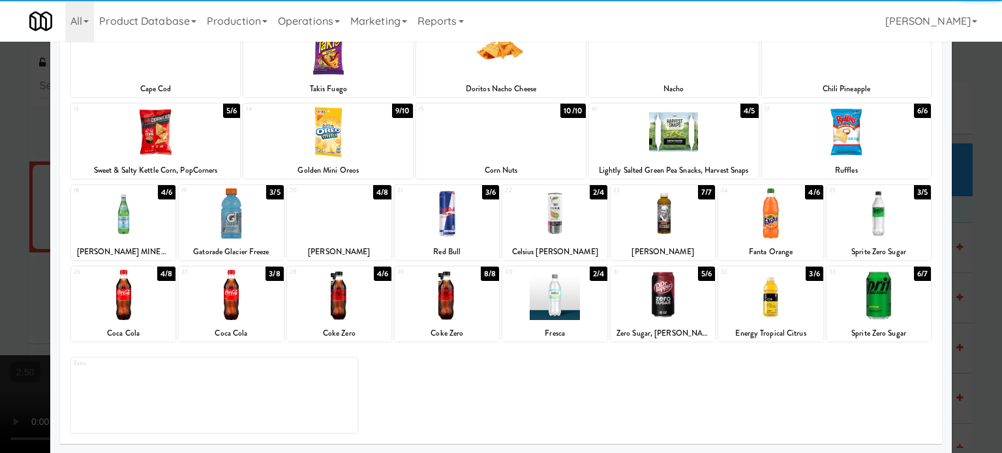
click at [23, 204] on div at bounding box center [501, 226] width 1002 height 453
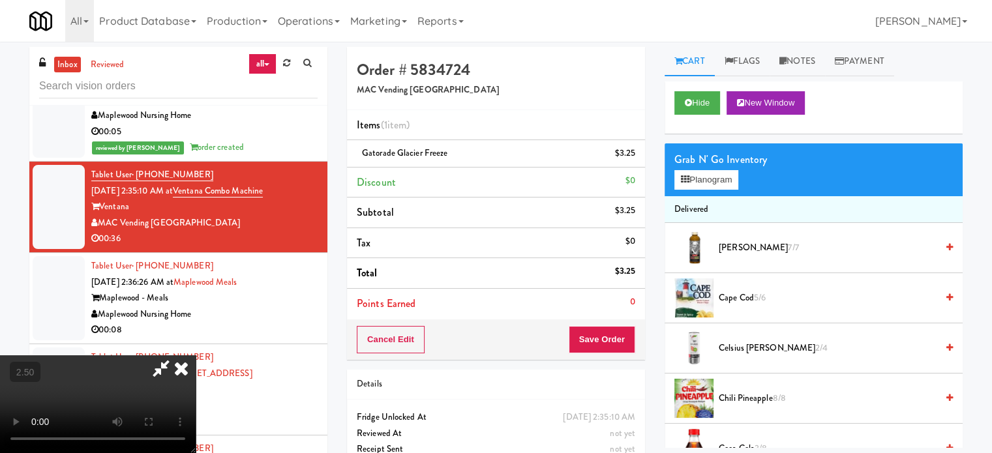
drag, startPoint x: 246, startPoint y: 216, endPoint x: 260, endPoint y: 209, distance: 16.0
click at [196, 355] on video at bounding box center [98, 404] width 196 height 98
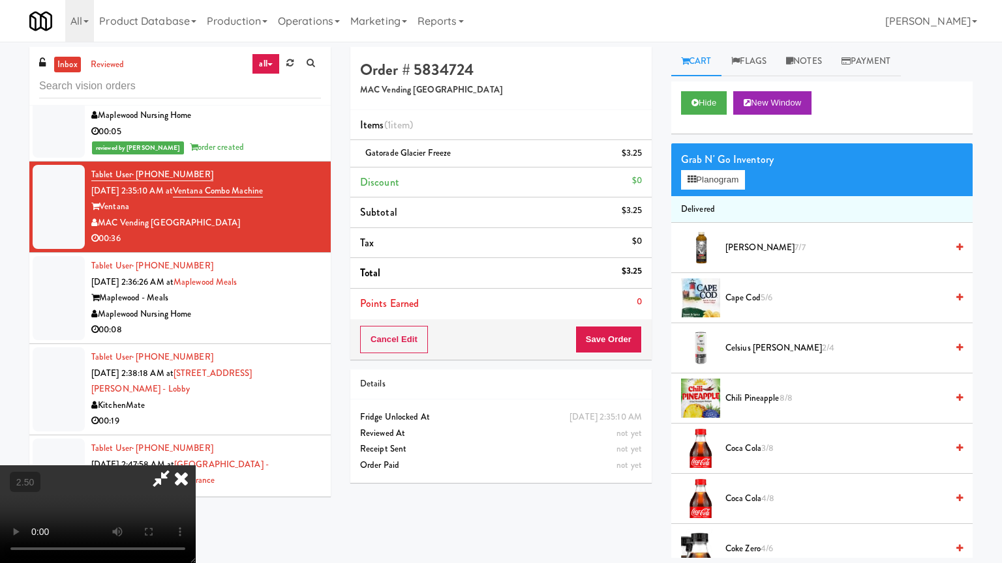
click at [196, 453] on video at bounding box center [98, 515] width 196 height 98
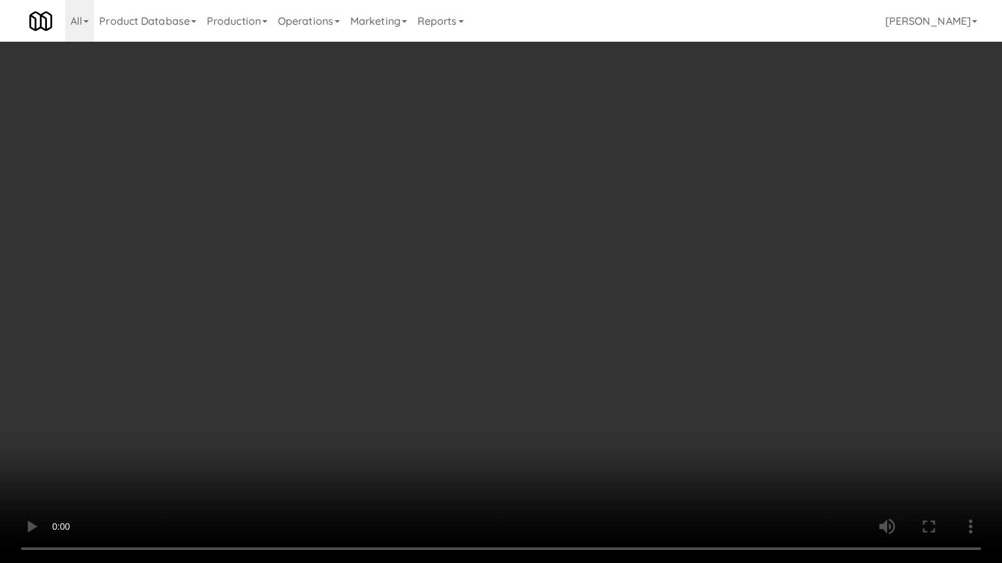
click at [668, 290] on video at bounding box center [501, 281] width 1002 height 563
click at [681, 299] on video at bounding box center [501, 281] width 1002 height 563
click at [702, 298] on video at bounding box center [501, 281] width 1002 height 563
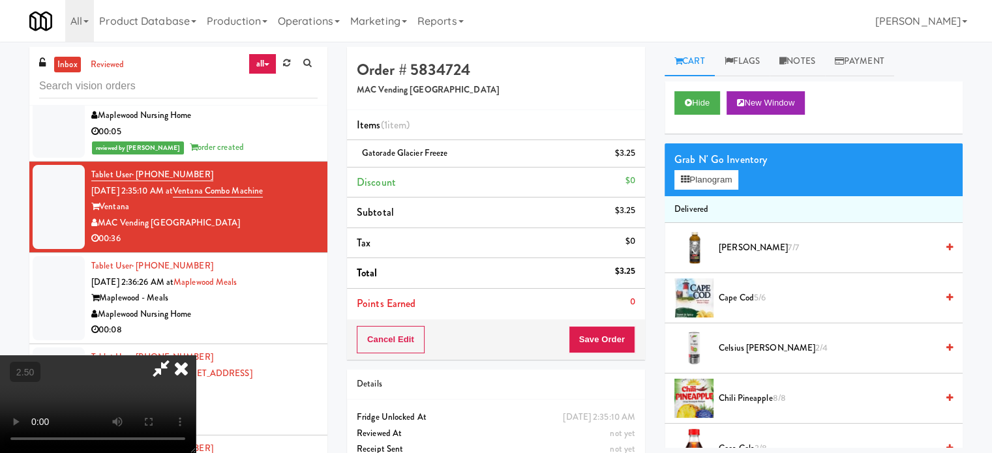
click at [788, 246] on span "7/7" at bounding box center [793, 247] width 10 height 12
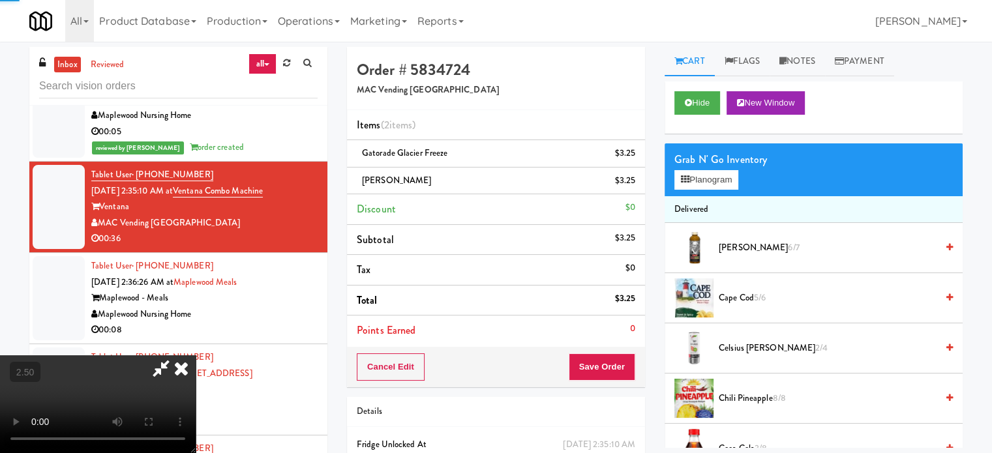
click at [196, 355] on video at bounding box center [98, 404] width 196 height 98
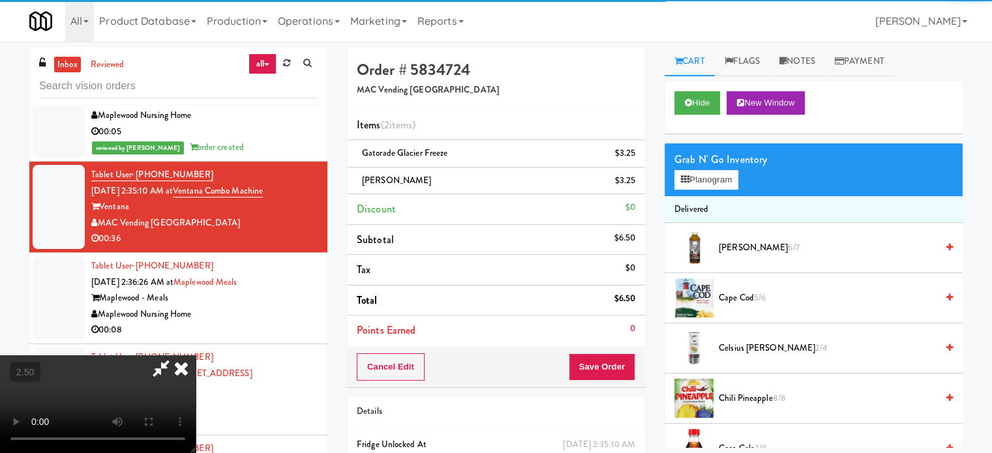
drag, startPoint x: 378, startPoint y: 255, endPoint x: 383, endPoint y: 320, distance: 65.5
click at [196, 355] on video at bounding box center [98, 404] width 196 height 98
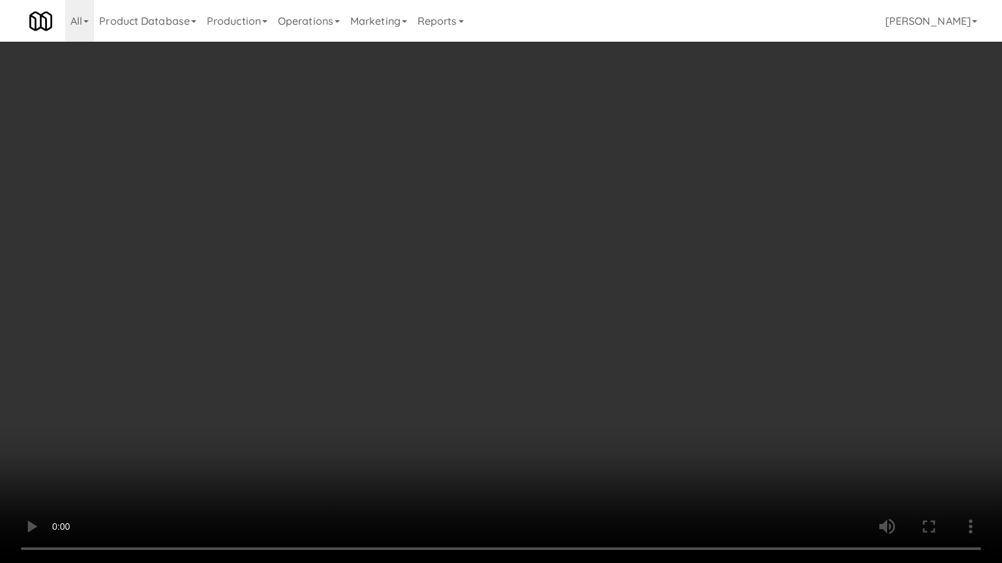
click at [454, 245] on video at bounding box center [501, 281] width 1002 height 563
drag, startPoint x: 379, startPoint y: 282, endPoint x: 376, endPoint y: 245, distance: 36.6
click at [378, 280] on video at bounding box center [501, 281] width 1002 height 563
click at [484, 273] on video at bounding box center [501, 281] width 1002 height 563
click at [502, 290] on video at bounding box center [501, 281] width 1002 height 563
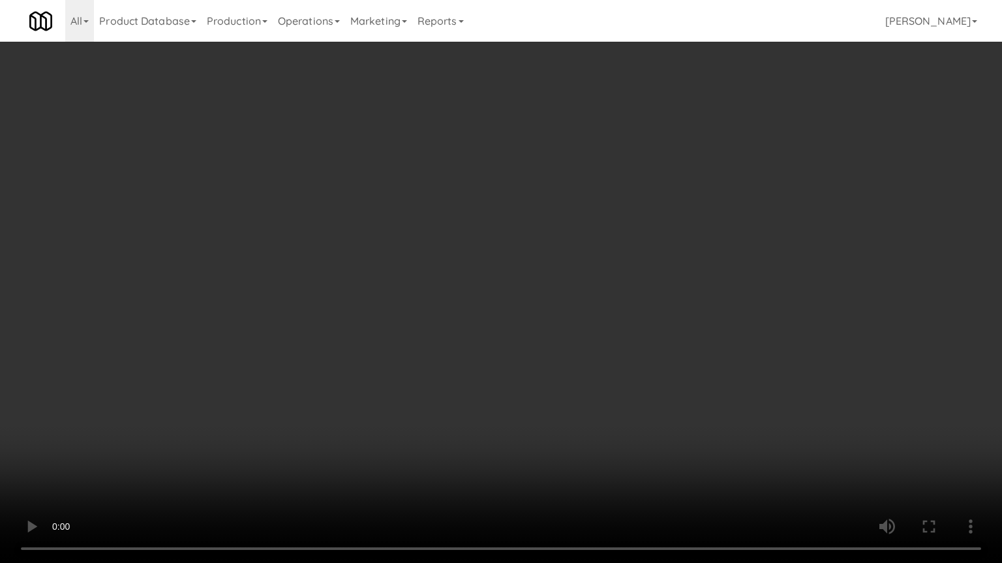
click at [503, 297] on video at bounding box center [501, 281] width 1002 height 563
drag, startPoint x: 526, startPoint y: 301, endPoint x: 544, endPoint y: 295, distance: 18.6
click at [527, 301] on video at bounding box center [501, 281] width 1002 height 563
click at [544, 295] on video at bounding box center [501, 281] width 1002 height 563
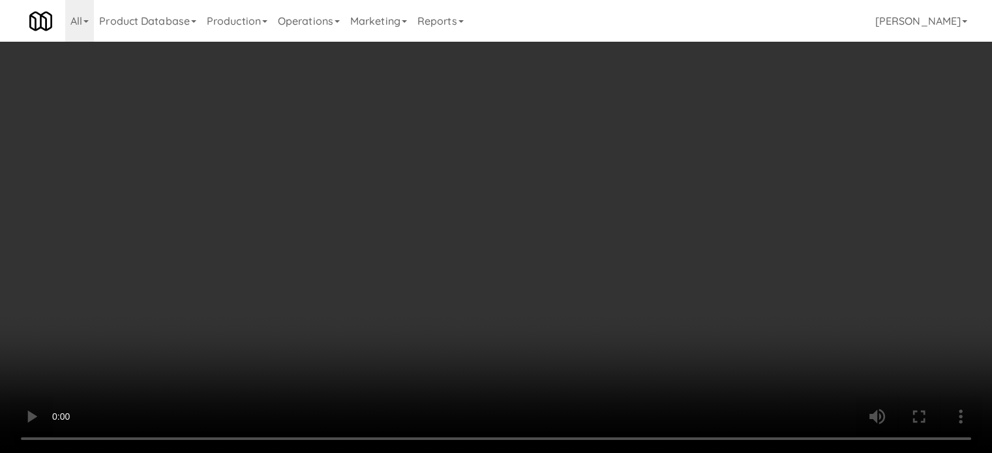
scroll to position [631, 0]
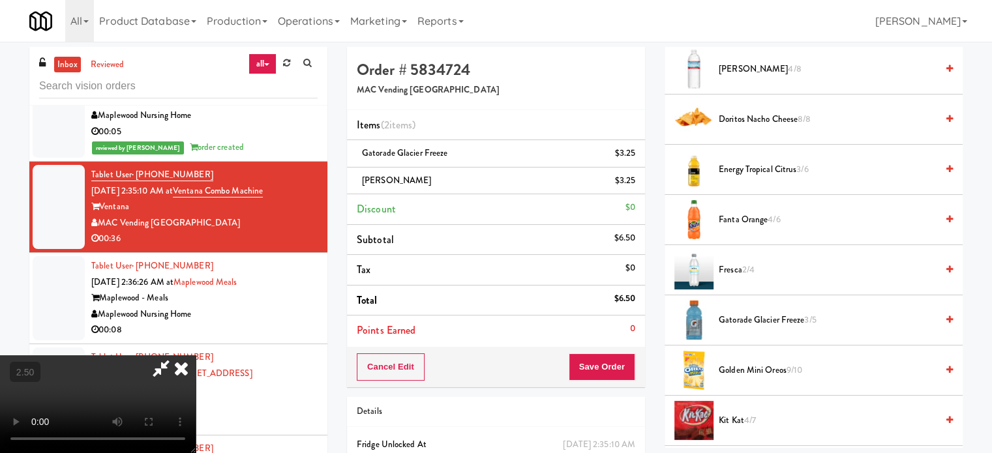
click at [789, 118] on span "Doritos Nacho Cheese 8/8" at bounding box center [828, 120] width 218 height 16
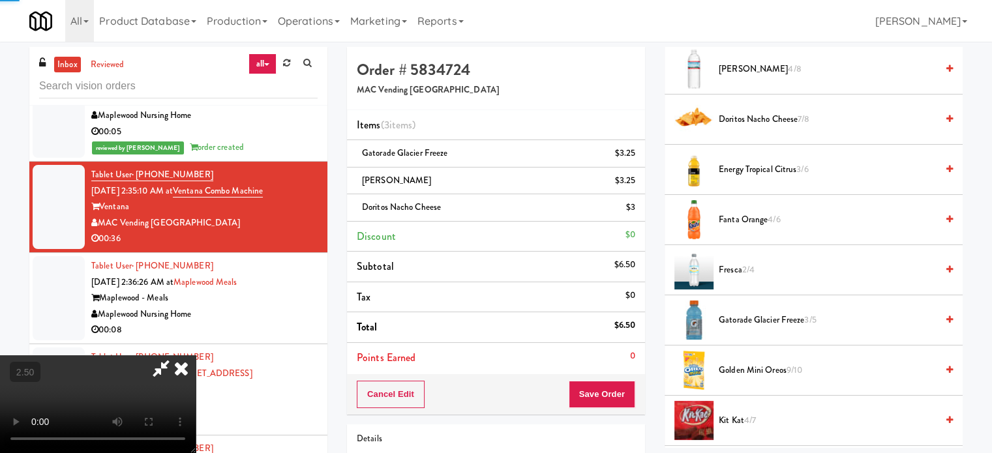
drag, startPoint x: 336, startPoint y: 279, endPoint x: 339, endPoint y: 271, distance: 9.1
click at [196, 355] on video at bounding box center [98, 404] width 196 height 98
drag, startPoint x: 339, startPoint y: 271, endPoint x: 350, endPoint y: 317, distance: 47.6
click at [196, 355] on video at bounding box center [98, 404] width 196 height 98
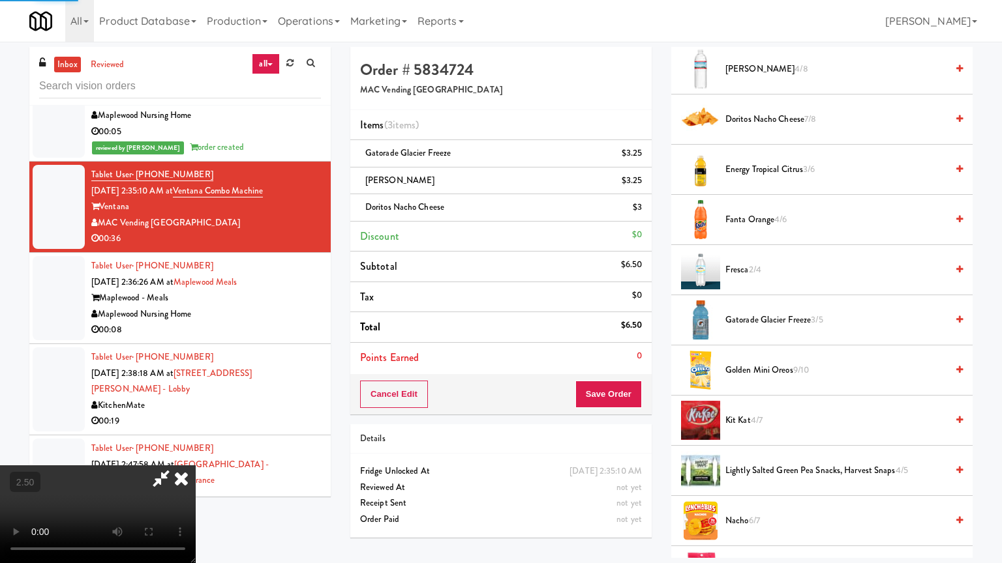
drag, startPoint x: 350, startPoint y: 317, endPoint x: 373, endPoint y: 219, distance: 100.4
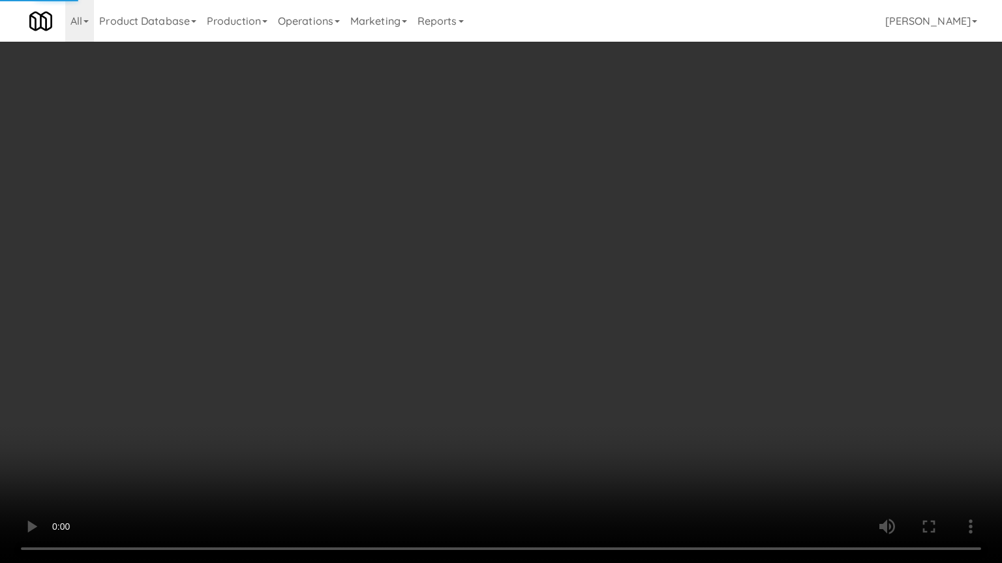
click at [351, 310] on video at bounding box center [501, 281] width 1002 height 563
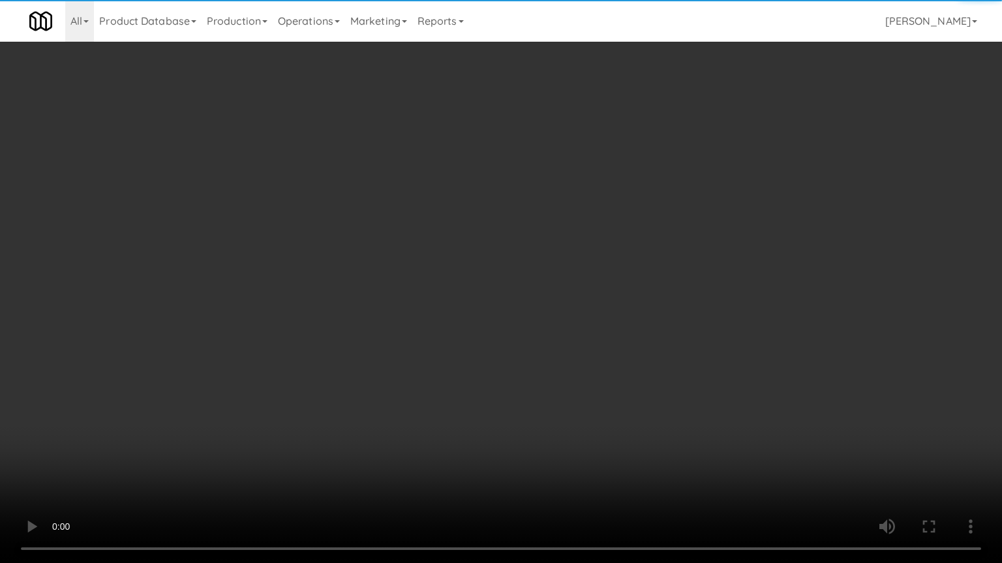
click at [498, 310] on video at bounding box center [501, 281] width 1002 height 563
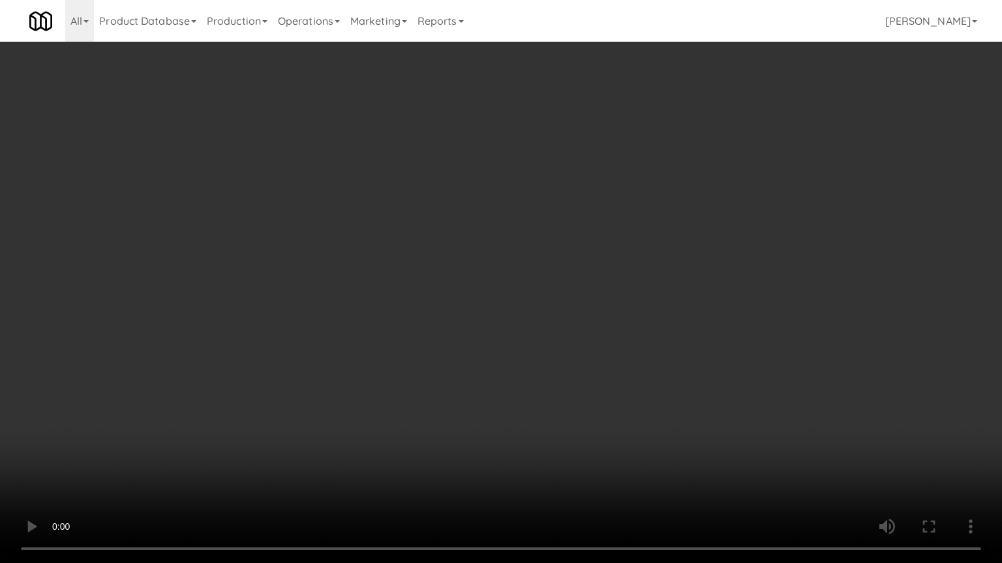
click at [502, 303] on video at bounding box center [501, 281] width 1002 height 563
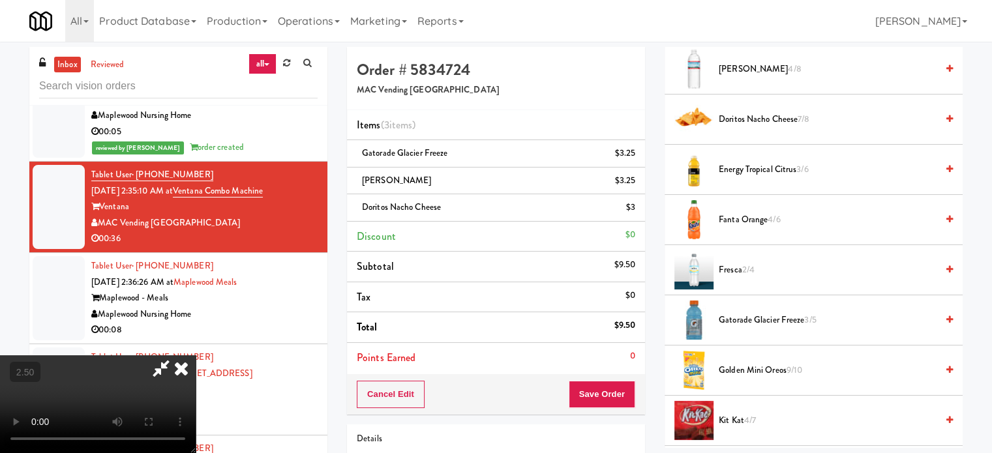
click at [196, 355] on icon at bounding box center [181, 368] width 29 height 26
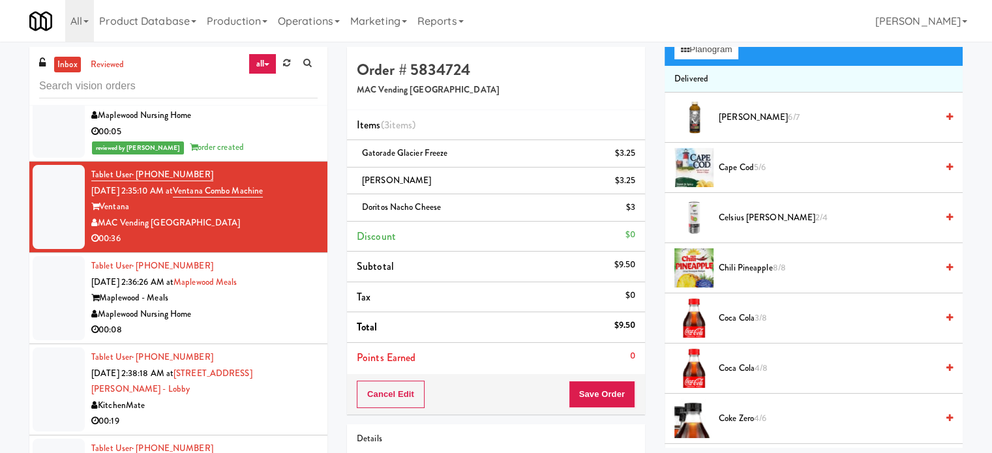
scroll to position [0, 0]
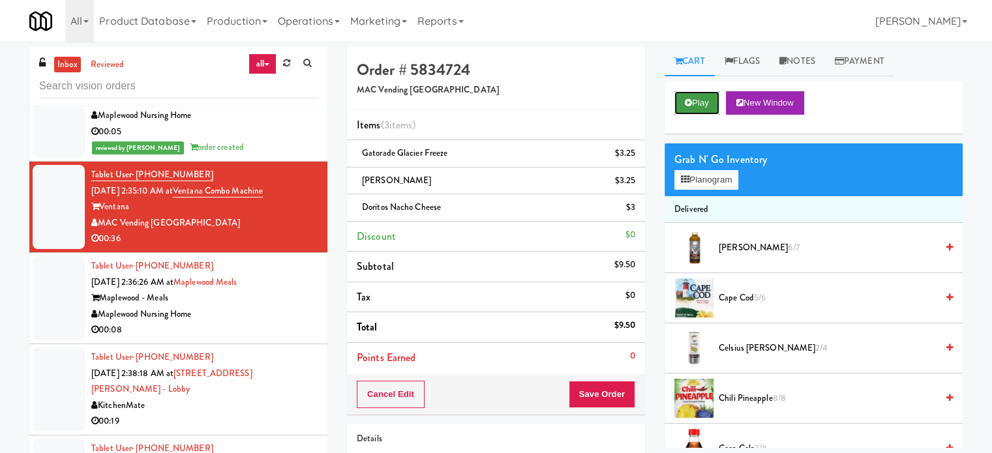
click at [706, 98] on button "Play" at bounding box center [696, 102] width 45 height 23
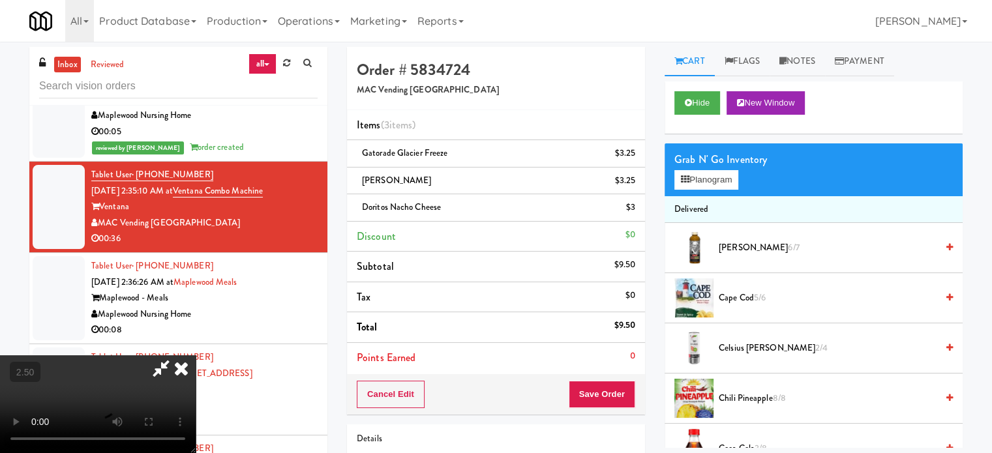
click at [196, 355] on video at bounding box center [98, 404] width 196 height 98
drag, startPoint x: 434, startPoint y: 253, endPoint x: 446, endPoint y: 228, distance: 28.0
click at [196, 355] on video at bounding box center [98, 404] width 196 height 98
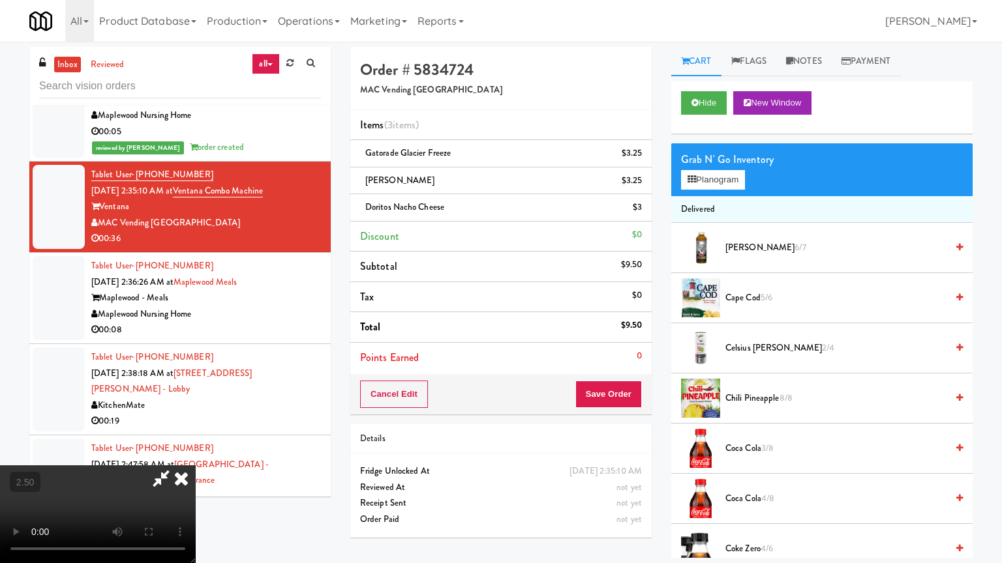
click at [196, 453] on video at bounding box center [98, 515] width 196 height 98
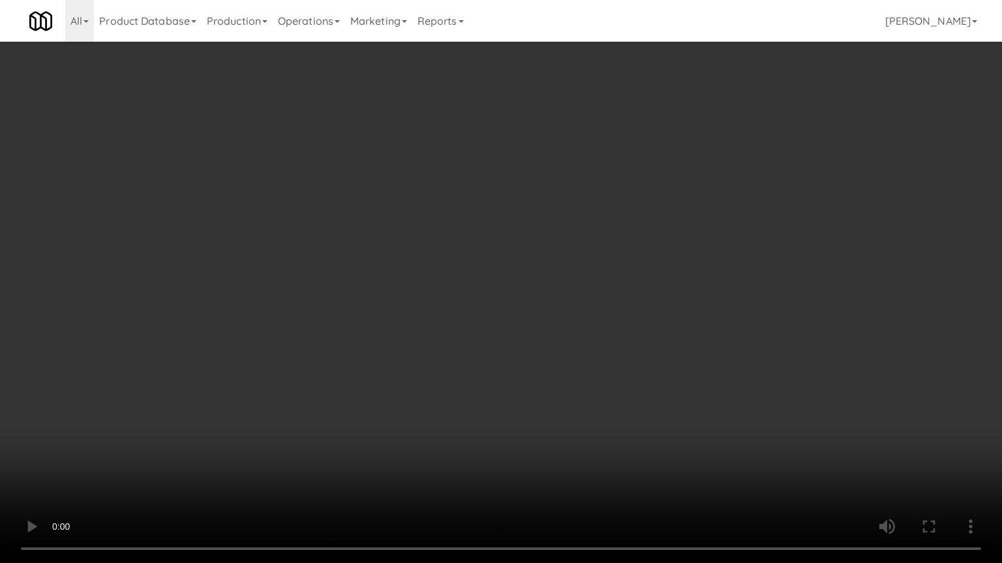
drag, startPoint x: 723, startPoint y: 230, endPoint x: 908, endPoint y: 120, distance: 215.2
click at [725, 228] on video at bounding box center [501, 281] width 1002 height 563
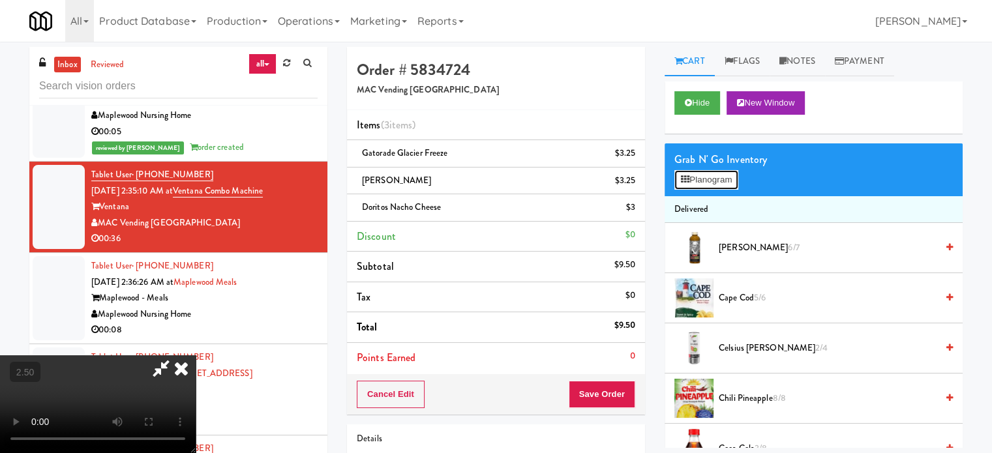
drag, startPoint x: 731, startPoint y: 182, endPoint x: 750, endPoint y: 171, distance: 21.6
click at [730, 181] on button "Planogram" at bounding box center [706, 180] width 64 height 20
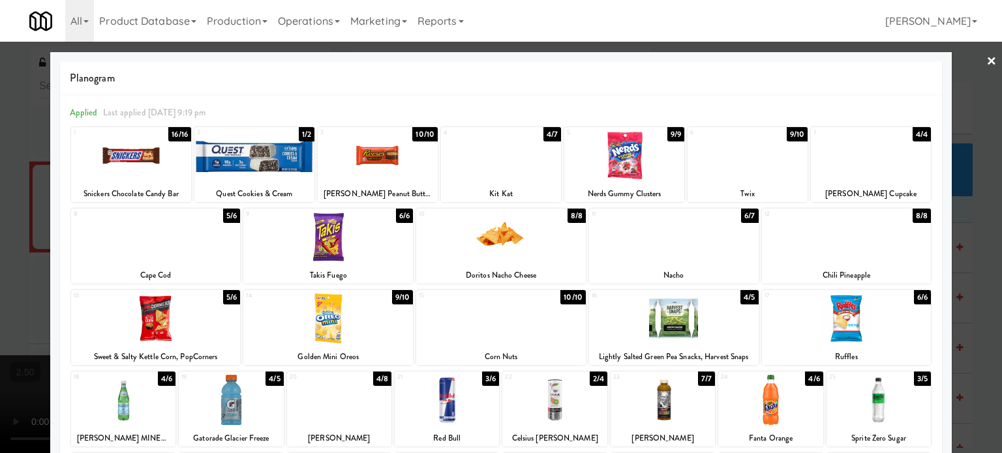
click at [912, 216] on div "8/8" at bounding box center [921, 216] width 18 height 14
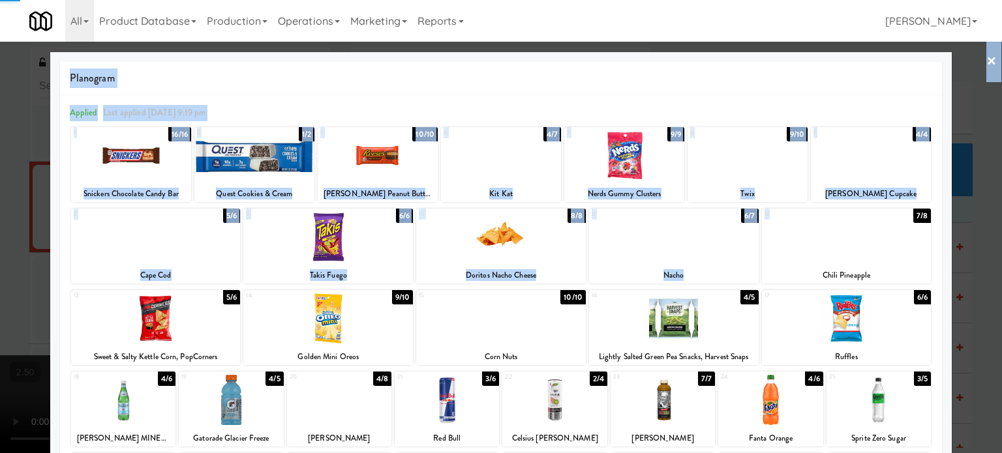
click at [943, 276] on div "× Planogram Applied Last applied Tuesday 9:19 pm 1 16/16 Snickers Chocolate Can…" at bounding box center [501, 226] width 1002 height 453
click at [965, 274] on div at bounding box center [501, 226] width 1002 height 453
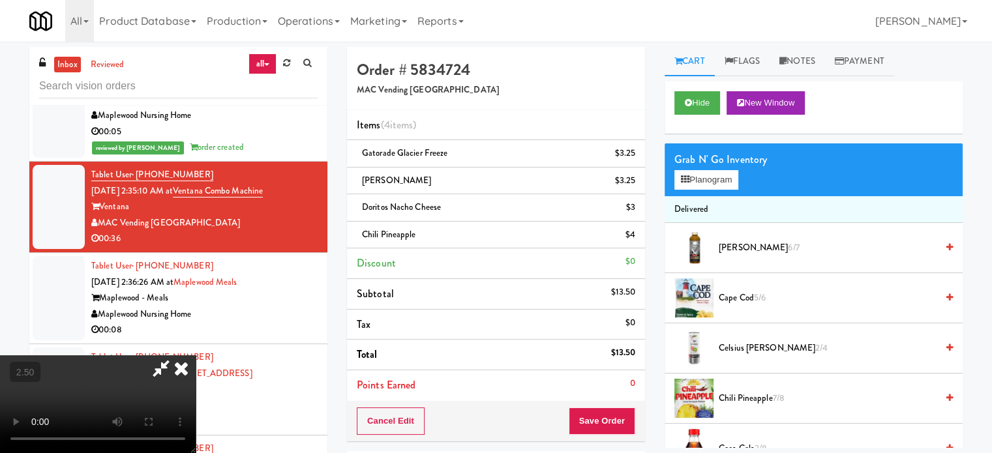
click at [196, 355] on video at bounding box center [98, 404] width 196 height 98
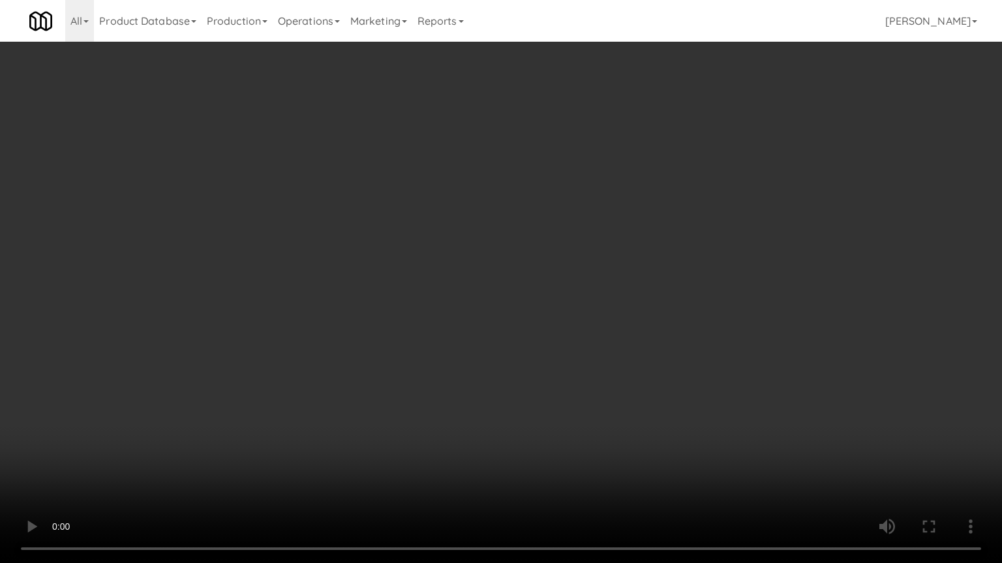
drag, startPoint x: 576, startPoint y: 424, endPoint x: 575, endPoint y: 411, distance: 12.5
click at [575, 421] on video at bounding box center [501, 281] width 1002 height 563
click at [561, 306] on video at bounding box center [501, 281] width 1002 height 563
click at [570, 303] on video at bounding box center [501, 281] width 1002 height 563
drag, startPoint x: 333, startPoint y: 451, endPoint x: 376, endPoint y: 376, distance: 86.5
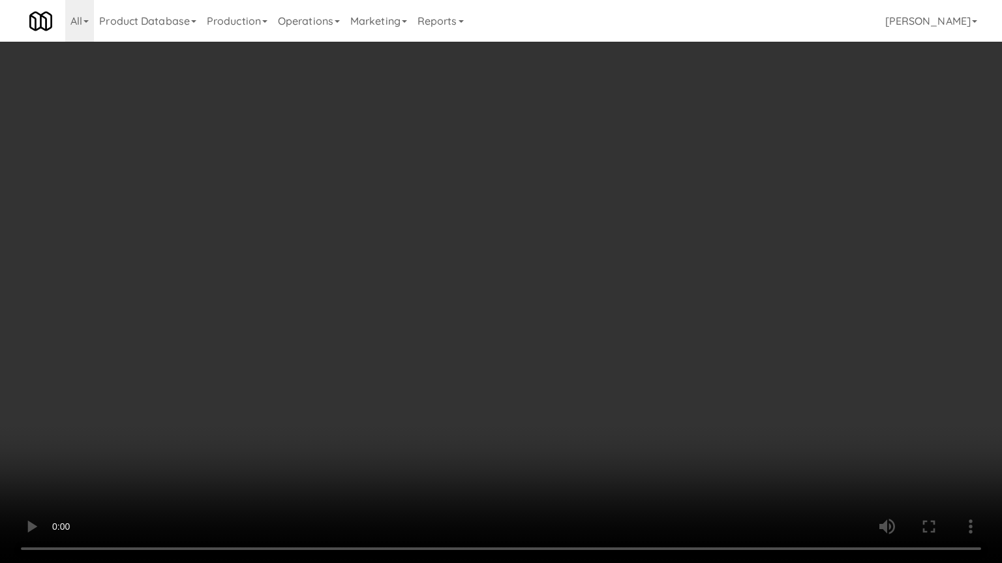
click at [334, 447] on video at bounding box center [501, 281] width 1002 height 563
click at [410, 326] on video at bounding box center [501, 281] width 1002 height 563
click at [451, 290] on video at bounding box center [501, 281] width 1002 height 563
click at [464, 291] on video at bounding box center [501, 281] width 1002 height 563
drag, startPoint x: 514, startPoint y: 308, endPoint x: 485, endPoint y: 316, distance: 30.2
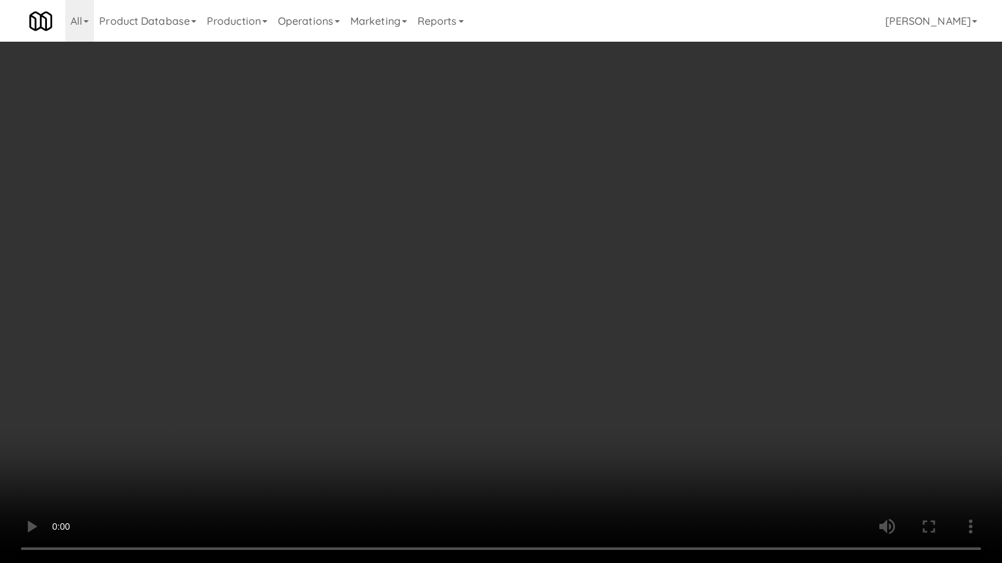
click at [514, 310] on video at bounding box center [501, 281] width 1002 height 563
drag, startPoint x: 455, startPoint y: 319, endPoint x: 465, endPoint y: 312, distance: 12.1
click at [455, 320] on video at bounding box center [501, 281] width 1002 height 563
click at [496, 334] on video at bounding box center [501, 281] width 1002 height 563
click at [484, 329] on video at bounding box center [501, 281] width 1002 height 563
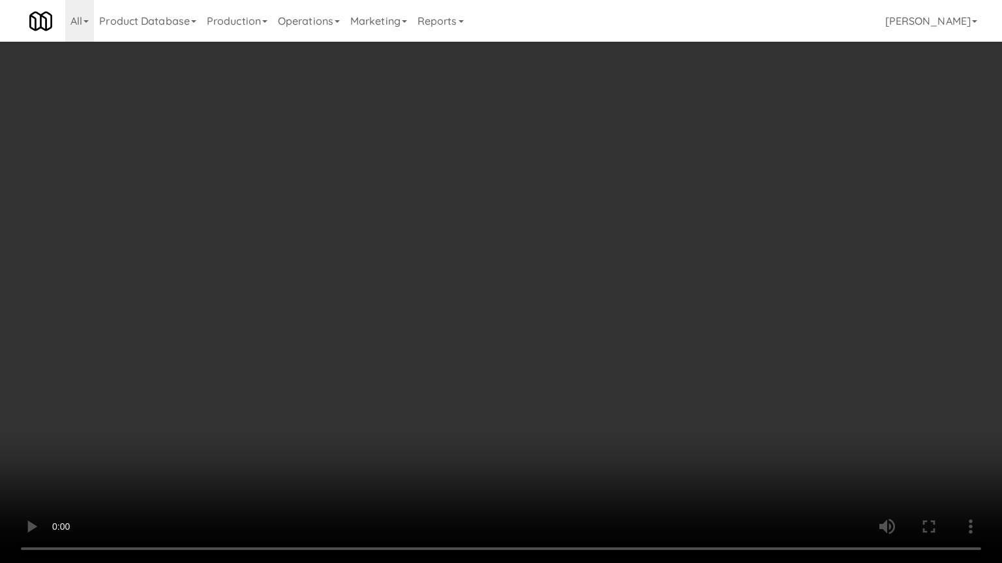
click at [565, 342] on video at bounding box center [501, 281] width 1002 height 563
click at [469, 331] on video at bounding box center [501, 281] width 1002 height 563
click at [475, 324] on video at bounding box center [501, 281] width 1002 height 563
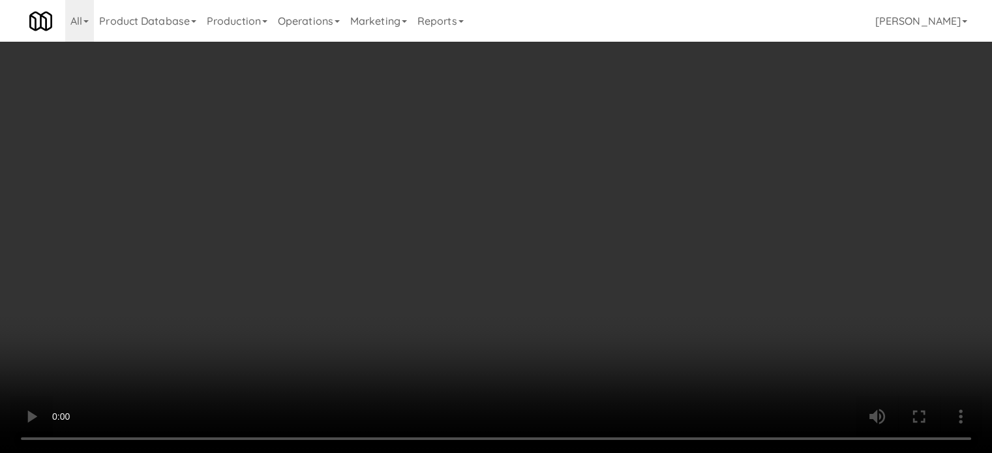
click at [636, 237] on icon at bounding box center [636, 239] width 7 height 8
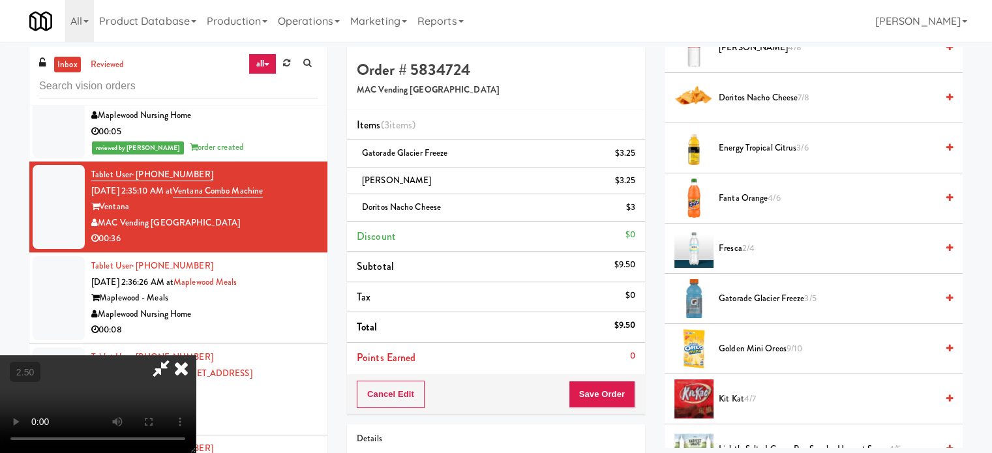
scroll to position [978, 0]
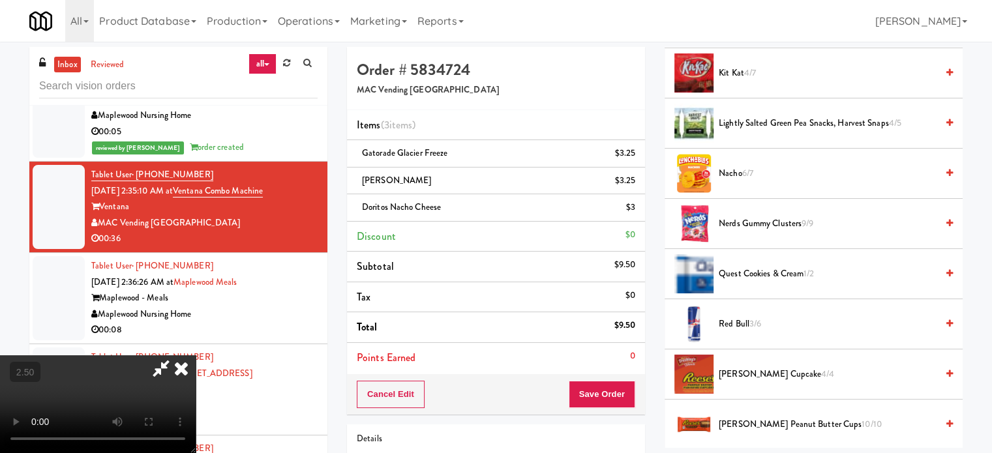
click at [749, 170] on span "6/7" at bounding box center [747, 173] width 11 height 12
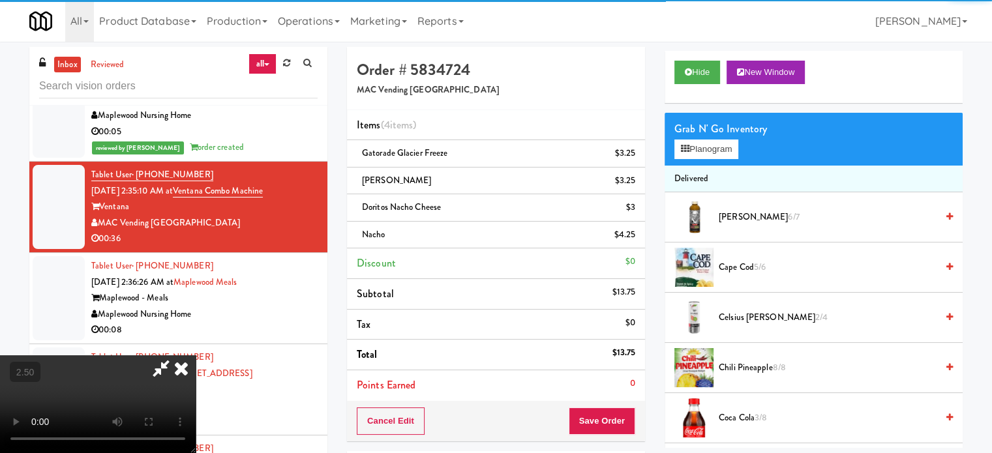
scroll to position [0, 0]
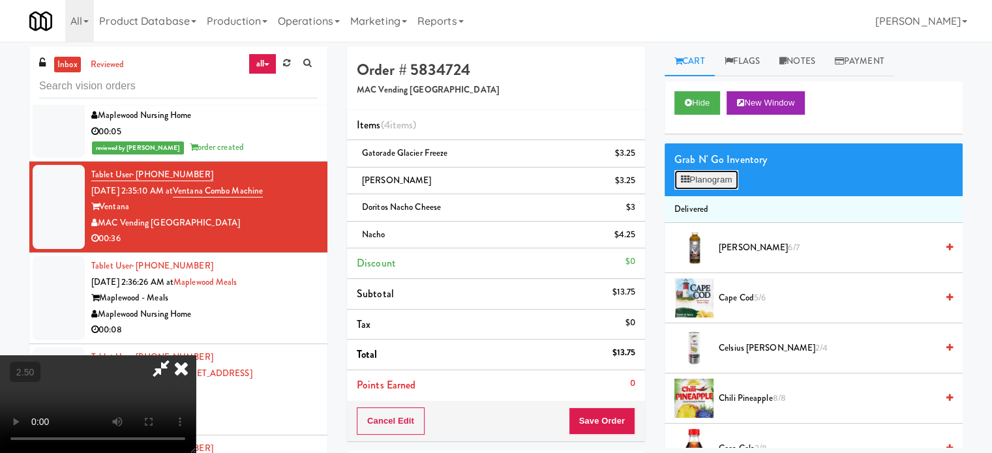
click at [717, 175] on button "Planogram" at bounding box center [706, 180] width 64 height 20
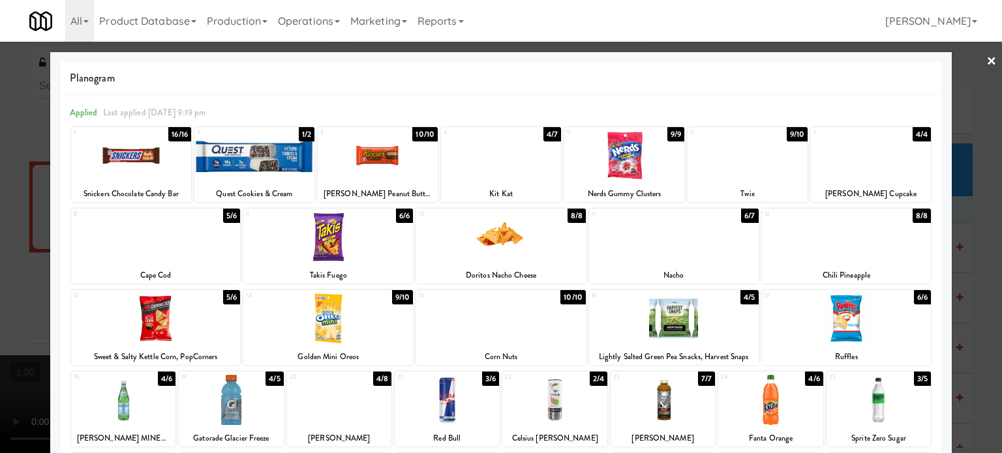
click at [571, 213] on div "8/8" at bounding box center [576, 216] width 18 height 14
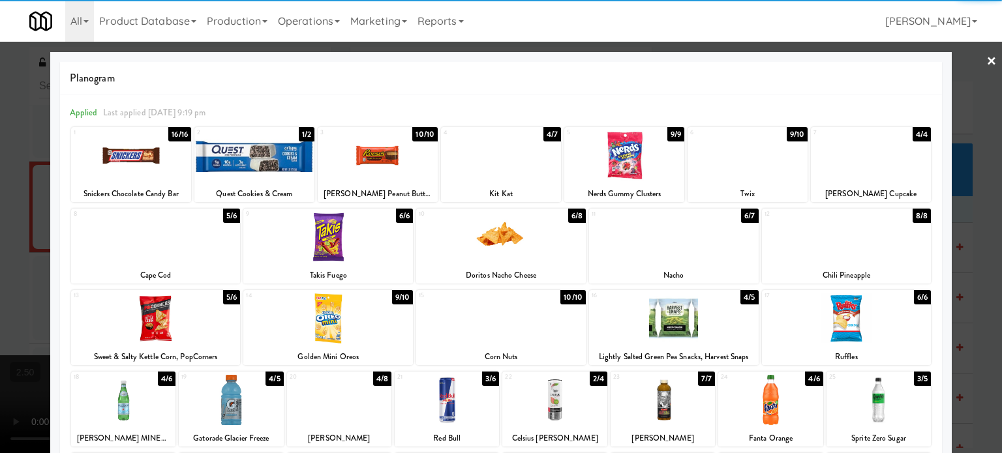
click at [981, 266] on div at bounding box center [501, 226] width 1002 height 453
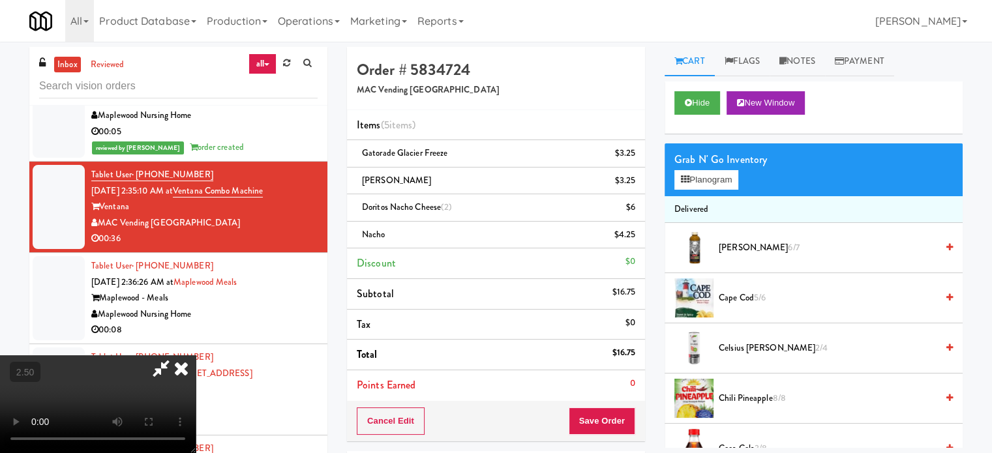
drag, startPoint x: 436, startPoint y: 268, endPoint x: 440, endPoint y: 258, distance: 10.9
click at [196, 355] on video at bounding box center [98, 404] width 196 height 98
drag, startPoint x: 440, startPoint y: 258, endPoint x: 448, endPoint y: 295, distance: 38.8
click at [196, 355] on video at bounding box center [98, 404] width 196 height 98
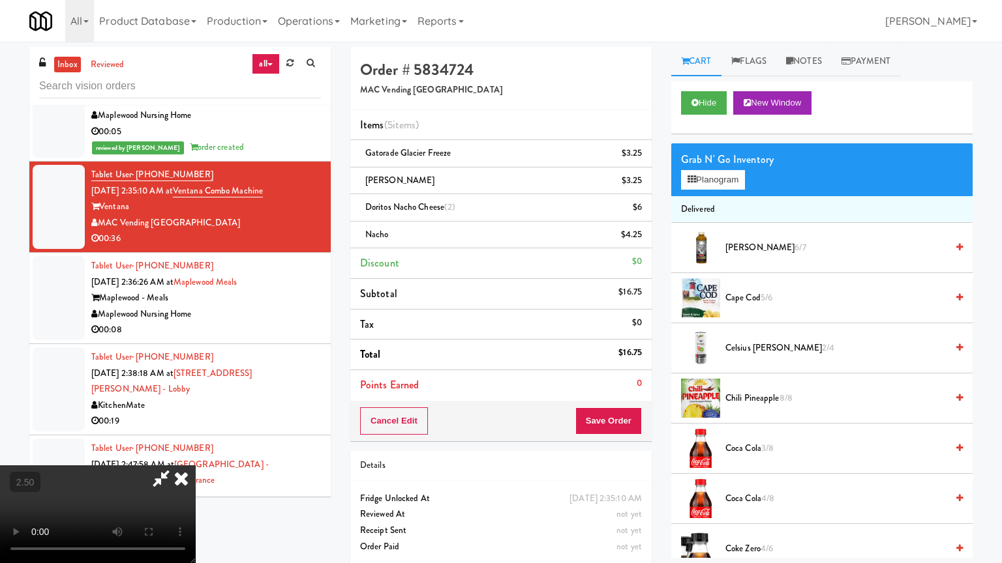
click at [196, 453] on video at bounding box center [98, 515] width 196 height 98
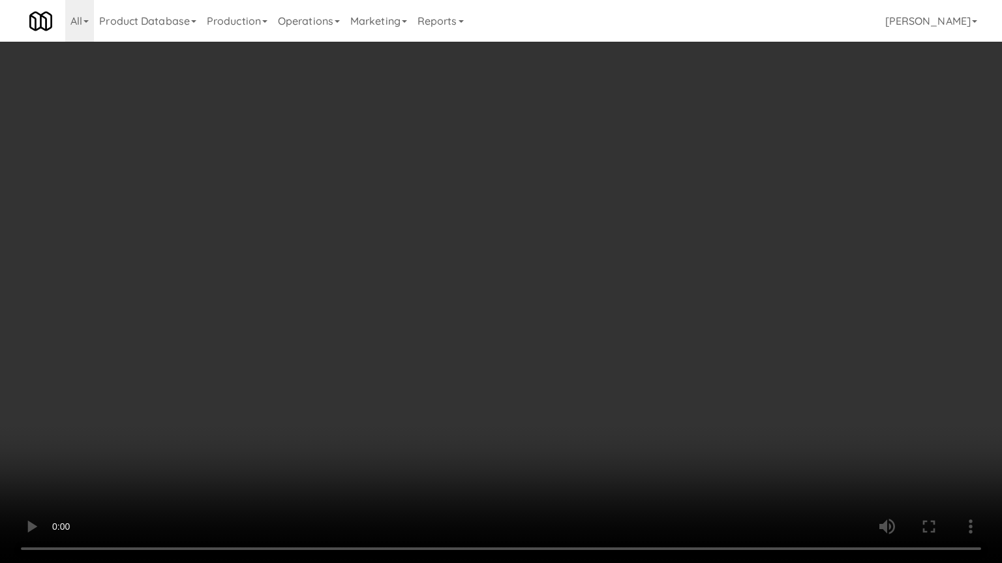
click at [464, 266] on video at bounding box center [501, 281] width 1002 height 563
click at [539, 438] on video at bounding box center [501, 281] width 1002 height 563
click at [514, 310] on video at bounding box center [501, 281] width 1002 height 563
click at [521, 306] on video at bounding box center [501, 281] width 1002 height 563
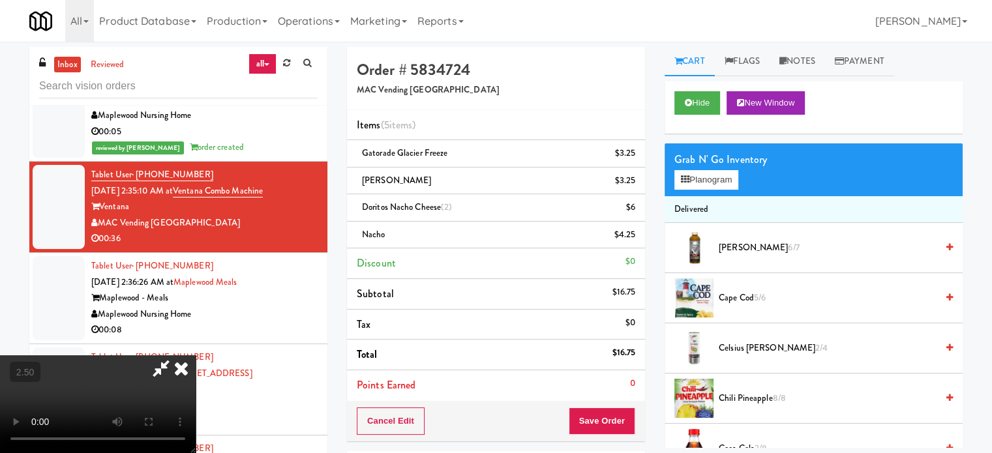
click at [196, 355] on icon at bounding box center [181, 368] width 29 height 26
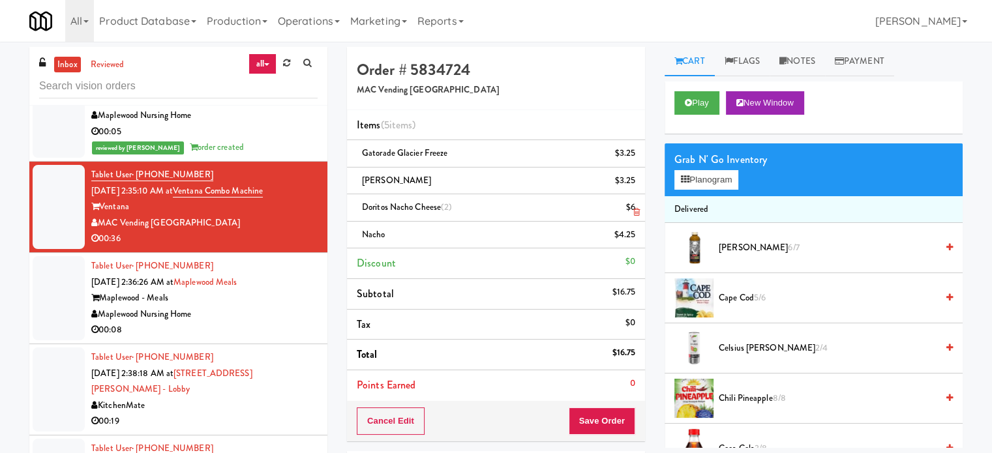
click at [633, 209] on icon at bounding box center [636, 212] width 7 height 8
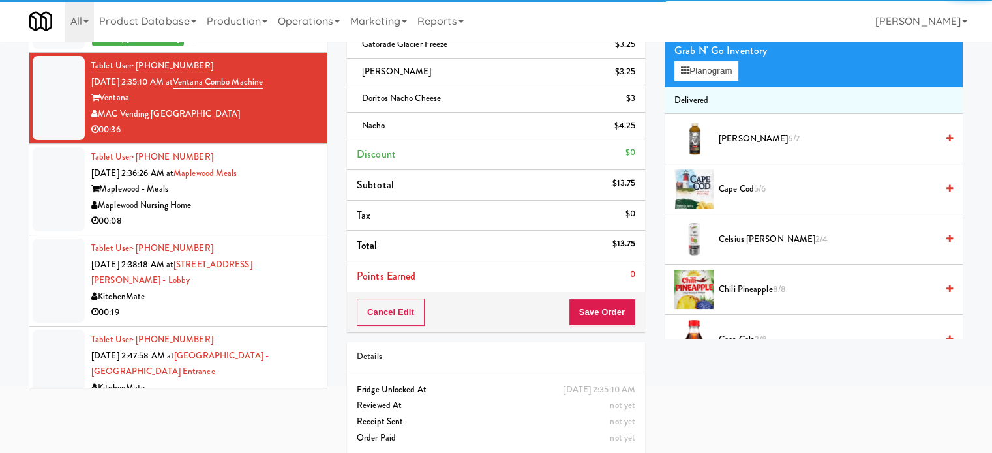
scroll to position [119, 0]
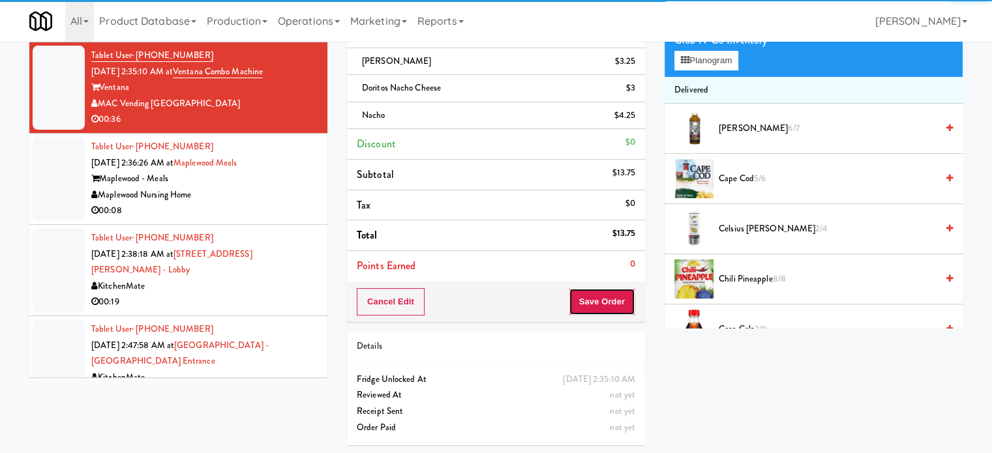
click at [603, 305] on button "Save Order" at bounding box center [602, 301] width 67 height 27
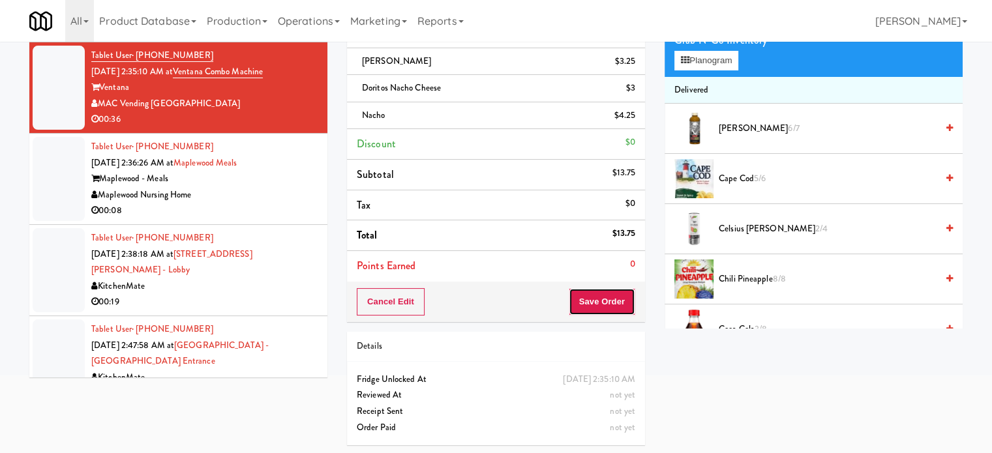
scroll to position [0, 0]
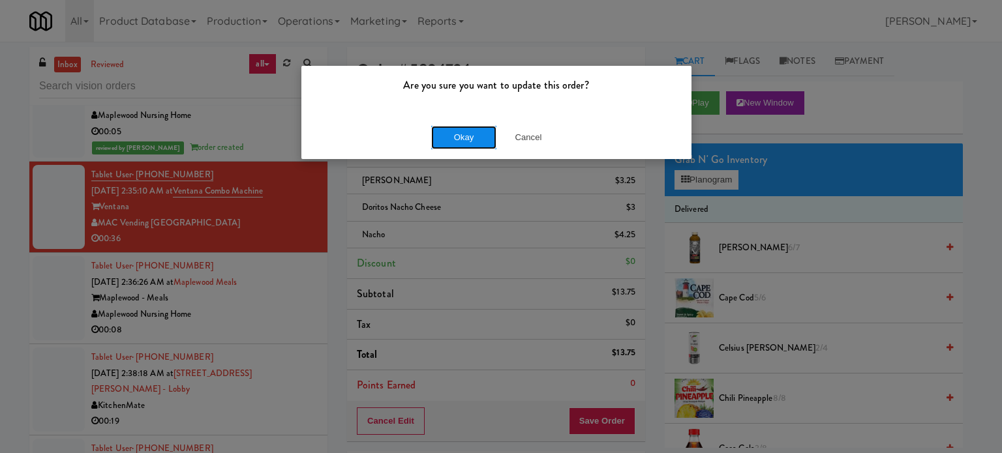
click at [451, 134] on button "Okay" at bounding box center [463, 137] width 65 height 23
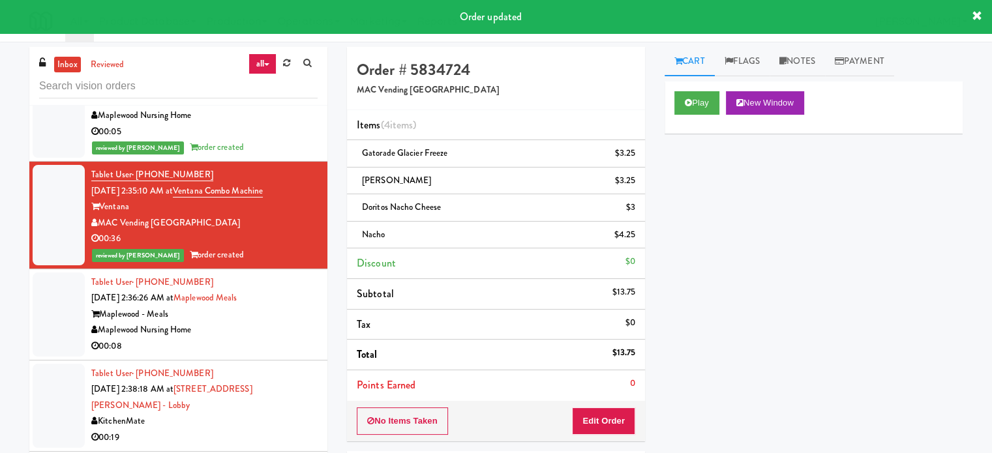
click at [271, 317] on div "Maplewood - Meals" at bounding box center [204, 314] width 226 height 16
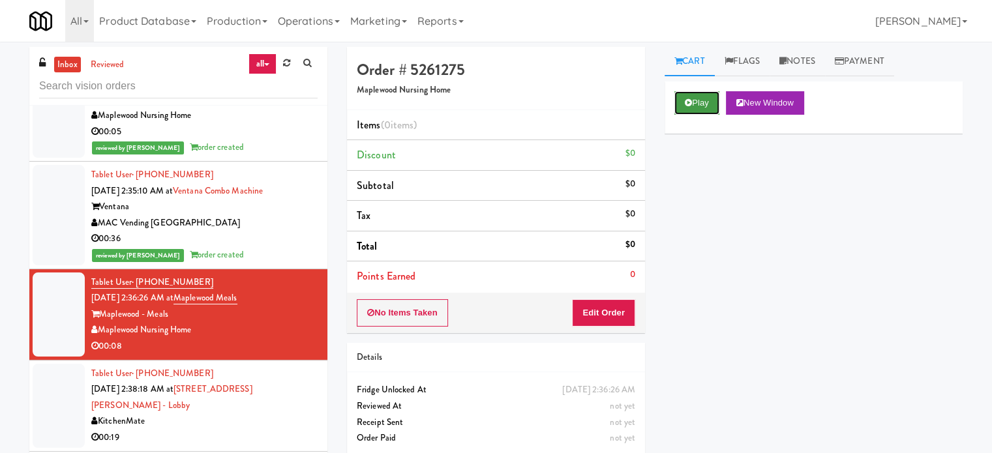
click at [685, 104] on button "Play" at bounding box center [696, 102] width 45 height 23
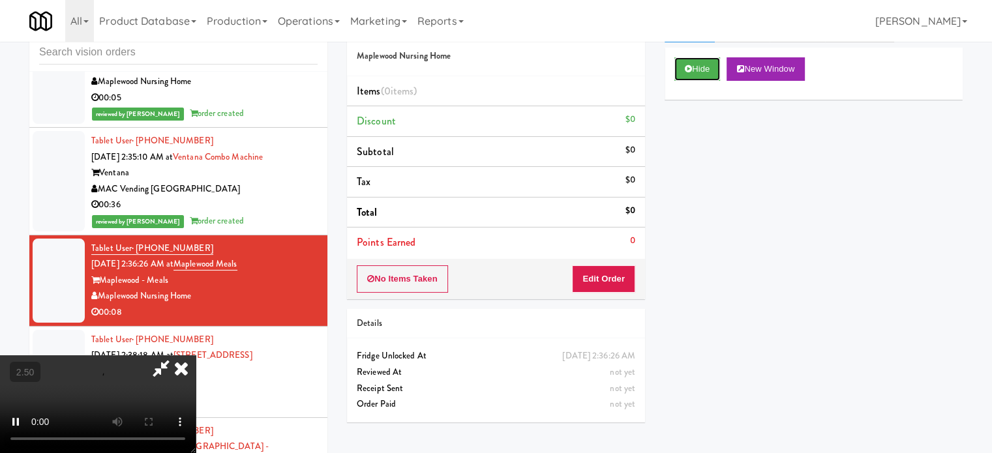
scroll to position [53, 0]
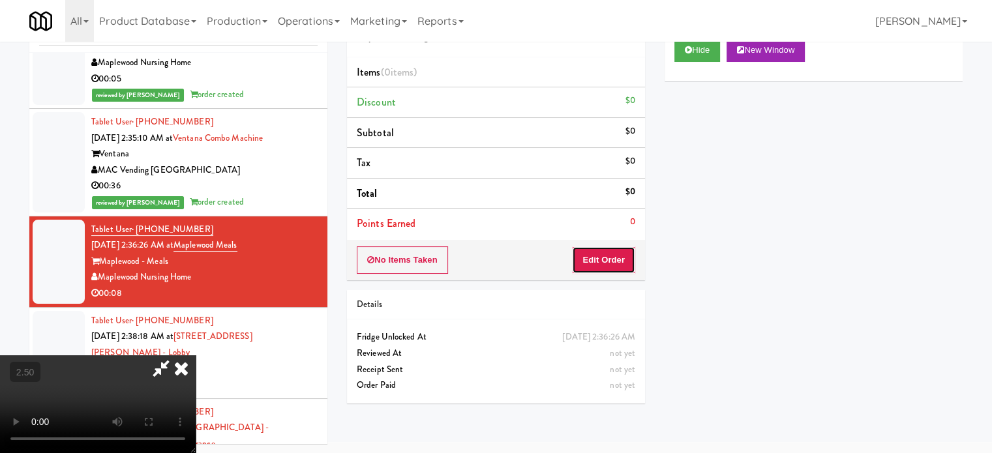
click at [614, 267] on button "Edit Order" at bounding box center [603, 259] width 63 height 27
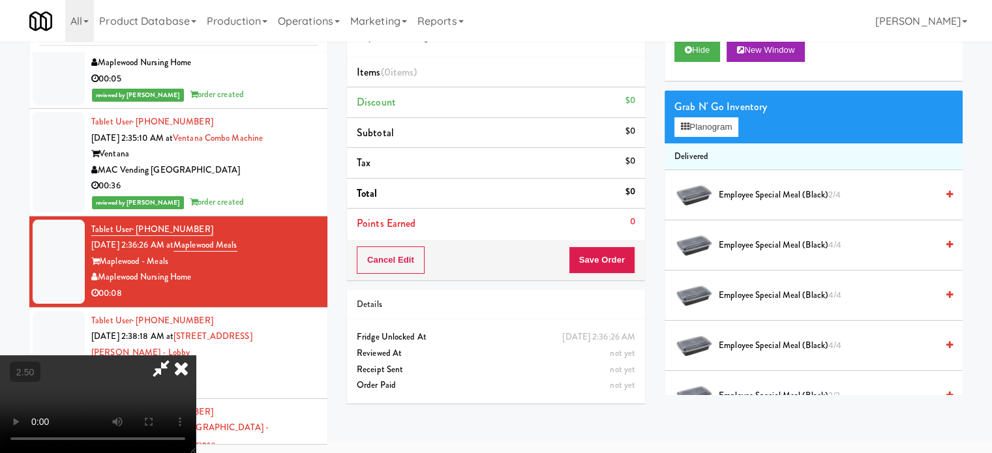
click at [196, 355] on video at bounding box center [98, 404] width 196 height 98
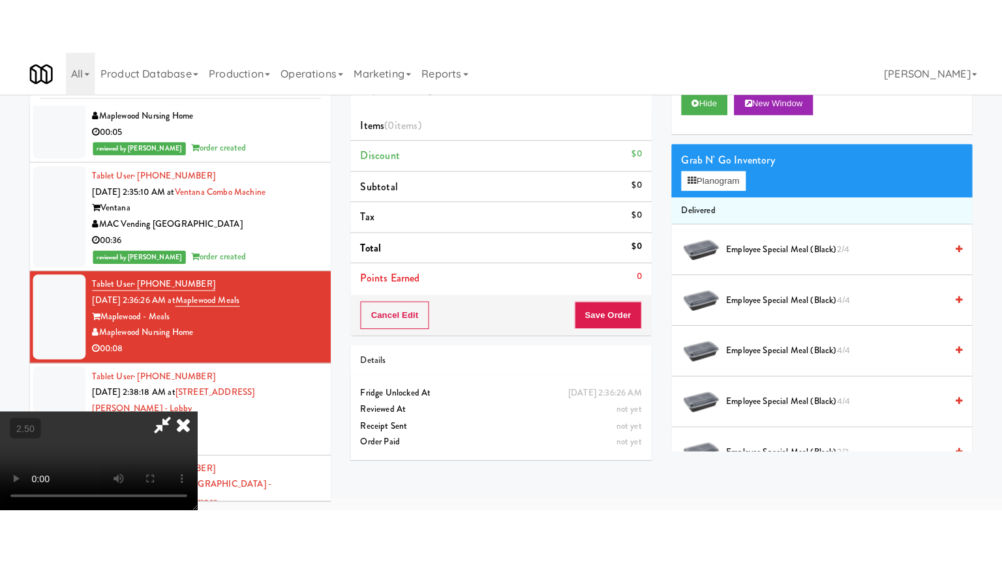
scroll to position [42, 0]
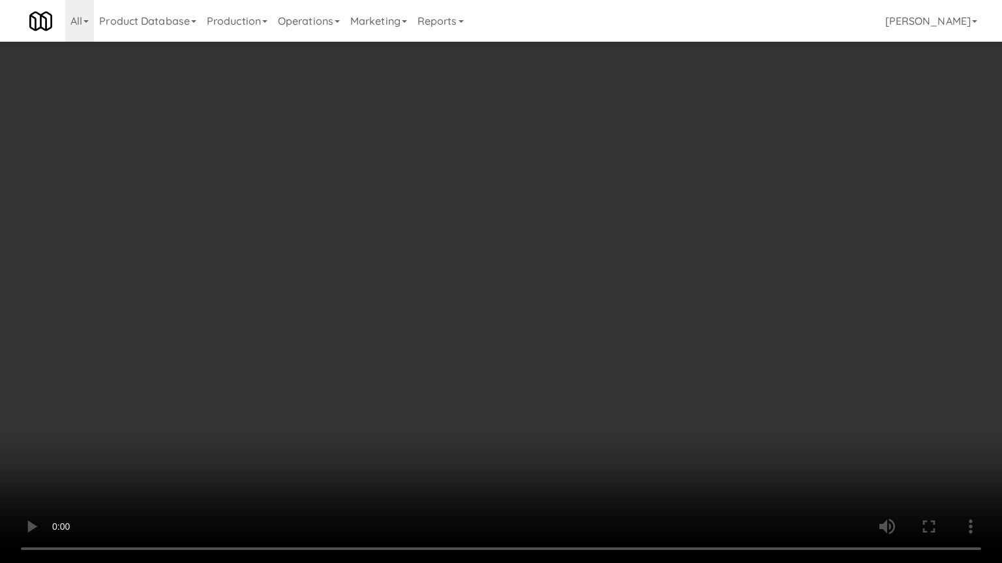
click at [513, 281] on video at bounding box center [501, 281] width 1002 height 563
click at [519, 278] on video at bounding box center [501, 281] width 1002 height 563
click at [528, 275] on video at bounding box center [501, 281] width 1002 height 563
drag, startPoint x: 529, startPoint y: 275, endPoint x: 532, endPoint y: 195, distance: 80.2
click at [530, 275] on video at bounding box center [501, 281] width 1002 height 563
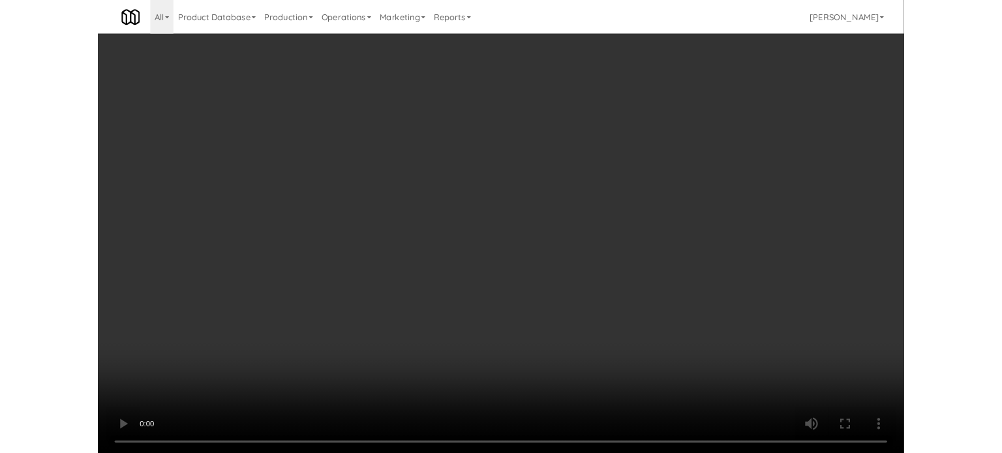
scroll to position [53, 0]
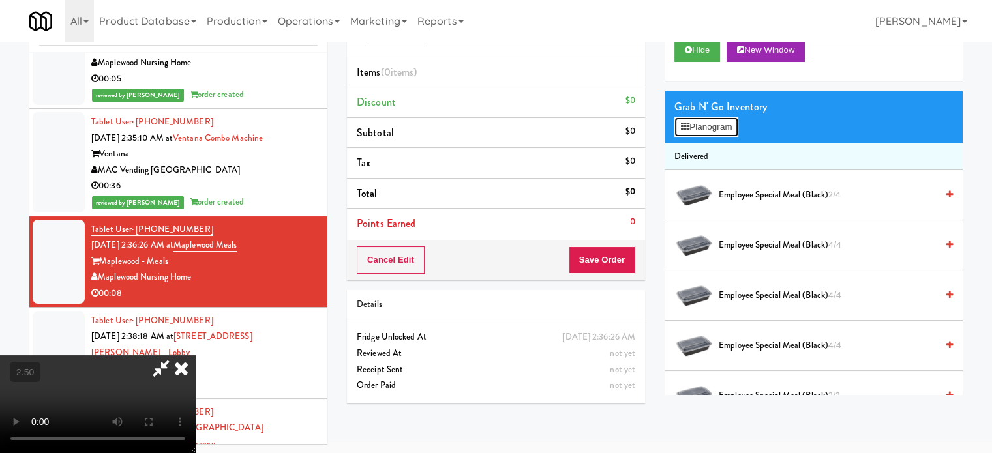
click at [725, 132] on button "Planogram" at bounding box center [706, 127] width 64 height 20
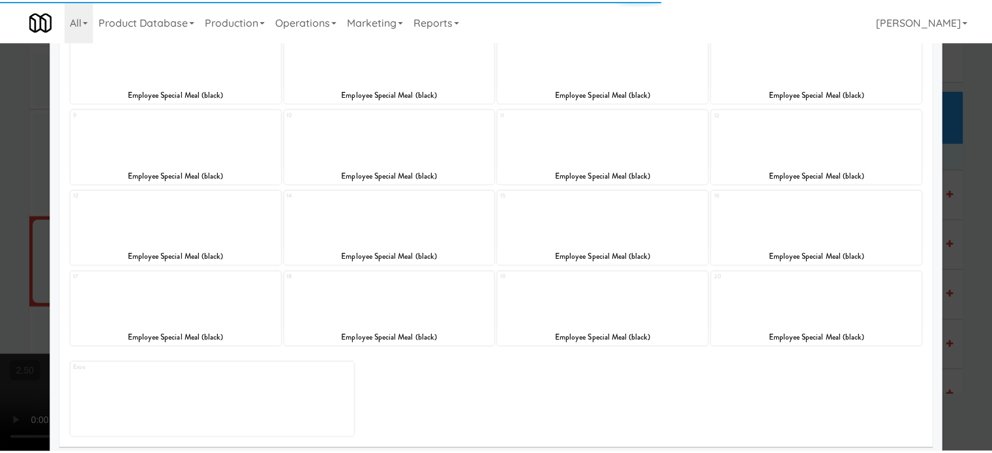
scroll to position [186, 0]
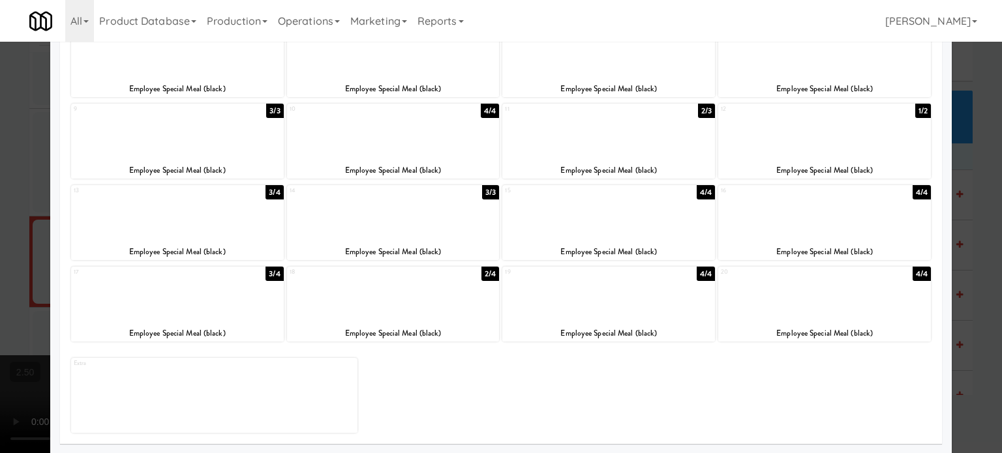
click at [490, 190] on div "3/3" at bounding box center [490, 192] width 17 height 14
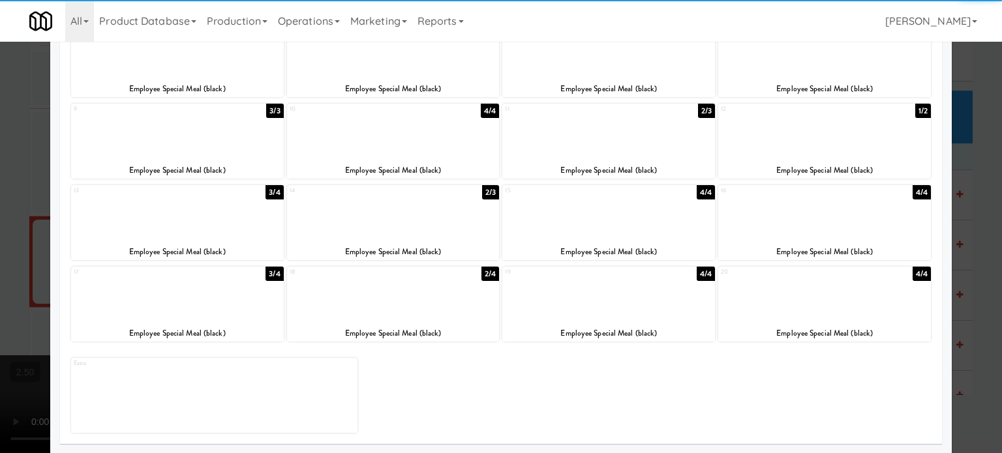
click at [983, 230] on div at bounding box center [501, 226] width 1002 height 453
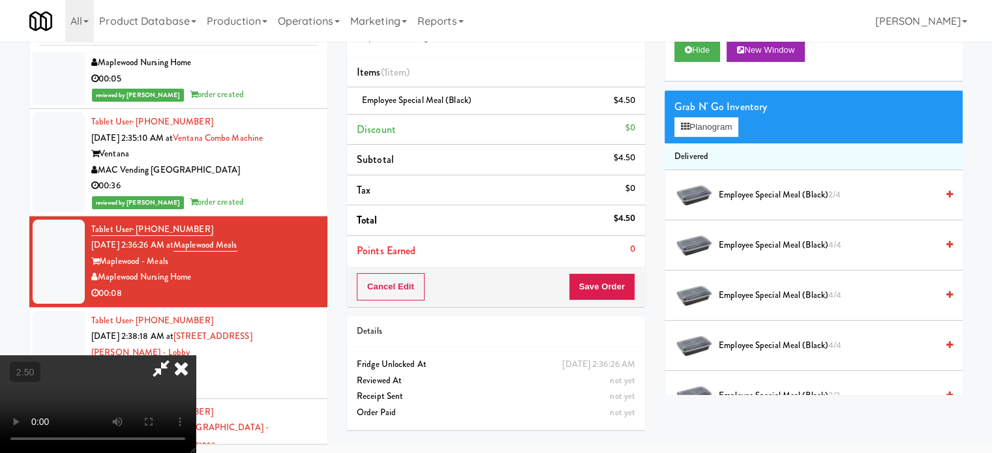
drag, startPoint x: 575, startPoint y: 46, endPoint x: 561, endPoint y: 66, distance: 24.3
click at [196, 355] on icon at bounding box center [181, 368] width 29 height 26
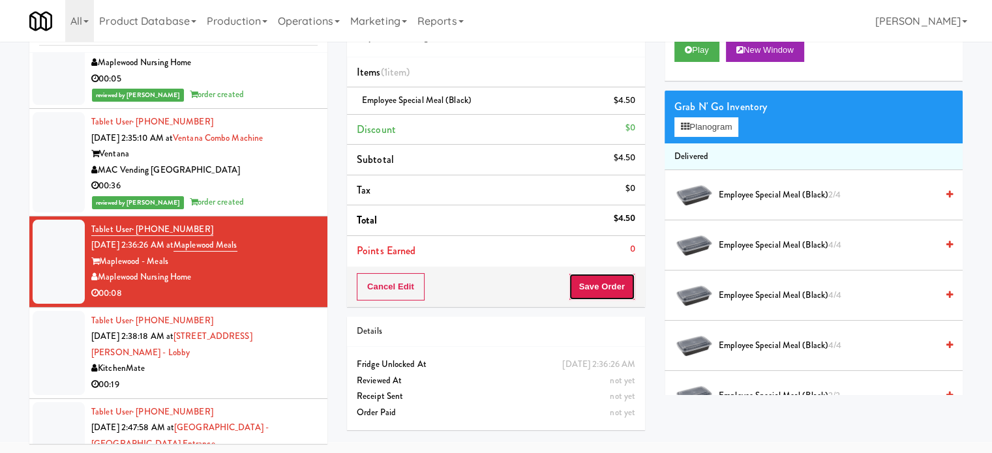
click at [590, 284] on button "Save Order" at bounding box center [602, 286] width 67 height 27
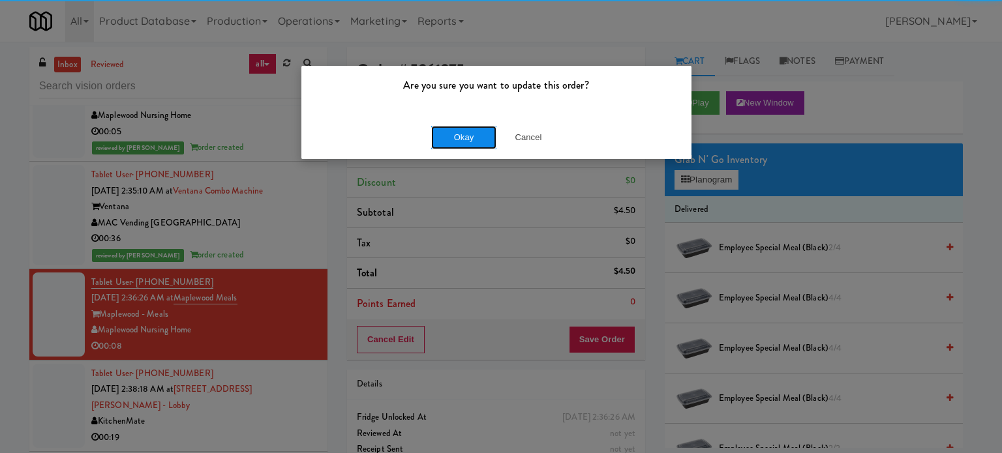
click at [464, 142] on button "Okay" at bounding box center [463, 137] width 65 height 23
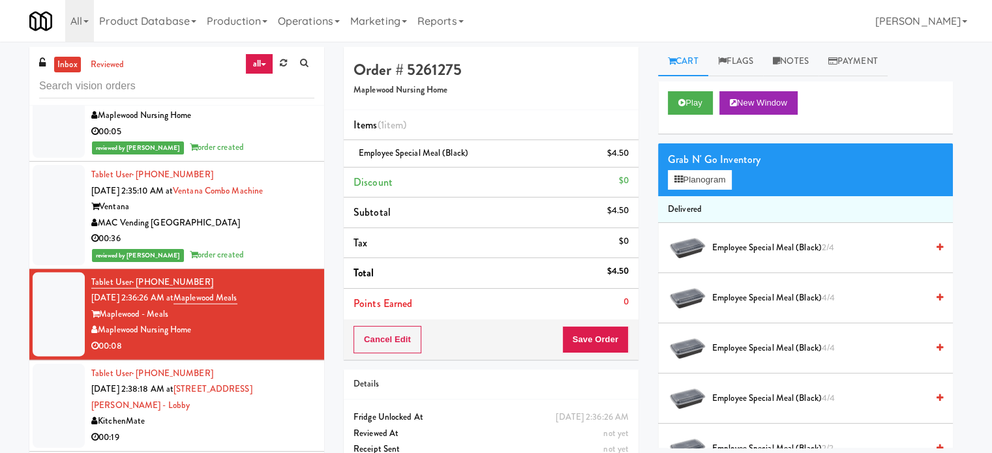
click at [303, 413] on div "KitchenMate" at bounding box center [202, 421] width 223 height 16
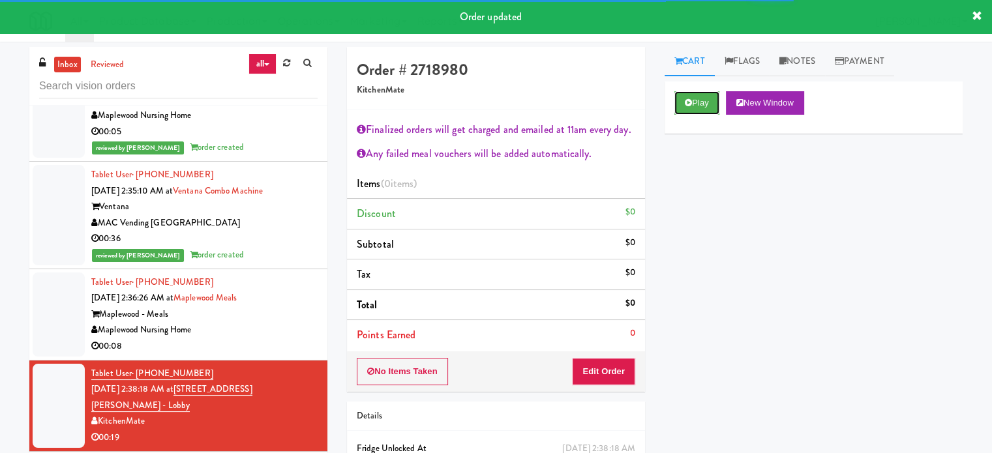
drag, startPoint x: 715, startPoint y: 104, endPoint x: 583, endPoint y: 224, distance: 177.7
click at [713, 104] on button "Play" at bounding box center [696, 102] width 45 height 23
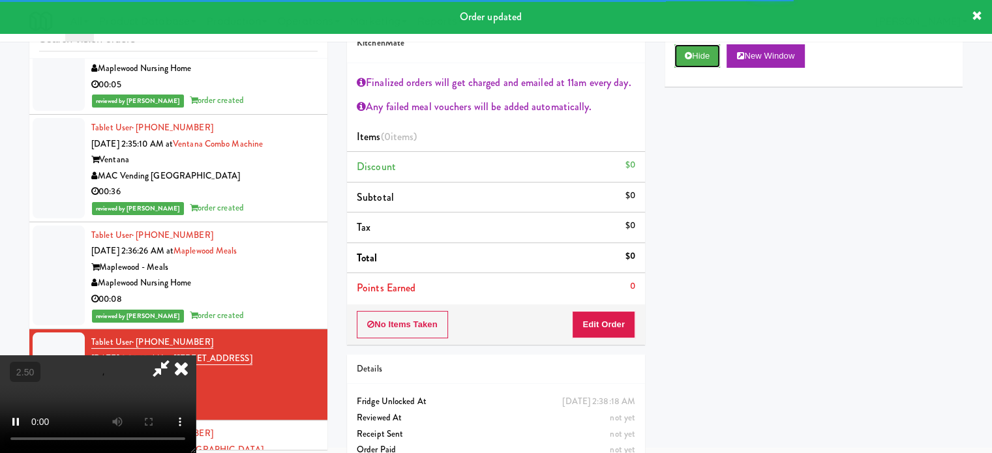
scroll to position [70, 0]
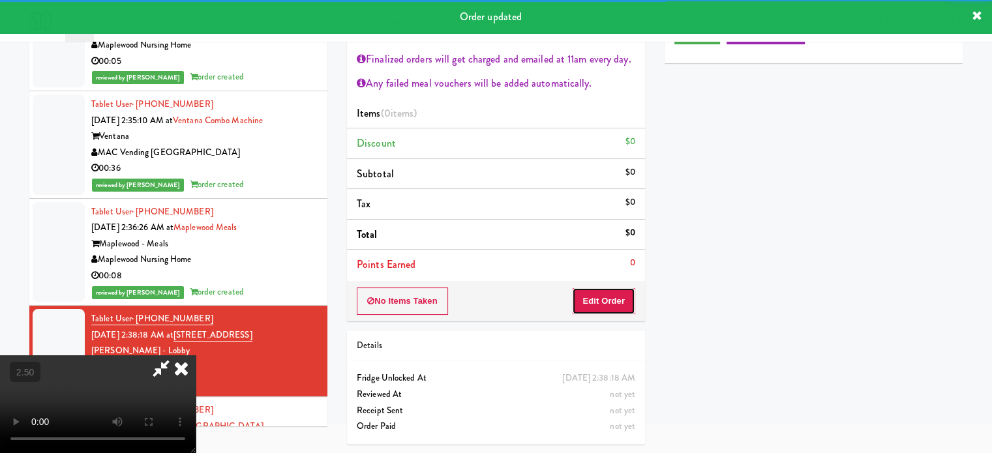
click at [600, 297] on button "Edit Order" at bounding box center [603, 301] width 63 height 27
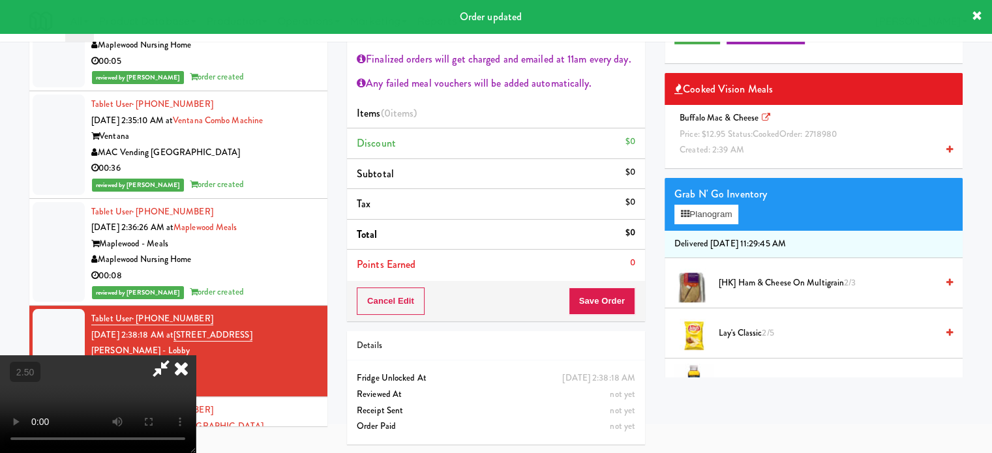
click at [196, 355] on video at bounding box center [98, 404] width 196 height 98
drag, startPoint x: 394, startPoint y: 320, endPoint x: 381, endPoint y: 324, distance: 13.8
click at [196, 355] on video at bounding box center [98, 404] width 196 height 98
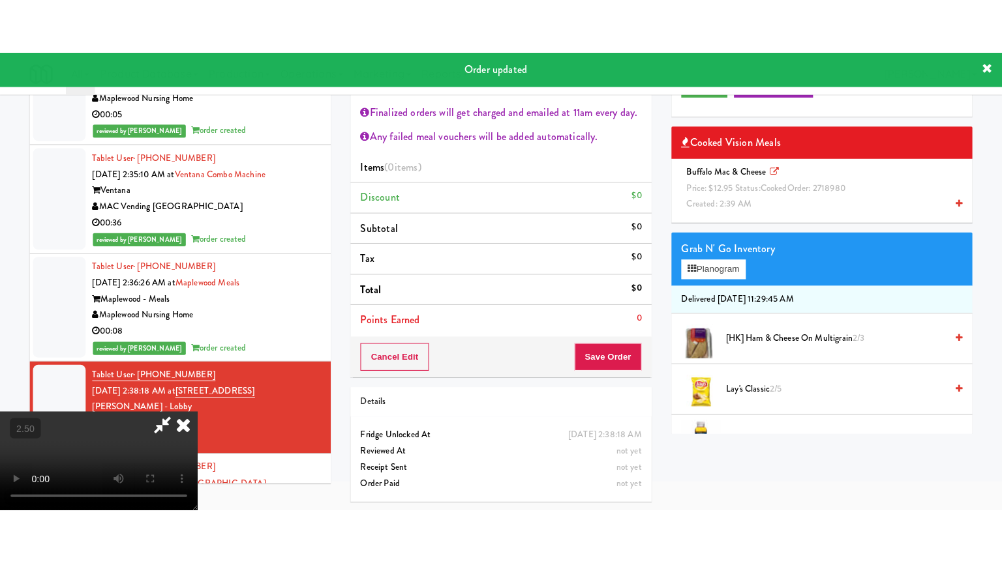
scroll to position [42, 0]
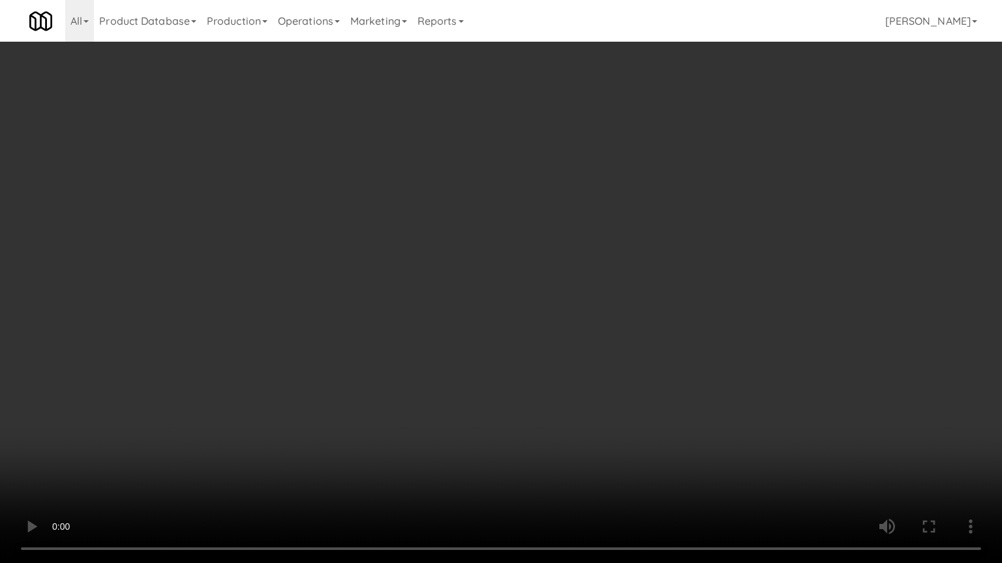
click at [381, 316] on video at bounding box center [501, 281] width 1002 height 563
click at [389, 331] on video at bounding box center [501, 281] width 1002 height 563
click at [431, 365] on video at bounding box center [501, 281] width 1002 height 563
drag, startPoint x: 454, startPoint y: 360, endPoint x: 475, endPoint y: 352, distance: 22.3
click at [455, 360] on video at bounding box center [501, 281] width 1002 height 563
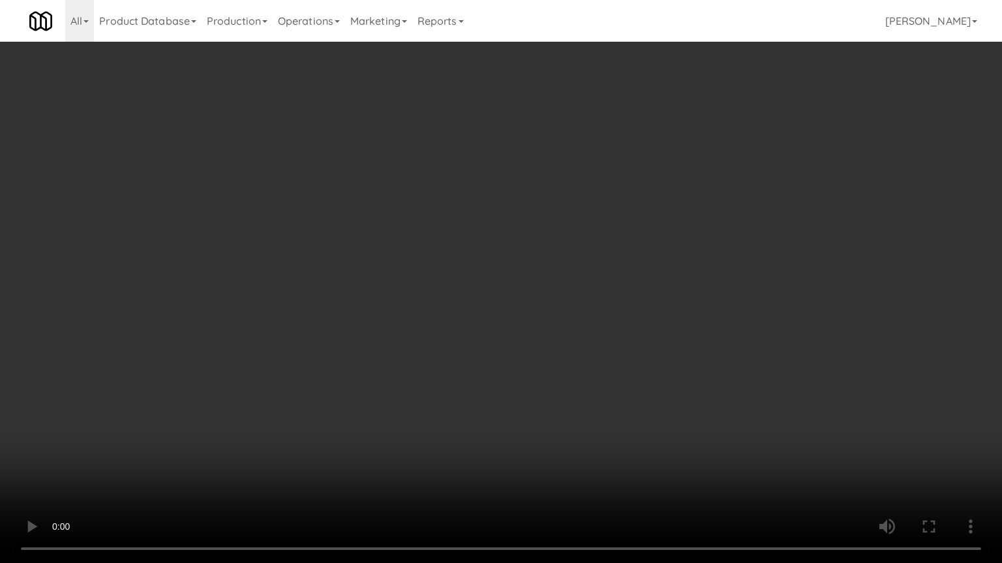
click at [476, 276] on video at bounding box center [501, 281] width 1002 height 563
click at [485, 271] on video at bounding box center [501, 281] width 1002 height 563
click at [509, 278] on video at bounding box center [501, 281] width 1002 height 563
click at [514, 276] on video at bounding box center [501, 281] width 1002 height 563
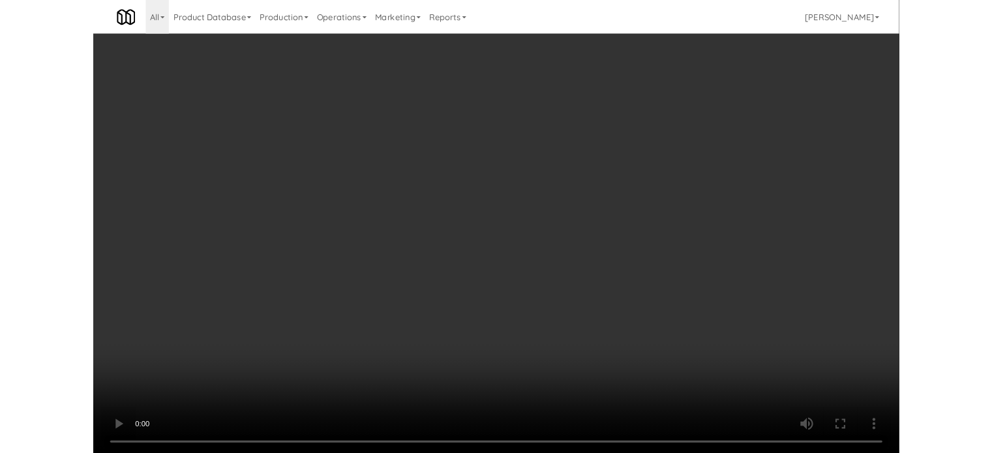
scroll to position [70, 0]
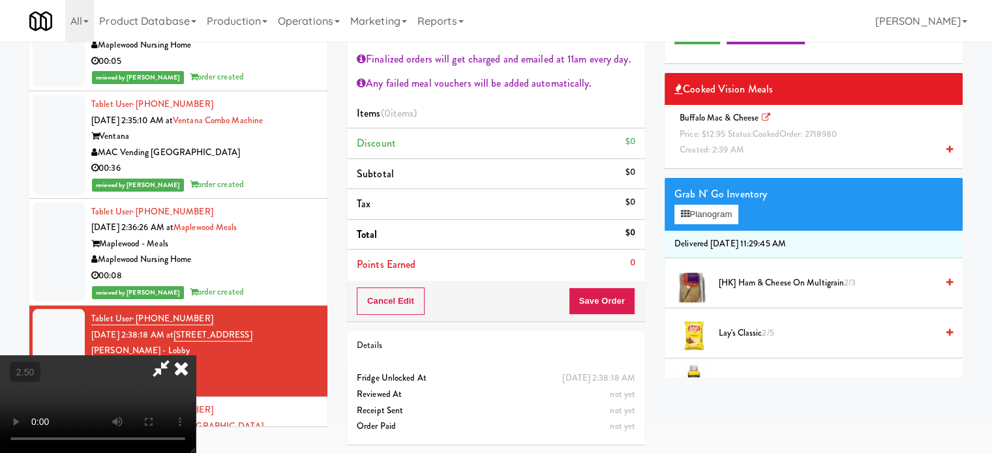
click at [706, 145] on span "Created: 2:39 AM" at bounding box center [711, 149] width 65 height 12
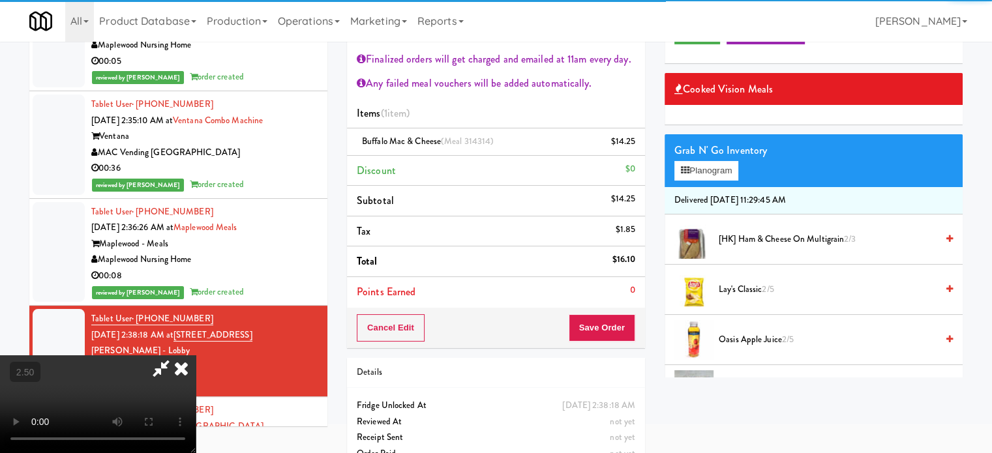
scroll to position [326, 0]
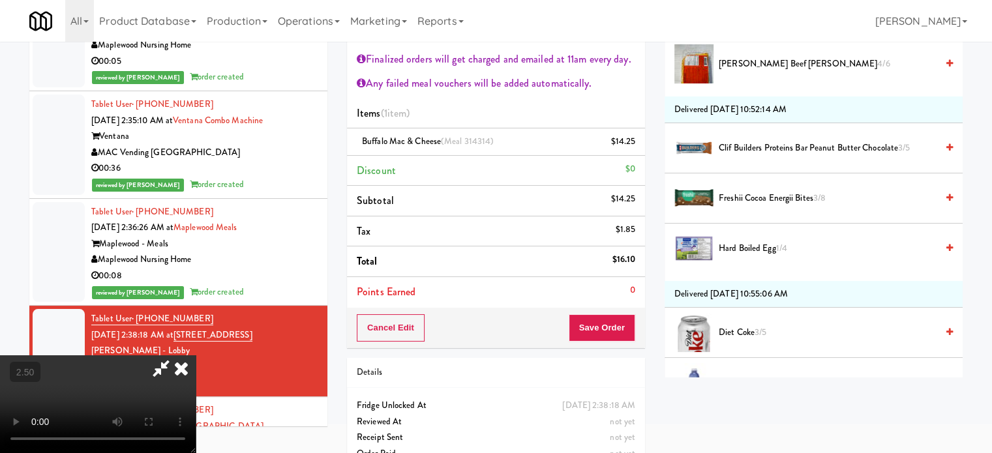
click at [742, 200] on span "Freshii Cocoa Energii Bites 3/8" at bounding box center [828, 198] width 218 height 16
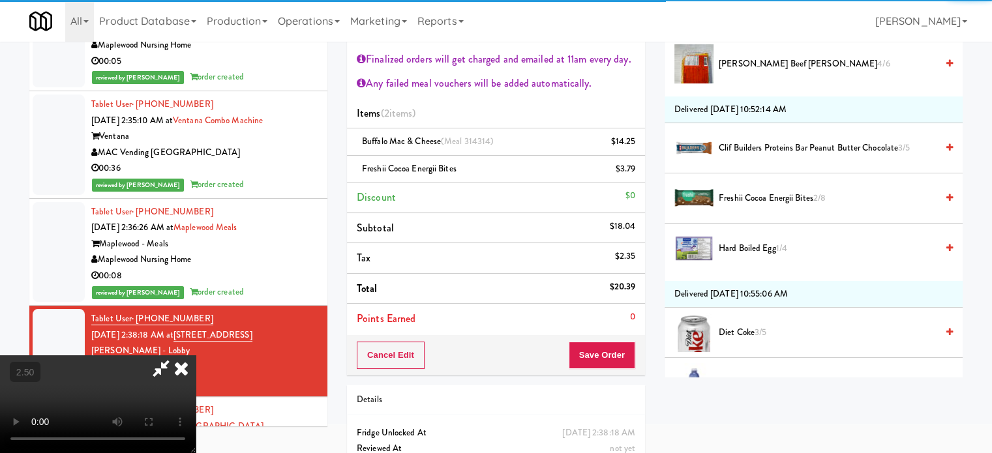
click at [196, 355] on icon at bounding box center [181, 368] width 29 height 26
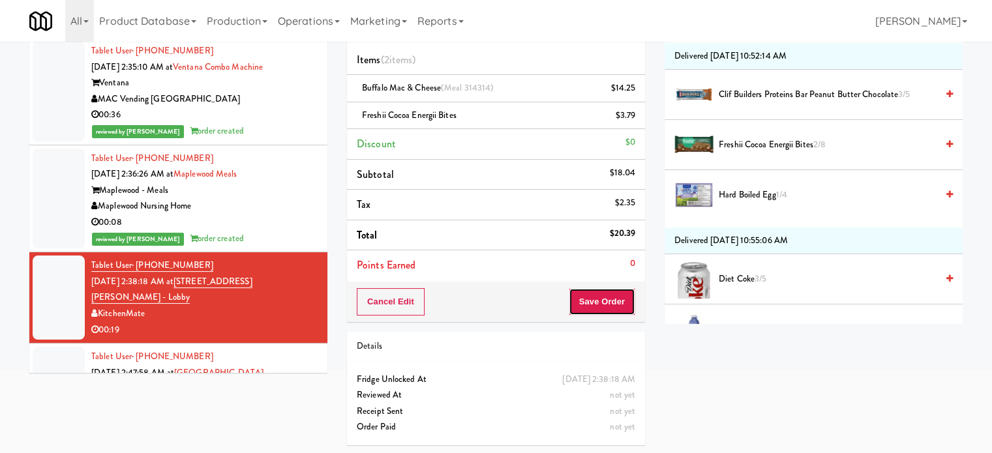
click at [595, 297] on button "Save Order" at bounding box center [602, 301] width 67 height 27
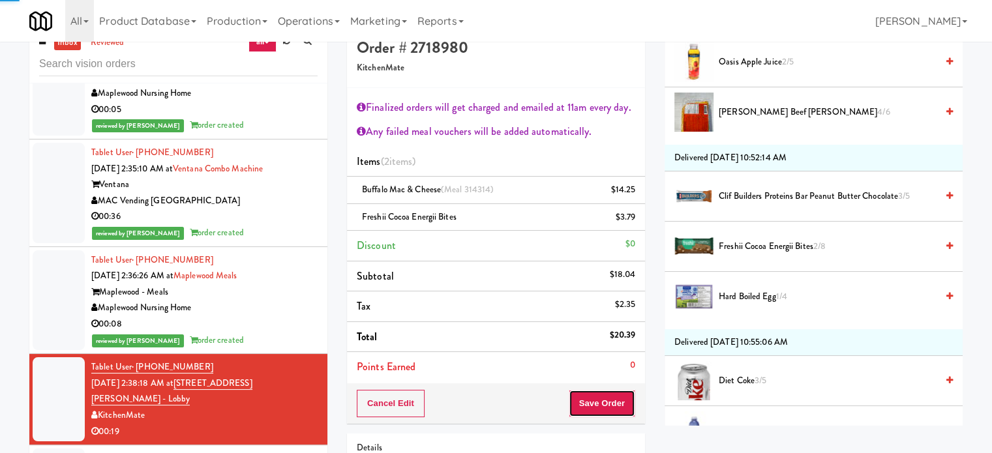
scroll to position [0, 0]
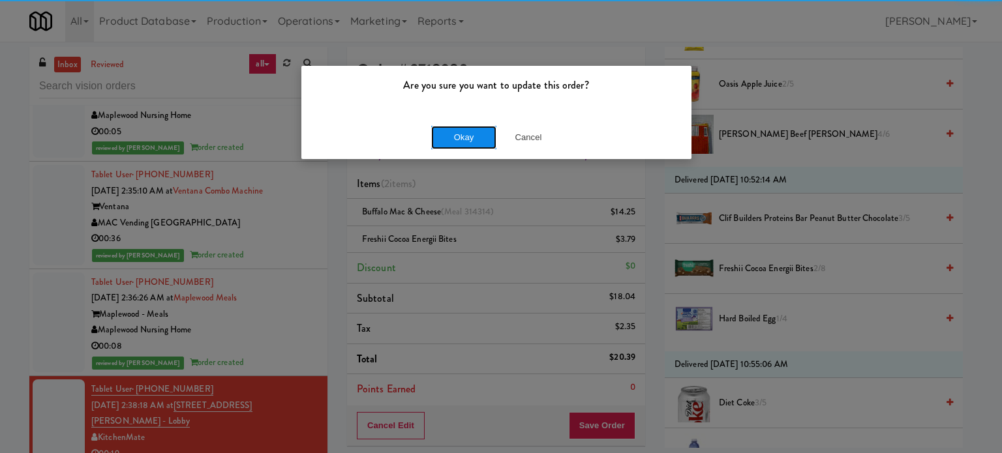
click at [446, 128] on button "Okay" at bounding box center [463, 137] width 65 height 23
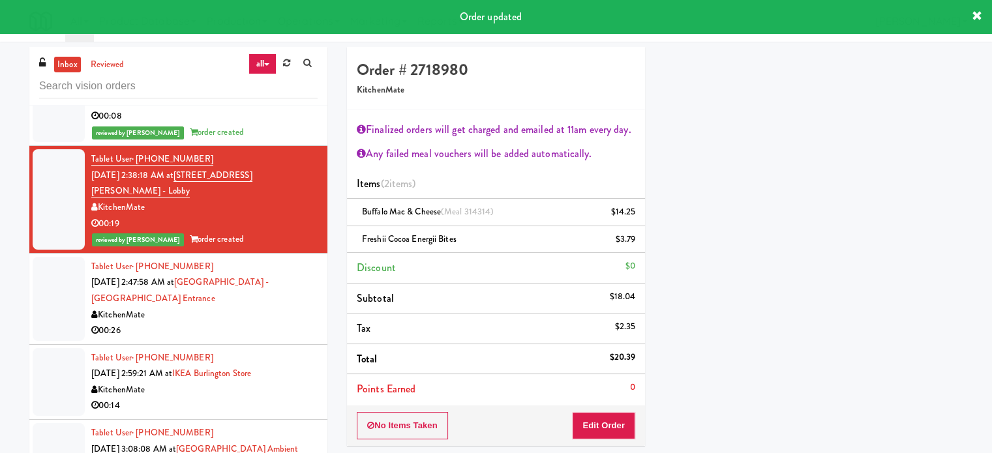
scroll to position [3536, 0]
click at [265, 307] on div "KitchenMate" at bounding box center [204, 315] width 226 height 16
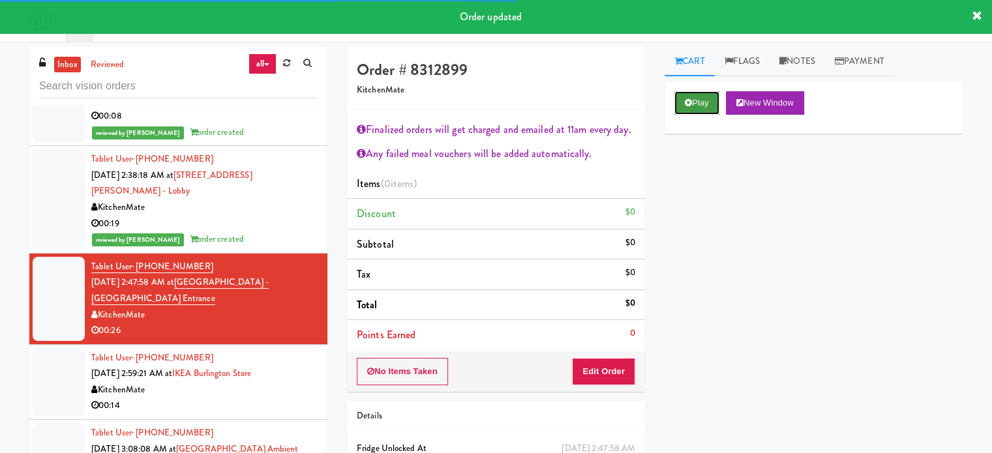
click at [697, 107] on button "Play" at bounding box center [696, 102] width 45 height 23
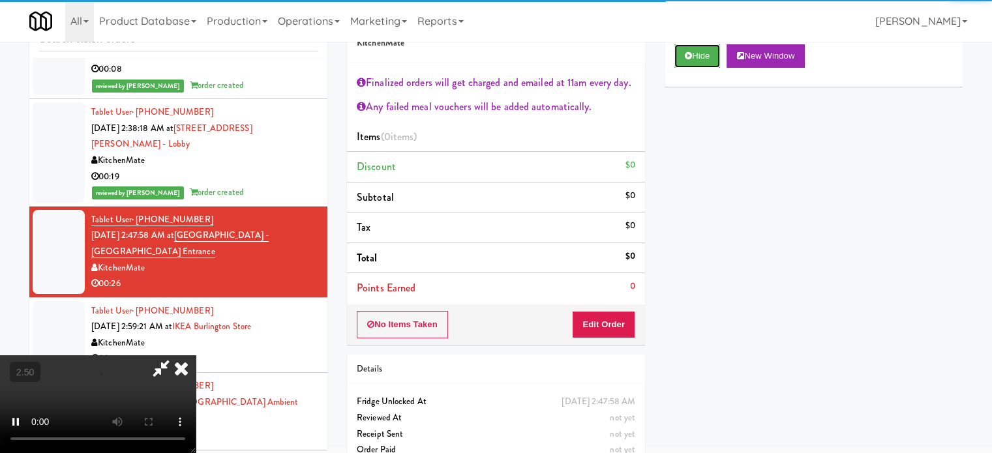
scroll to position [70, 0]
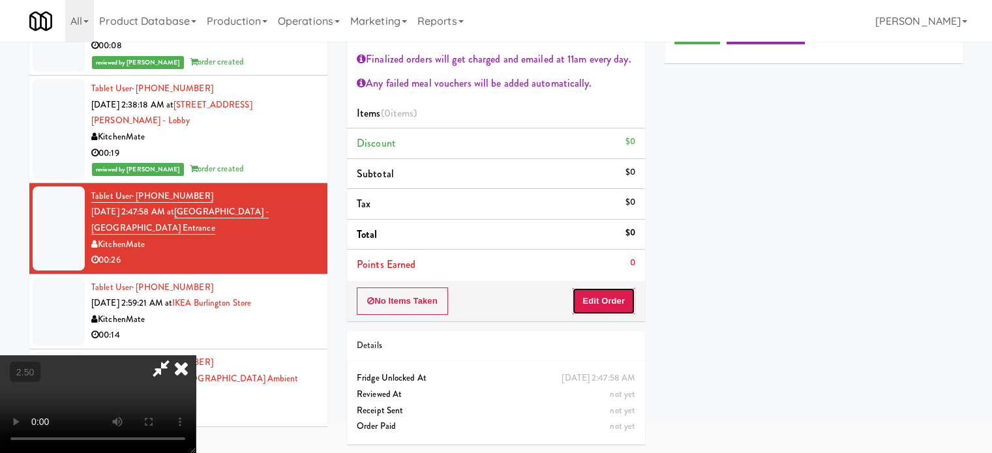
click at [589, 299] on button "Edit Order" at bounding box center [603, 301] width 63 height 27
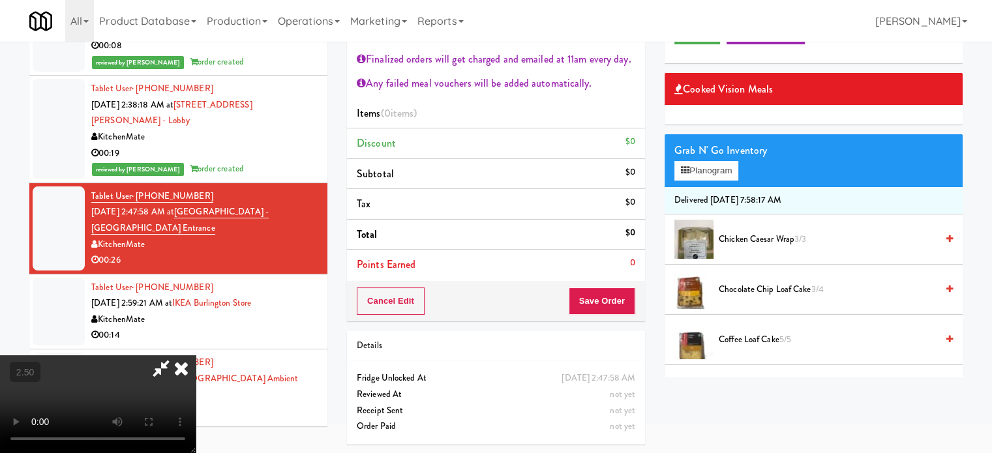
click at [196, 355] on video at bounding box center [98, 404] width 196 height 98
drag, startPoint x: 387, startPoint y: 263, endPoint x: 380, endPoint y: 301, distance: 39.3
click at [196, 355] on video at bounding box center [98, 404] width 196 height 98
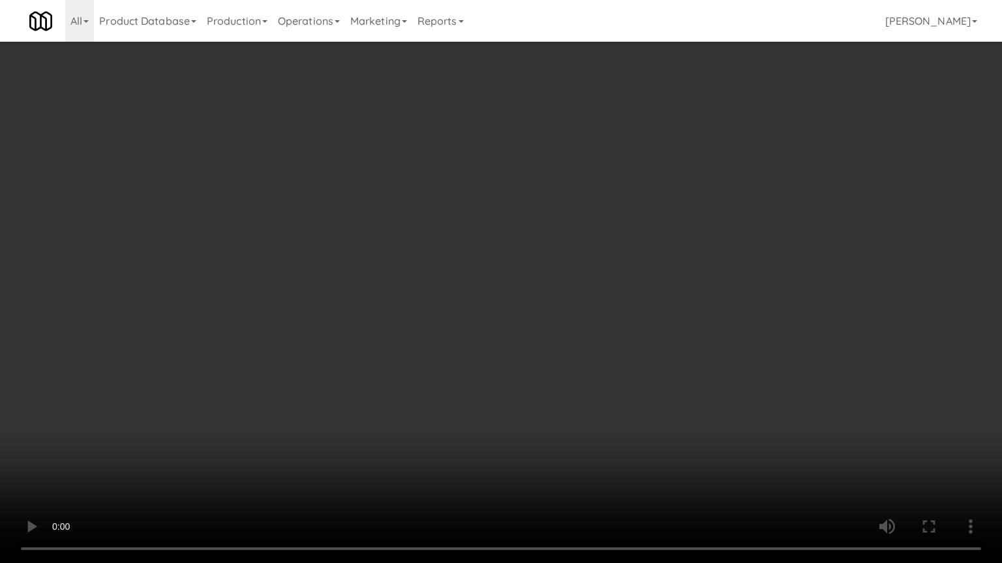
click at [377, 289] on video at bounding box center [501, 281] width 1002 height 563
click at [393, 323] on video at bounding box center [501, 281] width 1002 height 563
click at [453, 299] on video at bounding box center [501, 281] width 1002 height 563
drag, startPoint x: 408, startPoint y: 417, endPoint x: 417, endPoint y: 402, distance: 18.5
click at [409, 417] on video at bounding box center [501, 281] width 1002 height 563
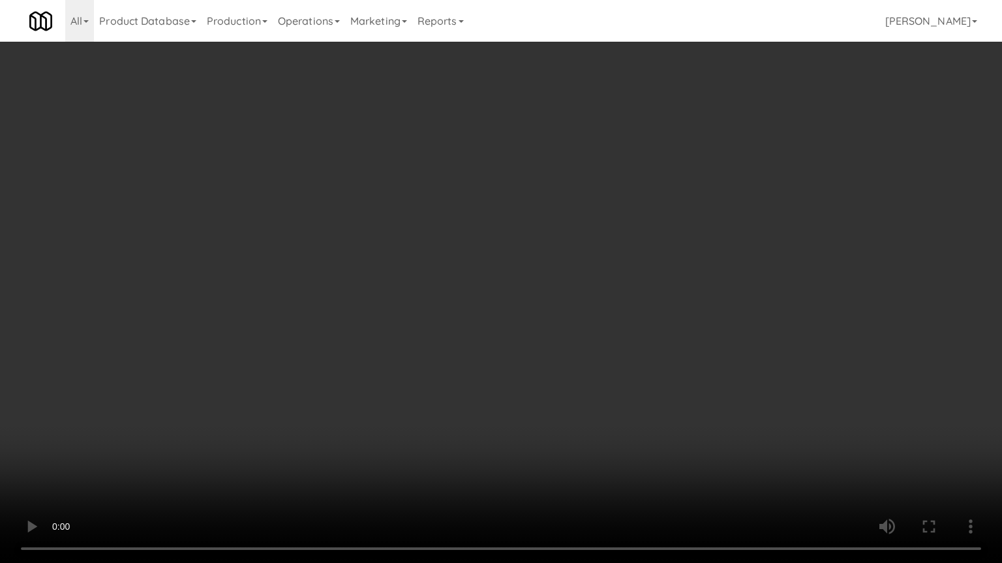
click at [443, 363] on video at bounding box center [501, 281] width 1002 height 563
click at [464, 271] on video at bounding box center [501, 281] width 1002 height 563
click at [558, 453] on video at bounding box center [501, 281] width 1002 height 563
click at [517, 415] on video at bounding box center [501, 281] width 1002 height 563
click at [517, 414] on video at bounding box center [501, 281] width 1002 height 563
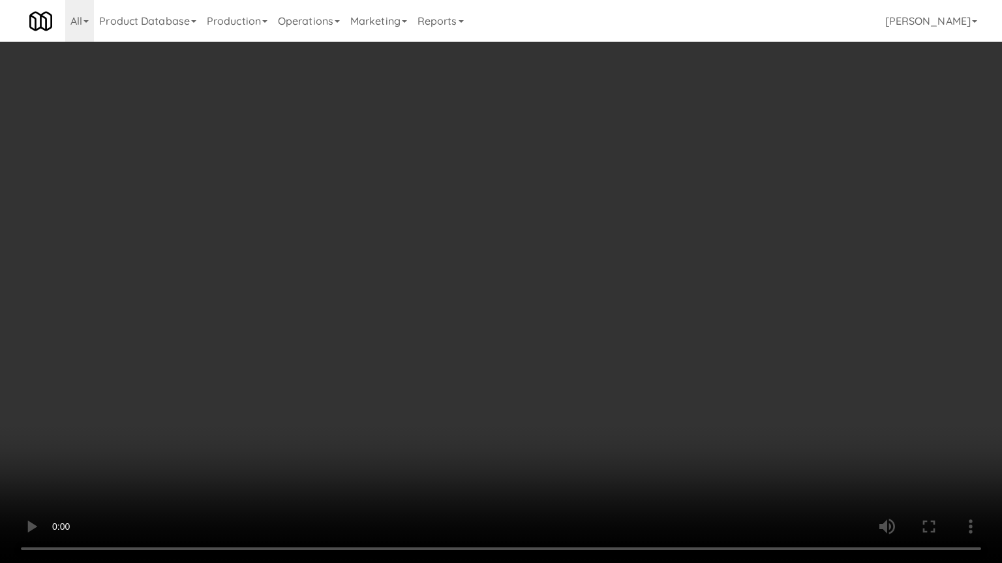
click at [529, 422] on video at bounding box center [501, 281] width 1002 height 563
click at [561, 428] on video at bounding box center [501, 281] width 1002 height 563
click at [552, 430] on video at bounding box center [501, 281] width 1002 height 563
click at [574, 430] on video at bounding box center [501, 281] width 1002 height 563
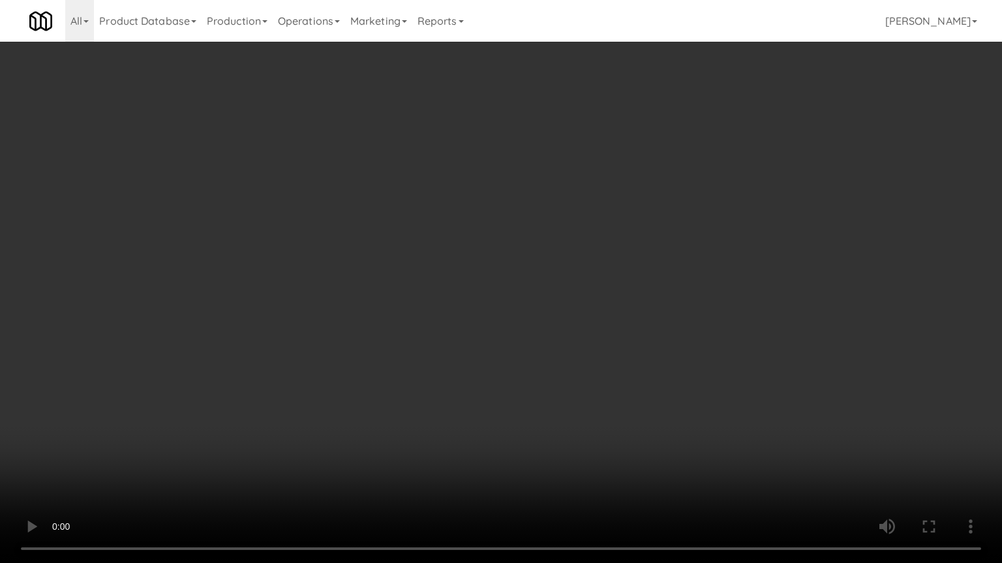
click at [561, 419] on video at bounding box center [501, 281] width 1002 height 563
click at [546, 394] on video at bounding box center [501, 281] width 1002 height 563
click at [550, 389] on video at bounding box center [501, 281] width 1002 height 563
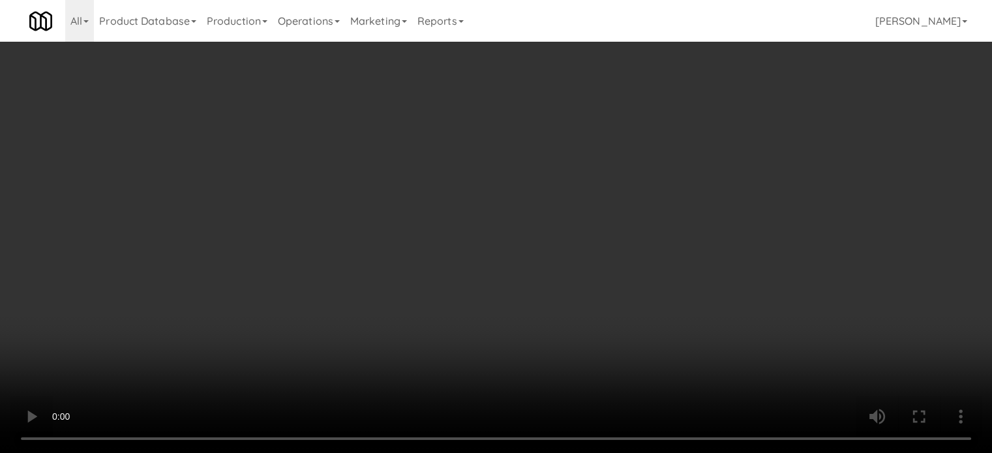
scroll to position [326, 0]
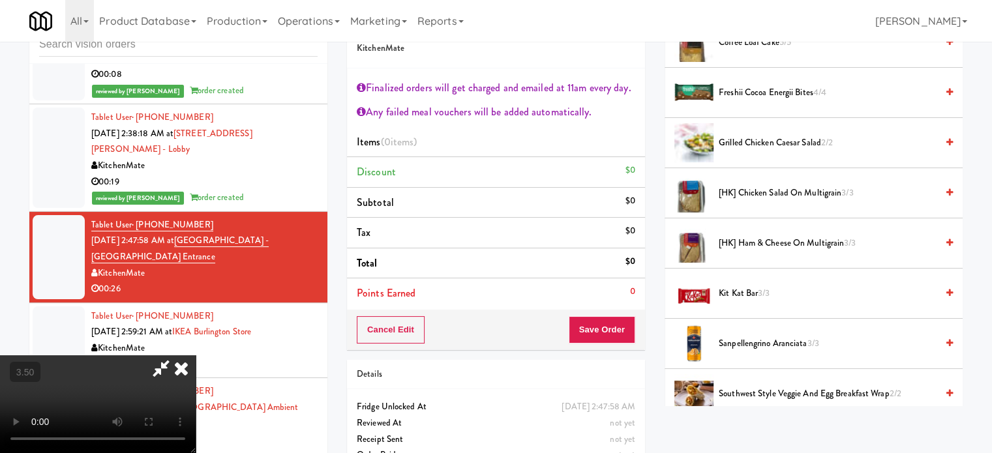
click at [762, 142] on span "Grilled Chicken Caesar Salad 2/2" at bounding box center [828, 143] width 218 height 16
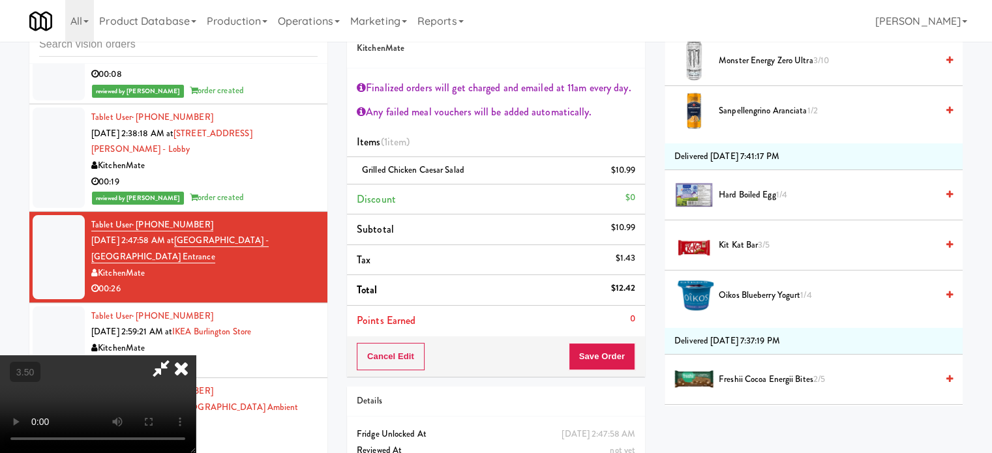
scroll to position [1304, 0]
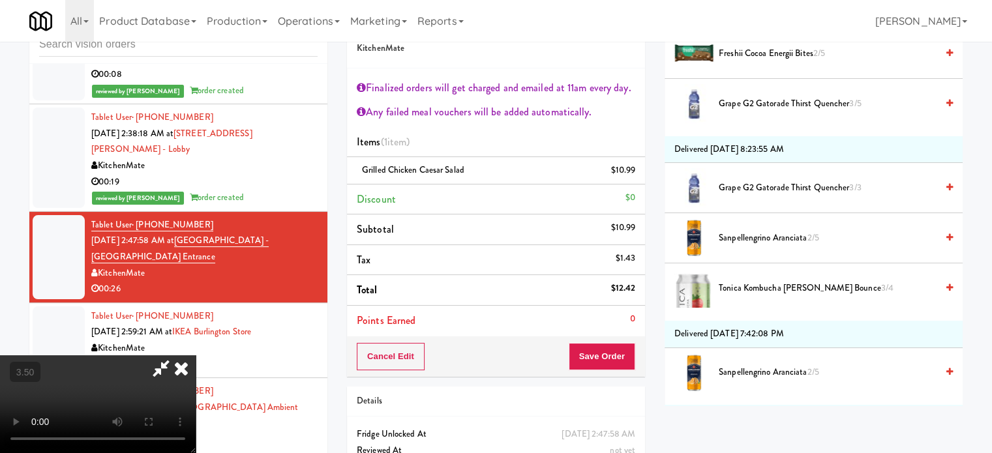
click at [766, 98] on span "Grape G2 Gatorade Thirst Quencher 3/5" at bounding box center [828, 104] width 218 height 16
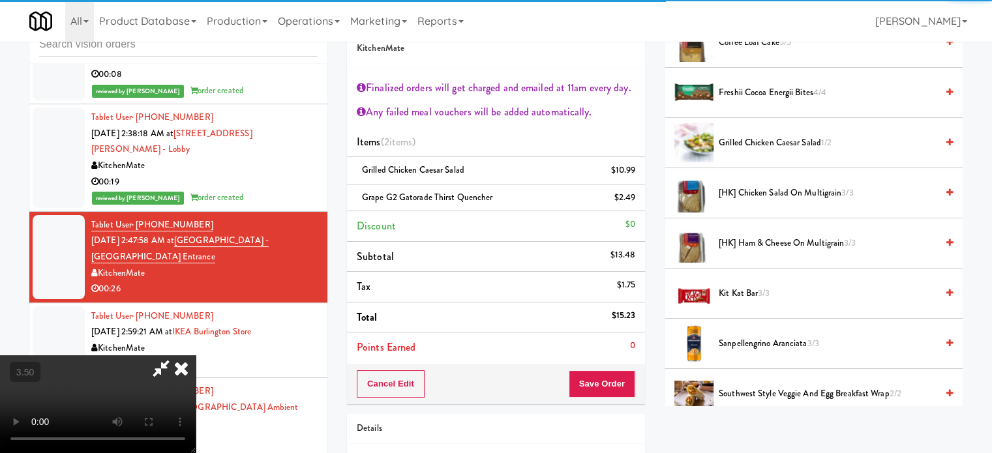
scroll to position [0, 0]
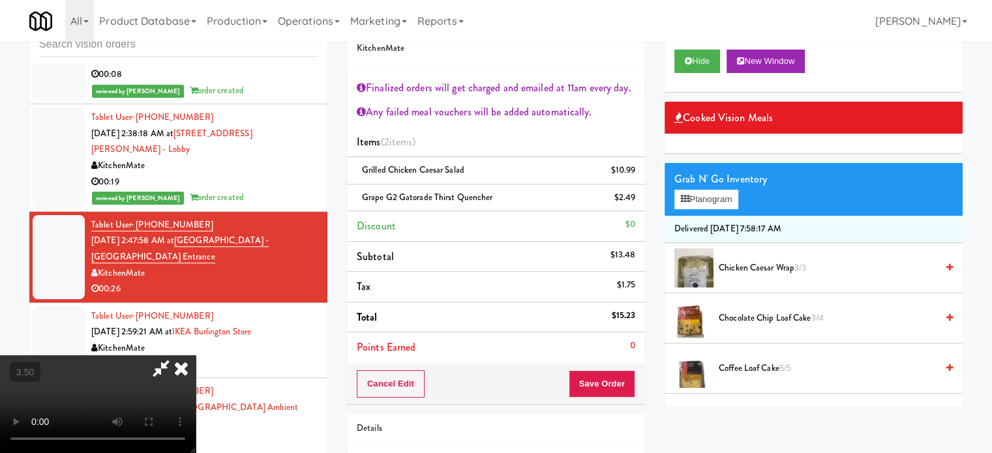
click at [734, 366] on span "Coffee Loaf Cake 5/5" at bounding box center [828, 369] width 218 height 16
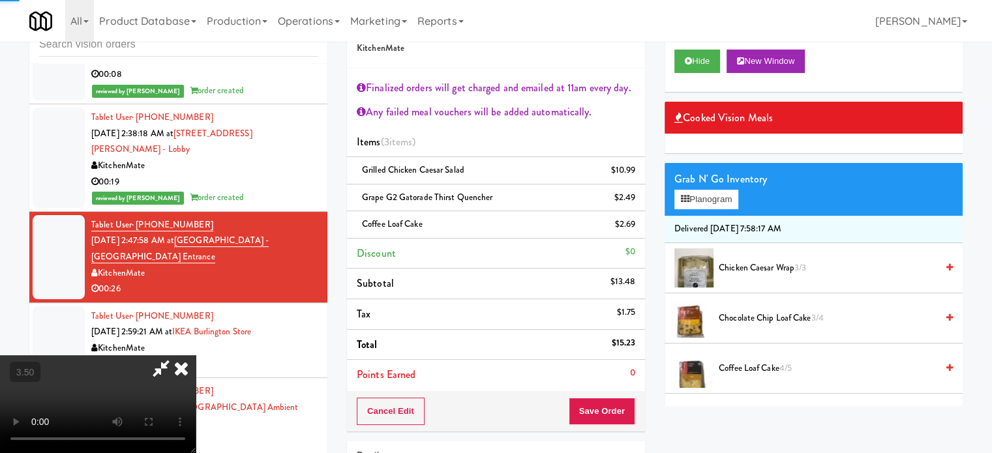
click at [196, 355] on video at bounding box center [98, 404] width 196 height 98
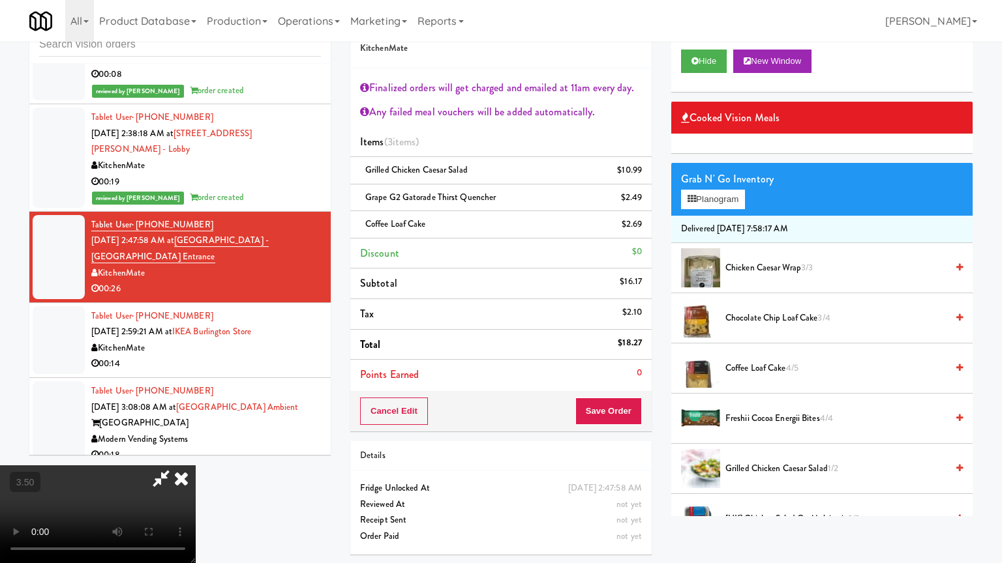
click at [196, 453] on video at bounding box center [98, 515] width 196 height 98
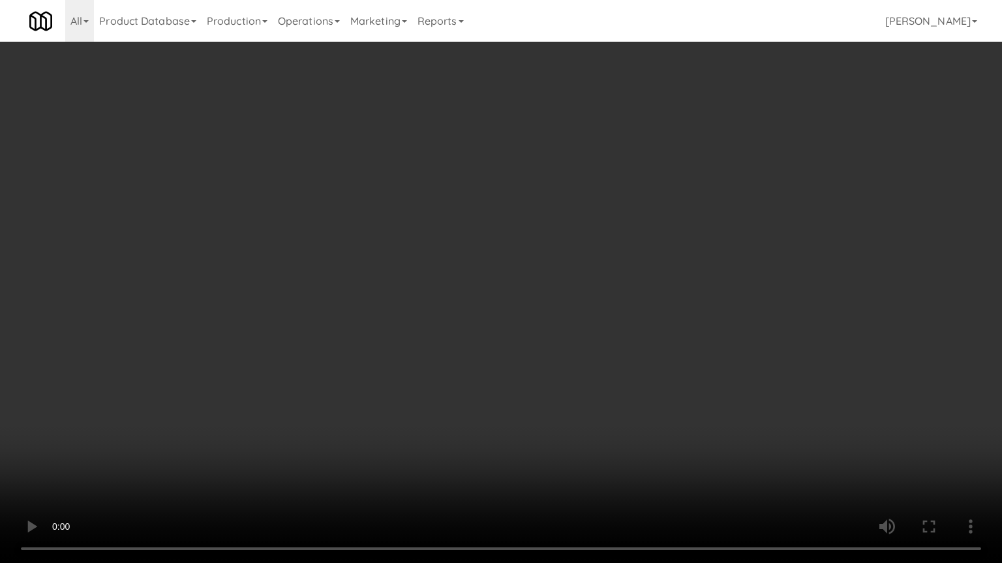
click at [574, 327] on video at bounding box center [501, 281] width 1002 height 563
click at [578, 327] on video at bounding box center [501, 281] width 1002 height 563
click at [627, 344] on video at bounding box center [501, 281] width 1002 height 563
click at [615, 333] on video at bounding box center [501, 281] width 1002 height 563
click at [619, 335] on video at bounding box center [501, 281] width 1002 height 563
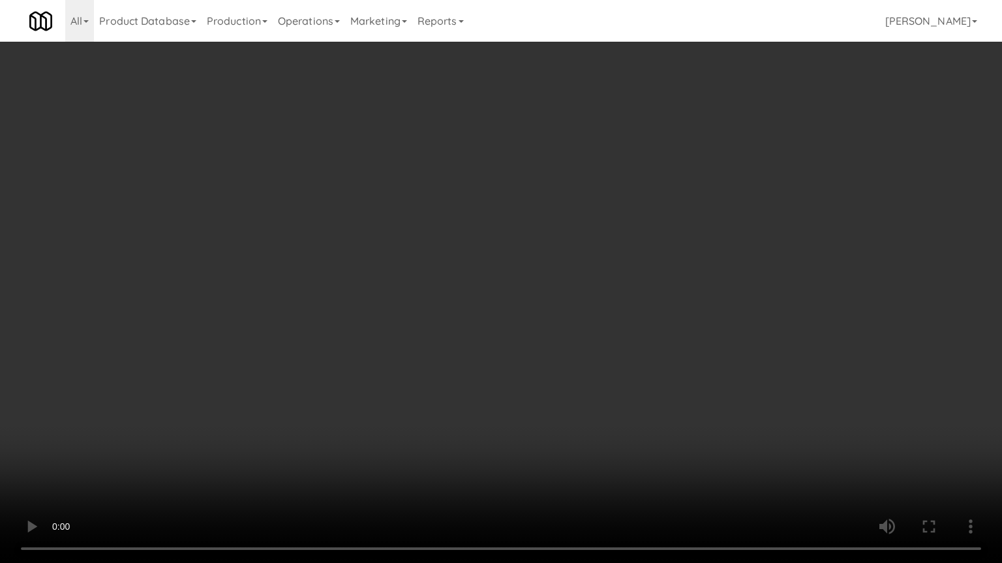
click at [627, 369] on video at bounding box center [501, 281] width 1002 height 563
click at [627, 365] on video at bounding box center [501, 281] width 1002 height 563
click at [522, 453] on video at bounding box center [501, 281] width 1002 height 563
click at [512, 434] on video at bounding box center [501, 281] width 1002 height 563
click at [510, 430] on video at bounding box center [501, 281] width 1002 height 563
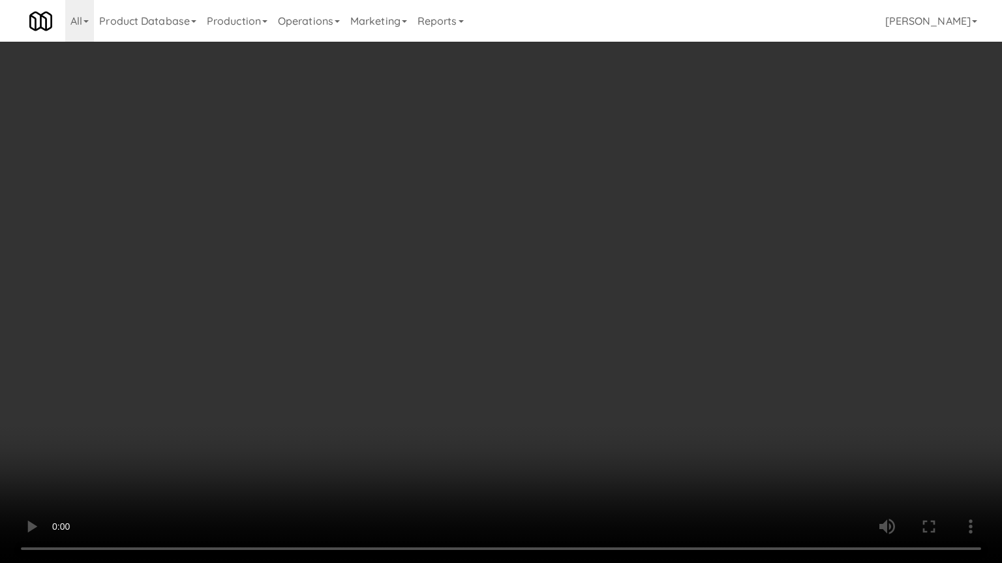
click at [513, 428] on video at bounding box center [501, 281] width 1002 height 563
click at [513, 426] on video at bounding box center [501, 281] width 1002 height 563
click at [519, 428] on video at bounding box center [501, 281] width 1002 height 563
click at [519, 430] on video at bounding box center [501, 281] width 1002 height 563
click at [553, 436] on video at bounding box center [501, 281] width 1002 height 563
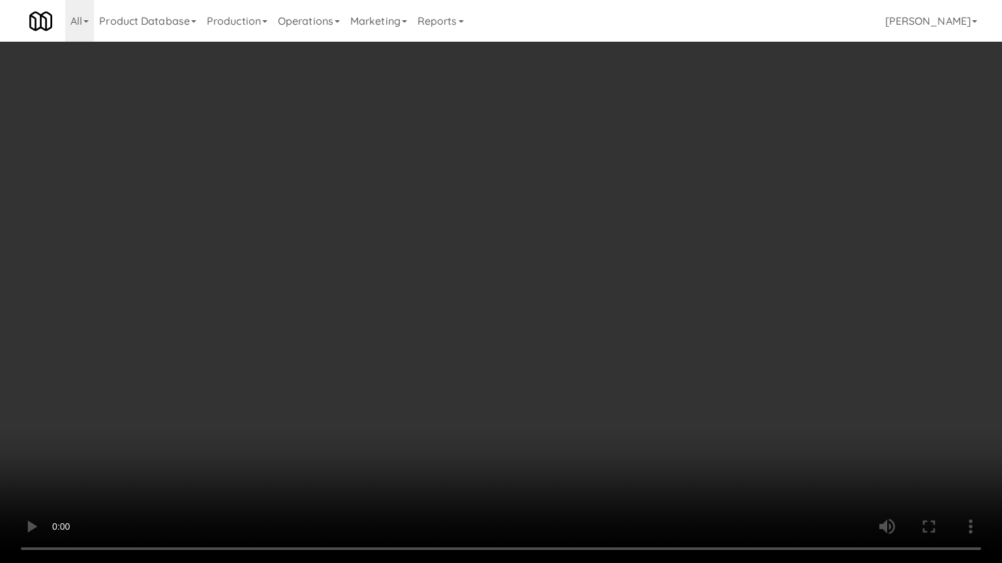
click at [573, 394] on video at bounding box center [501, 281] width 1002 height 563
drag, startPoint x: 574, startPoint y: 393, endPoint x: 678, endPoint y: 124, distance: 288.8
click at [577, 385] on video at bounding box center [501, 281] width 1002 height 563
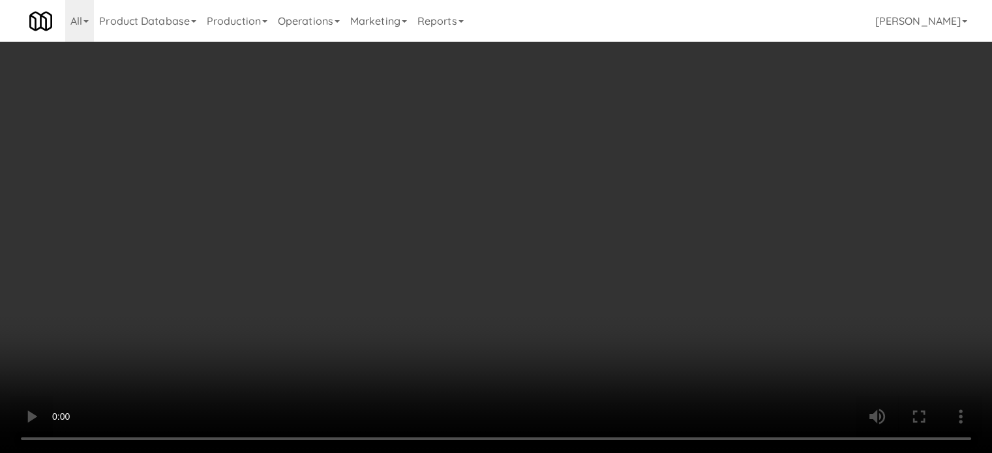
click at [633, 200] on icon at bounding box center [636, 202] width 7 height 8
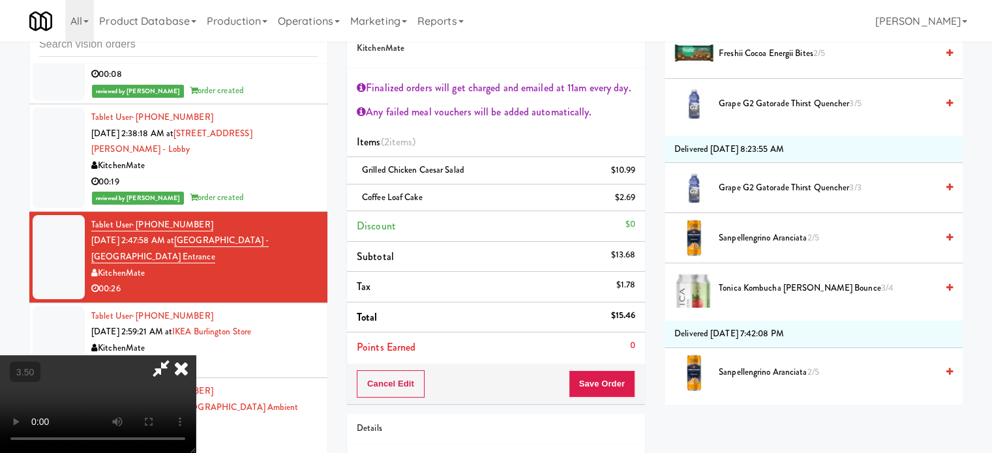
scroll to position [1630, 0]
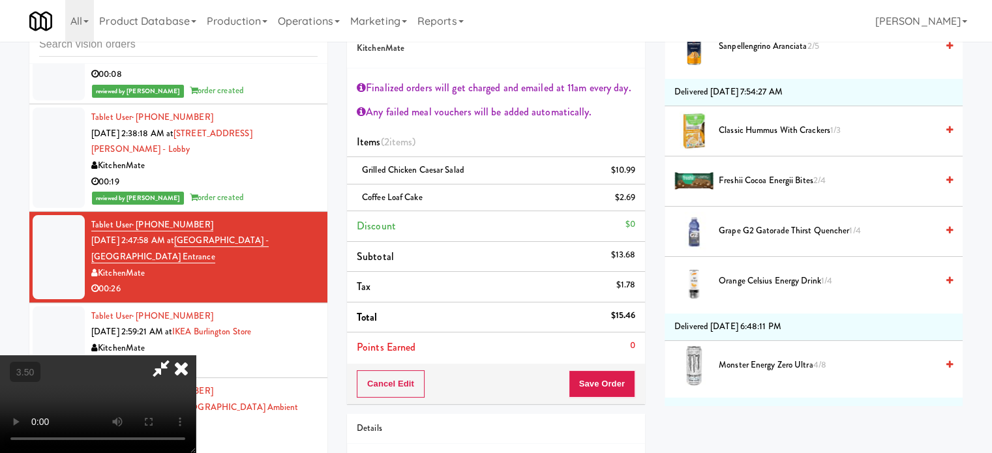
click at [749, 276] on span "Orange Celsius Energy Drink 1/4" at bounding box center [828, 281] width 218 height 16
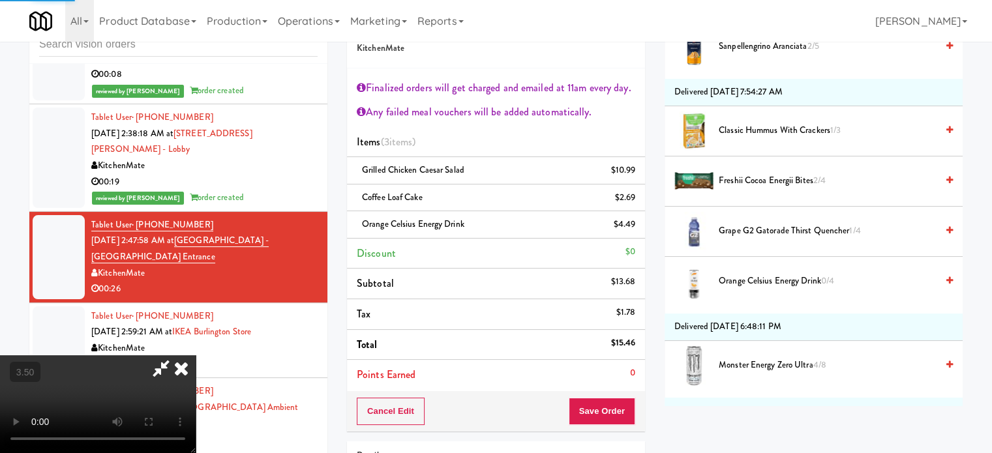
click at [196, 355] on video at bounding box center [98, 404] width 196 height 98
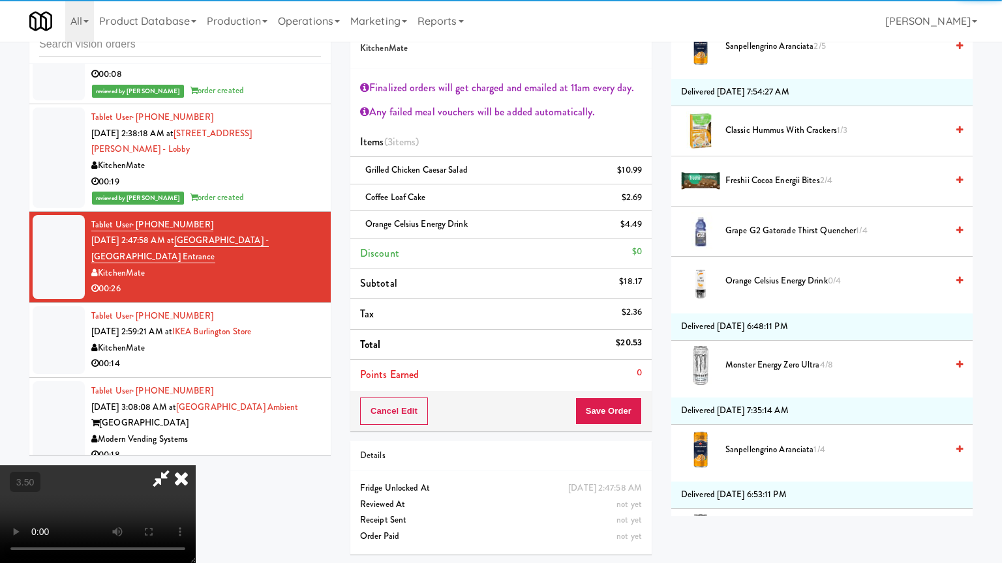
click at [196, 453] on video at bounding box center [98, 515] width 196 height 98
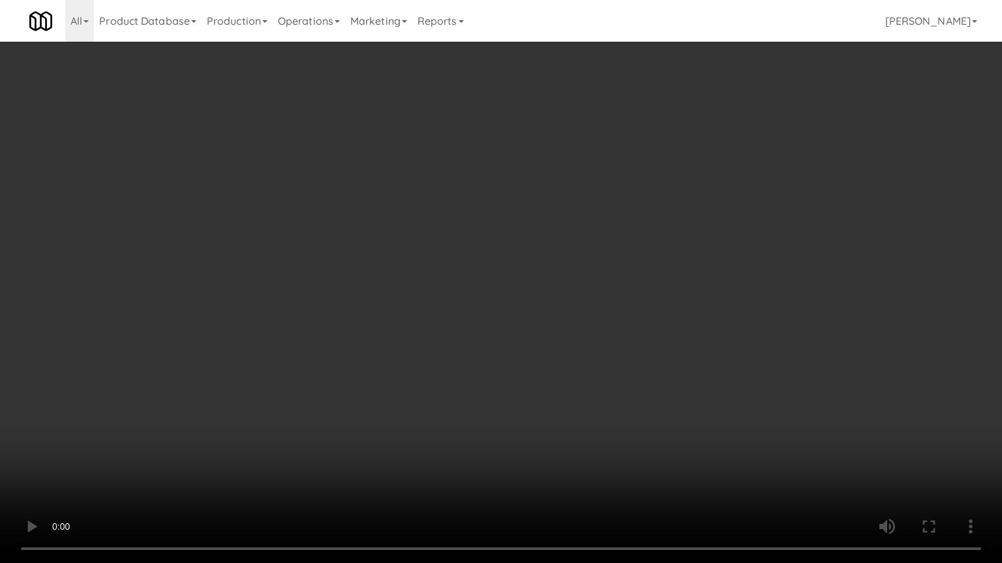
click at [494, 310] on video at bounding box center [501, 281] width 1002 height 563
click at [496, 313] on video at bounding box center [501, 281] width 1002 height 563
drag, startPoint x: 493, startPoint y: 323, endPoint x: 527, endPoint y: 110, distance: 215.3
click at [493, 318] on video at bounding box center [501, 281] width 1002 height 563
click at [493, 293] on video at bounding box center [501, 281] width 1002 height 563
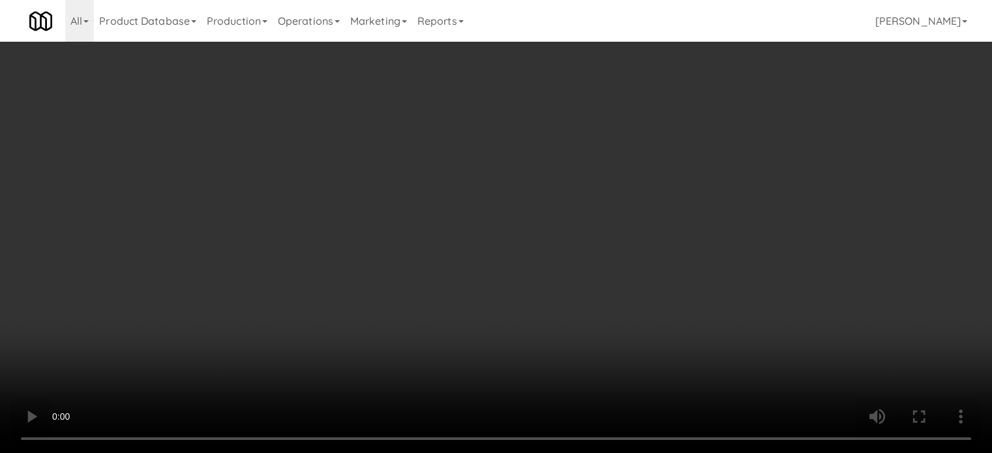
click at [516, 169] on video at bounding box center [496, 226] width 992 height 453
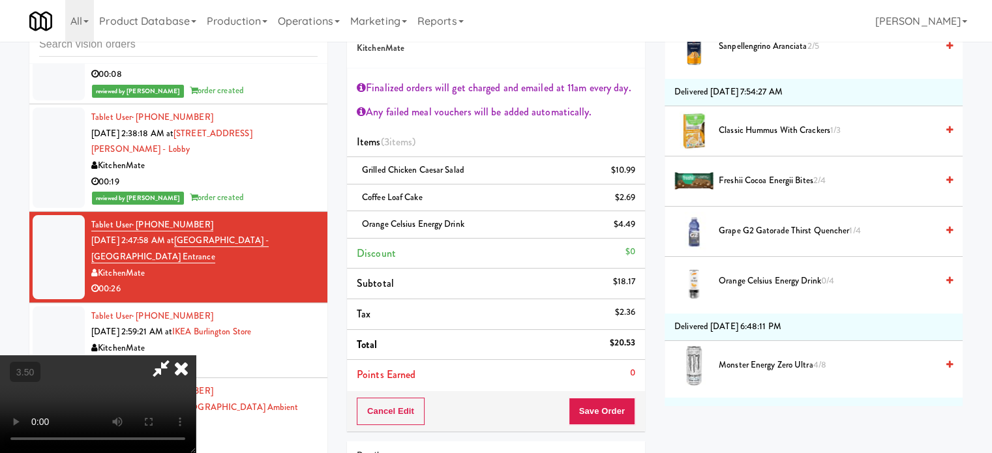
click at [196, 355] on video at bounding box center [98, 404] width 196 height 98
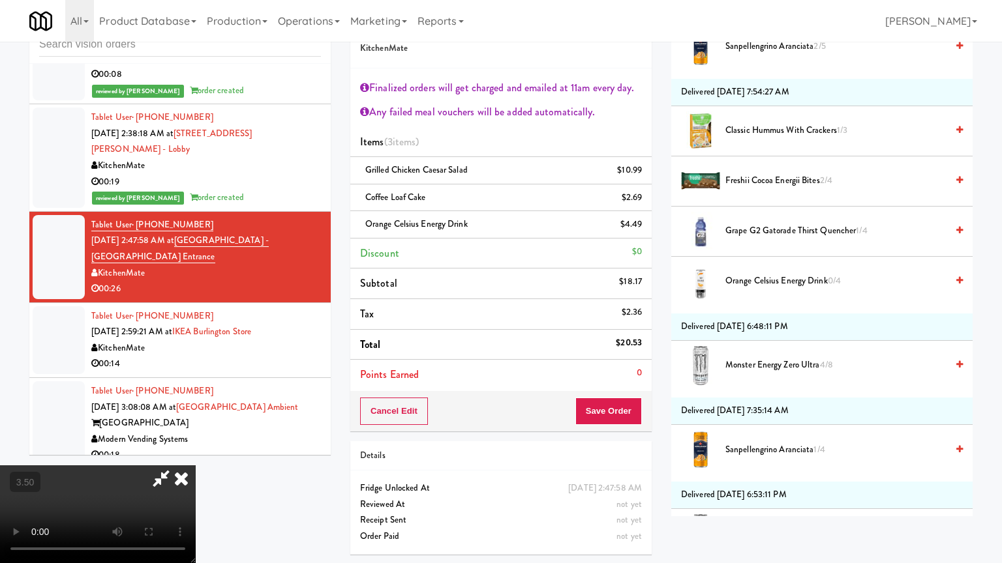
drag, startPoint x: 633, startPoint y: 454, endPoint x: 597, endPoint y: 409, distance: 57.9
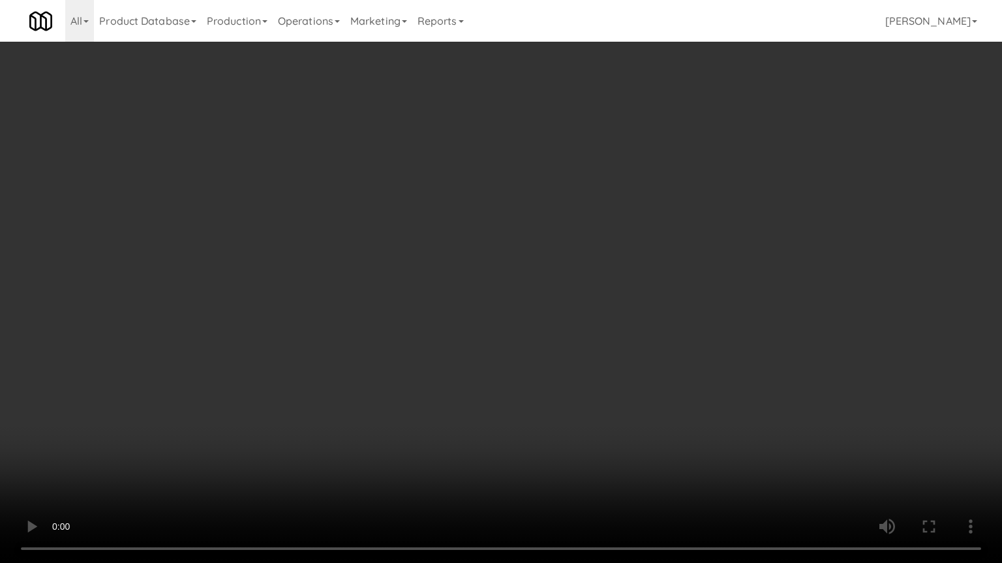
click at [633, 453] on video at bounding box center [501, 281] width 1002 height 563
click at [591, 407] on video at bounding box center [501, 281] width 1002 height 563
click at [597, 381] on video at bounding box center [501, 281] width 1002 height 563
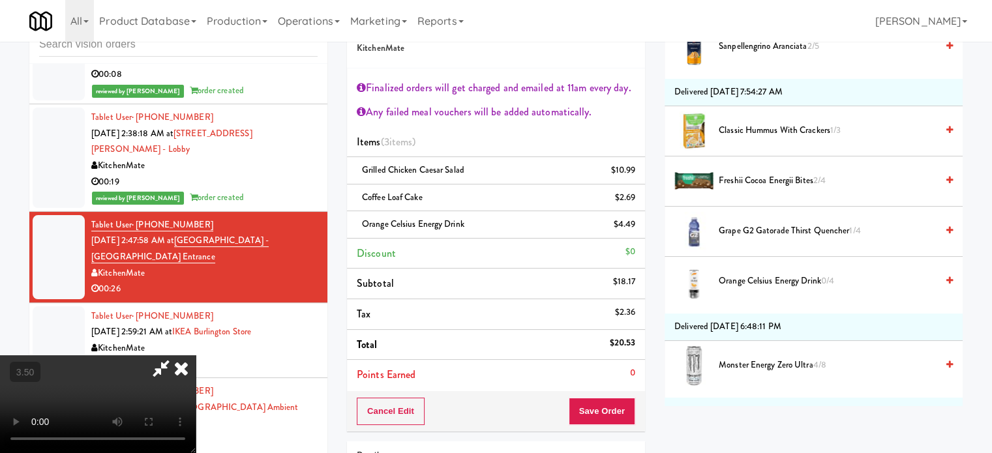
click at [196, 355] on icon at bounding box center [181, 368] width 29 height 26
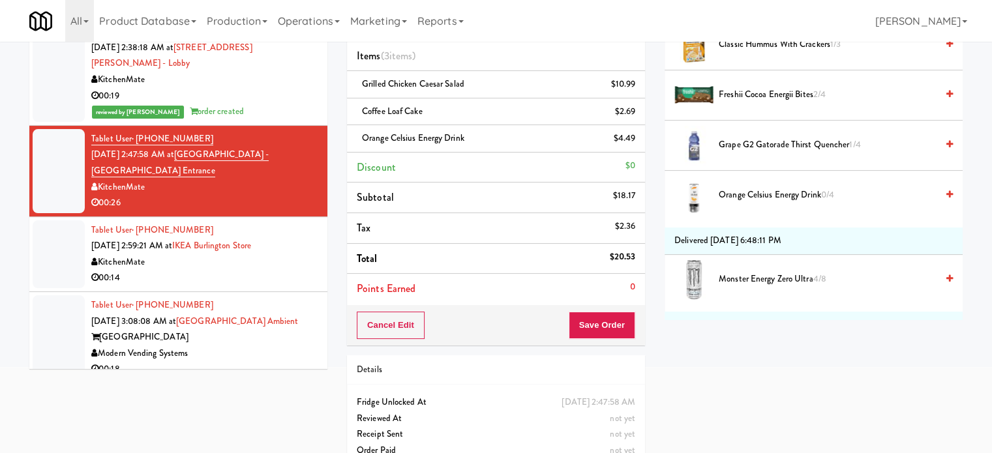
scroll to position [151, 0]
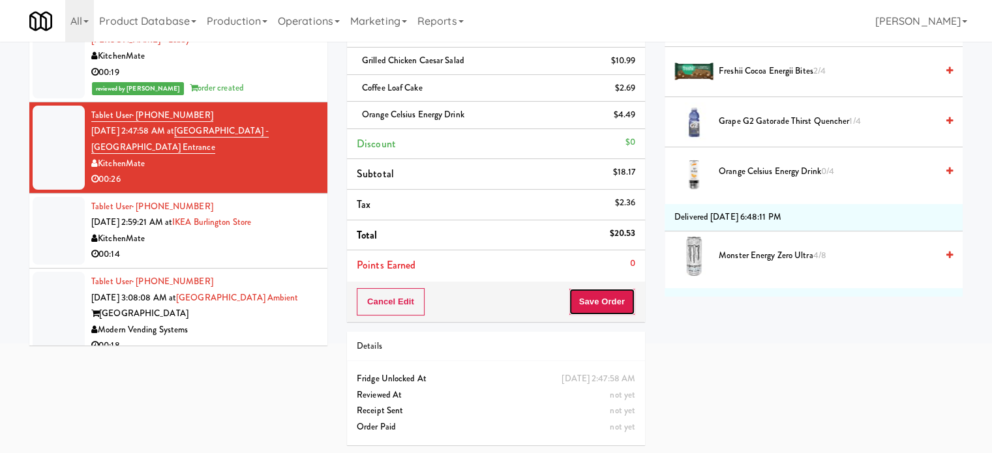
click at [592, 305] on button "Save Order" at bounding box center [602, 301] width 67 height 27
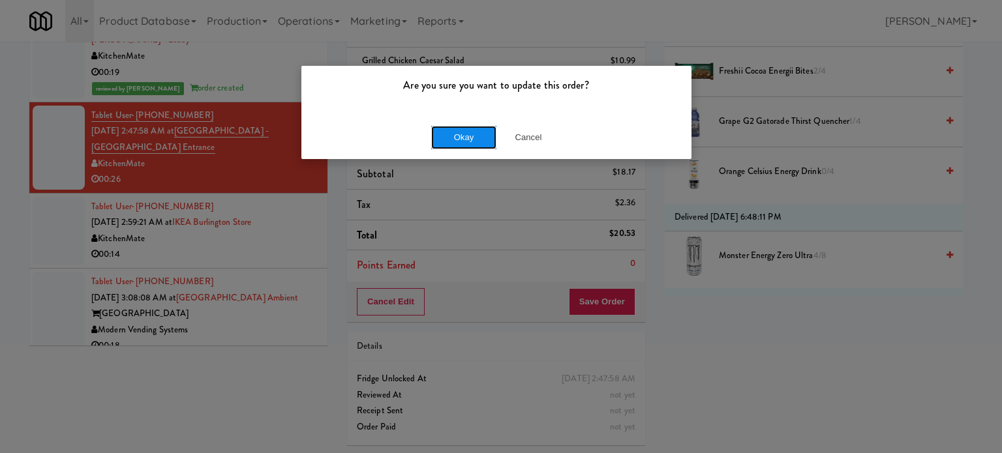
click at [480, 132] on button "Okay" at bounding box center [463, 137] width 65 height 23
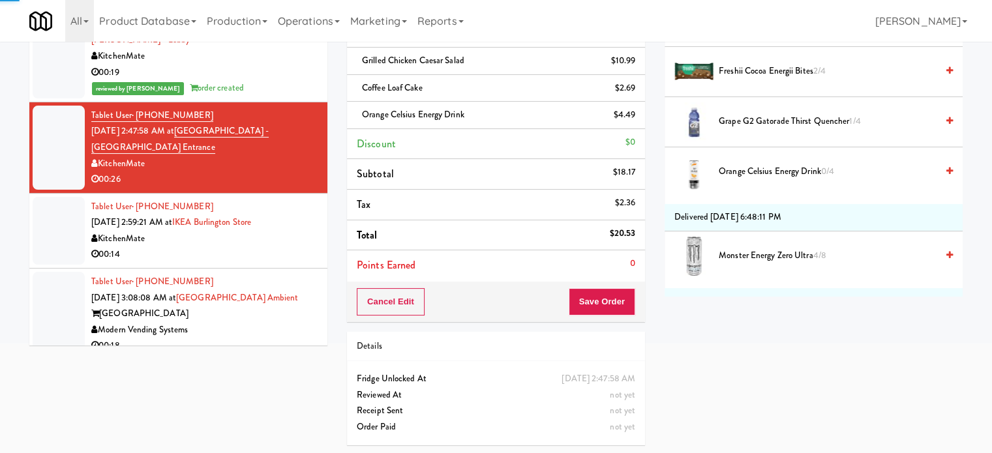
drag, startPoint x: 295, startPoint y: 229, endPoint x: 368, endPoint y: 188, distance: 83.8
click at [295, 246] on div "00:14" at bounding box center [204, 254] width 226 height 16
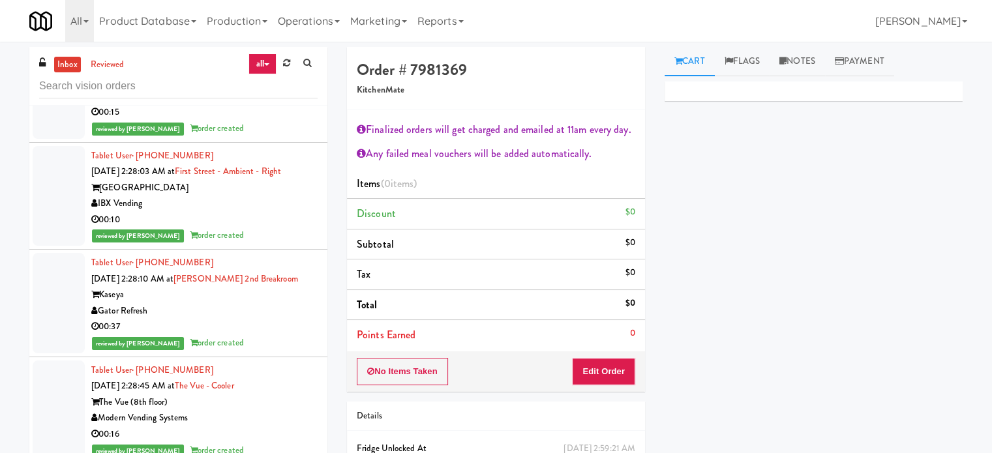
scroll to position [2232, 0]
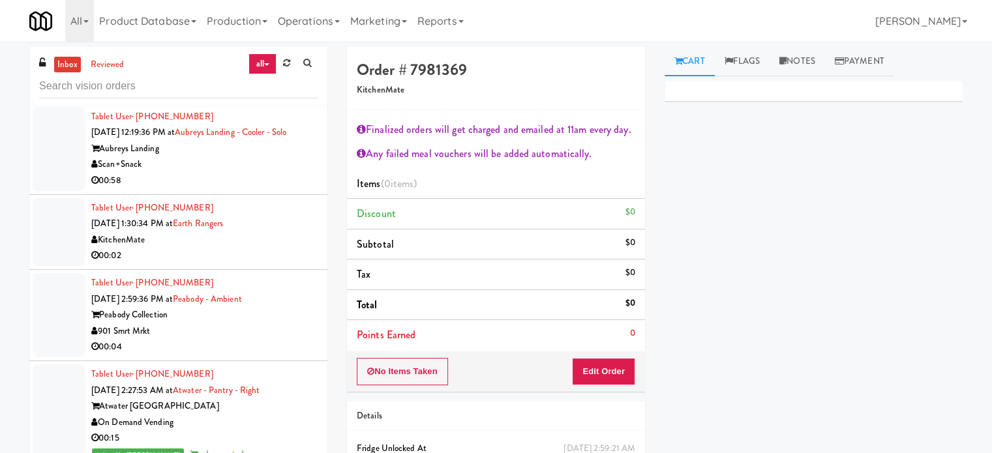
click at [284, 248] on div "00:02" at bounding box center [204, 256] width 226 height 16
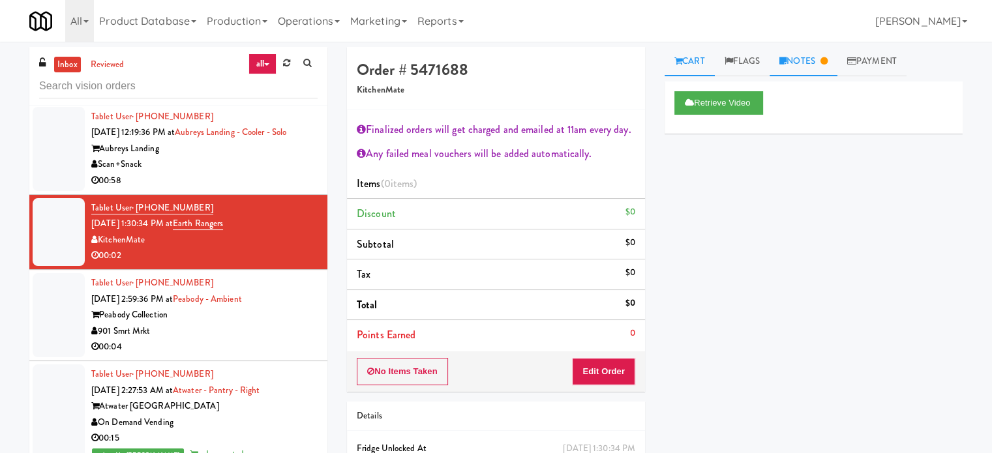
click at [816, 57] on link "Notes" at bounding box center [803, 61] width 68 height 29
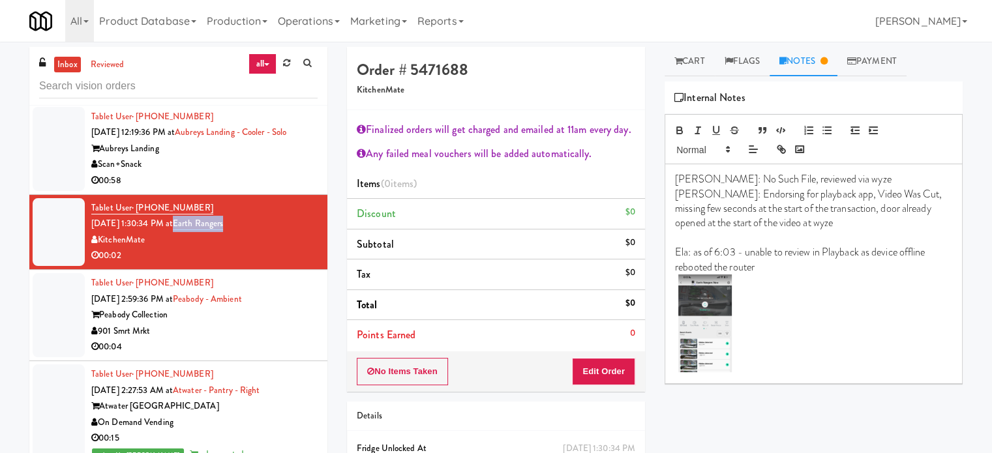
drag, startPoint x: 244, startPoint y: 217, endPoint x: 194, endPoint y: 222, distance: 49.8
click at [194, 222] on div "Tablet User · (647) 686-2653 Sep 18, 2025 1:30:34 PM at Earth Rangers KitchenMa…" at bounding box center [204, 232] width 226 height 64
copy link "Earth Rangers"
drag, startPoint x: 793, startPoint y: 305, endPoint x: 802, endPoint y: 310, distance: 10.9
click at [794, 307] on p at bounding box center [813, 325] width 277 height 101
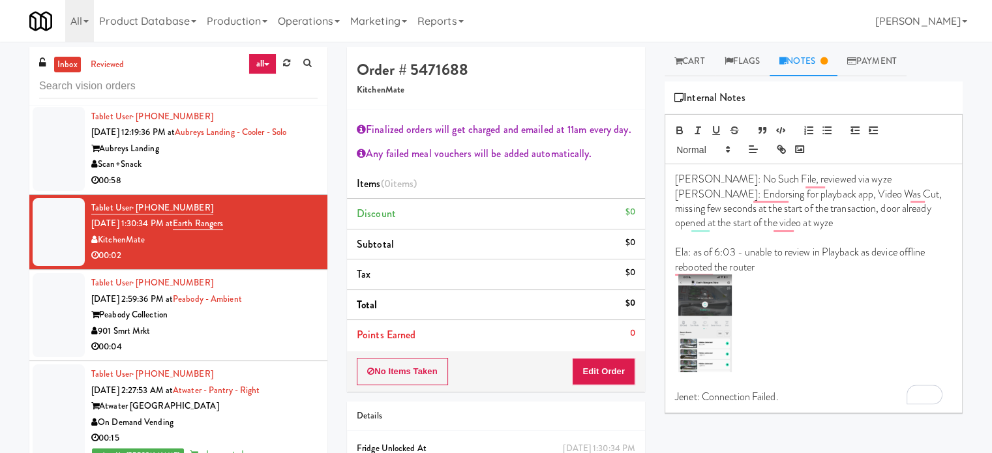
scroll to position [2225, 0]
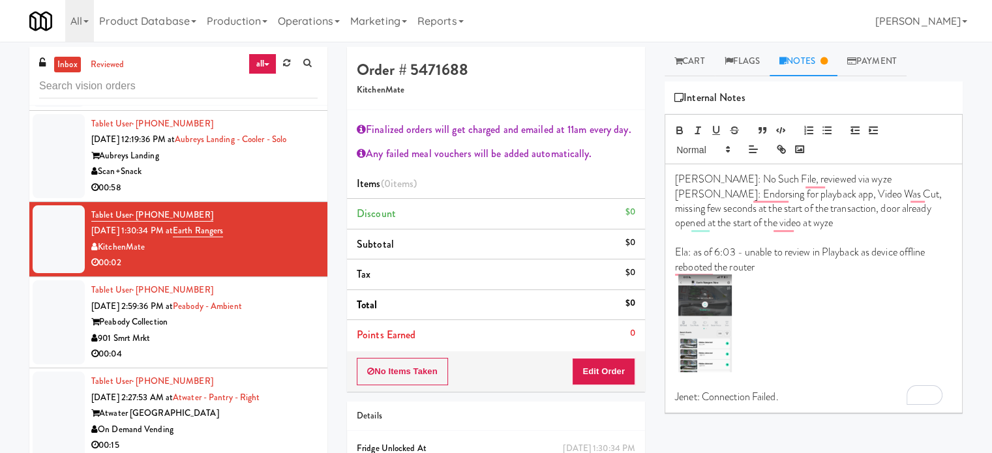
click at [797, 408] on div "Lyn: No Such File, reviewed via wyze Lyn: Endorsing for playback app, Video Was…" at bounding box center [813, 288] width 297 height 248
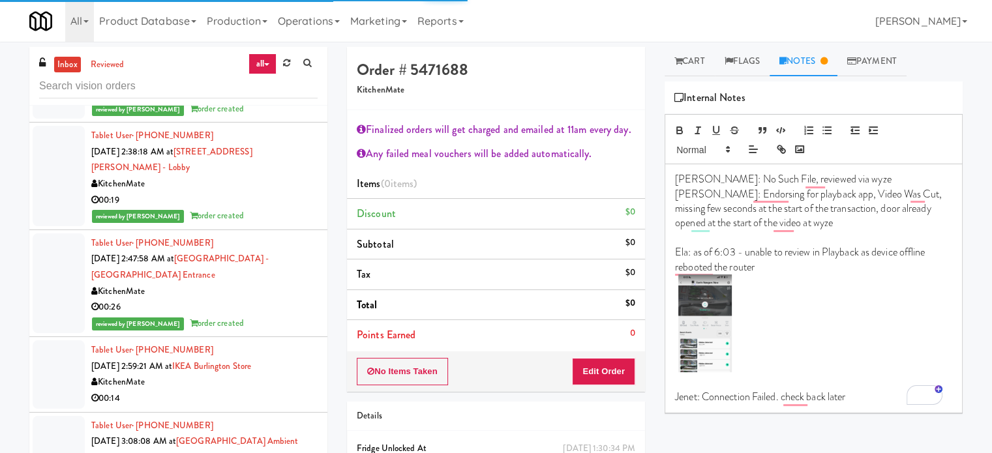
scroll to position [3639, 0]
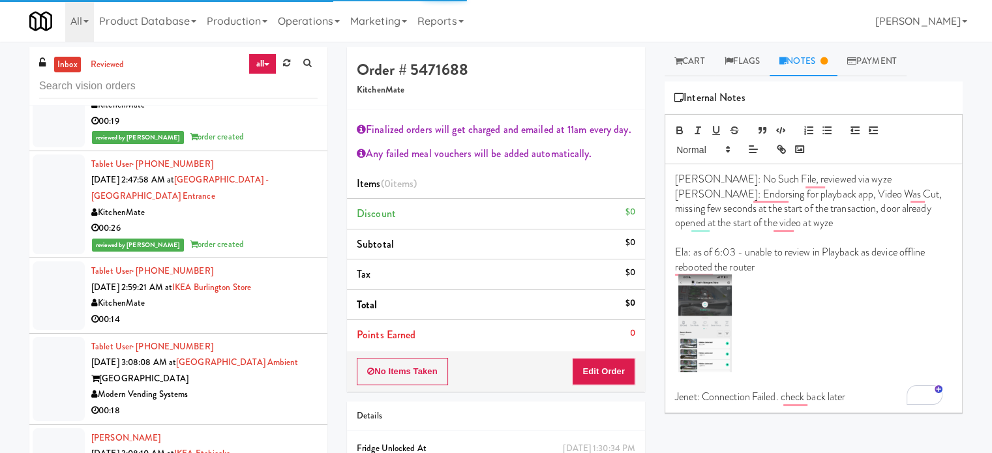
drag, startPoint x: 286, startPoint y: 297, endPoint x: 144, endPoint y: 161, distance: 196.5
click at [285, 312] on div "00:14" at bounding box center [204, 320] width 226 height 16
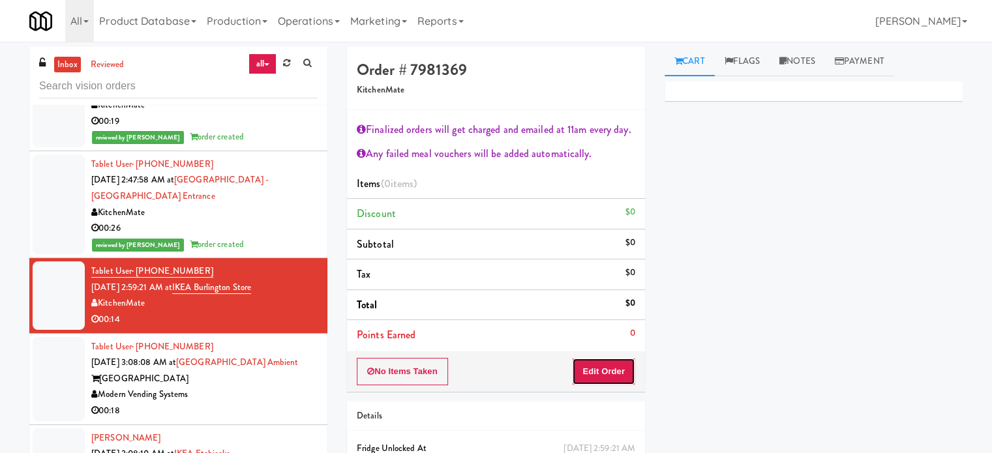
click at [610, 369] on button "Edit Order" at bounding box center [603, 371] width 63 height 27
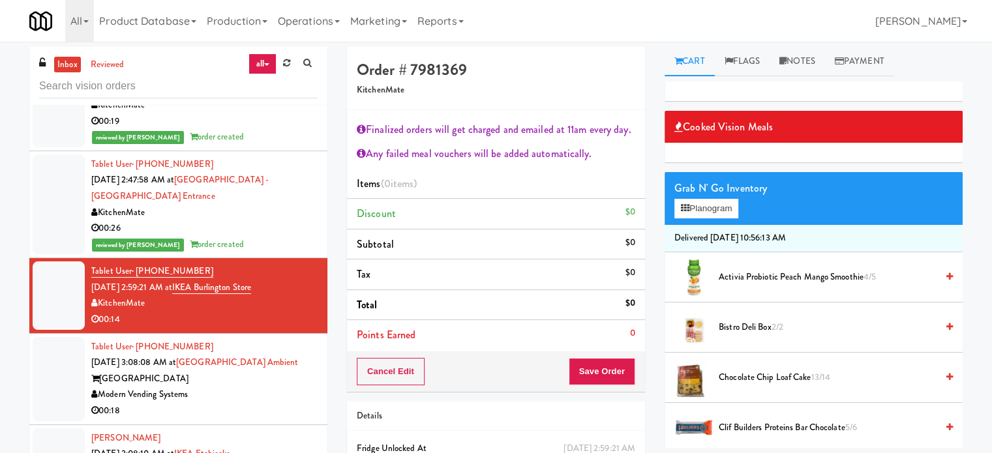
click at [712, 219] on div "Grab N' Go Inventory Planogram" at bounding box center [813, 198] width 298 height 53
click at [707, 210] on button "Planogram" at bounding box center [706, 209] width 64 height 20
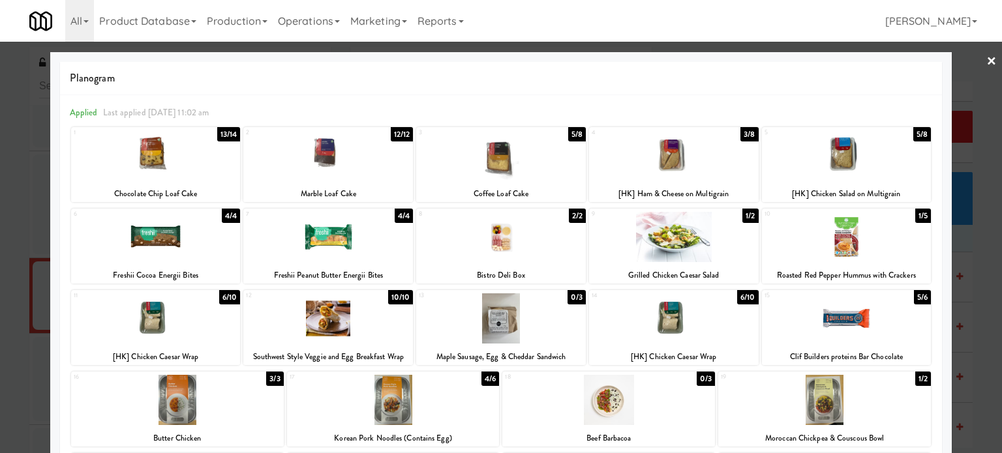
click at [222, 133] on div "13/14" at bounding box center [228, 134] width 23 height 14
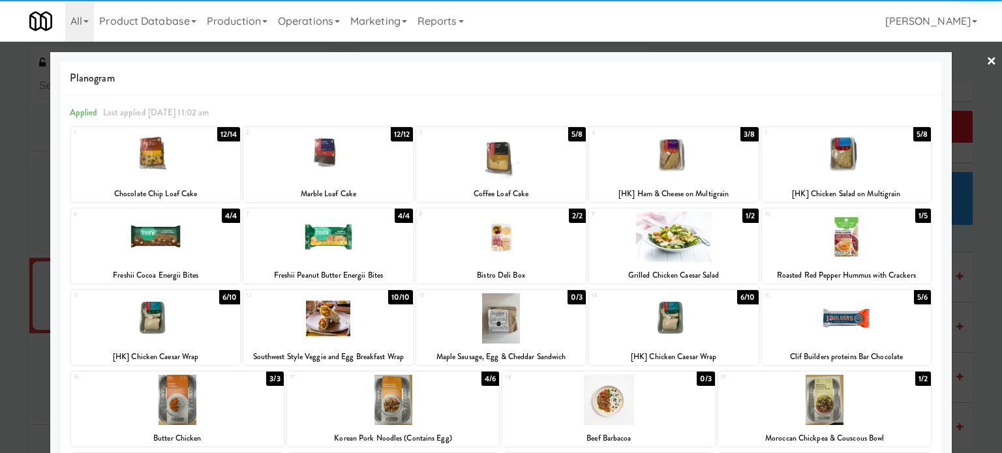
click at [396, 140] on div "12/12" at bounding box center [402, 134] width 23 height 14
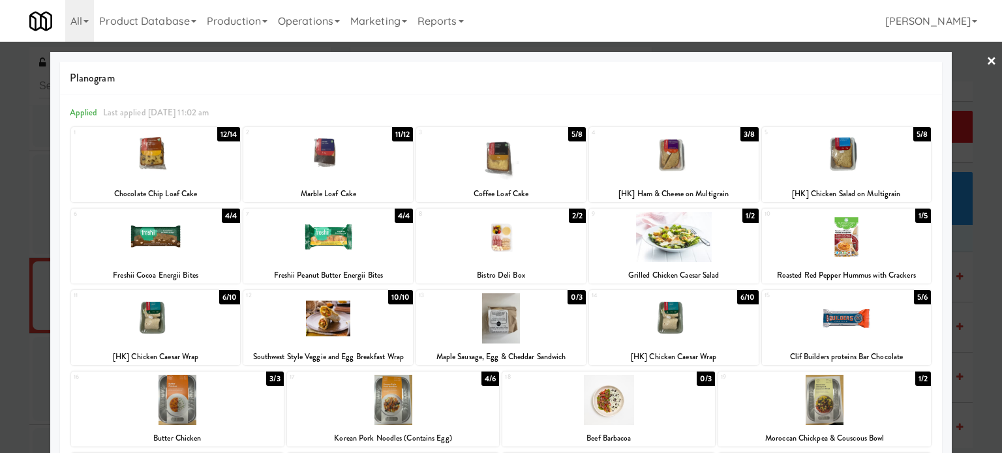
click at [970, 265] on div at bounding box center [501, 226] width 1002 height 453
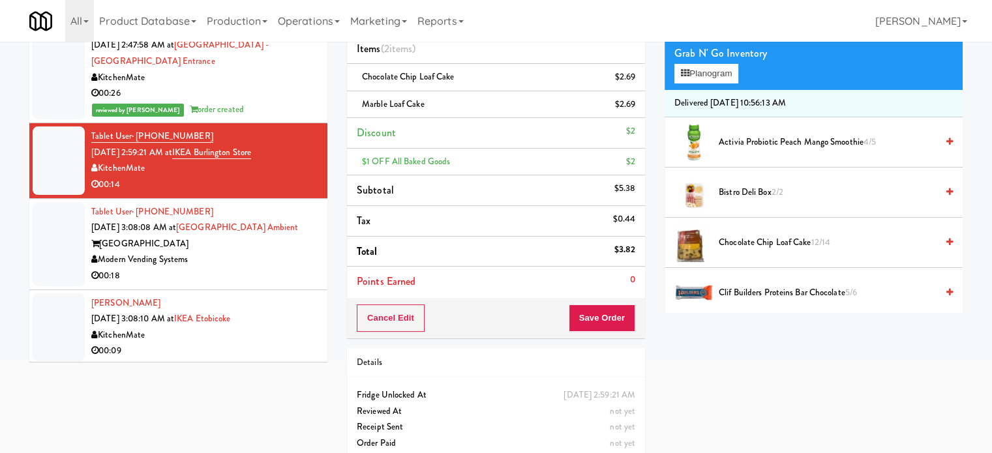
scroll to position [151, 0]
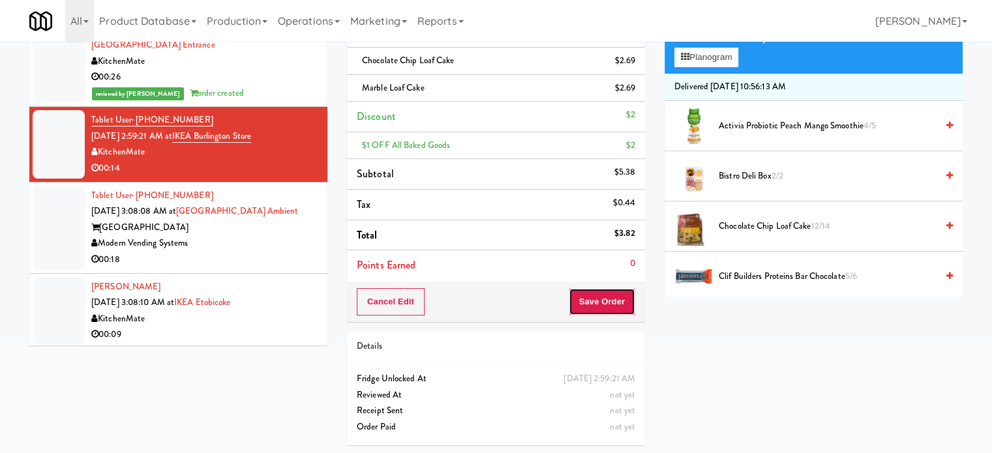
click at [599, 302] on button "Save Order" at bounding box center [602, 301] width 67 height 27
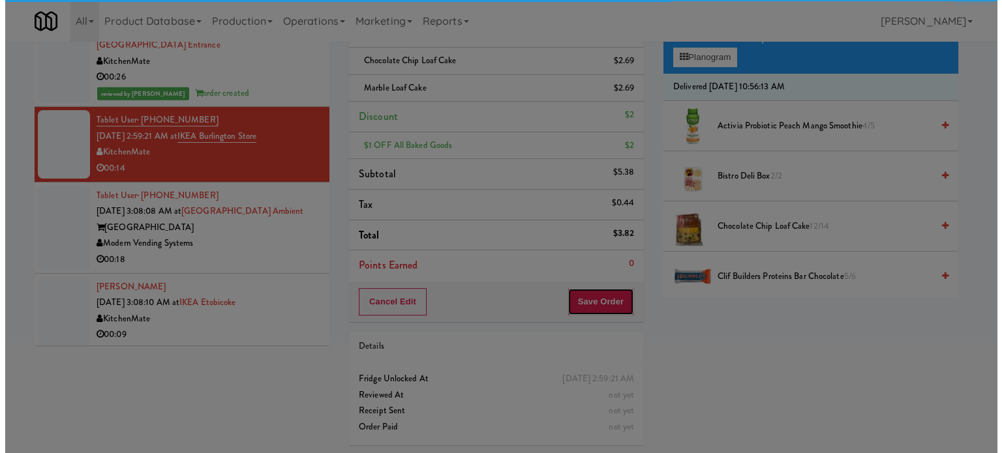
scroll to position [0, 0]
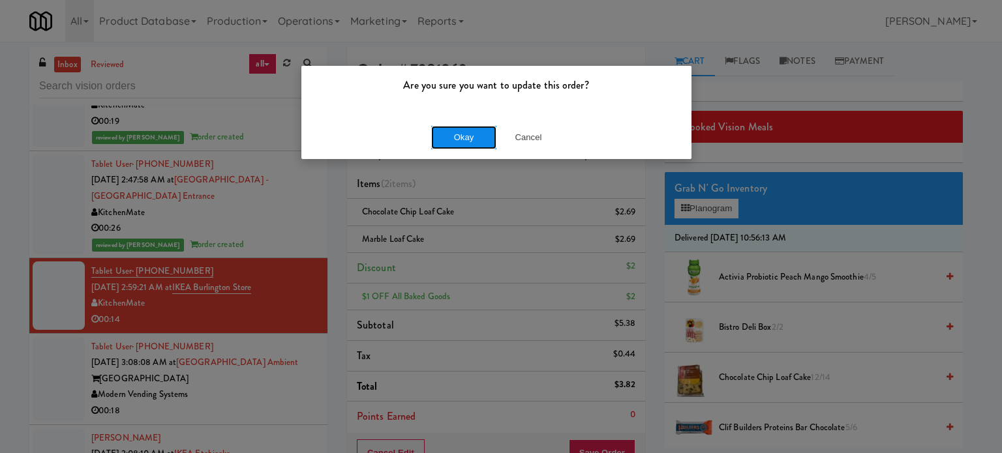
click at [449, 132] on button "Okay" at bounding box center [463, 137] width 65 height 23
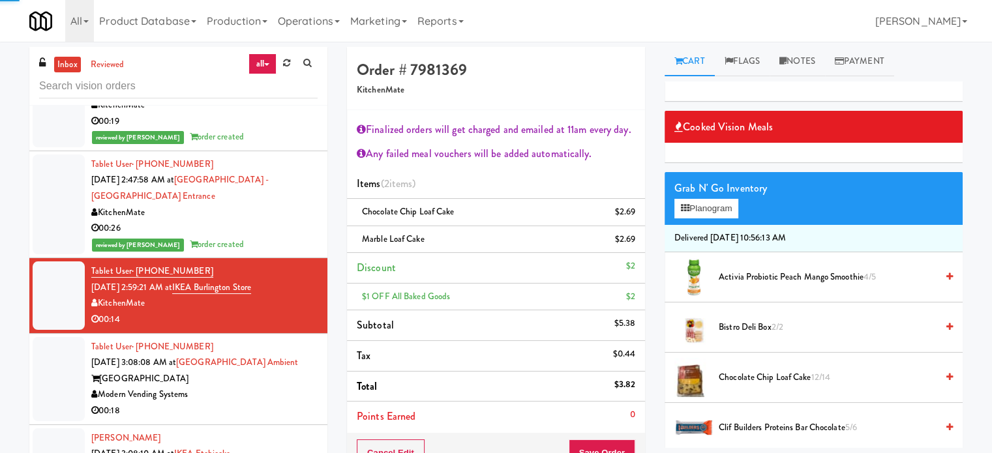
drag, startPoint x: 270, startPoint y: 377, endPoint x: 310, endPoint y: 345, distance: 51.5
click at [271, 387] on div "Modern Vending Systems" at bounding box center [204, 395] width 226 height 16
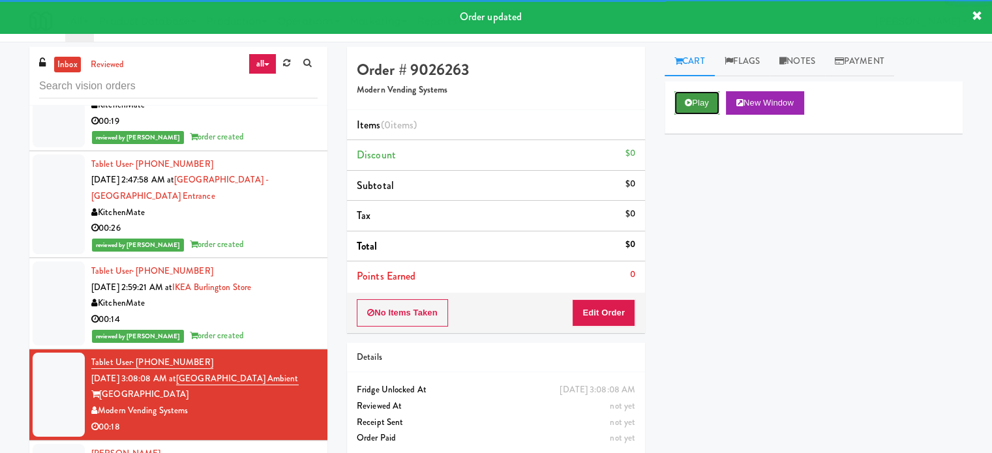
drag, startPoint x: 680, startPoint y: 104, endPoint x: 702, endPoint y: 109, distance: 22.1
click at [680, 104] on button "Play" at bounding box center [696, 102] width 45 height 23
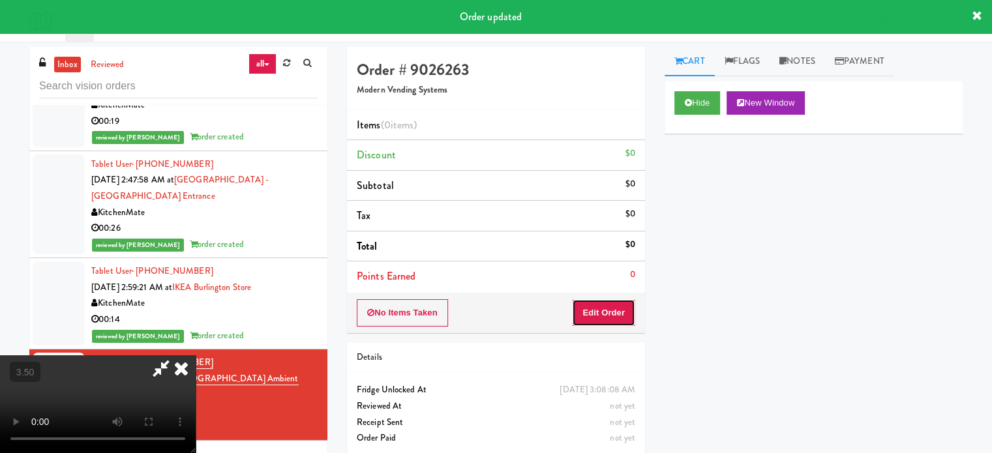
click at [618, 310] on button "Edit Order" at bounding box center [603, 312] width 63 height 27
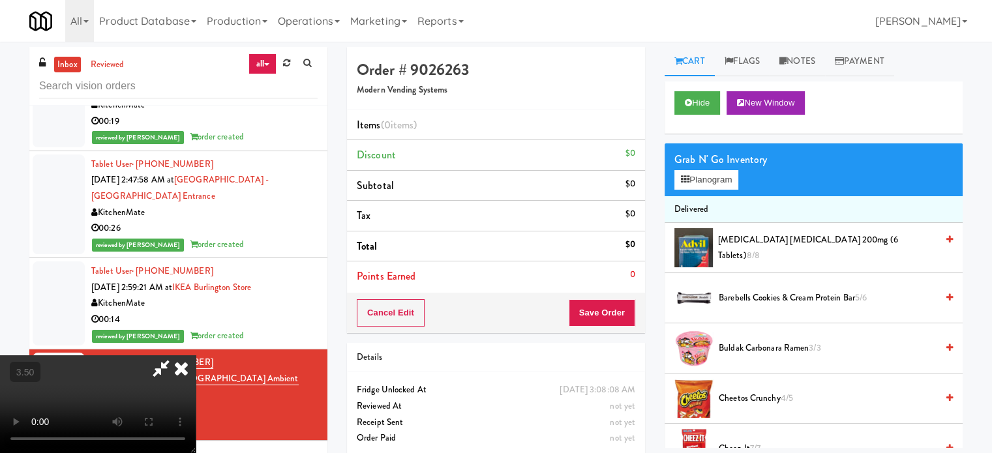
click at [196, 355] on video at bounding box center [98, 404] width 196 height 98
drag, startPoint x: 448, startPoint y: 288, endPoint x: 433, endPoint y: 320, distance: 34.7
click at [196, 355] on video at bounding box center [98, 404] width 196 height 98
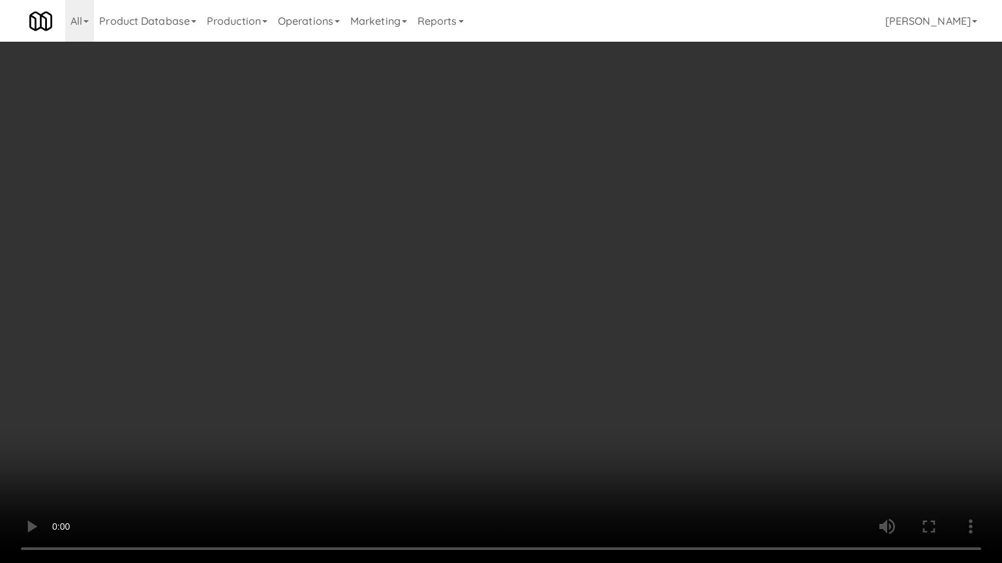
click at [507, 278] on video at bounding box center [501, 281] width 1002 height 563
click at [538, 284] on video at bounding box center [501, 281] width 1002 height 563
click at [550, 286] on video at bounding box center [501, 281] width 1002 height 563
click at [551, 292] on video at bounding box center [501, 281] width 1002 height 563
click at [542, 311] on video at bounding box center [501, 281] width 1002 height 563
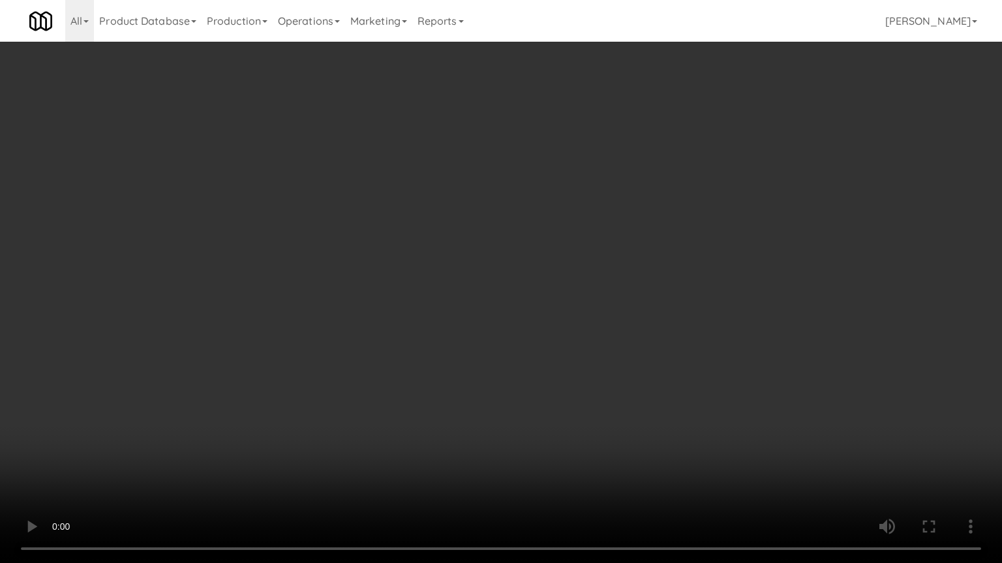
click at [535, 314] on video at bounding box center [501, 281] width 1002 height 563
click at [535, 305] on video at bounding box center [501, 281] width 1002 height 563
click at [476, 324] on video at bounding box center [501, 281] width 1002 height 563
click at [496, 297] on video at bounding box center [501, 281] width 1002 height 563
drag, startPoint x: 490, startPoint y: 297, endPoint x: 509, endPoint y: 283, distance: 22.8
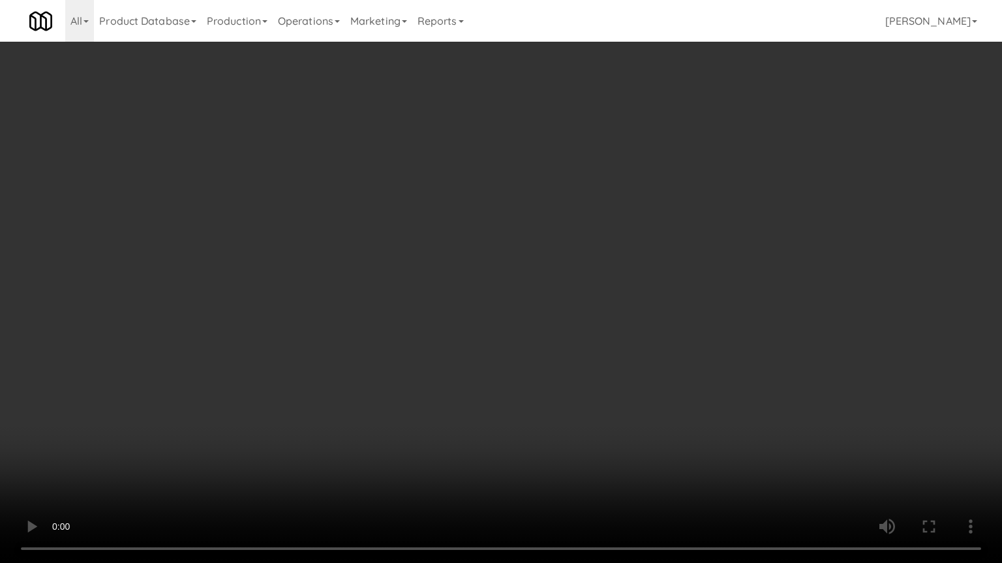
click at [493, 295] on video at bounding box center [501, 281] width 1002 height 563
click at [513, 276] on video at bounding box center [501, 281] width 1002 height 563
click at [385, 445] on video at bounding box center [501, 281] width 1002 height 563
click at [428, 354] on video at bounding box center [501, 281] width 1002 height 563
click at [442, 355] on video at bounding box center [501, 281] width 1002 height 563
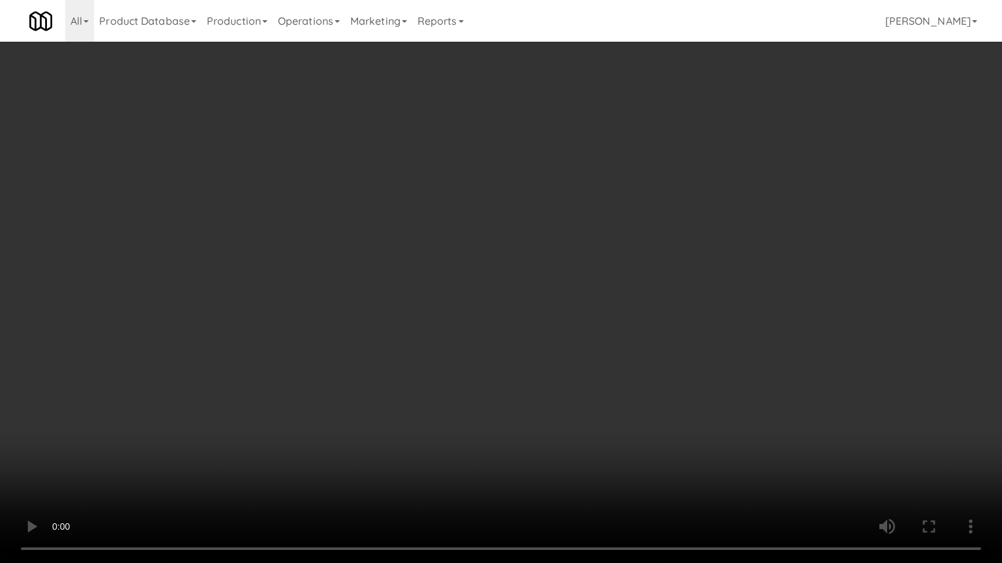
click at [448, 342] on video at bounding box center [501, 281] width 1002 height 563
click at [448, 341] on video at bounding box center [501, 281] width 1002 height 563
drag, startPoint x: 511, startPoint y: 352, endPoint x: 505, endPoint y: 357, distance: 7.9
click at [511, 353] on video at bounding box center [501, 281] width 1002 height 563
drag, startPoint x: 494, startPoint y: 357, endPoint x: 496, endPoint y: 273, distance: 84.8
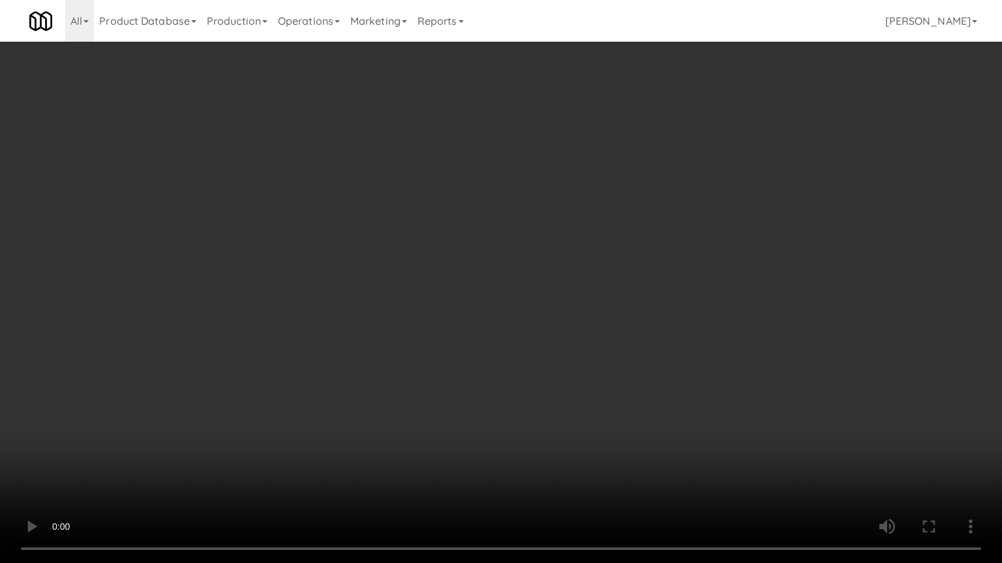
click at [494, 356] on video at bounding box center [501, 281] width 1002 height 563
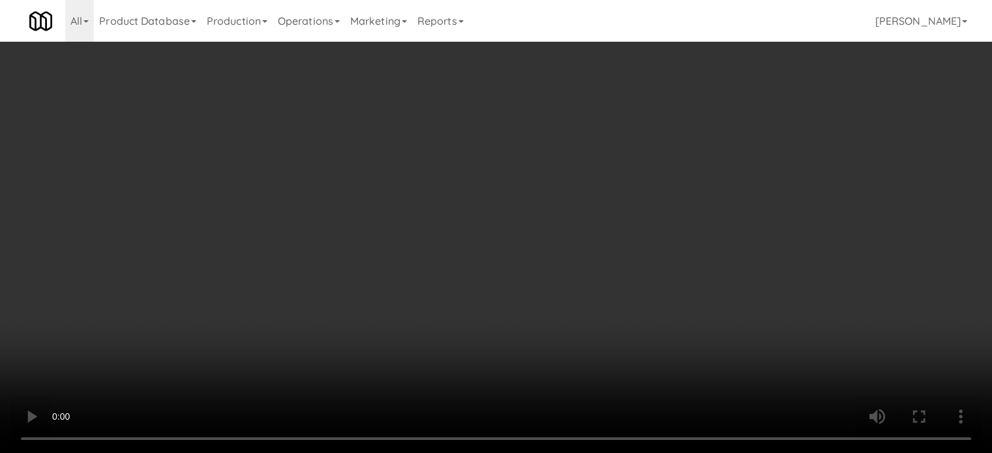
drag, startPoint x: 496, startPoint y: 273, endPoint x: 509, endPoint y: 263, distance: 15.9
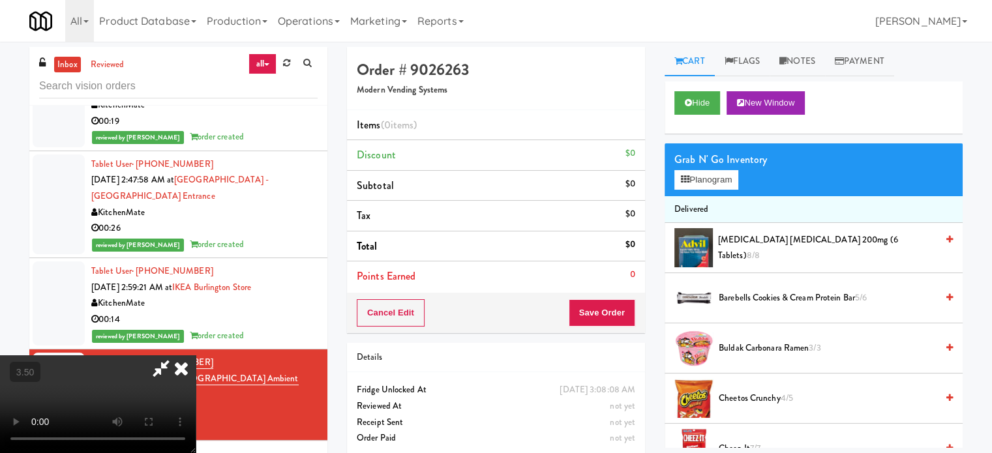
click at [196, 355] on video at bounding box center [98, 404] width 196 height 98
click at [700, 177] on button "Planogram" at bounding box center [706, 180] width 64 height 20
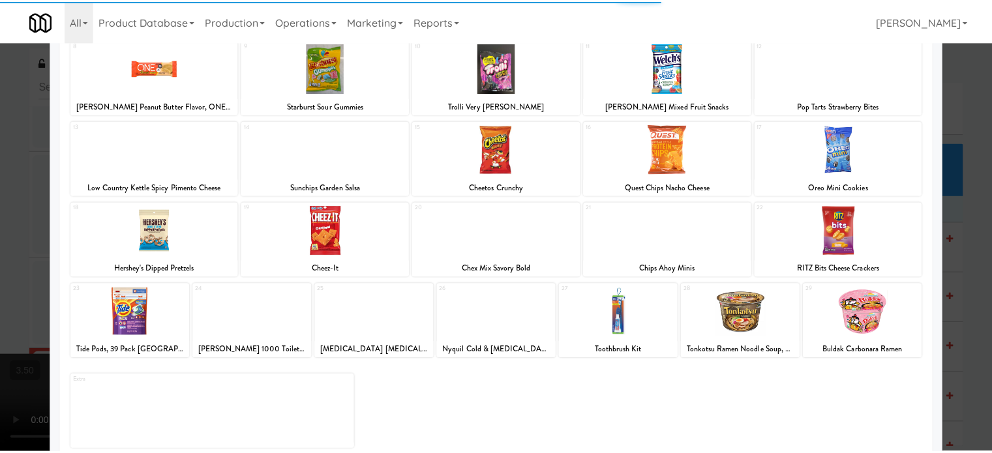
scroll to position [186, 0]
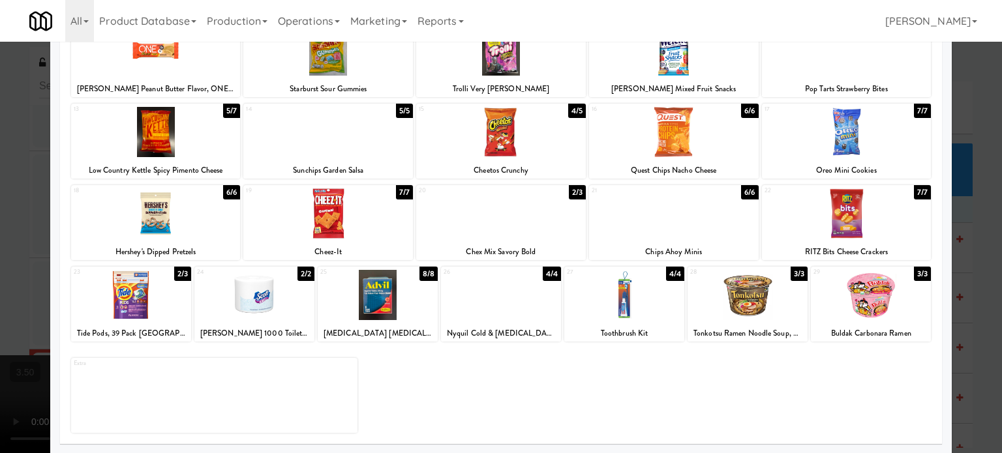
click at [399, 192] on div "7/7" at bounding box center [404, 192] width 17 height 14
click at [914, 112] on div "7/7" at bounding box center [922, 111] width 17 height 14
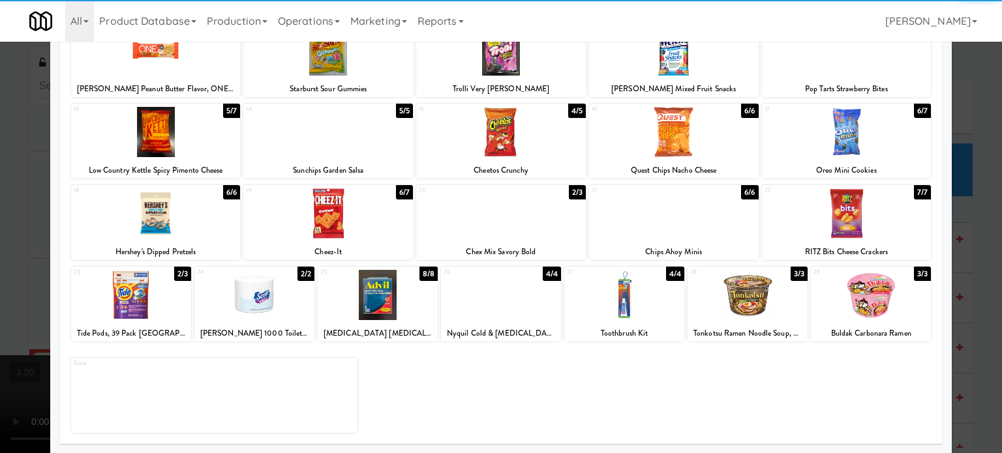
click at [983, 170] on div at bounding box center [501, 226] width 1002 height 453
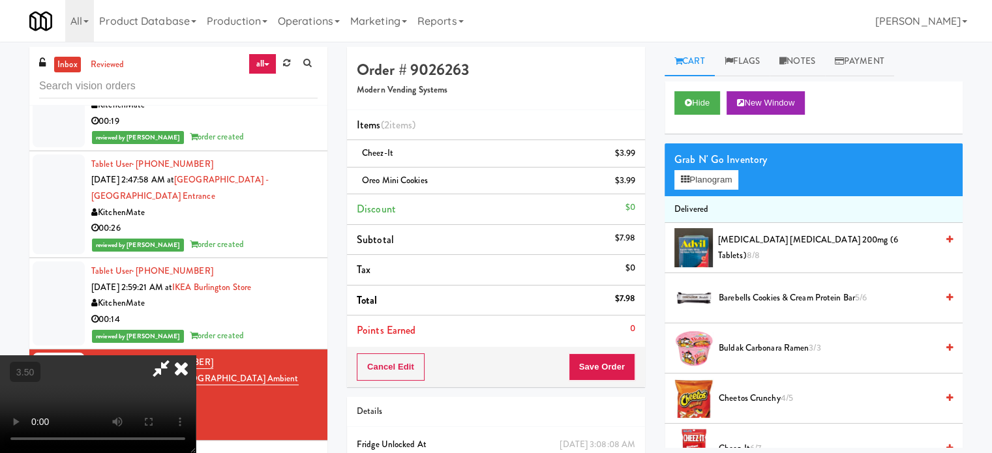
click at [196, 355] on video at bounding box center [98, 404] width 196 height 98
drag, startPoint x: 460, startPoint y: 245, endPoint x: 471, endPoint y: 290, distance: 45.9
click at [196, 355] on video at bounding box center [98, 404] width 196 height 98
drag, startPoint x: 471, startPoint y: 290, endPoint x: 490, endPoint y: 250, distance: 43.5
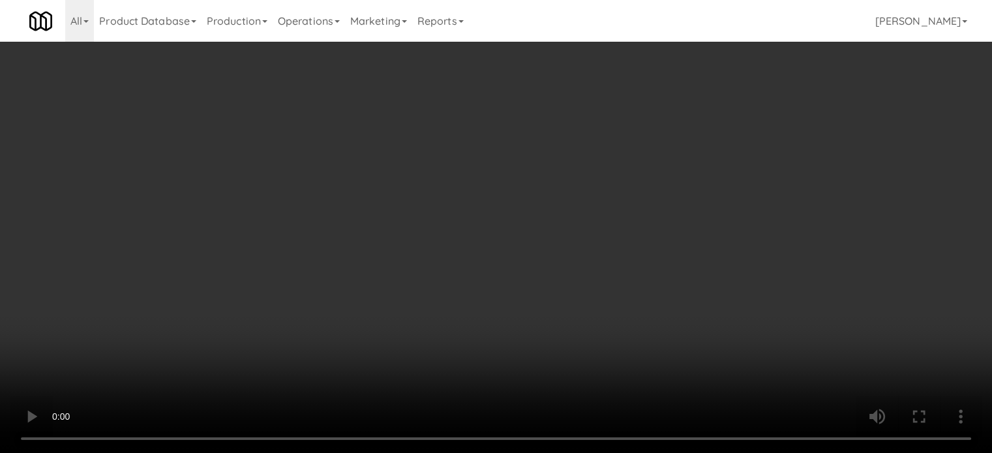
click at [474, 282] on video at bounding box center [496, 226] width 992 height 453
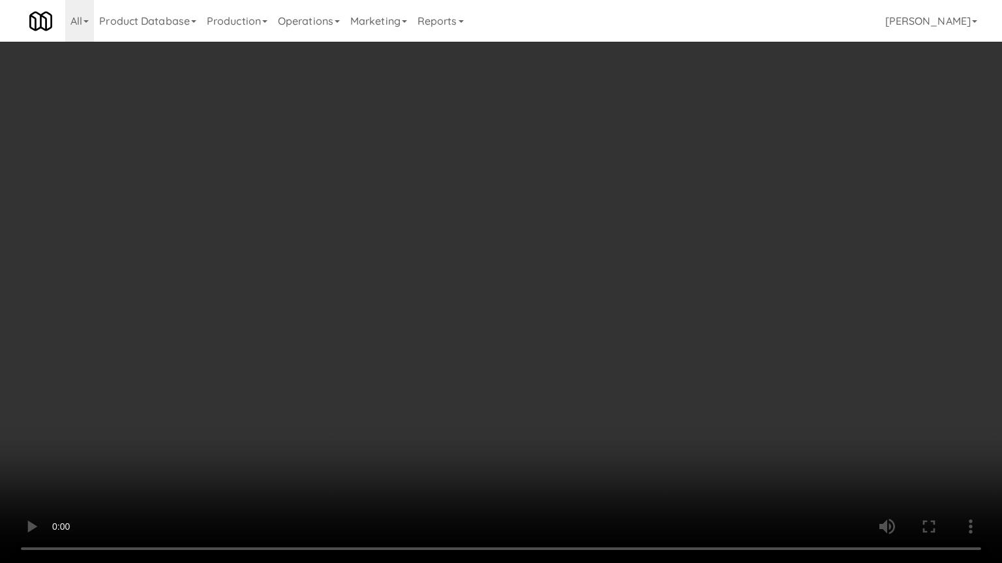
click at [509, 284] on video at bounding box center [501, 281] width 1002 height 563
drag, startPoint x: 514, startPoint y: 282, endPoint x: 528, endPoint y: 162, distance: 120.8
click at [514, 278] on video at bounding box center [501, 281] width 1002 height 563
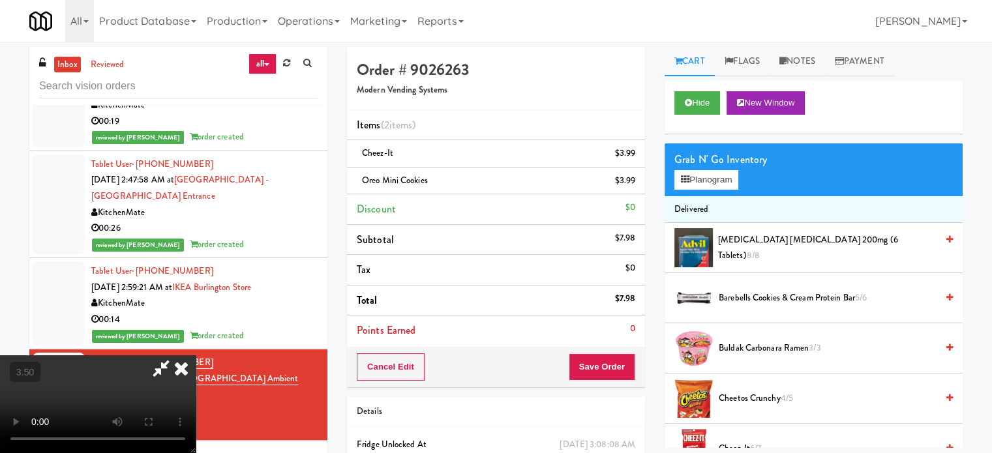
click at [196, 355] on icon at bounding box center [181, 368] width 29 height 26
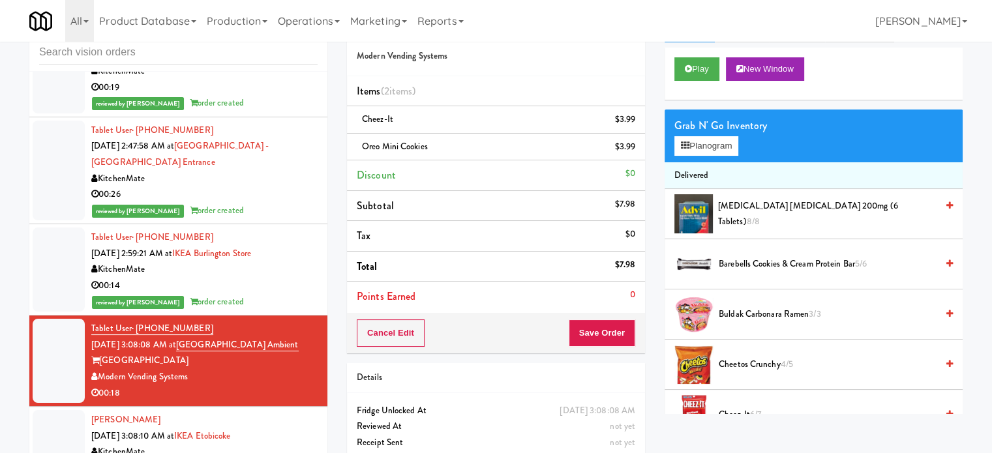
scroll to position [65, 0]
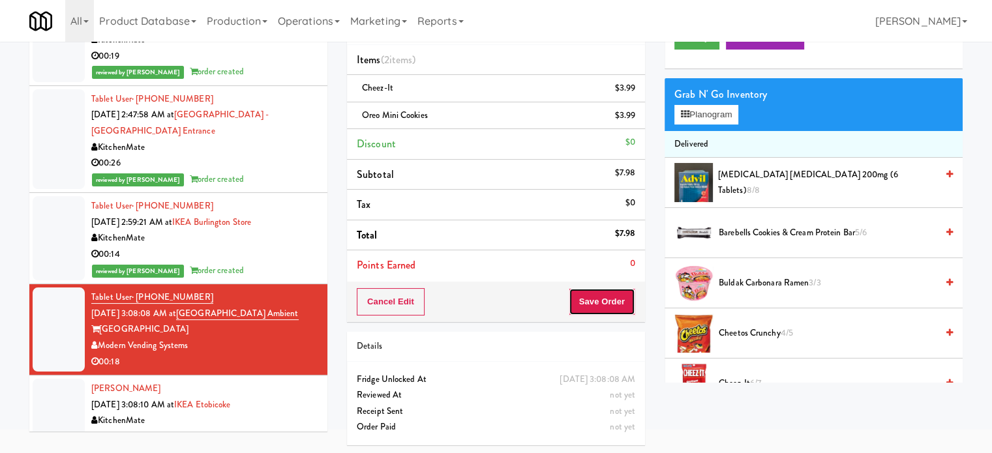
click at [593, 302] on button "Save Order" at bounding box center [602, 301] width 67 height 27
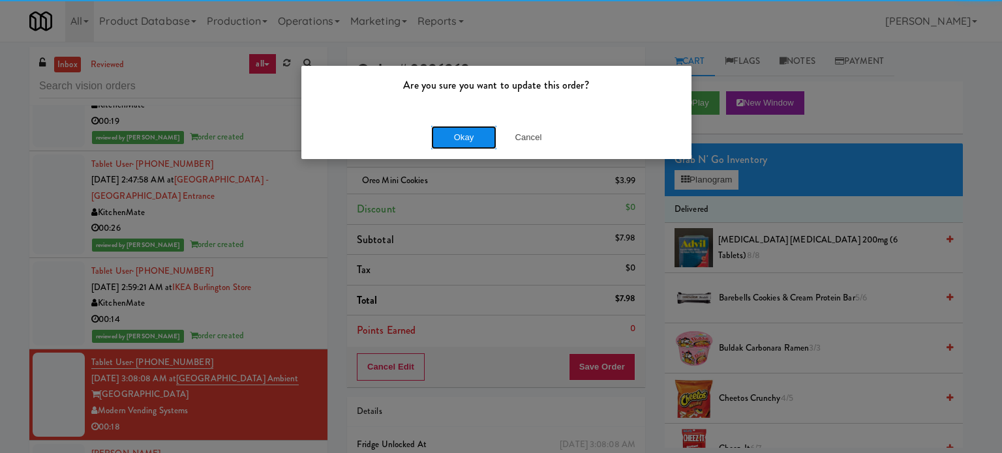
click at [446, 138] on button "Okay" at bounding box center [463, 137] width 65 height 23
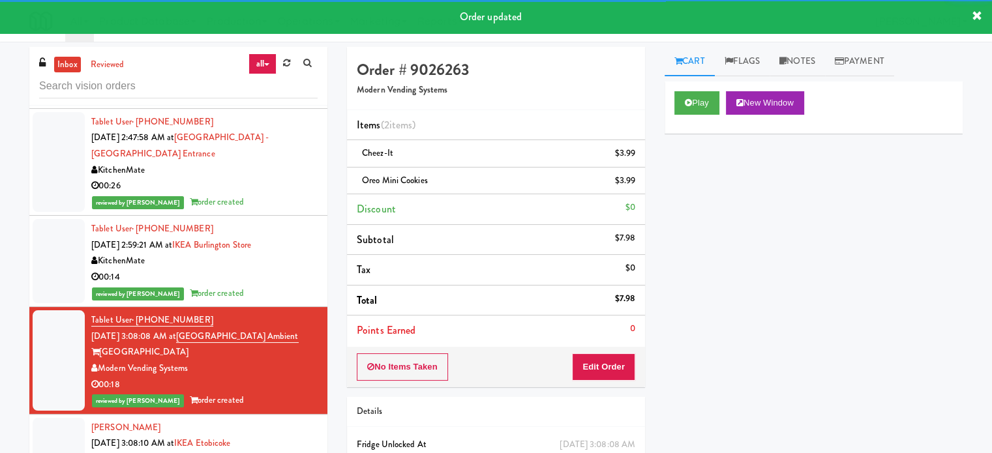
scroll to position [3791, 0]
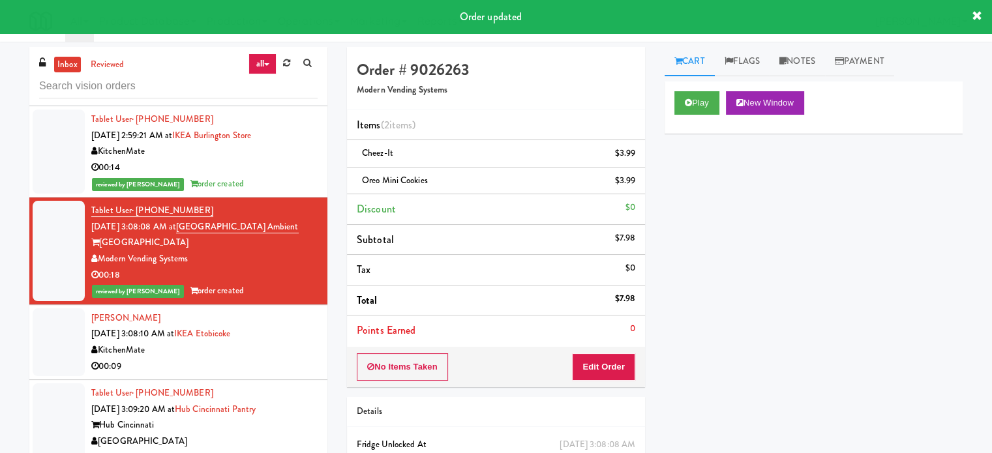
click at [288, 342] on div "KitchenMate" at bounding box center [204, 350] width 226 height 16
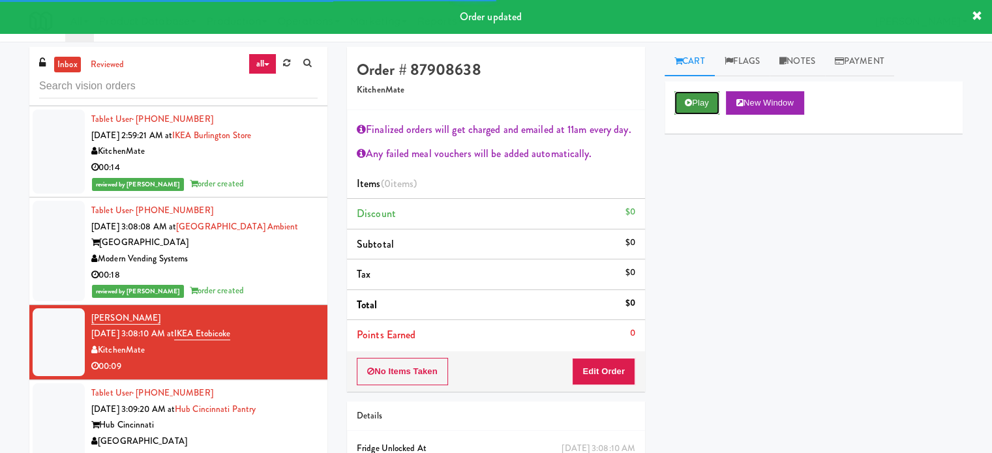
click at [709, 98] on button "Play" at bounding box center [696, 102] width 45 height 23
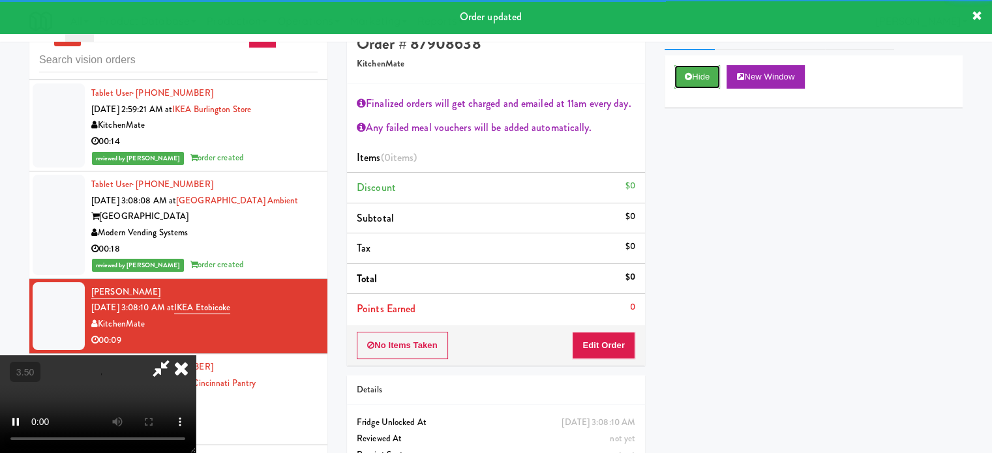
scroll to position [70, 0]
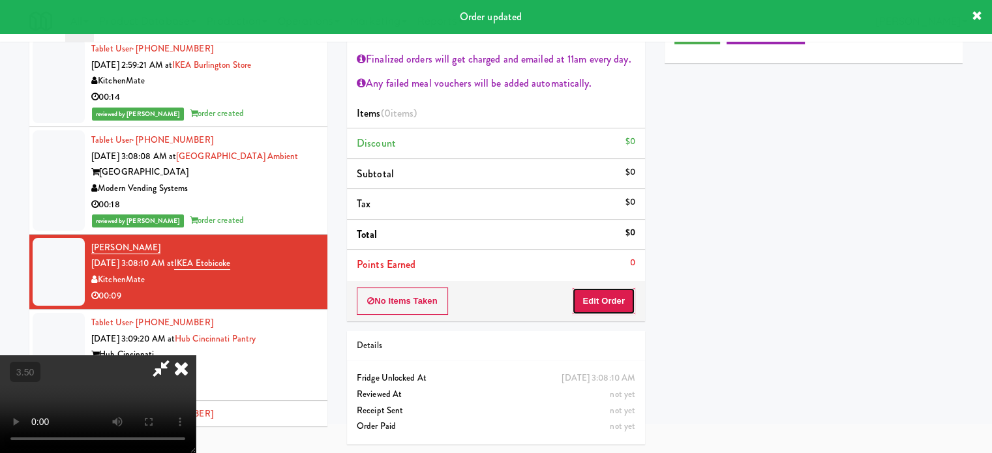
click at [595, 303] on button "Edit Order" at bounding box center [603, 301] width 63 height 27
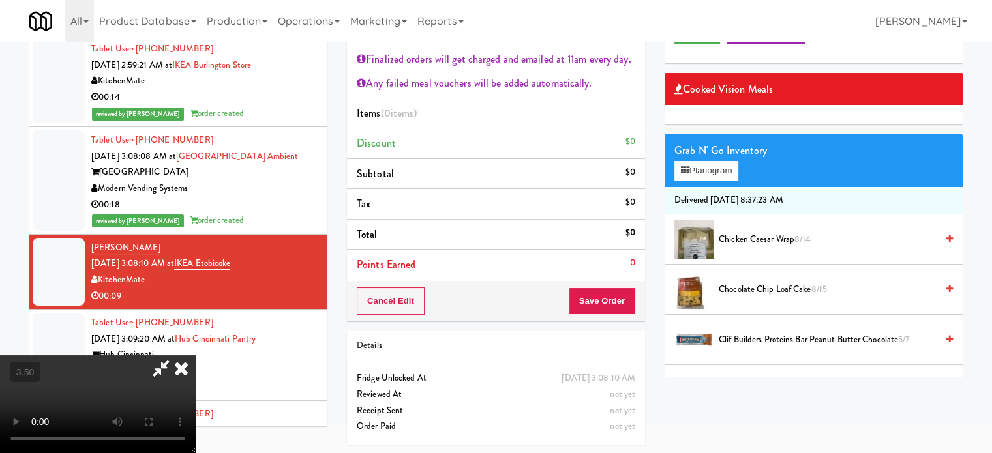
drag, startPoint x: 434, startPoint y: 327, endPoint x: 436, endPoint y: 321, distance: 6.8
click at [196, 355] on video at bounding box center [98, 404] width 196 height 98
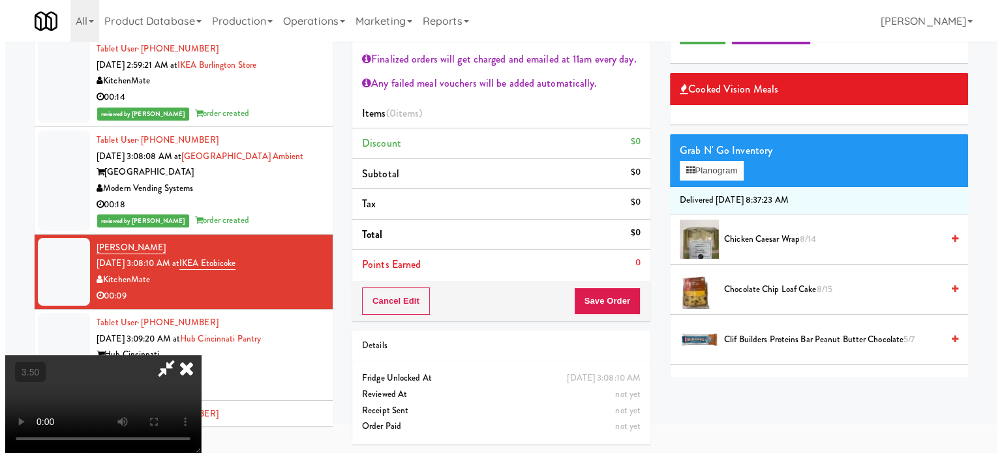
scroll to position [42, 0]
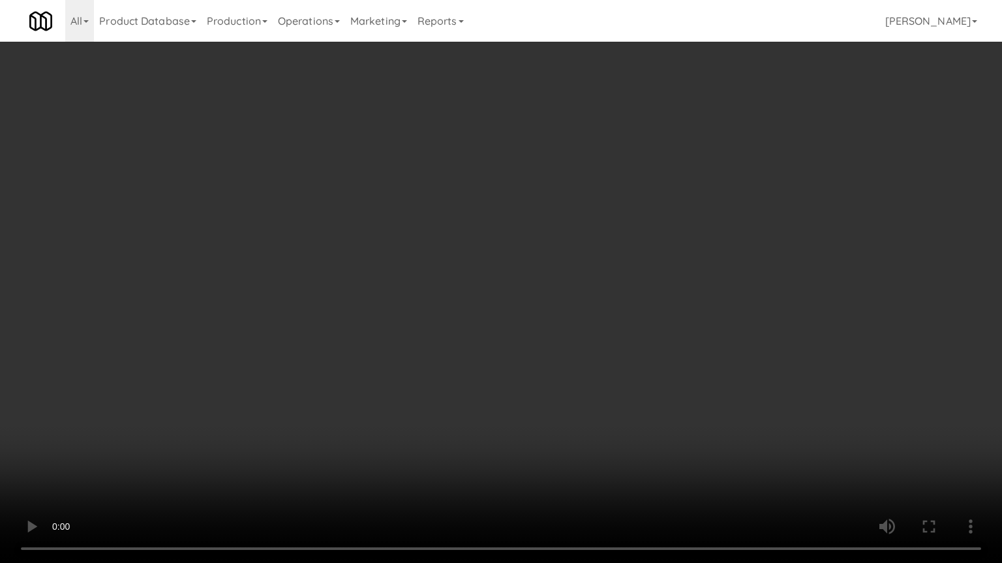
drag, startPoint x: 436, startPoint y: 337, endPoint x: 458, endPoint y: 337, distance: 22.2
click at [436, 337] on video at bounding box center [501, 281] width 1002 height 563
click at [292, 453] on video at bounding box center [501, 281] width 1002 height 563
click at [391, 386] on video at bounding box center [501, 281] width 1002 height 563
click at [536, 399] on video at bounding box center [501, 281] width 1002 height 563
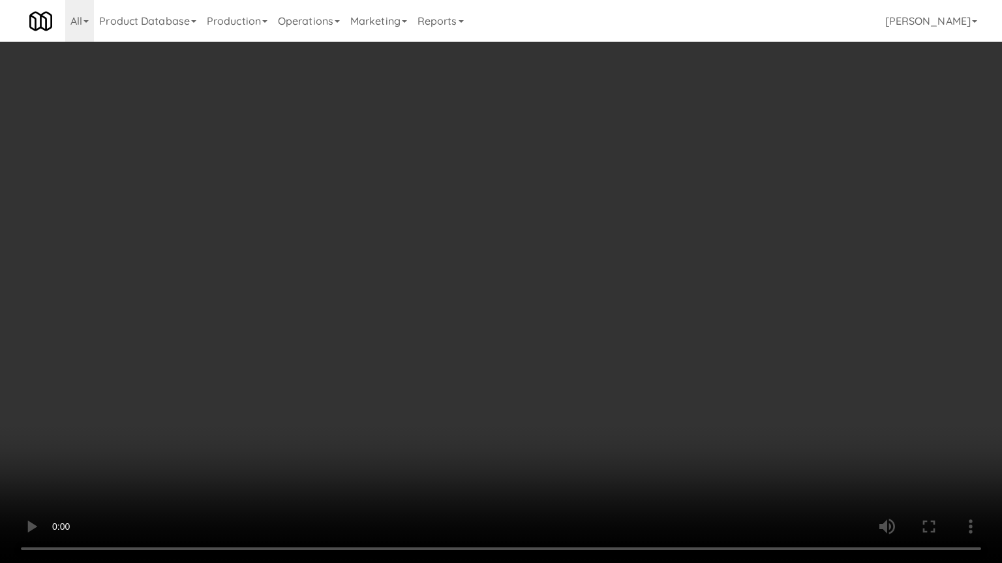
click at [532, 384] on video at bounding box center [501, 281] width 1002 height 563
click at [541, 391] on video at bounding box center [501, 281] width 1002 height 563
click at [561, 392] on video at bounding box center [501, 281] width 1002 height 563
drag, startPoint x: 561, startPoint y: 391, endPoint x: 568, endPoint y: 290, distance: 101.3
click at [564, 386] on video at bounding box center [501, 281] width 1002 height 563
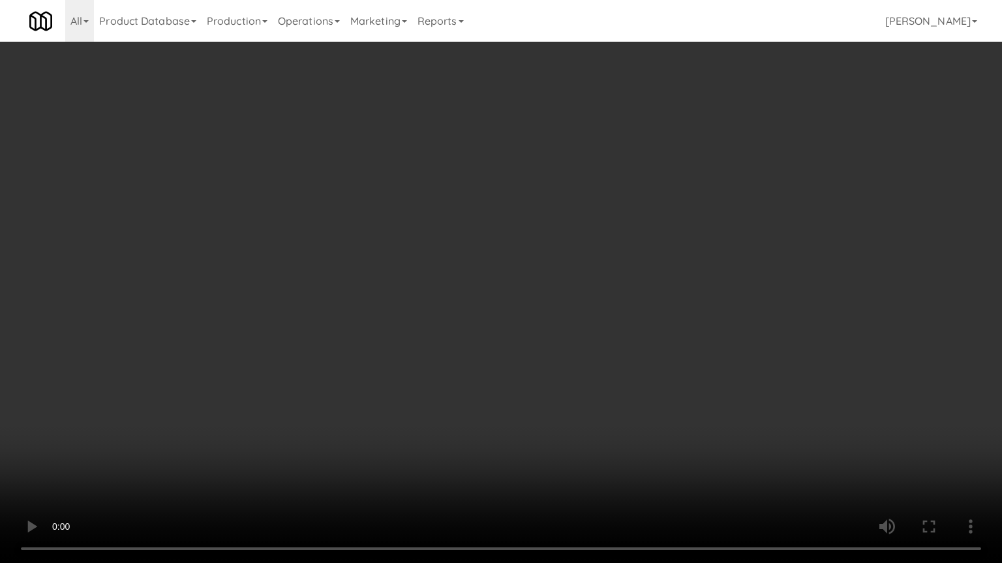
click at [569, 288] on video at bounding box center [501, 281] width 1002 height 563
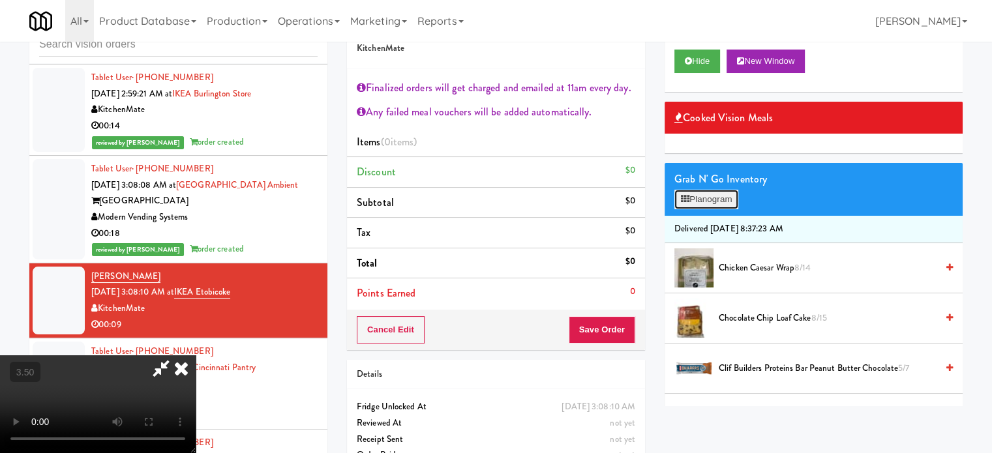
click at [730, 194] on button "Planogram" at bounding box center [706, 200] width 64 height 20
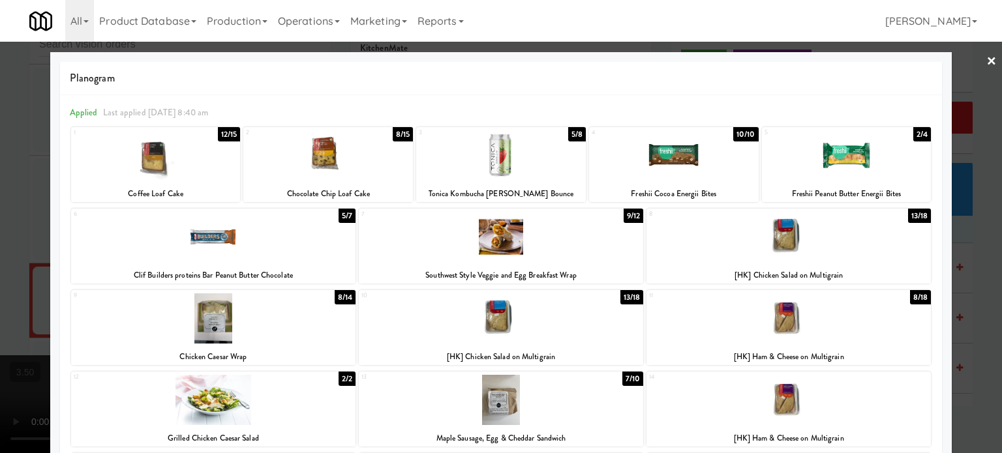
drag, startPoint x: 622, startPoint y: 291, endPoint x: 772, endPoint y: 274, distance: 151.0
click at [623, 291] on div "13/18" at bounding box center [631, 297] width 23 height 14
drag, startPoint x: 961, startPoint y: 336, endPoint x: 582, endPoint y: 192, distance: 405.1
click at [961, 336] on div at bounding box center [501, 226] width 1002 height 453
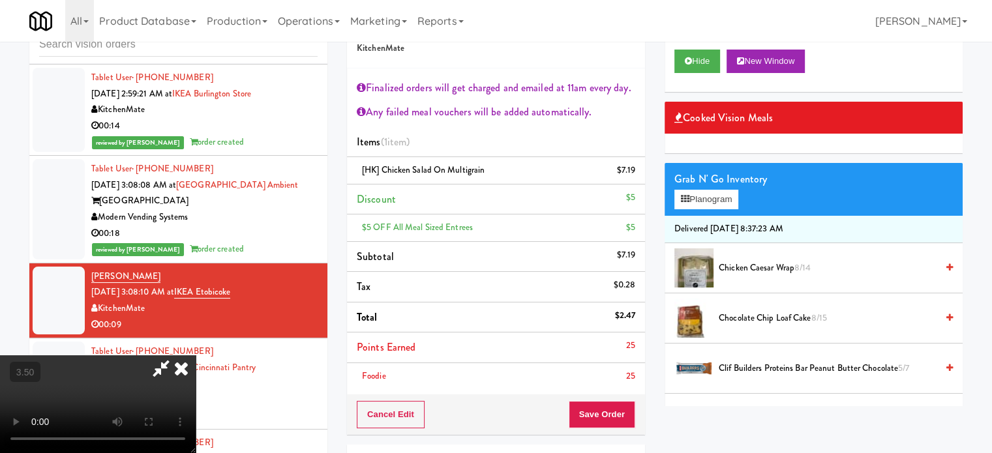
click at [196, 355] on icon at bounding box center [181, 368] width 29 height 26
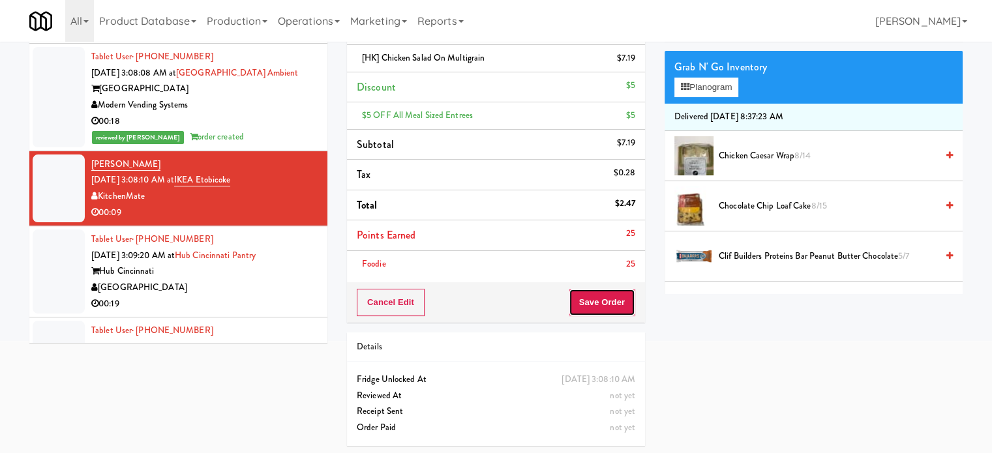
drag, startPoint x: 591, startPoint y: 294, endPoint x: 582, endPoint y: 291, distance: 9.5
click at [591, 295] on button "Save Order" at bounding box center [602, 302] width 67 height 27
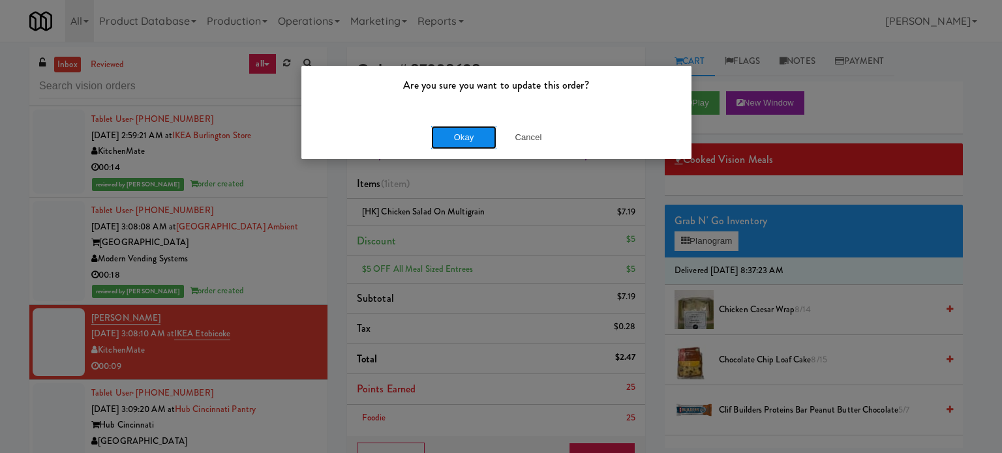
click at [457, 126] on button "Okay" at bounding box center [463, 137] width 65 height 23
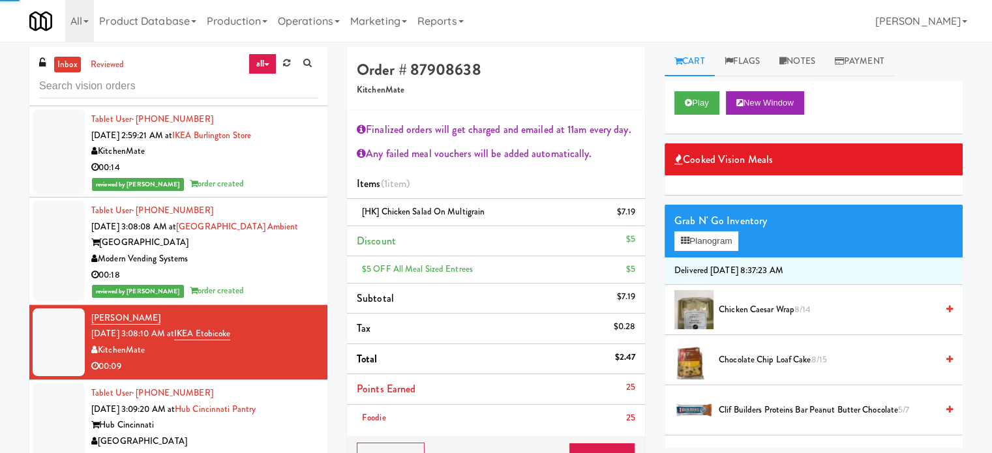
click at [295, 417] on div "Hub Cincinnati" at bounding box center [204, 425] width 226 height 16
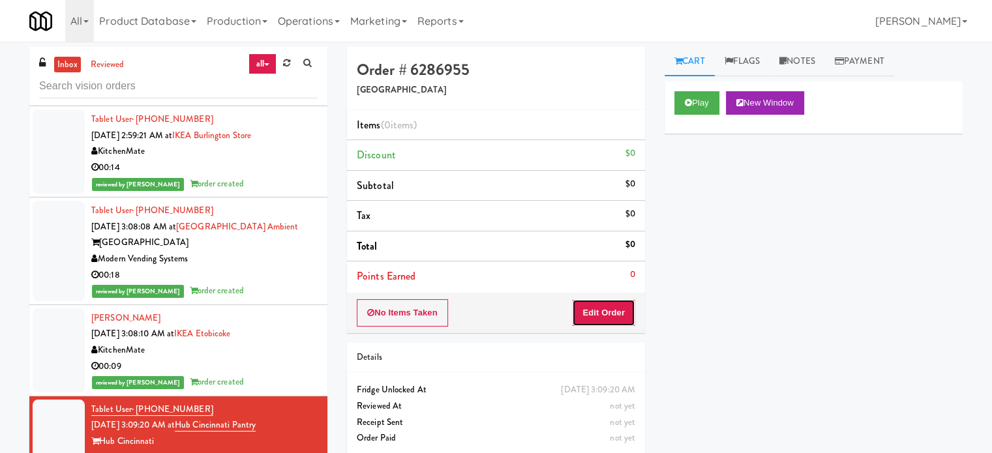
click at [596, 307] on button "Edit Order" at bounding box center [603, 312] width 63 height 27
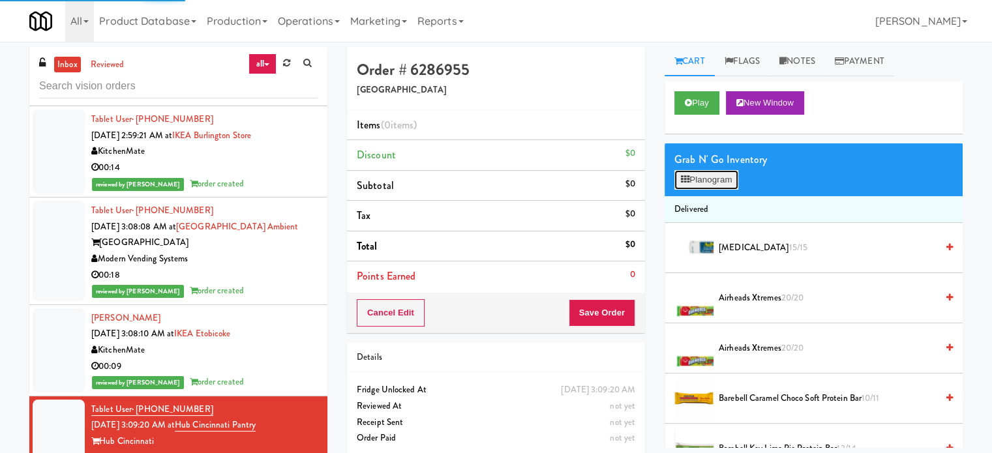
click at [726, 176] on button "Planogram" at bounding box center [706, 180] width 64 height 20
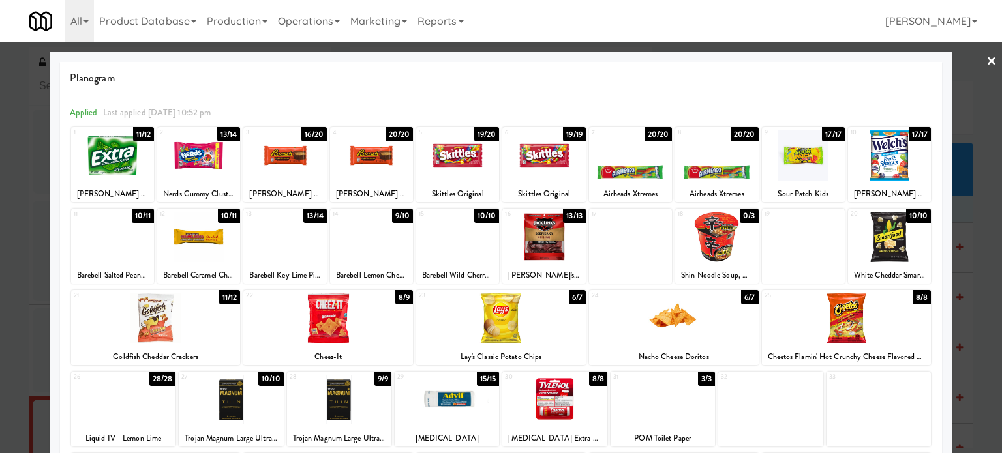
click at [398, 295] on div "8/9" at bounding box center [404, 297] width 18 height 14
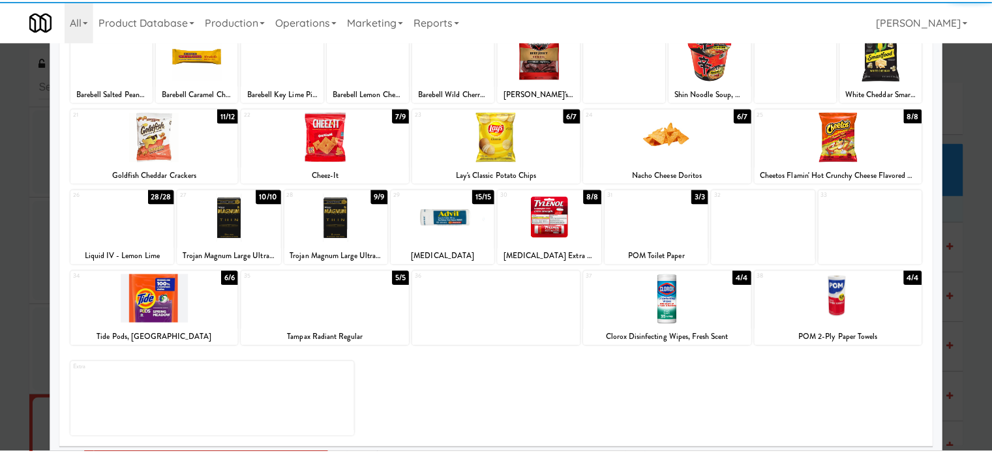
scroll to position [186, 0]
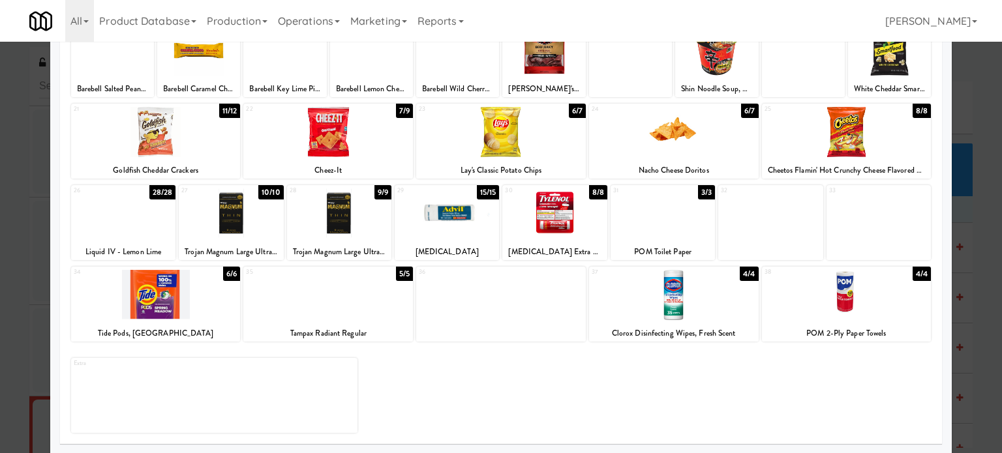
click at [957, 230] on div at bounding box center [501, 226] width 1002 height 453
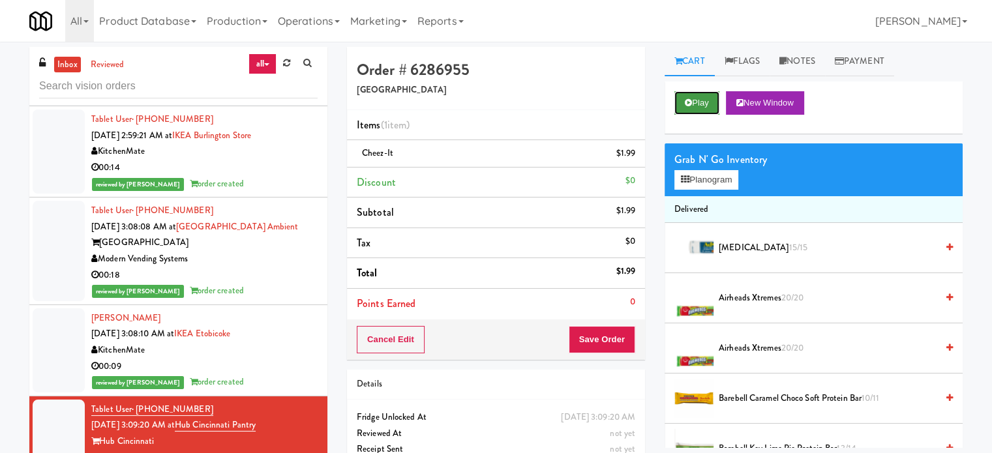
click at [704, 96] on button "Play" at bounding box center [696, 102] width 45 height 23
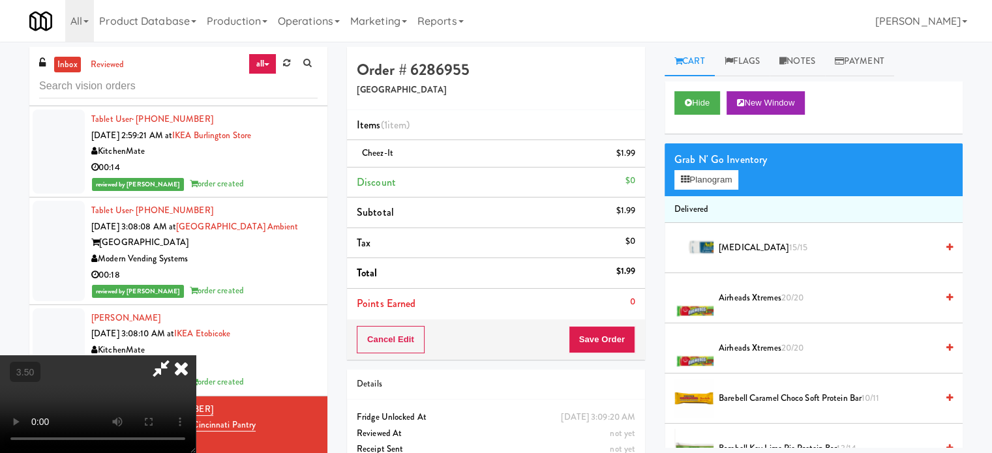
drag, startPoint x: 287, startPoint y: 269, endPoint x: 297, endPoint y: 268, distance: 9.9
click at [196, 355] on video at bounding box center [98, 404] width 196 height 98
drag, startPoint x: 297, startPoint y: 268, endPoint x: 368, endPoint y: 290, distance: 74.9
click at [196, 355] on video at bounding box center [98, 404] width 196 height 98
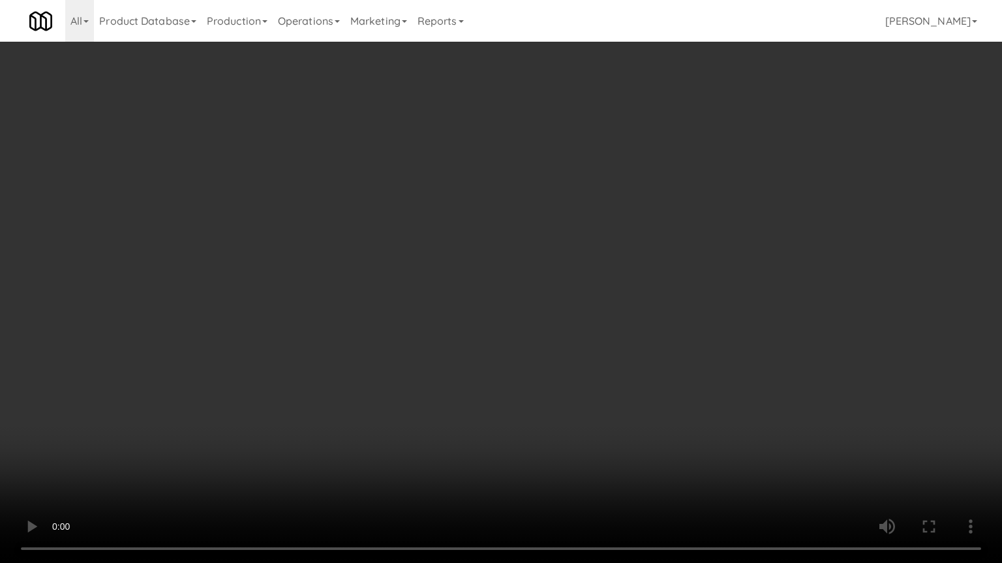
click at [370, 283] on video at bounding box center [501, 281] width 1002 height 563
click at [378, 280] on video at bounding box center [501, 281] width 1002 height 563
click at [428, 281] on video at bounding box center [501, 281] width 1002 height 563
click at [434, 282] on video at bounding box center [501, 281] width 1002 height 563
click at [436, 290] on video at bounding box center [501, 281] width 1002 height 563
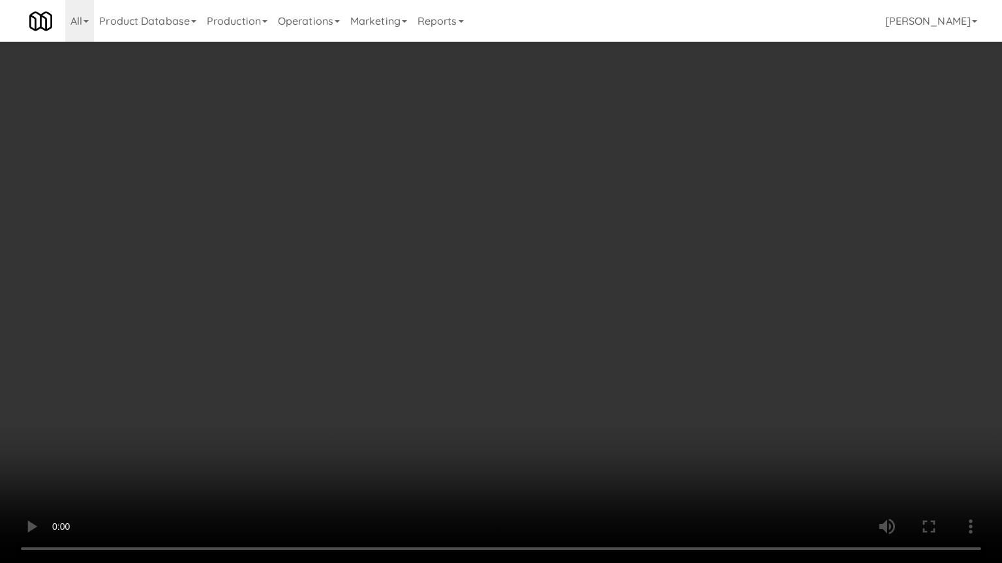
click at [436, 290] on video at bounding box center [501, 281] width 1002 height 563
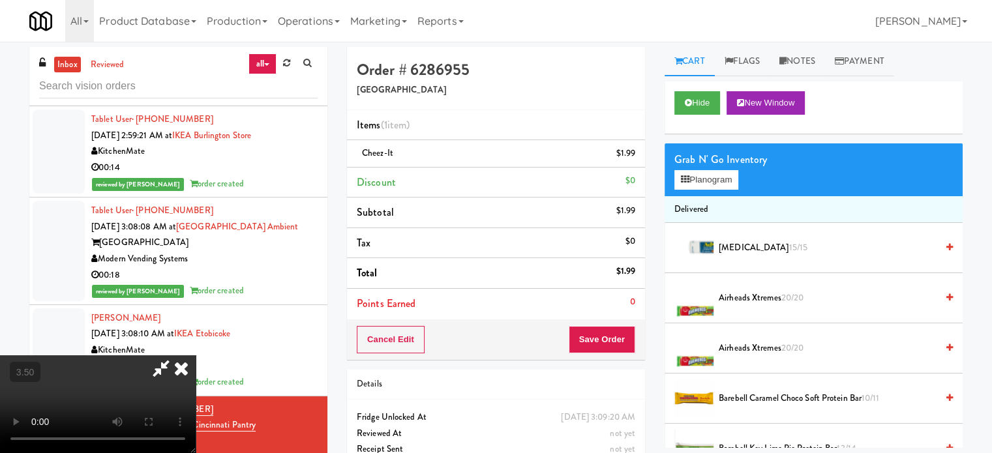
drag, startPoint x: 565, startPoint y: 53, endPoint x: 563, endPoint y: 60, distance: 7.4
click at [196, 355] on div at bounding box center [98, 404] width 196 height 98
drag, startPoint x: 571, startPoint y: 51, endPoint x: 563, endPoint y: 59, distance: 11.1
click at [196, 355] on icon at bounding box center [181, 368] width 29 height 26
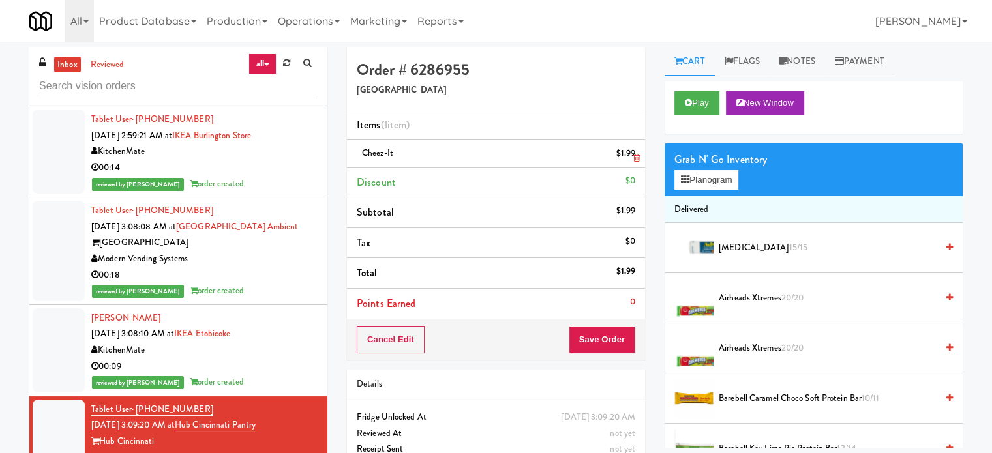
click at [633, 155] on icon at bounding box center [636, 158] width 7 height 8
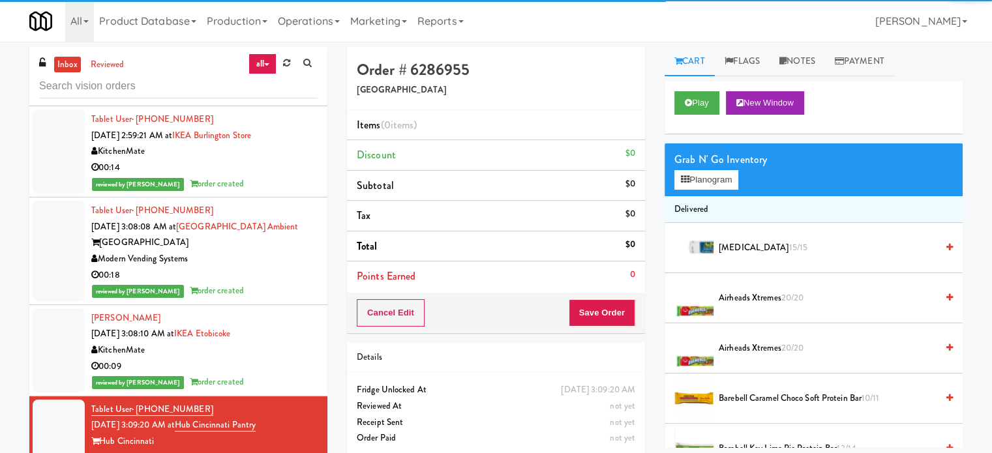
drag, startPoint x: 269, startPoint y: 255, endPoint x: 284, endPoint y: 245, distance: 18.8
click at [269, 267] on div "00:18" at bounding box center [204, 275] width 226 height 16
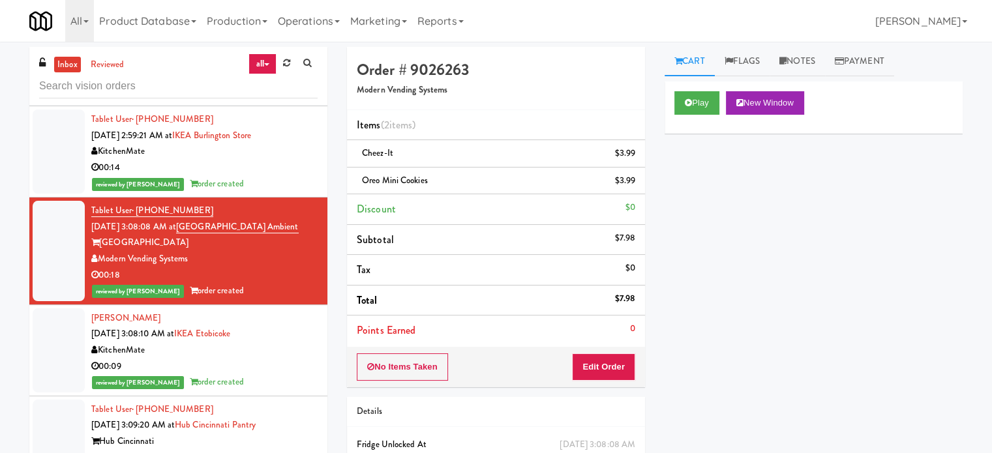
click at [263, 374] on div "reviewed by Jenet R order created" at bounding box center [204, 382] width 226 height 16
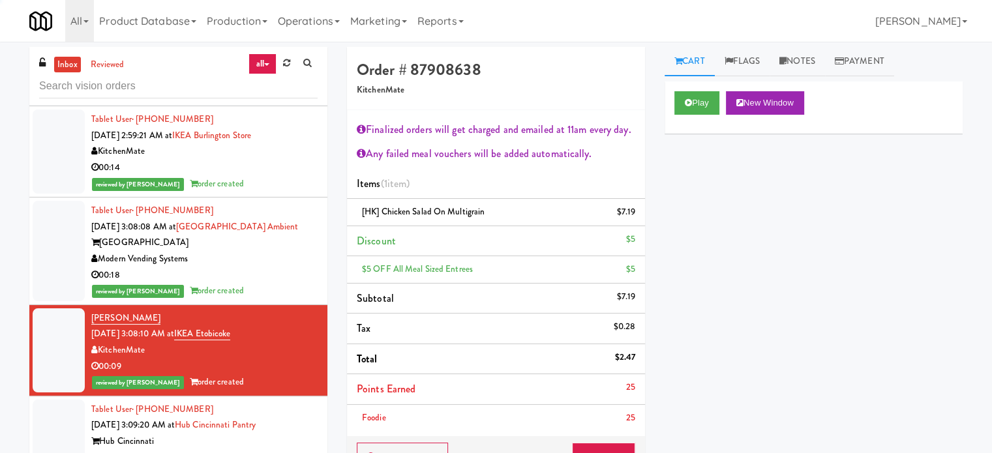
drag, startPoint x: 271, startPoint y: 435, endPoint x: 293, endPoint y: 402, distance: 40.0
click at [274, 450] on div "[GEOGRAPHIC_DATA]" at bounding box center [204, 458] width 226 height 16
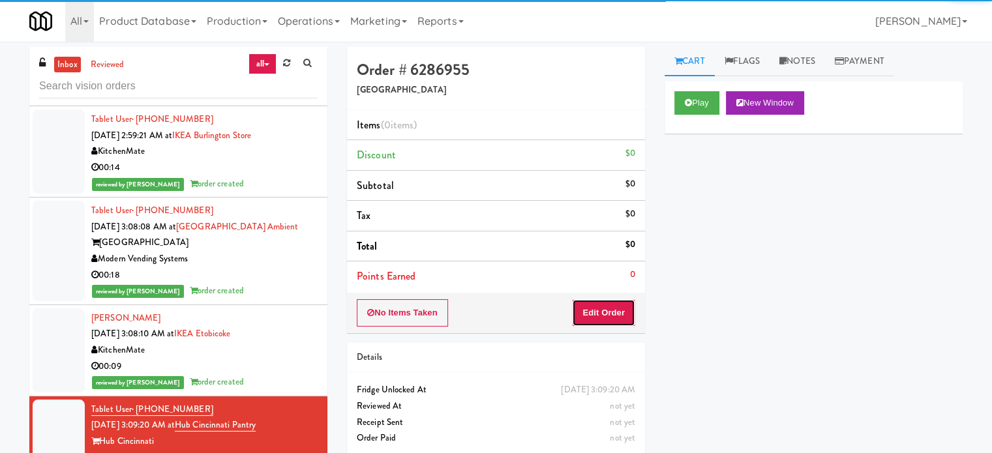
click at [592, 321] on button "Edit Order" at bounding box center [603, 312] width 63 height 27
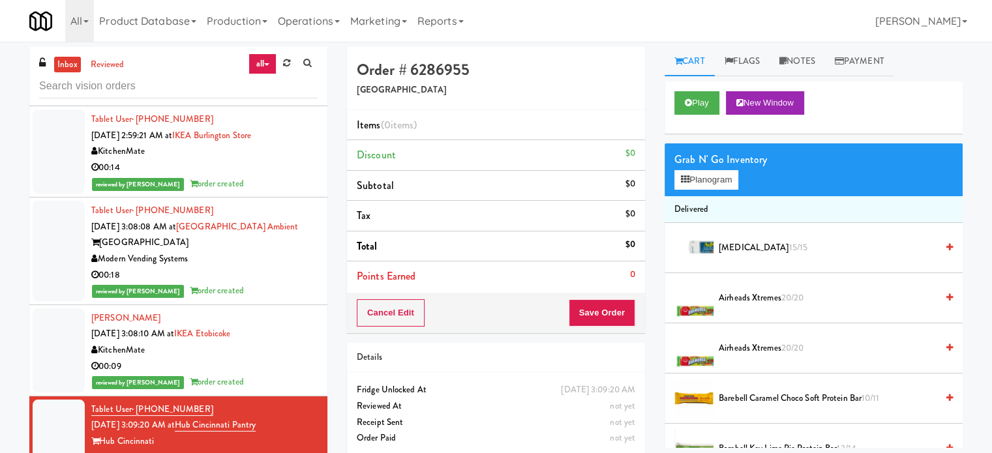
drag, startPoint x: 744, startPoint y: 291, endPoint x: 750, endPoint y: 276, distance: 16.7
click at [745, 292] on span "Airheads Xtremes 20/20" at bounding box center [828, 298] width 218 height 16
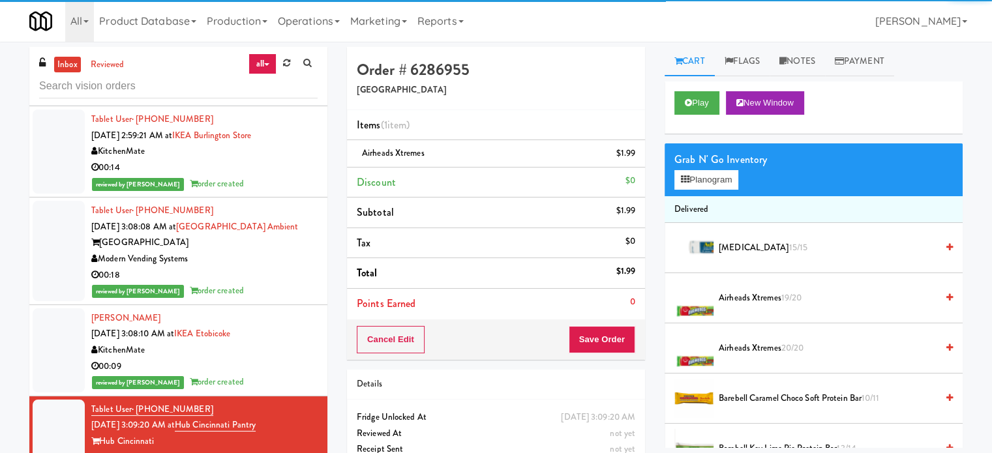
click at [697, 89] on div "Play New Window" at bounding box center [813, 108] width 298 height 52
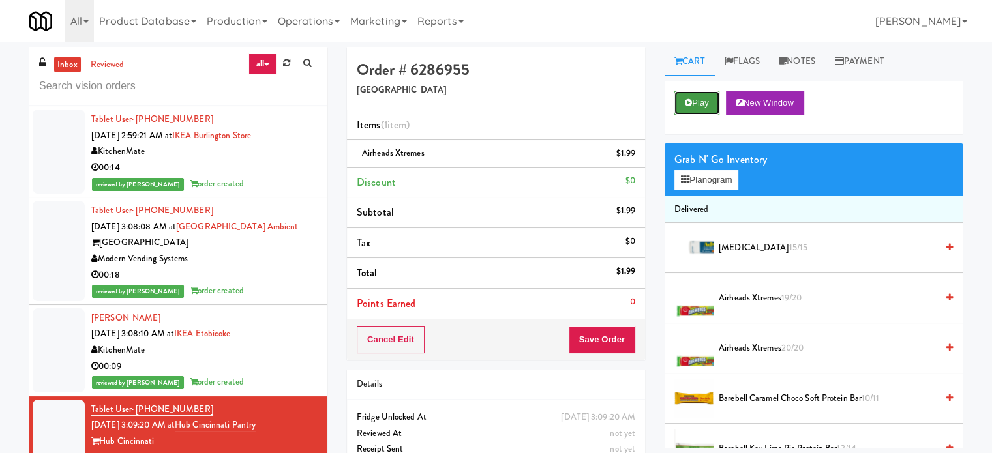
click at [697, 95] on button "Play" at bounding box center [696, 102] width 45 height 23
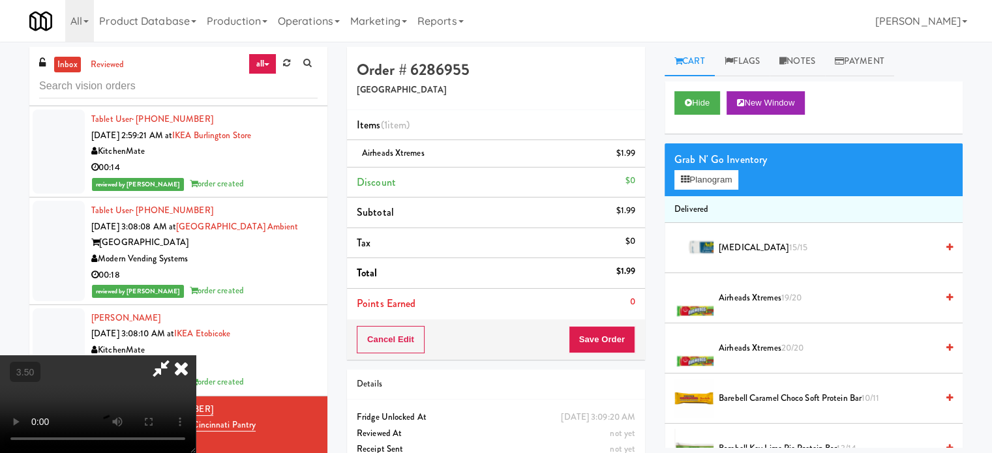
click at [196, 355] on video at bounding box center [98, 404] width 196 height 98
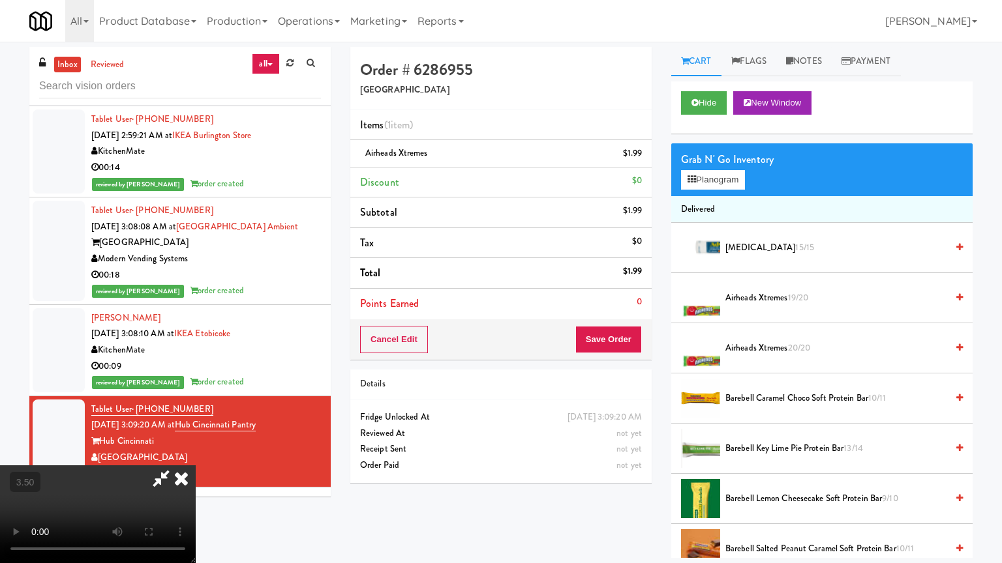
click at [196, 453] on video at bounding box center [98, 515] width 196 height 98
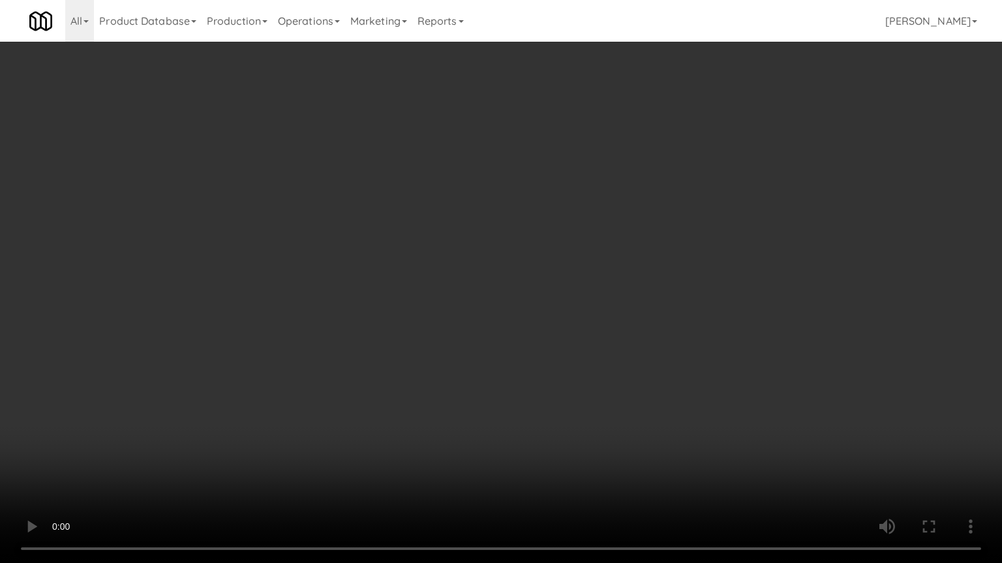
click at [507, 274] on video at bounding box center [501, 281] width 1002 height 563
click at [510, 284] on video at bounding box center [501, 281] width 1002 height 563
click at [514, 288] on video at bounding box center [501, 281] width 1002 height 563
click at [515, 295] on video at bounding box center [501, 281] width 1002 height 563
drag, startPoint x: 518, startPoint y: 300, endPoint x: 537, endPoint y: 298, distance: 19.0
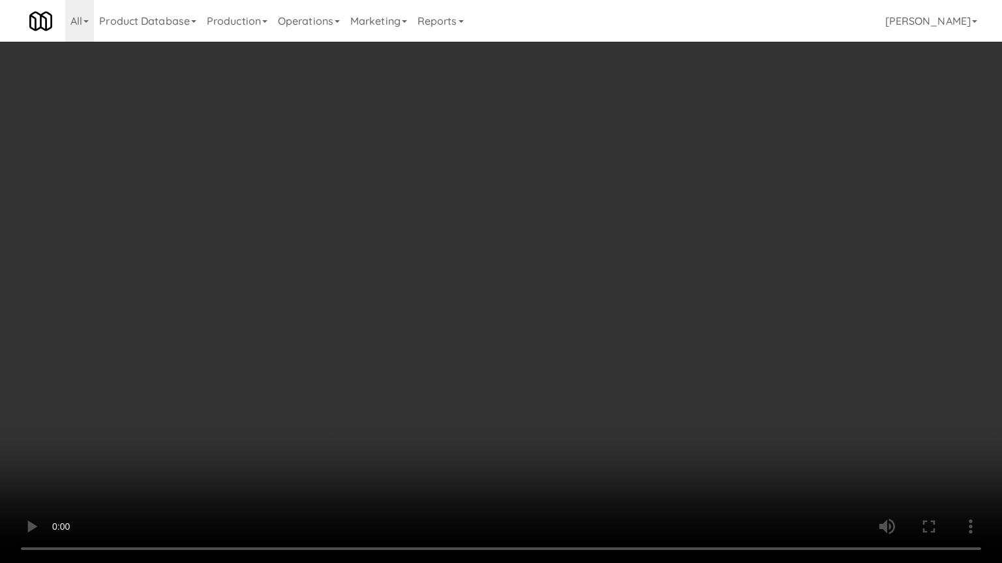
click at [519, 301] on video at bounding box center [501, 281] width 1002 height 563
click at [557, 315] on video at bounding box center [501, 281] width 1002 height 563
click at [543, 319] on video at bounding box center [501, 281] width 1002 height 563
click at [584, 324] on video at bounding box center [501, 281] width 1002 height 563
drag, startPoint x: 583, startPoint y: 323, endPoint x: 604, endPoint y: 317, distance: 21.7
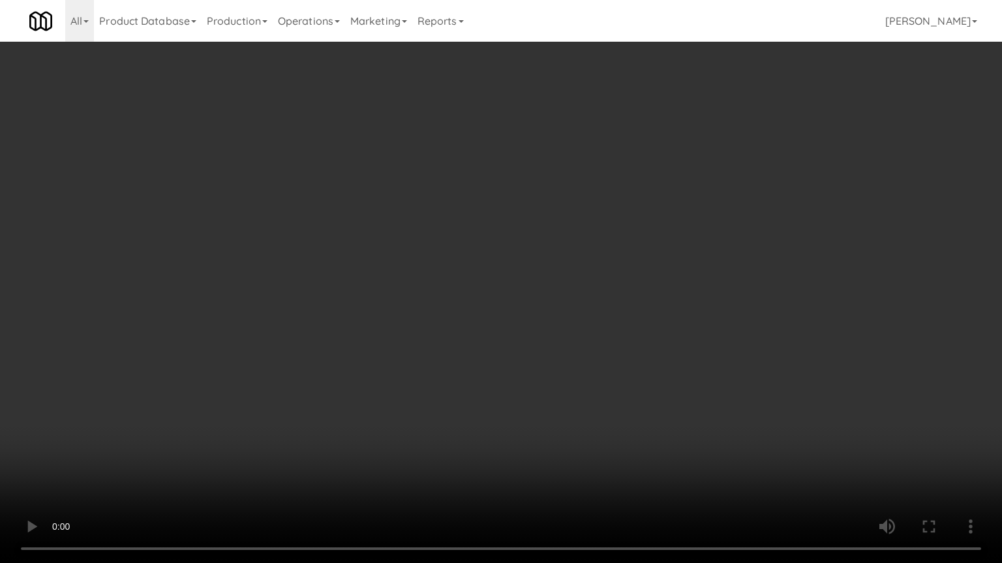
click at [584, 325] on video at bounding box center [501, 281] width 1002 height 563
drag, startPoint x: 589, startPoint y: 324, endPoint x: 612, endPoint y: 316, distance: 24.1
click at [593, 324] on video at bounding box center [501, 281] width 1002 height 563
drag, startPoint x: 612, startPoint y: 316, endPoint x: 636, endPoint y: 216, distance: 102.8
click at [613, 316] on video at bounding box center [501, 281] width 1002 height 563
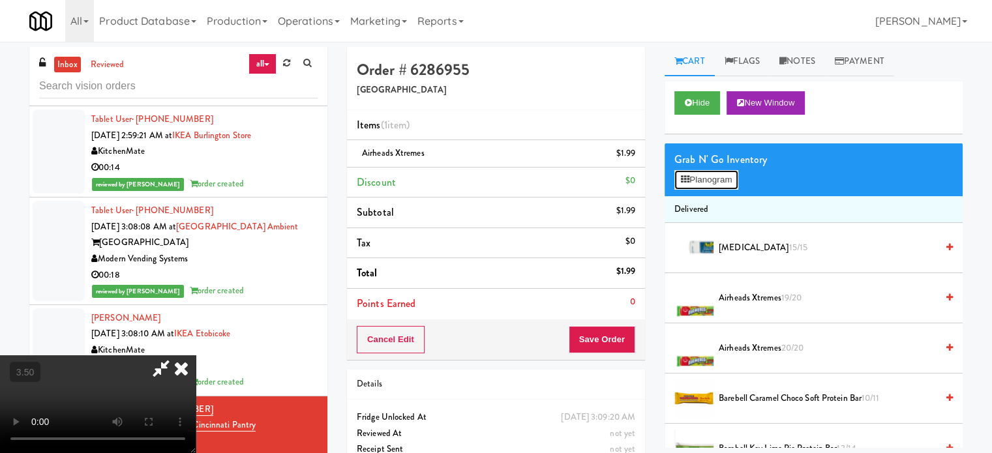
drag, startPoint x: 721, startPoint y: 185, endPoint x: 733, endPoint y: 174, distance: 16.1
click at [721, 185] on button "Planogram" at bounding box center [706, 180] width 64 height 20
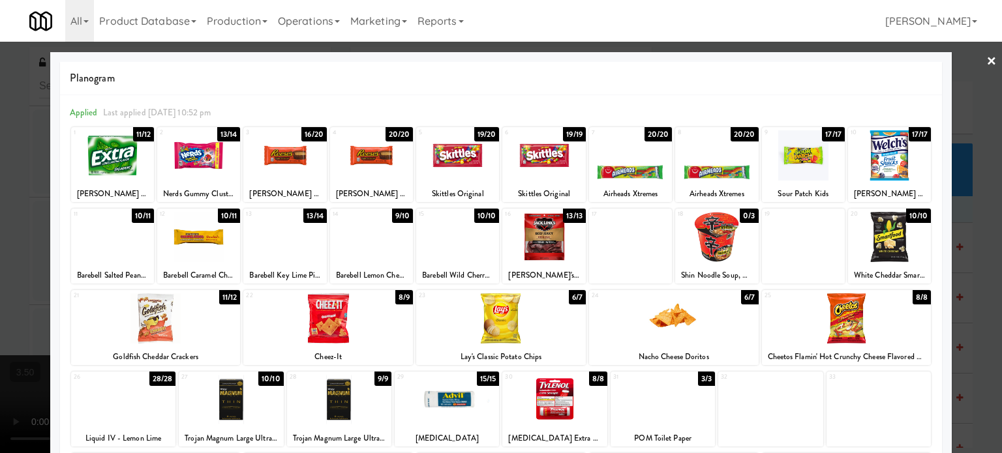
click at [741, 301] on div "6/7" at bounding box center [749, 297] width 17 height 14
click at [969, 326] on div at bounding box center [501, 226] width 1002 height 453
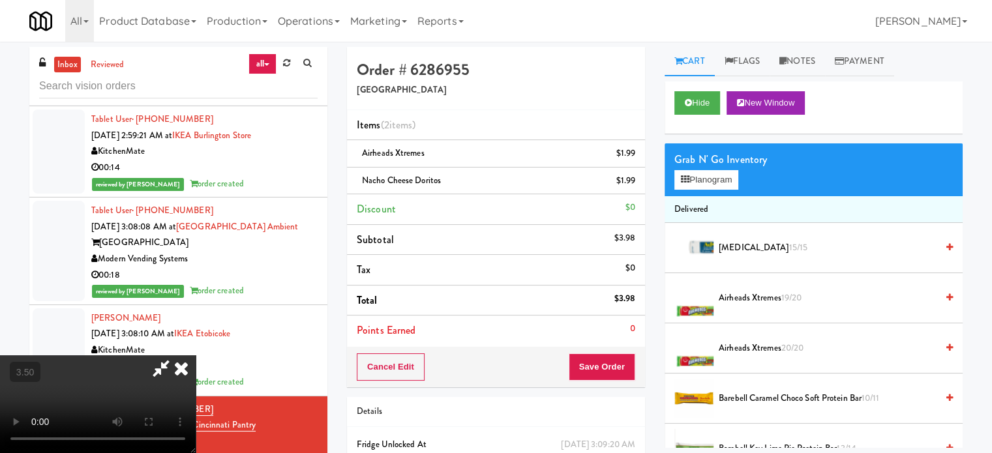
click at [196, 355] on icon at bounding box center [181, 368] width 29 height 26
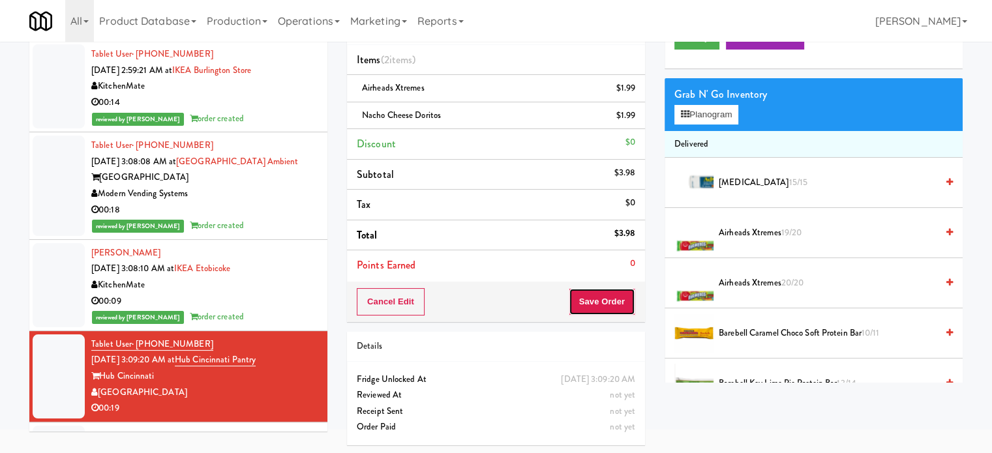
click at [584, 299] on button "Save Order" at bounding box center [602, 301] width 67 height 27
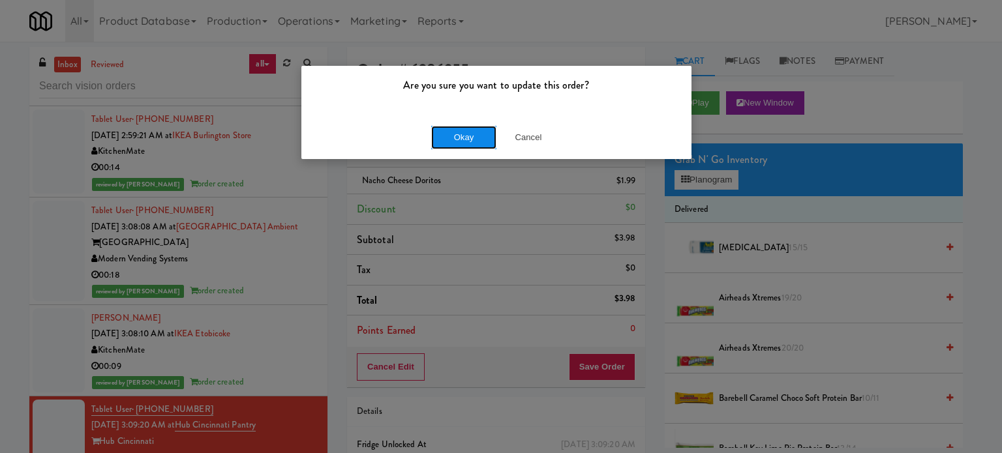
click at [466, 140] on button "Okay" at bounding box center [463, 137] width 65 height 23
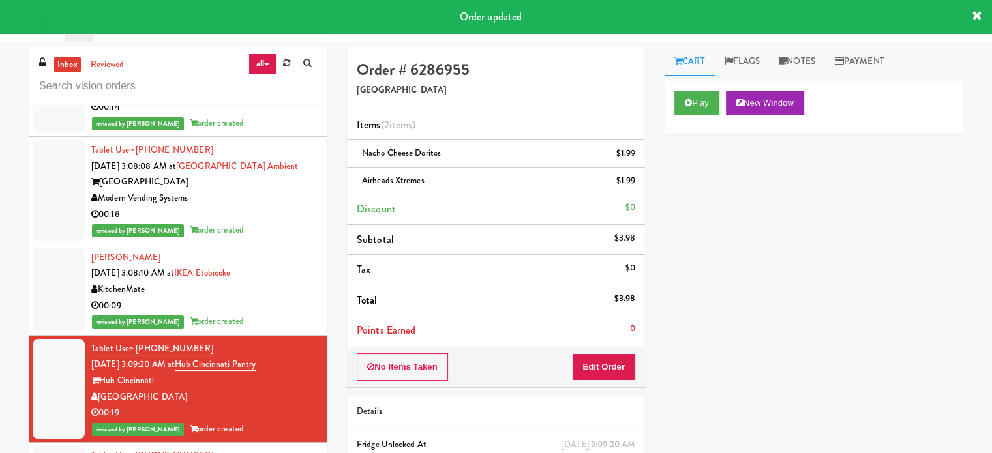
scroll to position [4014, 0]
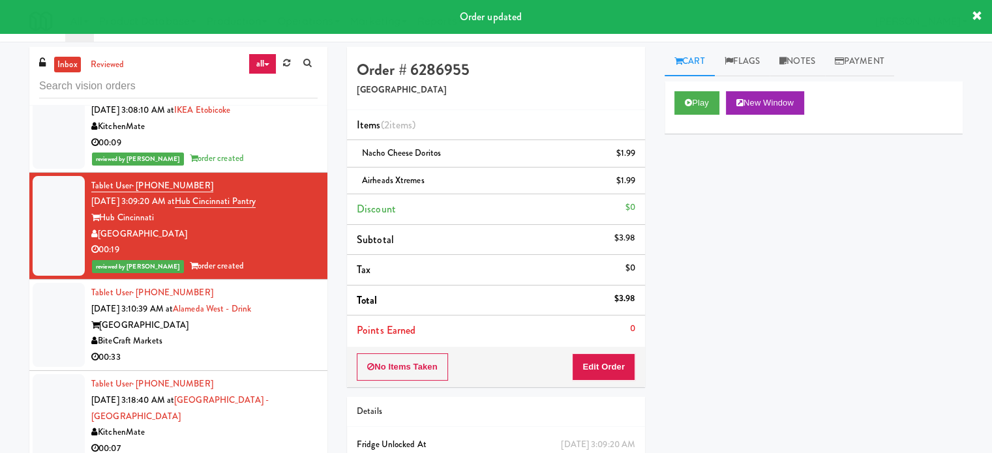
click at [267, 350] on div "00:33" at bounding box center [204, 358] width 226 height 16
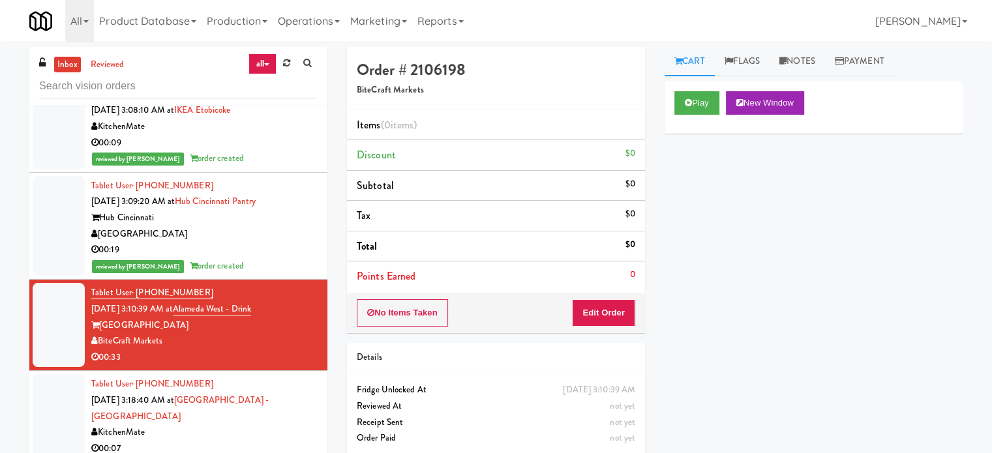
drag, startPoint x: 888, startPoint y: 179, endPoint x: 889, endPoint y: 134, distance: 45.7
click at [888, 179] on div "Play New Window Primary Flag Clear Flag if unable to determine what was taken o…" at bounding box center [813, 326] width 298 height 489
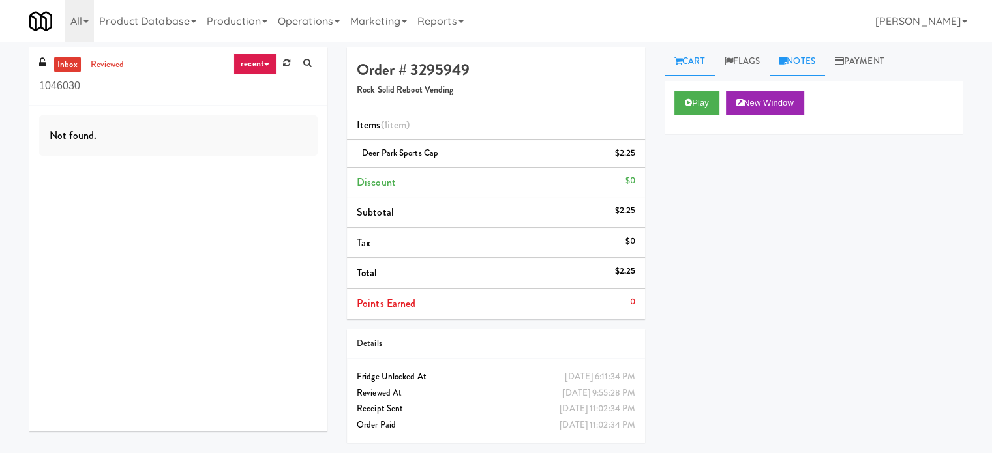
click at [805, 63] on link "Notes" at bounding box center [796, 61] width 55 height 29
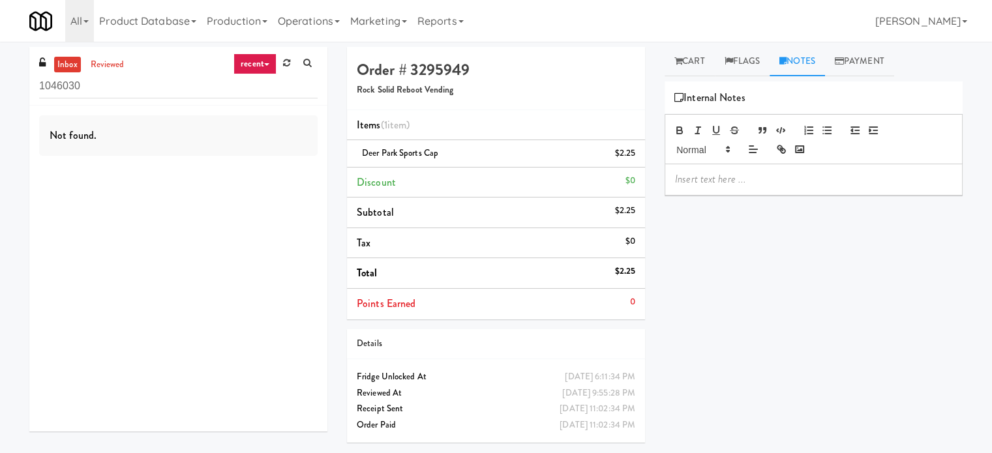
drag, startPoint x: 734, startPoint y: 175, endPoint x: 737, endPoint y: 185, distance: 10.1
click at [734, 176] on p at bounding box center [813, 179] width 277 height 14
click at [699, 179] on p "To enrich screen reader interactions, please activate Accessibility in Grammarl…" at bounding box center [813, 179] width 277 height 14
click at [827, 179] on p "Hi adi, I checked all the unclear take" at bounding box center [813, 179] width 277 height 14
click at [906, 175] on p "Hi adi, I checked all the unclear take (hold) vision orders" at bounding box center [813, 179] width 277 height 14
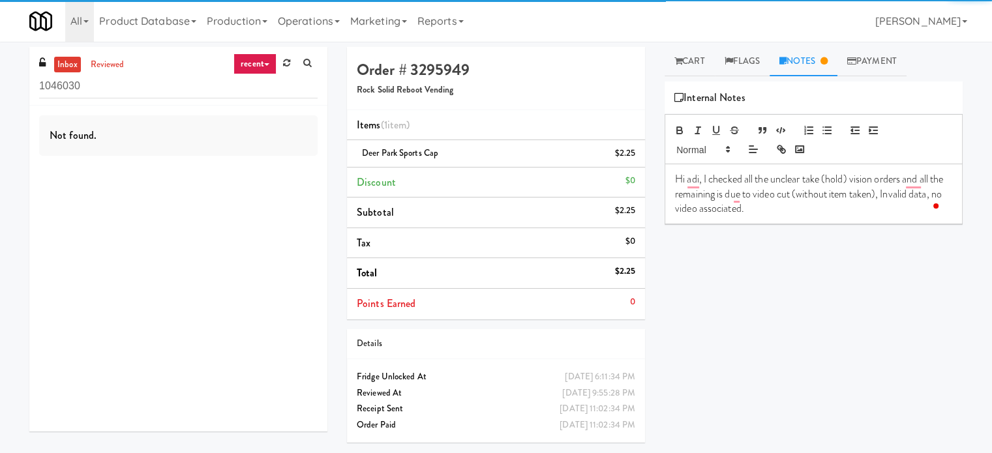
click at [783, 209] on p "Hi adi, I checked all the unclear take (hold) vision orders and all the remaini…" at bounding box center [813, 194] width 277 height 44
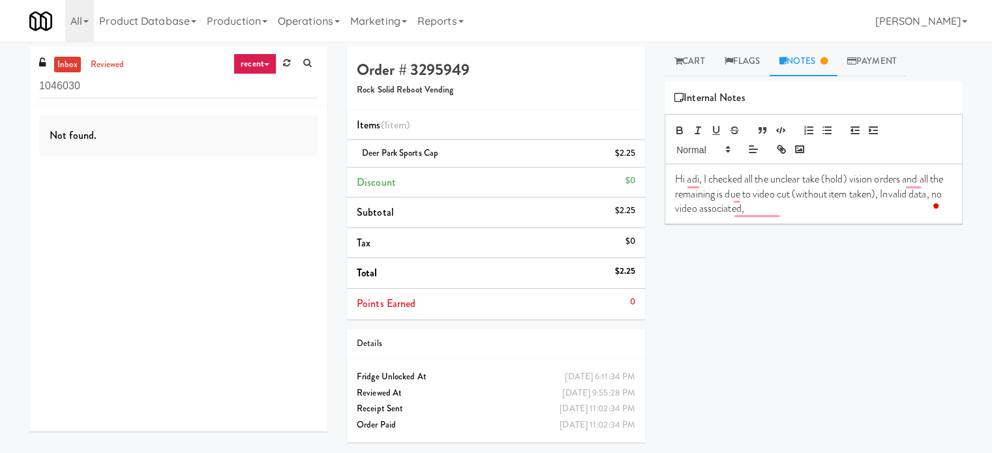
click at [787, 215] on p "Hi adi, I checked all the unclear take (hold) vision orders and all the remaini…" at bounding box center [813, 194] width 277 height 44
click at [919, 206] on div "Rewrite with Grammarly" at bounding box center [916, 205] width 14 height 15
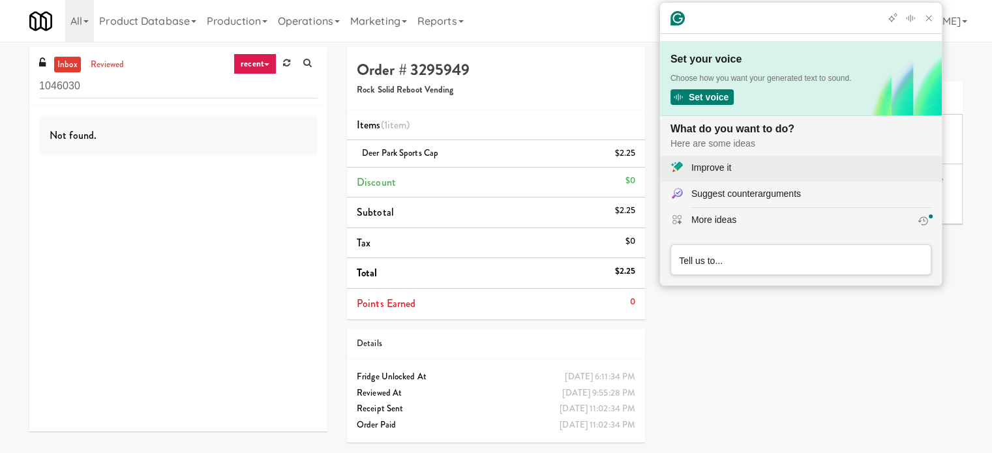
click at [709, 171] on div "Improve it" at bounding box center [711, 168] width 40 height 14
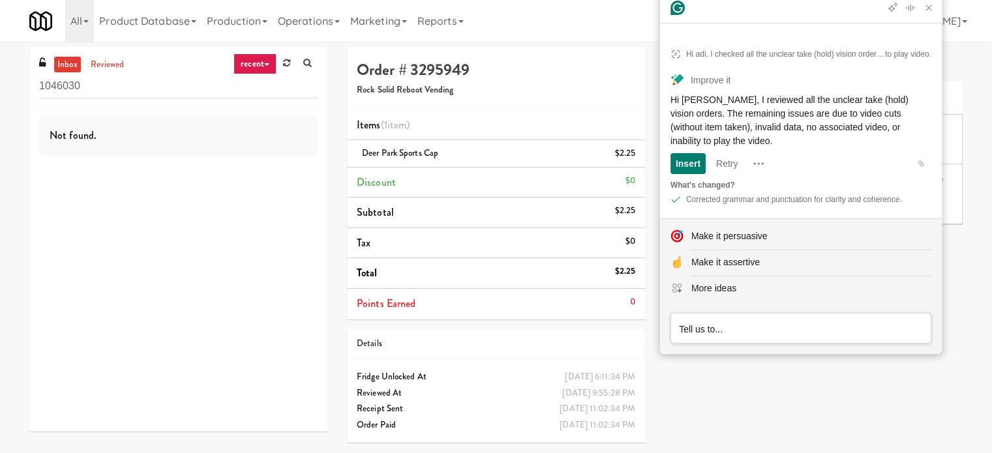
drag, startPoint x: 667, startPoint y: 97, endPoint x: 719, endPoint y: 142, distance: 68.5
click at [719, 142] on article "Hi adi, I checked all the unclear take (hold) vision orders and all the remaini…" at bounding box center [801, 125] width 282 height 188
click at [936, 16] on icon "Close Grammarly Assistant" at bounding box center [929, 8] width 16 height 16
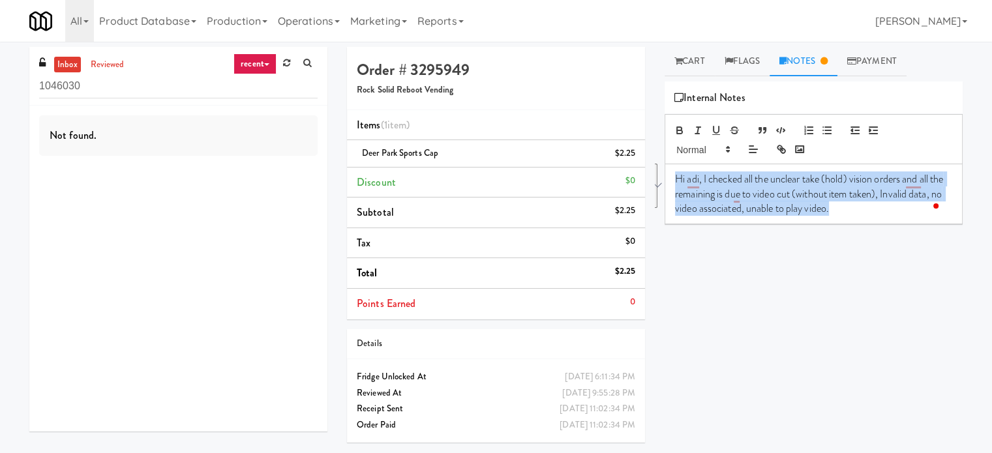
drag, startPoint x: 670, startPoint y: 175, endPoint x: 894, endPoint y: 220, distance: 228.1
click at [895, 221] on div "Hi adi, I checked all the unclear take (hold) vision orders and all the remaini…" at bounding box center [813, 193] width 297 height 59
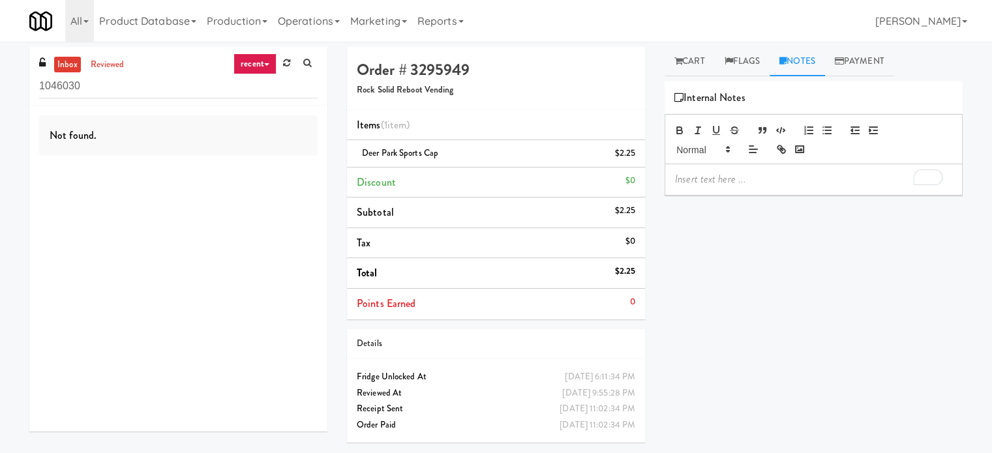
click at [247, 61] on link "recent" at bounding box center [254, 63] width 43 height 21
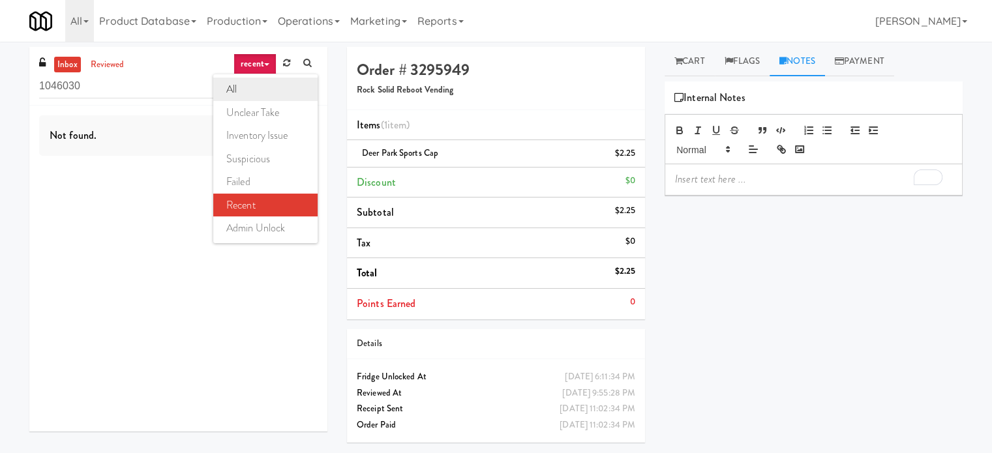
click at [250, 90] on link "all" at bounding box center [265, 89] width 104 height 23
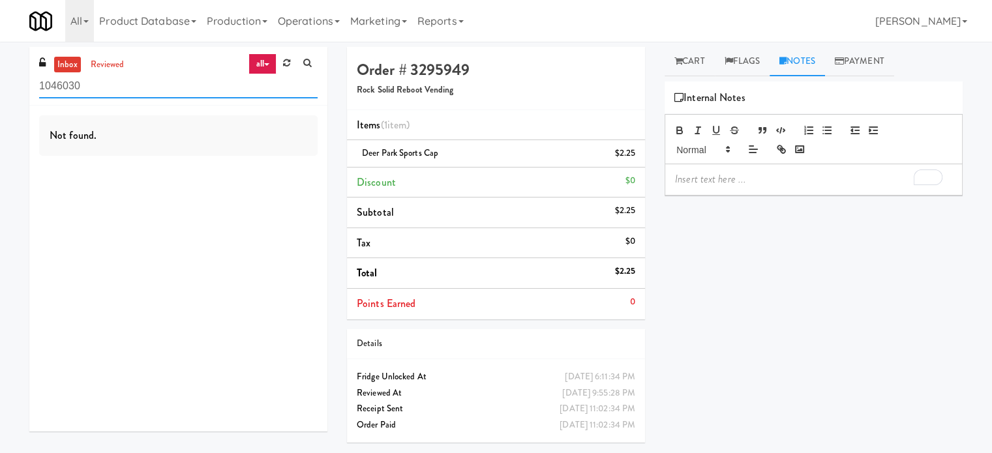
click at [133, 74] on input "1046030" at bounding box center [178, 86] width 278 height 24
paste input "Earth Rangers"
type input "Earth Rangers"
click at [119, 60] on link "reviewed" at bounding box center [107, 65] width 40 height 16
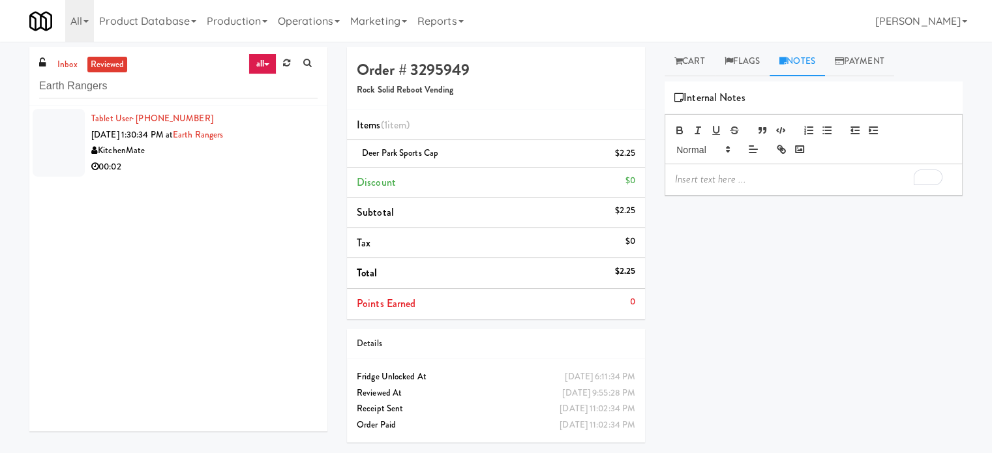
click at [239, 168] on div "00:02" at bounding box center [204, 167] width 226 height 16
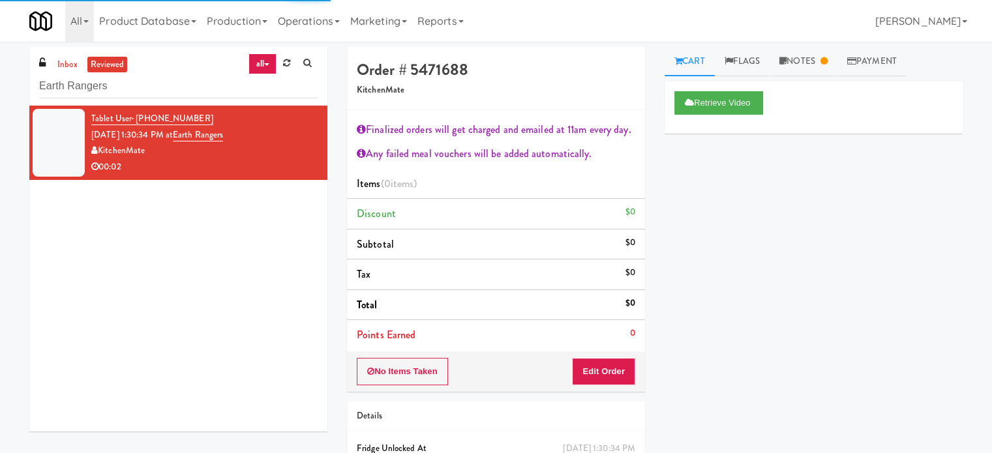
click at [113, 59] on link "reviewed" at bounding box center [107, 65] width 40 height 16
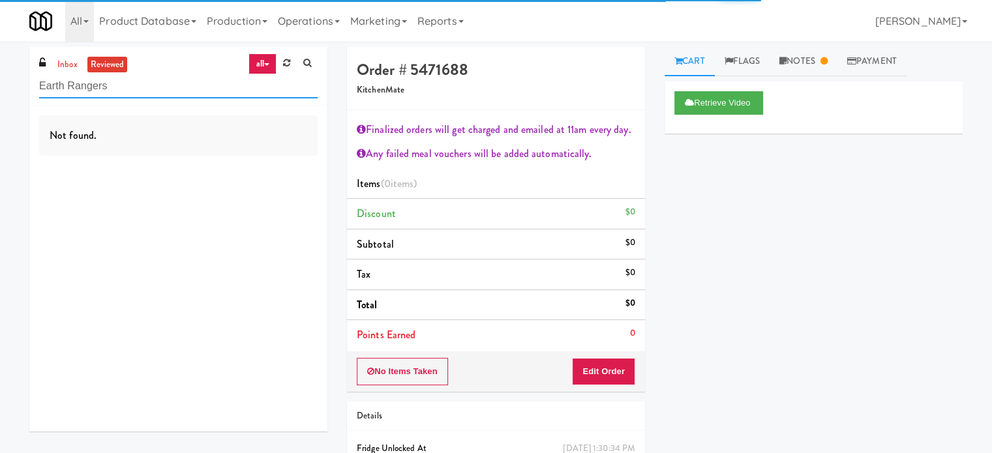
click at [147, 80] on input "Earth Rangers" at bounding box center [178, 86] width 278 height 24
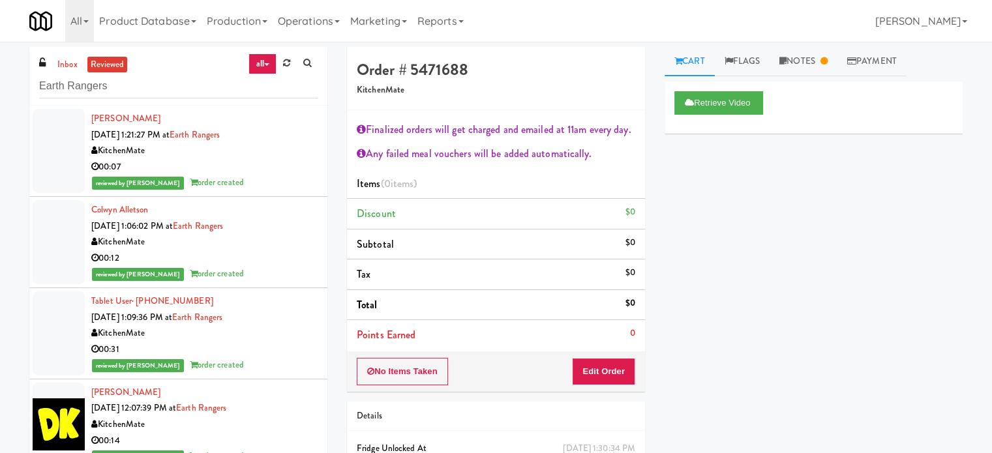
click at [263, 179] on div "reviewed by [PERSON_NAME] order created" at bounding box center [204, 183] width 226 height 16
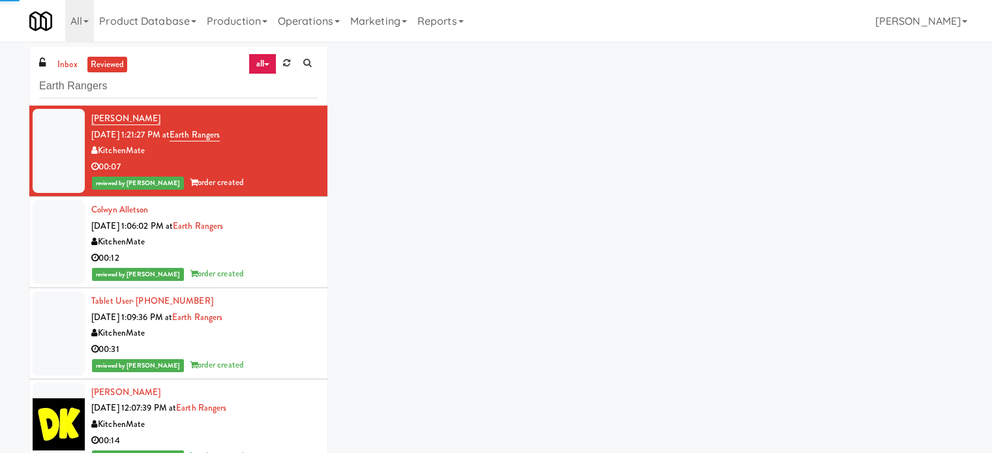
click at [263, 245] on div "KitchenMate" at bounding box center [204, 242] width 226 height 16
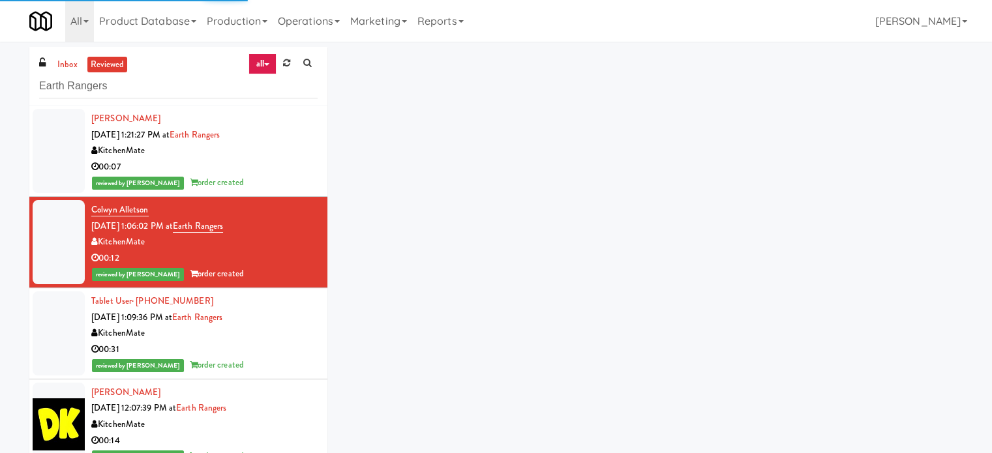
click at [278, 309] on div "Tablet User · (416) 278-1556 Sep 18, 2025 1:09:36 PM at Earth Rangers KitchenMa…" at bounding box center [204, 333] width 226 height 80
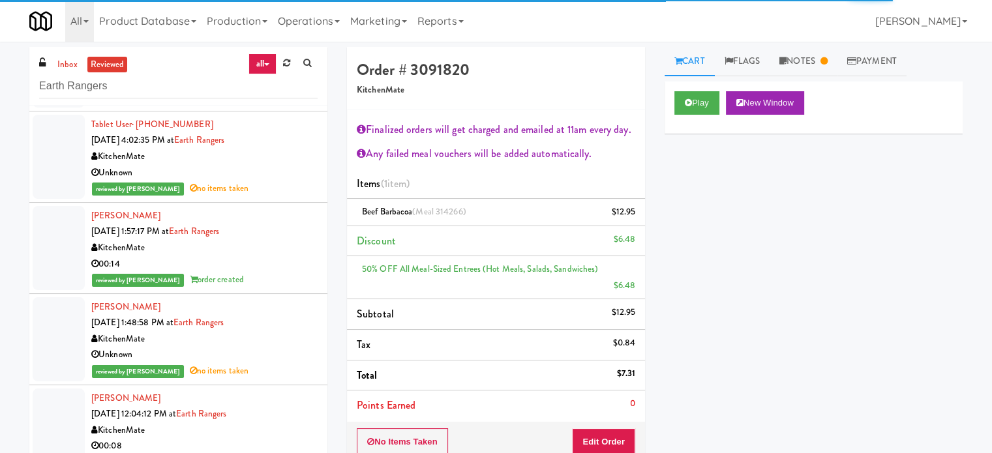
scroll to position [1304, 0]
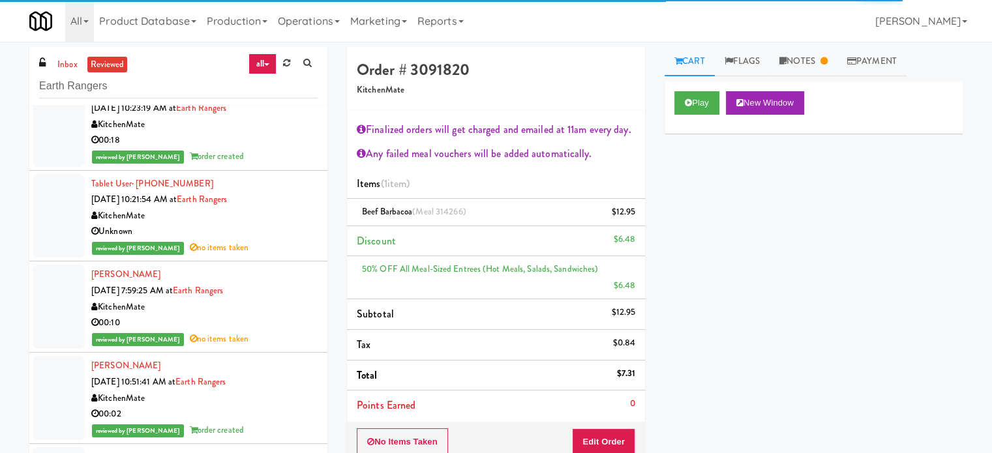
click at [284, 306] on div "KitchenMate" at bounding box center [204, 307] width 226 height 16
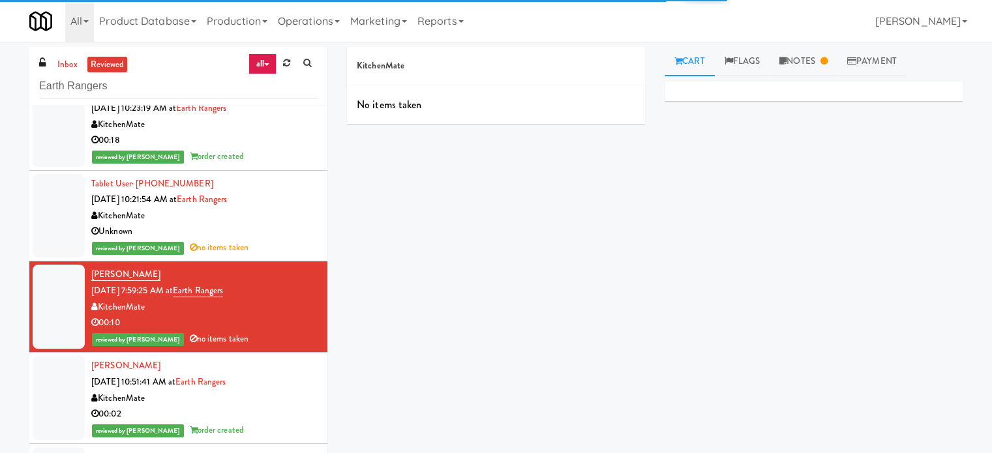
click at [289, 233] on div "Unknown" at bounding box center [204, 232] width 226 height 16
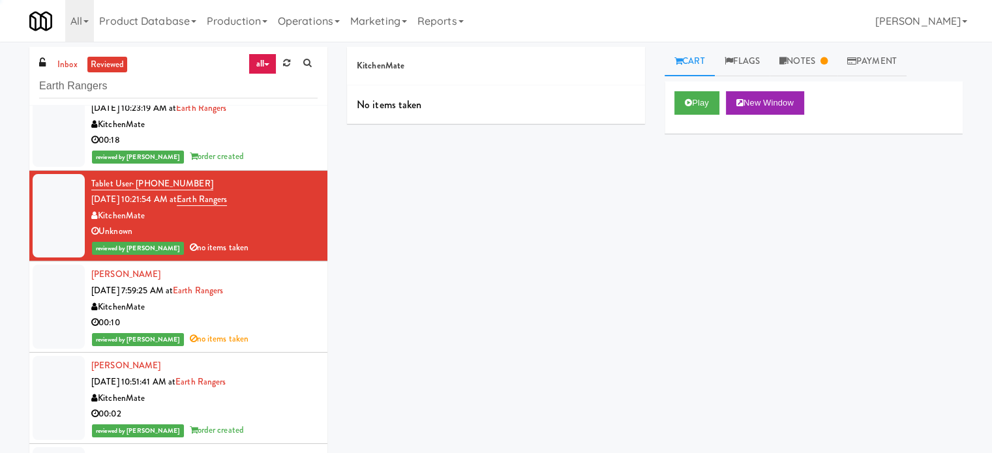
drag, startPoint x: 283, startPoint y: 149, endPoint x: 363, endPoint y: 150, distance: 80.2
click at [283, 149] on div "reviewed by Jenet R order created" at bounding box center [204, 157] width 226 height 16
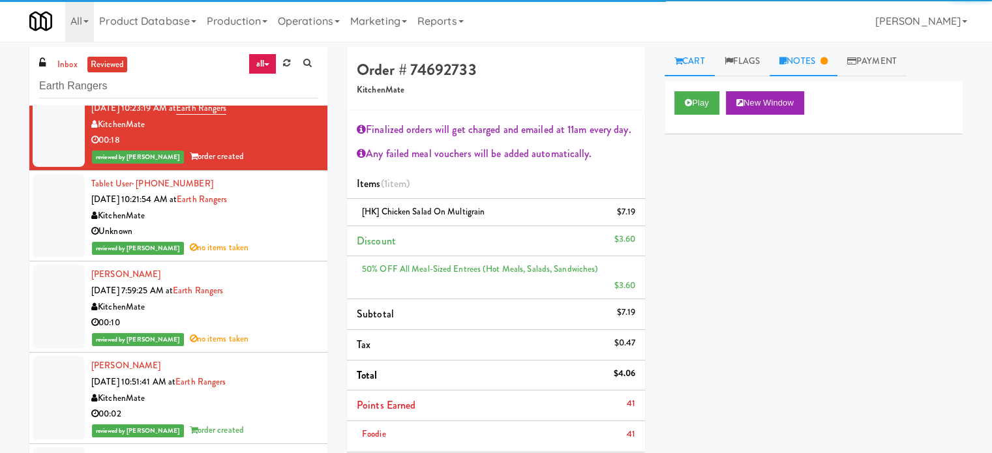
click at [822, 68] on link "Notes" at bounding box center [803, 61] width 68 height 29
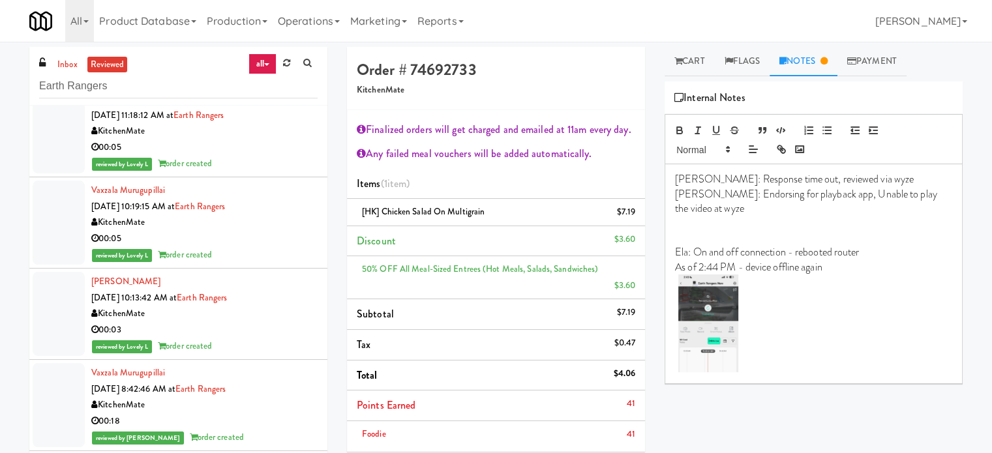
scroll to position [2608, 0]
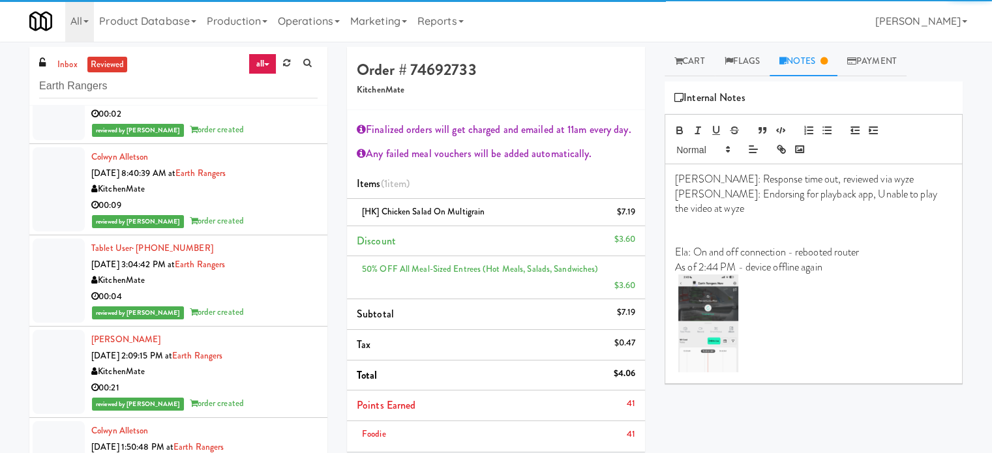
click at [283, 291] on div "00:04" at bounding box center [204, 297] width 226 height 16
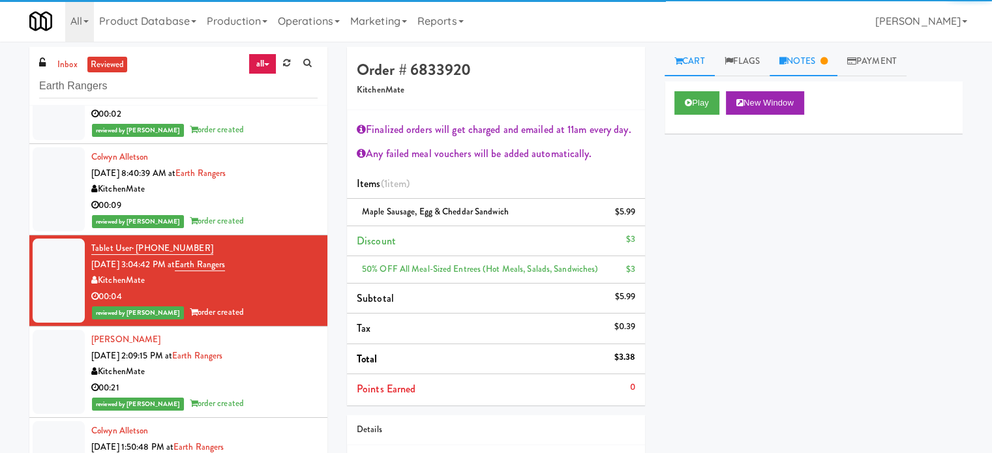
click at [822, 62] on link "Notes" at bounding box center [803, 61] width 68 height 29
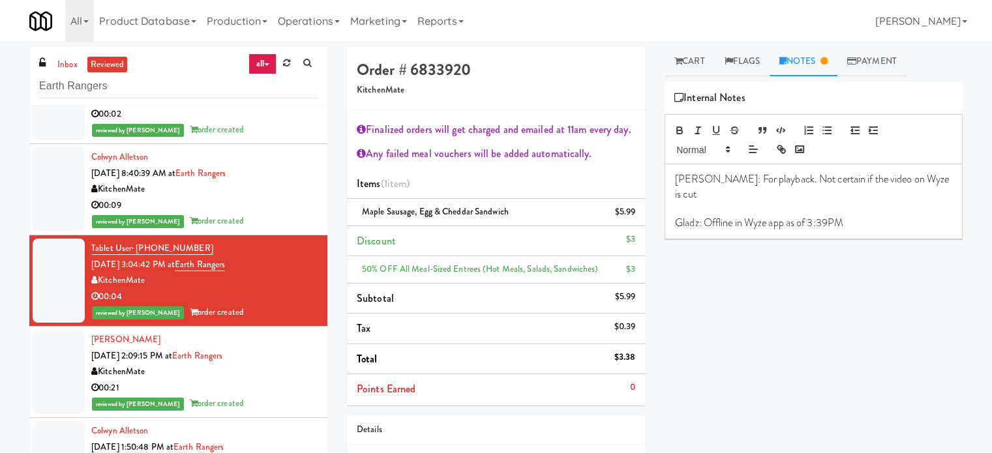
click at [265, 208] on div "00:09" at bounding box center [204, 206] width 226 height 16
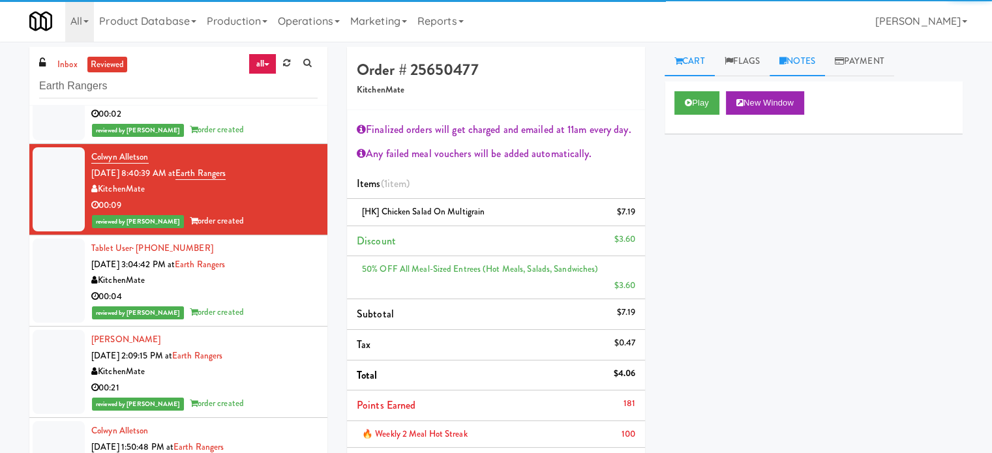
click at [798, 61] on link "Notes" at bounding box center [796, 61] width 55 height 29
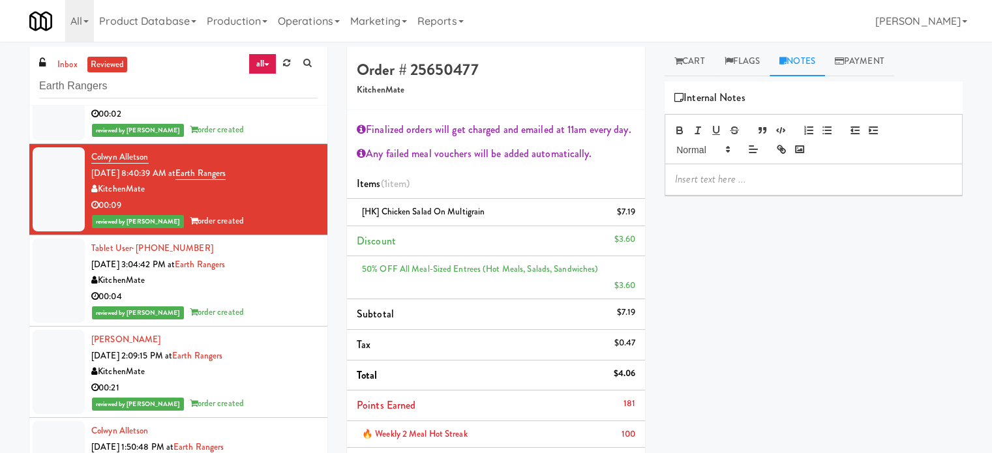
click at [272, 389] on div "00:21" at bounding box center [204, 388] width 226 height 16
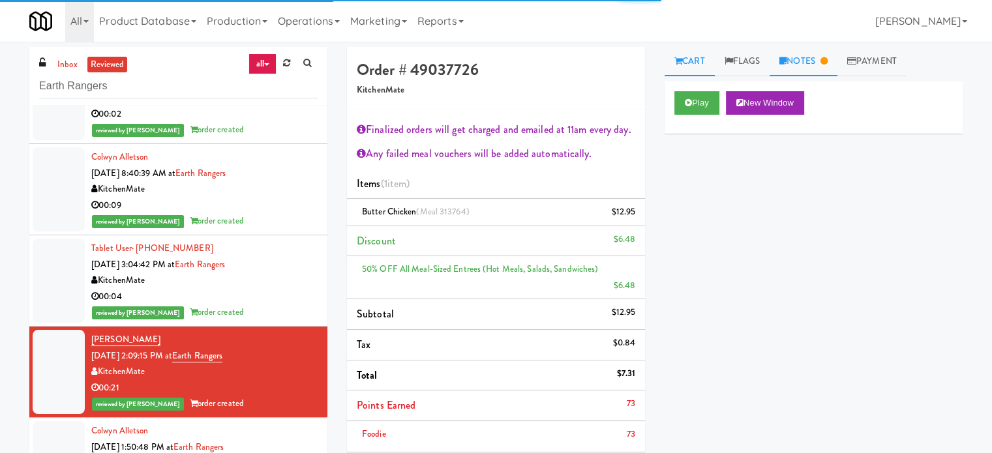
click at [825, 63] on icon at bounding box center [823, 61] width 7 height 8
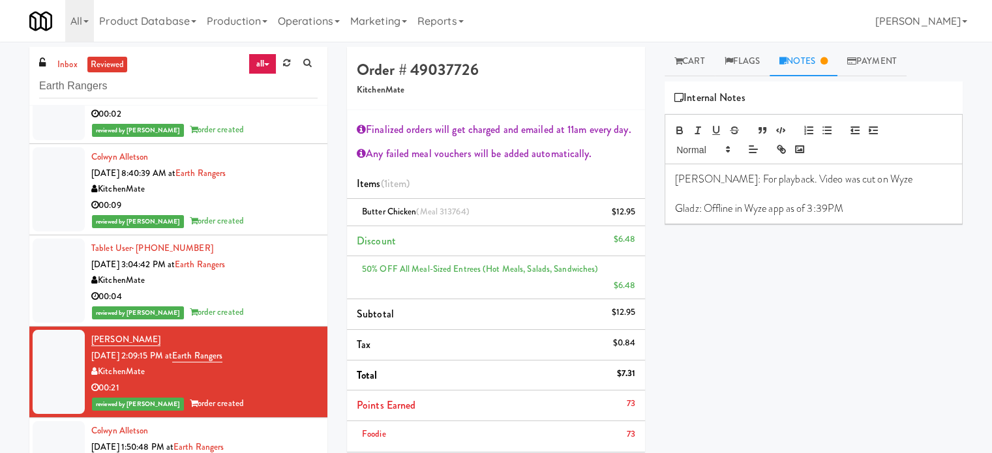
scroll to position [2934, 0]
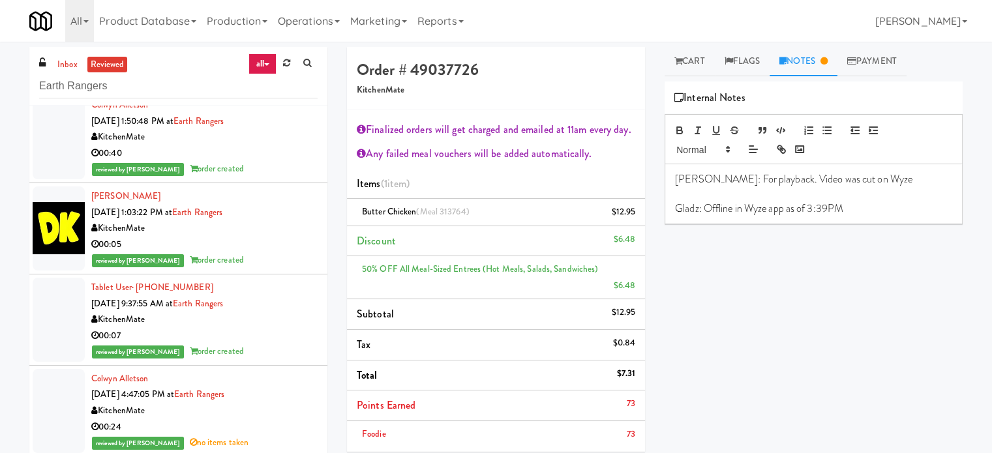
click at [271, 237] on div "00:05" at bounding box center [204, 245] width 226 height 16
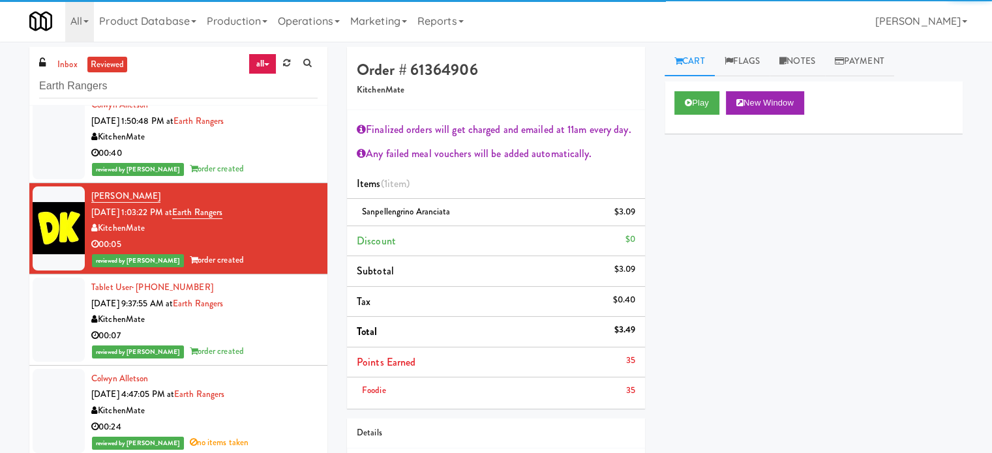
click at [280, 312] on div "KitchenMate" at bounding box center [204, 320] width 226 height 16
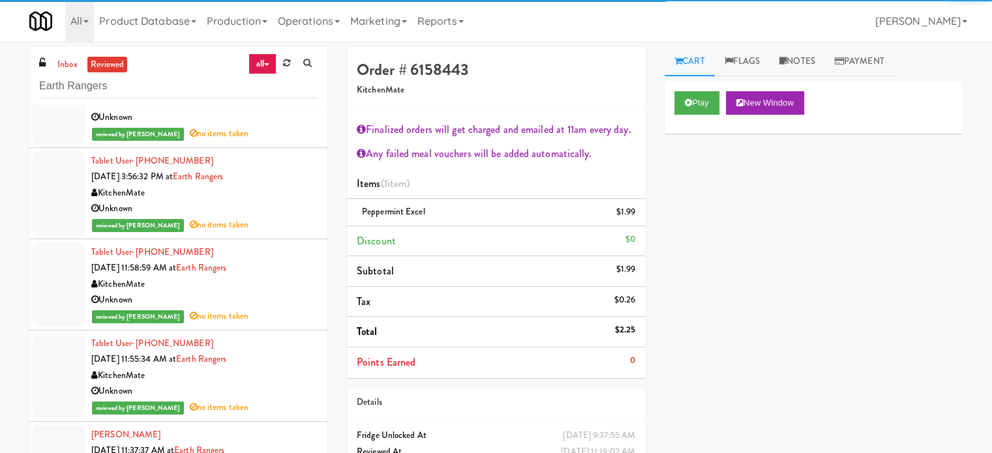
scroll to position [3912, 0]
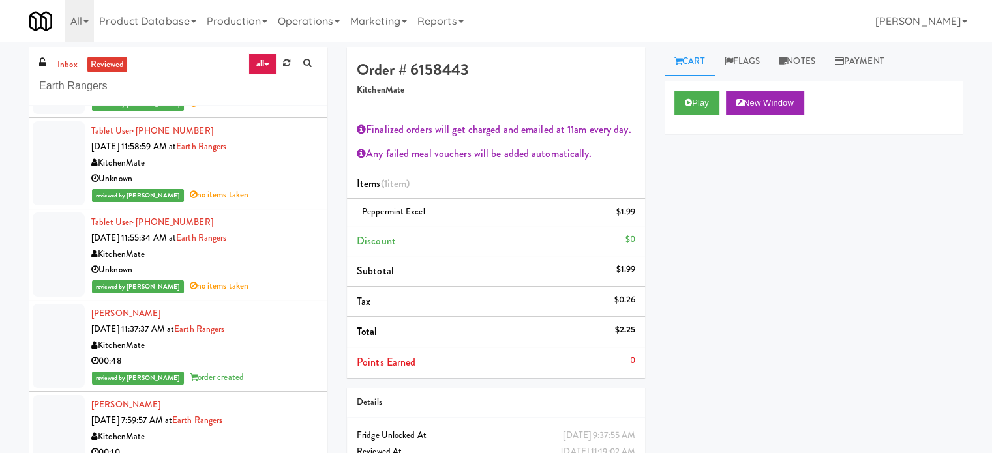
click at [278, 268] on div "Unknown" at bounding box center [204, 270] width 226 height 16
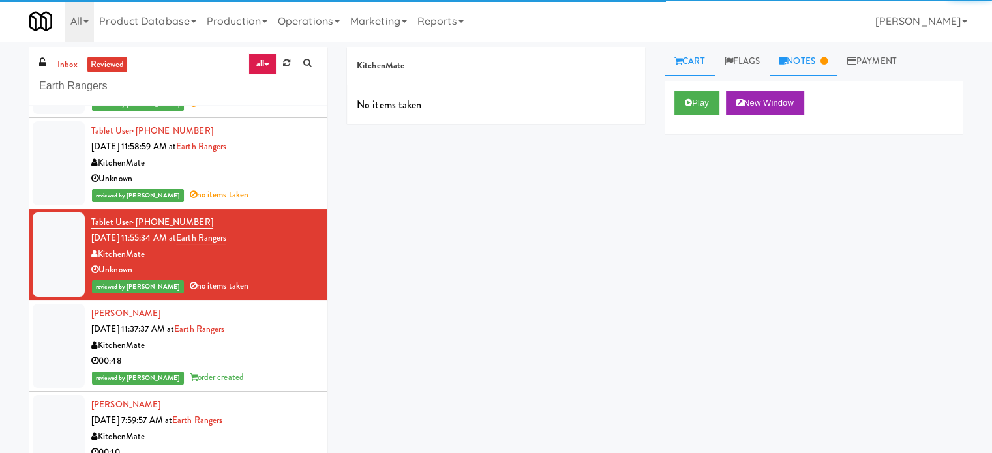
click at [799, 52] on link "Notes" at bounding box center [803, 61] width 68 height 29
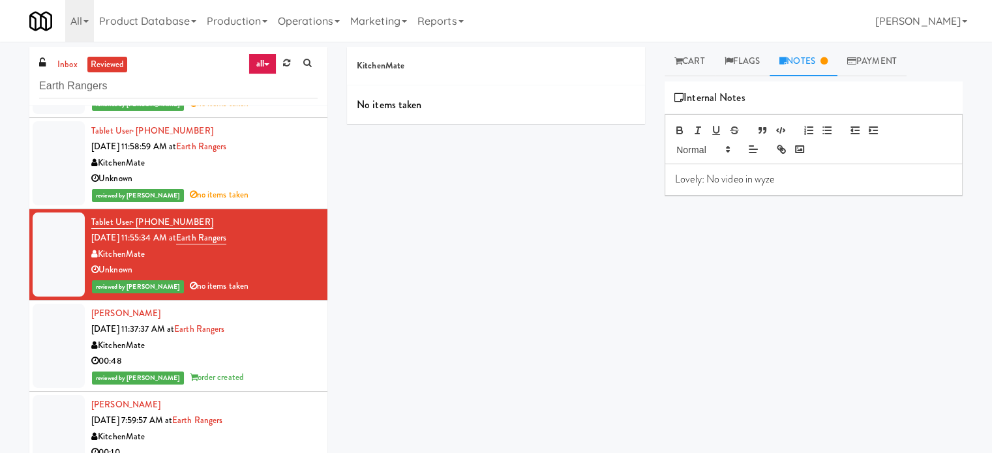
click at [292, 177] on div "Unknown" at bounding box center [204, 179] width 226 height 16
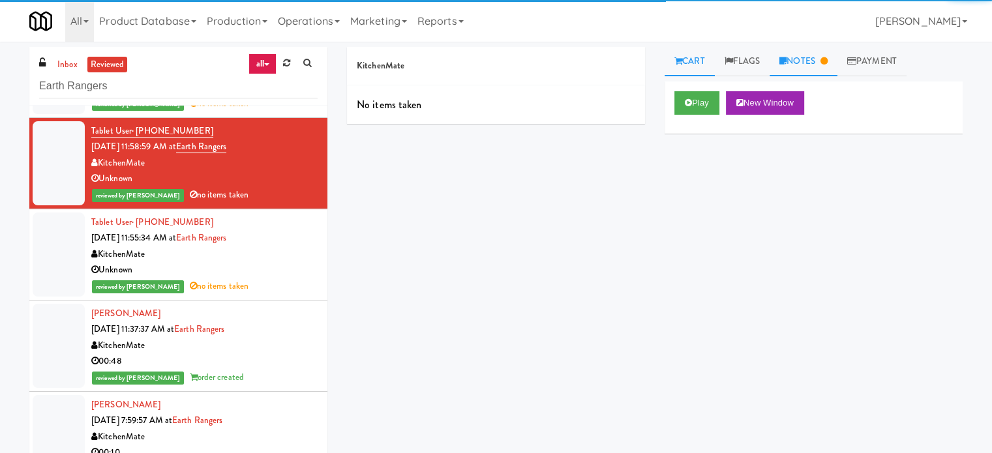
click at [775, 60] on link "Notes" at bounding box center [803, 61] width 68 height 29
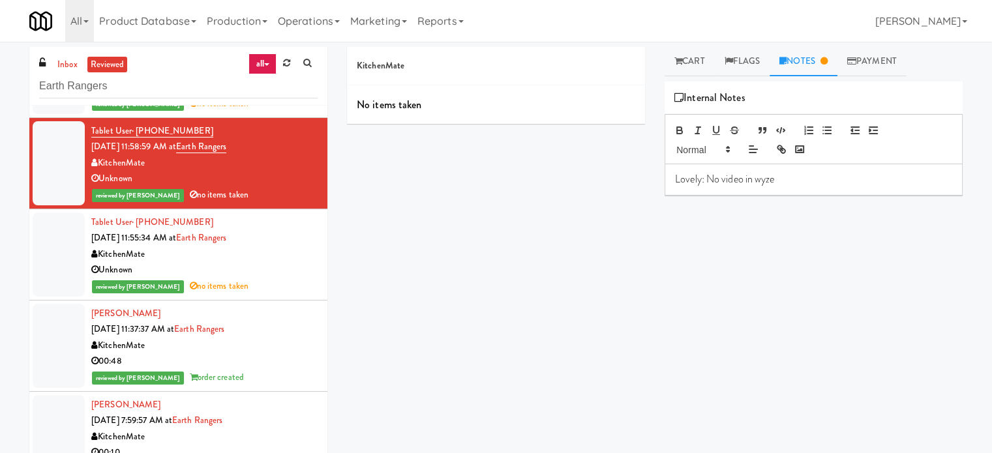
click at [269, 362] on div "00:48" at bounding box center [204, 361] width 226 height 16
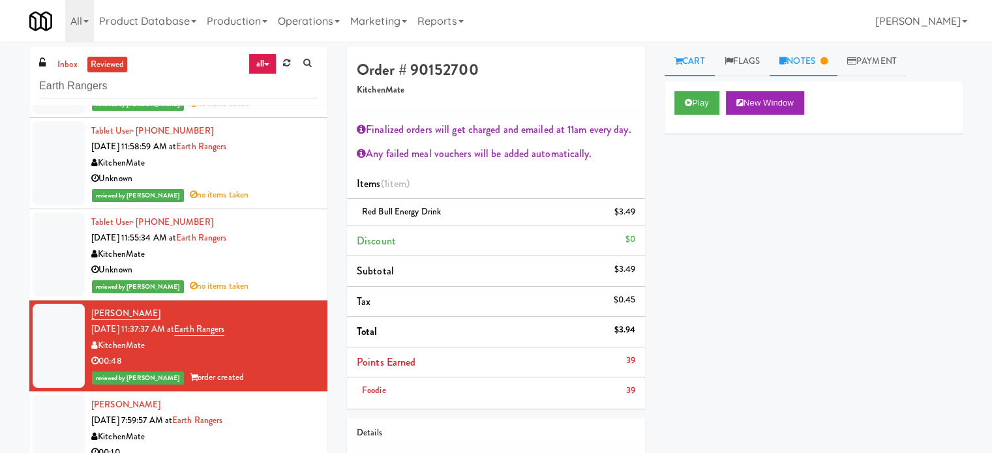
click at [821, 53] on link "Notes" at bounding box center [803, 61] width 68 height 29
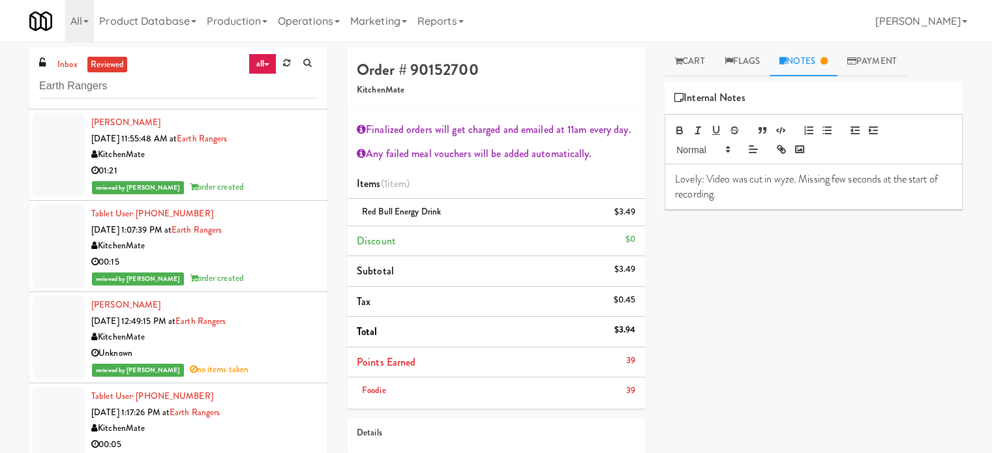
scroll to position [5217, 0]
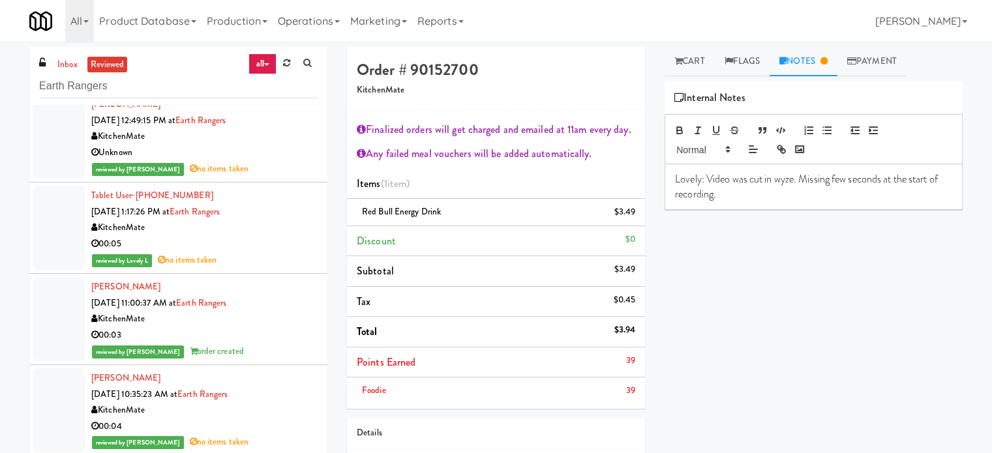
click at [270, 328] on div "00:03" at bounding box center [204, 335] width 226 height 16
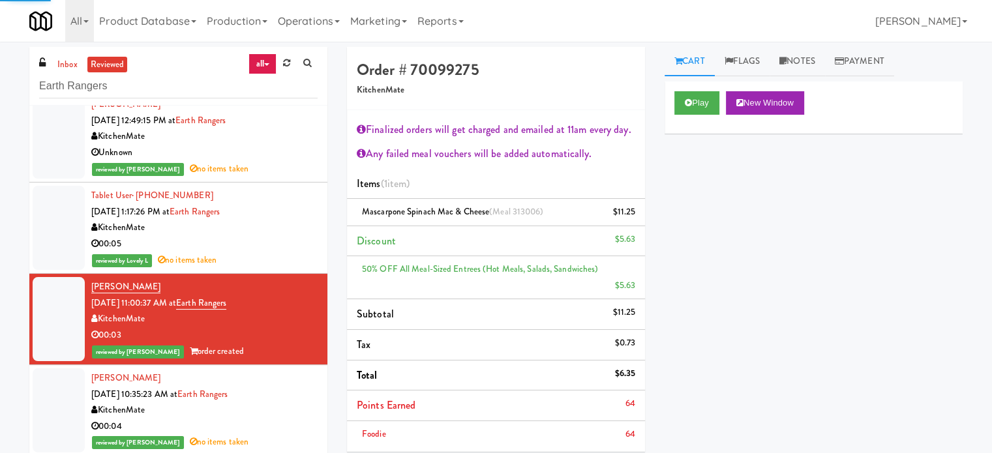
click at [288, 274] on li "Jeff Vandenberg Sep 9, 2025 11:00:37 AM at Earth Rangers KitchenMate 00:03 revi…" at bounding box center [178, 319] width 298 height 91
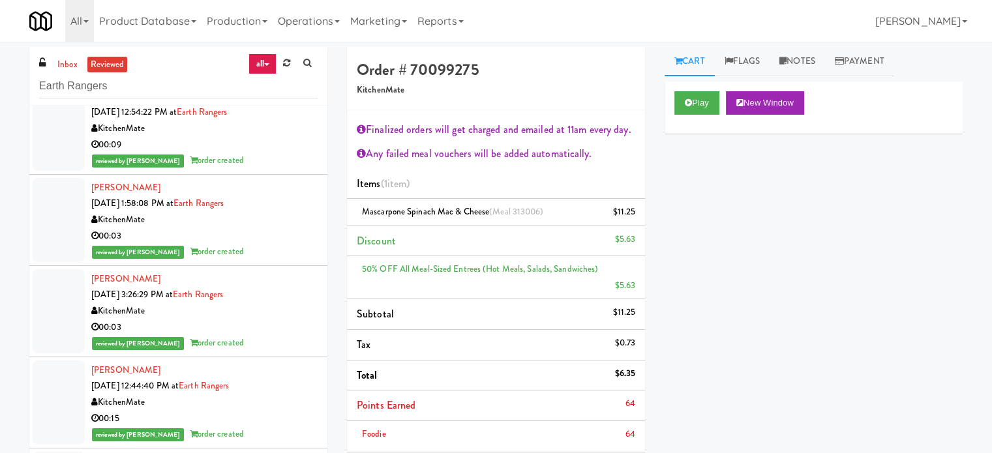
scroll to position [6521, 0]
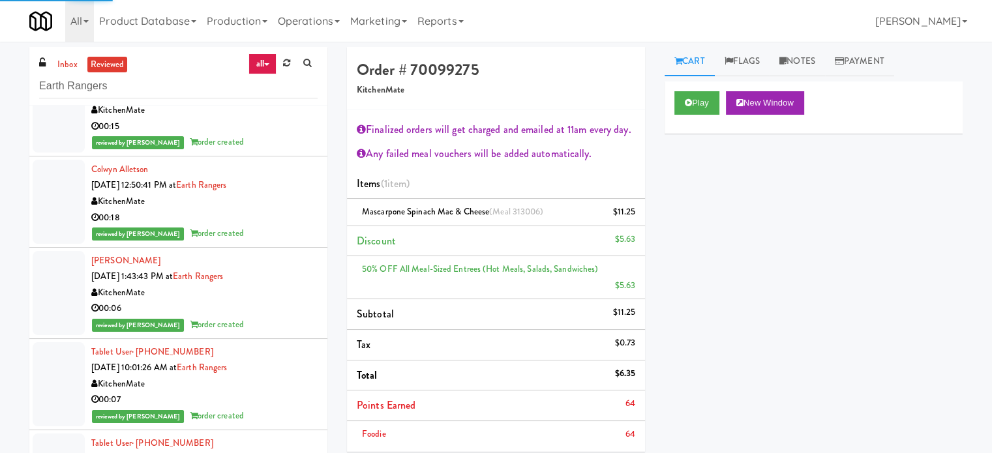
drag, startPoint x: 280, startPoint y: 312, endPoint x: 282, endPoint y: 299, distance: 13.9
click at [281, 312] on div "Zeboria Peters Sep 5, 2025 1:43:43 PM at Earth Rangers KitchenMate 00:06 review…" at bounding box center [204, 293] width 226 height 80
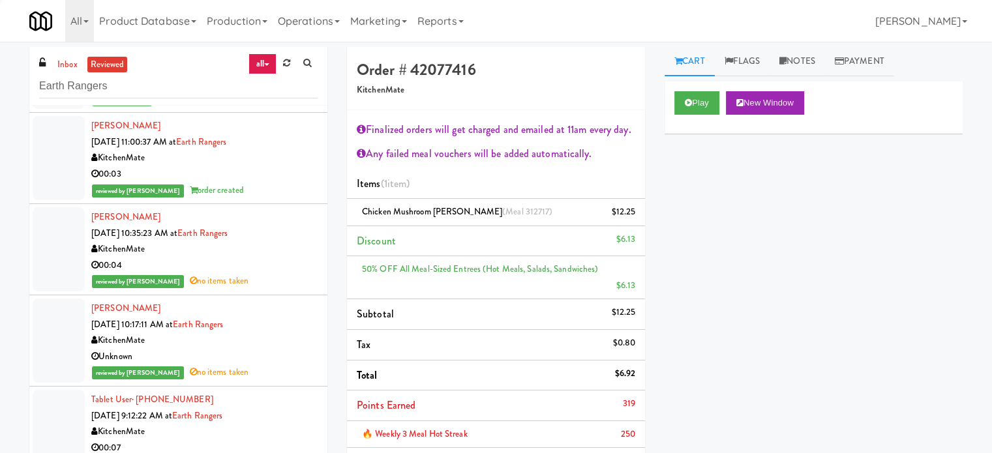
scroll to position [4891, 0]
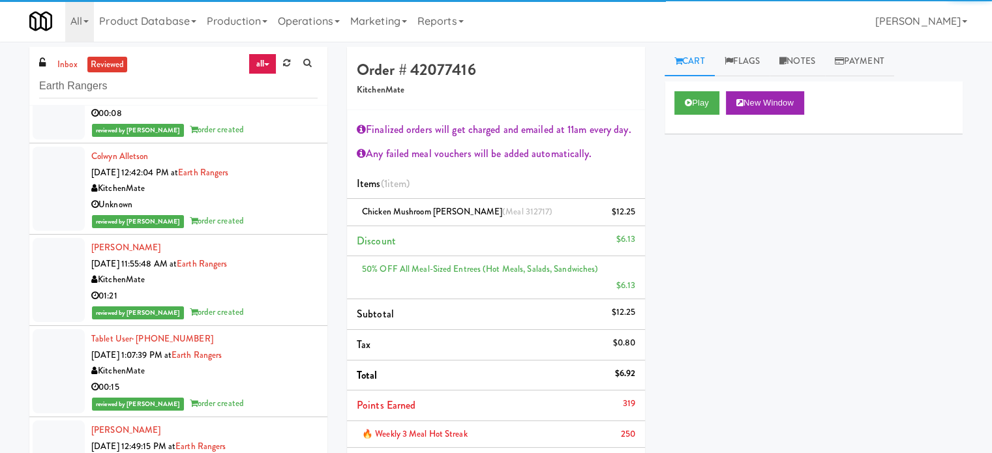
click at [271, 213] on div "reviewed by Jenet R order created" at bounding box center [204, 221] width 226 height 16
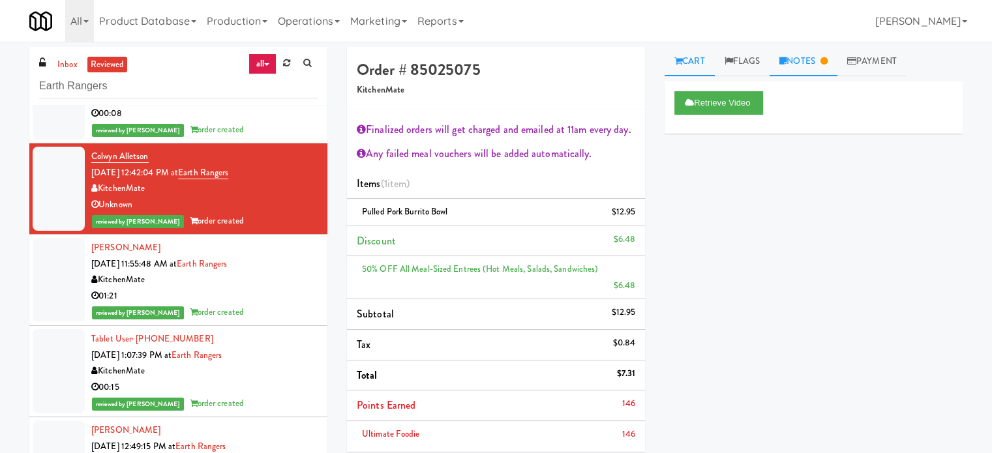
click at [820, 67] on link "Notes" at bounding box center [803, 61] width 68 height 29
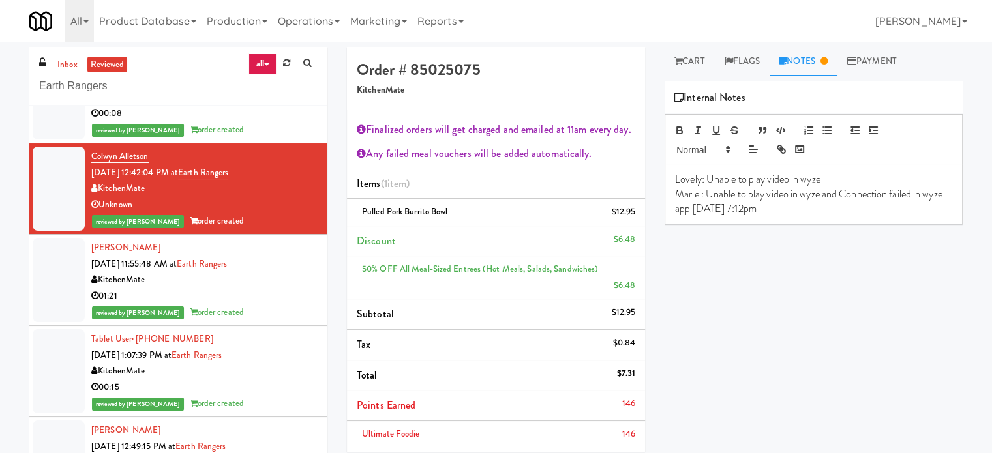
click at [269, 282] on div "KitchenMate" at bounding box center [204, 280] width 226 height 16
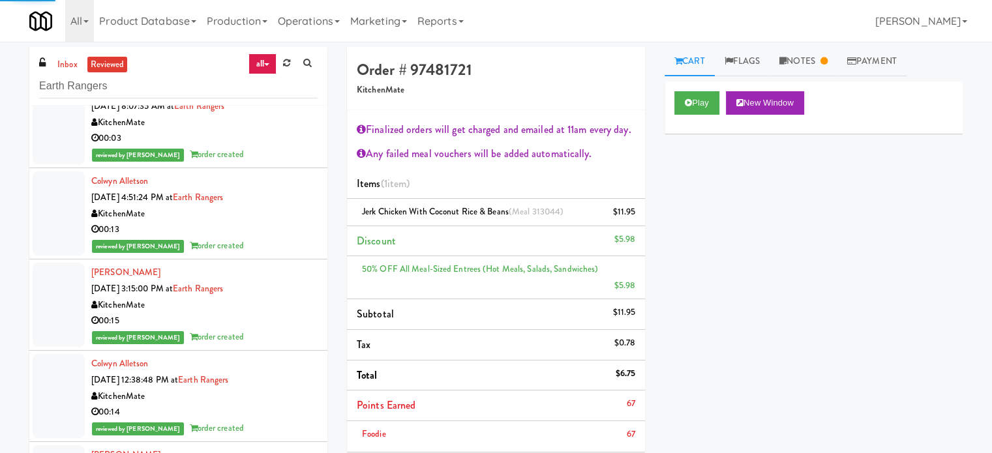
scroll to position [10552, 0]
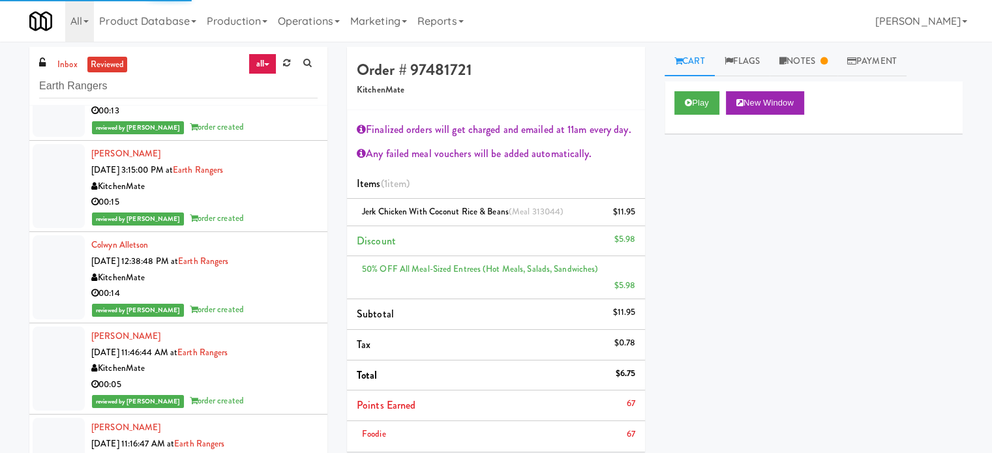
click at [280, 286] on div "00:14" at bounding box center [204, 294] width 226 height 16
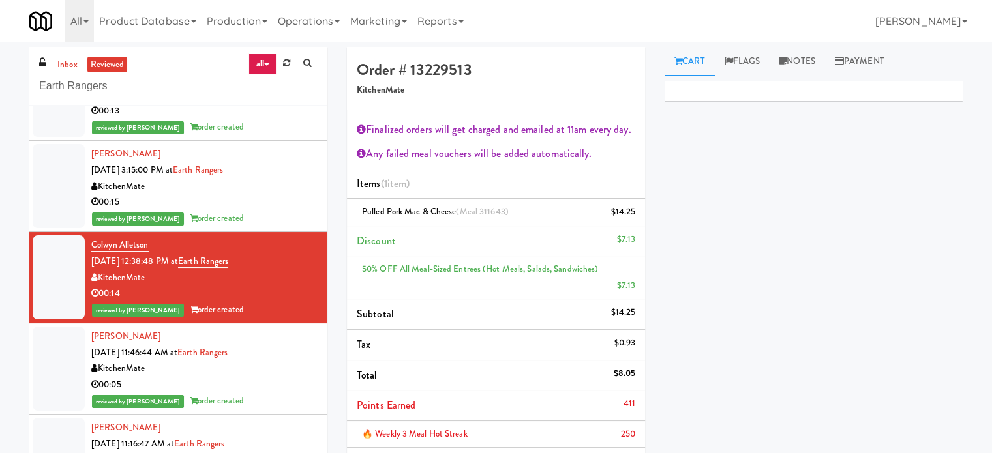
click at [274, 211] on div "reviewed by Jenet R order created" at bounding box center [204, 219] width 226 height 16
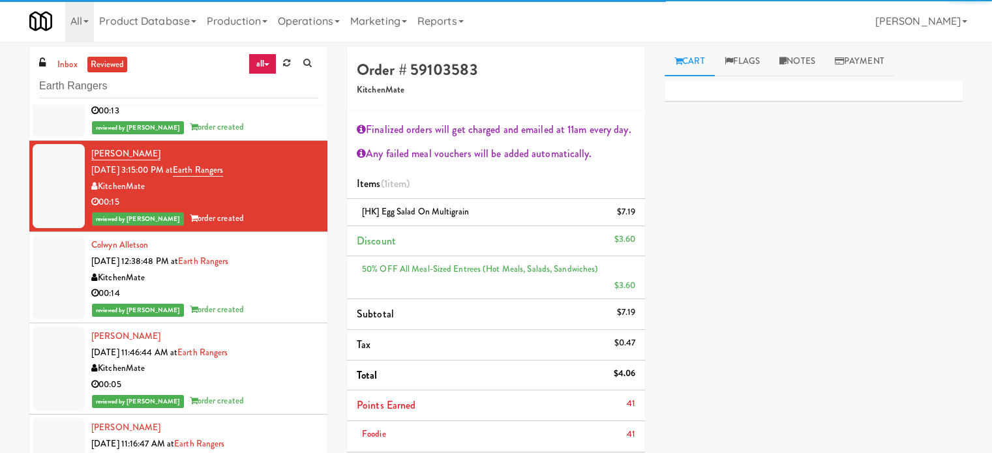
scroll to position [9248, 0]
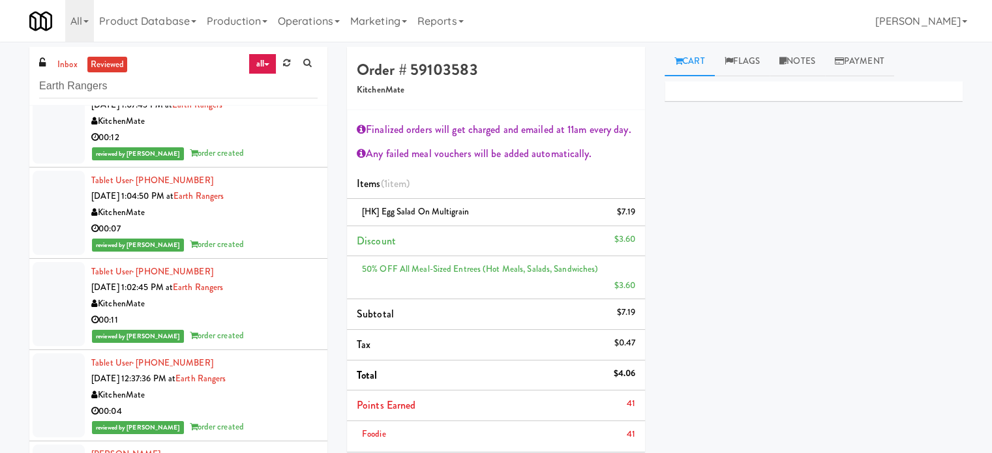
click at [276, 208] on div "KitchenMate" at bounding box center [204, 213] width 226 height 16
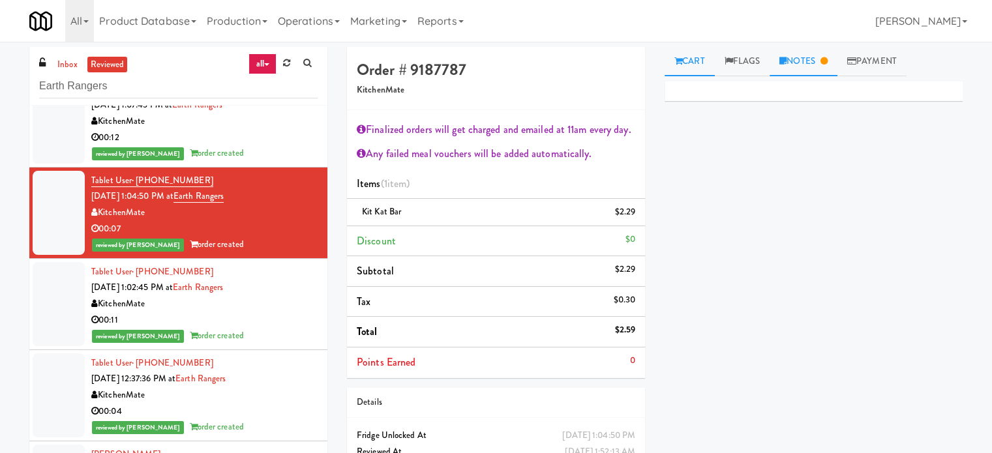
click at [826, 63] on icon at bounding box center [823, 61] width 7 height 8
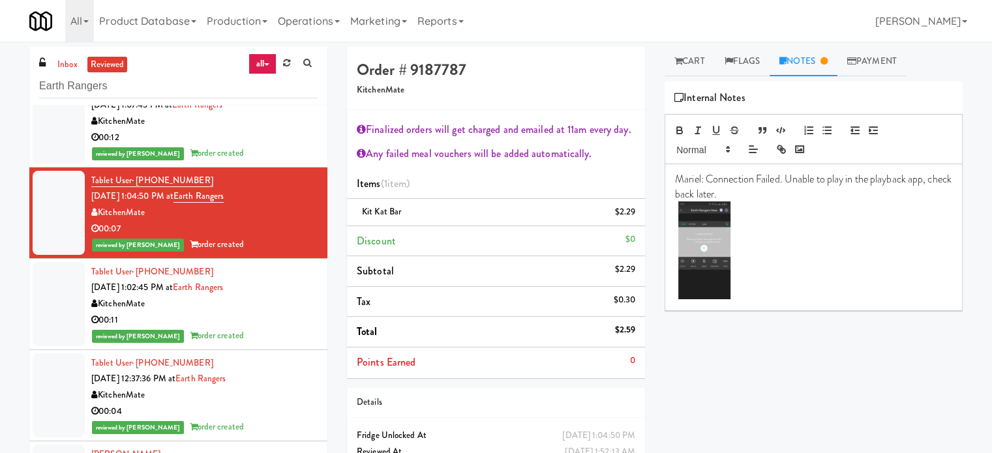
click at [274, 145] on div "reviewed by Jenet R order created" at bounding box center [204, 153] width 226 height 16
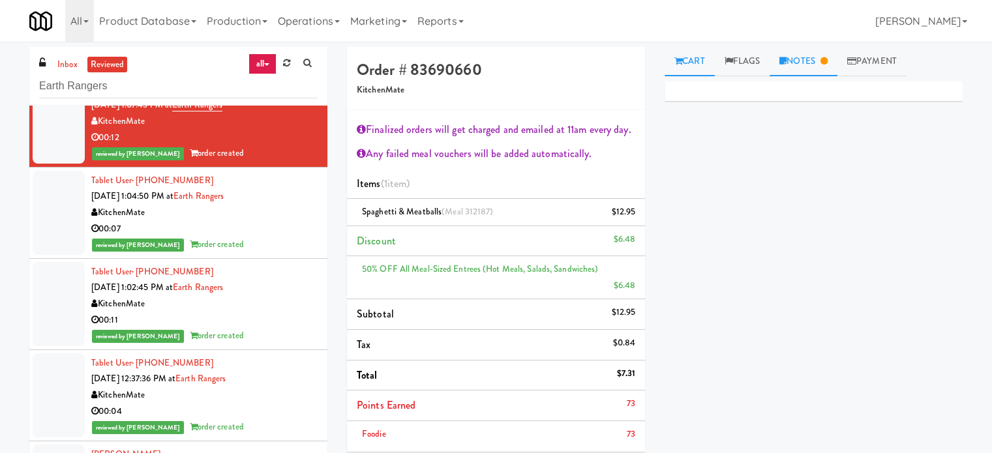
click at [819, 61] on link "Notes" at bounding box center [803, 61] width 68 height 29
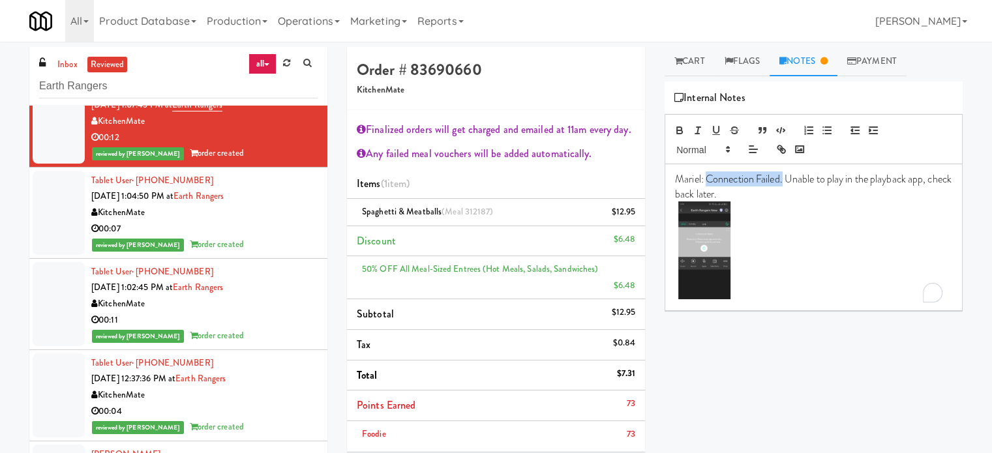
drag, startPoint x: 782, startPoint y: 177, endPoint x: 708, endPoint y: 177, distance: 75.0
click at [708, 177] on p "Mariel: Connection Failed. Unable to play in the playback app, check back later." at bounding box center [813, 186] width 277 height 29
copy p "Connection Failed."
click at [60, 61] on link "inbox" at bounding box center [67, 65] width 27 height 16
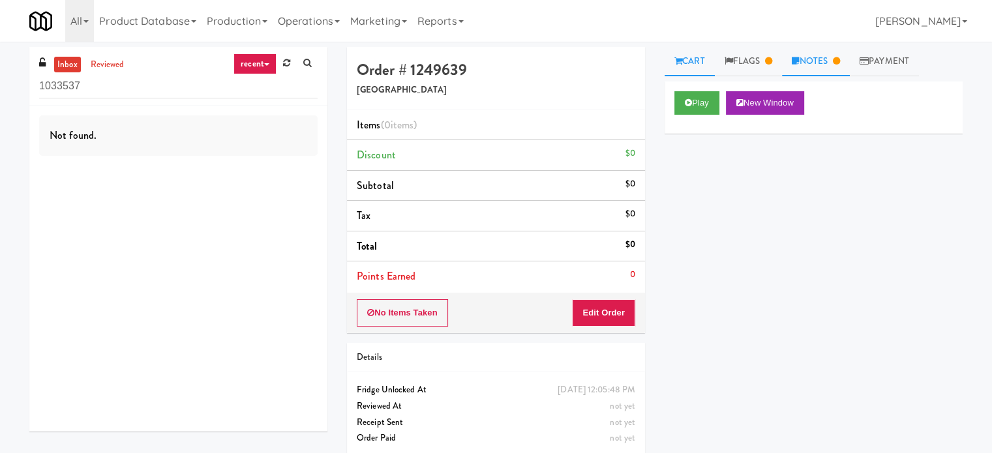
click at [837, 62] on link "Notes" at bounding box center [816, 61] width 68 height 29
